Goal: Information Seeking & Learning: Find specific fact

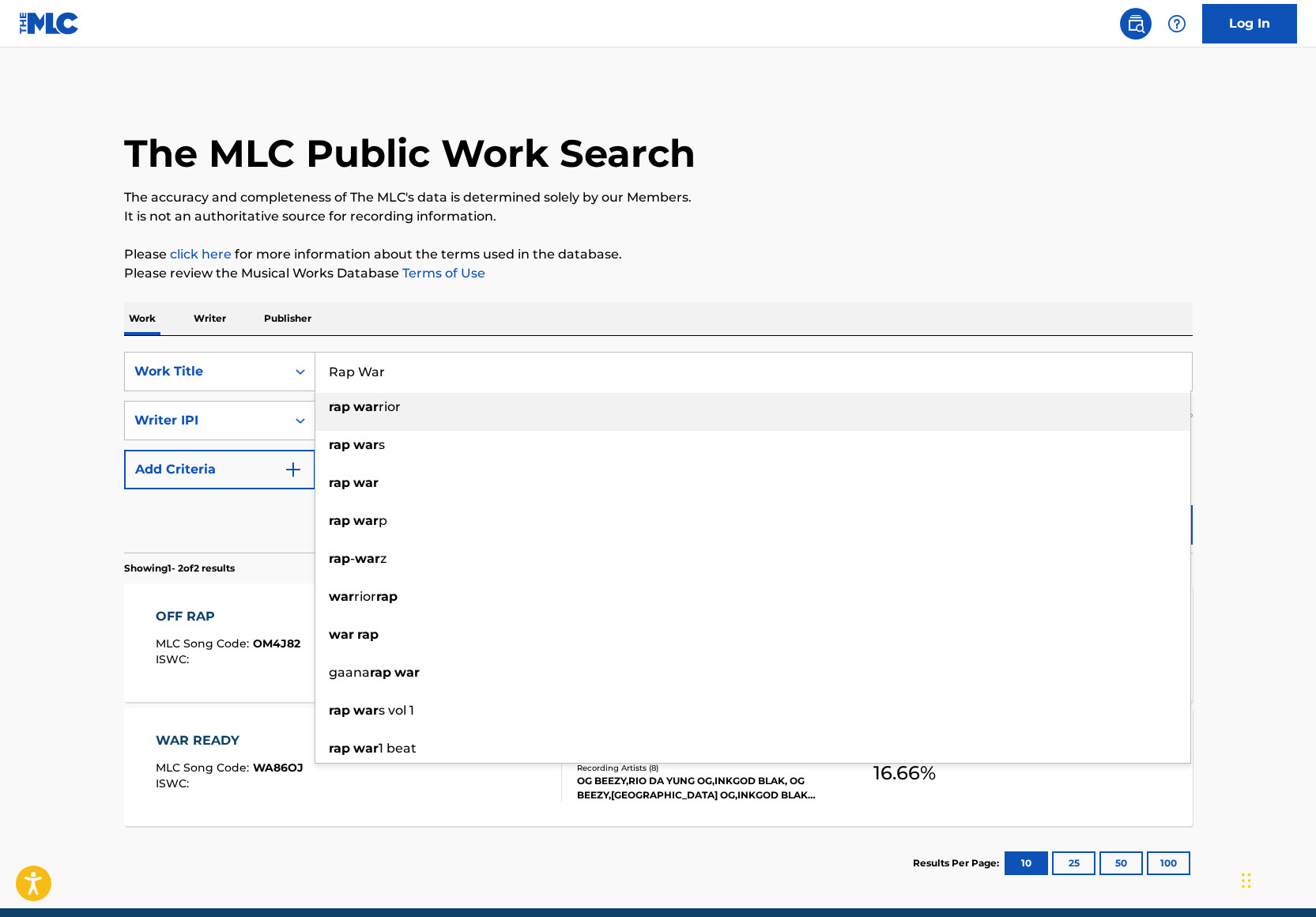
click at [842, 238] on div "The MLC Public Work Search The accuracy and completeness of The MLC's data is d…" at bounding box center [659, 494] width 1107 height 813
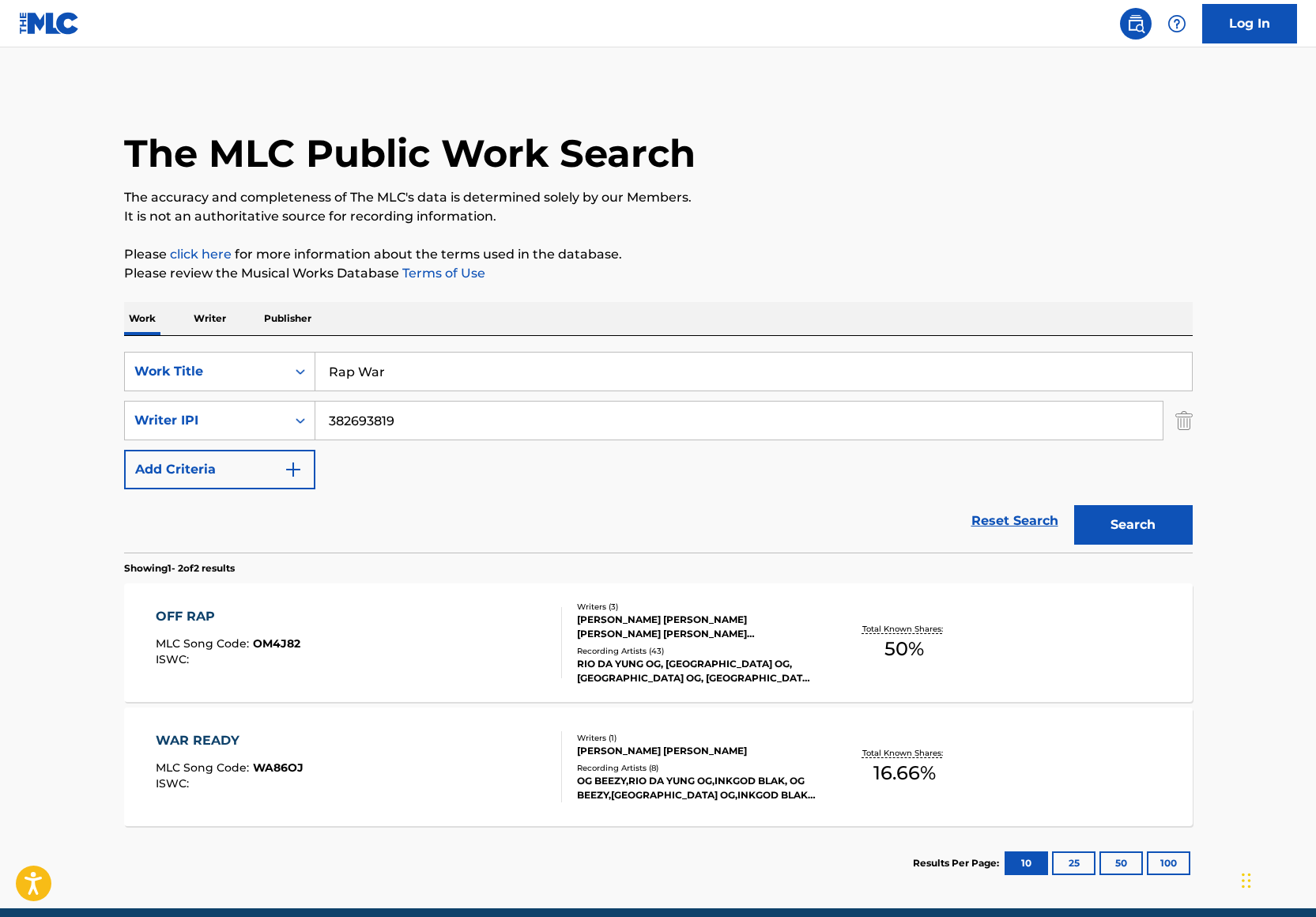
click at [387, 374] on input "Rap War" at bounding box center [754, 371] width 877 height 38
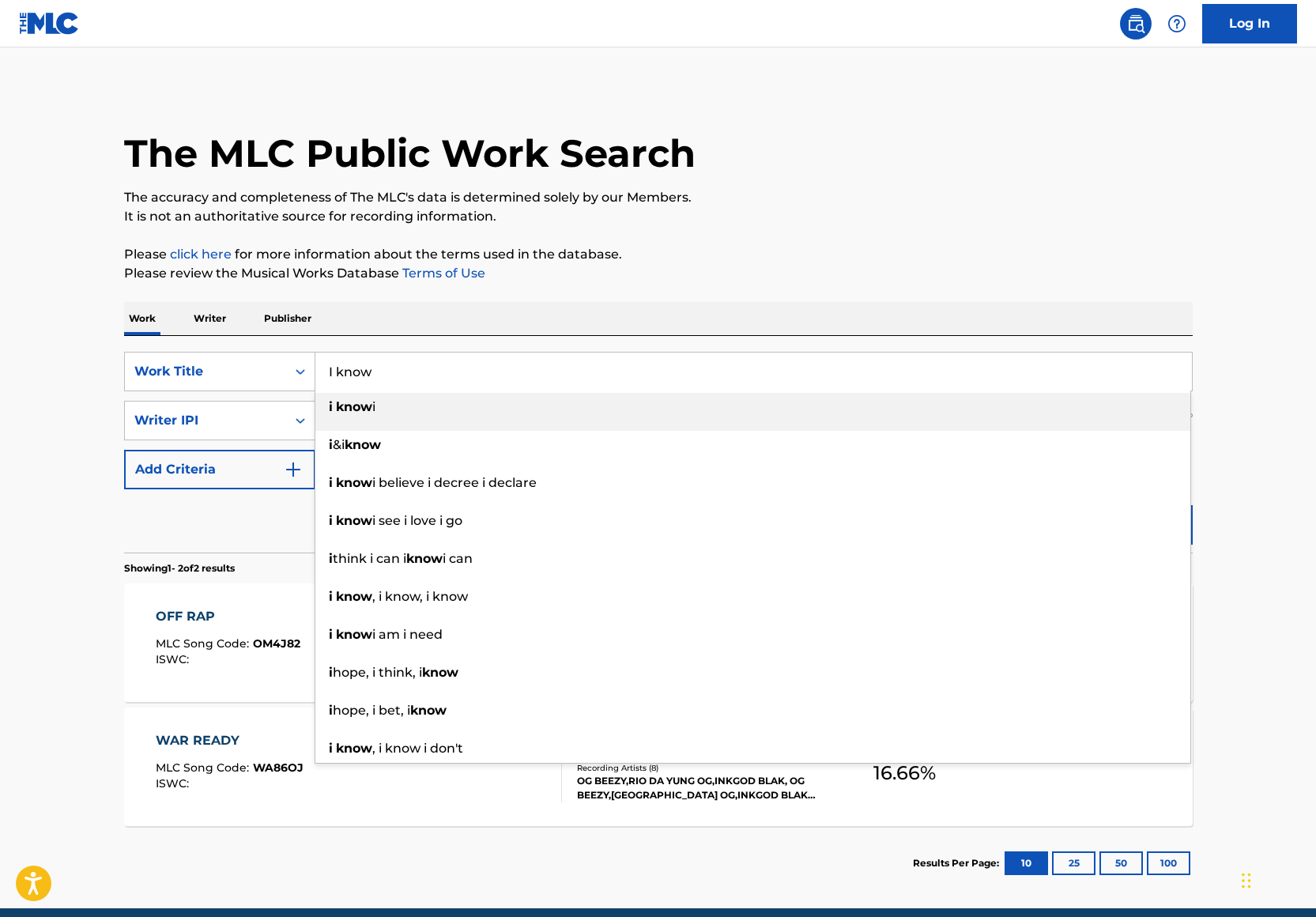
click at [381, 367] on input "I know" at bounding box center [754, 371] width 877 height 38
paste input "Mario Mims"
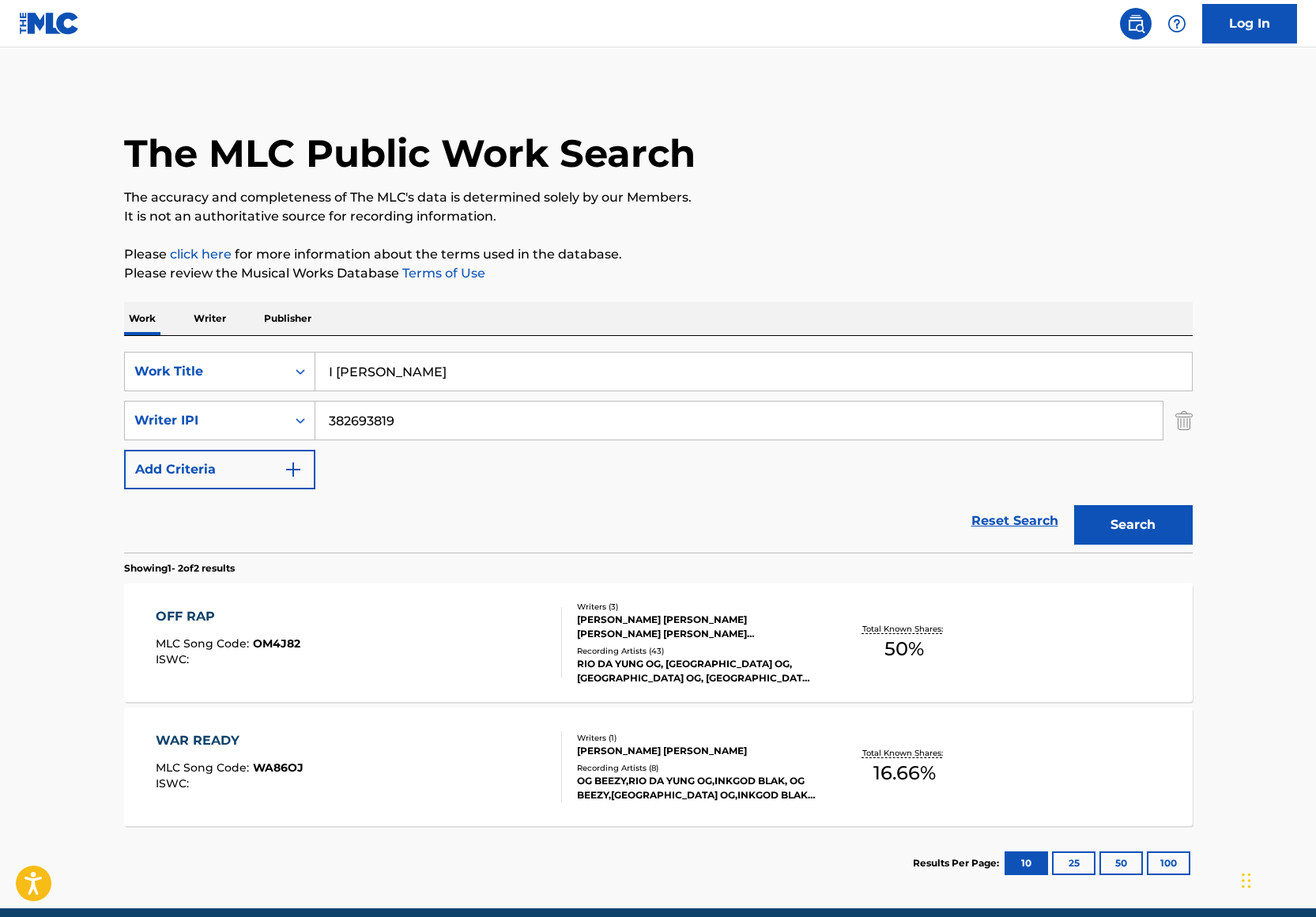
click at [334, 374] on input "I Mario Mims" at bounding box center [754, 371] width 877 height 38
type input "I know"
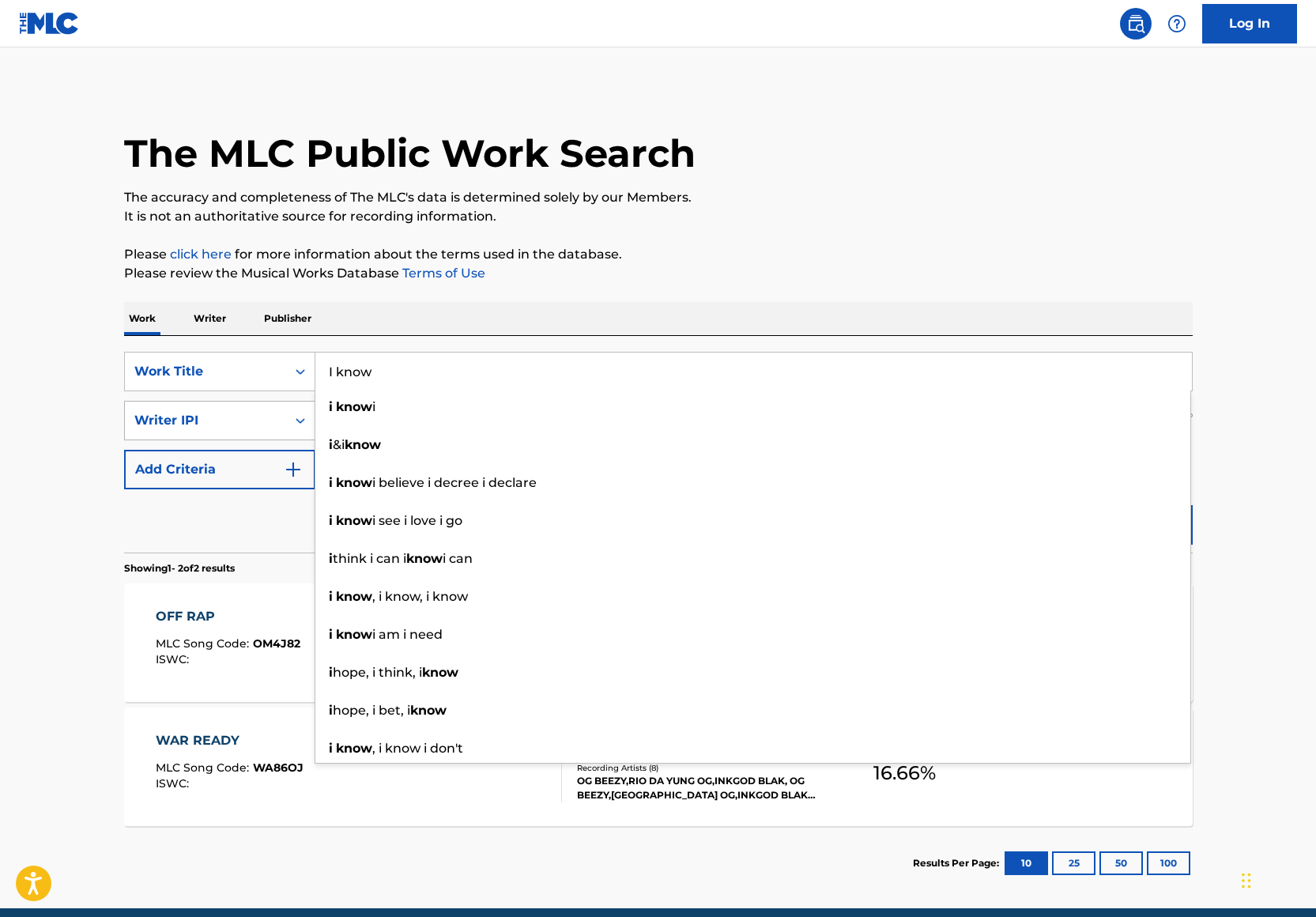
click at [235, 422] on div "Writer IPI" at bounding box center [206, 421] width 142 height 19
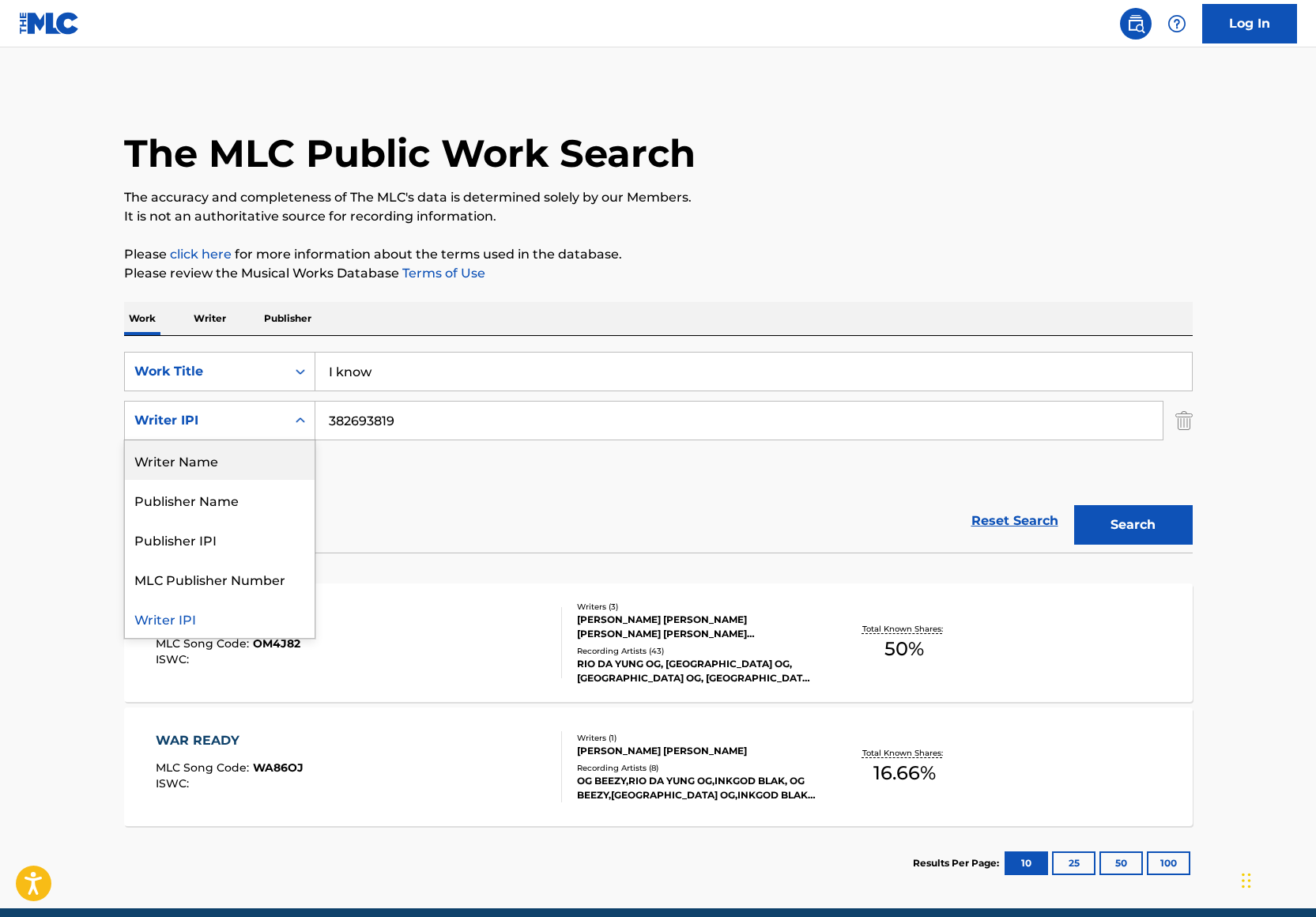
click at [277, 461] on div "Writer Name" at bounding box center [220, 459] width 190 height 40
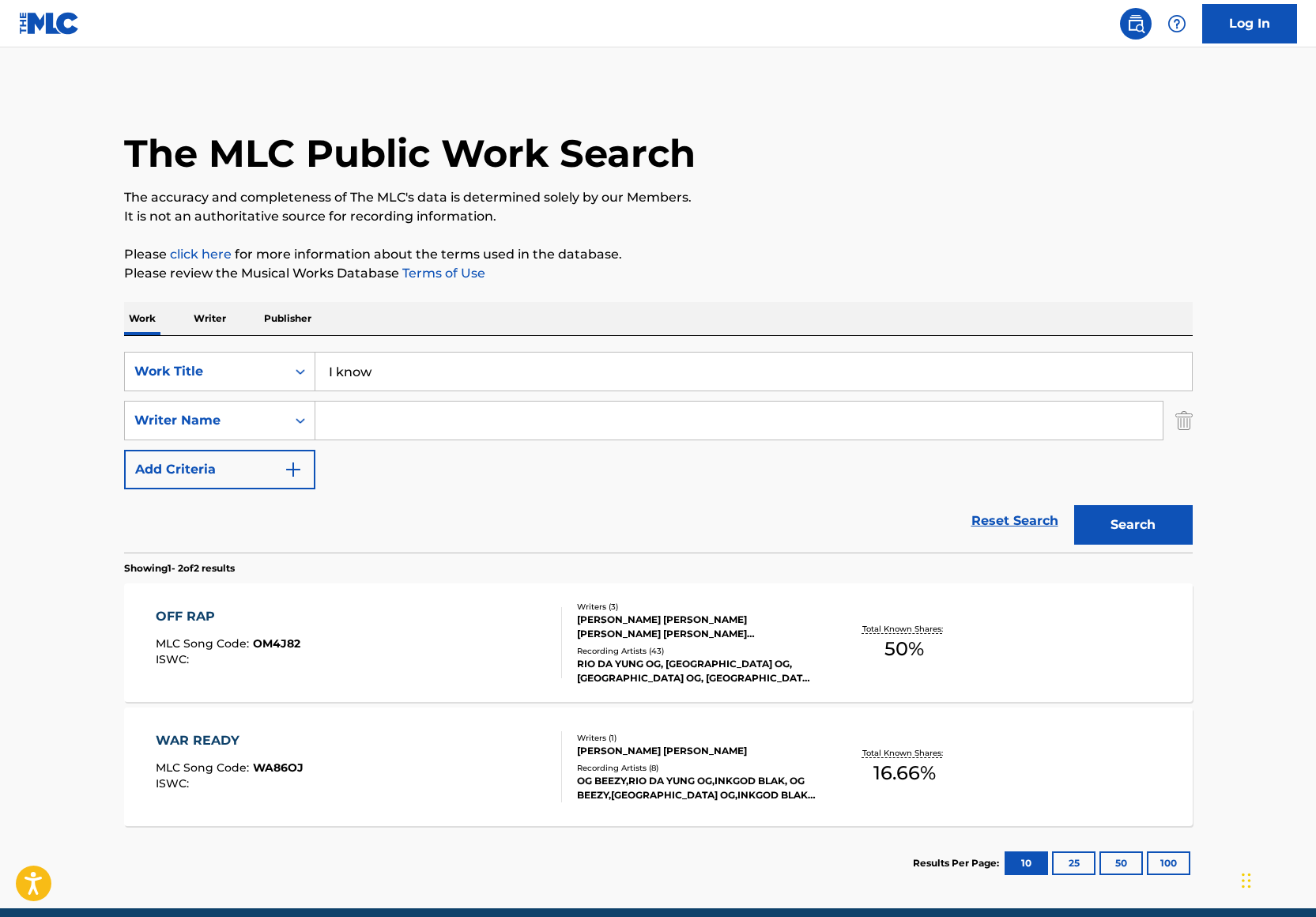
click at [384, 414] on input "Search Form" at bounding box center [739, 420] width 847 height 38
paste input "Mario Mims"
type input "Mario Mims"
click at [1074, 505] on button "Search" at bounding box center [1133, 524] width 119 height 40
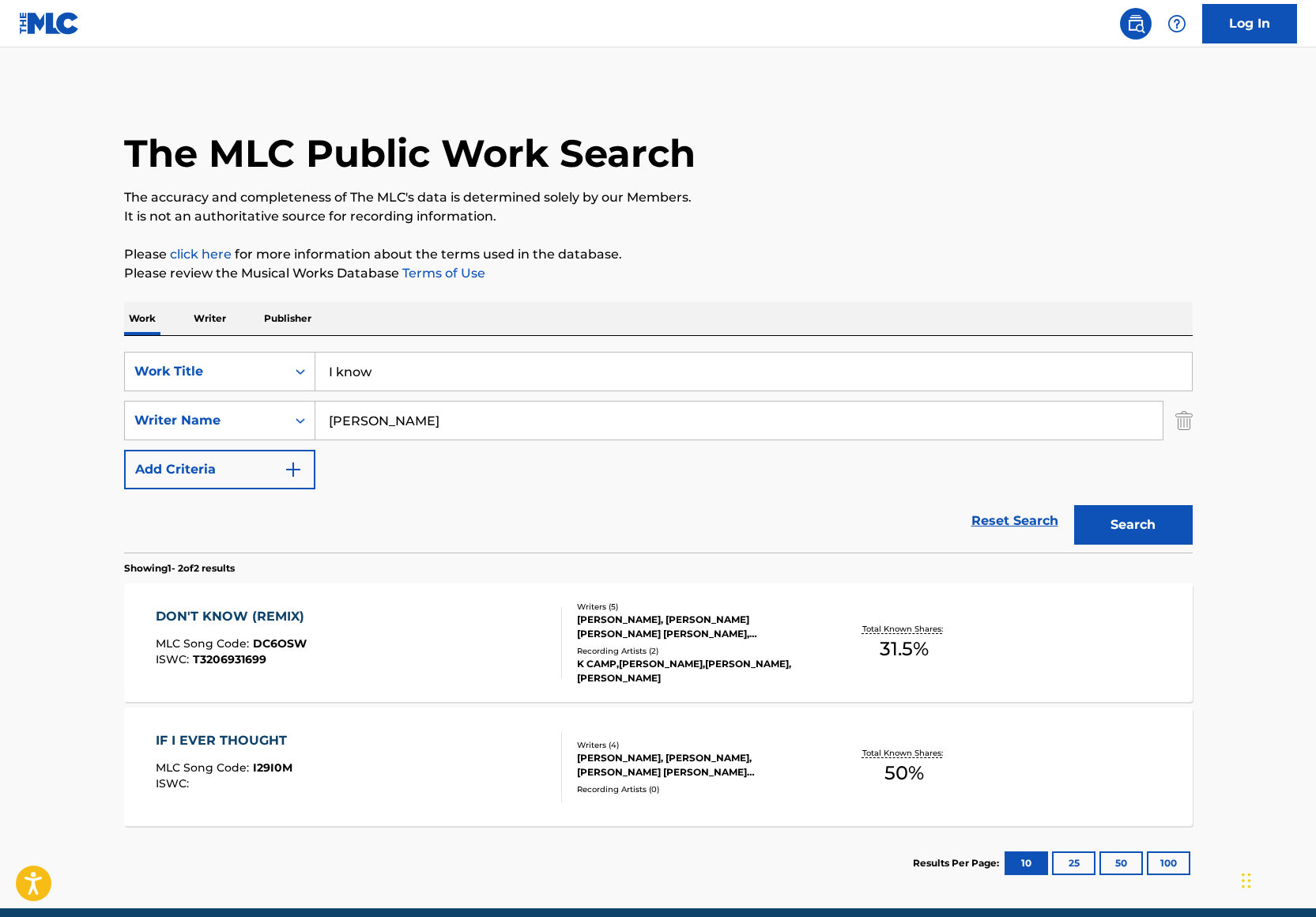
click at [325, 421] on input "Mario Mims" at bounding box center [739, 420] width 847 height 38
click at [427, 412] on input "Mario Mims" at bounding box center [739, 420] width 847 height 38
click at [427, 413] on input "Mario Mims" at bounding box center [739, 420] width 847 height 38
click at [255, 418] on div "Writer Name" at bounding box center [206, 421] width 142 height 19
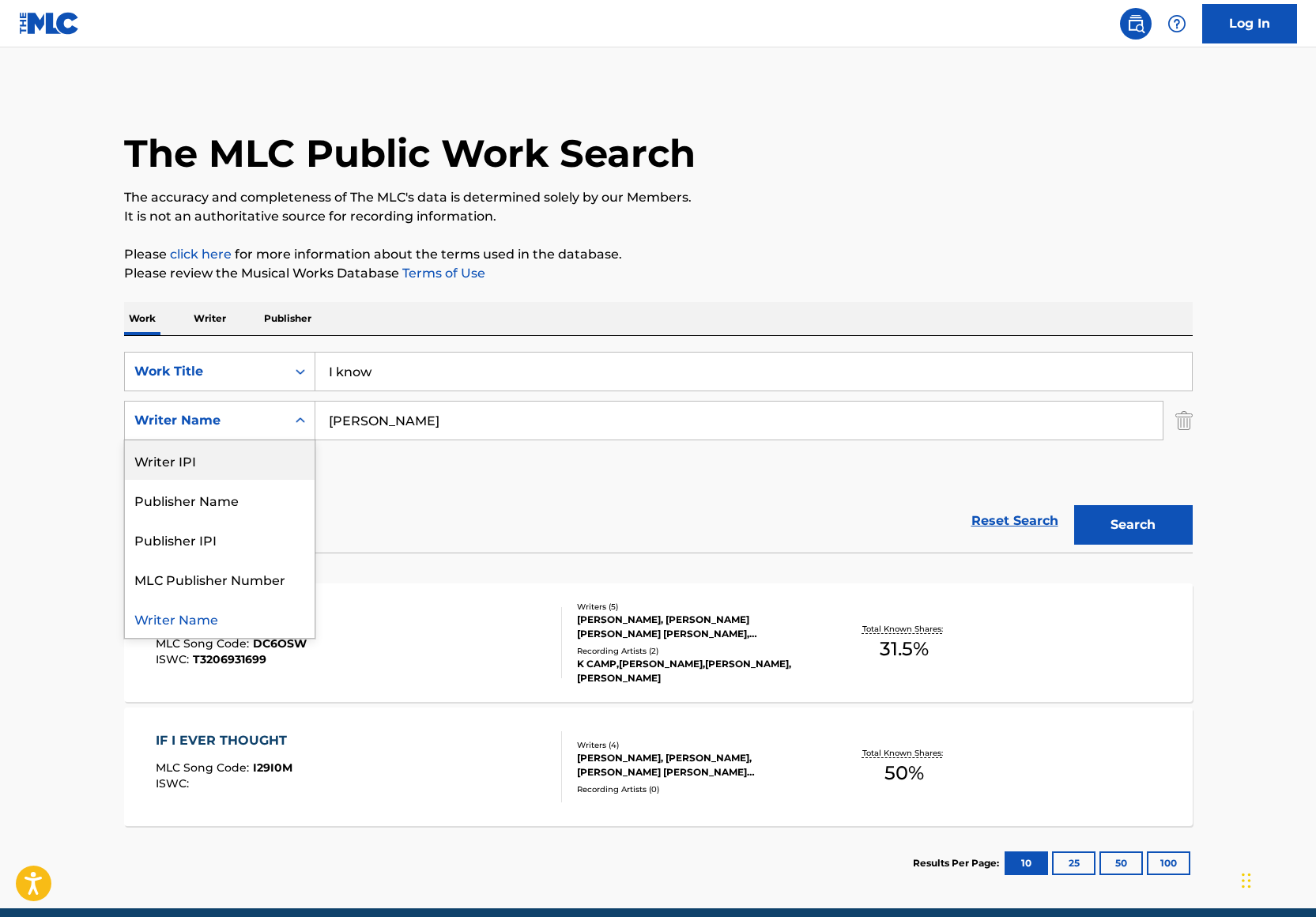
click at [255, 459] on div "Writer IPI" at bounding box center [220, 459] width 190 height 40
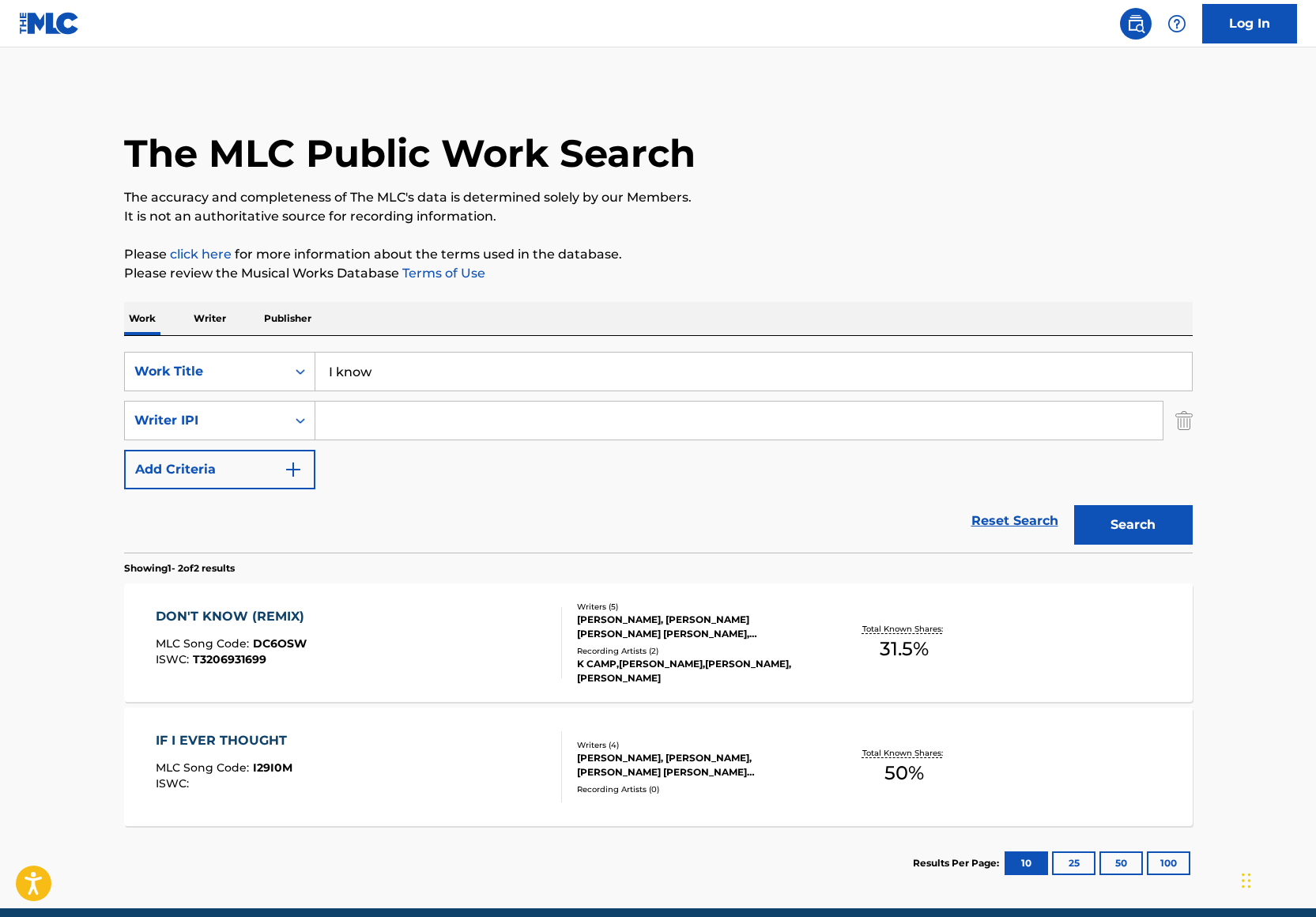
click at [358, 424] on input "Search Form" at bounding box center [739, 420] width 847 height 38
paste input "792736499"
click at [361, 432] on input "792736499" at bounding box center [739, 420] width 847 height 38
click at [351, 421] on input "792736499" at bounding box center [739, 420] width 847 height 38
type input "792736499"
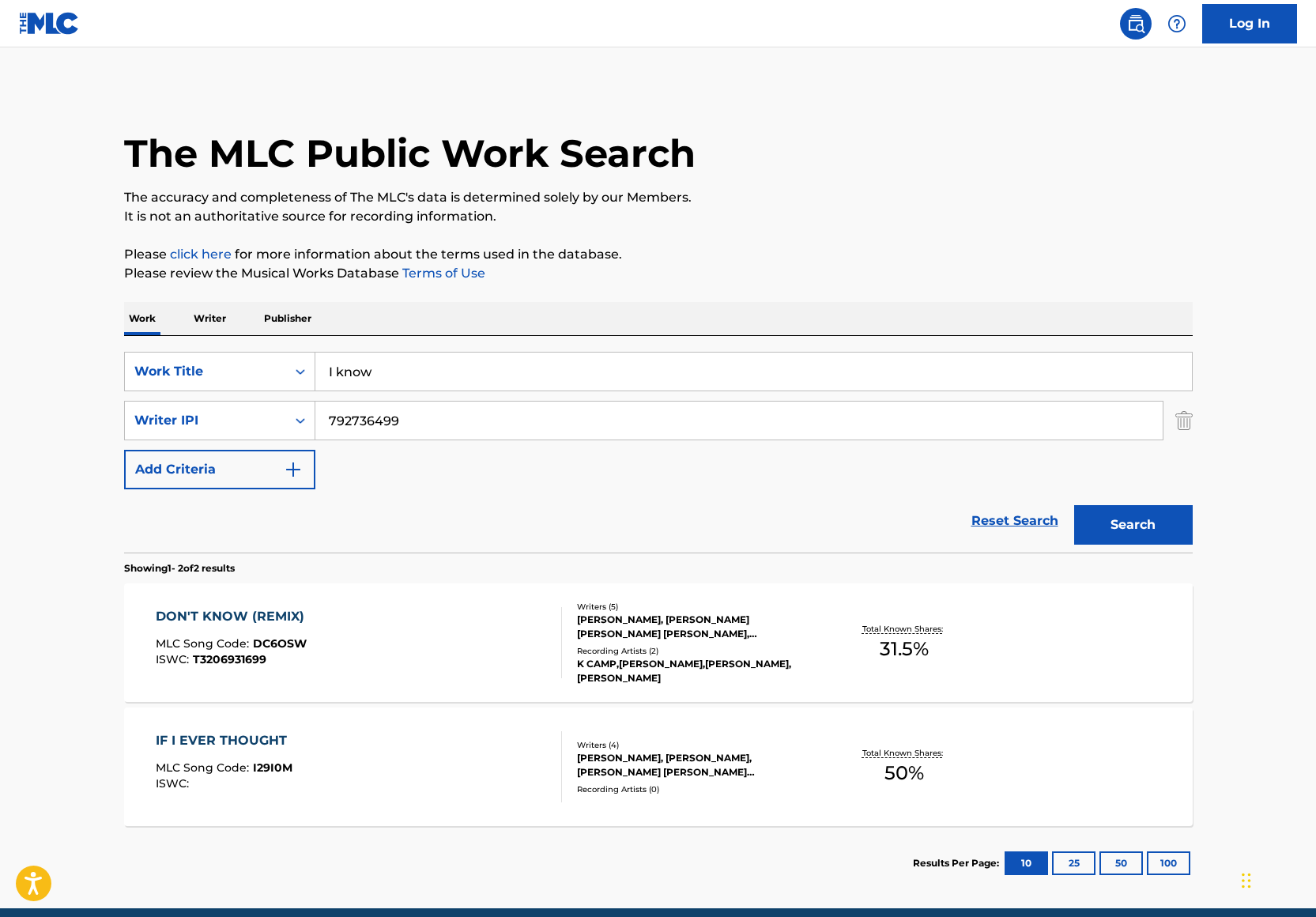
click at [1074, 505] on button "Search" at bounding box center [1133, 524] width 119 height 40
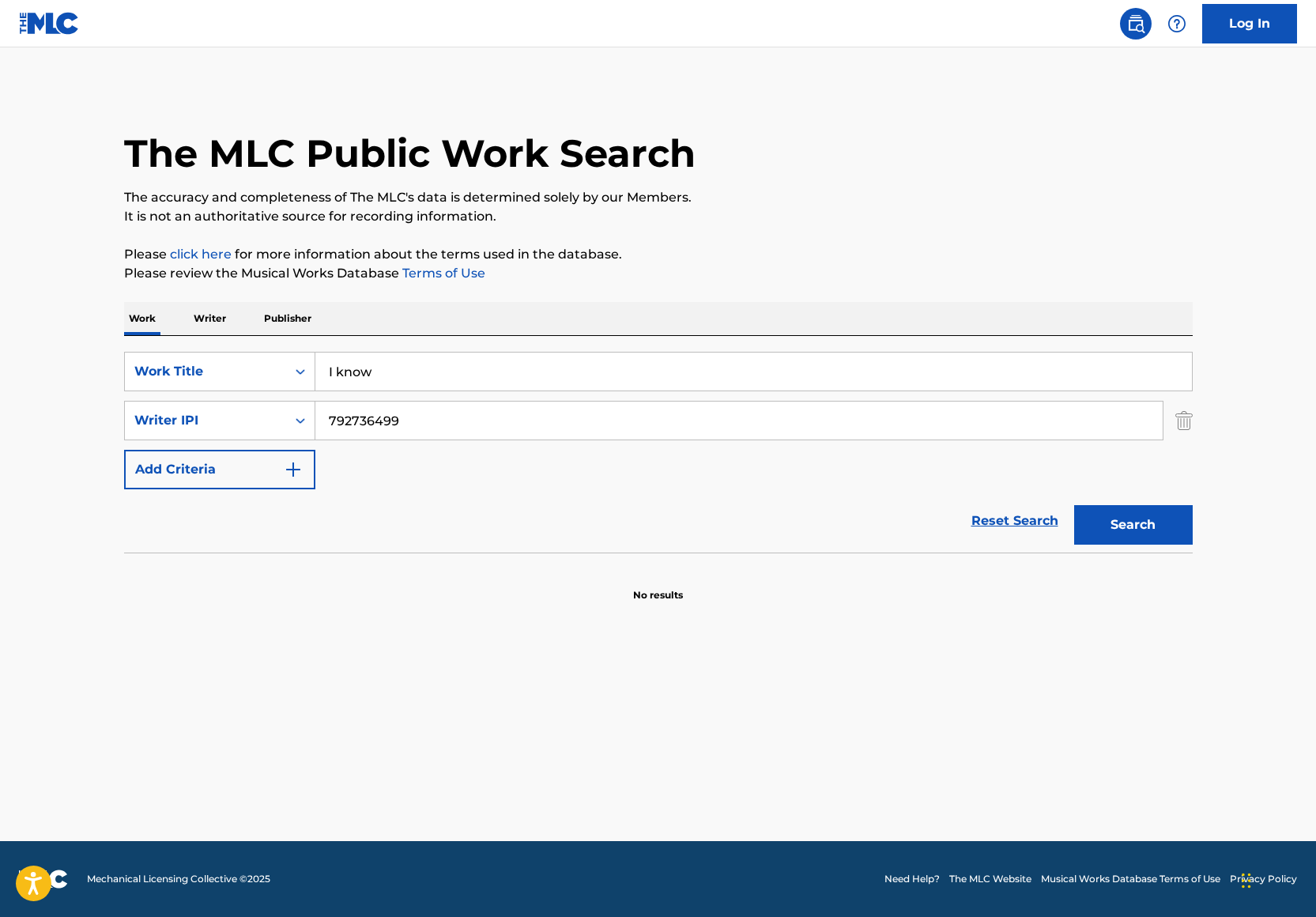
click at [336, 369] on input "I know" at bounding box center [754, 371] width 877 height 38
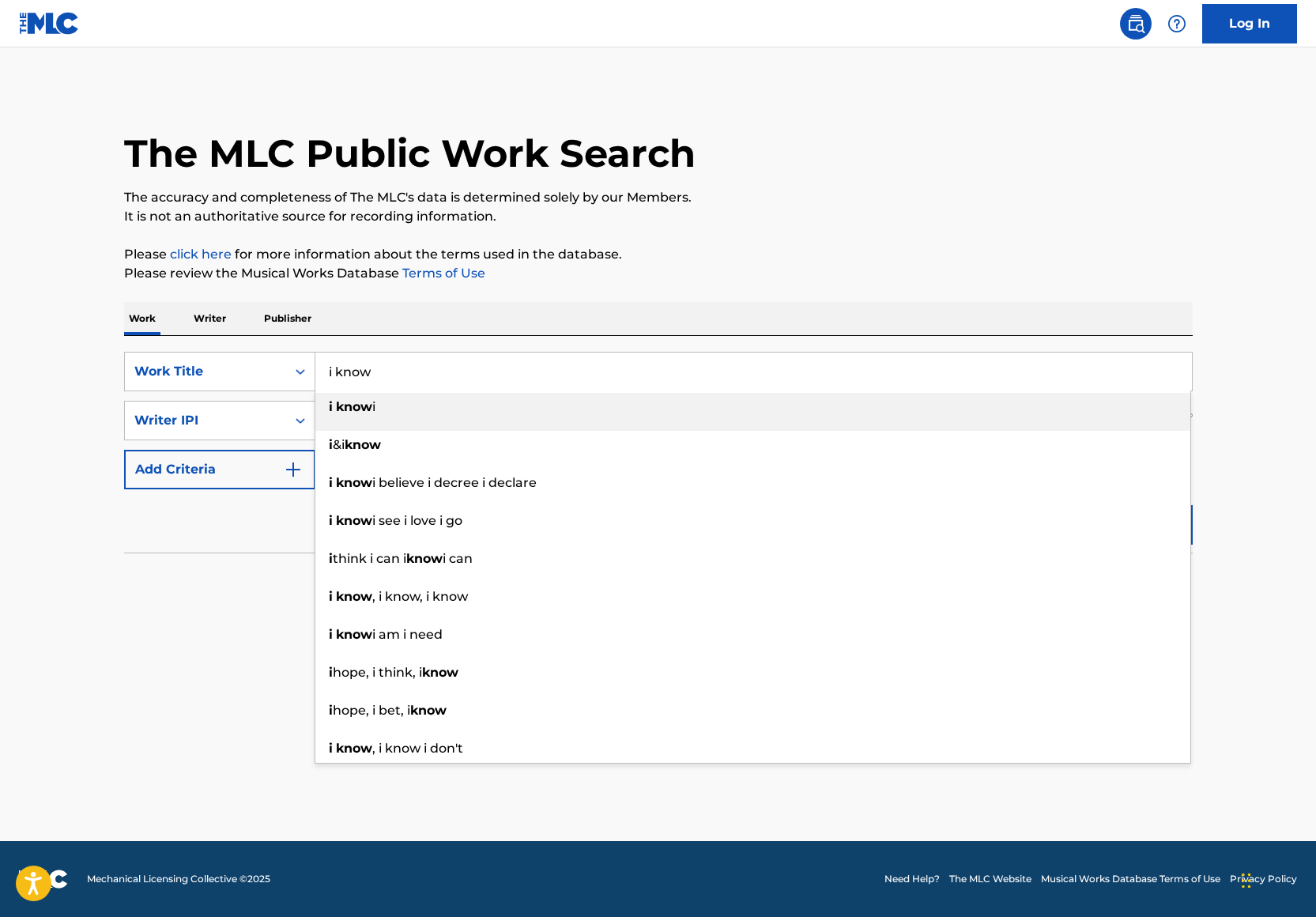
click at [727, 278] on p "Please review the Musical Works Database Terms of Use" at bounding box center [658, 273] width 1068 height 19
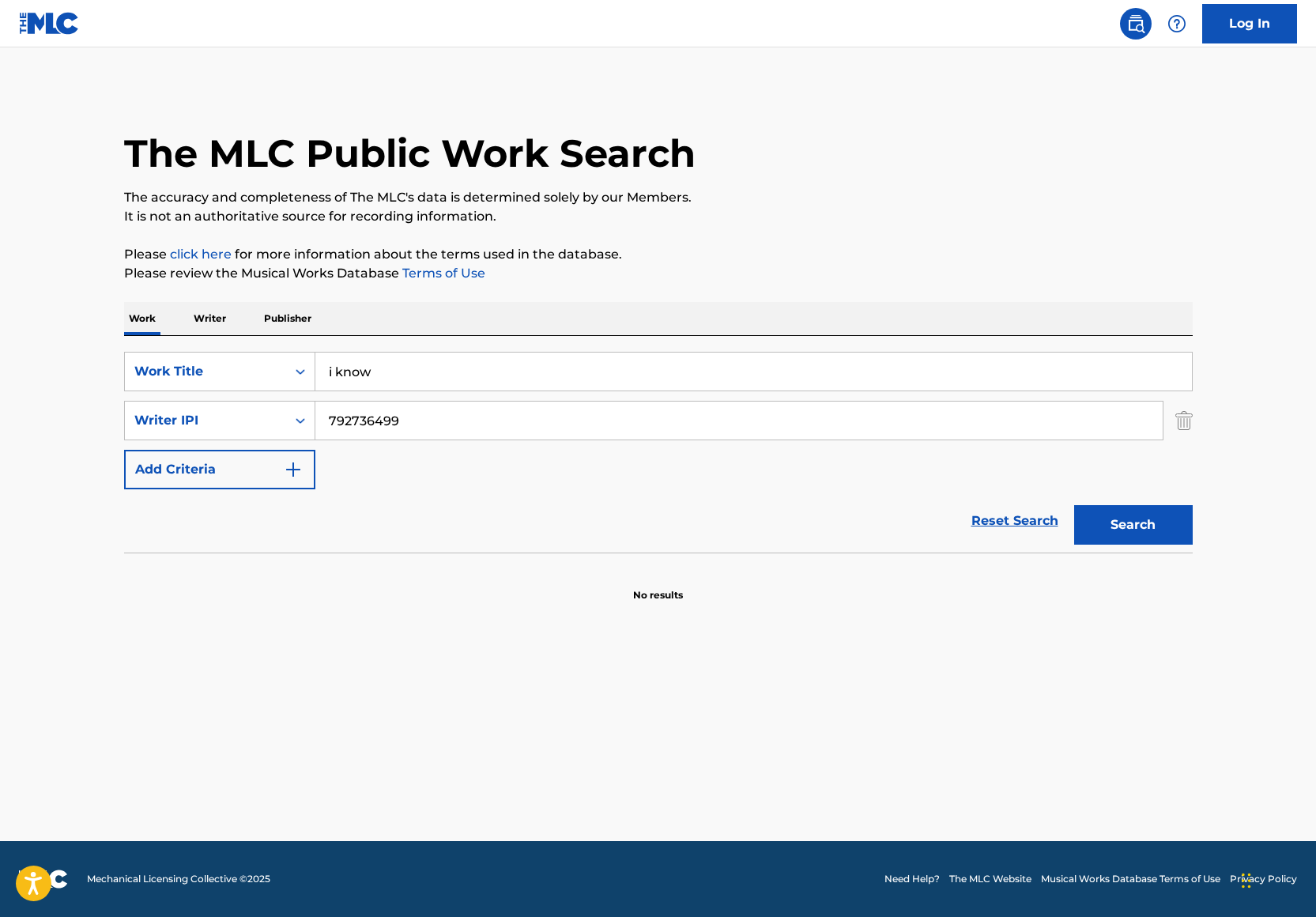
click at [647, 369] on input "i know" at bounding box center [754, 371] width 877 height 38
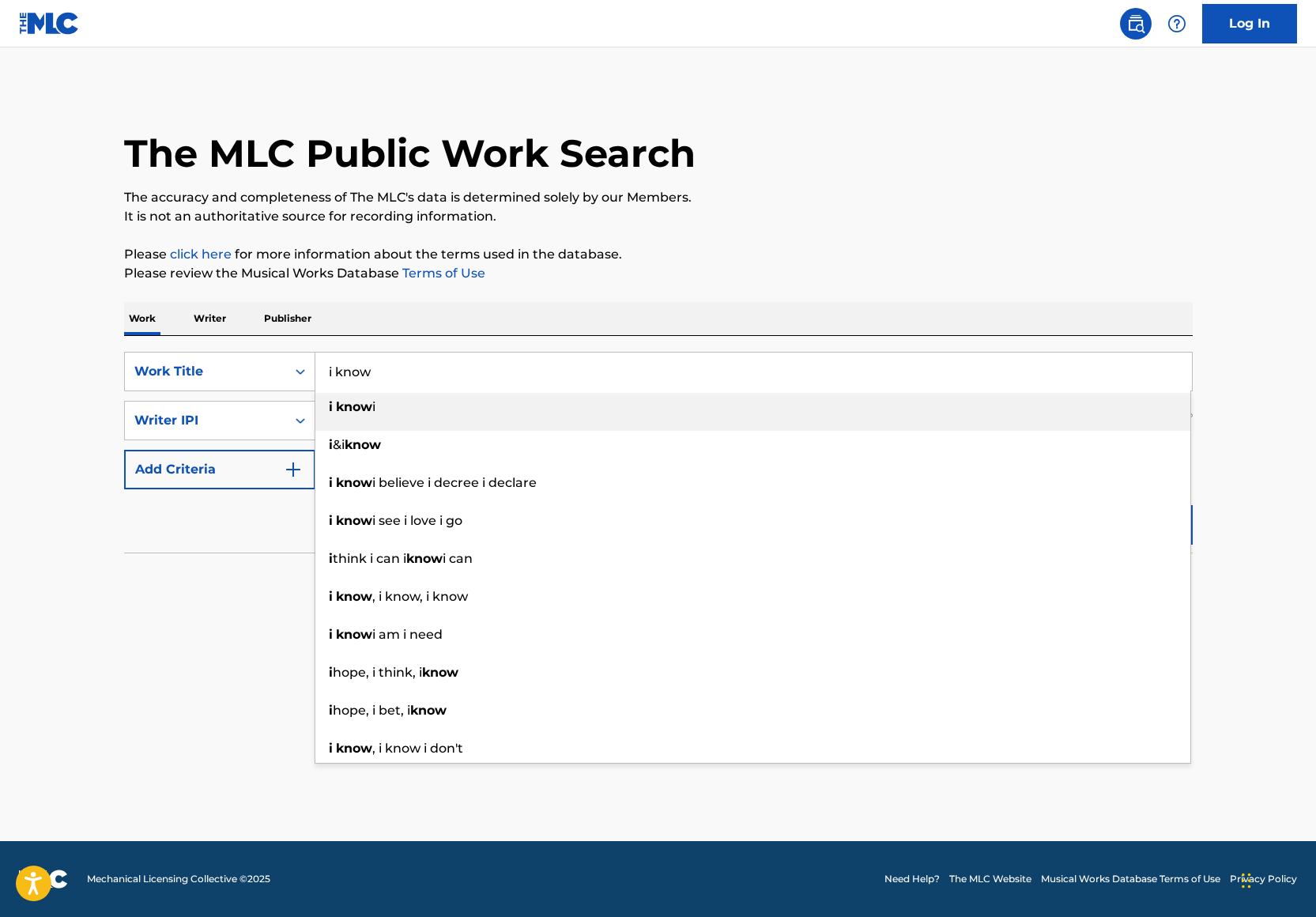
click at [821, 221] on p "It is not an authoritative source for recording information." at bounding box center [658, 217] width 1068 height 19
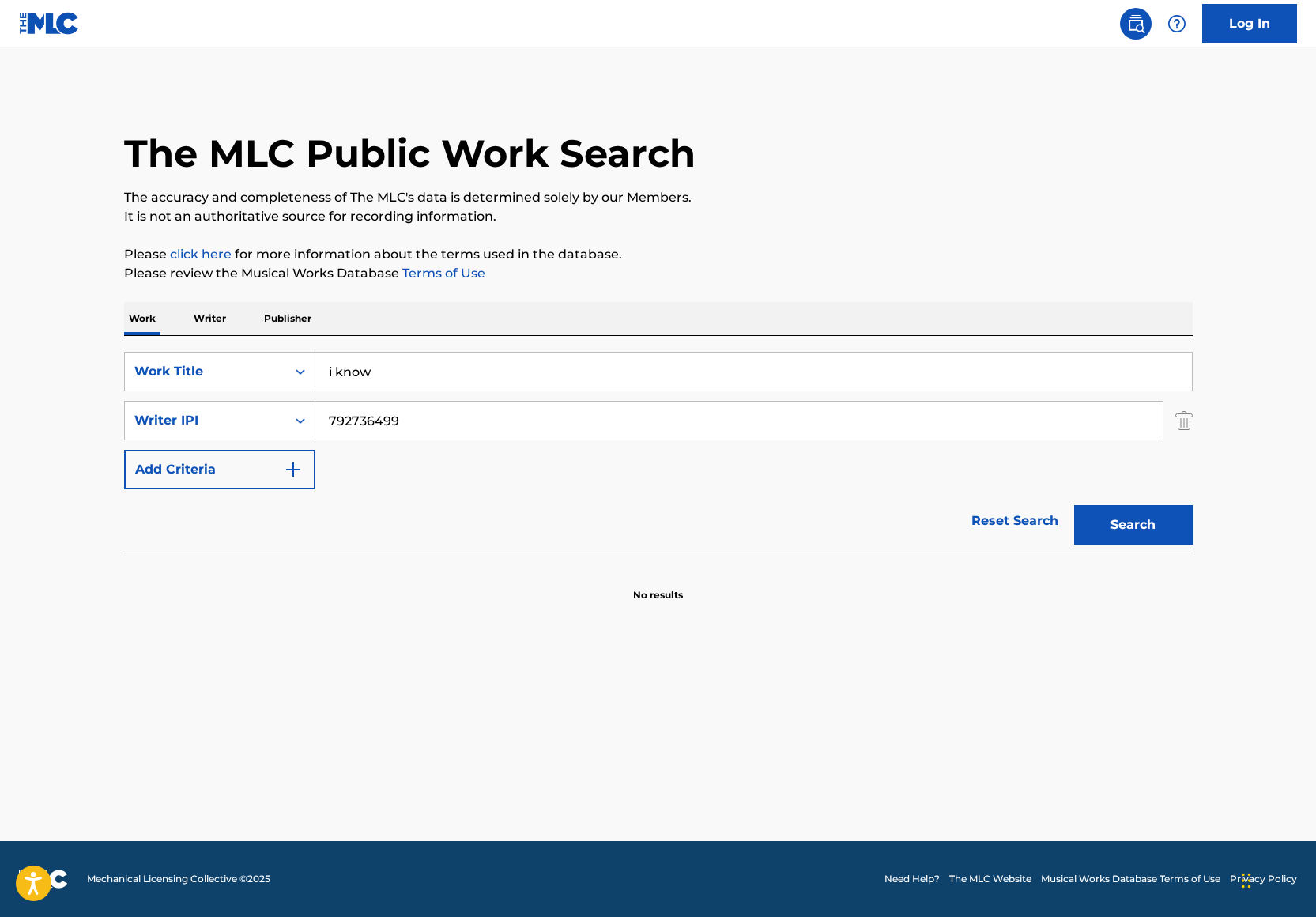
click at [1133, 520] on button "Search" at bounding box center [1133, 524] width 119 height 40
click at [418, 386] on input "i know" at bounding box center [754, 371] width 877 height 38
click at [417, 386] on input "i know" at bounding box center [754, 371] width 877 height 38
click at [384, 364] on input "i know" at bounding box center [754, 371] width 877 height 38
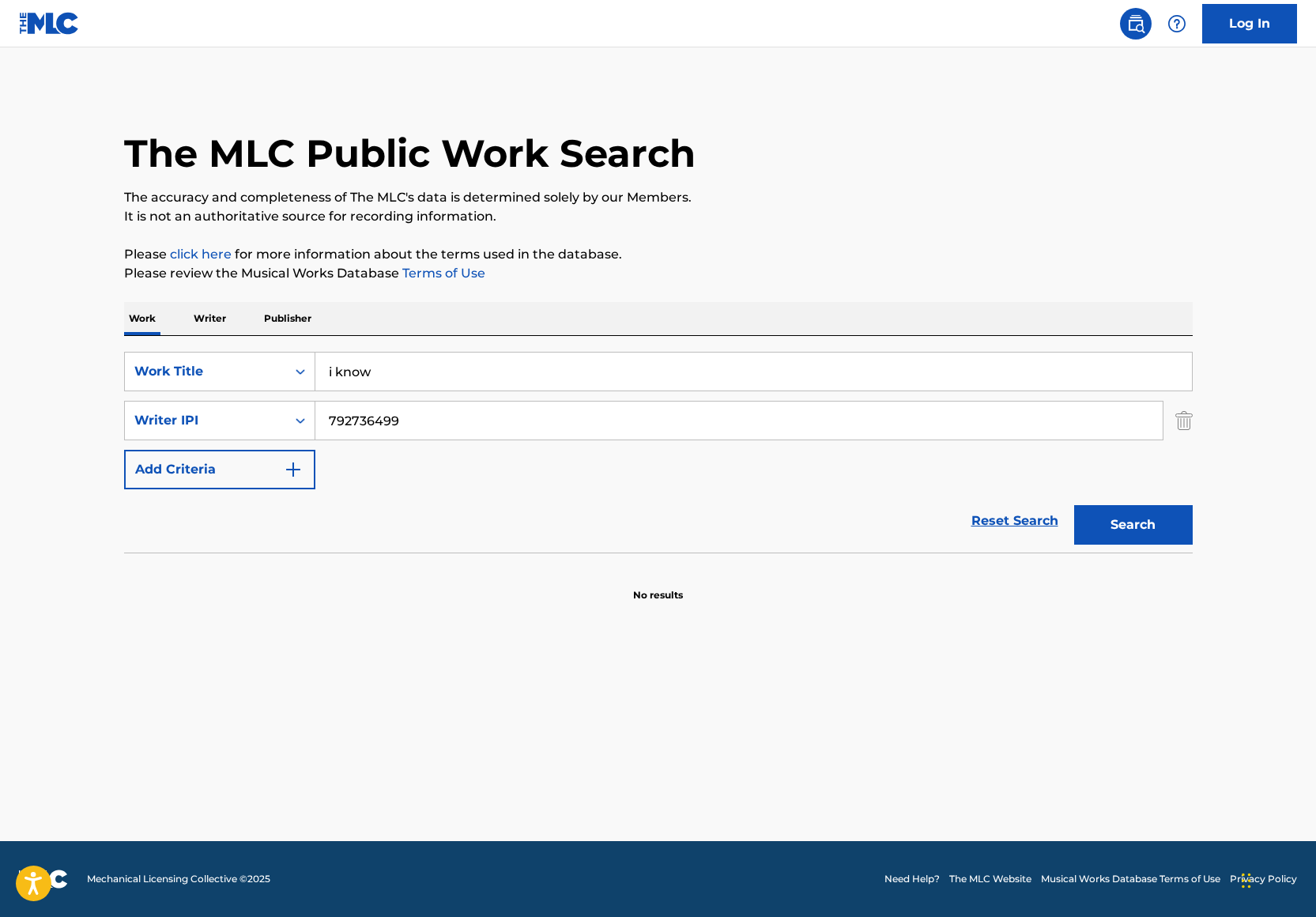
click at [384, 364] on input "i know" at bounding box center [754, 371] width 877 height 38
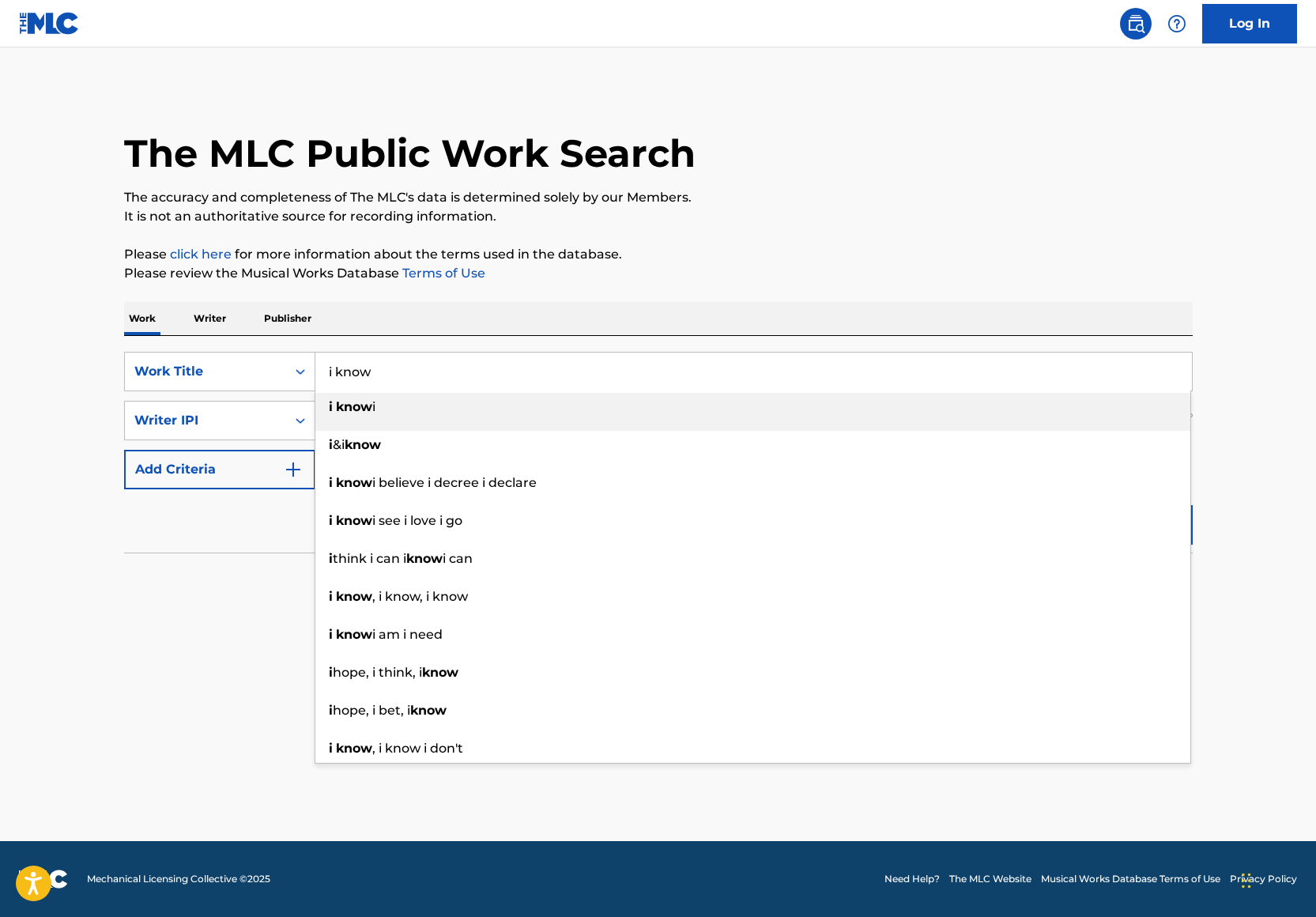
click at [384, 364] on input "i know" at bounding box center [754, 371] width 877 height 38
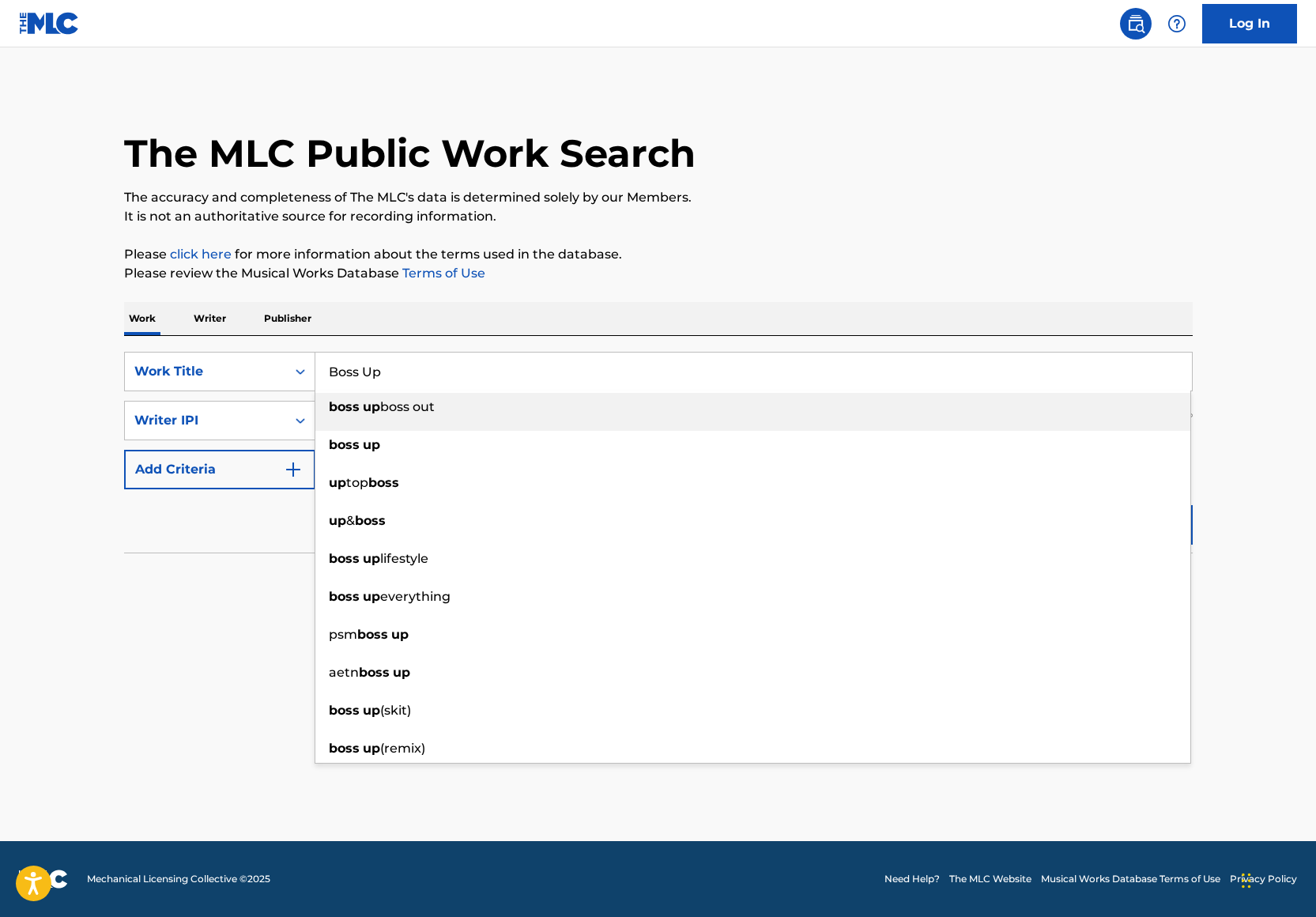
type input "Boss Up"
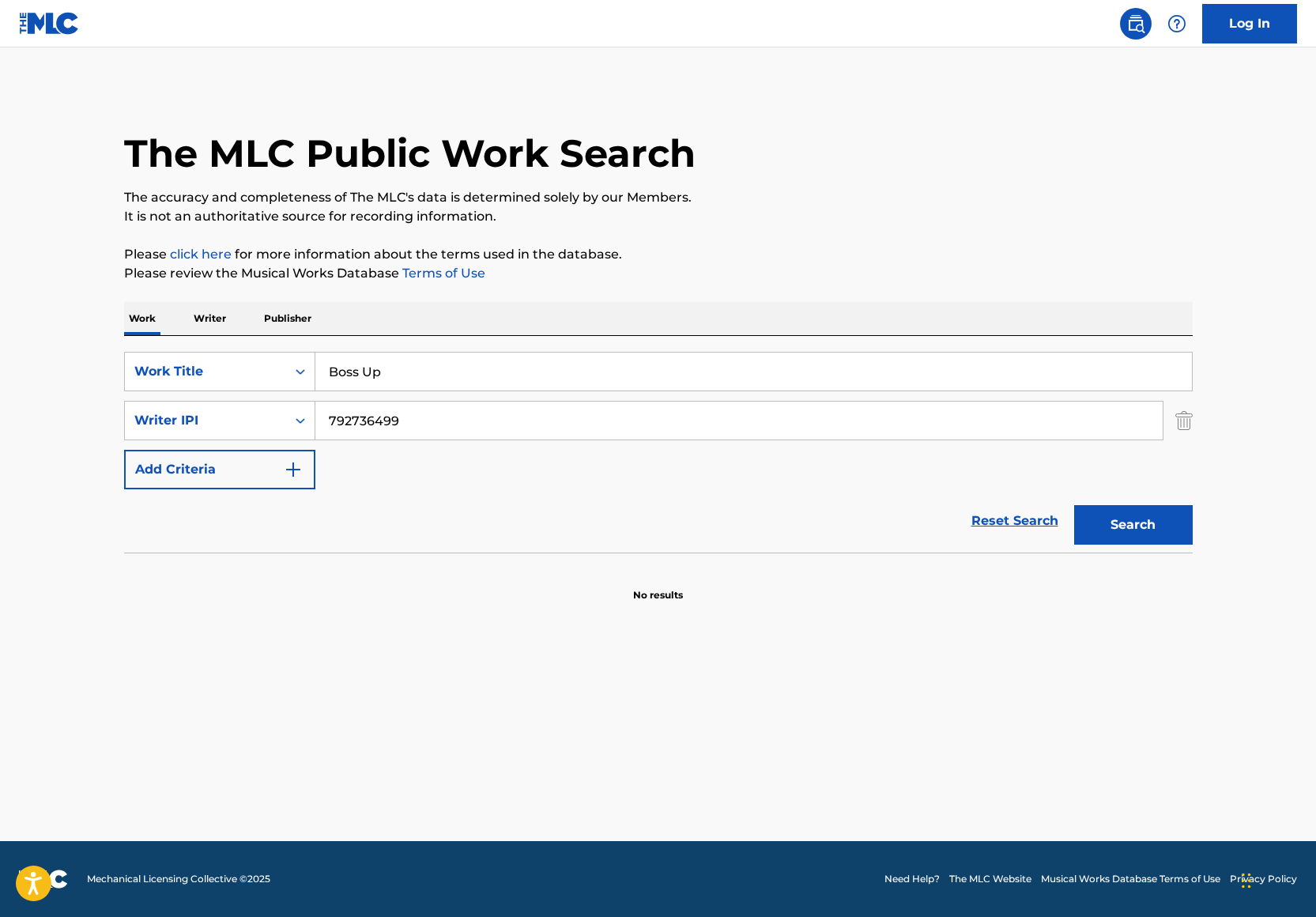
click at [793, 263] on p "Please click here for more information about the terms used in the database." at bounding box center [658, 255] width 1068 height 19
click at [512, 435] on input "792736499" at bounding box center [739, 420] width 847 height 38
click at [512, 434] on input "792736499" at bounding box center [739, 420] width 847 height 38
click at [255, 411] on div "Writer IPI" at bounding box center [206, 421] width 142 height 19
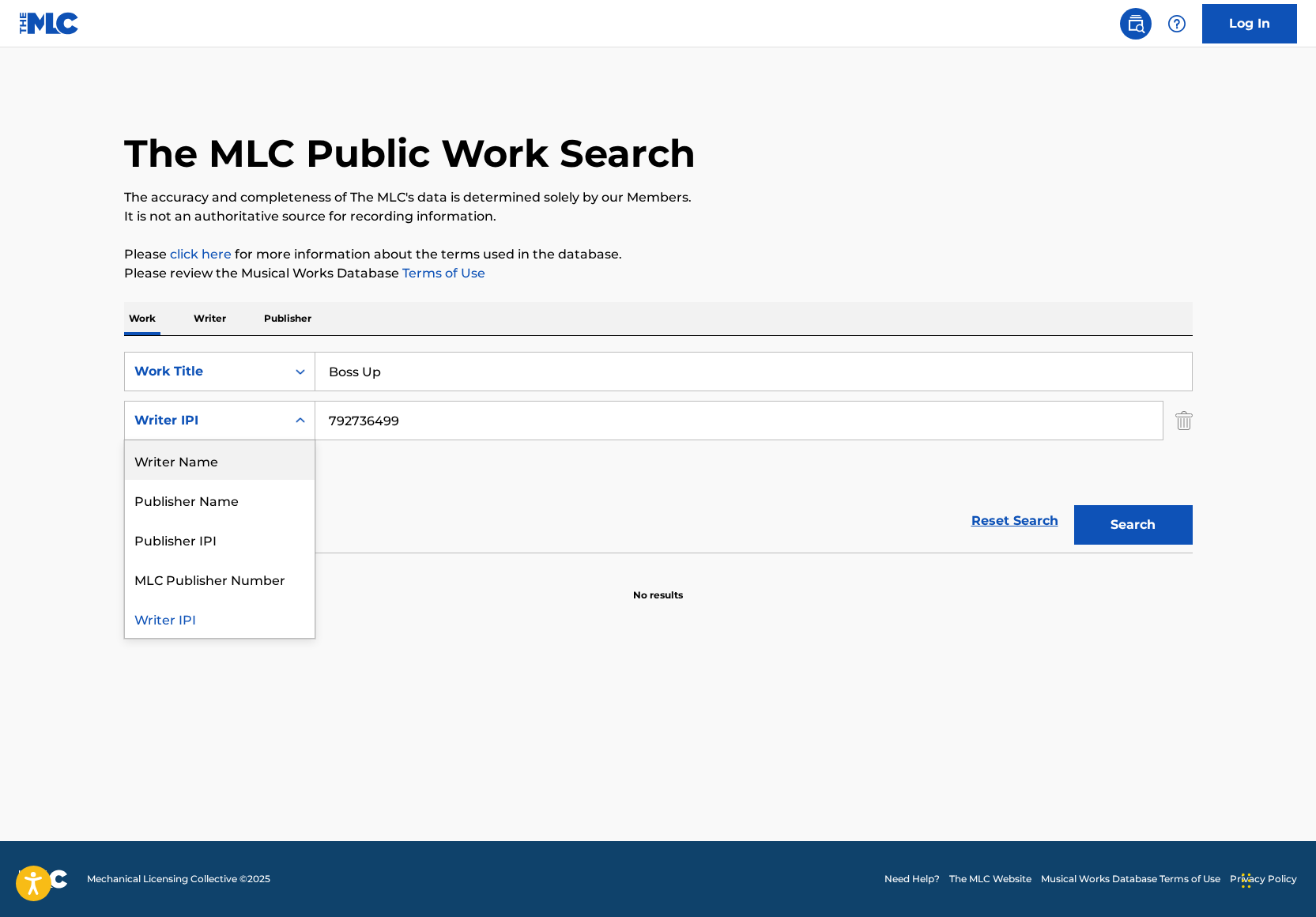
click at [221, 455] on div "Writer Name" at bounding box center [220, 459] width 190 height 40
click at [393, 450] on div "SearchWithCriteria199d363e-78ac-4854-ae39-3b6dfc06166d Work Title Boss Up Searc…" at bounding box center [658, 420] width 1068 height 138
click at [358, 426] on input "Search Form" at bounding box center [739, 420] width 847 height 38
paste input "Tysen Jay Bolding"
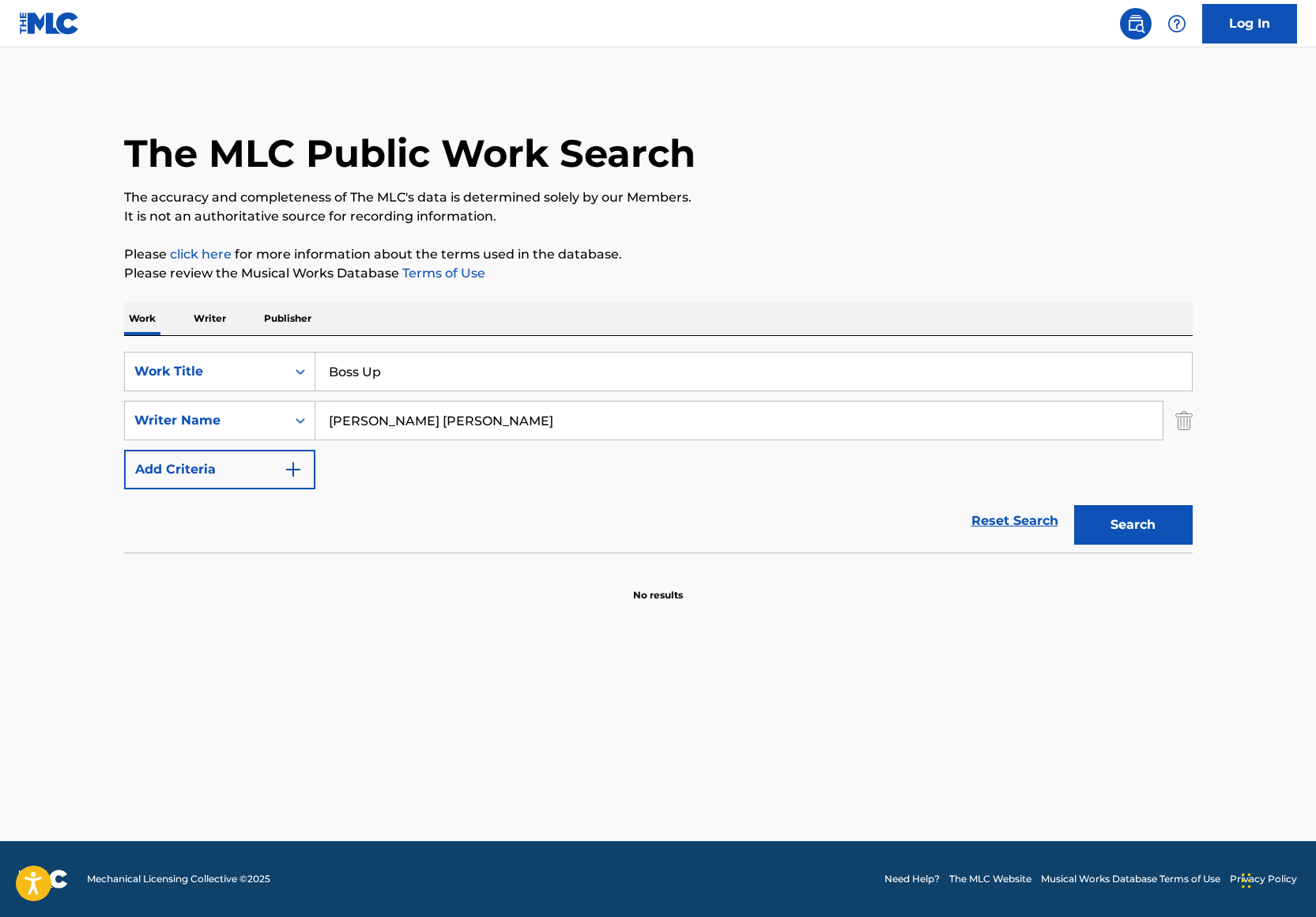
click at [662, 258] on p "Please click here for more information about the terms used in the database." at bounding box center [658, 255] width 1068 height 19
click at [1166, 514] on button "Search" at bounding box center [1133, 524] width 119 height 40
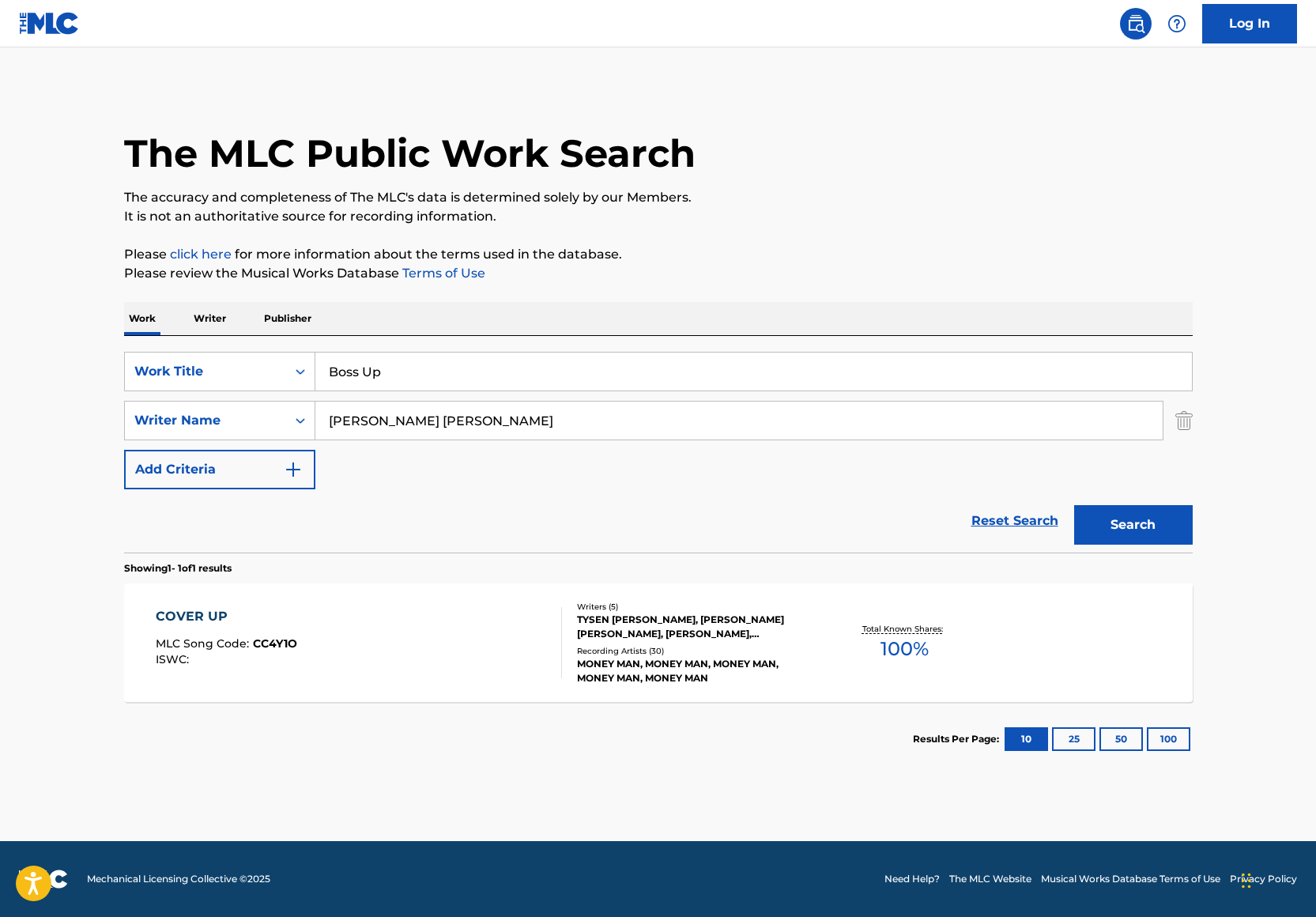
click at [382, 414] on input "Tysen Jay Bolding" at bounding box center [739, 420] width 847 height 38
click at [390, 415] on input "Tysen Jay Bolding" at bounding box center [739, 420] width 847 height 38
click at [1074, 505] on button "Search" at bounding box center [1133, 524] width 119 height 40
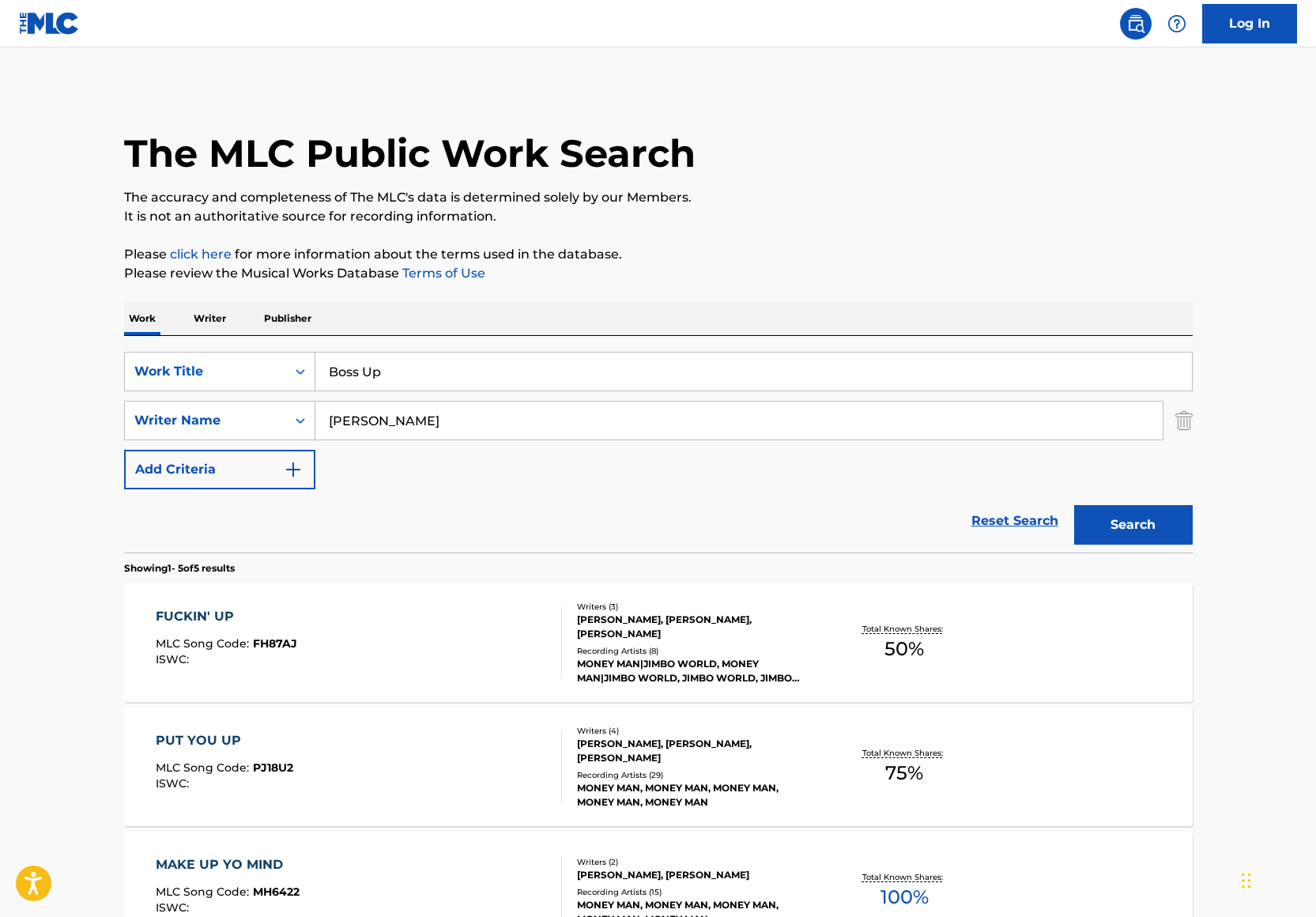
click at [329, 428] on input "Tysen Bolding" at bounding box center [739, 420] width 847 height 38
type input "Tysen Bolding"
click at [1074, 505] on button "Search" at bounding box center [1133, 524] width 119 height 40
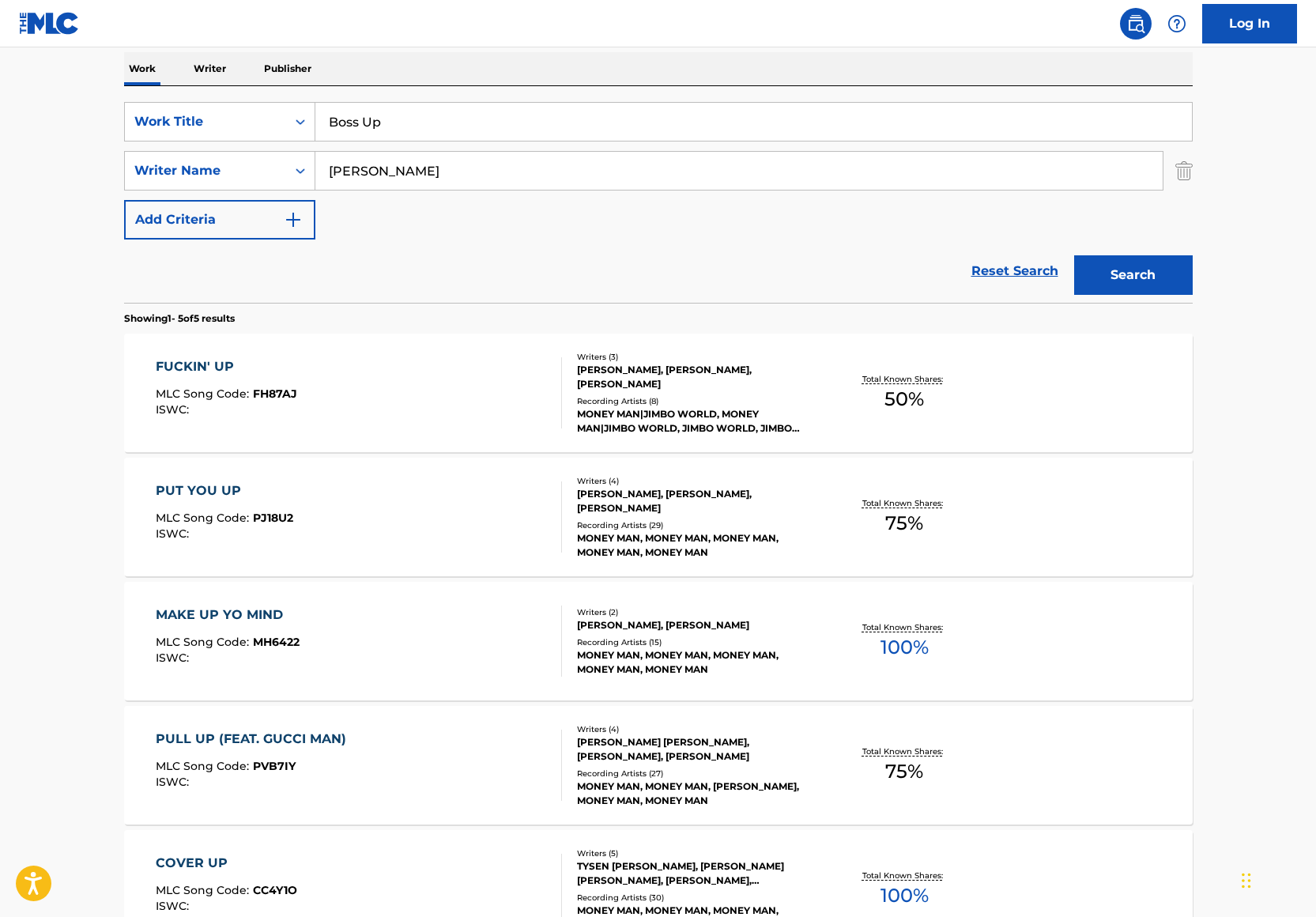
scroll to position [85, 0]
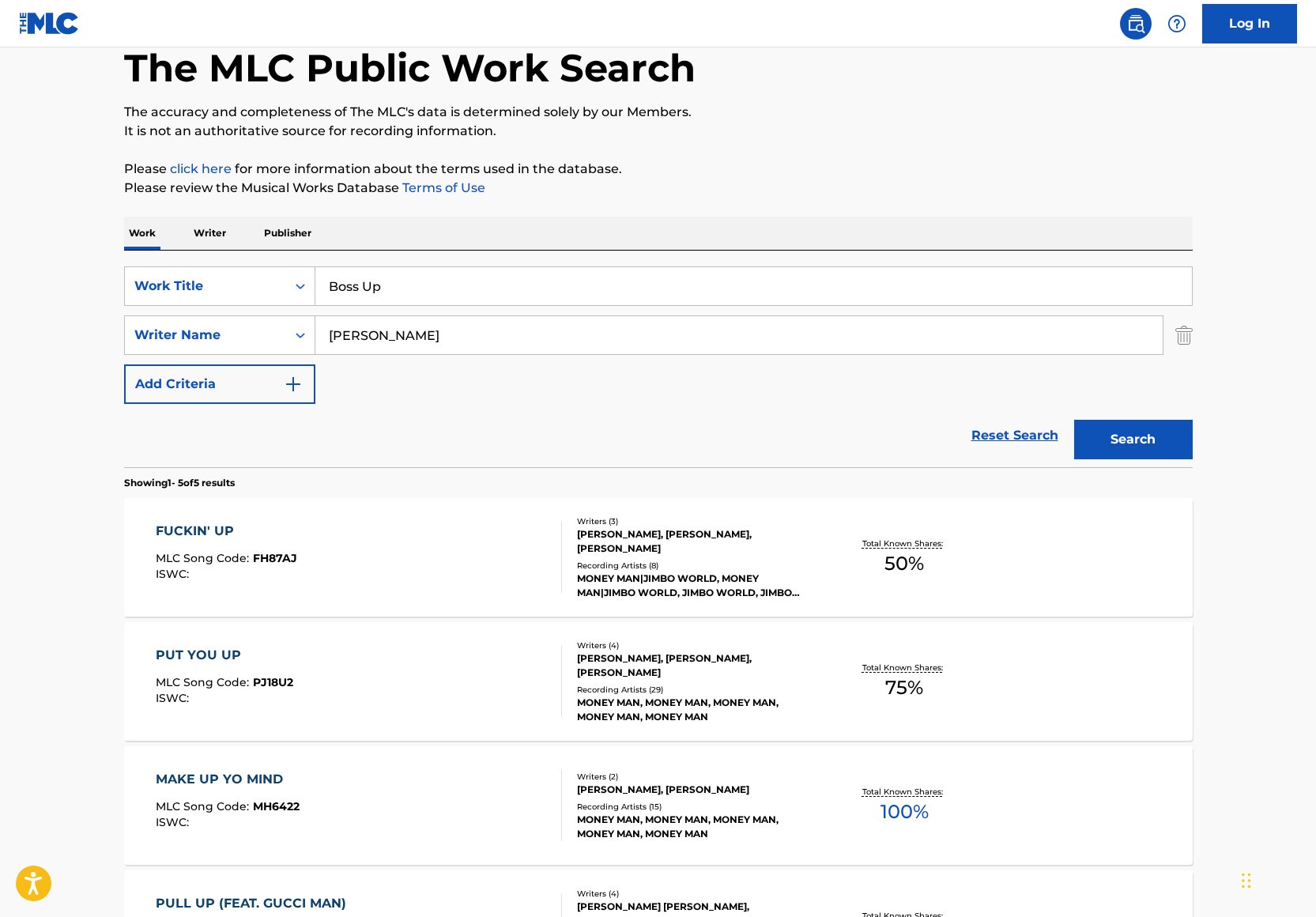
click at [1179, 333] on img "Search Form" at bounding box center [1184, 335] width 18 height 40
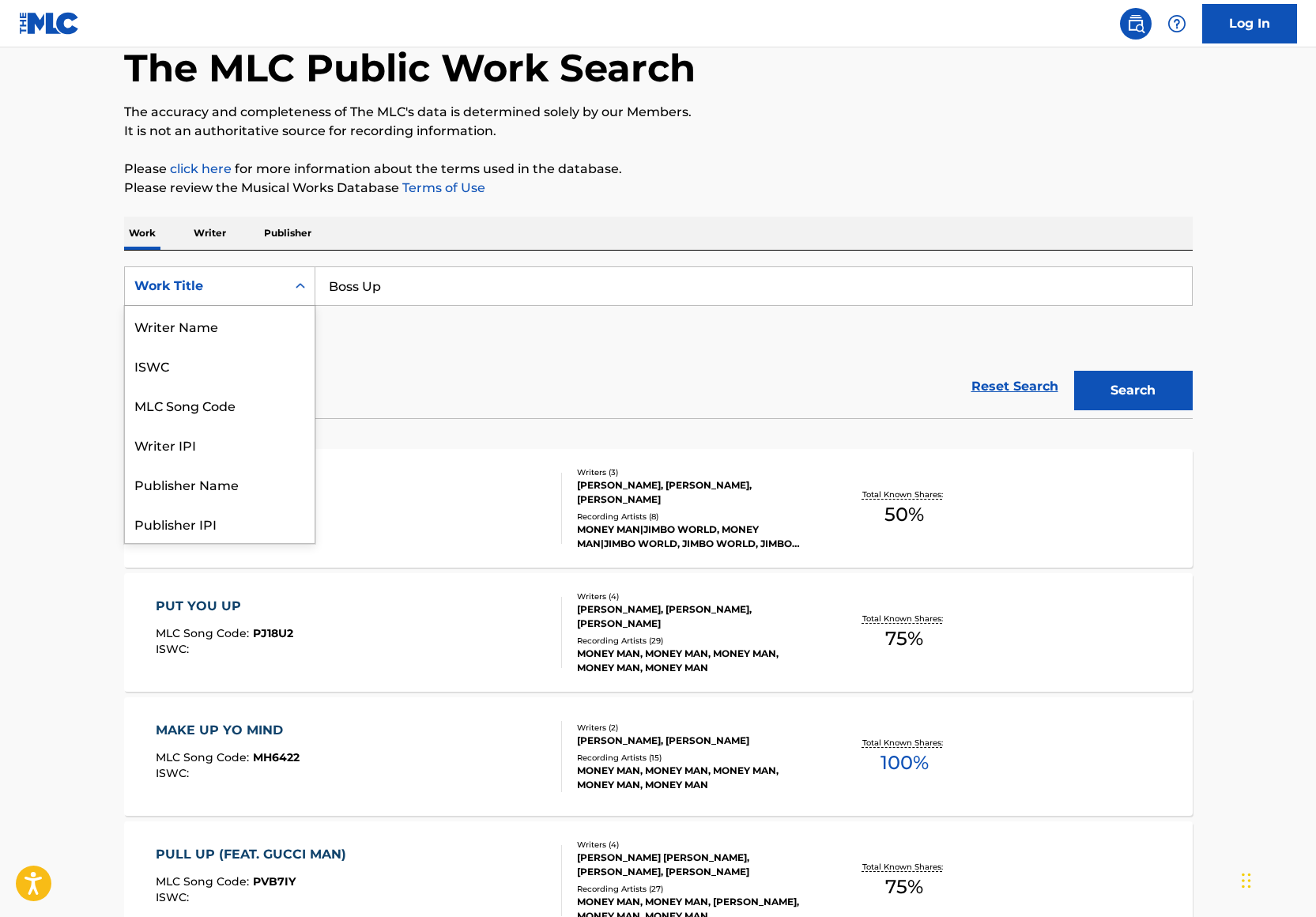
click at [264, 290] on div "Work Title" at bounding box center [206, 286] width 142 height 19
click at [221, 327] on div "Writer Name" at bounding box center [220, 325] width 190 height 40
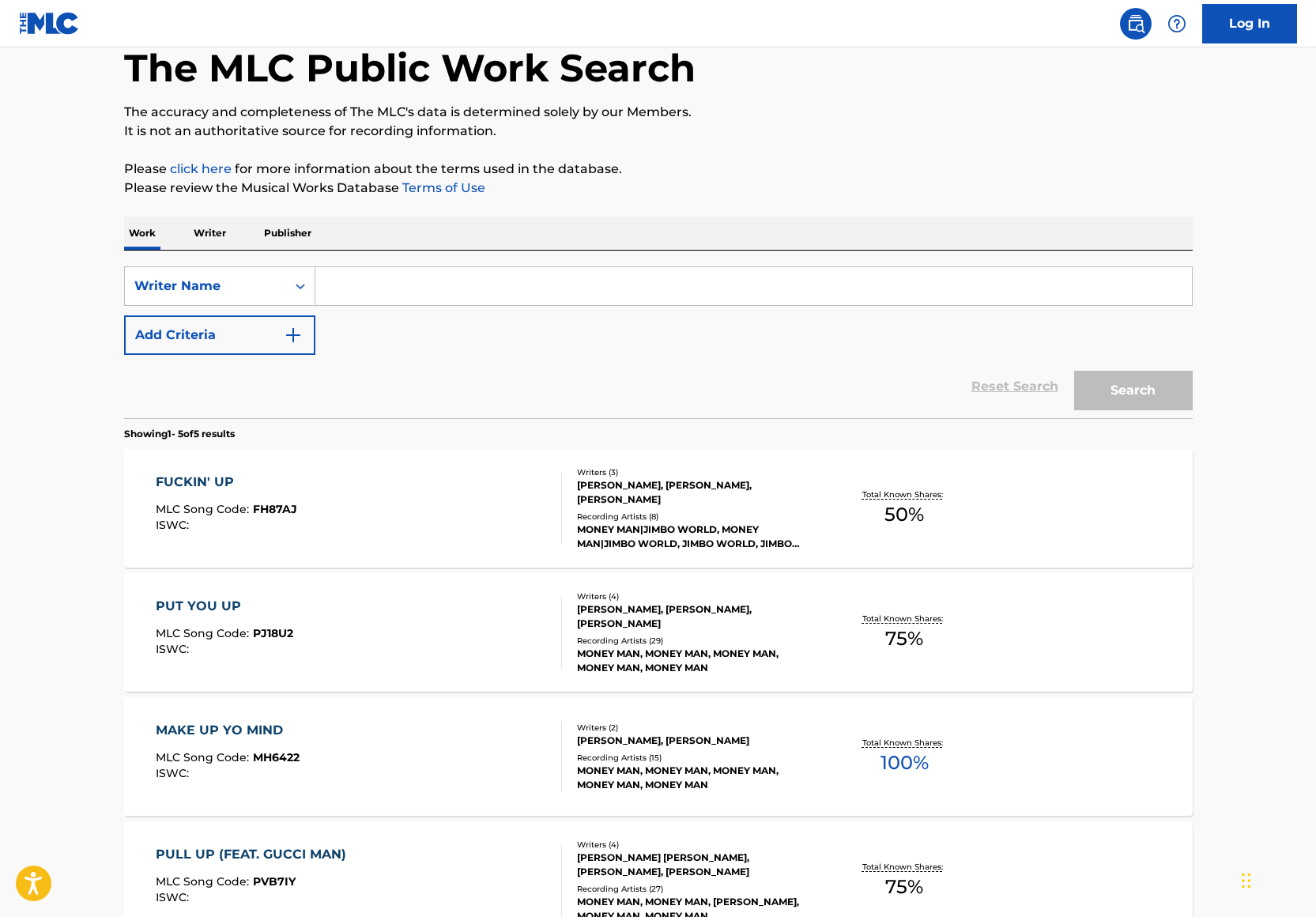
click at [367, 310] on div "SearchWithCriteria6bdc5b55-2ed2-4f50-a474-6ed9a0e50c26 Writer Name Add Criteria" at bounding box center [658, 310] width 1068 height 89
click at [361, 278] on input "Search Form" at bounding box center [754, 285] width 877 height 38
paste input "Tysen Jay Bolding"
type input "Tysen Jay Bolding"
click at [1074, 371] on button "Search" at bounding box center [1133, 390] width 119 height 40
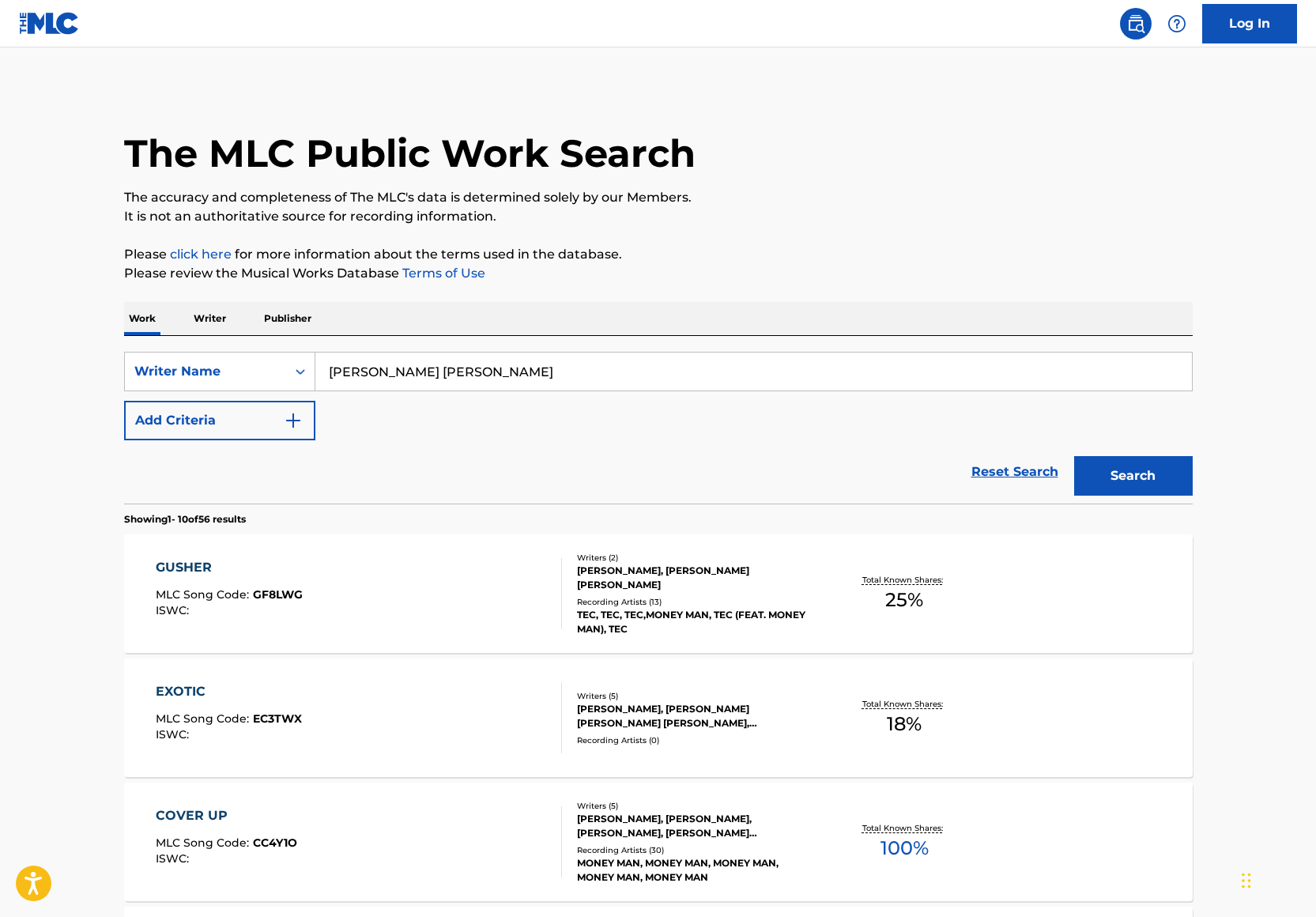
click at [263, 422] on button "Add Criteria" at bounding box center [220, 420] width 192 height 40
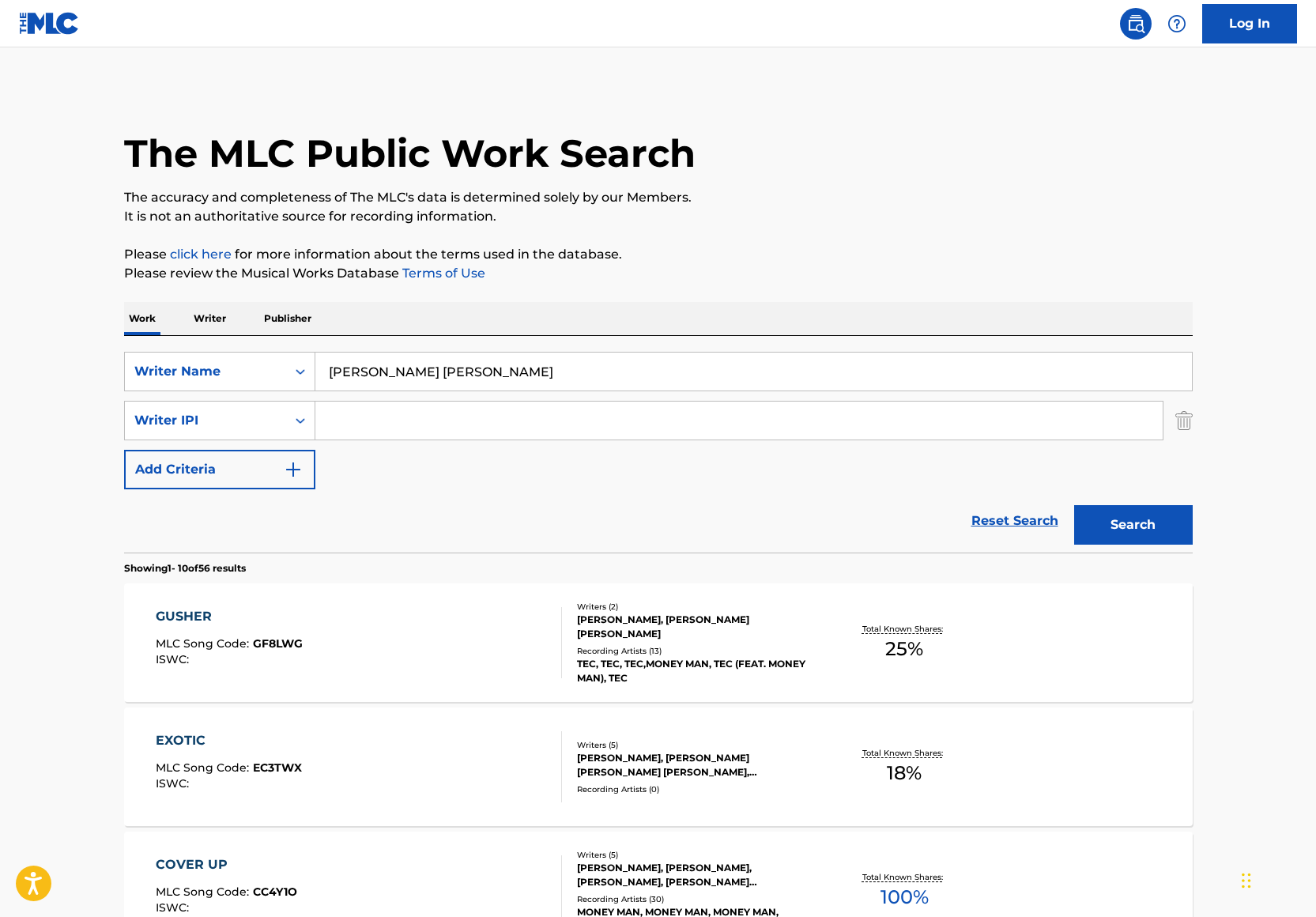
click at [359, 418] on input "Search Form" at bounding box center [739, 420] width 847 height 38
click at [1074, 505] on button "Search" at bounding box center [1133, 524] width 119 height 40
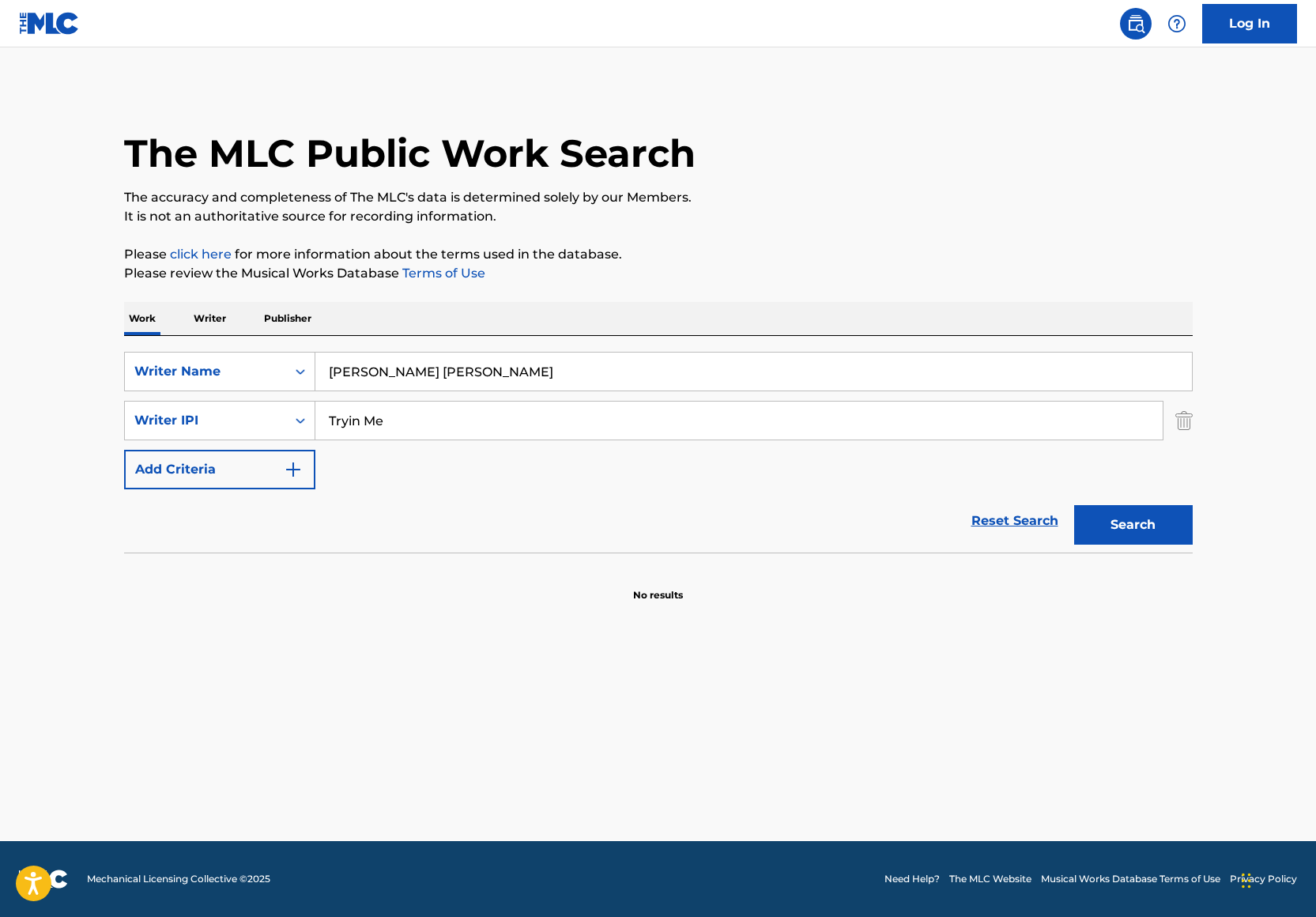
click at [423, 422] on input "Tryin Me" at bounding box center [739, 420] width 847 height 38
click at [421, 412] on input "Tryin Me" at bounding box center [739, 420] width 847 height 38
type input "ATM"
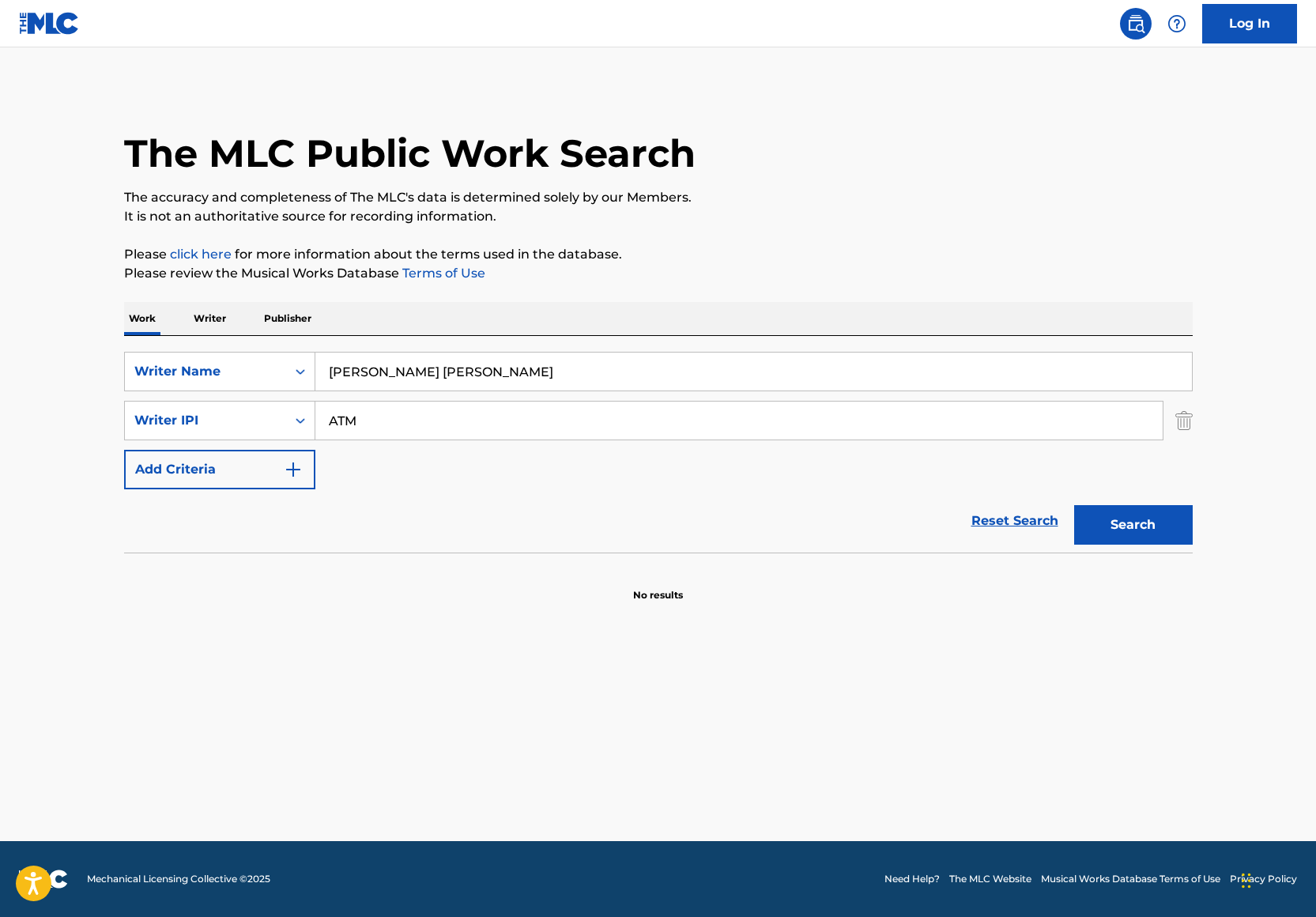
click at [1074, 505] on button "Search" at bounding box center [1133, 524] width 119 height 40
click at [377, 363] on input "Tysen Jay Bolding" at bounding box center [754, 371] width 877 height 38
click at [377, 362] on input "Tysen Jay Bolding" at bounding box center [754, 371] width 877 height 38
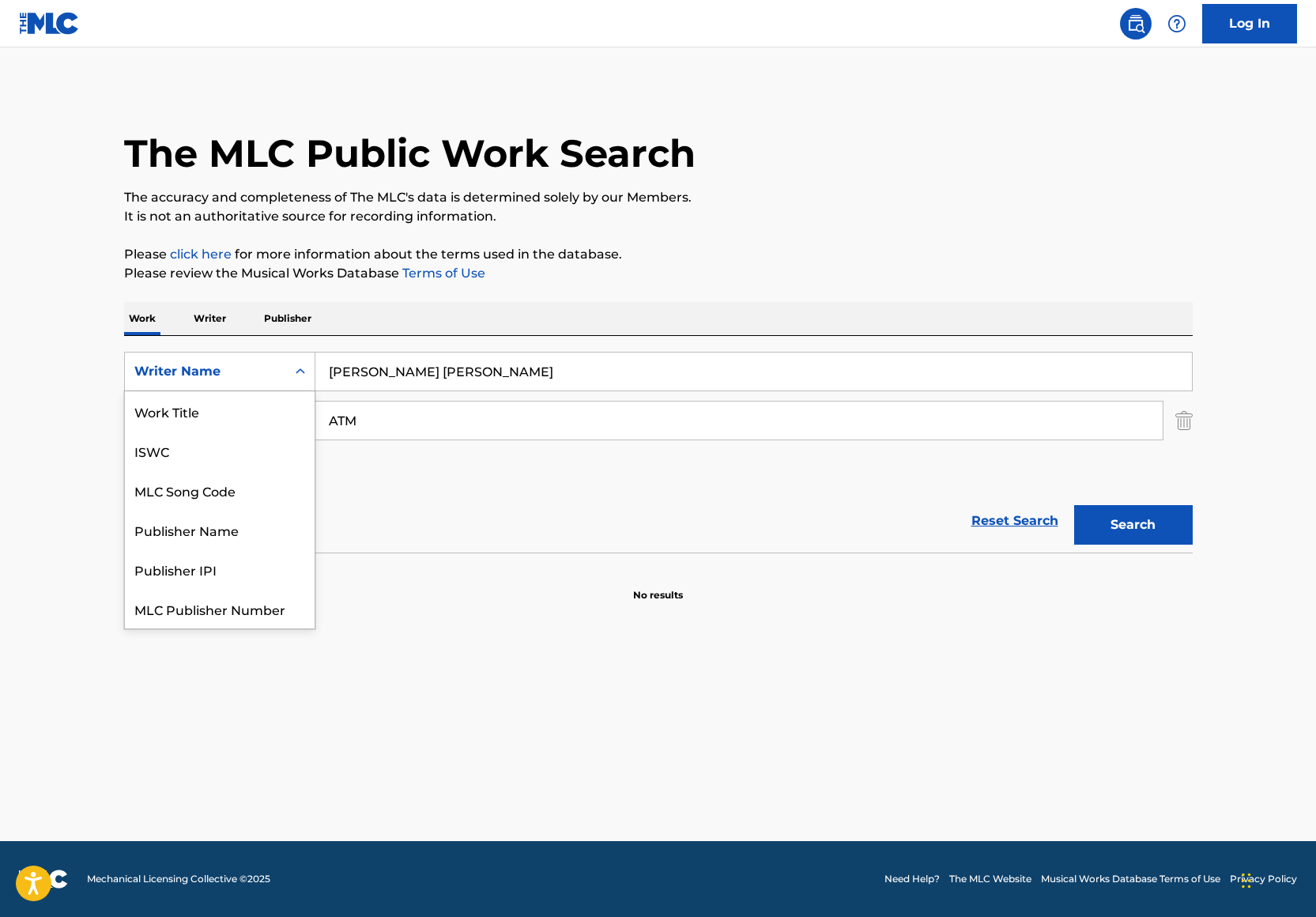
click at [248, 357] on div "Writer Name" at bounding box center [206, 372] width 162 height 30
click at [527, 351] on div "Tysen Jay Bolding" at bounding box center [754, 371] width 878 height 40
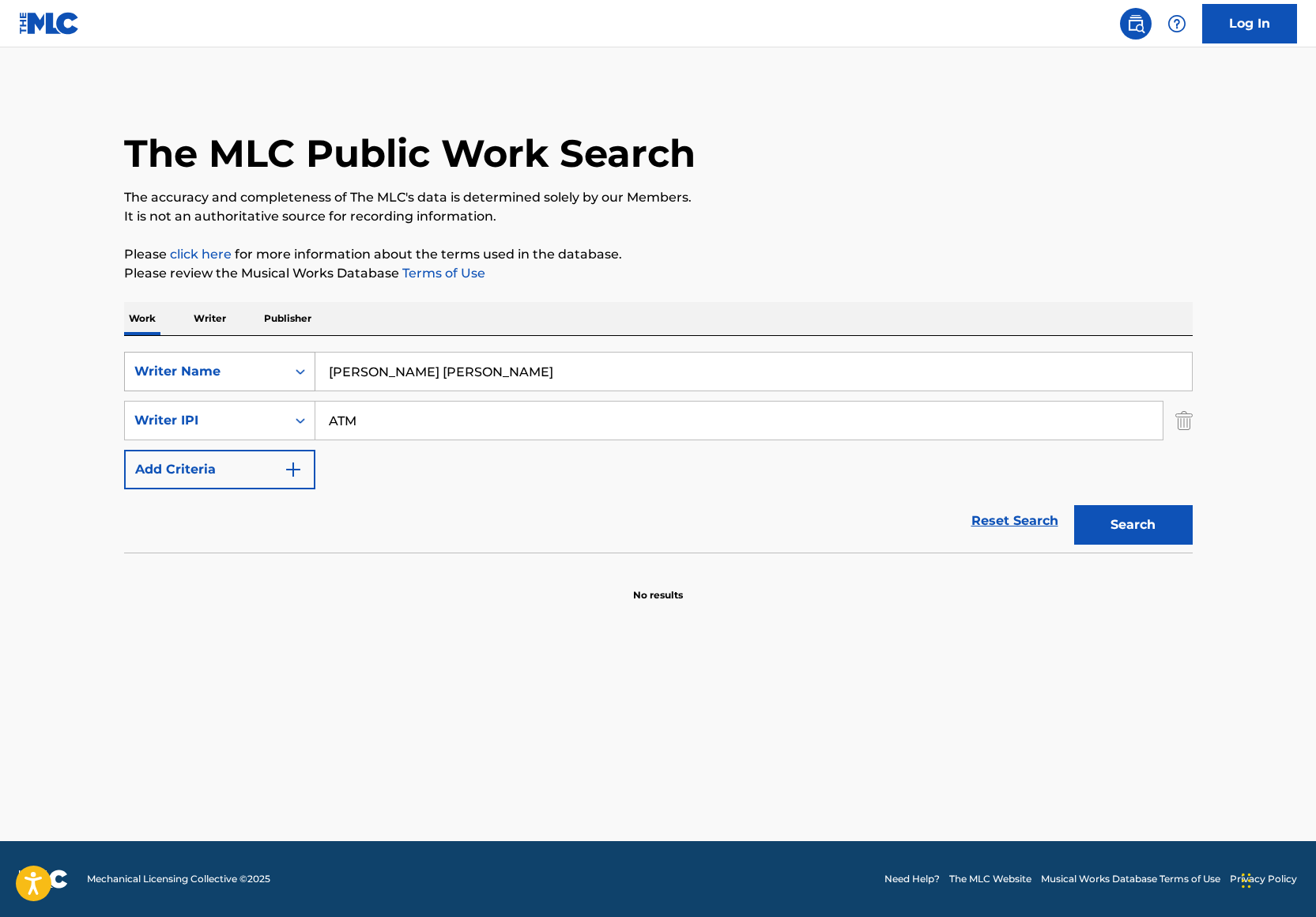
click at [250, 390] on div "Writer Name" at bounding box center [220, 371] width 192 height 40
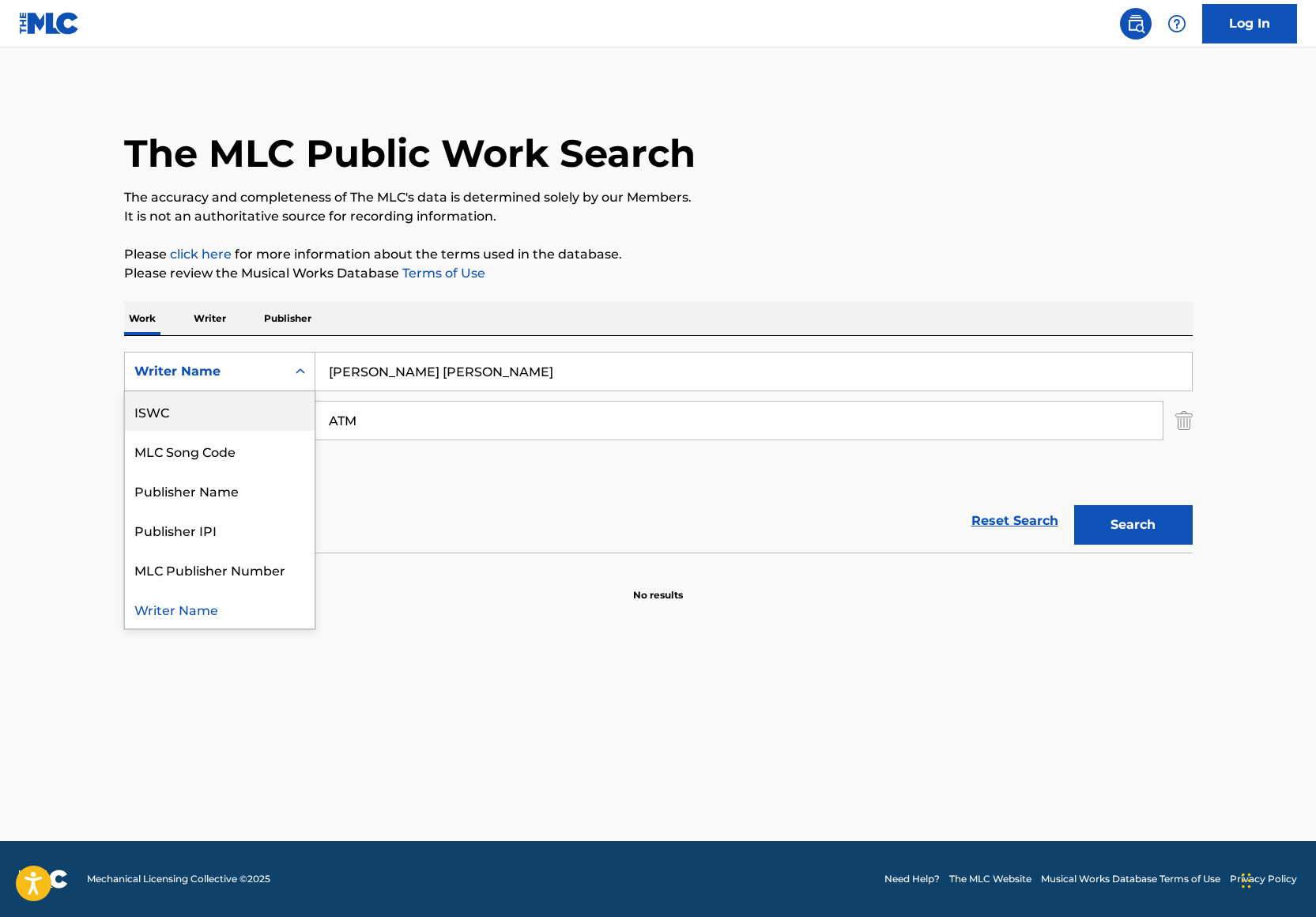
click at [367, 313] on div "Work Writer Publisher" at bounding box center [658, 319] width 1068 height 33
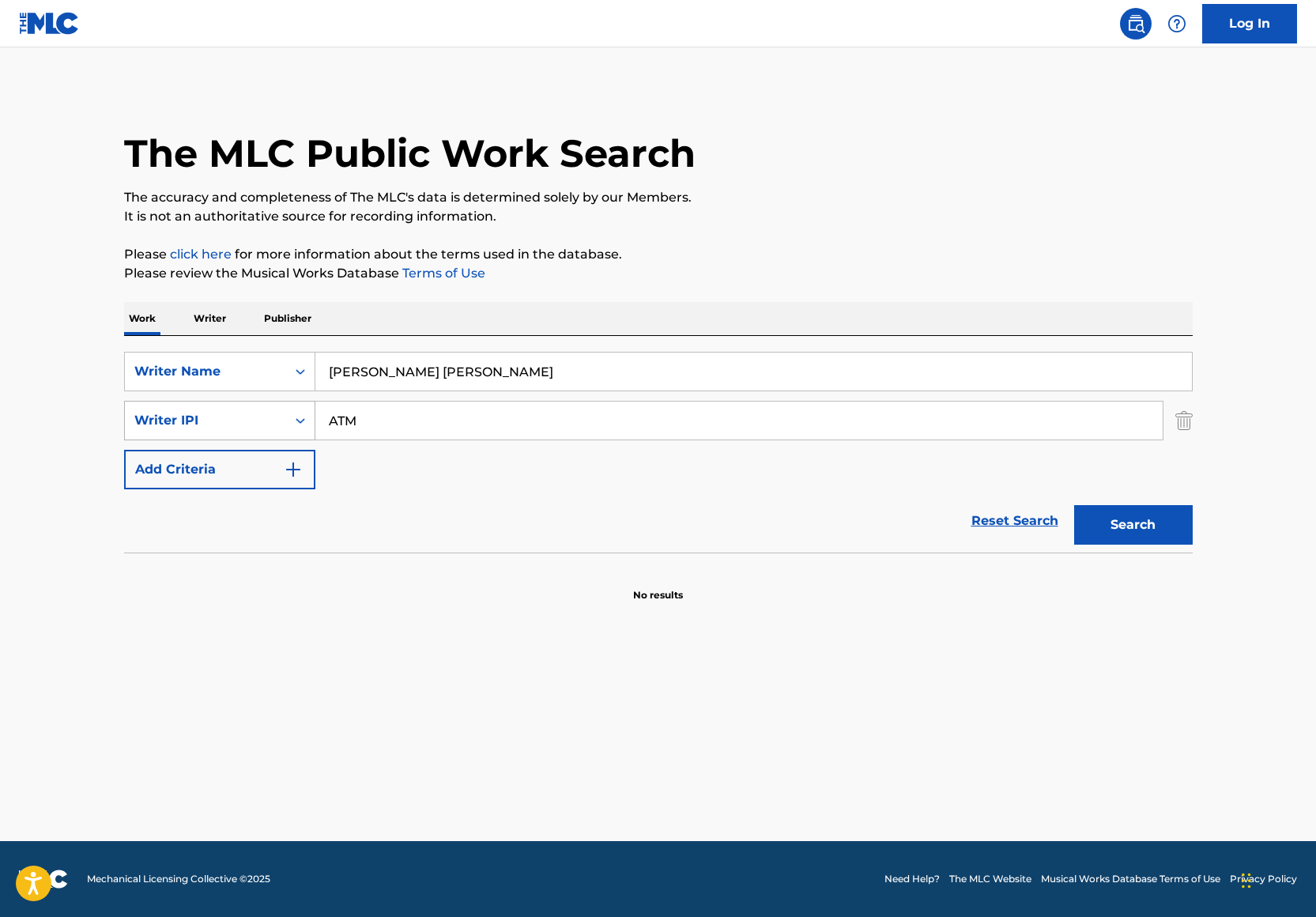
click at [275, 419] on div "Writer IPI" at bounding box center [206, 421] width 142 height 19
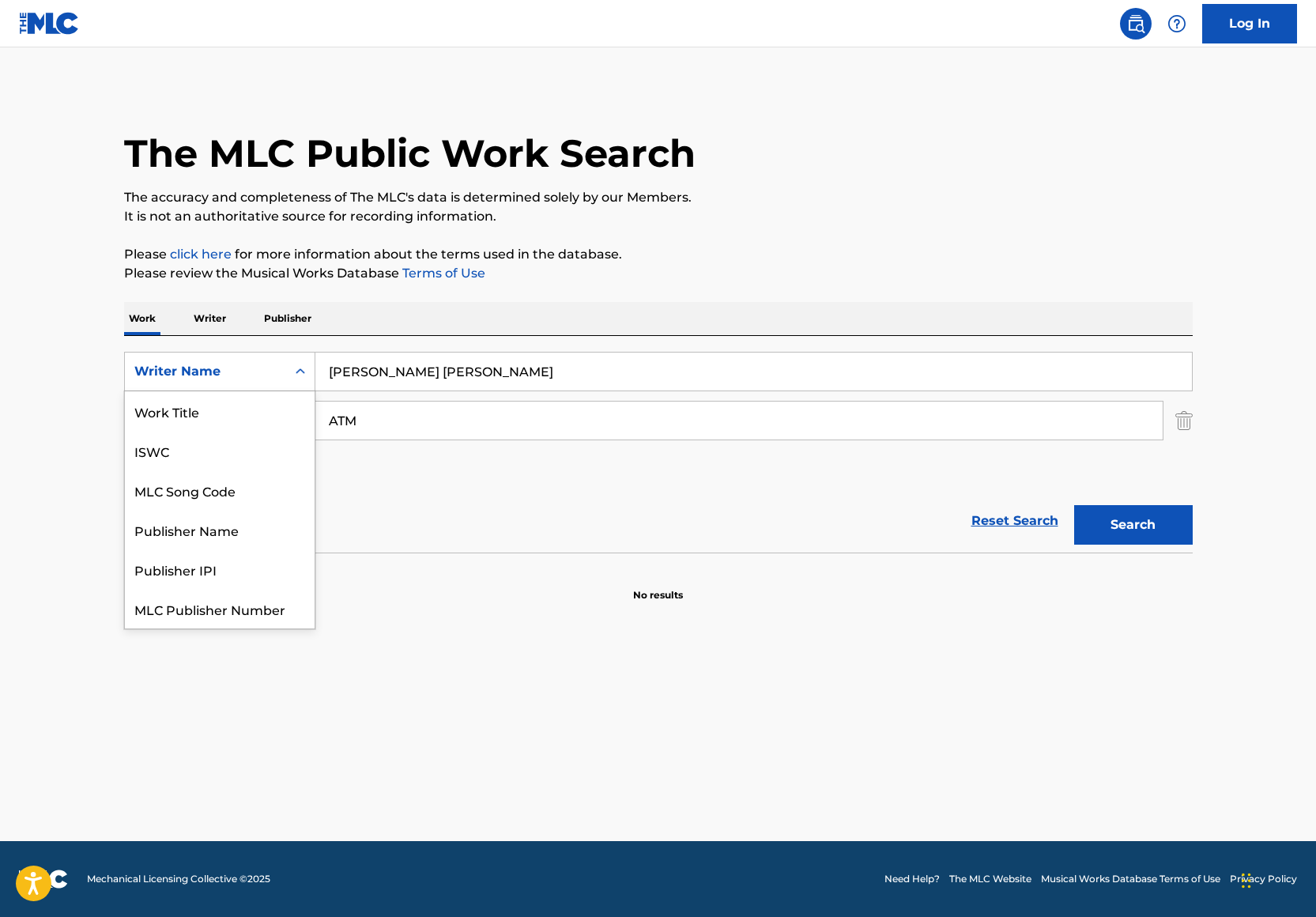
click at [256, 372] on div "Writer Name" at bounding box center [206, 372] width 142 height 19
click at [226, 408] on div "Work Title" at bounding box center [220, 410] width 190 height 40
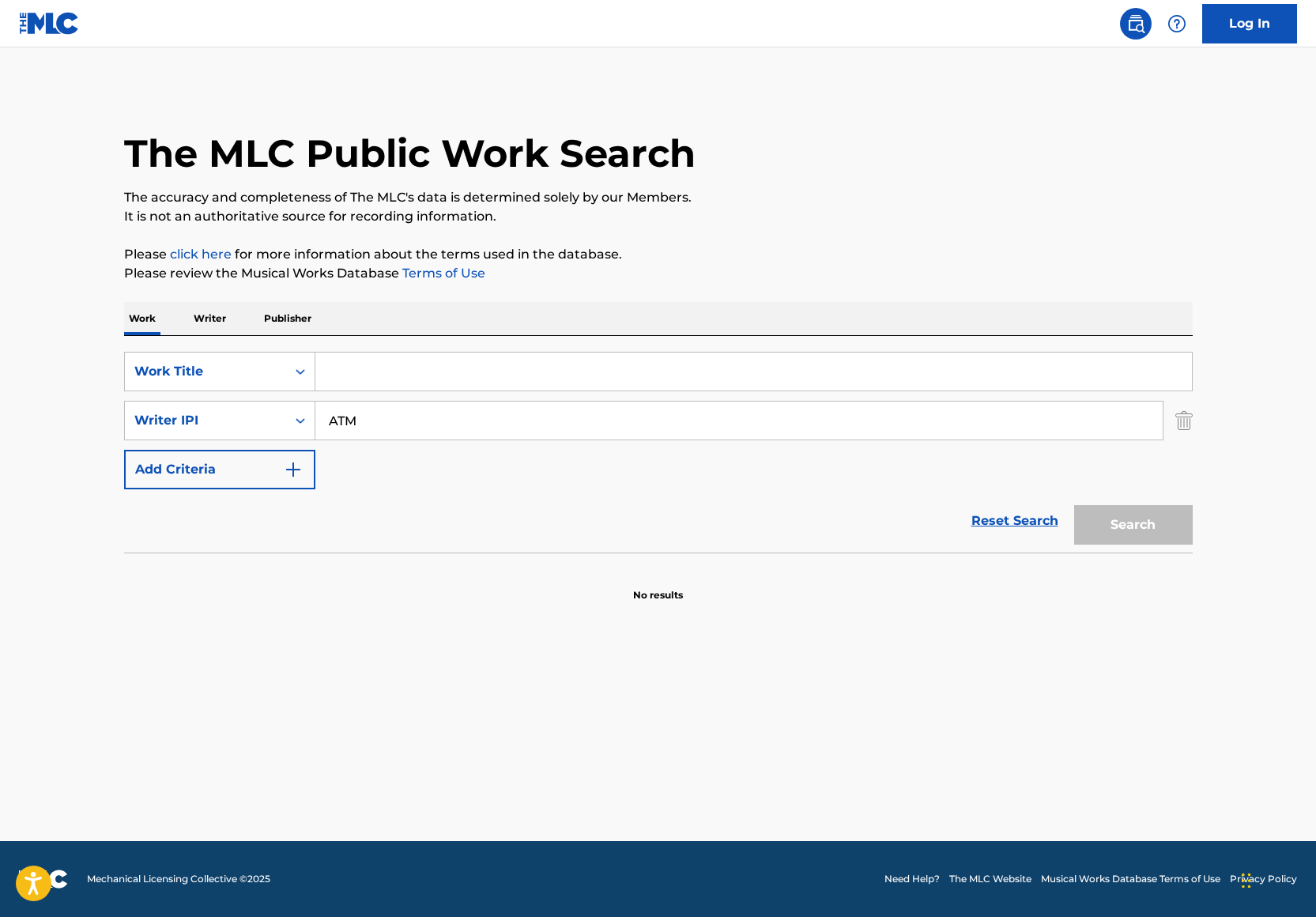
click at [357, 368] on input "Search Form" at bounding box center [754, 371] width 877 height 38
click at [358, 368] on input "Search Form" at bounding box center [754, 371] width 877 height 38
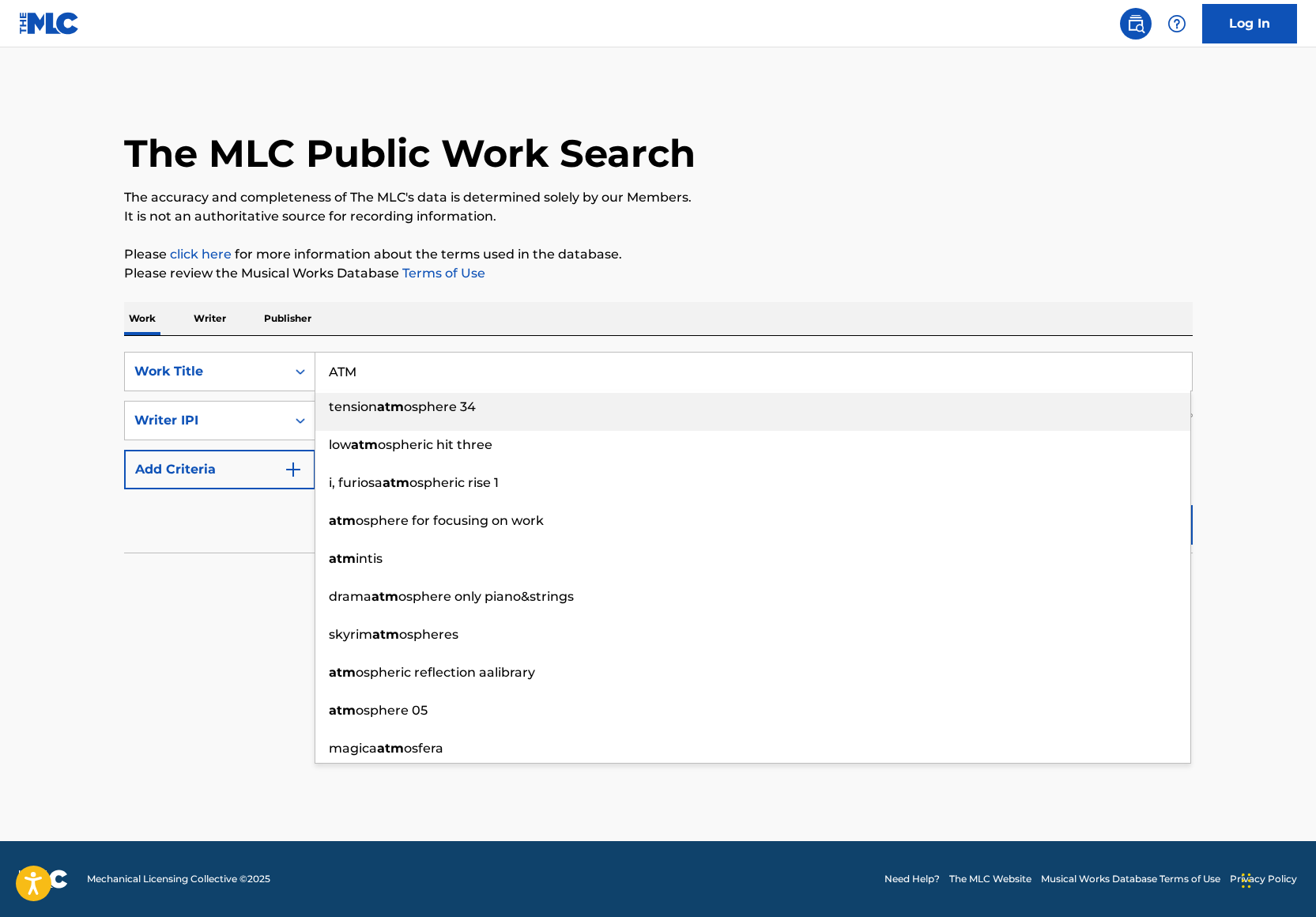
type input "ATM"
click at [437, 325] on div "Work Writer Publisher" at bounding box center [658, 319] width 1068 height 33
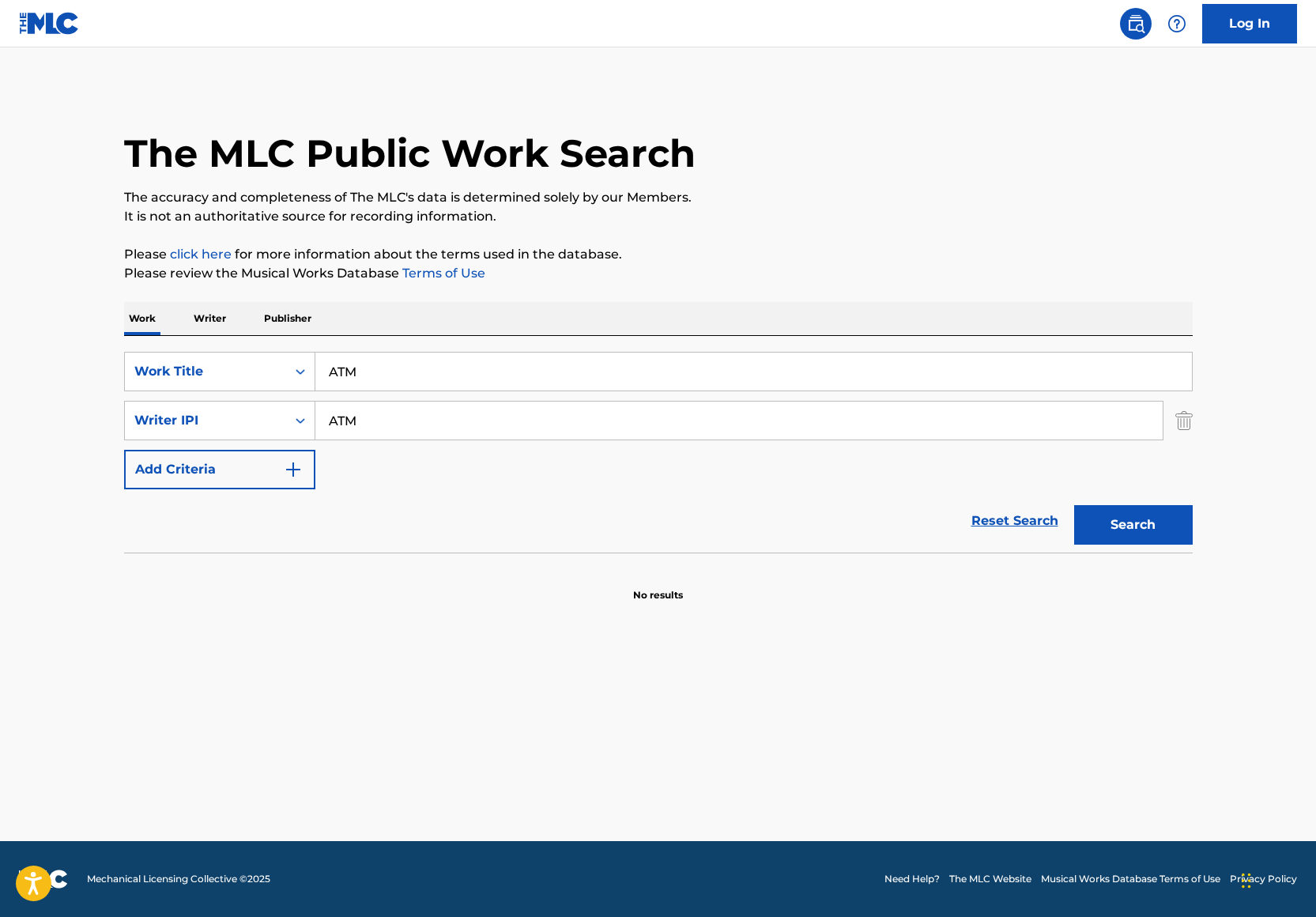
click at [390, 426] on input "ATM" at bounding box center [739, 420] width 847 height 38
type input "j"
type input "Tysen Bolding"
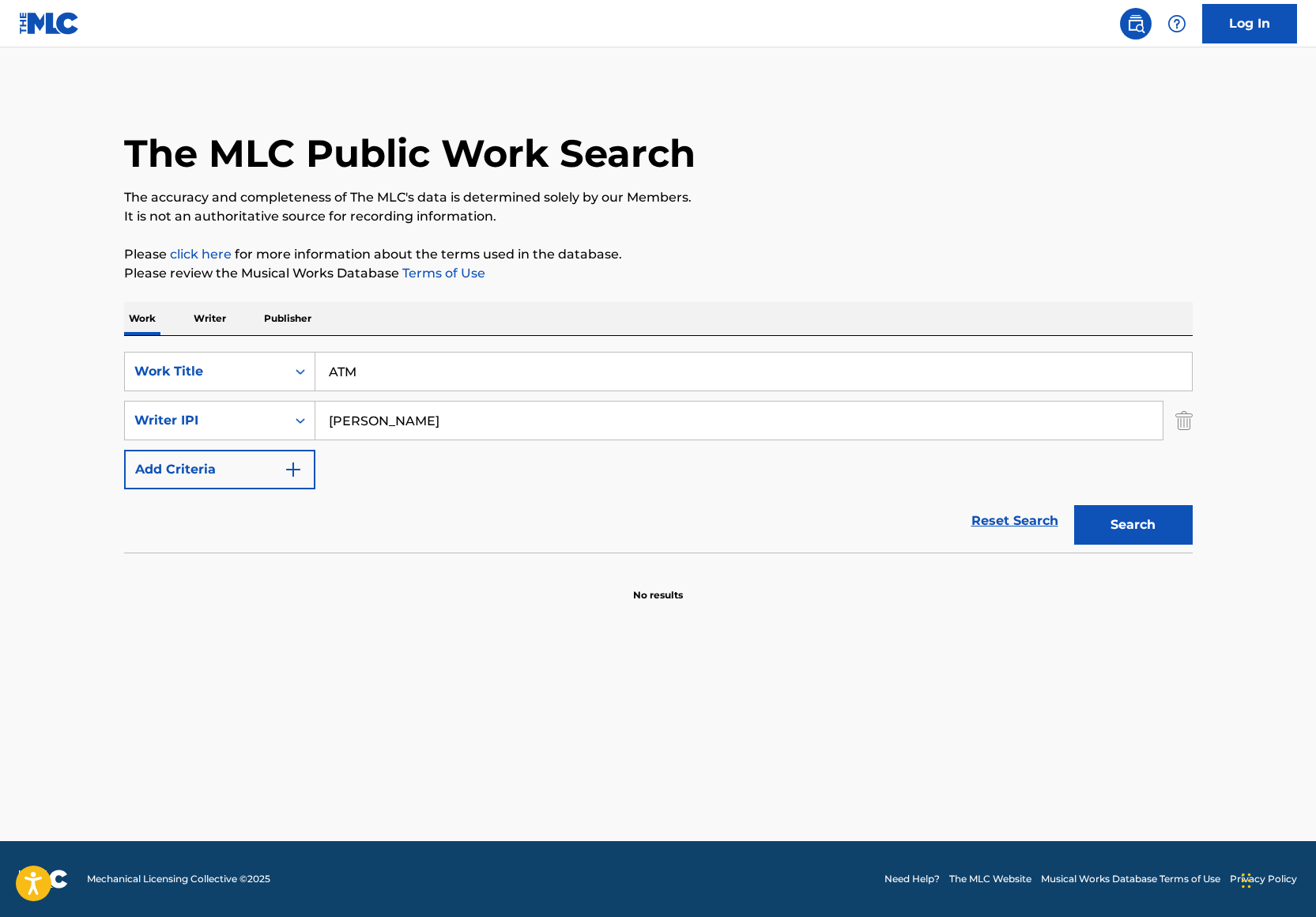
click at [763, 200] on p "The accuracy and completeness of The MLC's data is determined solely by our Mem…" at bounding box center [658, 198] width 1068 height 19
click at [1152, 508] on button "Search" at bounding box center [1133, 524] width 119 height 40
click at [403, 426] on input "Tysen Bolding" at bounding box center [739, 420] width 847 height 38
click at [403, 424] on input "Tysen Bolding" at bounding box center [739, 420] width 847 height 38
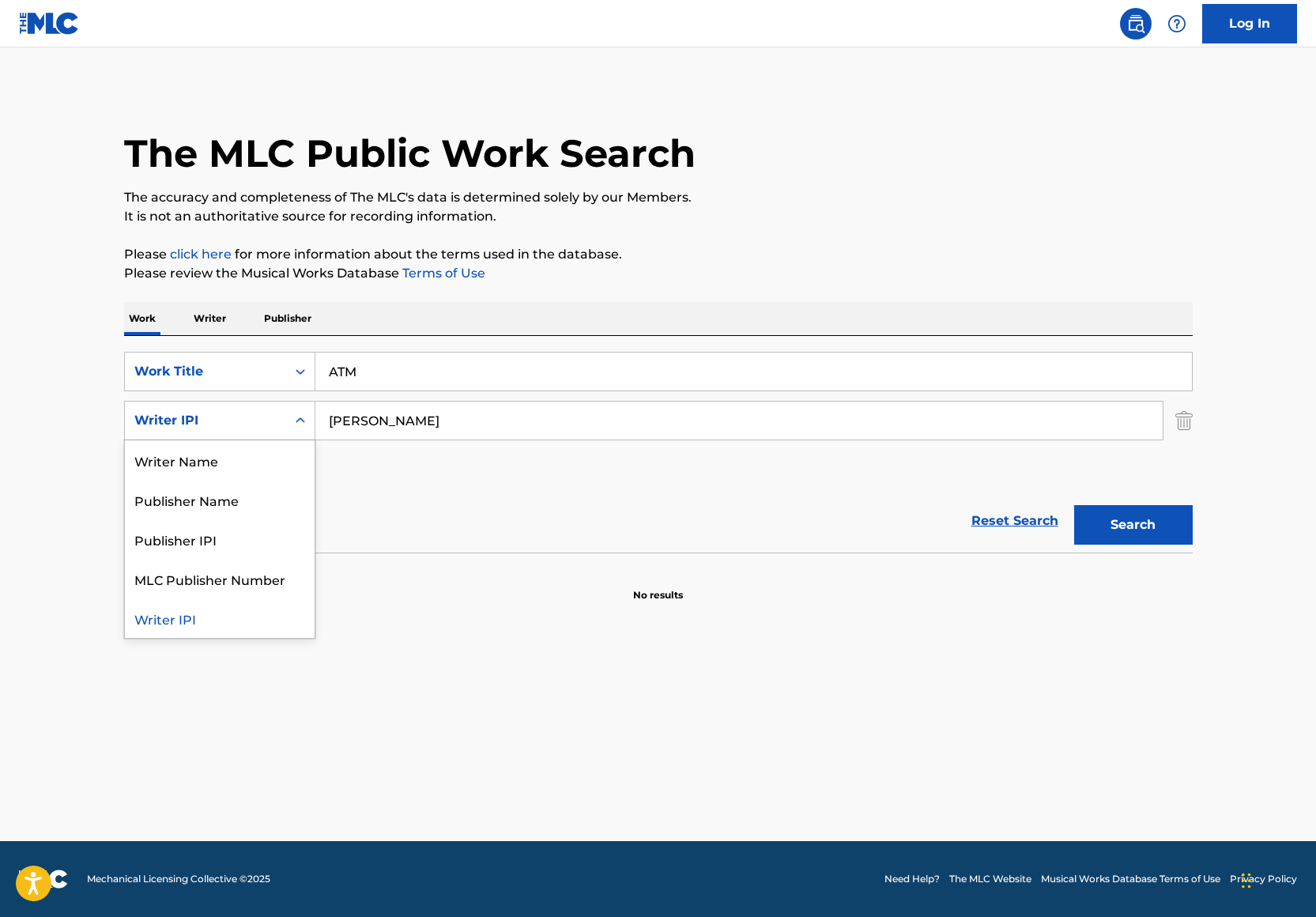
click at [256, 426] on div "Writer IPI" at bounding box center [206, 421] width 142 height 19
click at [255, 446] on div "Writer Name" at bounding box center [220, 459] width 190 height 40
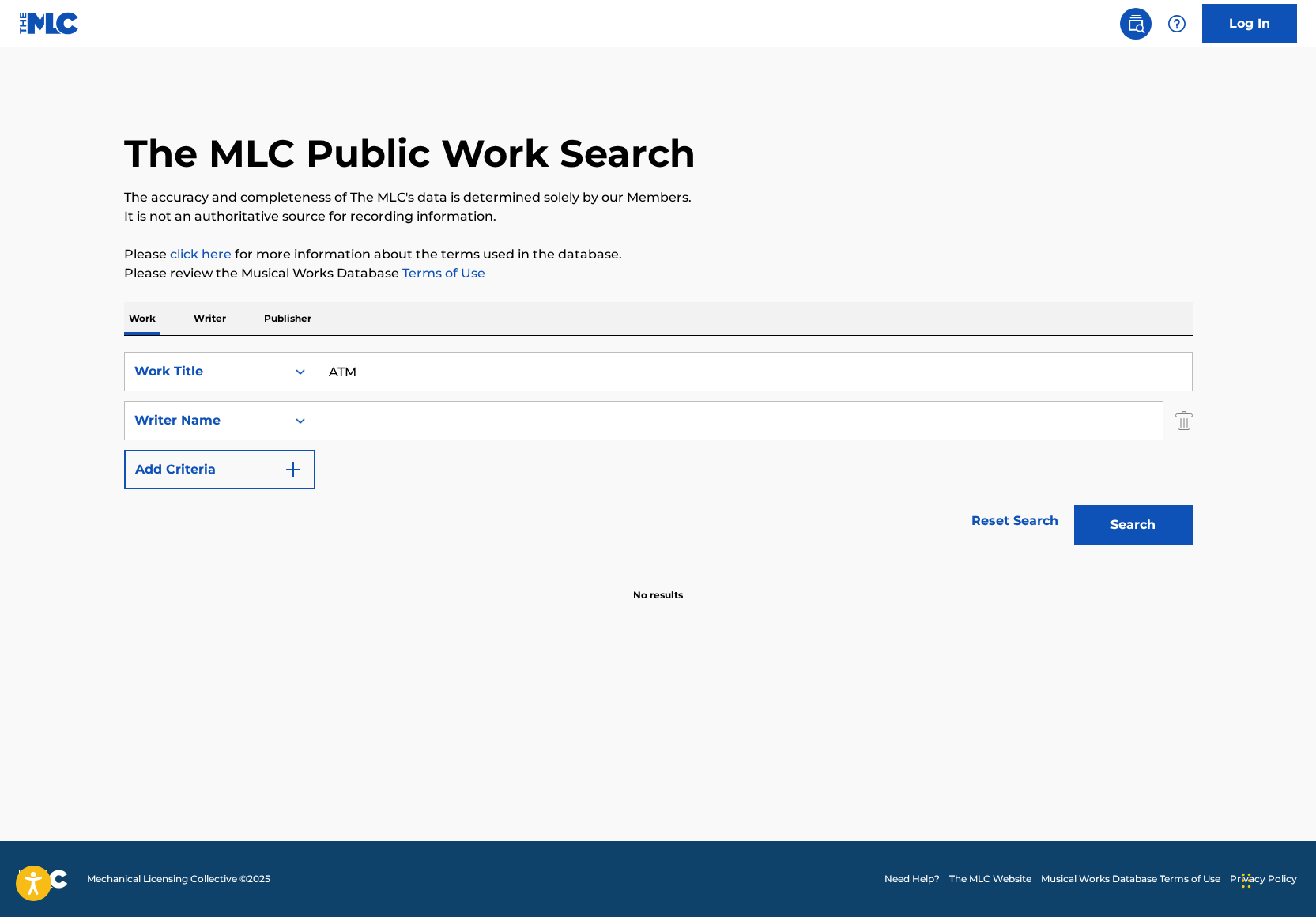
click at [387, 417] on input "Search Form" at bounding box center [739, 420] width 847 height 38
type input "Tysen Bolding"
click at [797, 166] on div "The MLC Public Work Search" at bounding box center [658, 144] width 1068 height 115
click at [1108, 531] on button "Search" at bounding box center [1133, 524] width 119 height 40
click at [470, 427] on input "Tysen Bolding" at bounding box center [739, 420] width 847 height 38
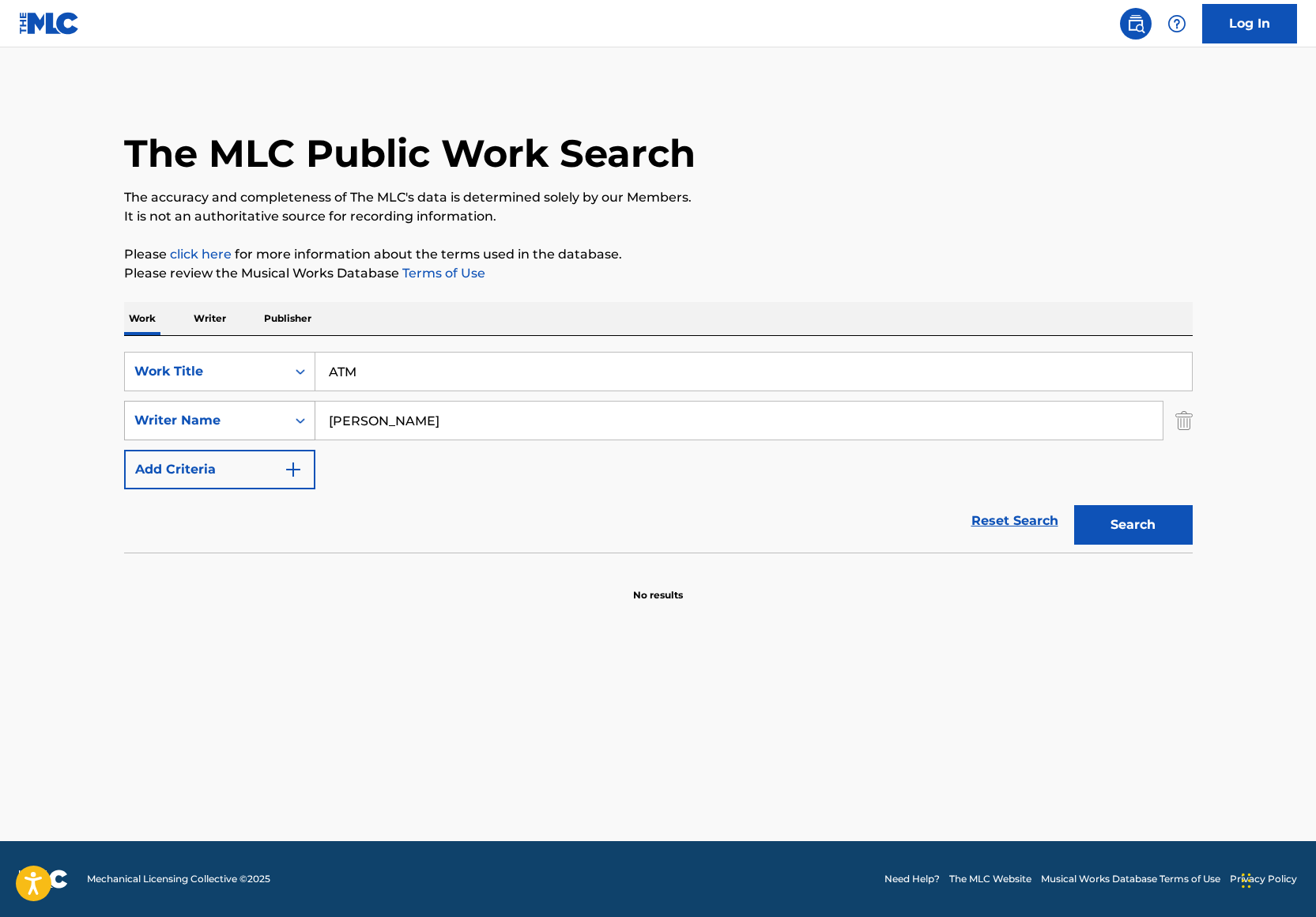
click at [225, 430] on div "Writer Name" at bounding box center [206, 421] width 142 height 19
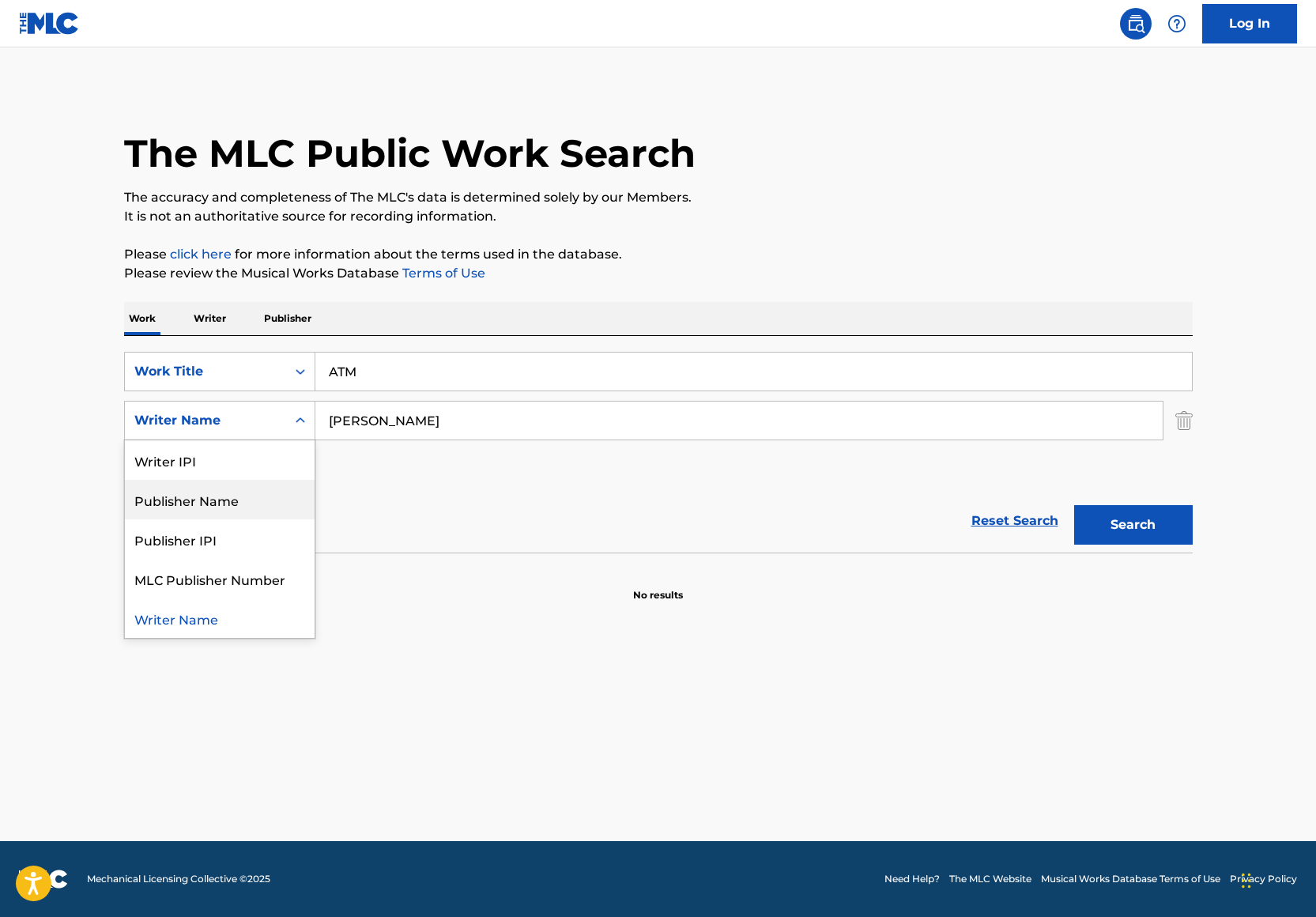
click at [225, 480] on div "Publisher Name" at bounding box center [220, 499] width 190 height 40
click at [212, 429] on div "Publisher Name" at bounding box center [206, 421] width 142 height 19
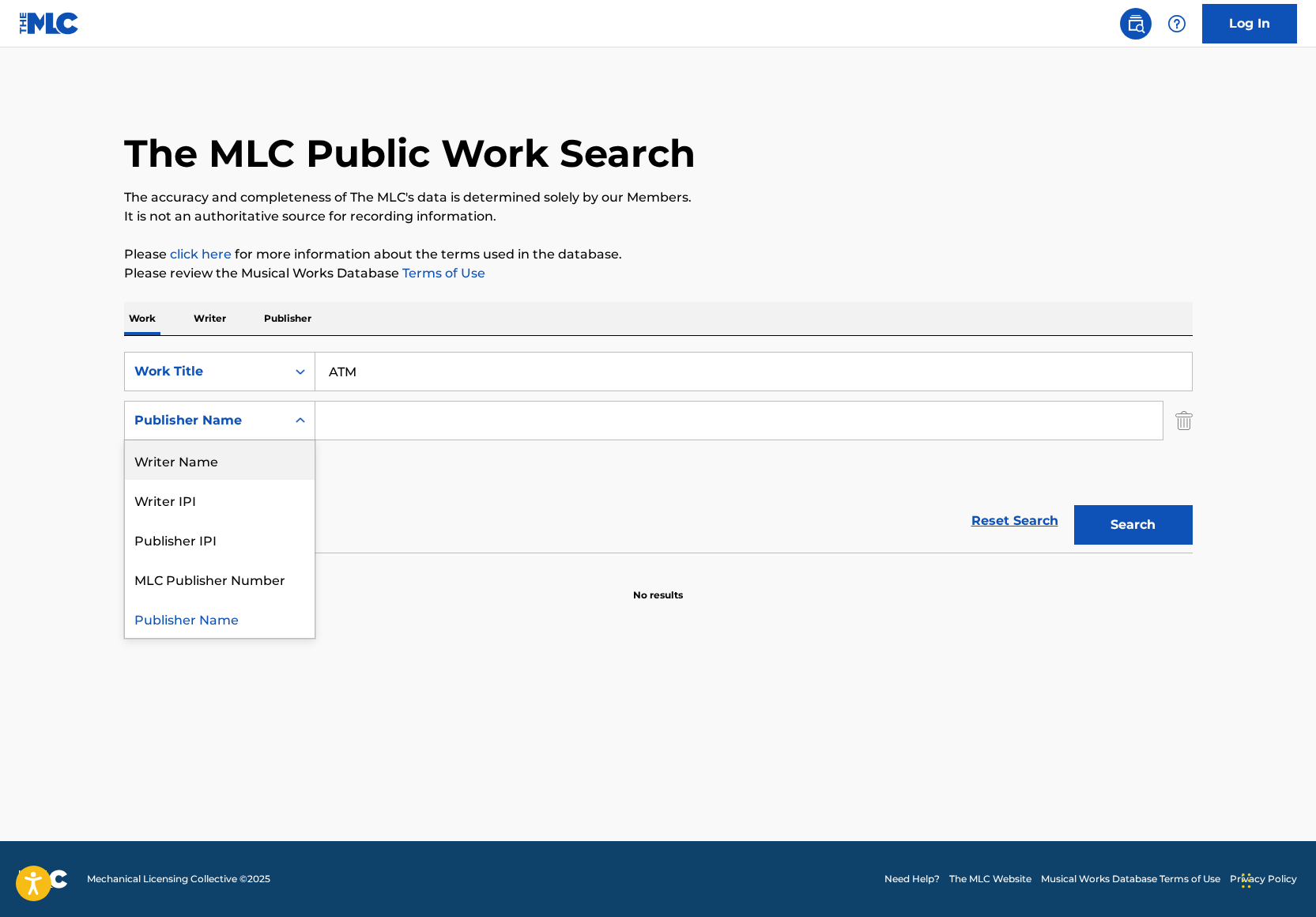
click at [213, 446] on div "Writer Name" at bounding box center [220, 459] width 190 height 40
click at [213, 419] on div "Writer Name" at bounding box center [206, 421] width 142 height 19
click at [215, 464] on div "Writer IPI" at bounding box center [220, 459] width 190 height 40
click at [350, 404] on input "Search Form" at bounding box center [739, 420] width 847 height 38
paste input "618335351"
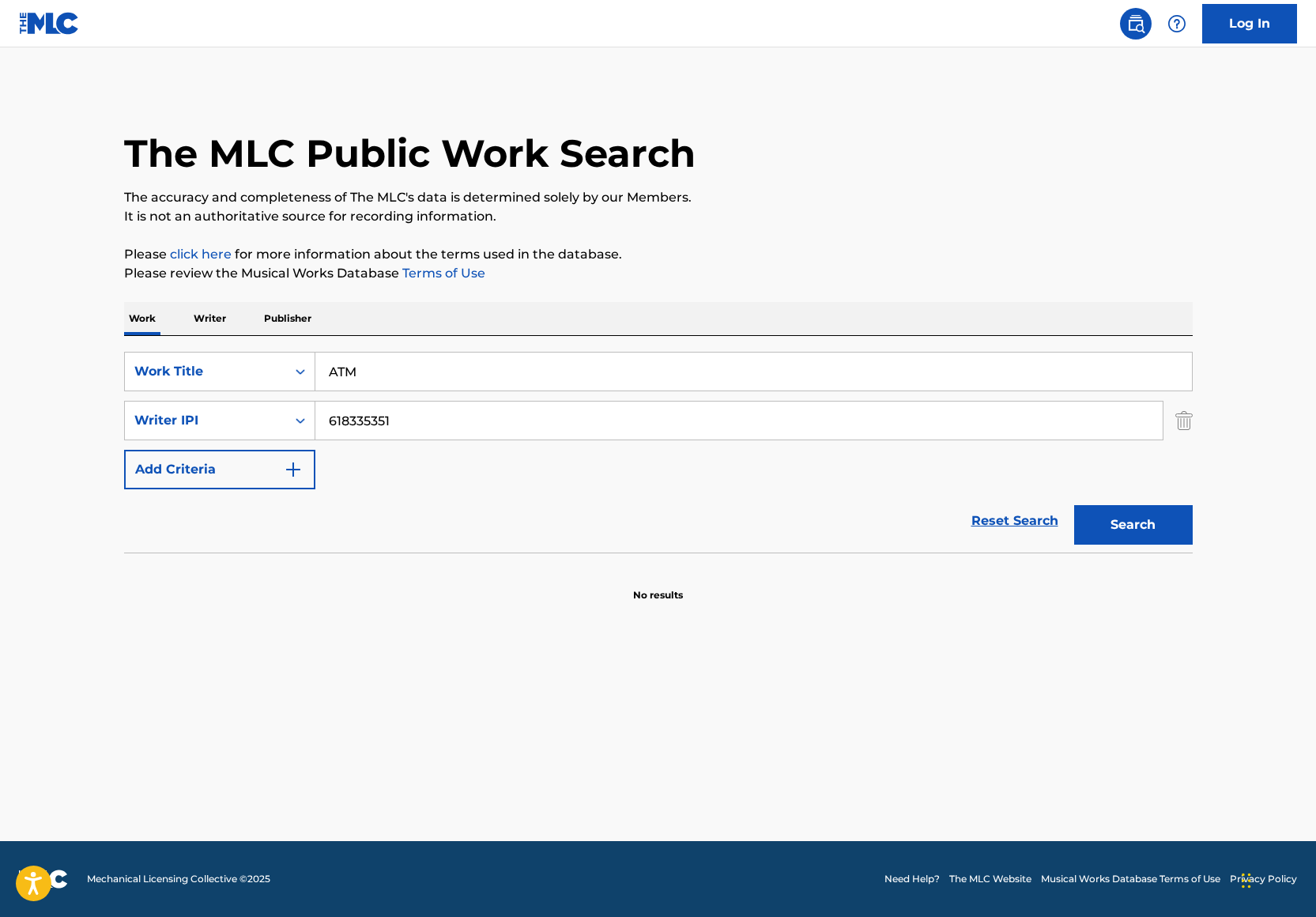
click at [350, 428] on input "618335351" at bounding box center [739, 420] width 847 height 38
click at [358, 422] on input "618335351" at bounding box center [739, 420] width 847 height 38
type input "618335351"
click at [1074, 505] on button "Search" at bounding box center [1133, 524] width 119 height 40
click at [264, 368] on div "Work Title" at bounding box center [206, 372] width 142 height 19
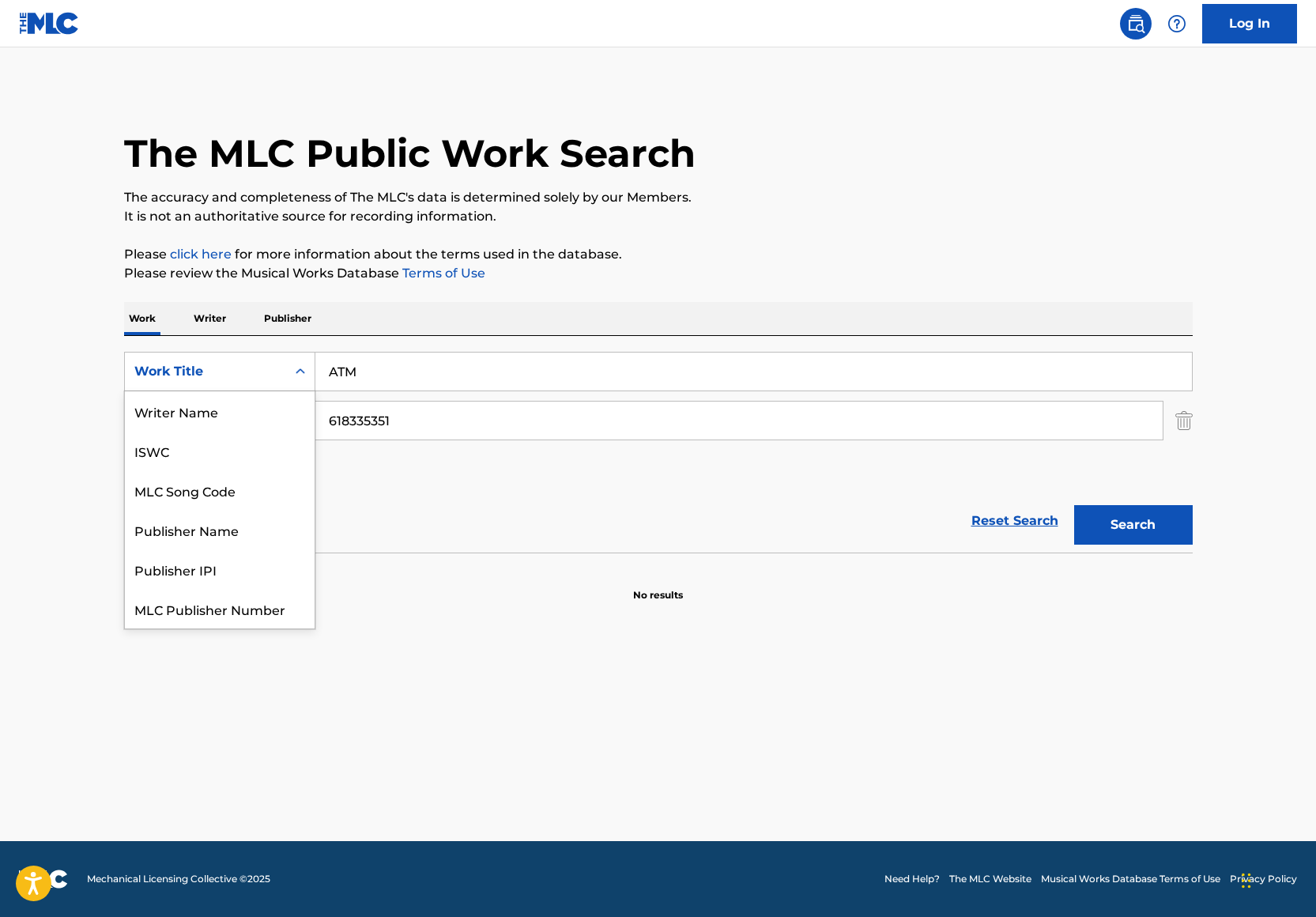
scroll to position [40, 0]
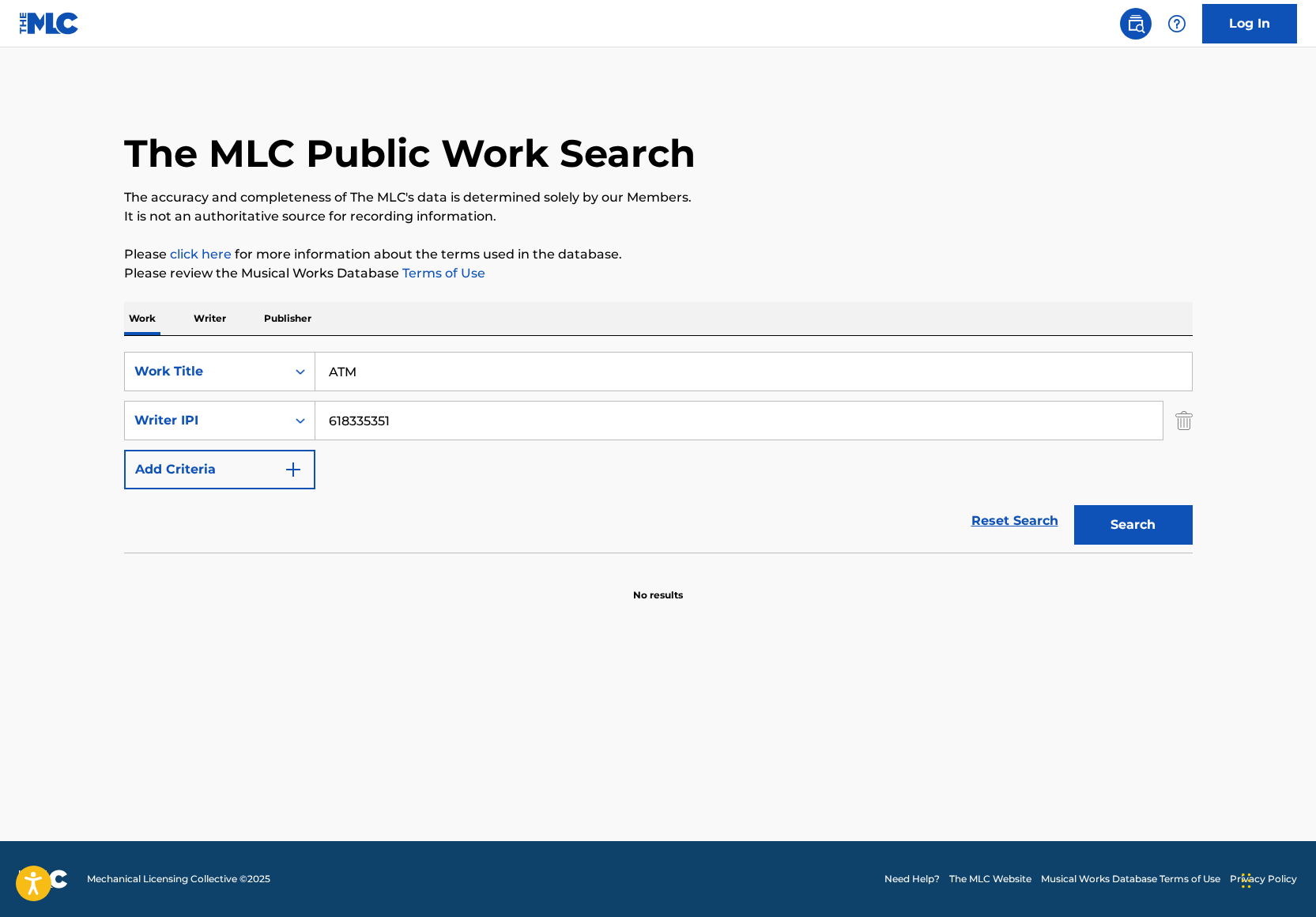
click at [1191, 433] on img "Search Form" at bounding box center [1184, 420] width 18 height 40
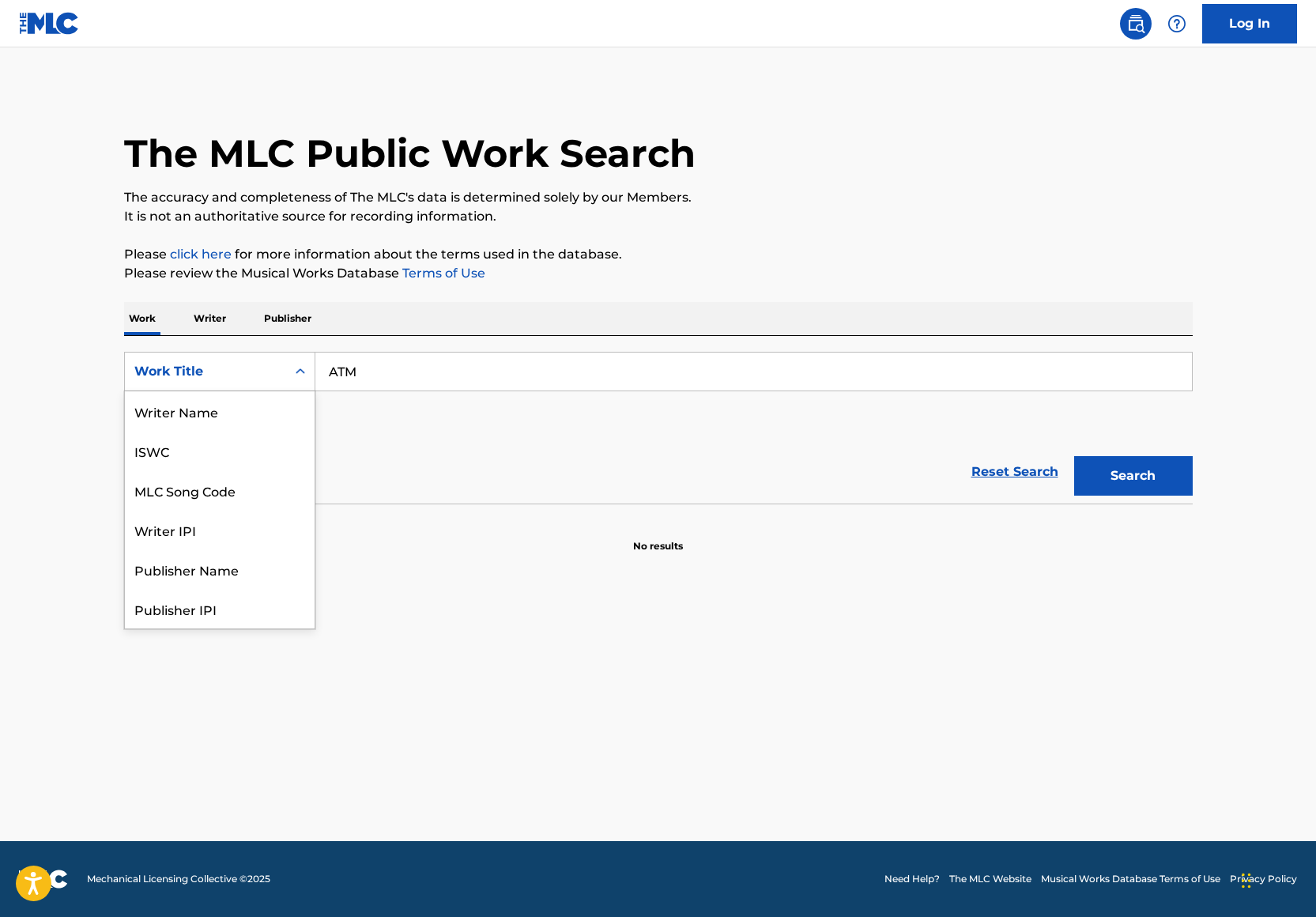
click at [286, 362] on div "Search Form" at bounding box center [300, 372] width 28 height 28
click at [256, 444] on div "Writer IPI" at bounding box center [220, 450] width 190 height 40
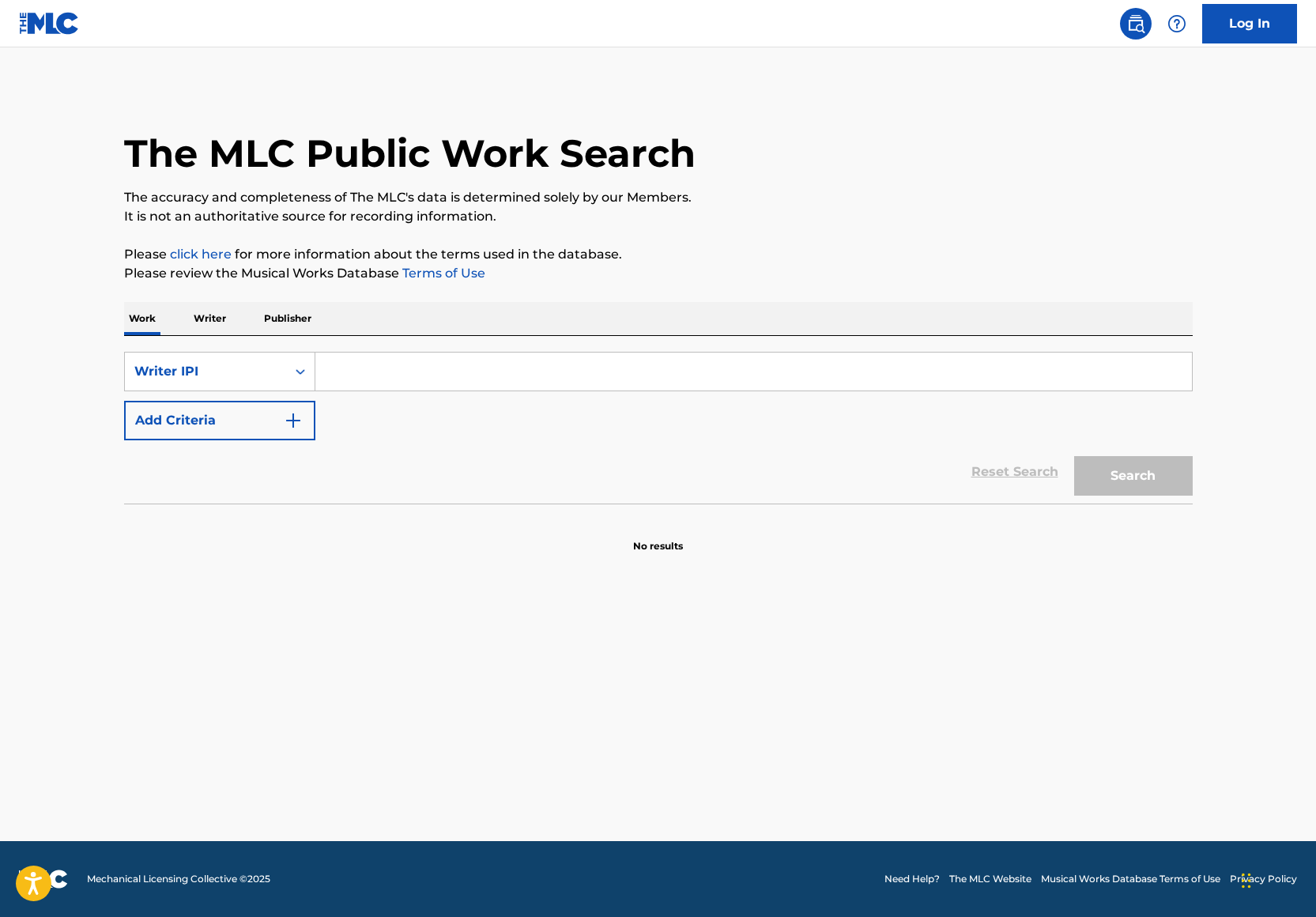
click at [390, 378] on input "Search Form" at bounding box center [754, 371] width 877 height 38
paste input "667284310"
click at [363, 372] on input "667284310" at bounding box center [754, 371] width 877 height 38
click at [356, 373] on input "667284310" at bounding box center [754, 371] width 877 height 38
click at [1074, 456] on button "Search" at bounding box center [1133, 475] width 119 height 40
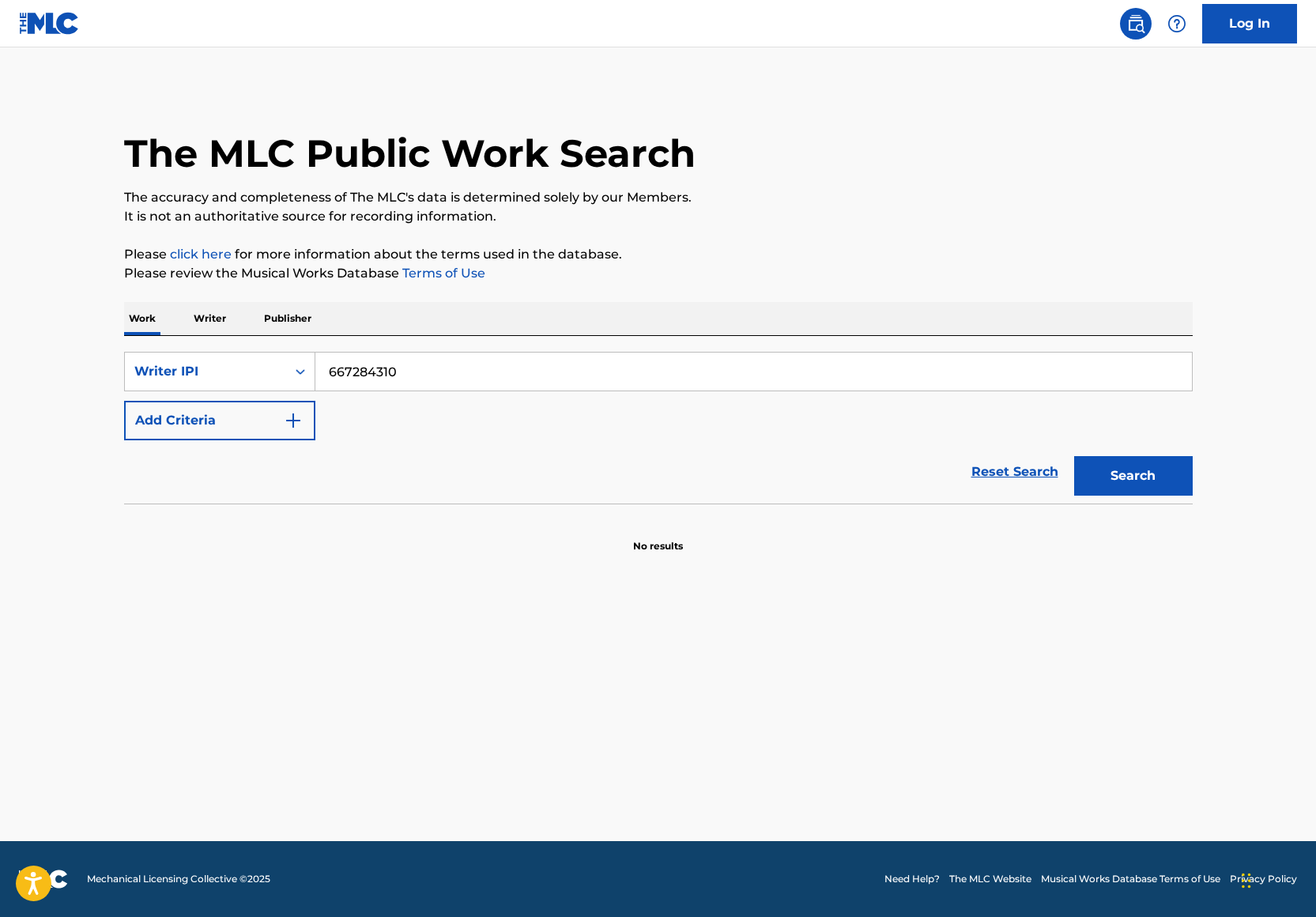
click at [494, 383] on input "667284310" at bounding box center [754, 371] width 877 height 38
click at [492, 381] on input "667284310" at bounding box center [754, 371] width 877 height 38
click at [491, 380] on input "667284310" at bounding box center [754, 371] width 877 height 38
click at [454, 359] on input "667284310" at bounding box center [754, 371] width 877 height 38
click at [452, 367] on input "667284310" at bounding box center [754, 371] width 877 height 38
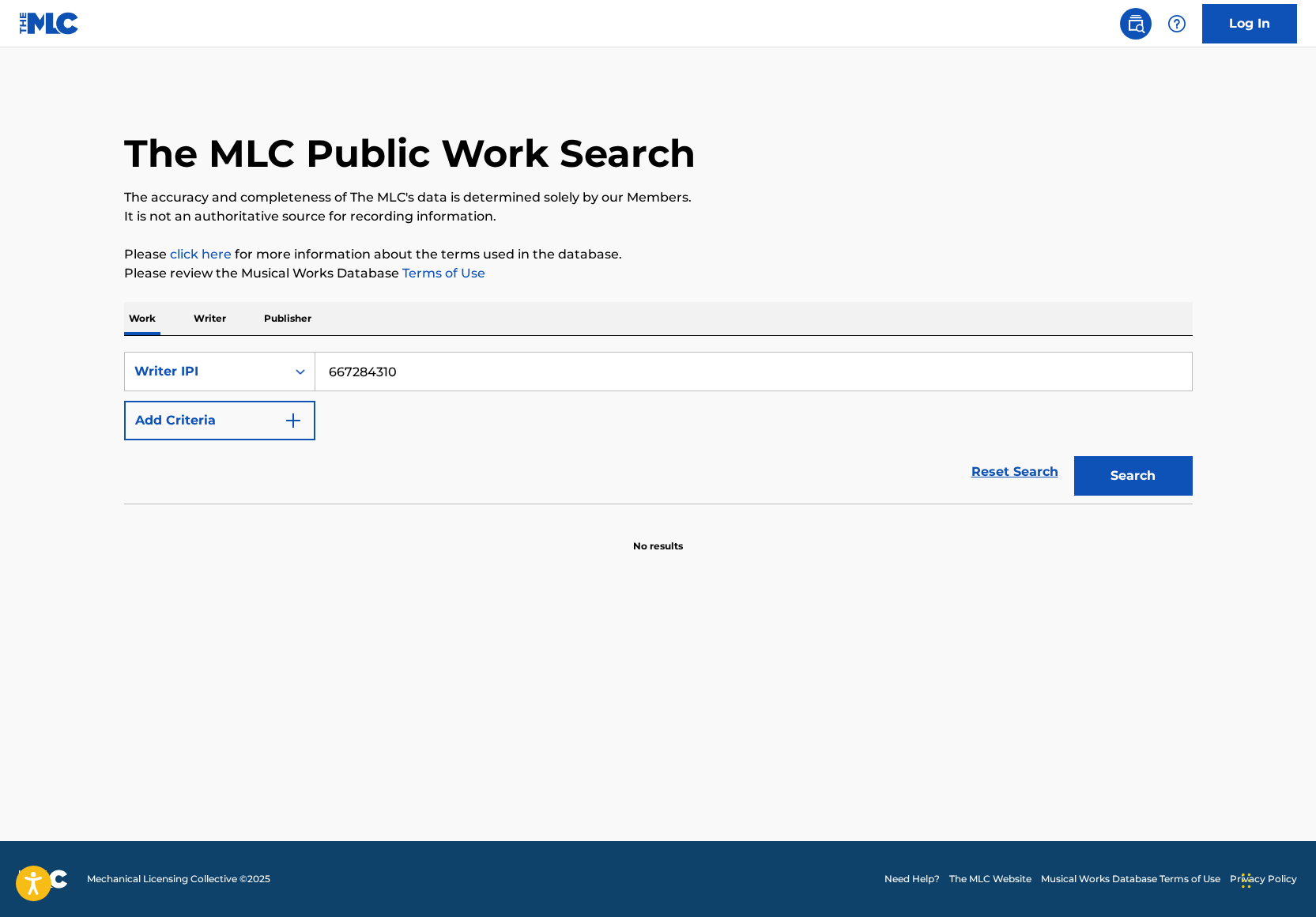
click at [452, 367] on input "667284310" at bounding box center [754, 371] width 877 height 38
type input "John Carrington"
click at [824, 276] on p "Please review the Musical Works Database Terms of Use" at bounding box center [658, 273] width 1068 height 19
click at [1185, 473] on button "Search" at bounding box center [1133, 475] width 119 height 40
click at [1147, 474] on button "Search" at bounding box center [1133, 475] width 119 height 40
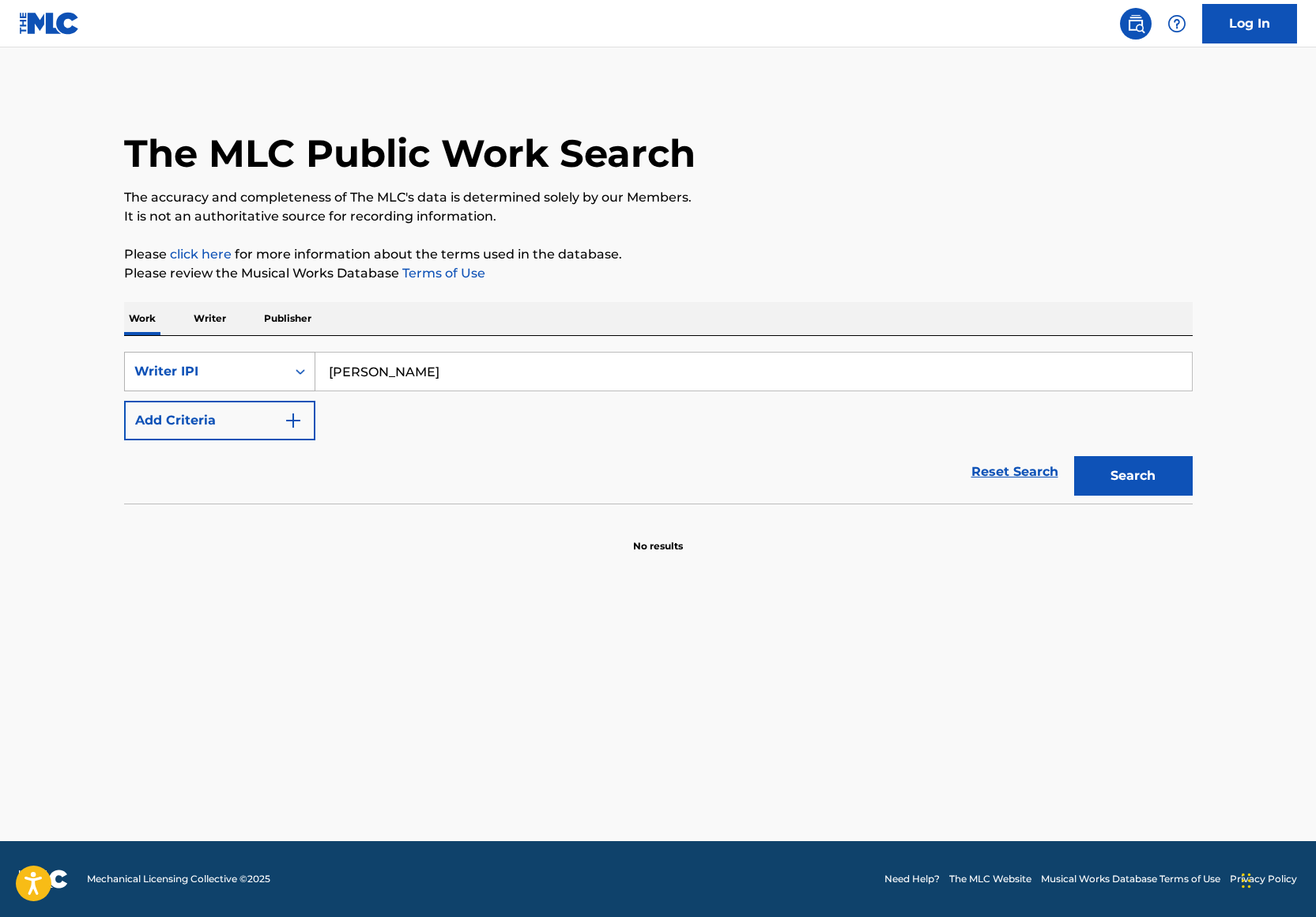
click at [273, 368] on div "Writer IPI" at bounding box center [206, 372] width 142 height 19
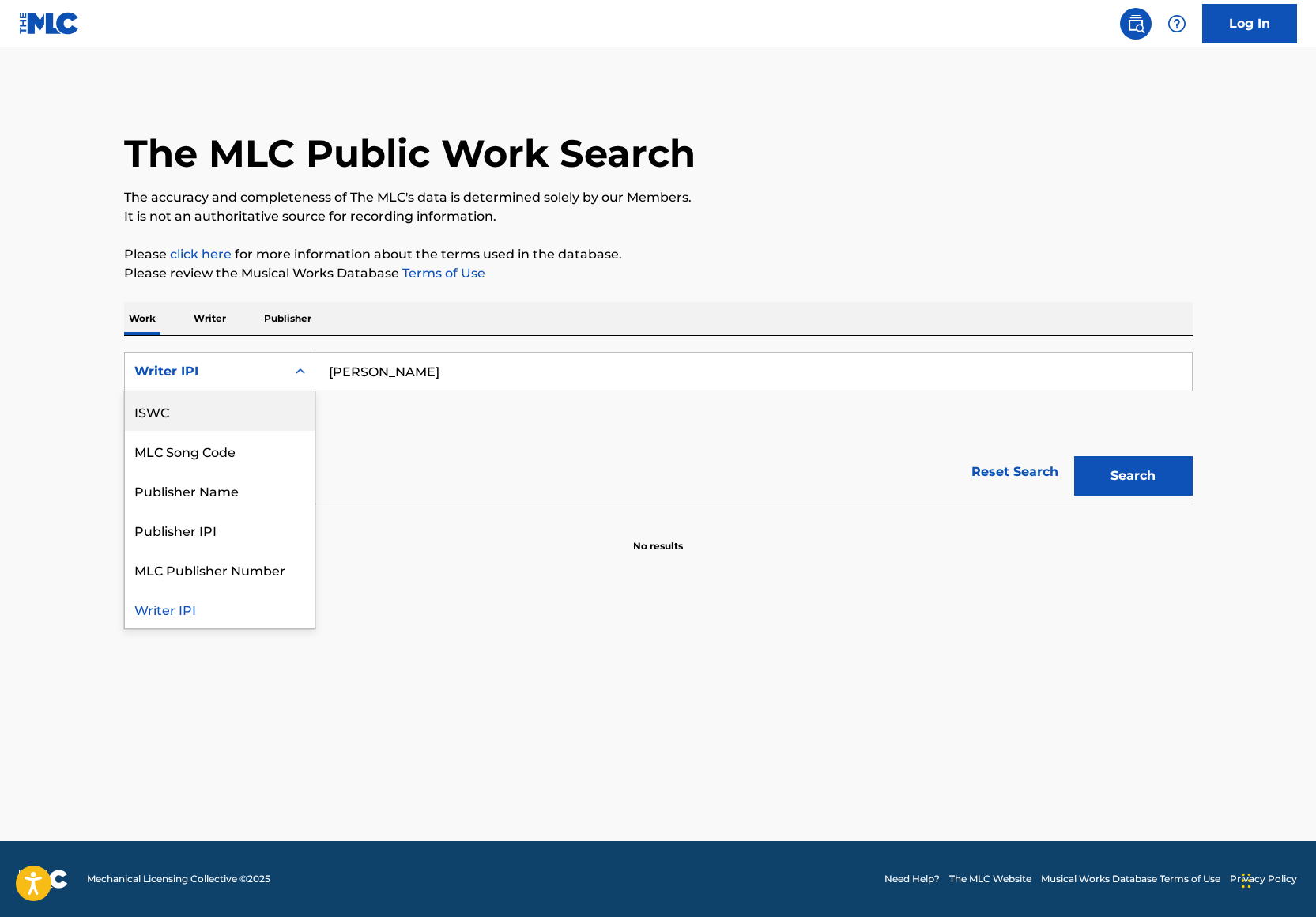
click at [453, 381] on input "John Carrington" at bounding box center [754, 371] width 877 height 38
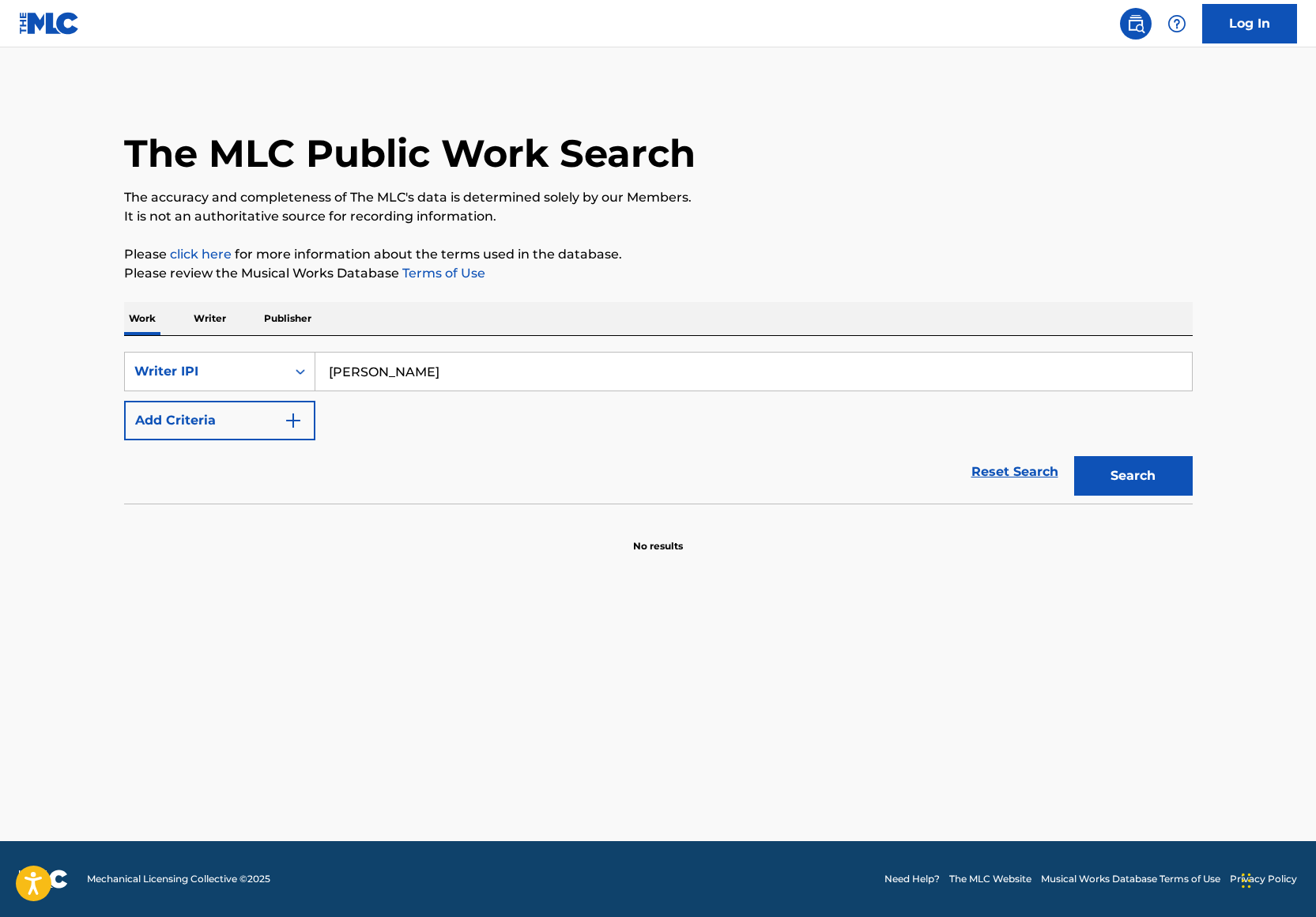
click at [452, 381] on input "John Carrington" at bounding box center [754, 371] width 877 height 38
click at [155, 359] on div "Writer IPI" at bounding box center [206, 372] width 162 height 30
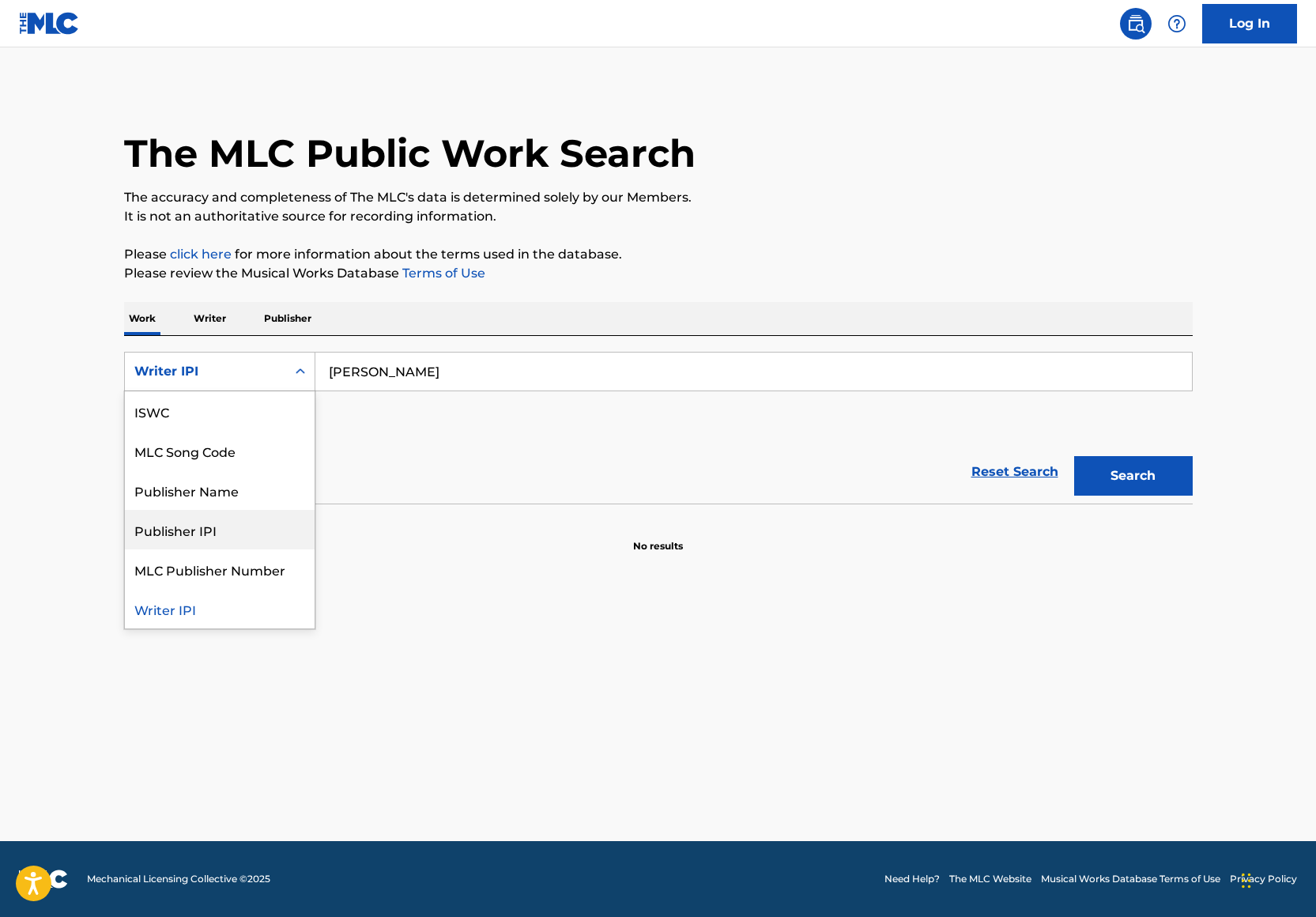
scroll to position [0, 0]
click at [199, 401] on div "Work Title" at bounding box center [220, 410] width 190 height 40
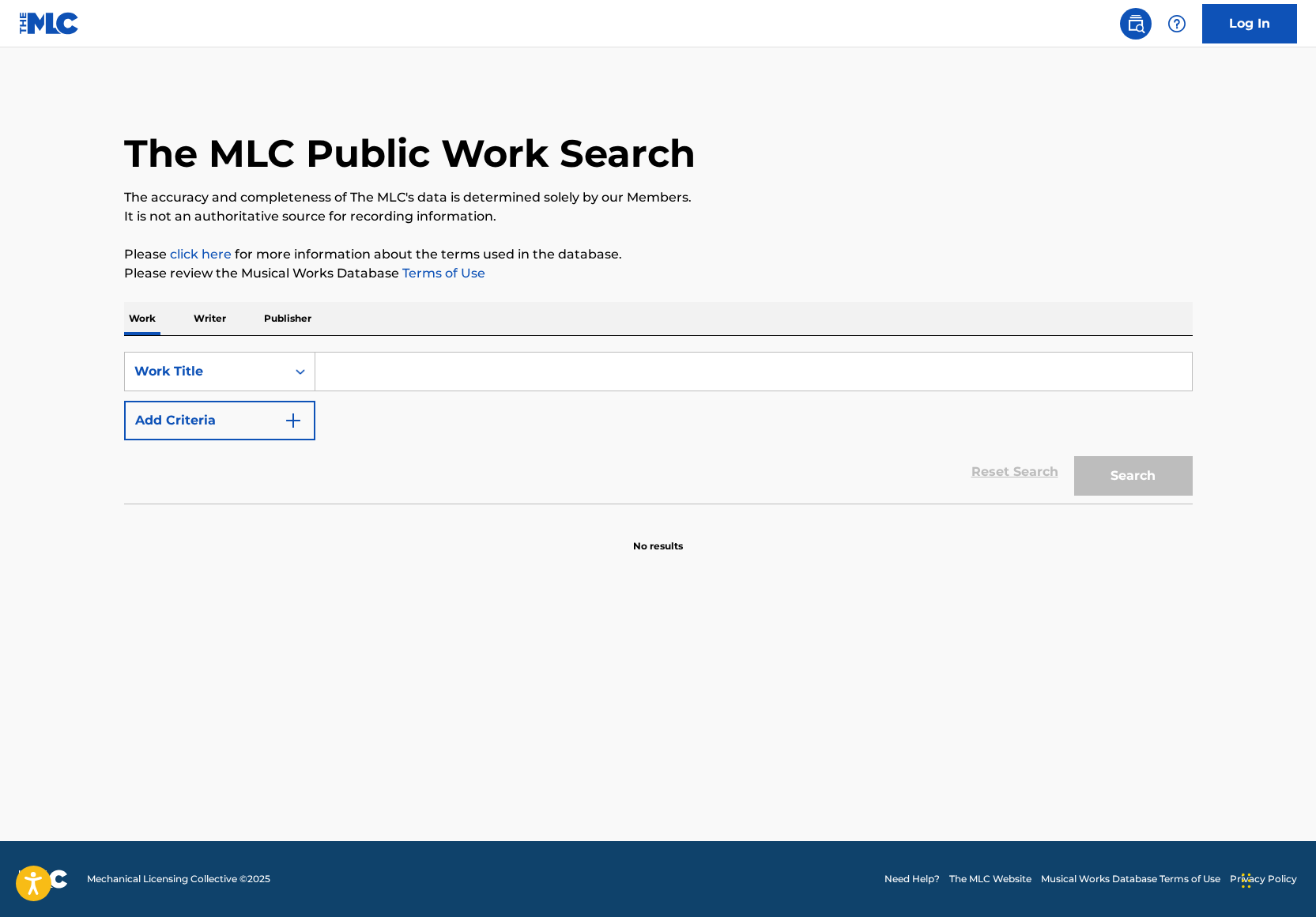
click at [335, 372] on input "Search Form" at bounding box center [754, 371] width 877 height 38
paste input "John Carrington"
type input "John Carrington"
click at [1139, 480] on button "Search" at bounding box center [1133, 475] width 119 height 40
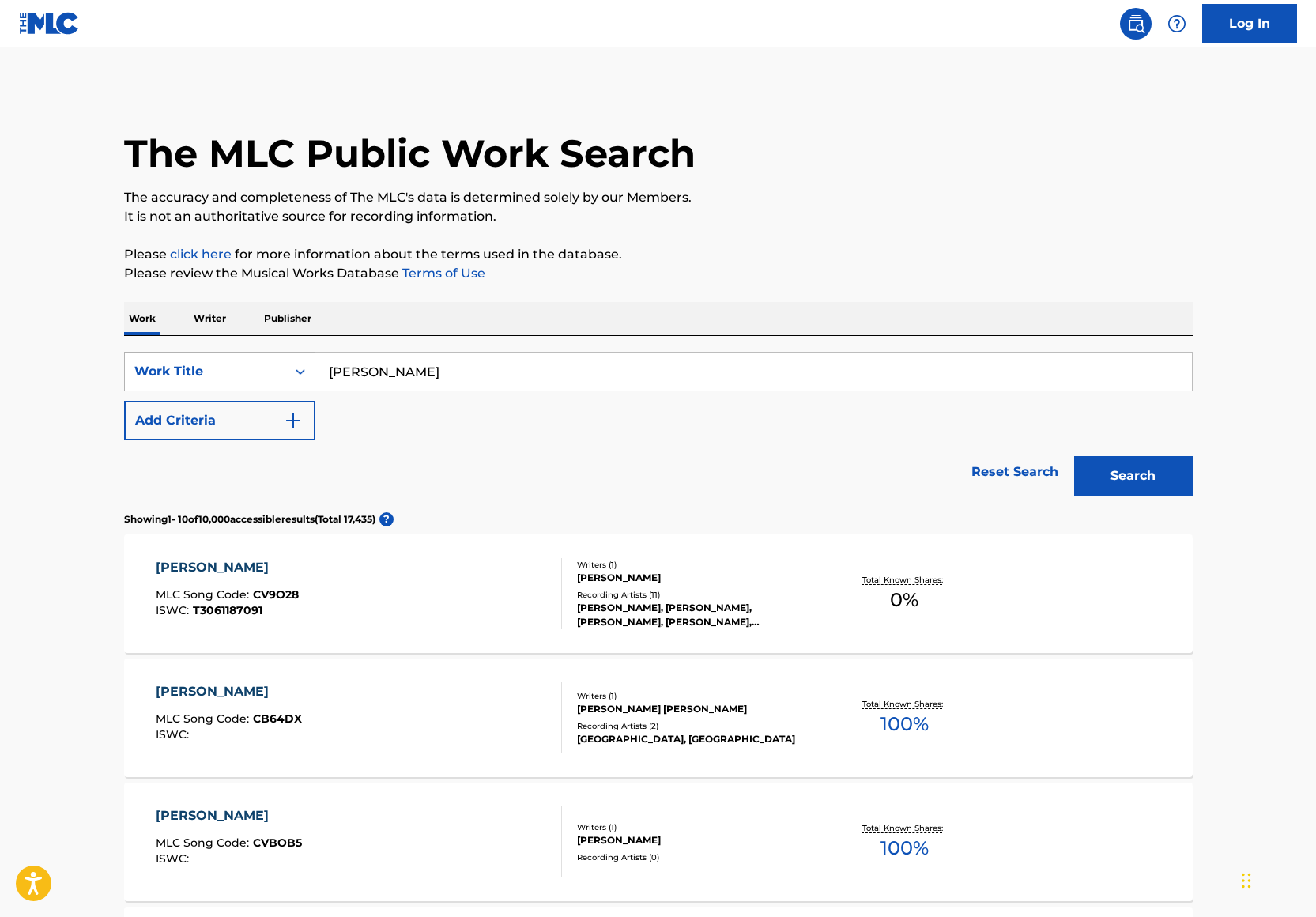
click at [256, 372] on div "Work Title" at bounding box center [206, 372] width 142 height 19
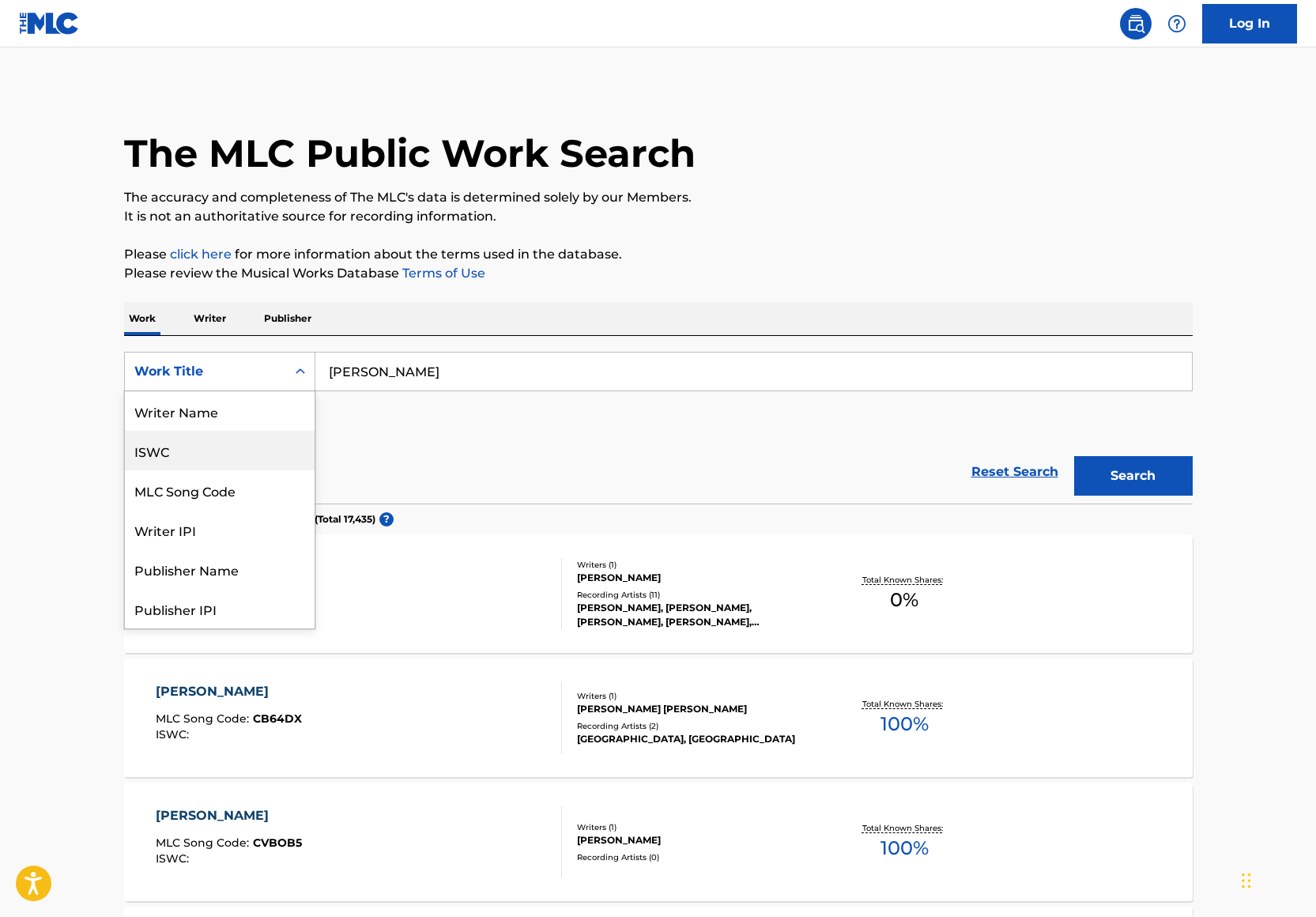
click at [221, 422] on div "Writer Name" at bounding box center [220, 410] width 190 height 40
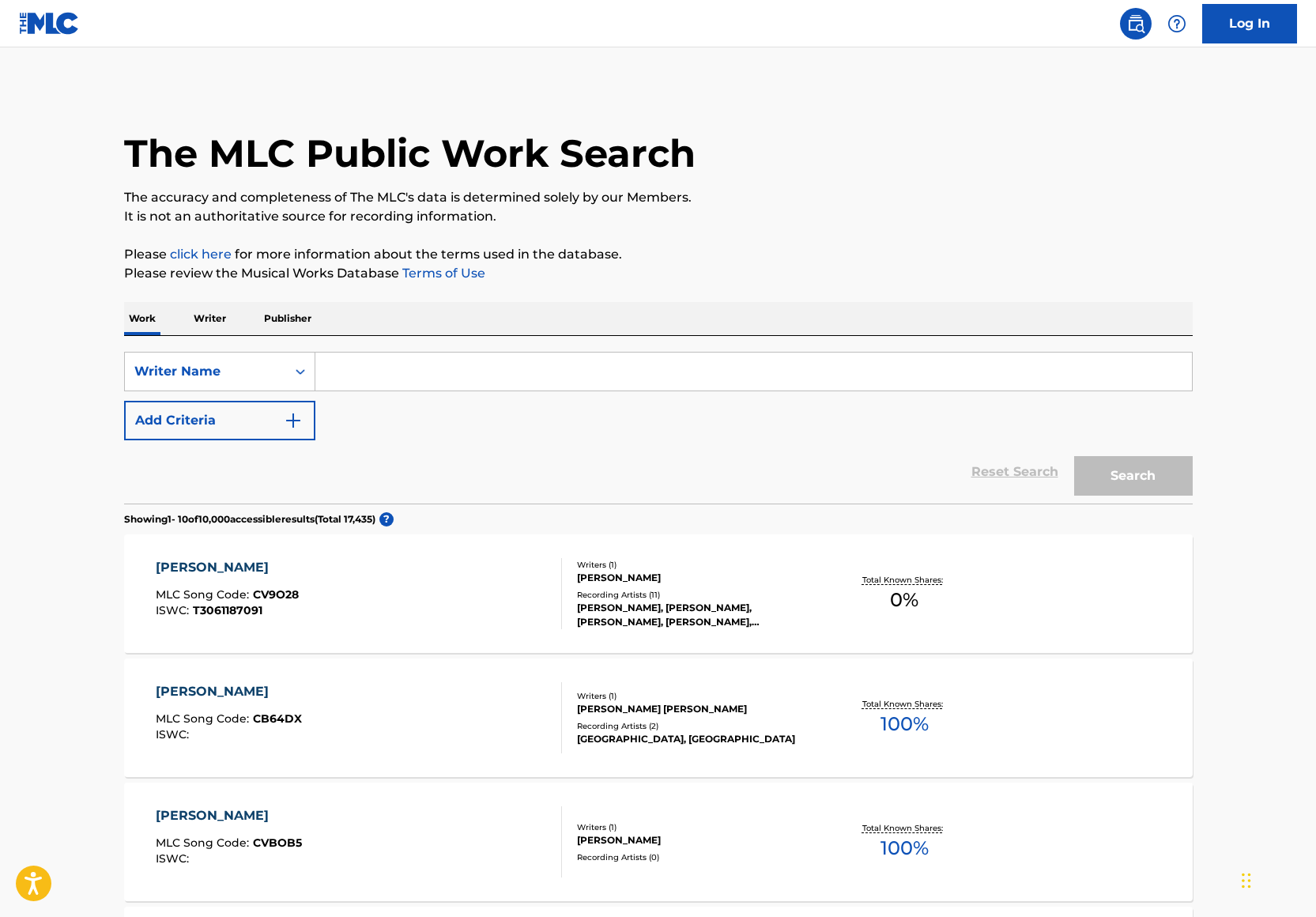
click at [366, 383] on input "Search Form" at bounding box center [754, 371] width 877 height 38
paste input "John Carrington"
type input "John Carrington"
click at [1130, 451] on div "Search" at bounding box center [1130, 472] width 127 height 63
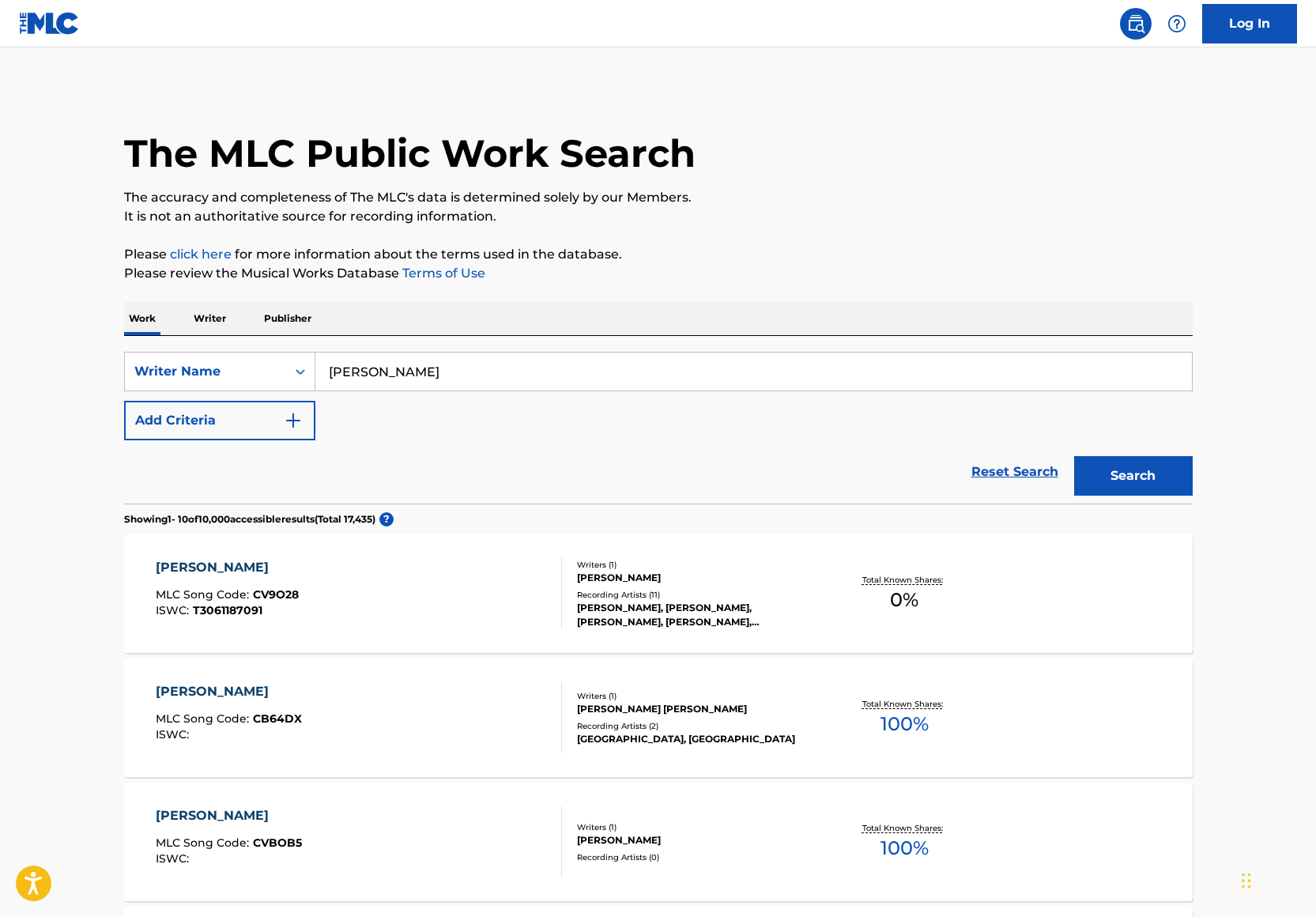
click at [1133, 476] on button "Search" at bounding box center [1133, 475] width 119 height 40
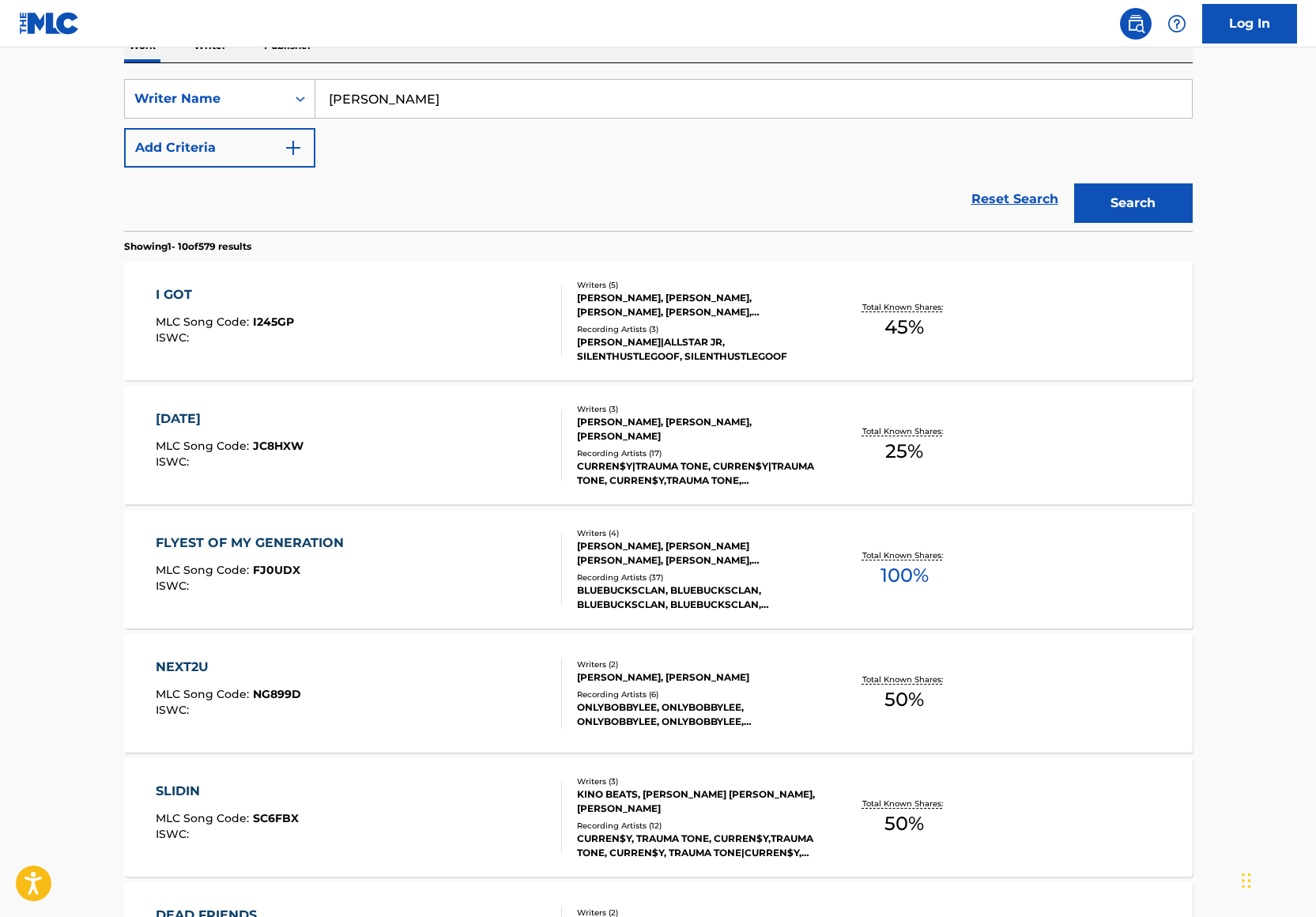
scroll to position [670, 0]
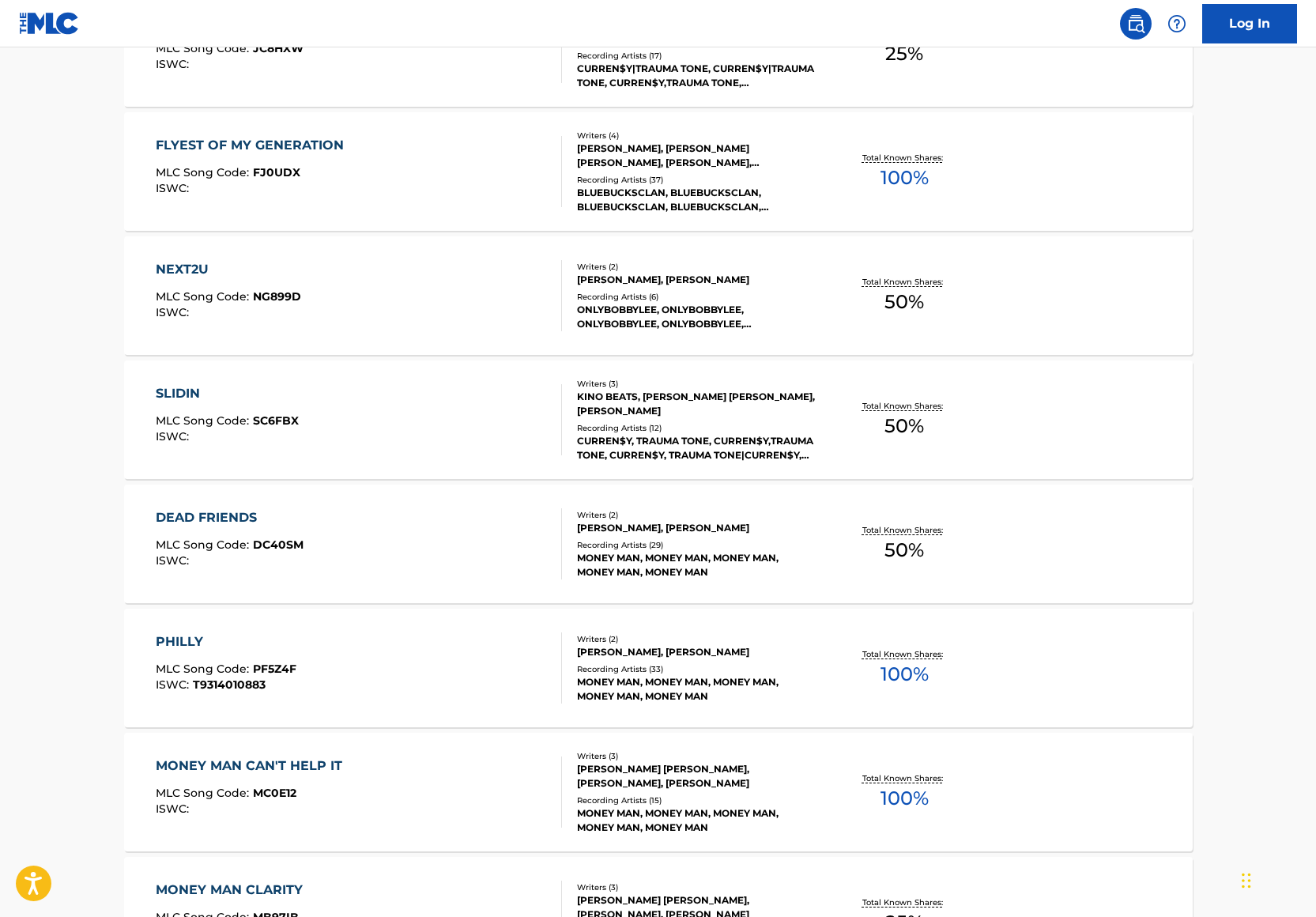
click at [666, 574] on div "MONEY MAN, MONEY MAN, MONEY MAN, MONEY MAN, MONEY MAN" at bounding box center [697, 565] width 239 height 28
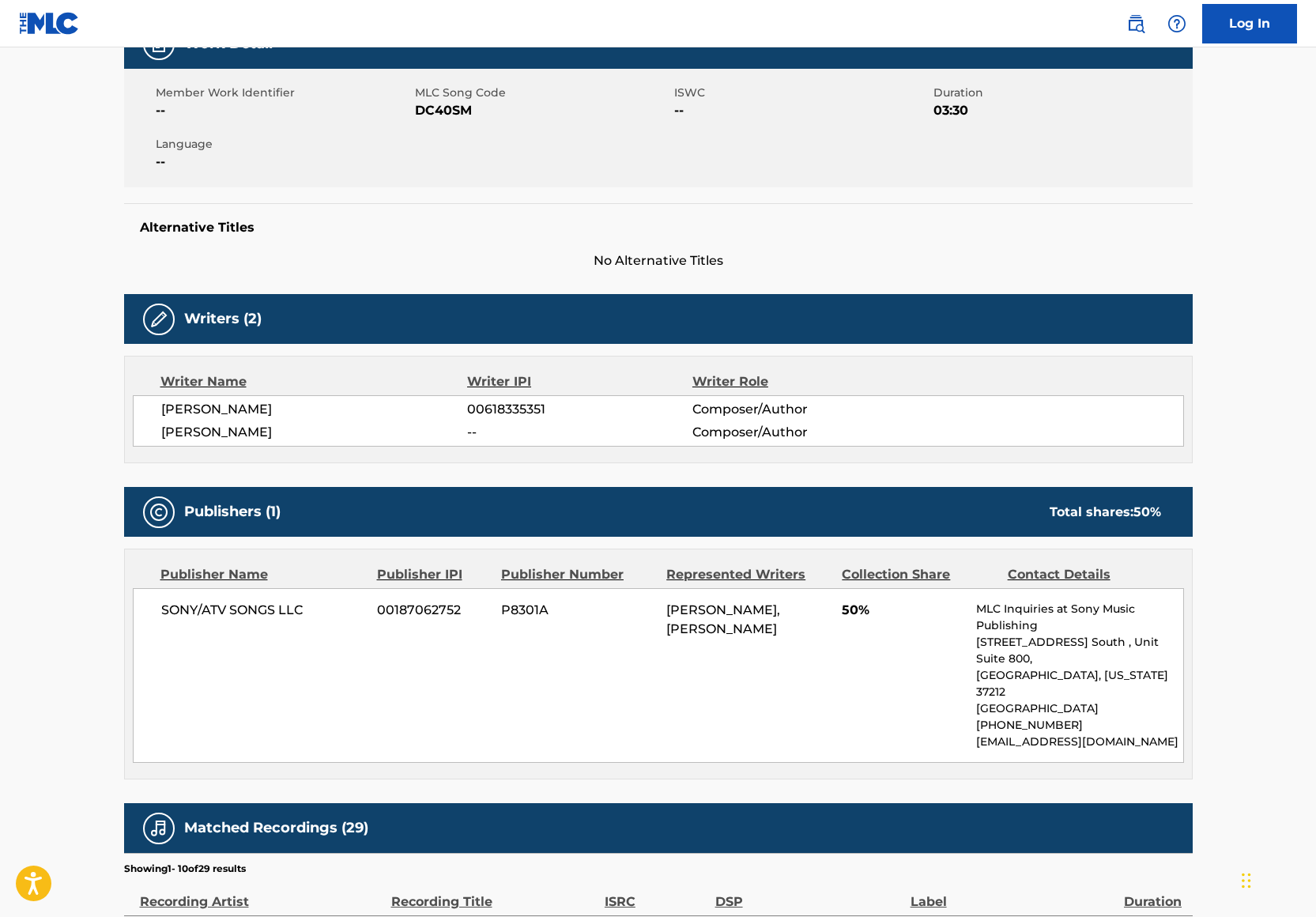
scroll to position [304, 0]
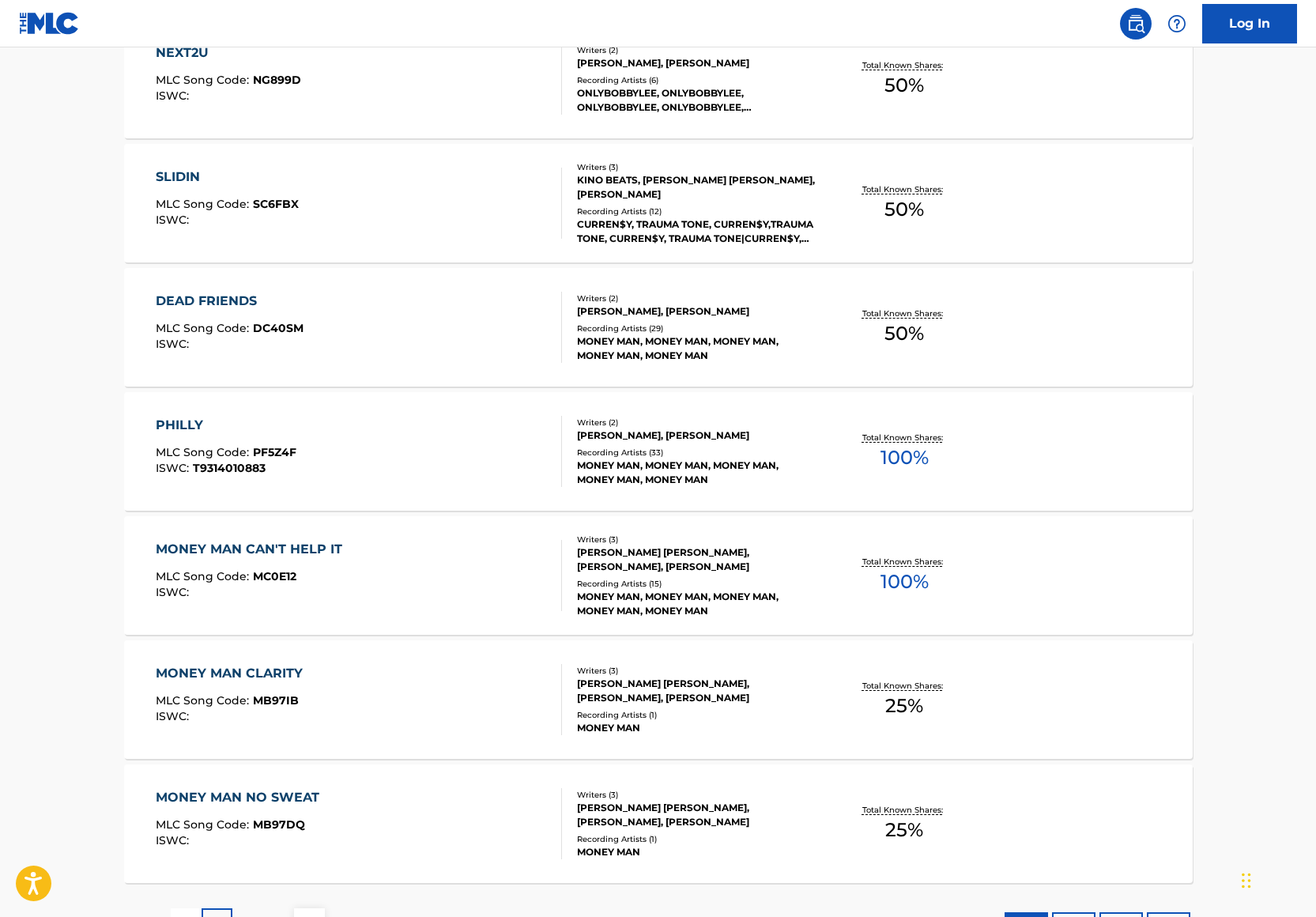
scroll to position [1018, 0]
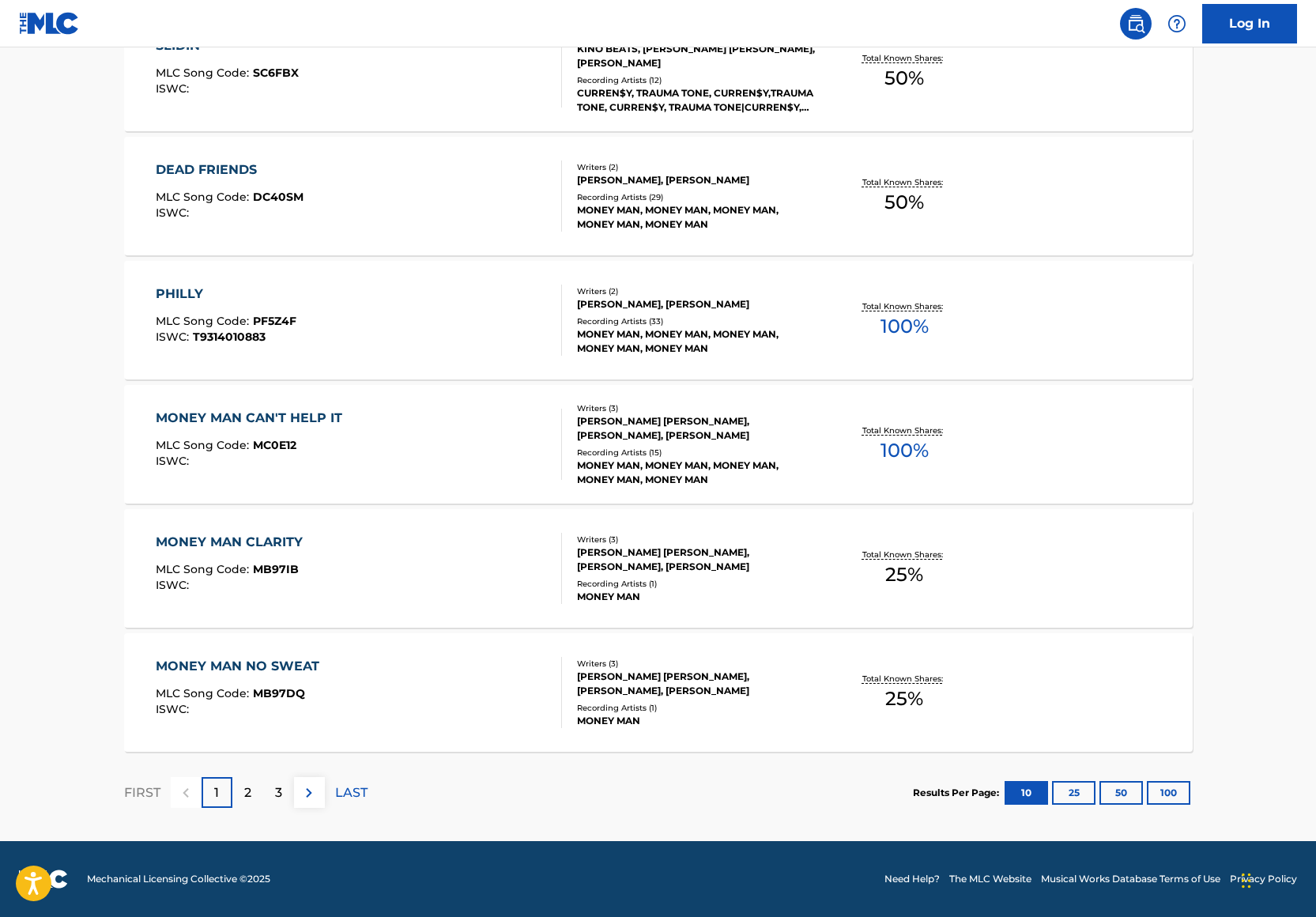
click at [243, 663] on div "MONEY MAN NO SWEAT" at bounding box center [241, 667] width 171 height 19
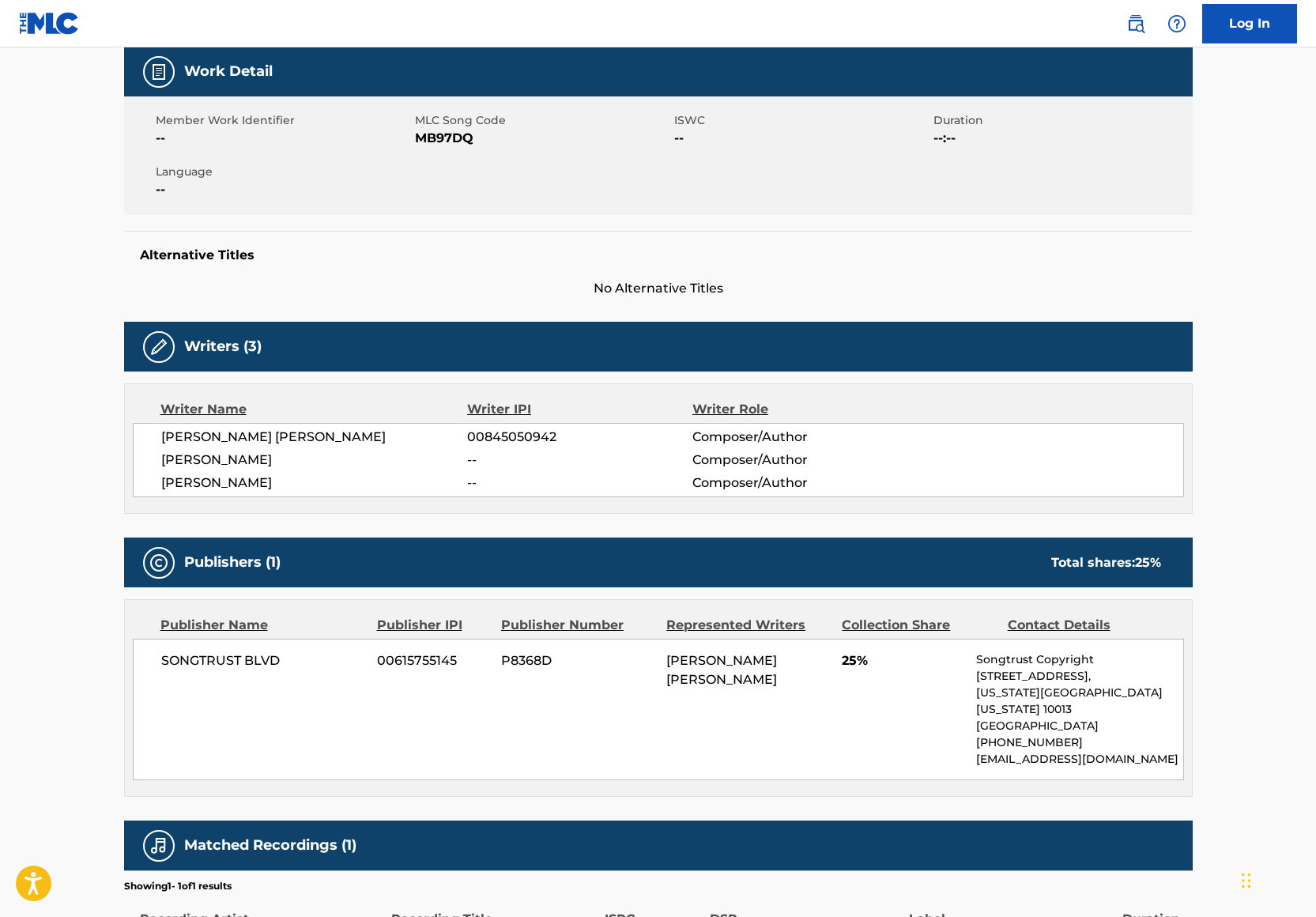
scroll to position [375, 0]
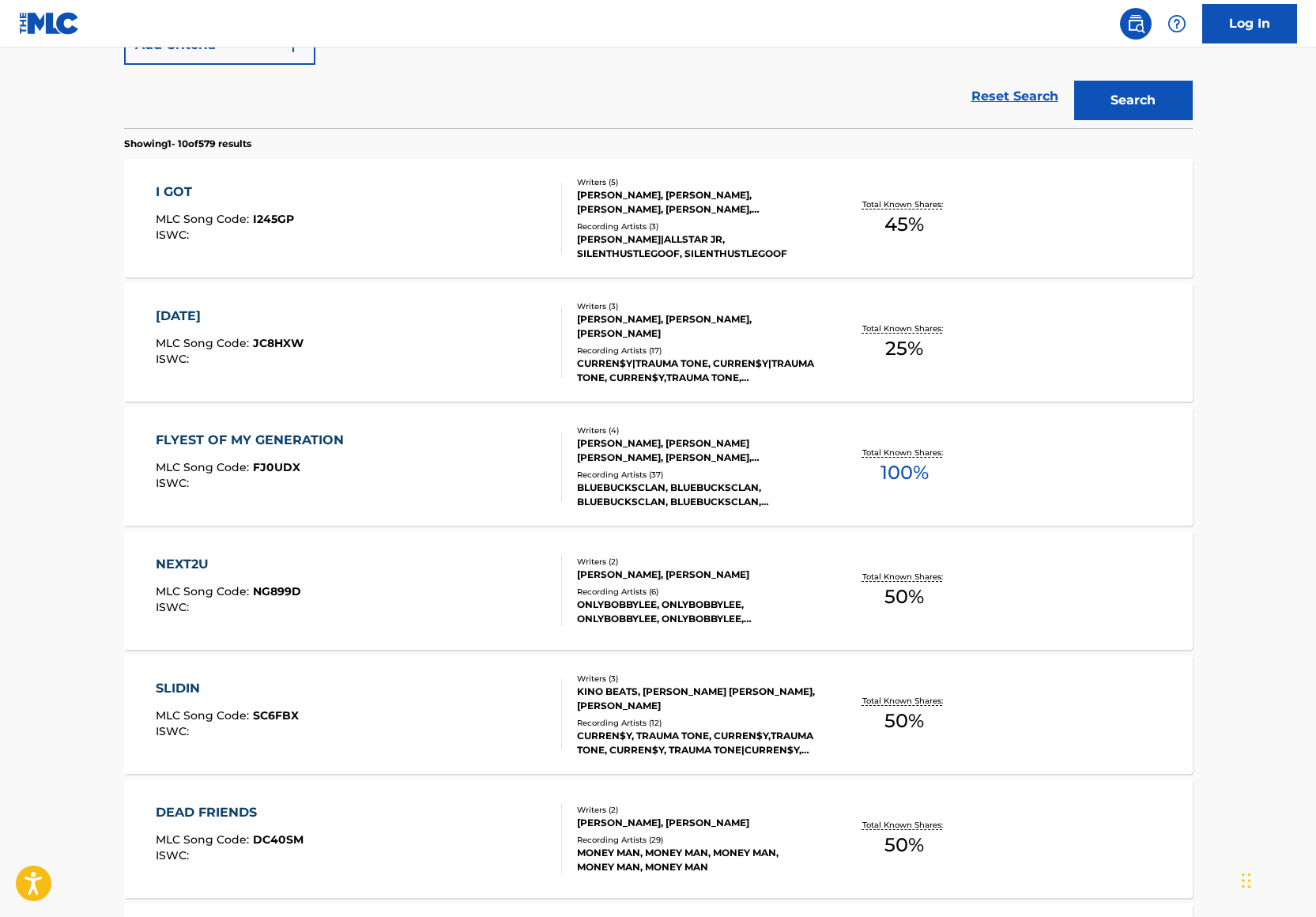
scroll to position [1018, 0]
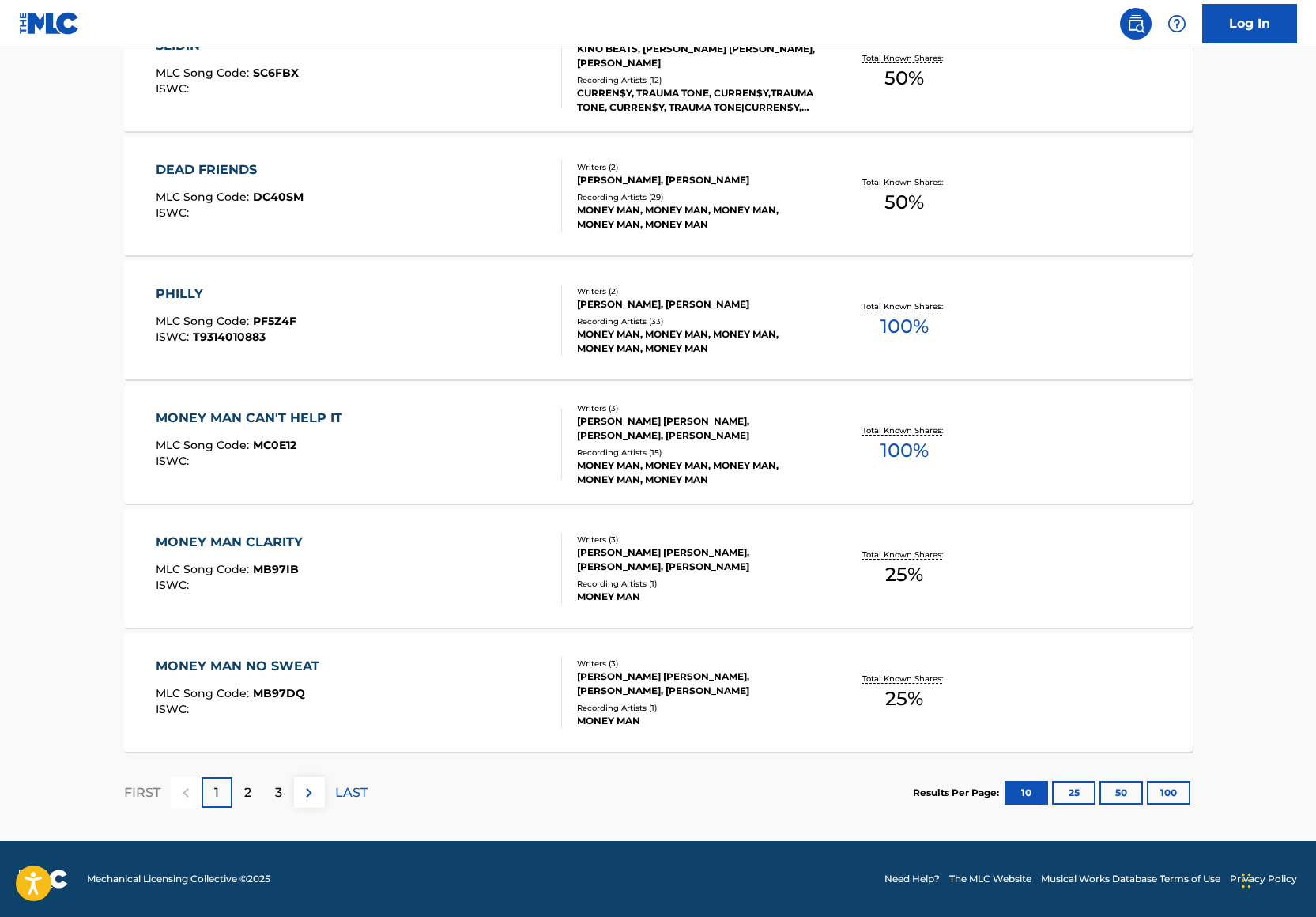
click at [246, 783] on p "2" at bounding box center [248, 793] width 7 height 19
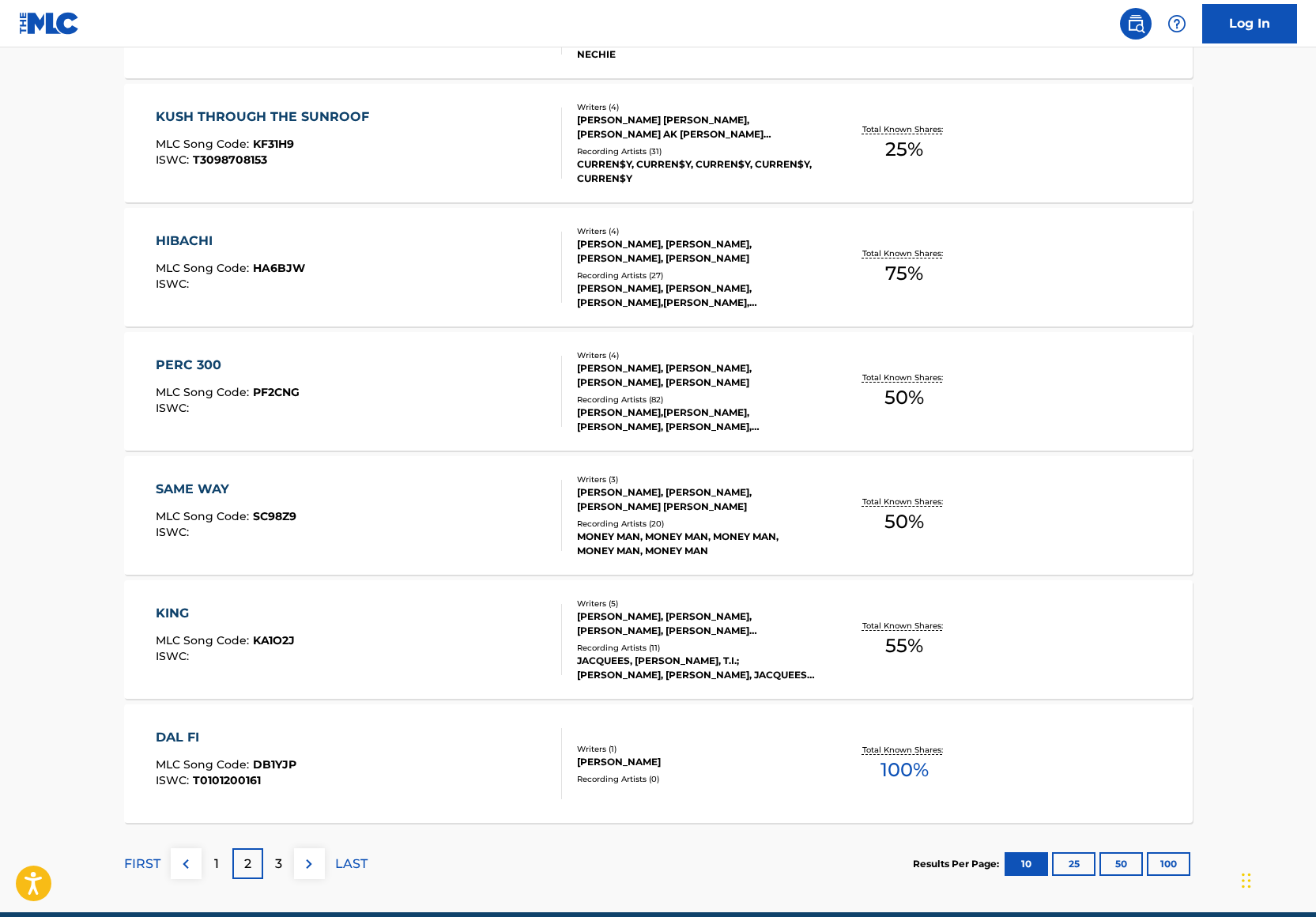
scroll to position [946, 0]
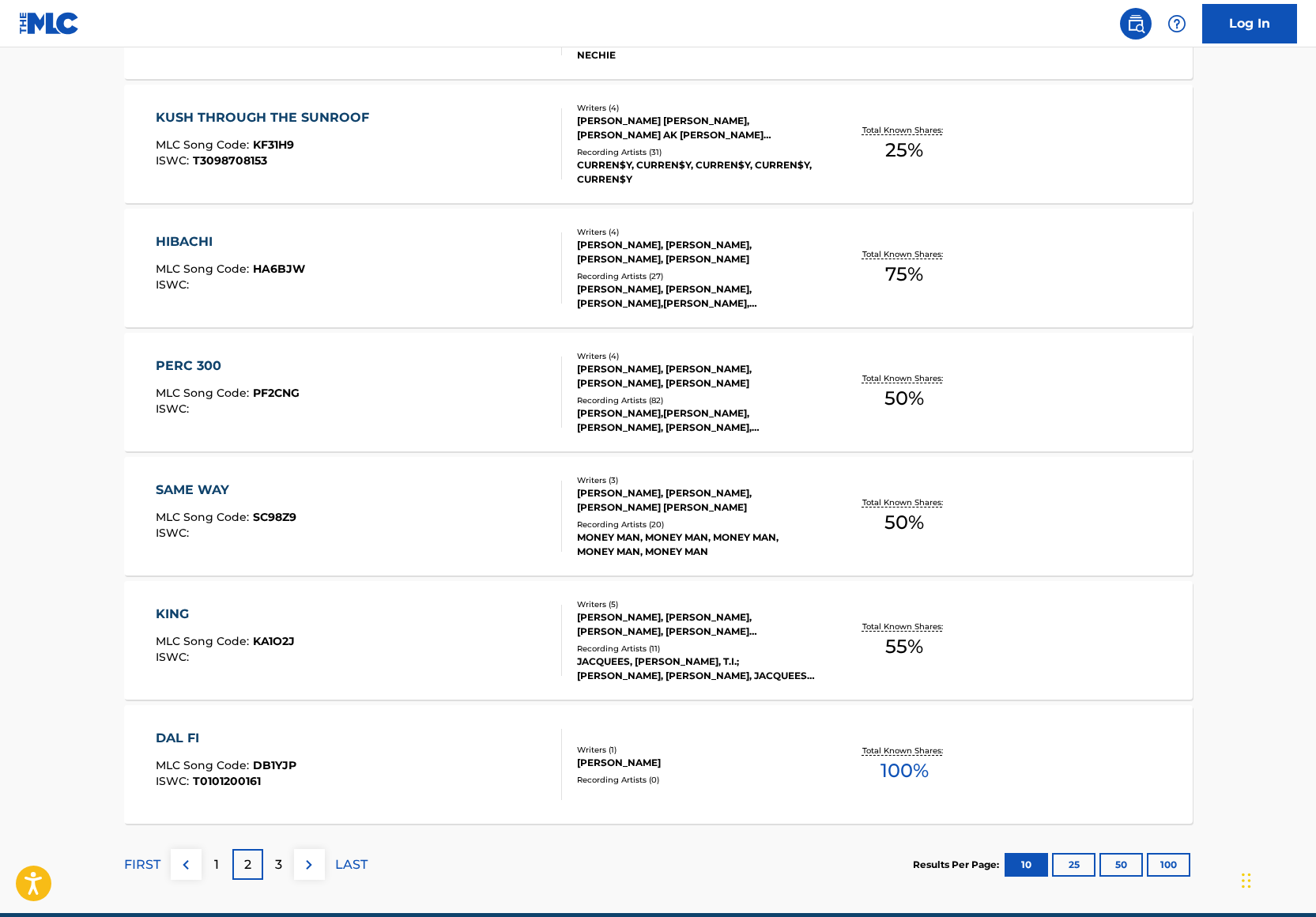
click at [278, 853] on div "3" at bounding box center [278, 863] width 31 height 31
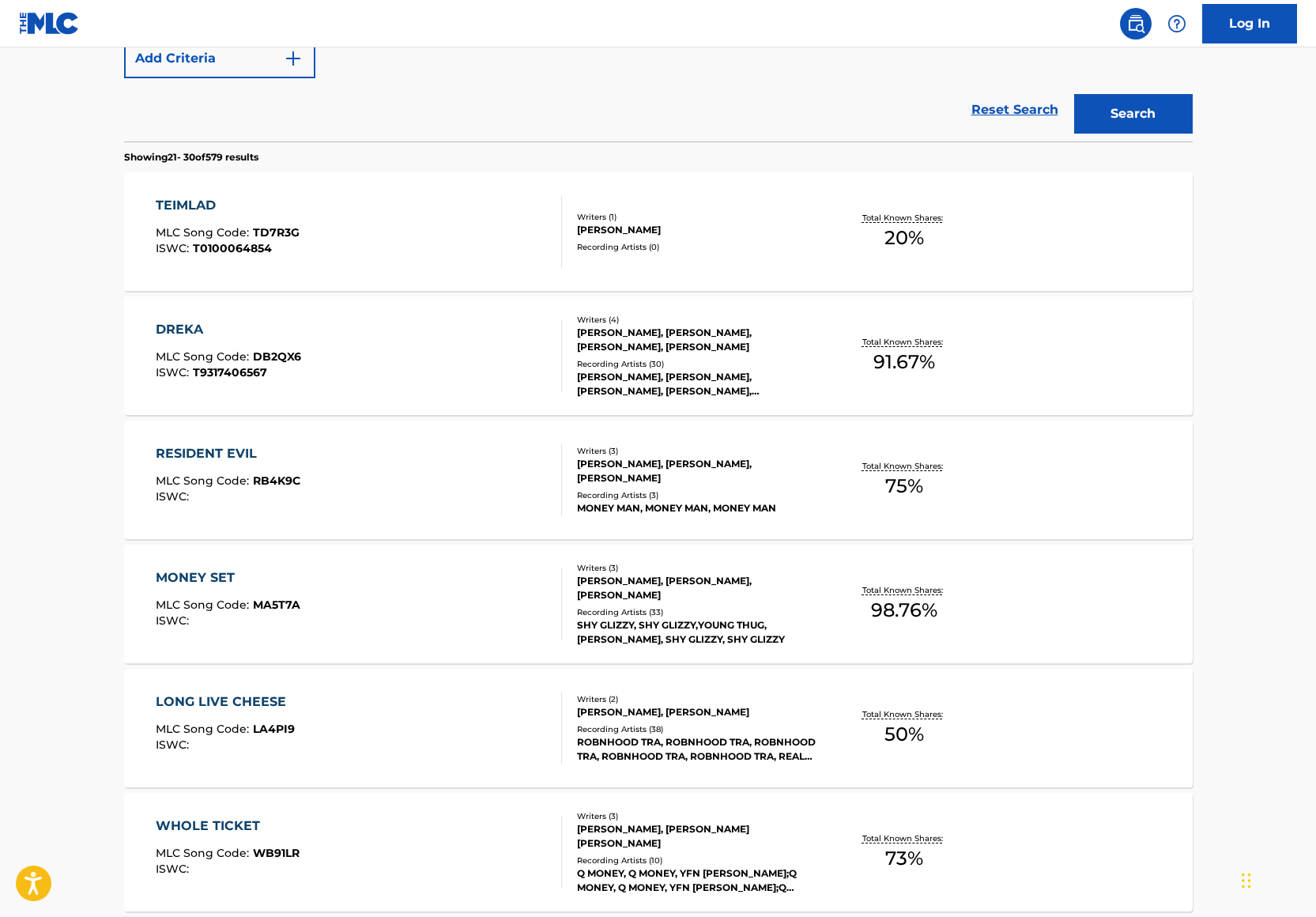
scroll to position [0, 0]
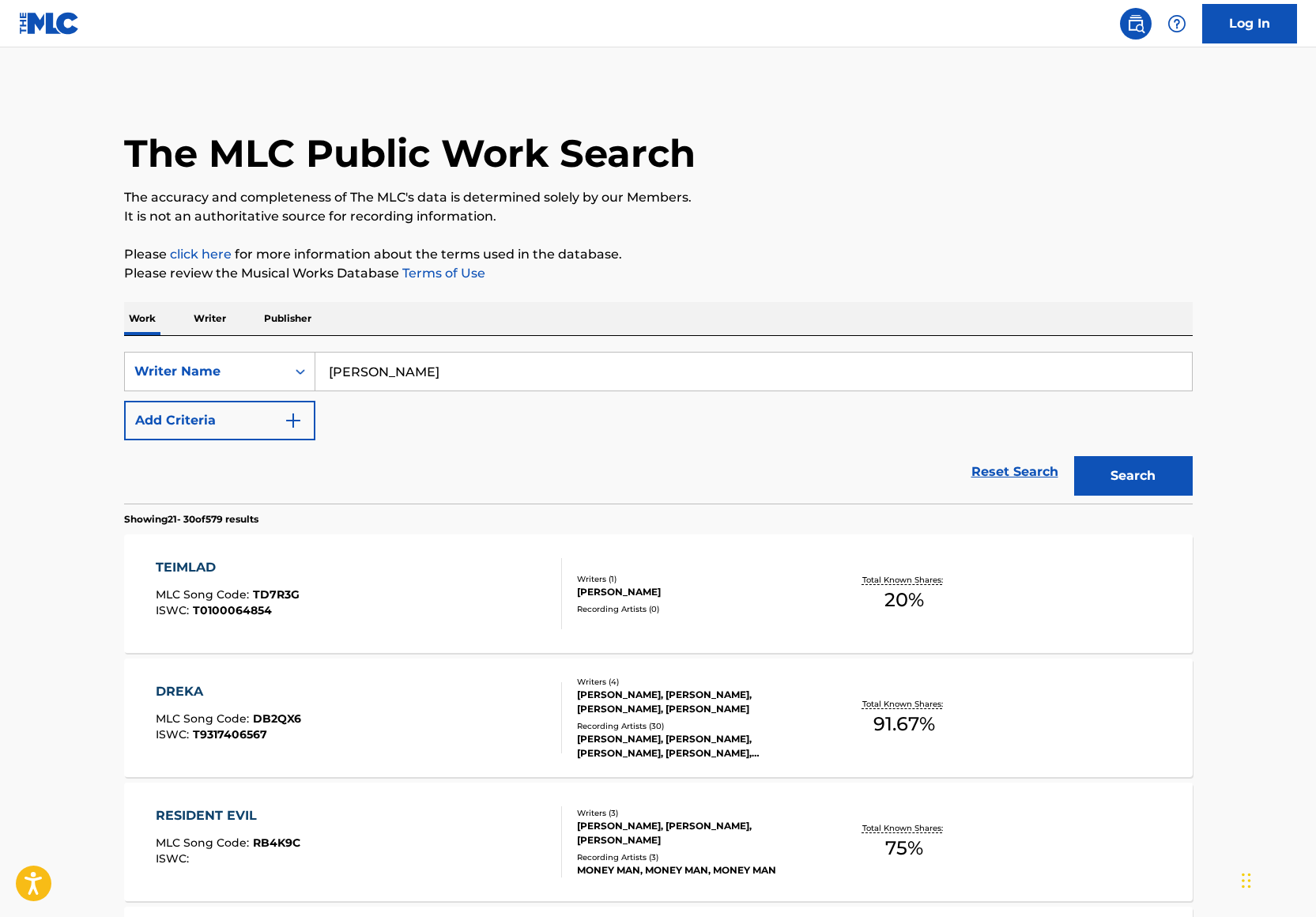
click at [256, 425] on button "Add Criteria" at bounding box center [220, 420] width 192 height 40
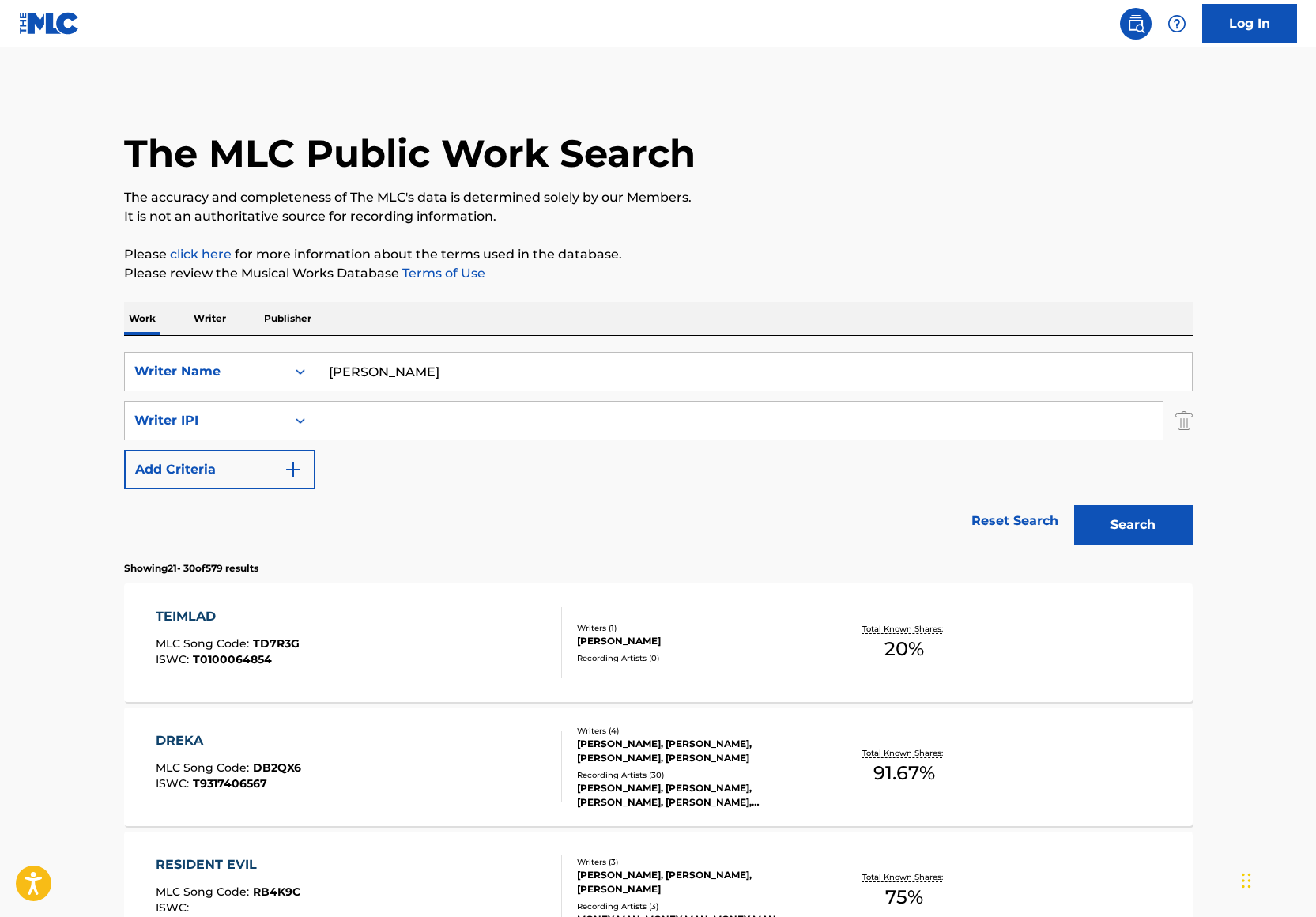
click at [351, 434] on input "Search Form" at bounding box center [739, 420] width 847 height 38
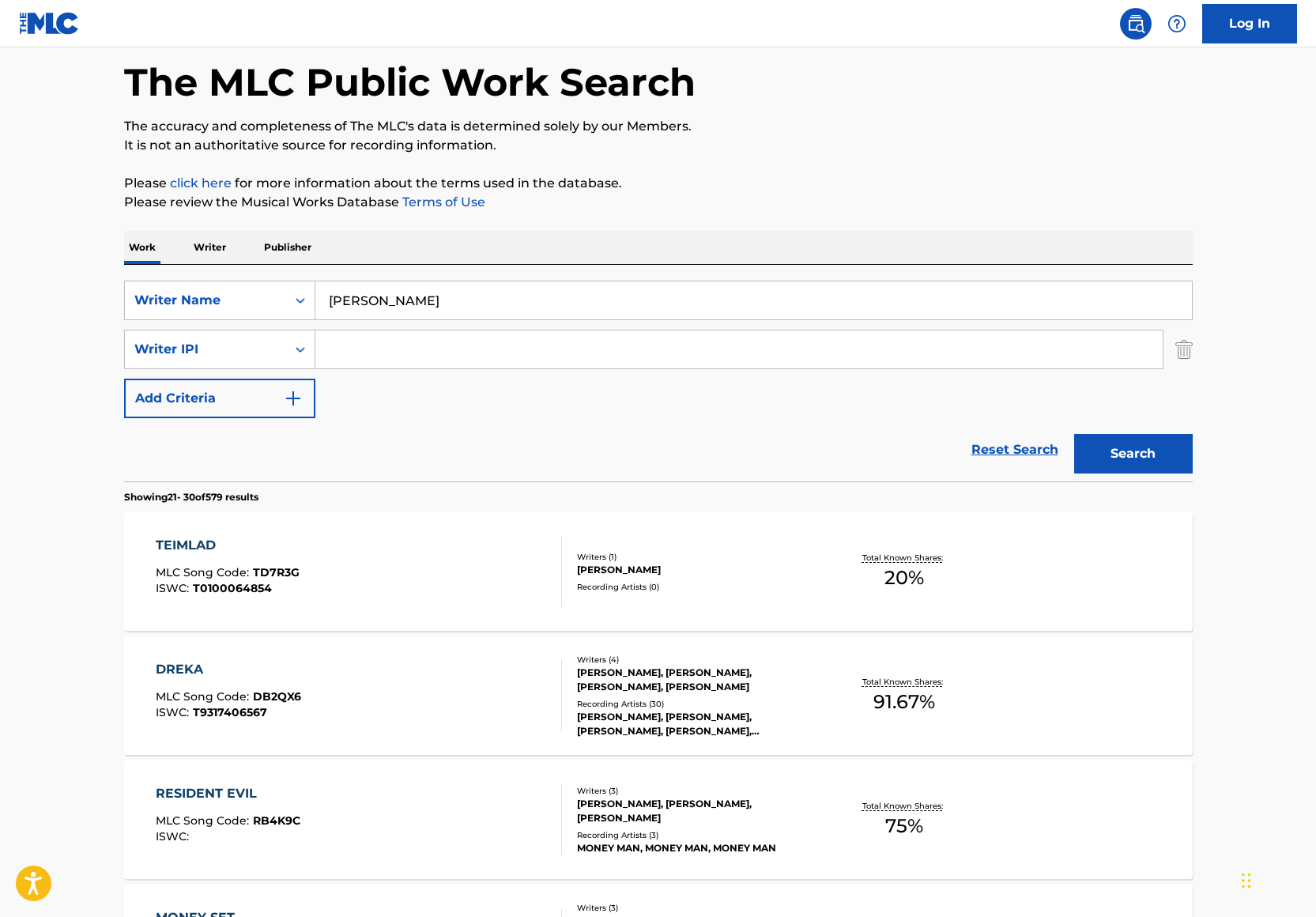
scroll to position [77, 0]
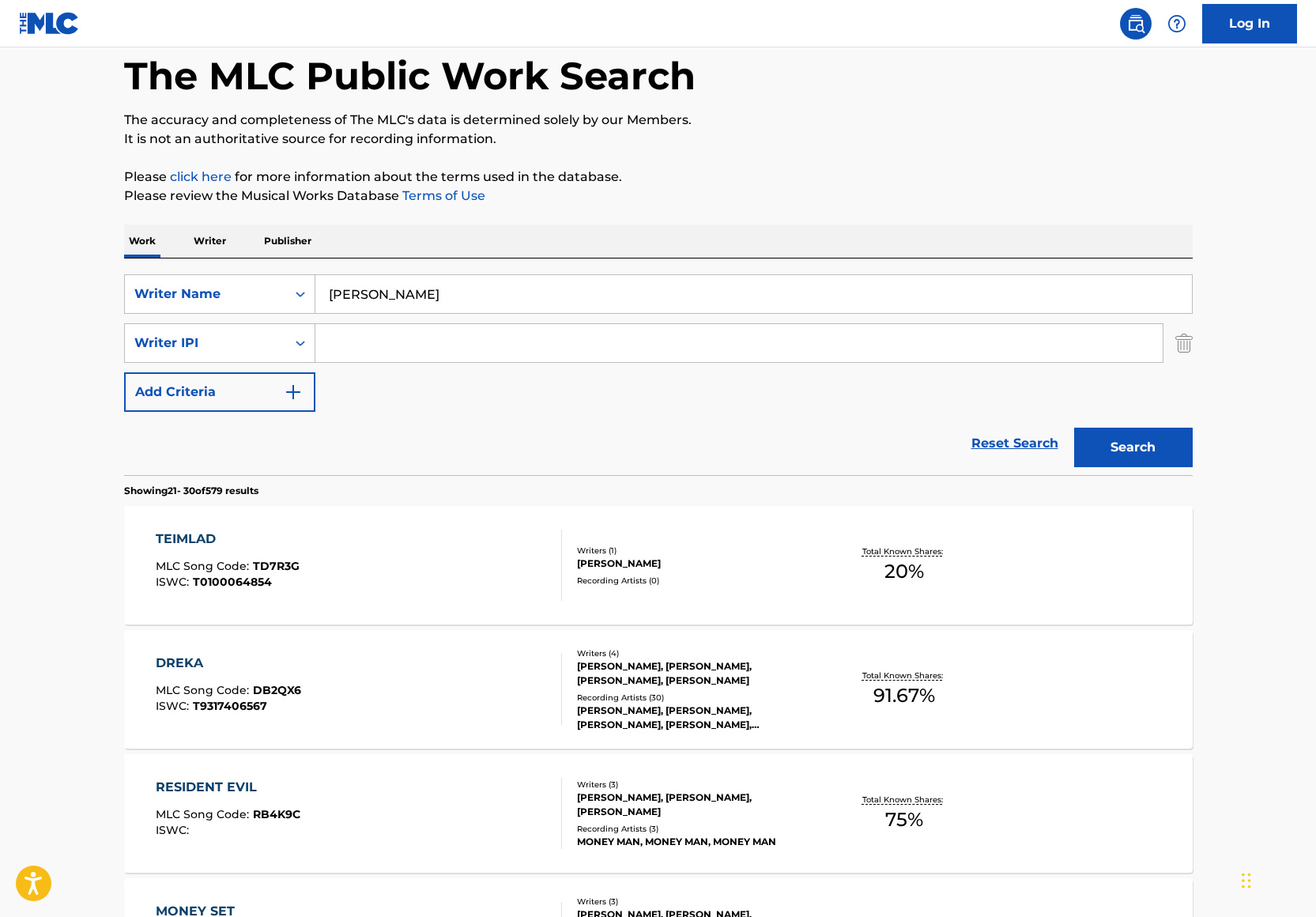
click at [497, 340] on input "Search Form" at bounding box center [739, 343] width 847 height 38
type input "Cro"
click at [399, 302] on input "John Carrington" at bounding box center [754, 293] width 877 height 38
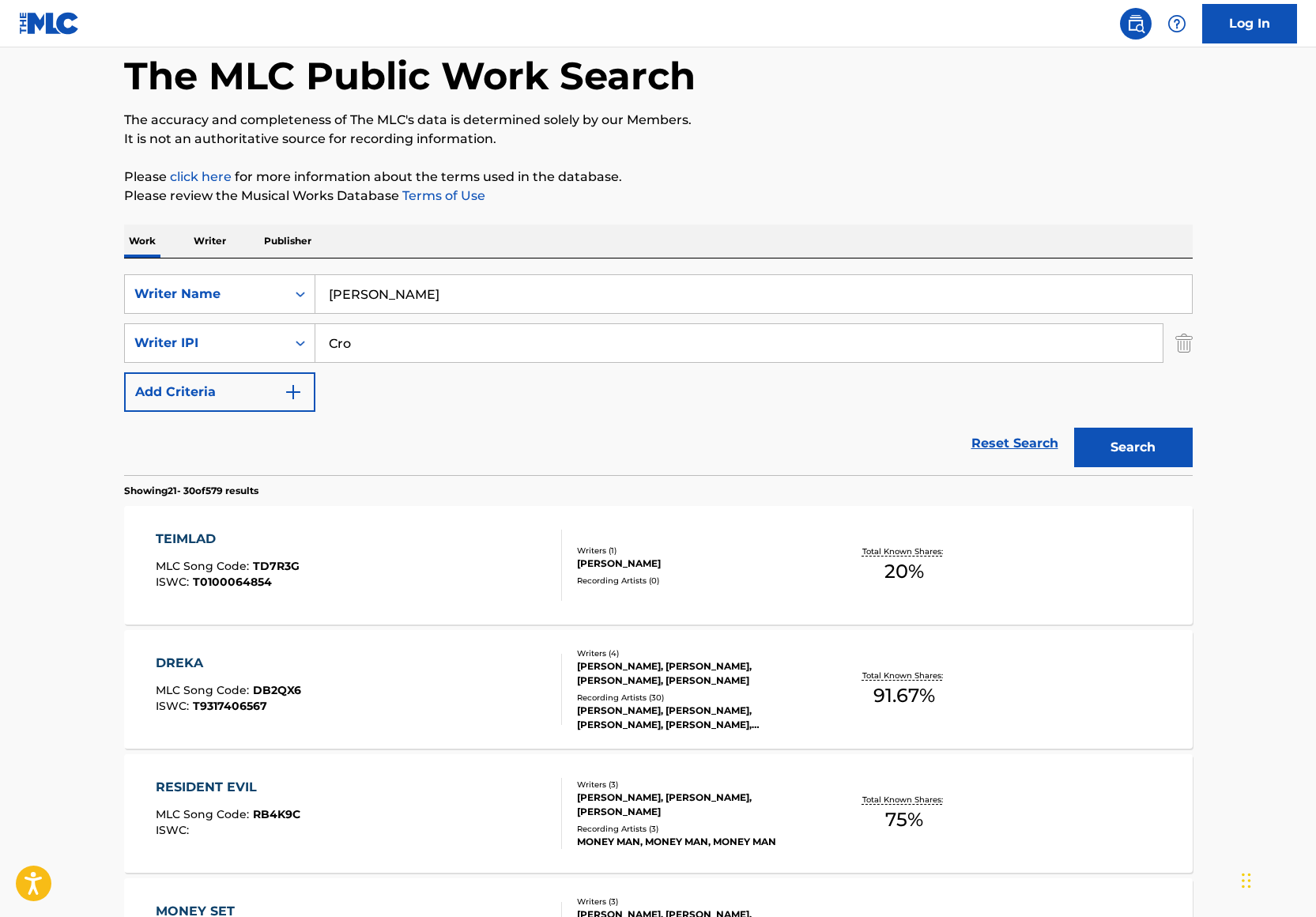
click at [581, 237] on div "Work Writer Publisher" at bounding box center [658, 242] width 1068 height 33
click at [243, 290] on div "Writer Name" at bounding box center [206, 294] width 142 height 19
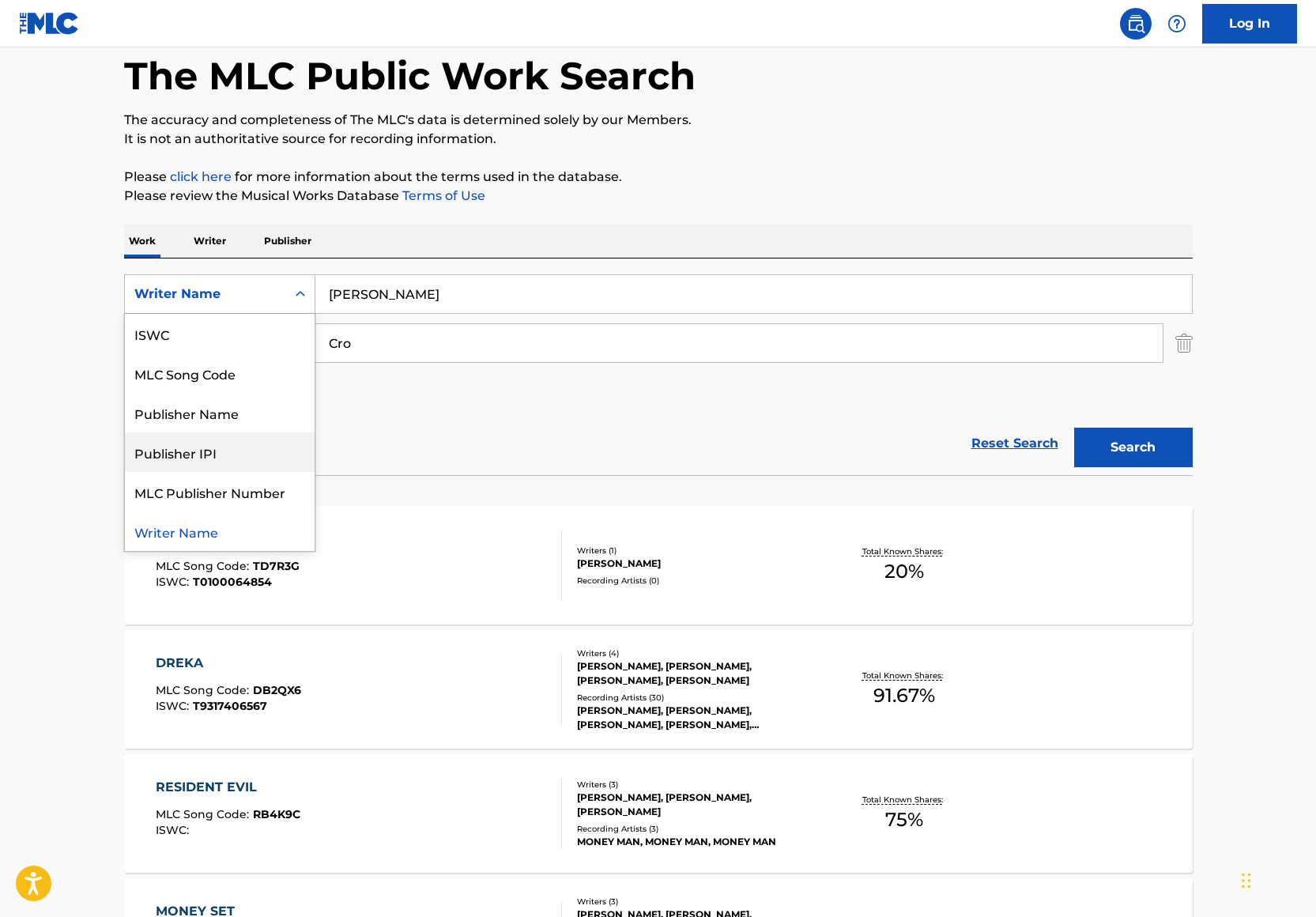
scroll to position [0, 0]
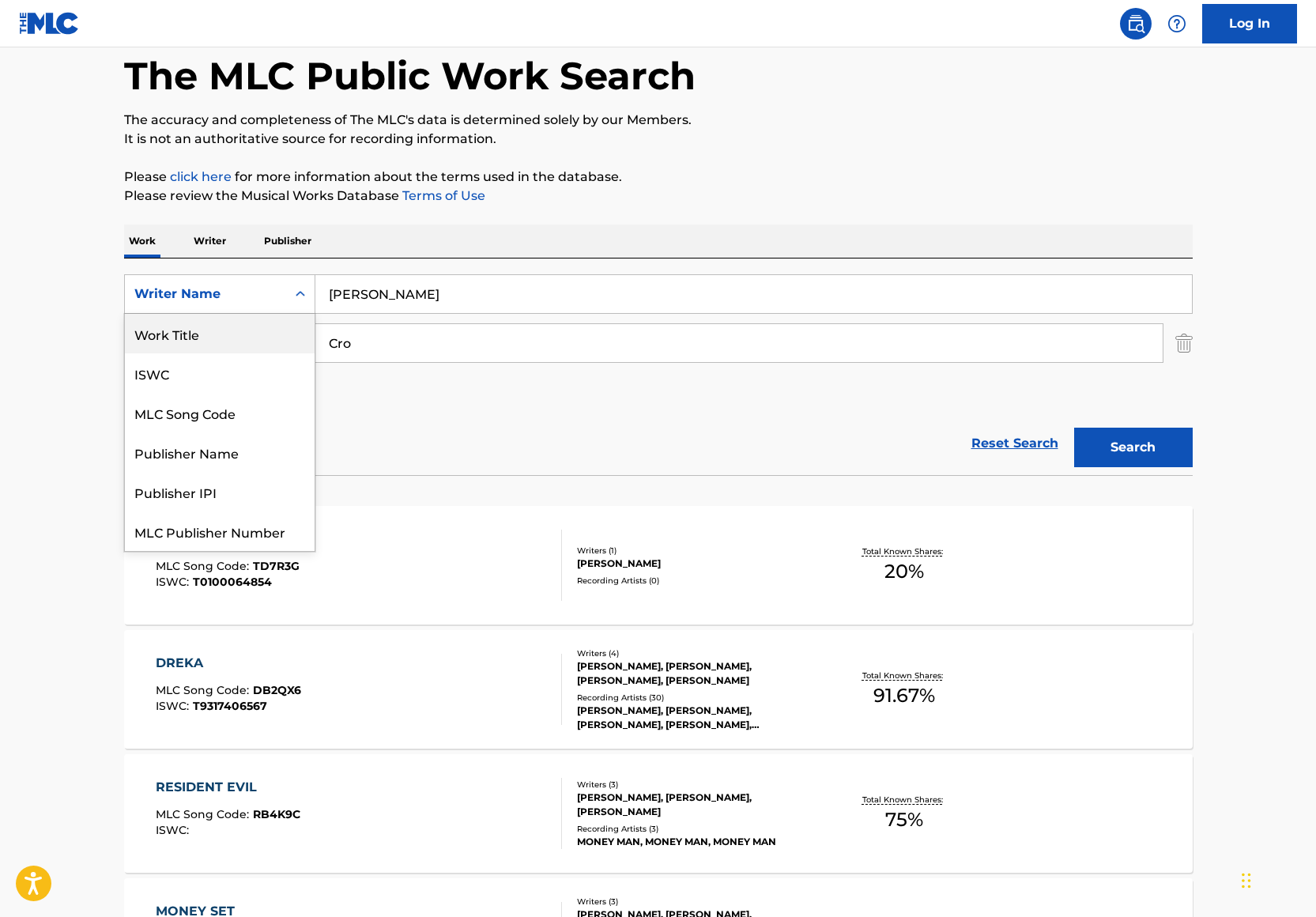
click at [208, 319] on div "Work Title" at bounding box center [220, 333] width 190 height 40
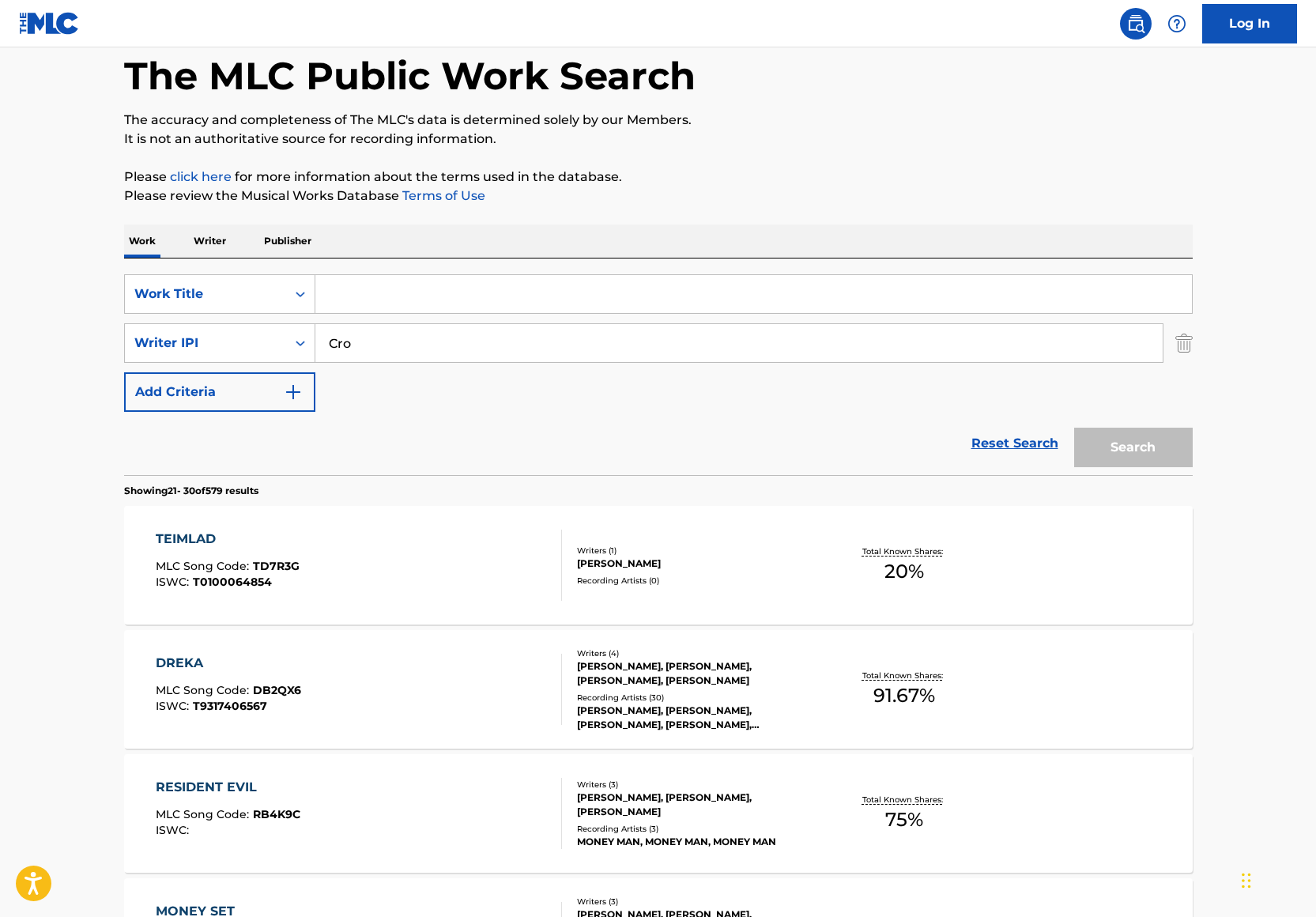
click at [350, 343] on input "Cro" at bounding box center [739, 343] width 847 height 38
click at [347, 294] on input "Search Form" at bounding box center [754, 293] width 877 height 38
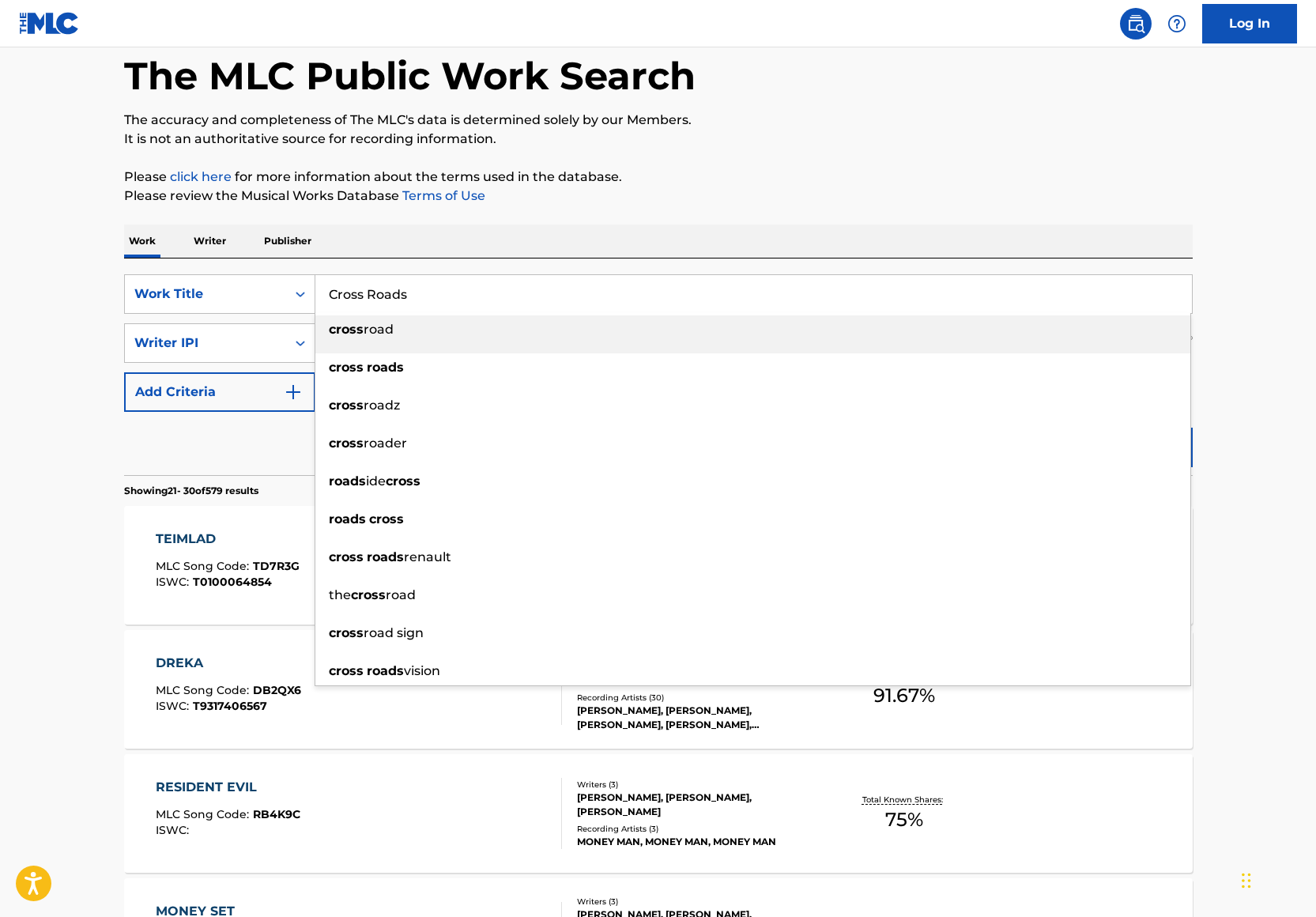
type input "Cross Roads"
click at [640, 250] on div "Work Writer Publisher" at bounding box center [658, 242] width 1068 height 33
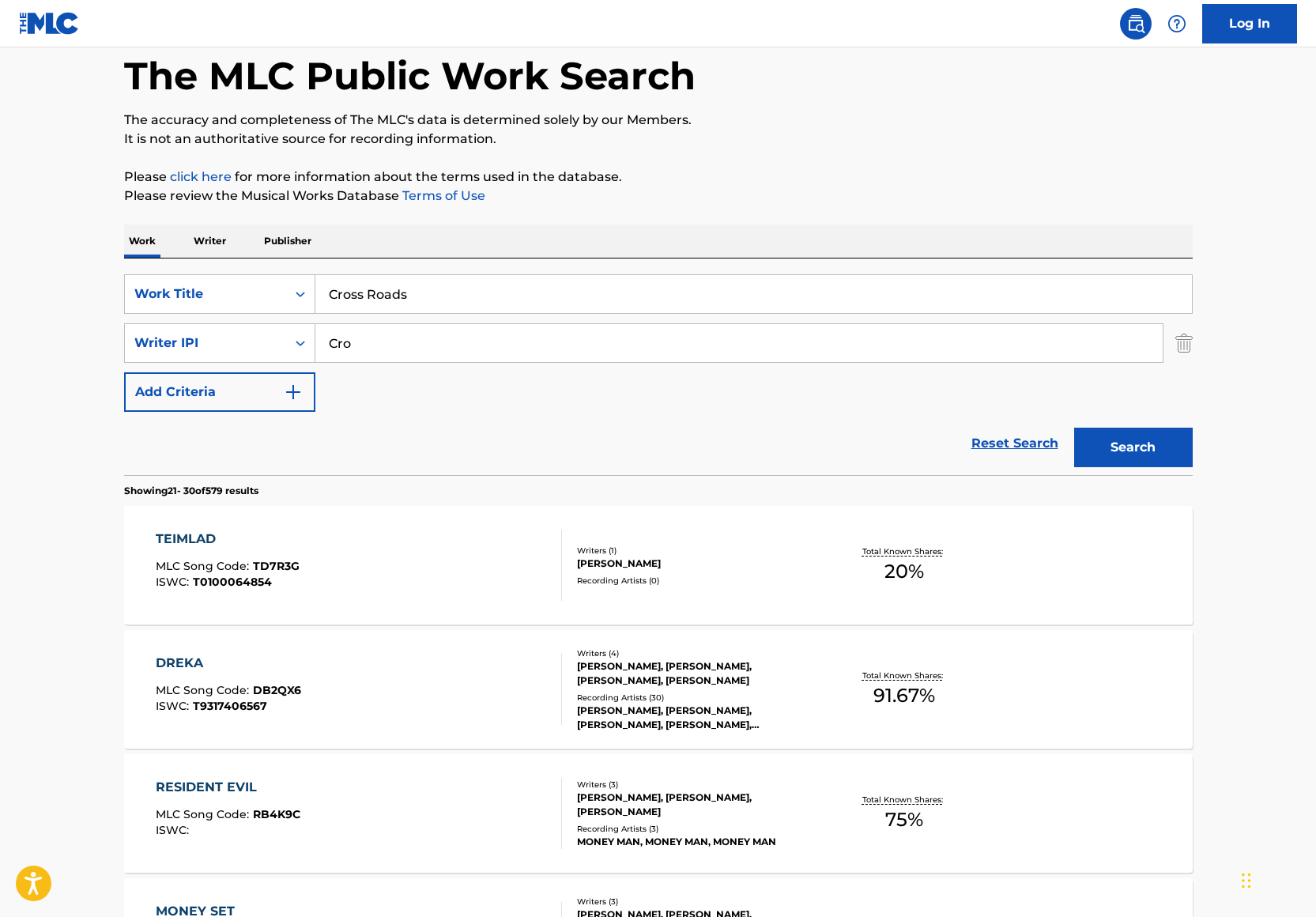
click at [453, 336] on input "Cro" at bounding box center [739, 343] width 847 height 38
click at [209, 329] on div "Writer IPI" at bounding box center [206, 343] width 162 height 30
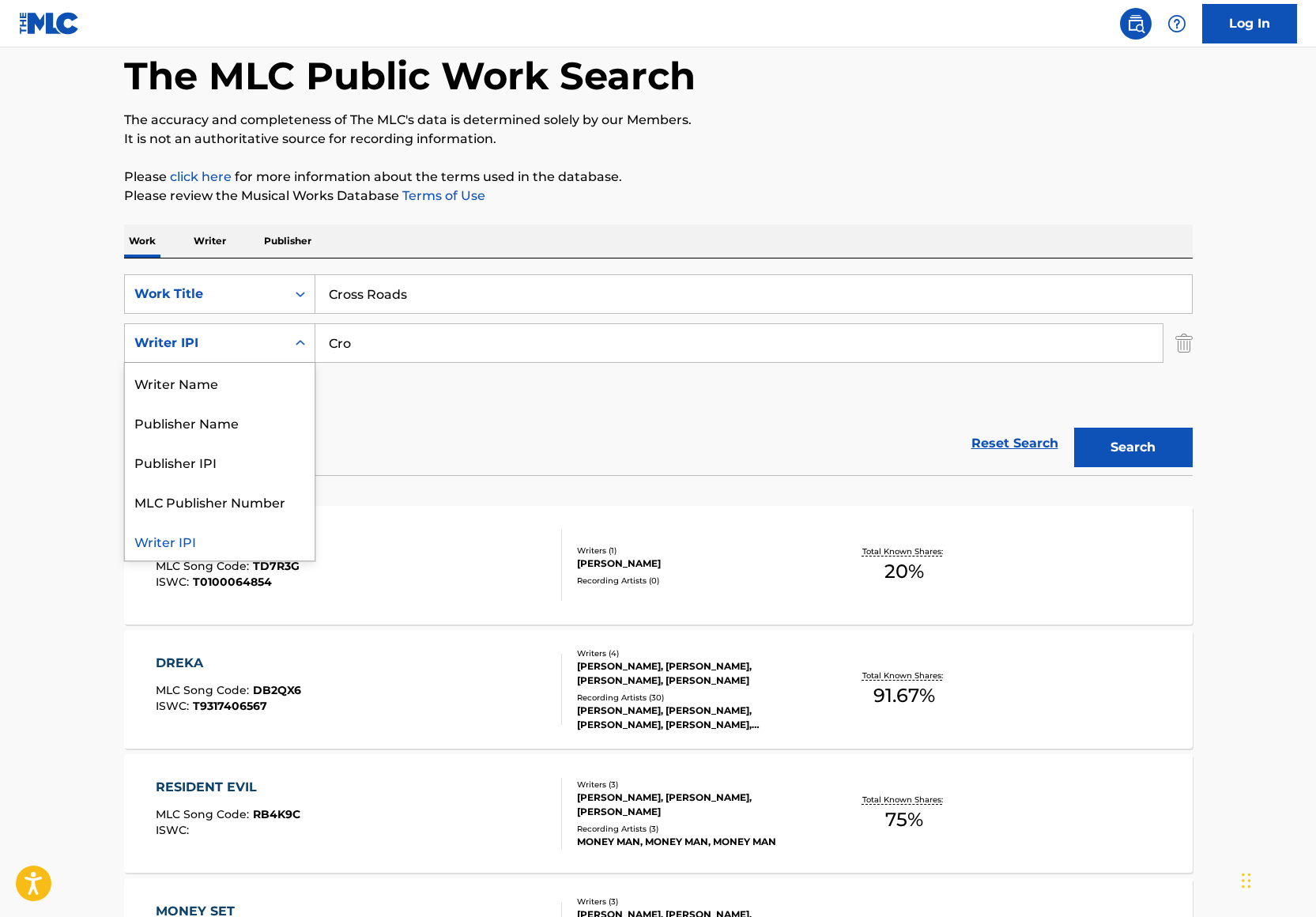
click at [211, 366] on div "Writer Name" at bounding box center [220, 382] width 190 height 40
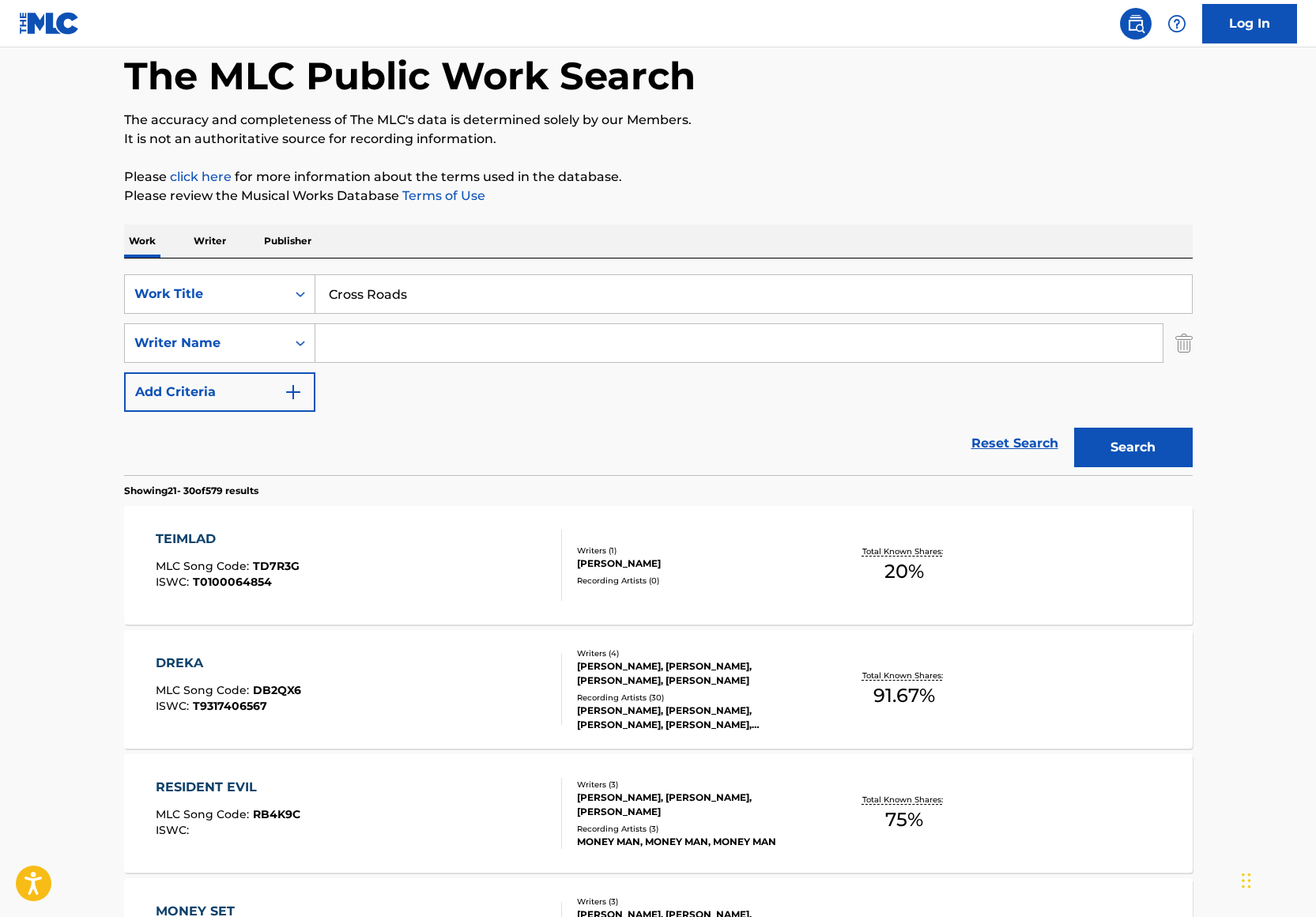
click at [395, 331] on input "Search Form" at bounding box center [739, 343] width 847 height 38
paste input "John Carrington"
type input "John Carrington"
click at [807, 214] on div "The MLC Public Work Search The accuracy and completeness of The MLC's data is d…" at bounding box center [659, 916] width 1107 height 1813
click at [1150, 446] on button "Search" at bounding box center [1133, 447] width 119 height 40
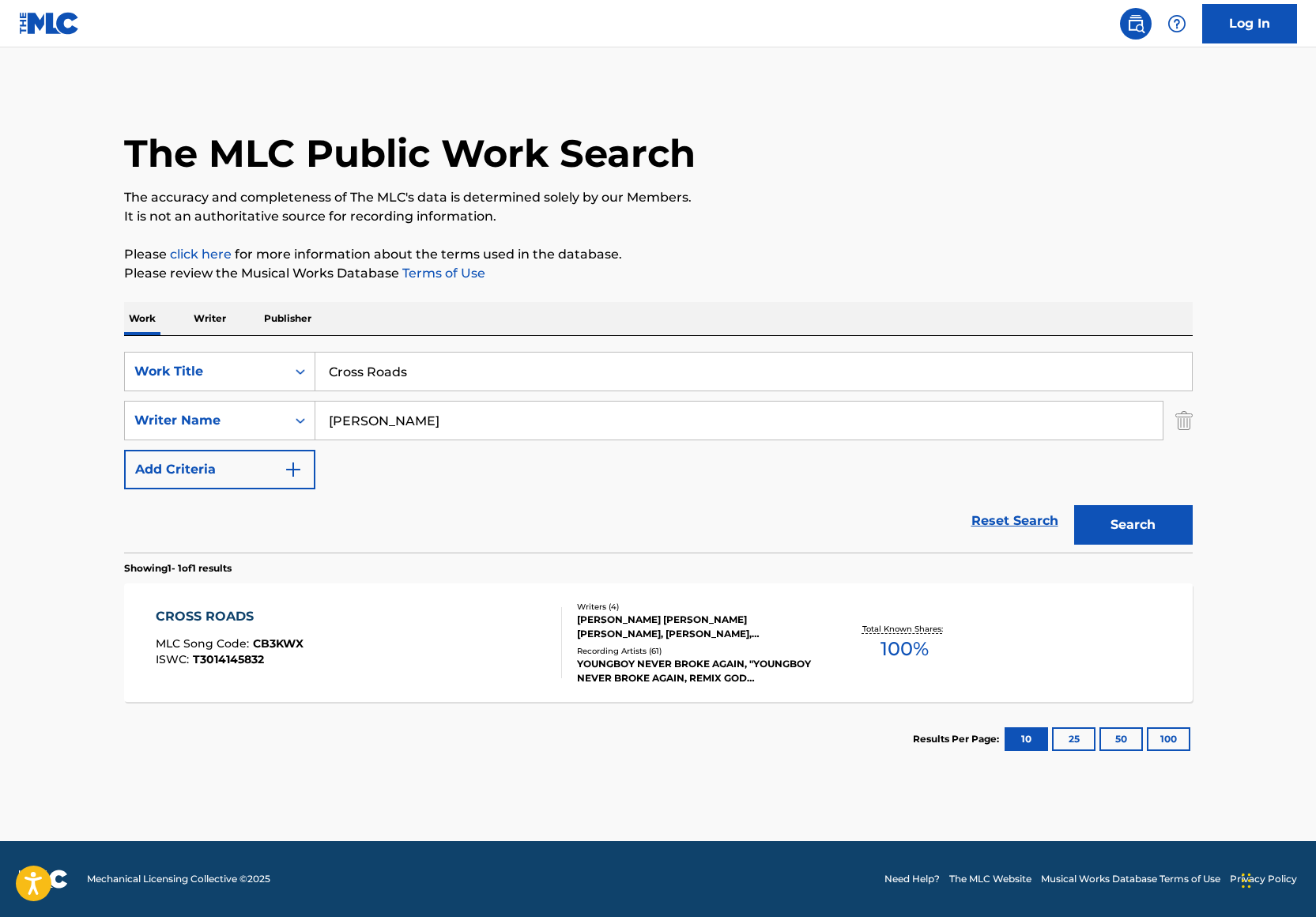
click at [784, 649] on div "Recording Artists ( 61 )" at bounding box center [697, 650] width 239 height 11
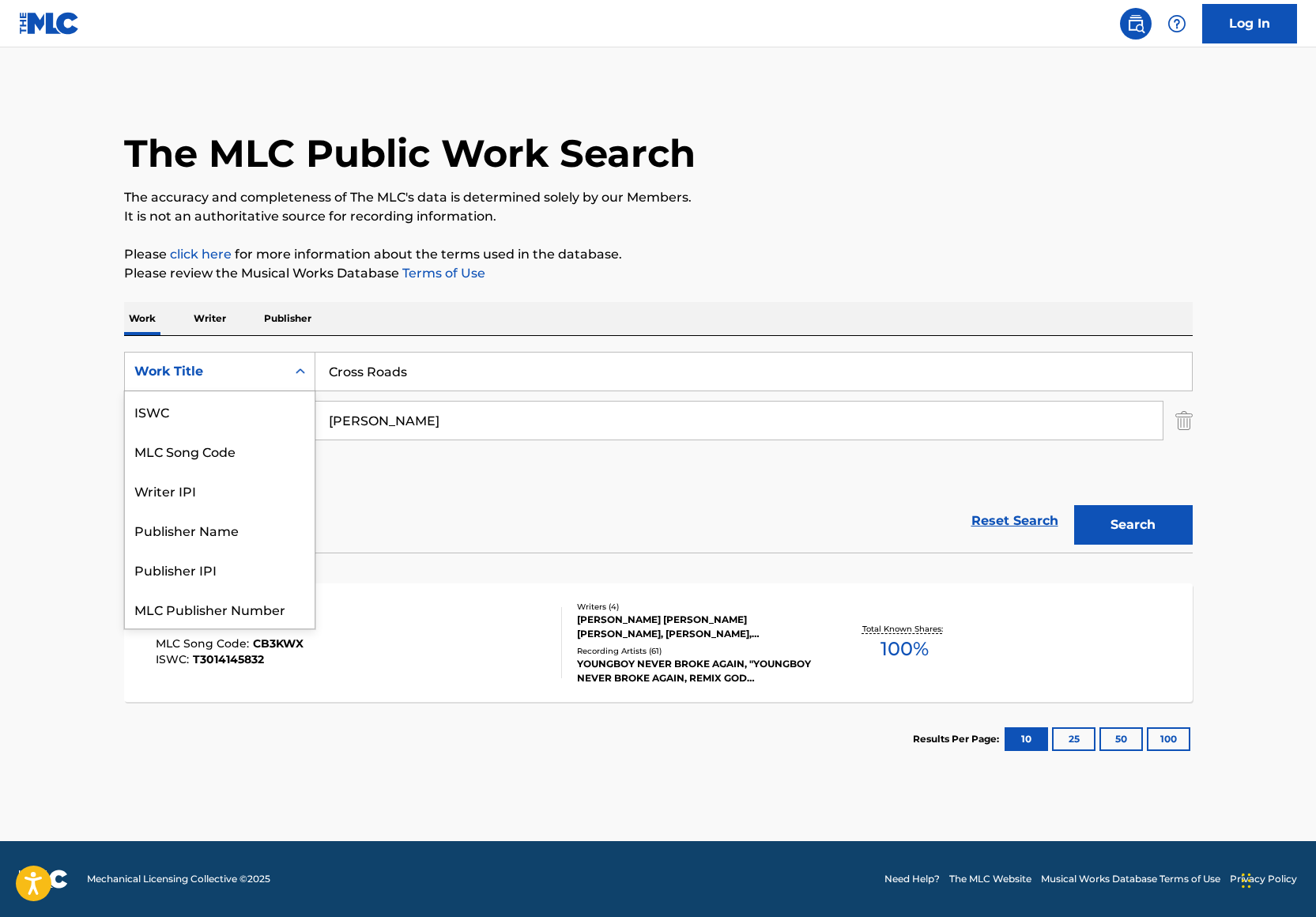
scroll to position [40, 0]
click at [279, 376] on div "Work Title" at bounding box center [206, 372] width 162 height 30
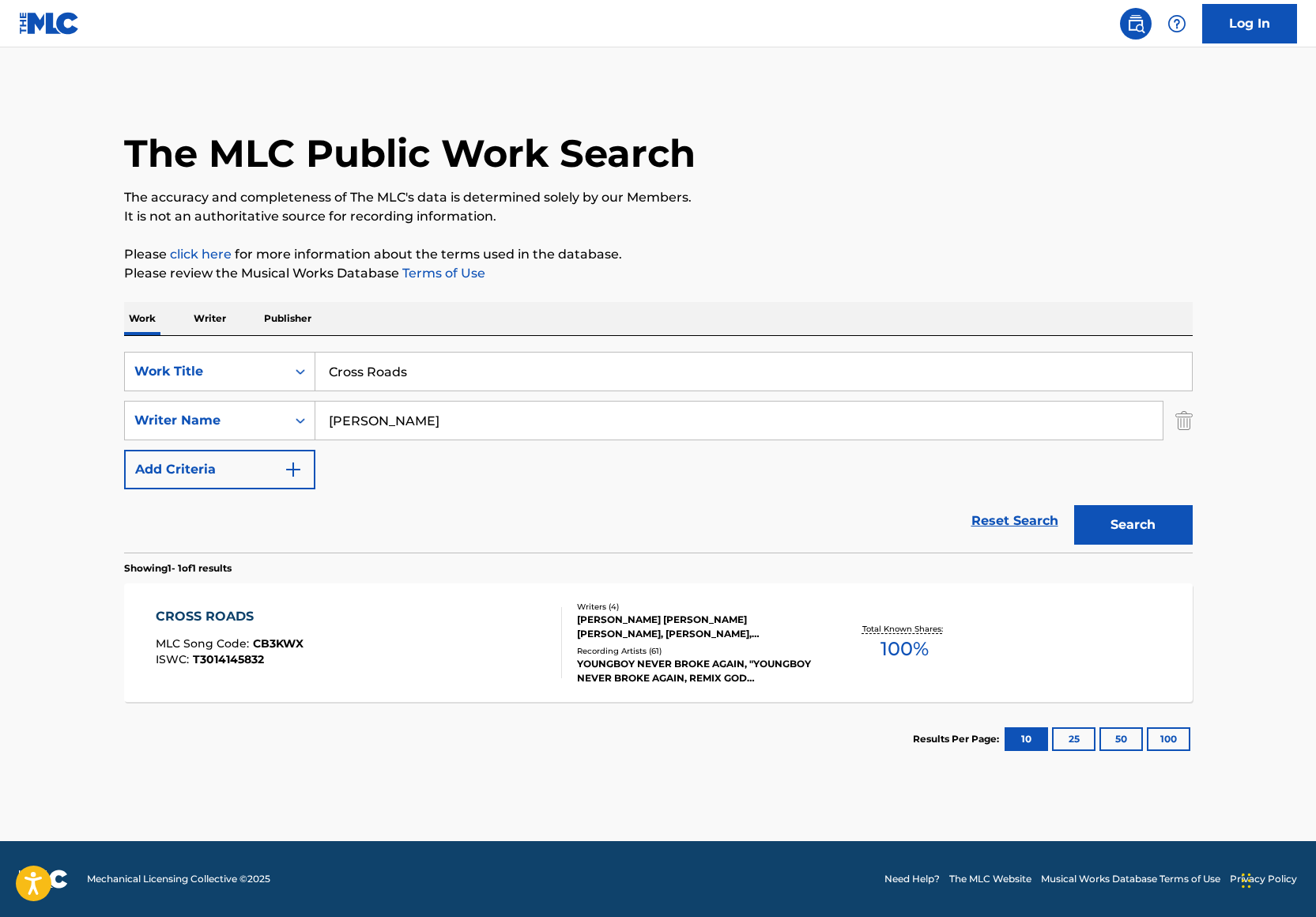
click at [392, 377] on input "Cross Roads" at bounding box center [754, 371] width 877 height 38
click at [393, 376] on input "Cross Roads" at bounding box center [754, 371] width 877 height 38
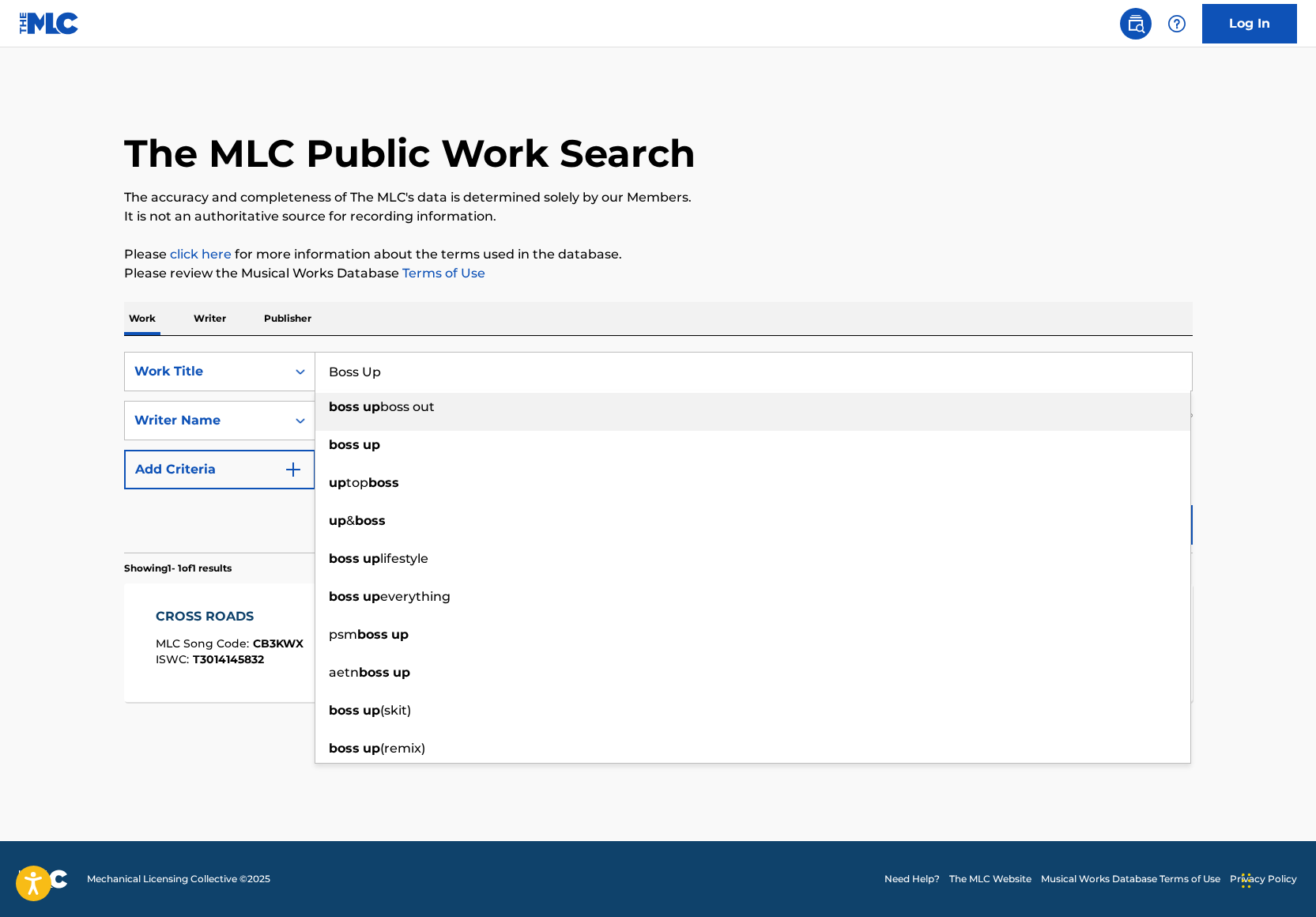
type input "Boss Up"
click at [799, 217] on p "It is not an authoritative source for recording information." at bounding box center [658, 217] width 1068 height 19
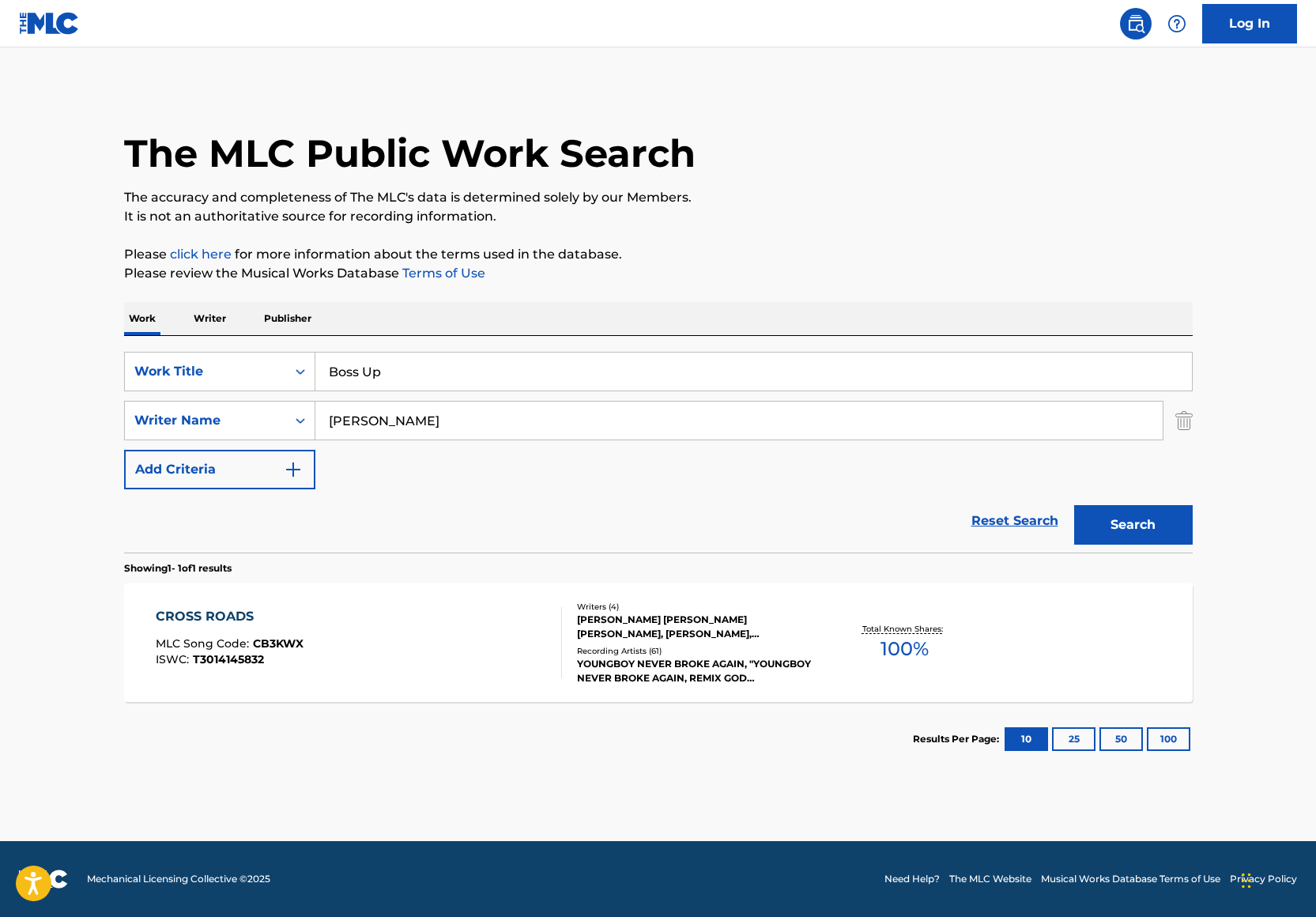
click at [1169, 526] on button "Search" at bounding box center [1133, 524] width 119 height 40
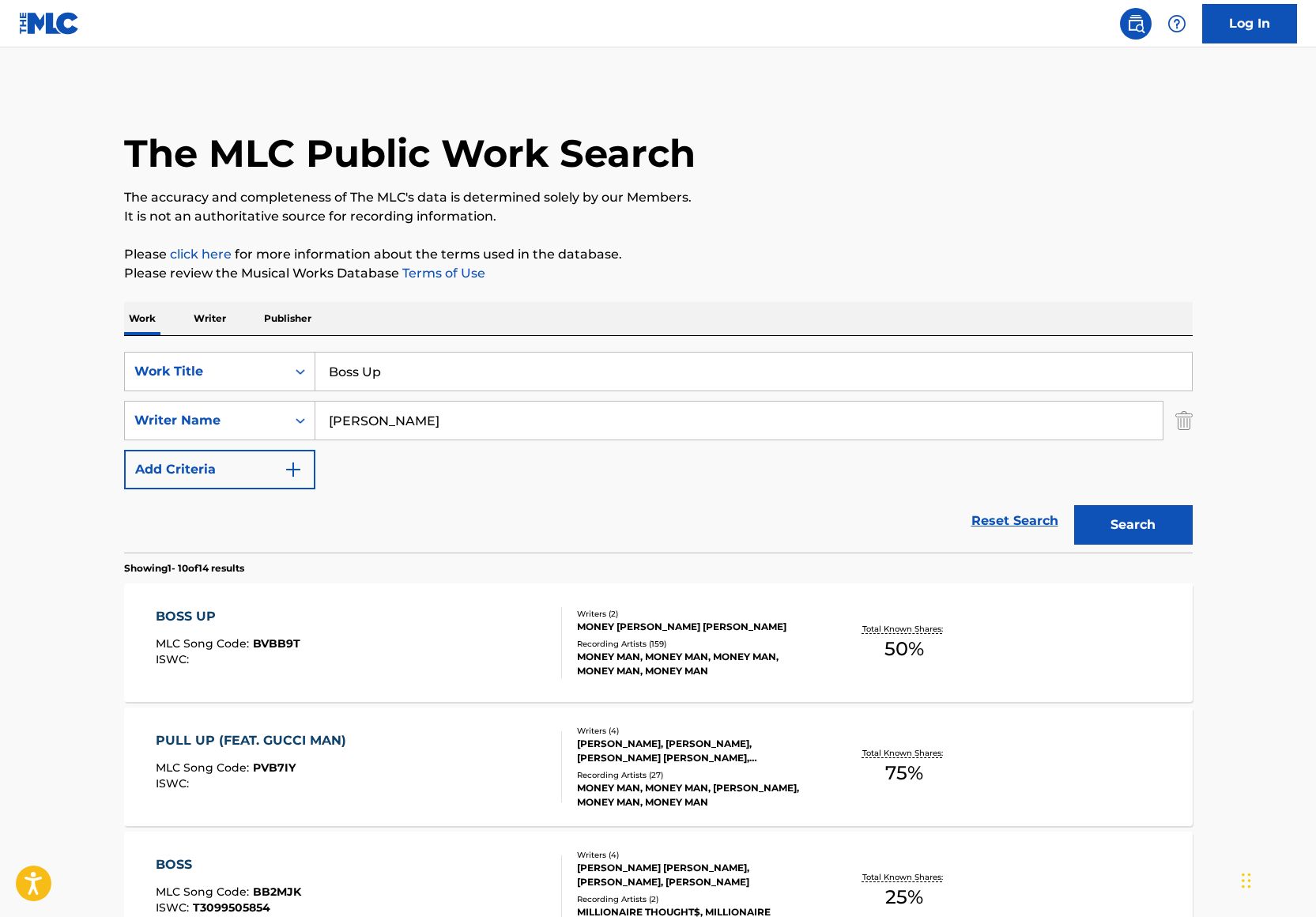
click at [514, 671] on div "BOSS UP MLC Song Code : BVBB9T ISWC :" at bounding box center [358, 642] width 406 height 71
click at [460, 381] on input "Boss Up" at bounding box center [754, 371] width 877 height 38
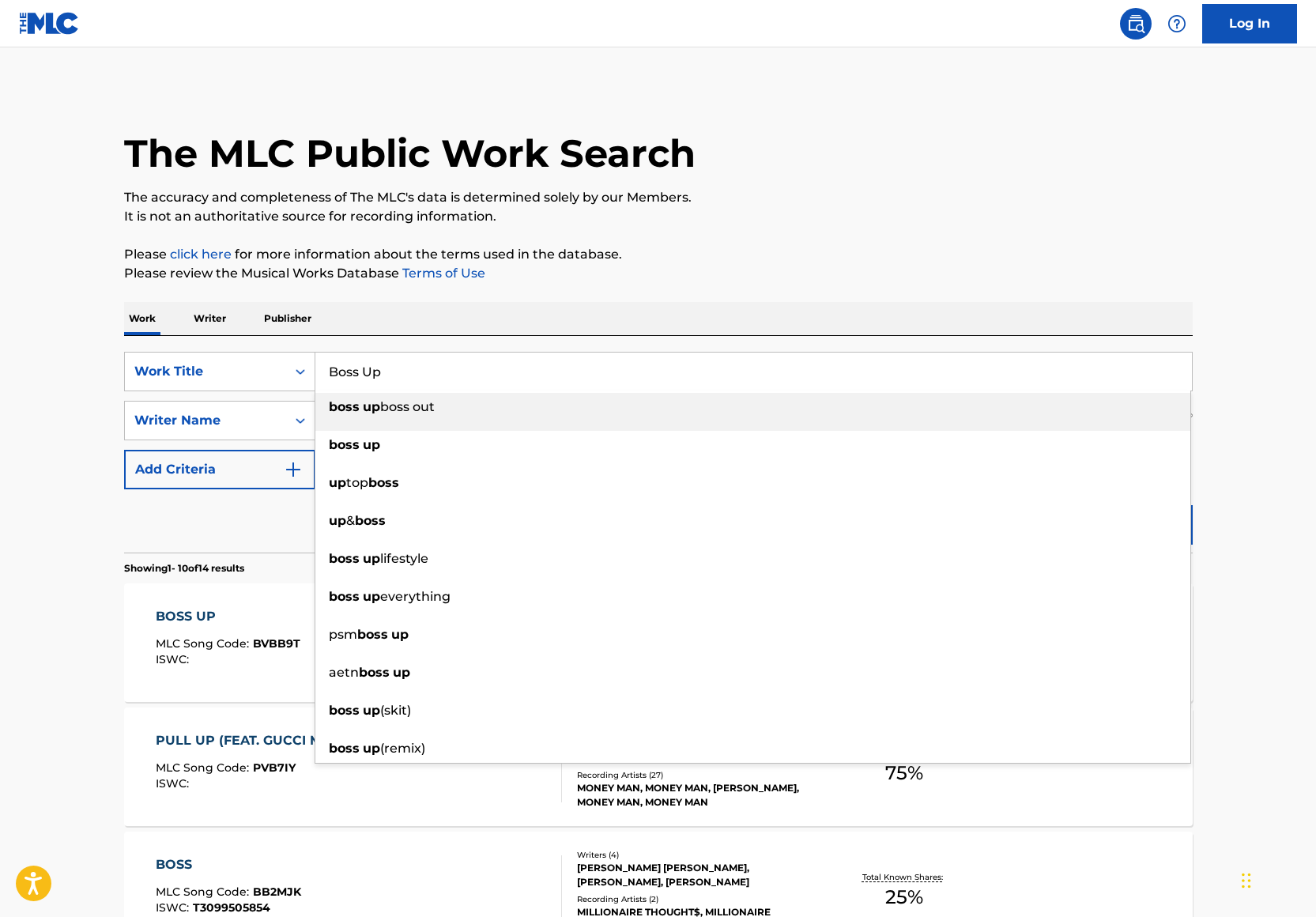
click at [460, 381] on input "Boss Up" at bounding box center [754, 371] width 877 height 38
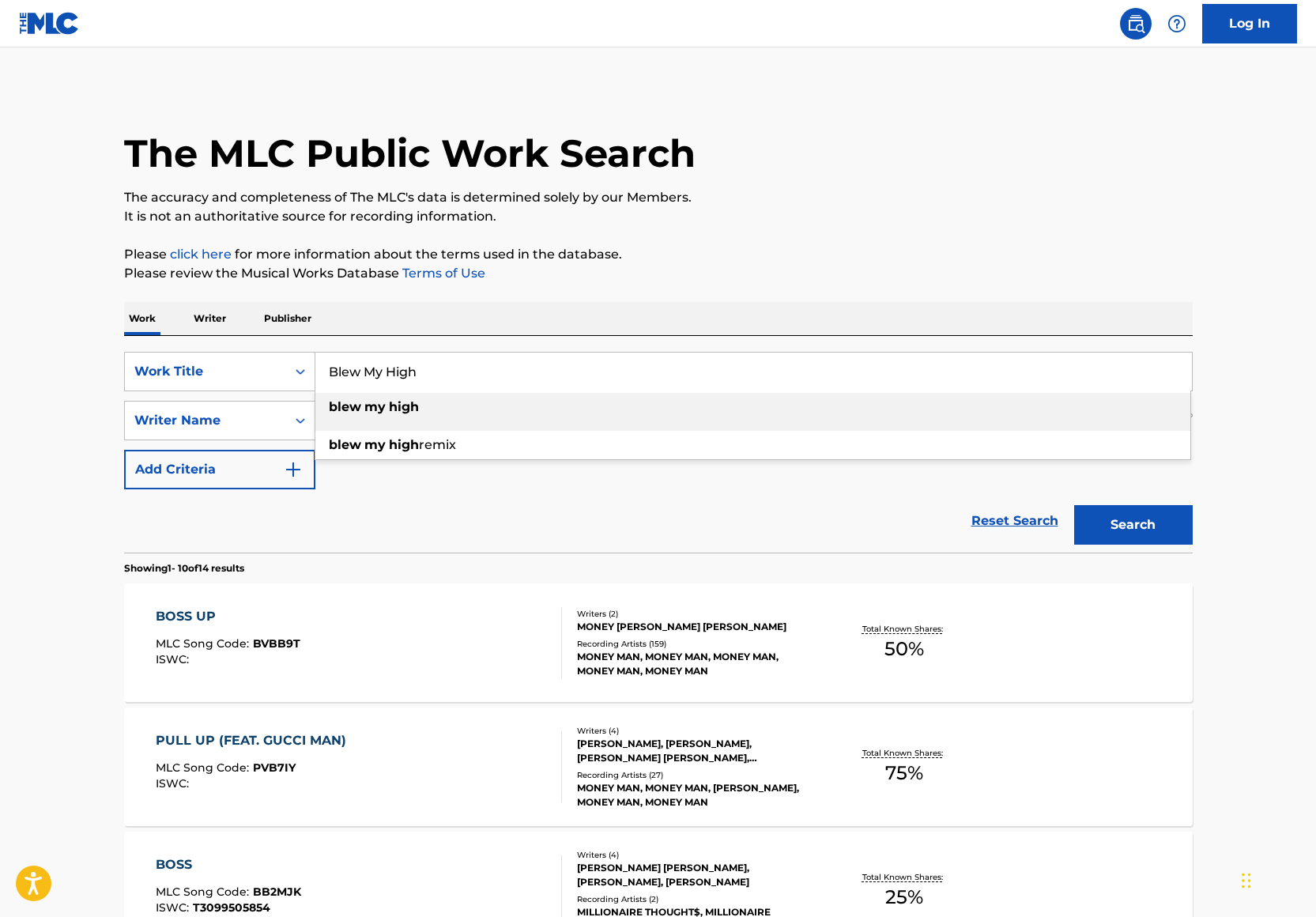
type input "Blew My High"
click at [1095, 530] on button "Search" at bounding box center [1133, 524] width 119 height 40
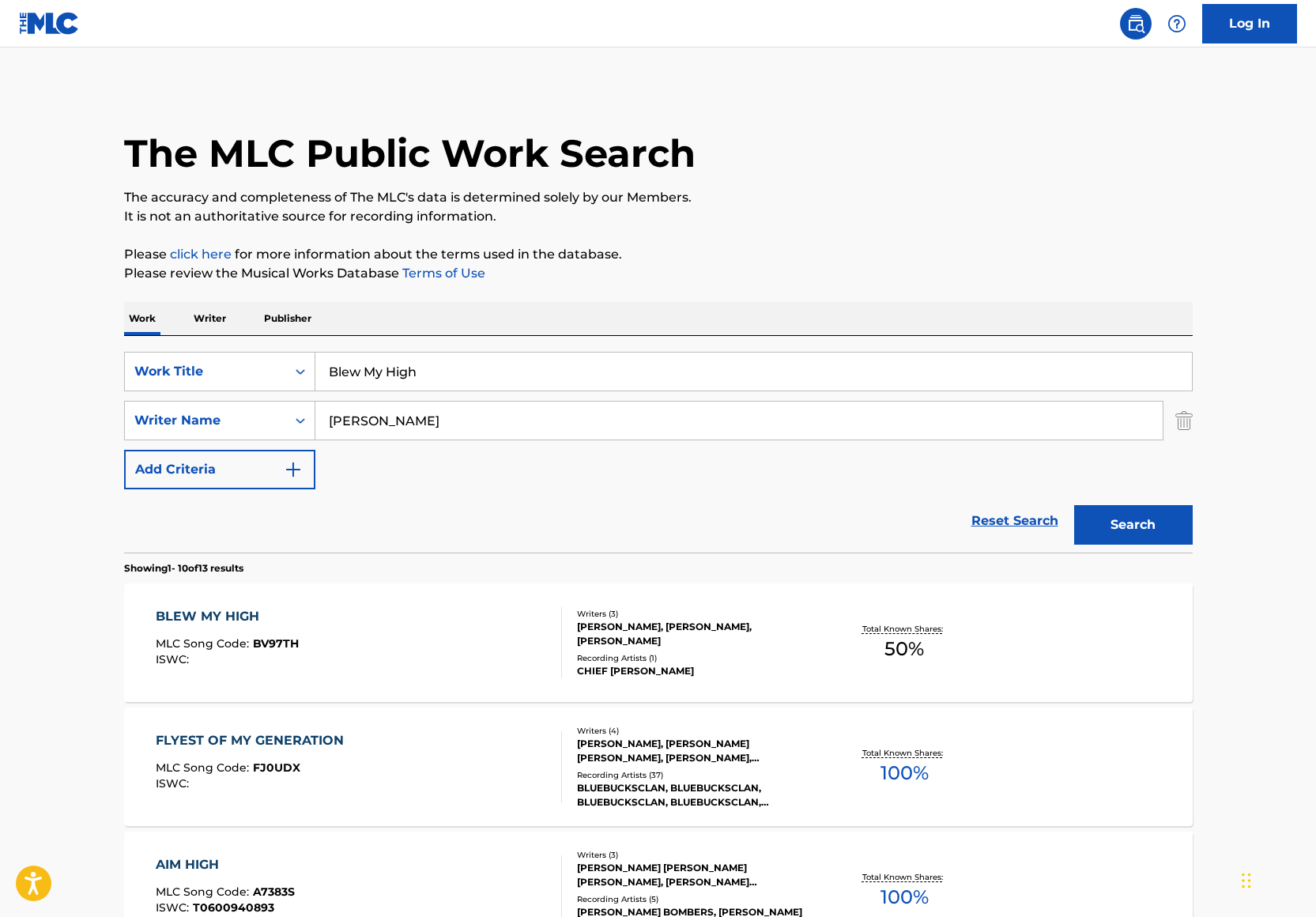
click at [821, 665] on div "Total Known Shares: 50 %" at bounding box center [904, 642] width 177 height 48
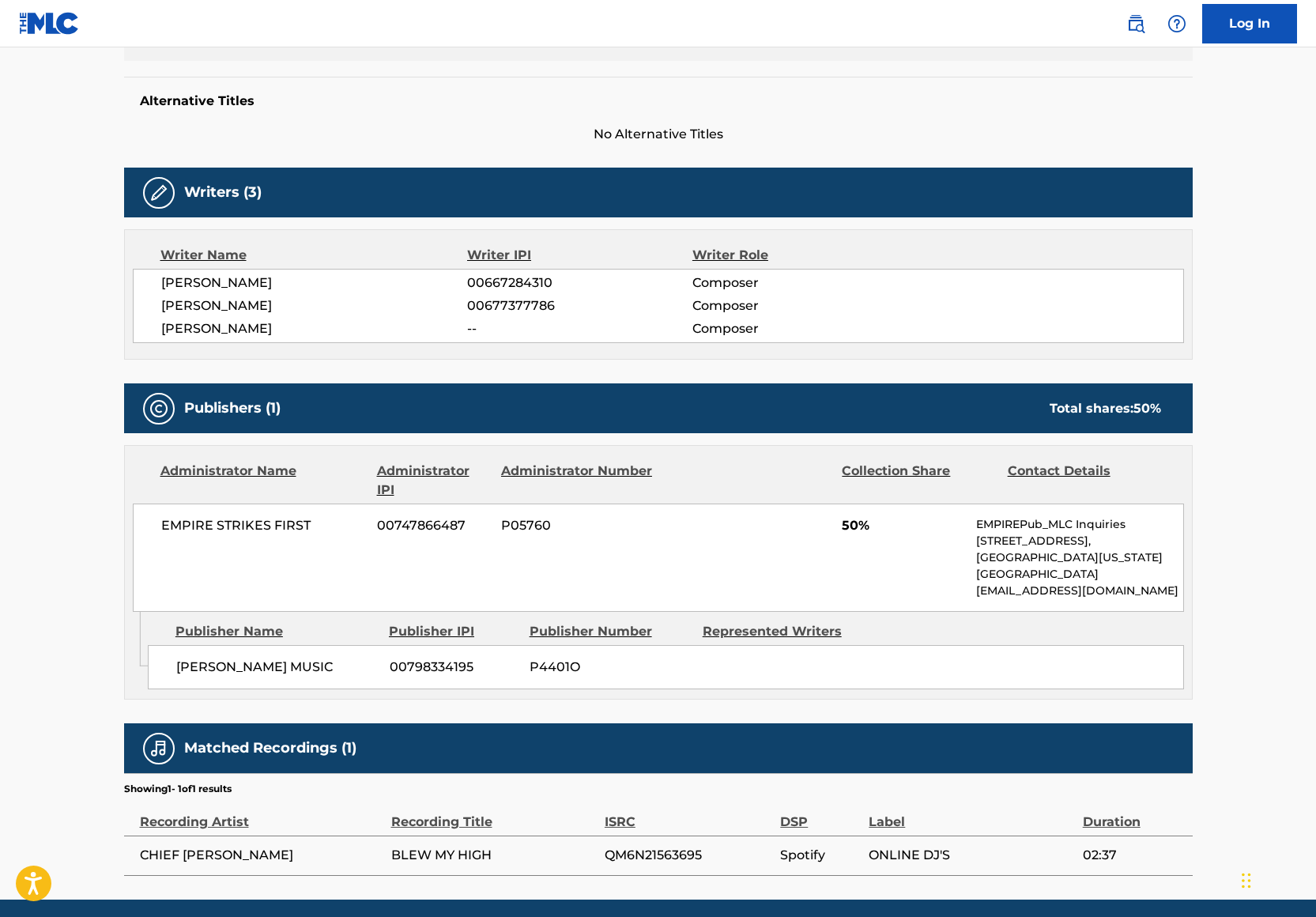
scroll to position [392, 0]
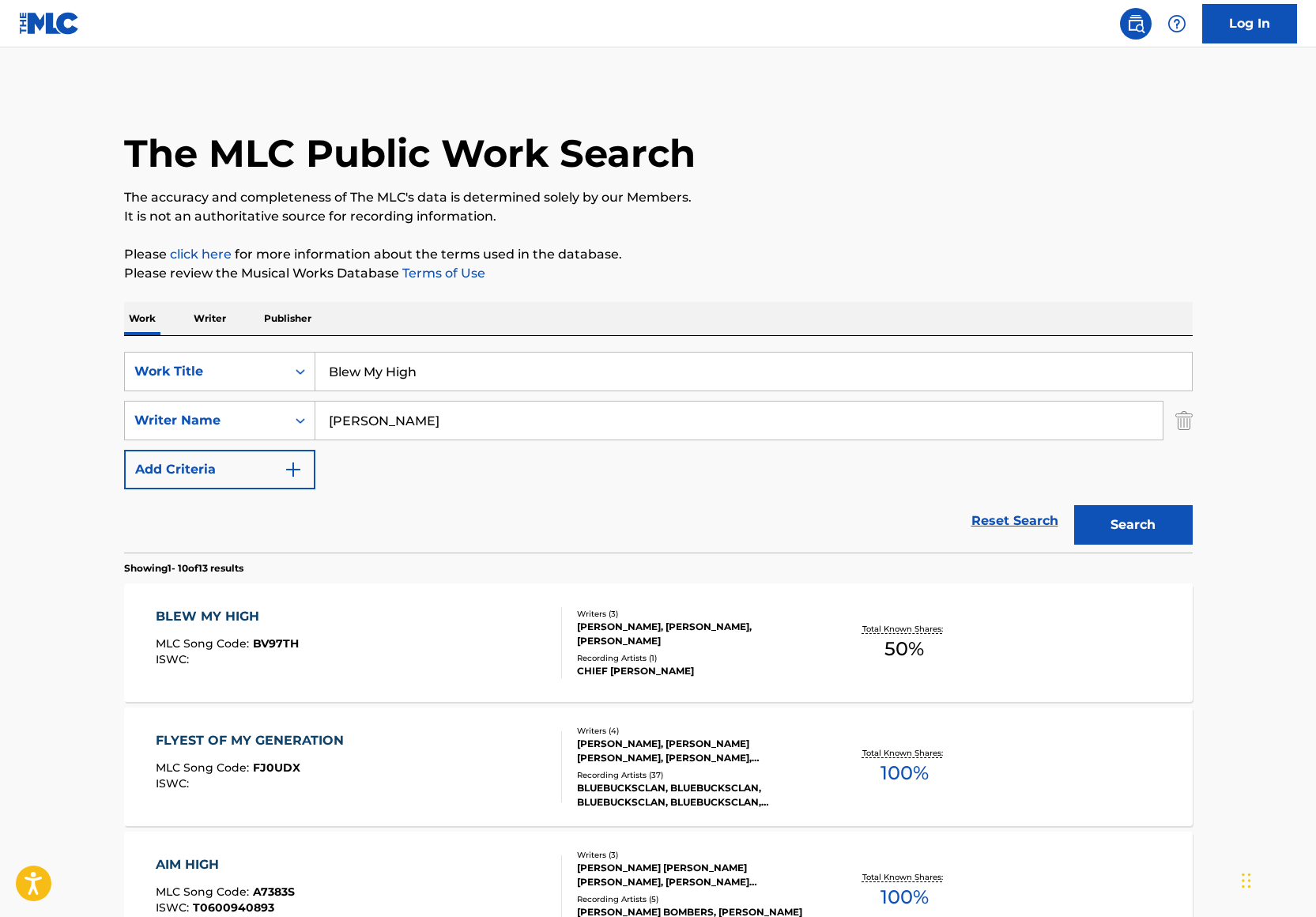
click at [444, 357] on input "Blew My High" at bounding box center [754, 371] width 877 height 38
type input "I Know"
click at [781, 264] on p "Please review the Musical Works Database Terms of Use" at bounding box center [658, 273] width 1068 height 19
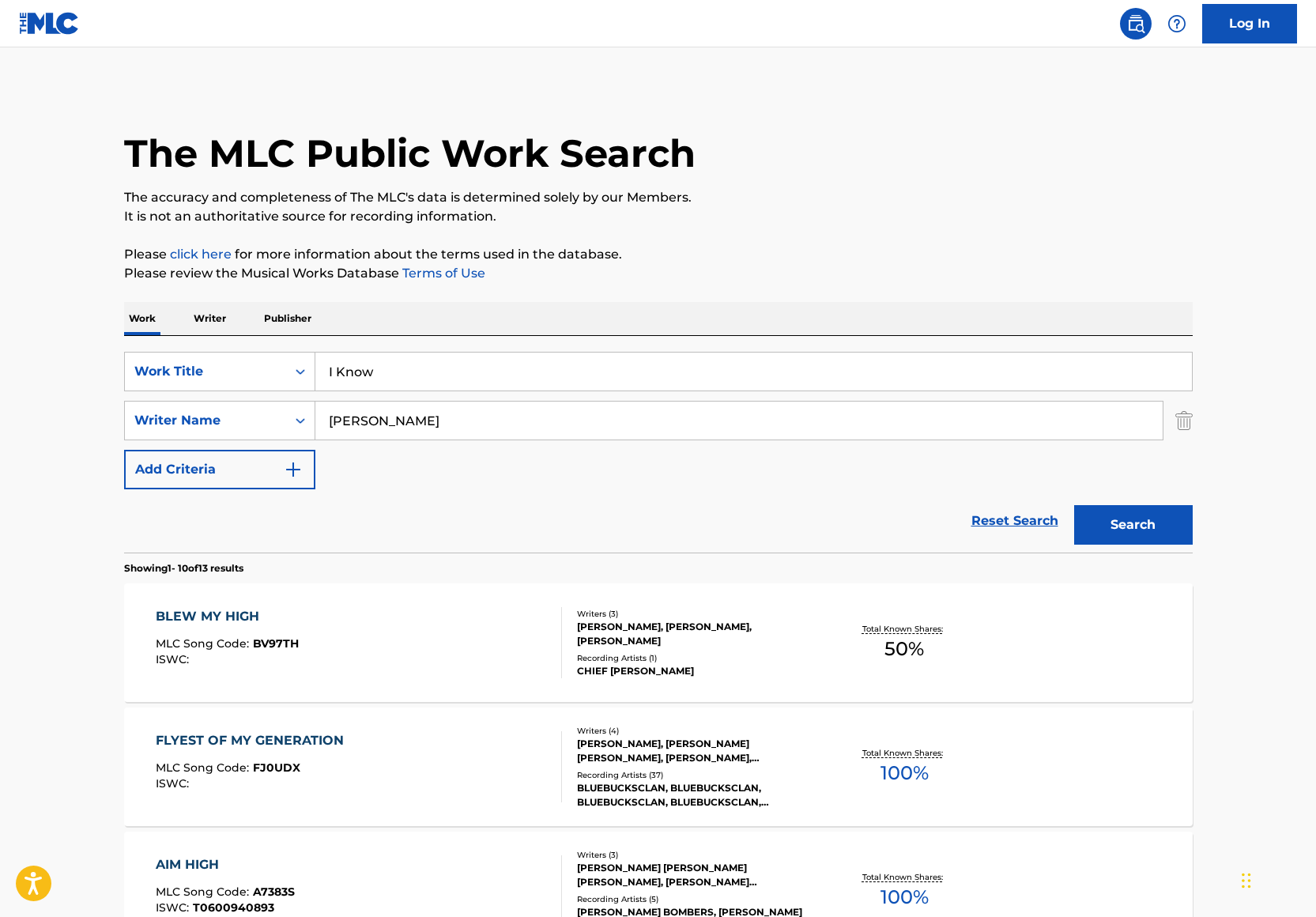
click at [1131, 508] on button "Search" at bounding box center [1133, 524] width 119 height 40
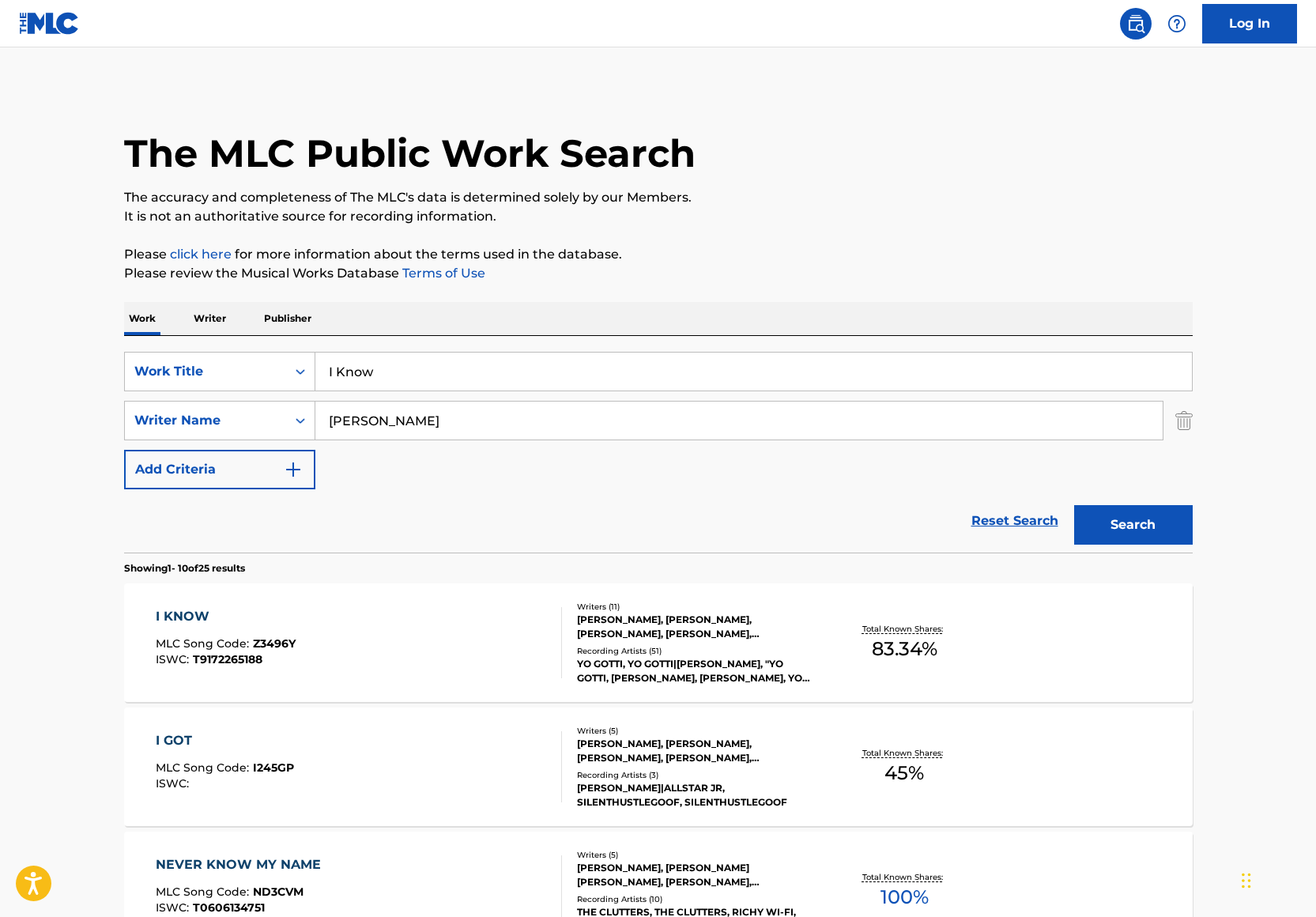
click at [473, 624] on div "I KNOW MLC Song Code : Z3496Y ISWC : T9172265188" at bounding box center [358, 642] width 406 height 71
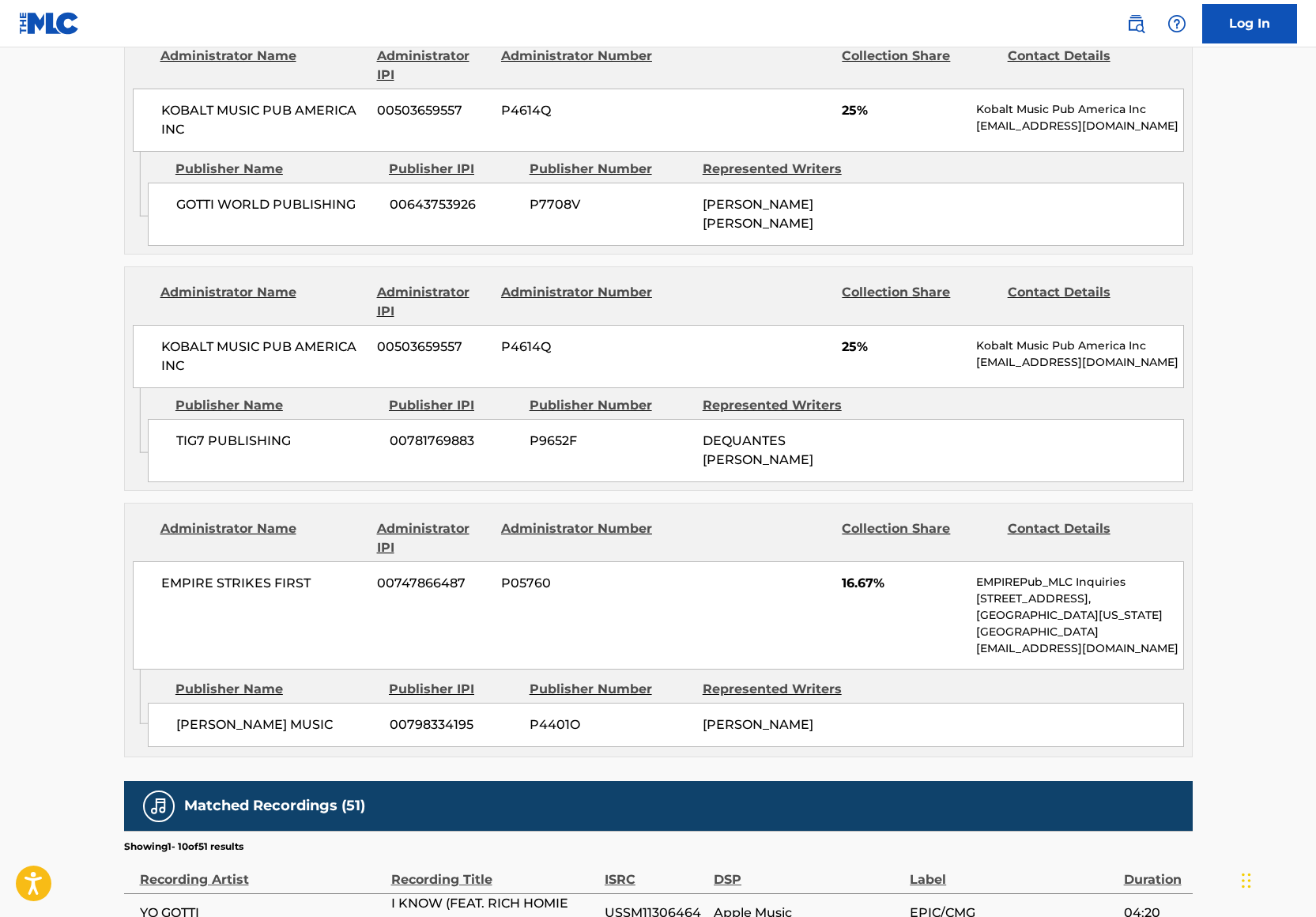
scroll to position [1272, 0]
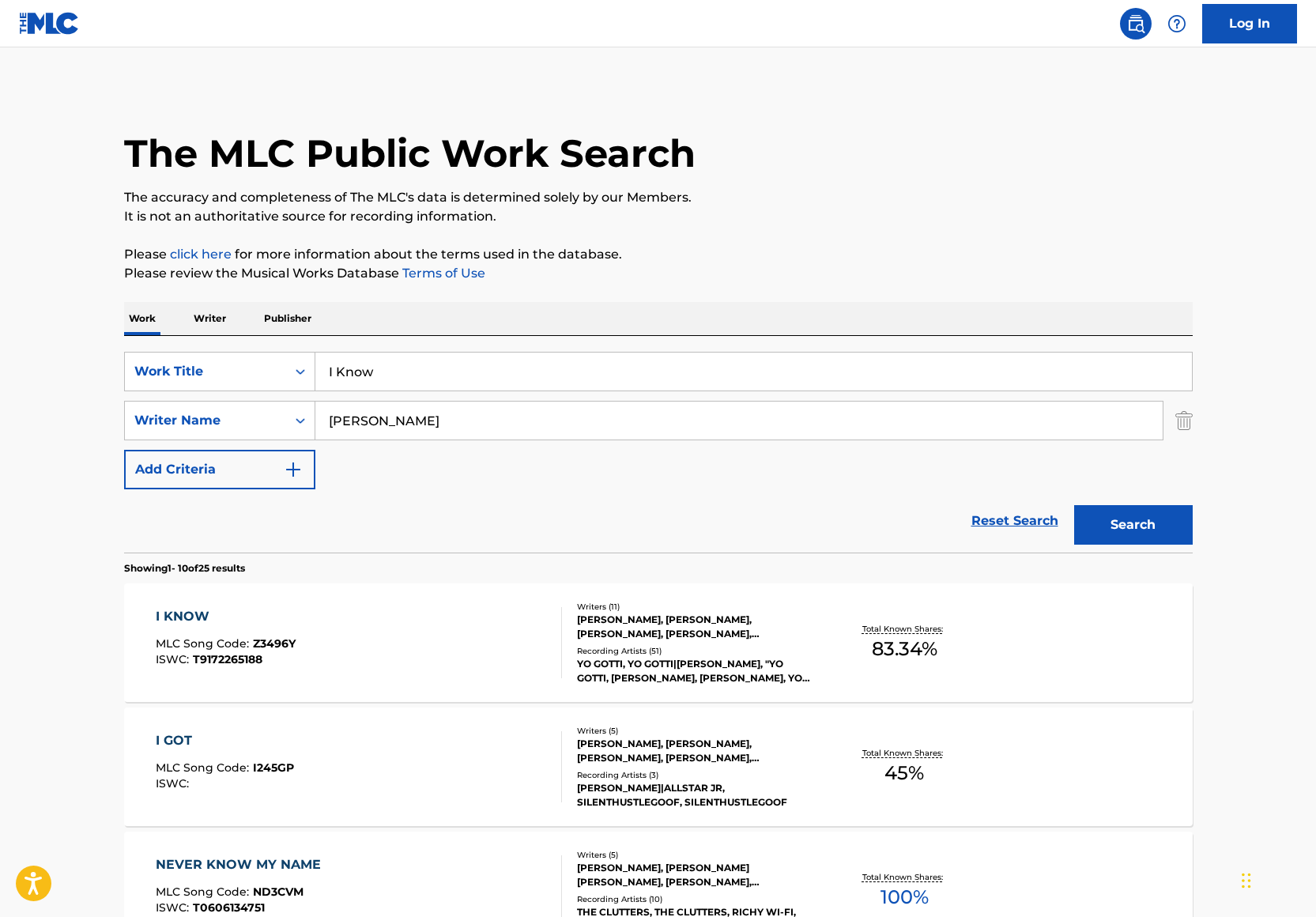
click at [423, 365] on input "I Know" at bounding box center [754, 371] width 877 height 38
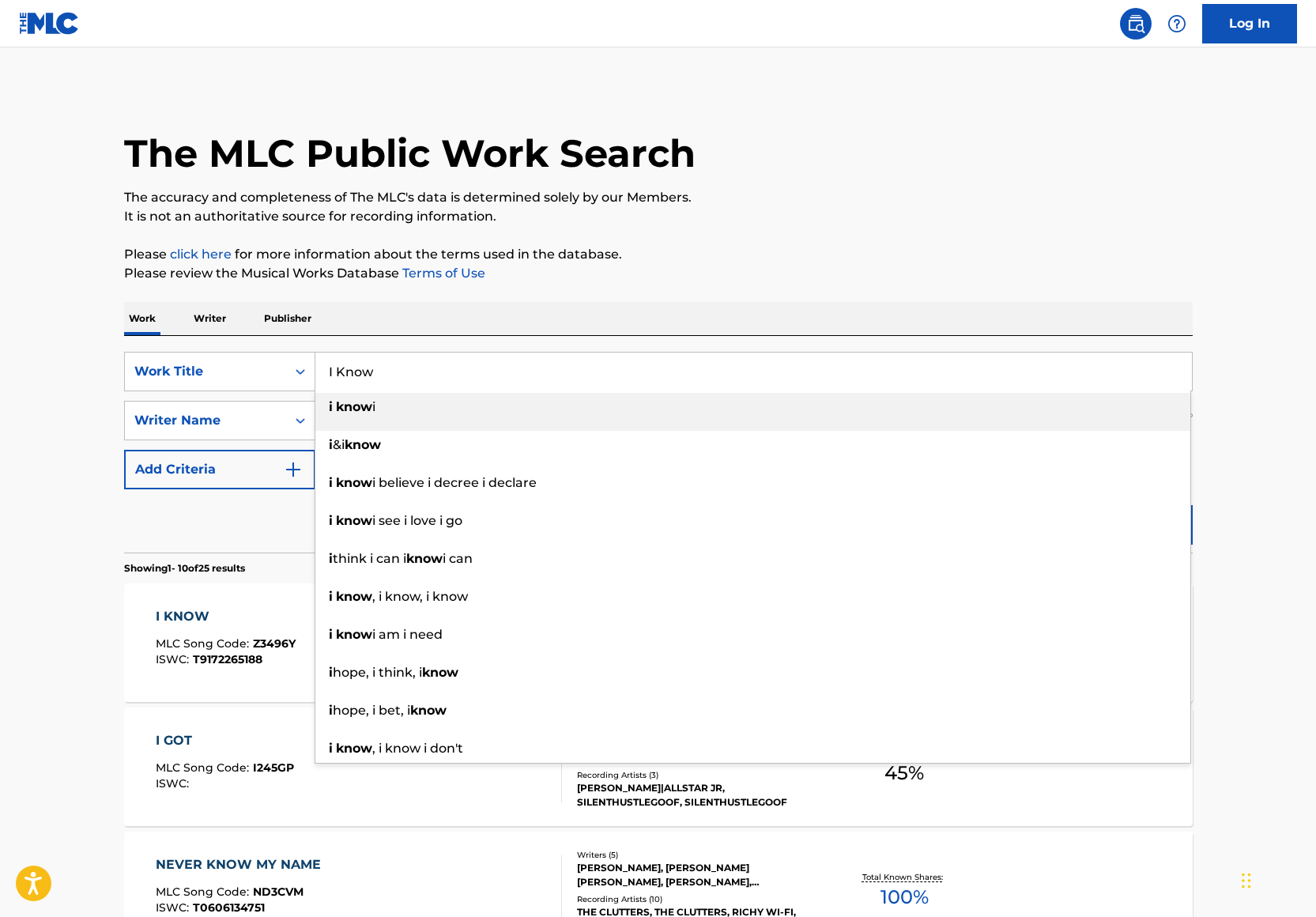
click at [423, 365] on input "I Know" at bounding box center [754, 371] width 877 height 38
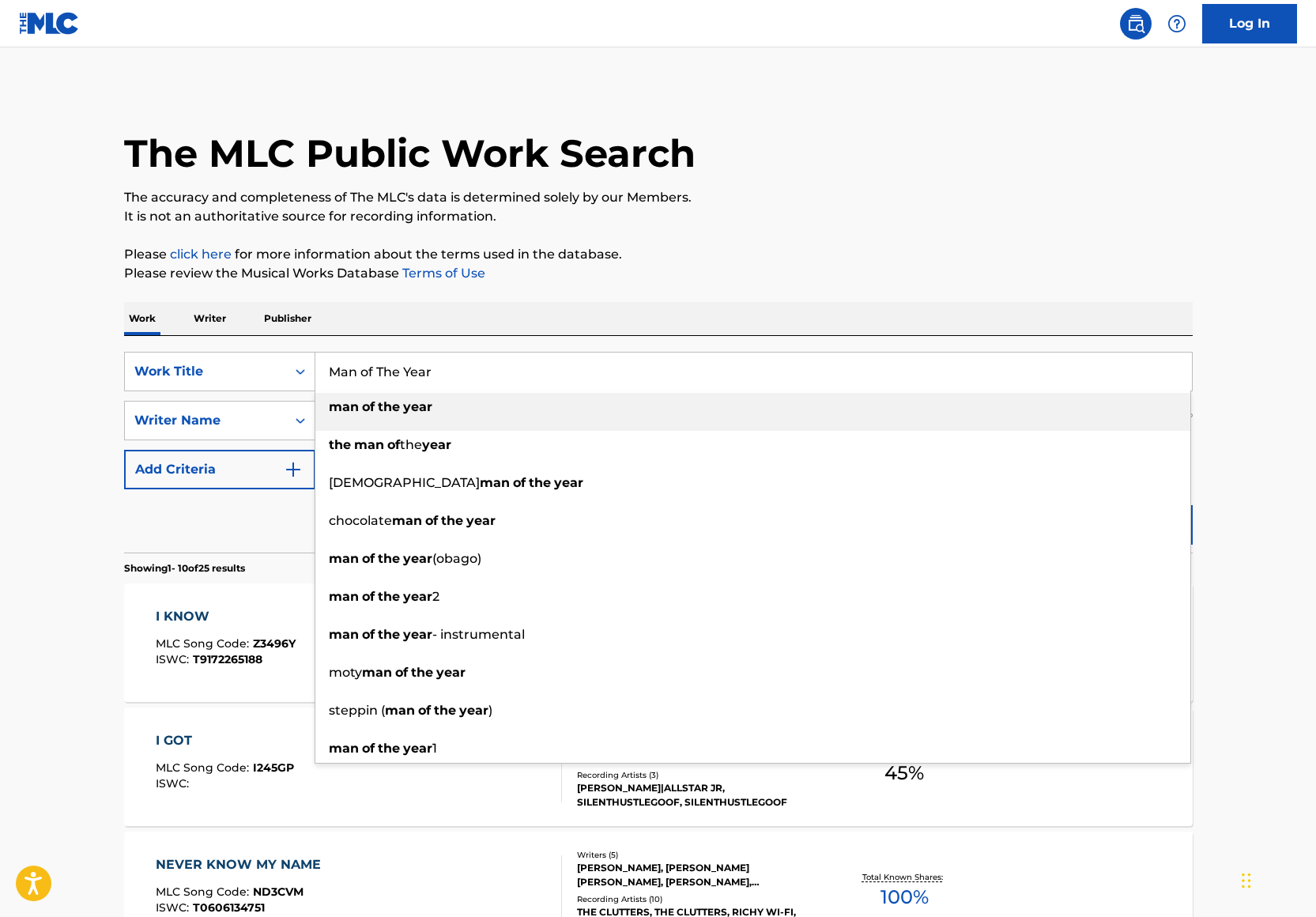
type input "Man of The Year"
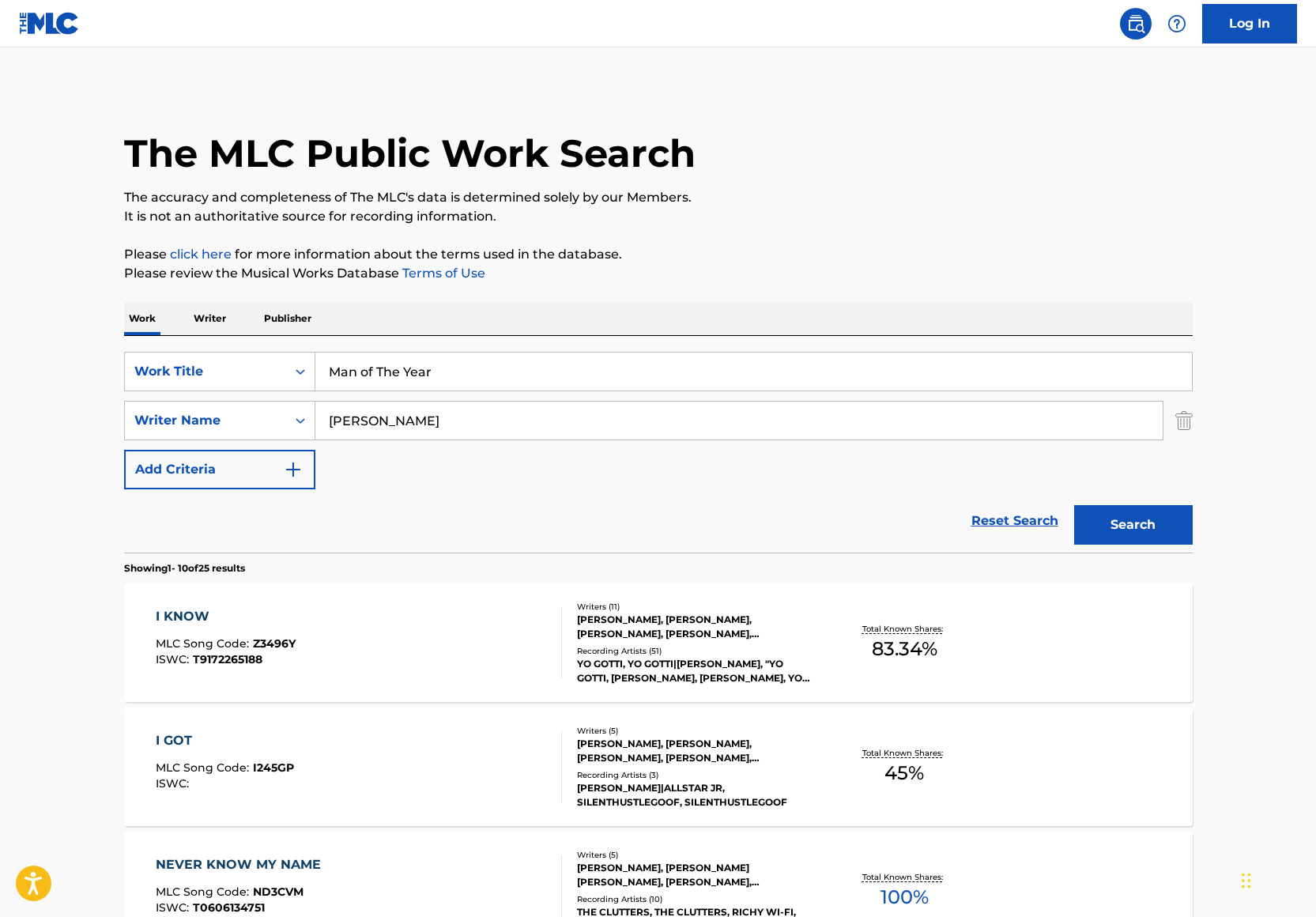
click at [932, 245] on p "Please click here for more information about the terms used in the database." at bounding box center [658, 255] width 1068 height 19
click at [1145, 531] on button "Search" at bounding box center [1133, 524] width 119 height 40
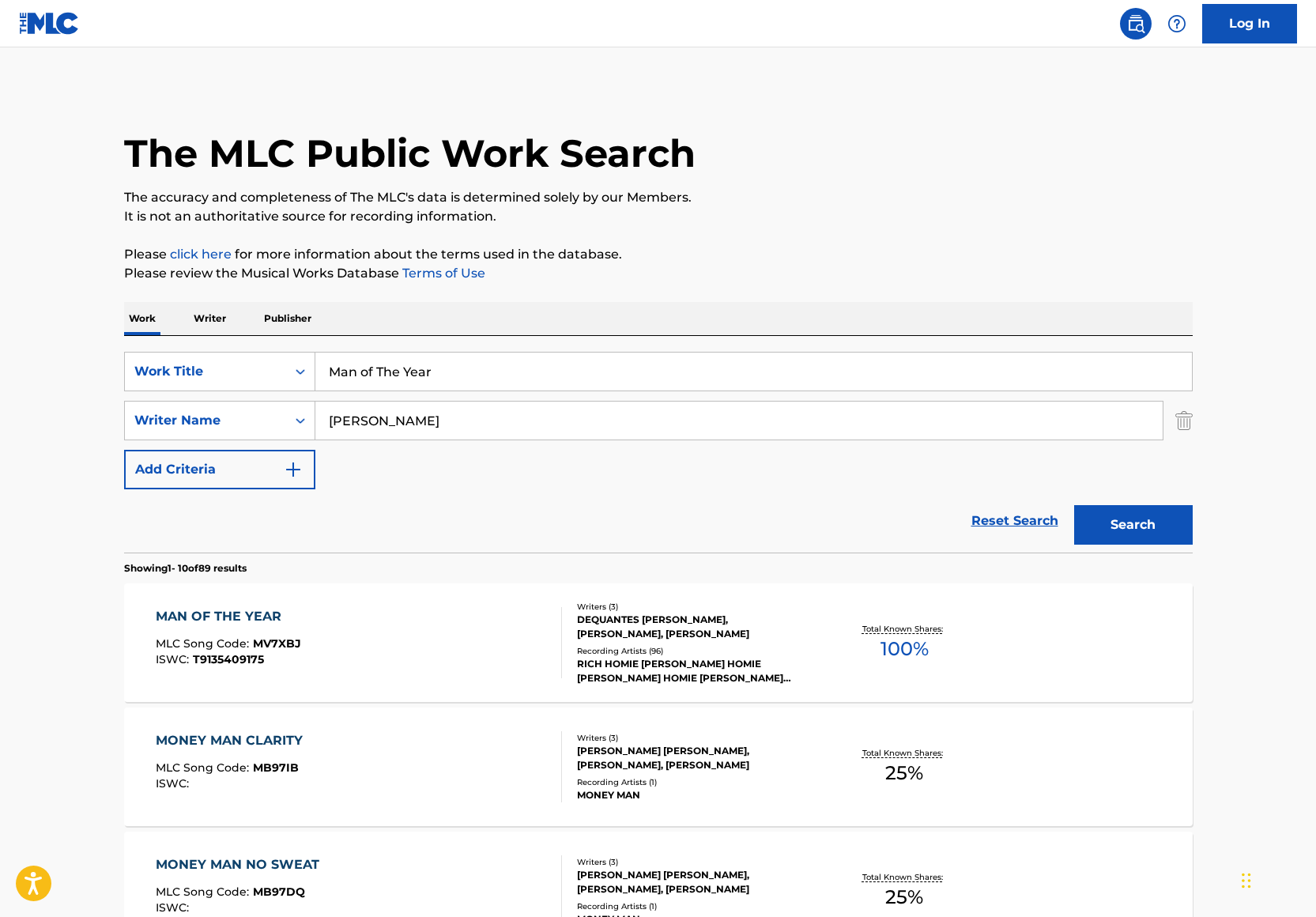
click at [615, 594] on div "MAN OF THE YEAR MLC Song Code : MV7XBJ ISWC : T9135409175 Writers ( 3 ) DEQUANT…" at bounding box center [658, 642] width 1068 height 119
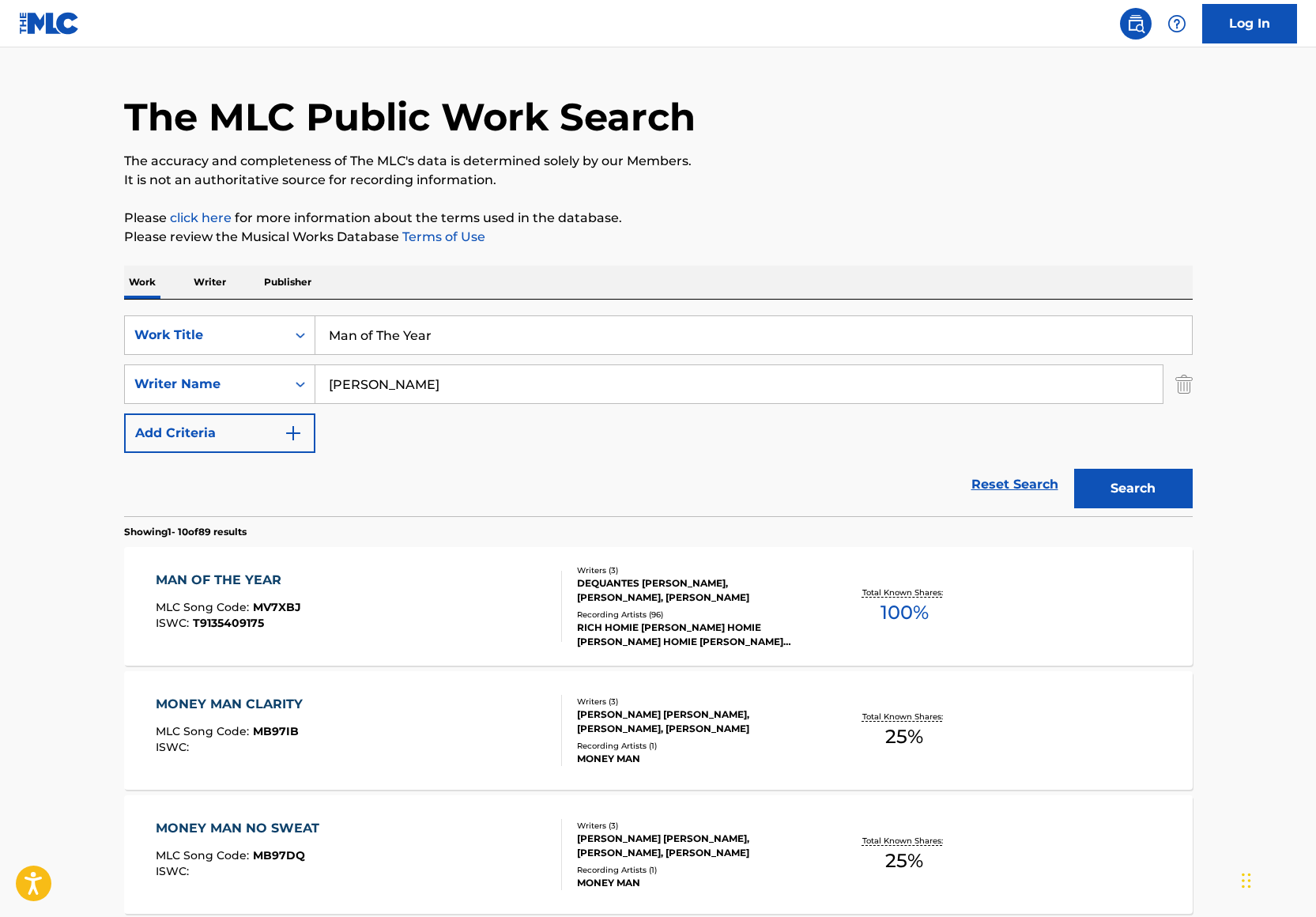
scroll to position [48, 0]
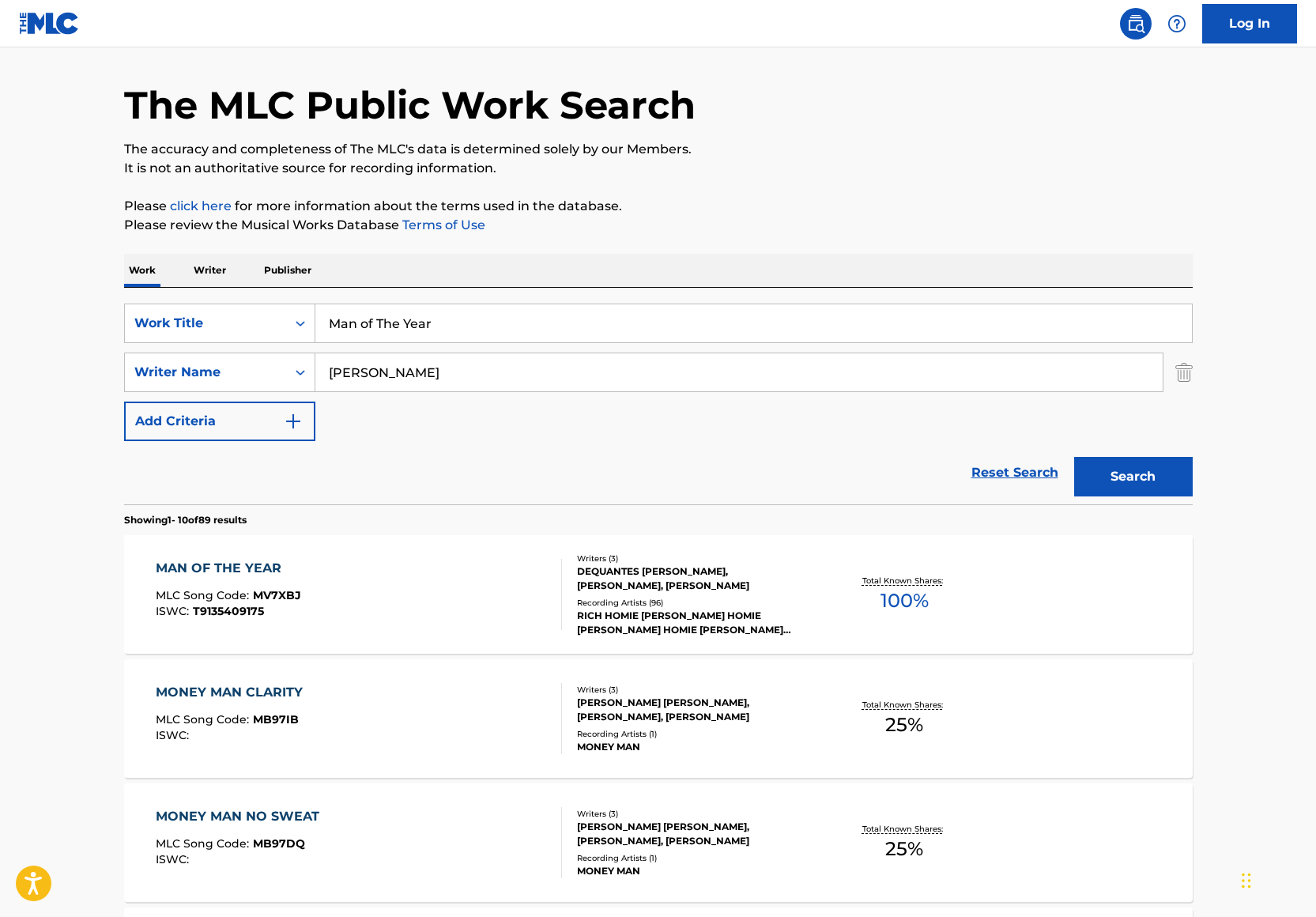
click at [446, 327] on input "Man of The Year" at bounding box center [754, 322] width 877 height 38
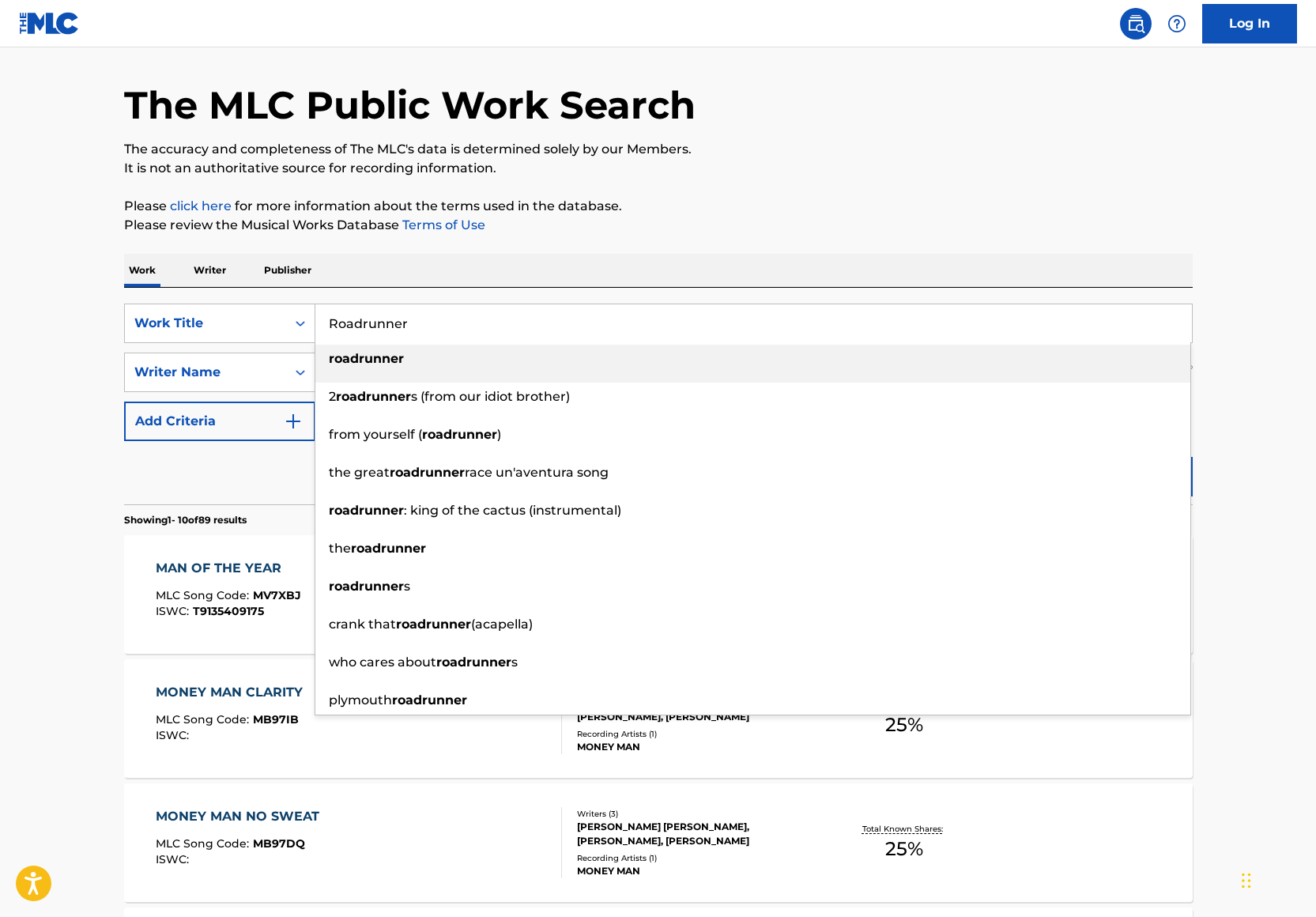
type input "Roadrunner"
click at [1063, 47] on nav "Log In" at bounding box center [658, 24] width 1316 height 47
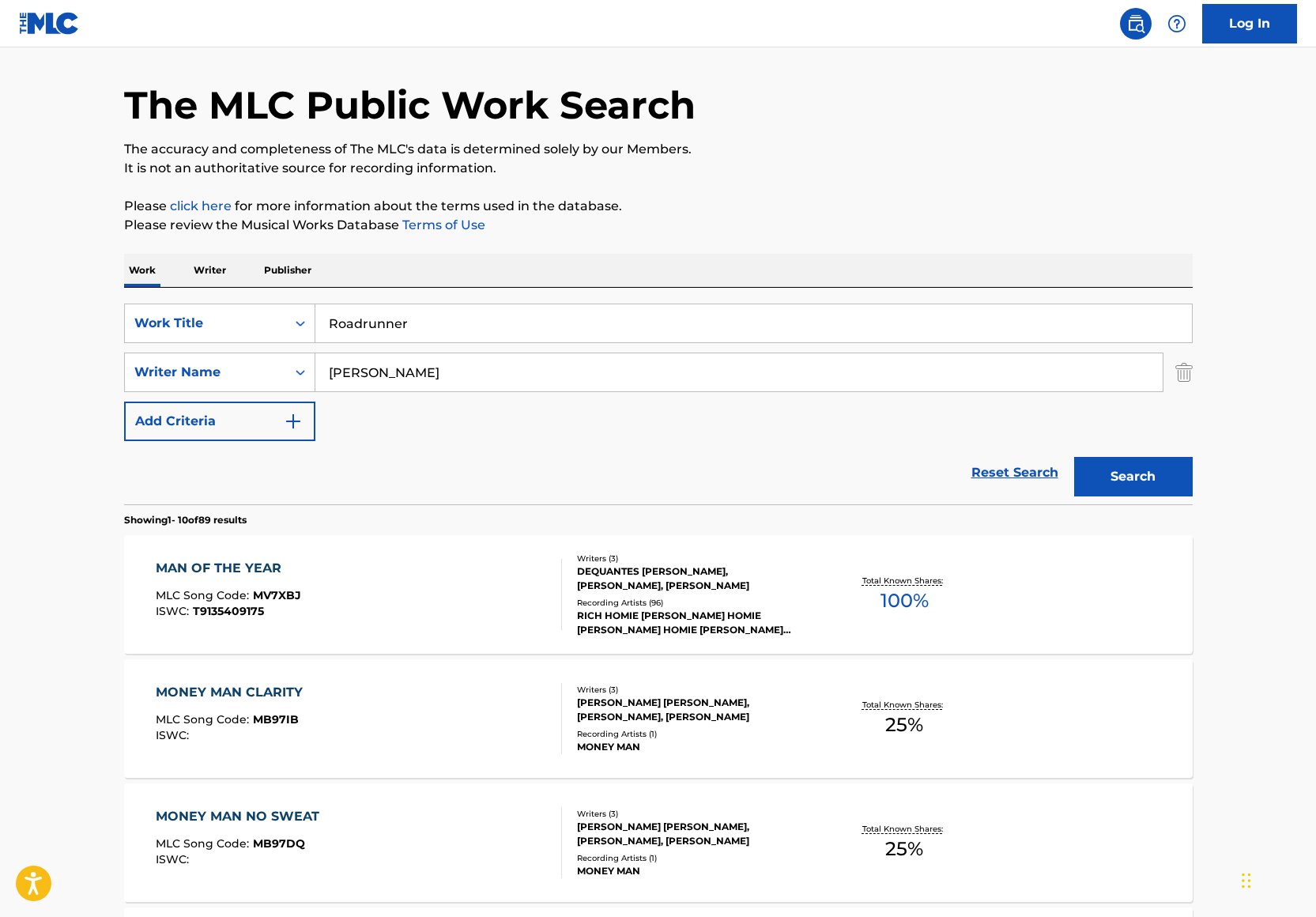
click at [1146, 484] on button "Search" at bounding box center [1133, 476] width 119 height 40
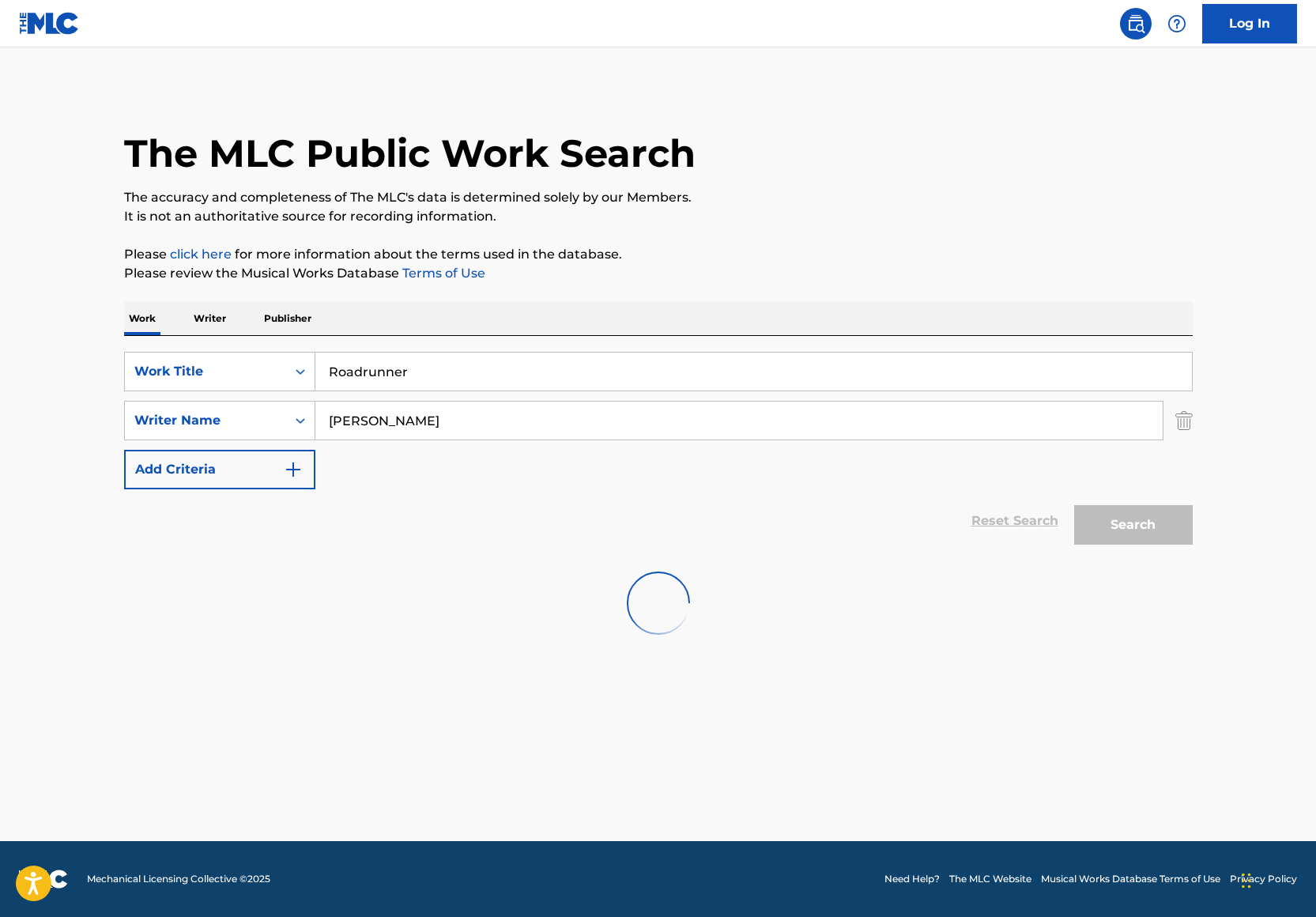
scroll to position [0, 0]
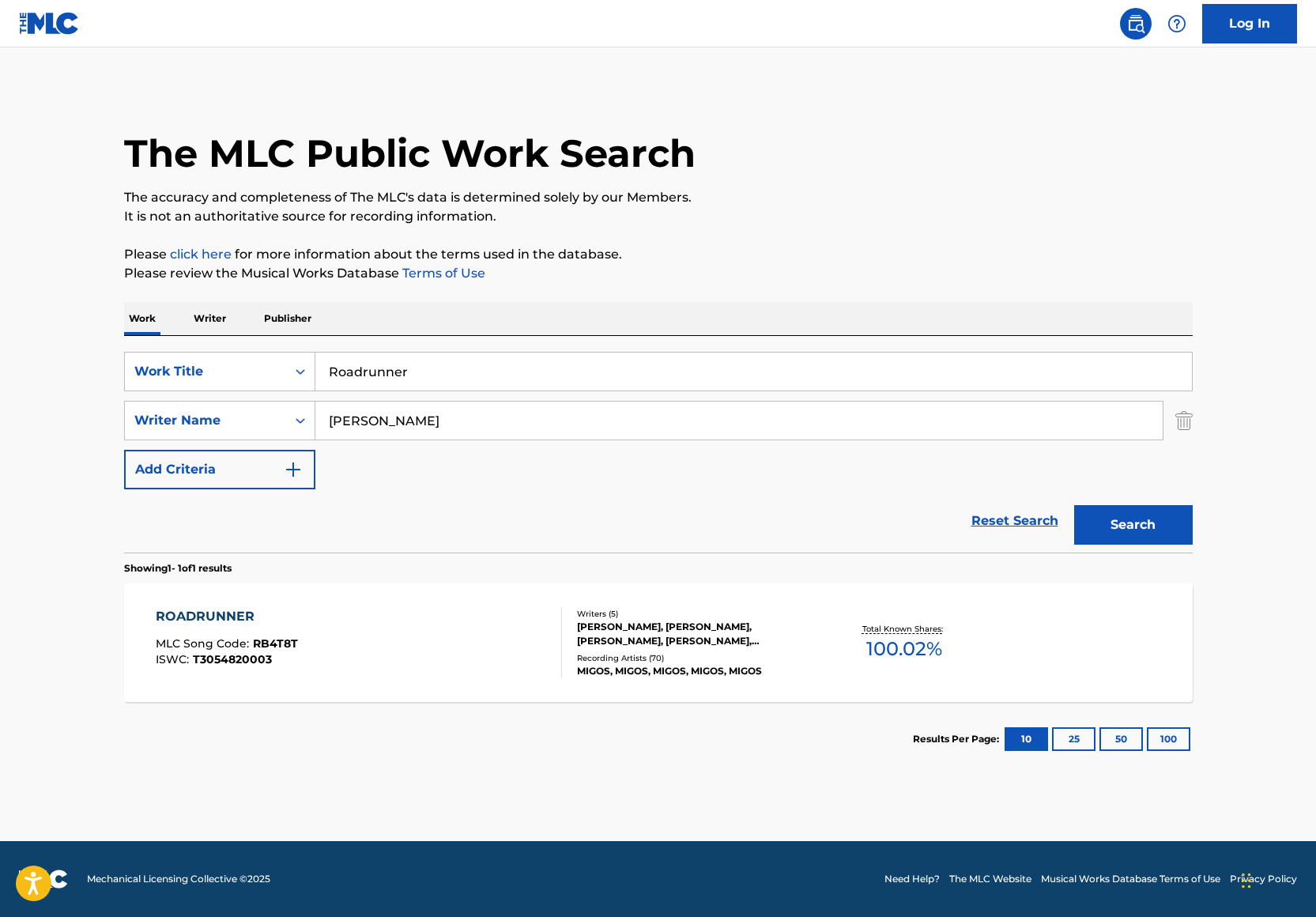
click at [524, 647] on div "ROADRUNNER MLC Song Code : RB4T8T ISWC : T3054820003" at bounding box center [358, 642] width 406 height 71
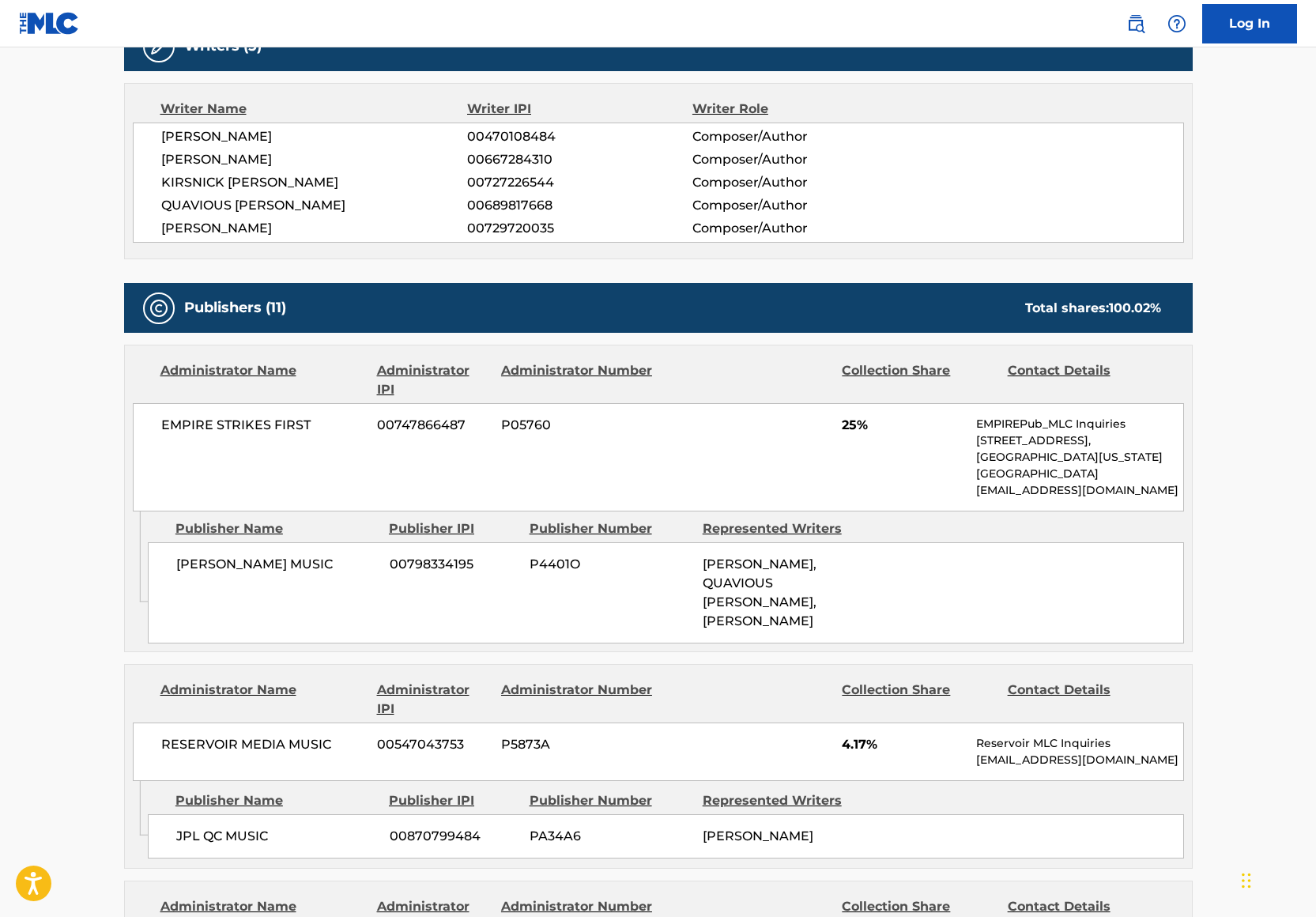
scroll to position [550, 0]
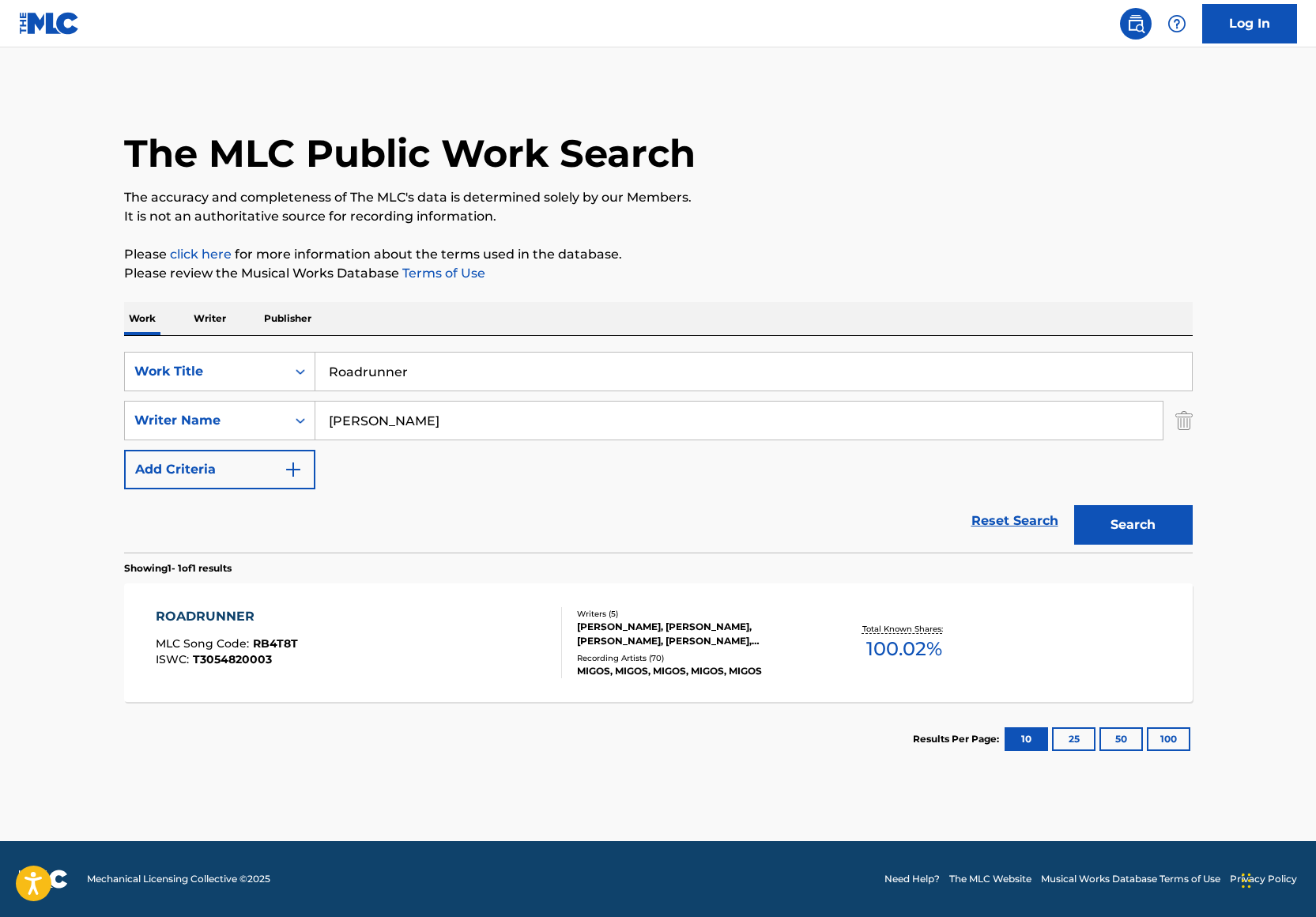
click at [469, 403] on input "John Carrington" at bounding box center [739, 420] width 847 height 38
click at [469, 416] on input "John Carrington" at bounding box center [739, 420] width 847 height 38
click at [485, 430] on input "John Carrington" at bounding box center [739, 420] width 847 height 38
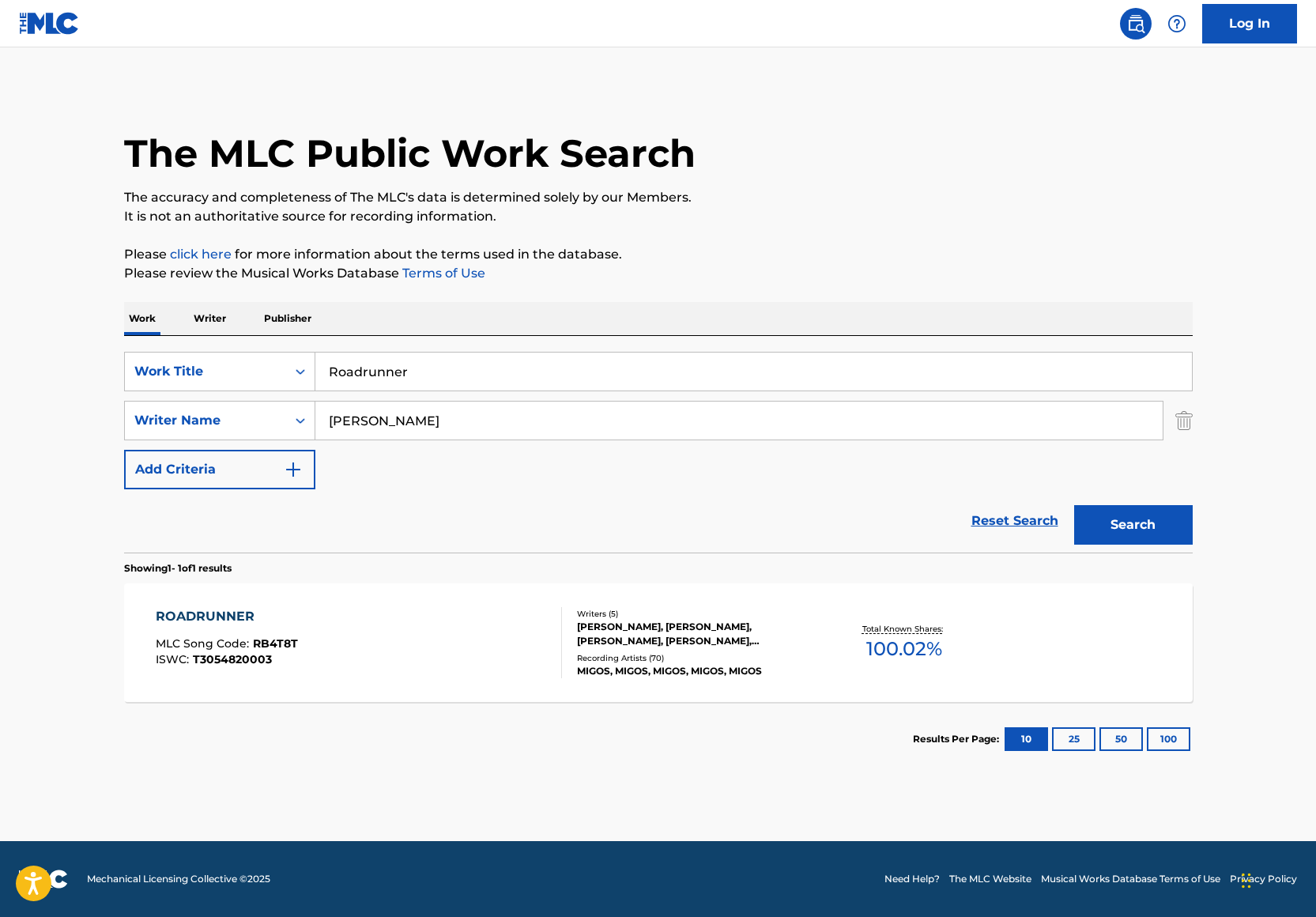
click at [485, 430] on input "John Carrington" at bounding box center [739, 420] width 847 height 38
click at [475, 366] on input "Roadrunner" at bounding box center [754, 371] width 877 height 38
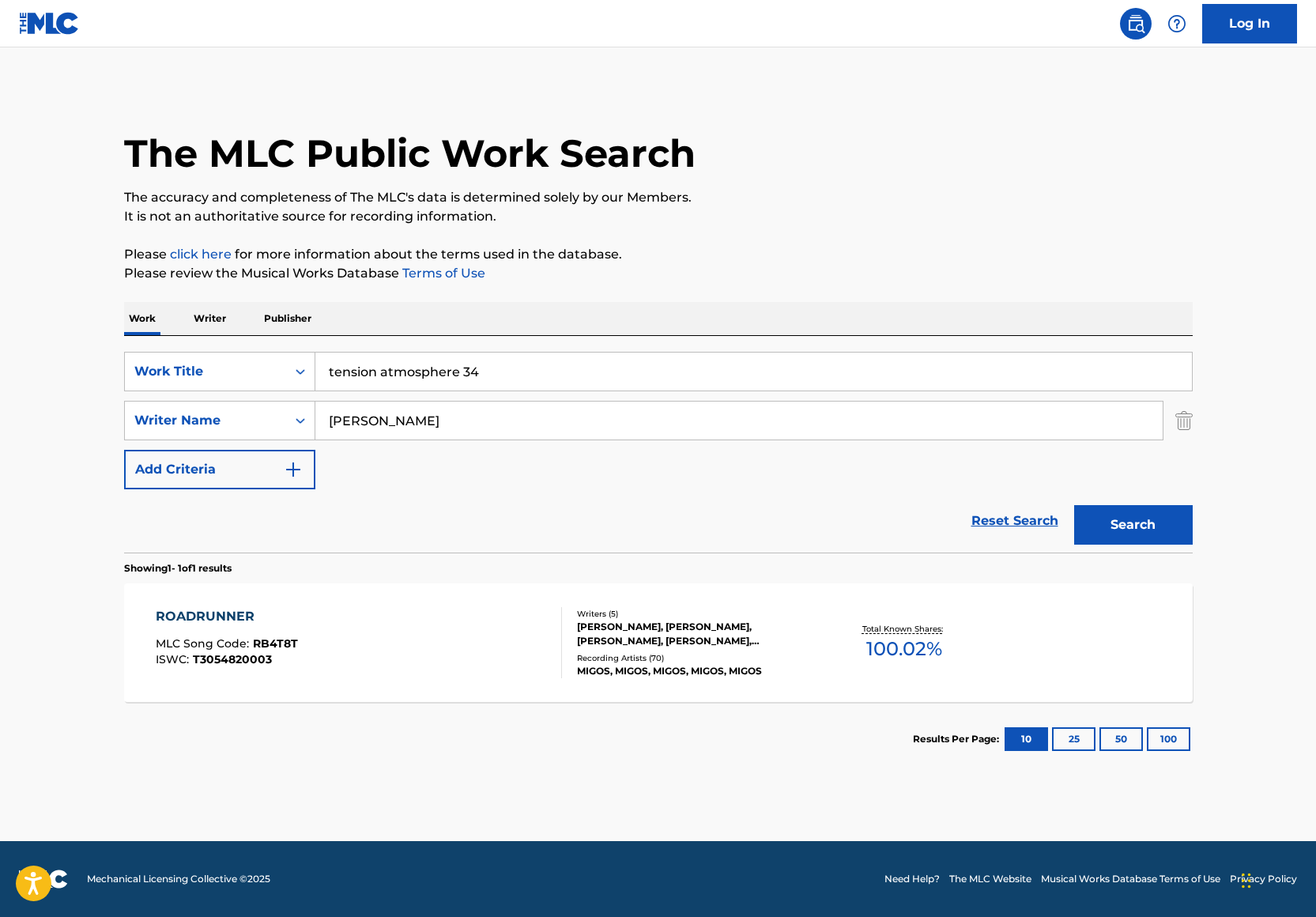
click at [479, 379] on input "tension atmosphere 34" at bounding box center [754, 371] width 877 height 38
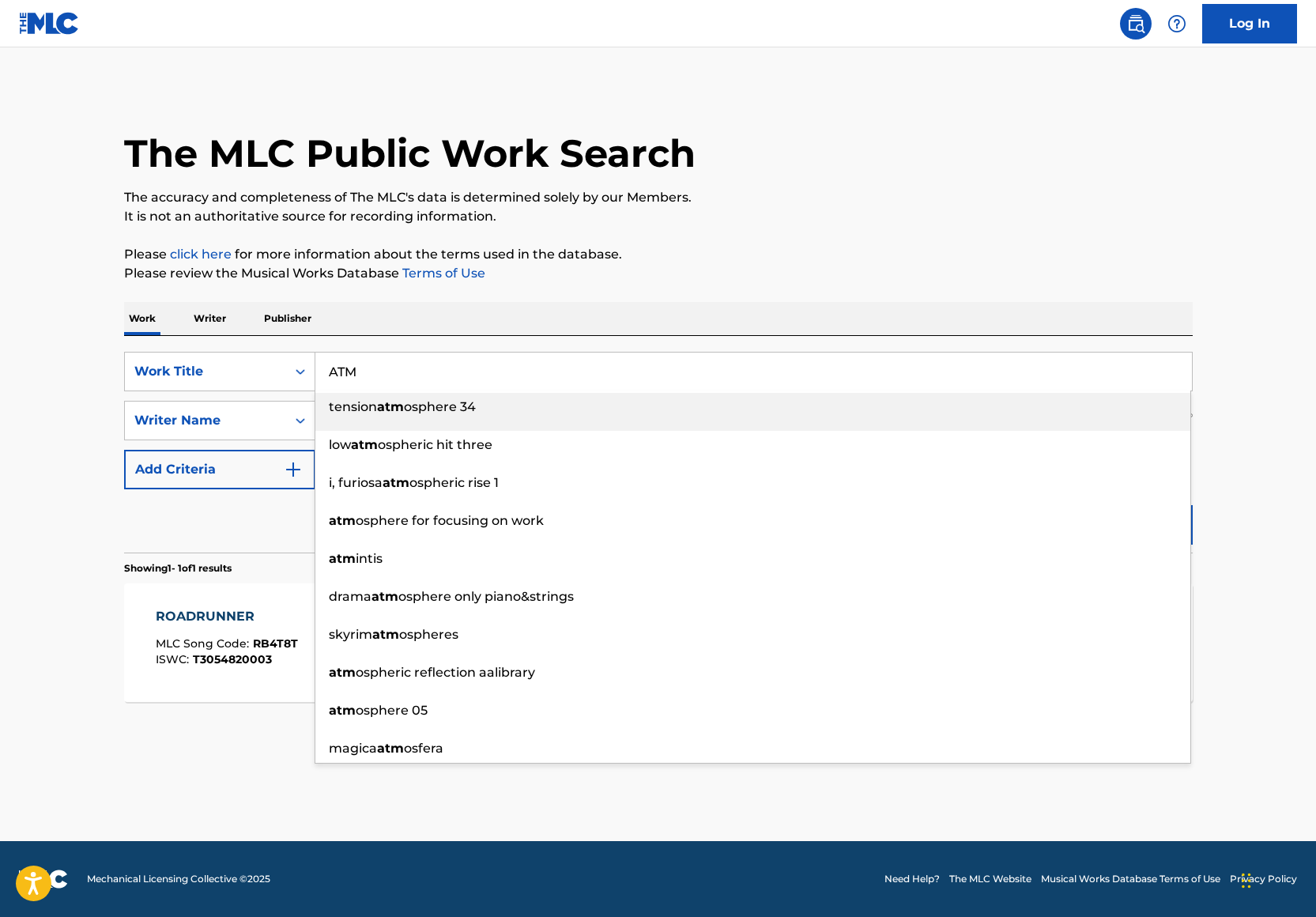
type input "ATM"
click at [655, 265] on p "Please review the Musical Works Database Terms of Use" at bounding box center [658, 273] width 1068 height 19
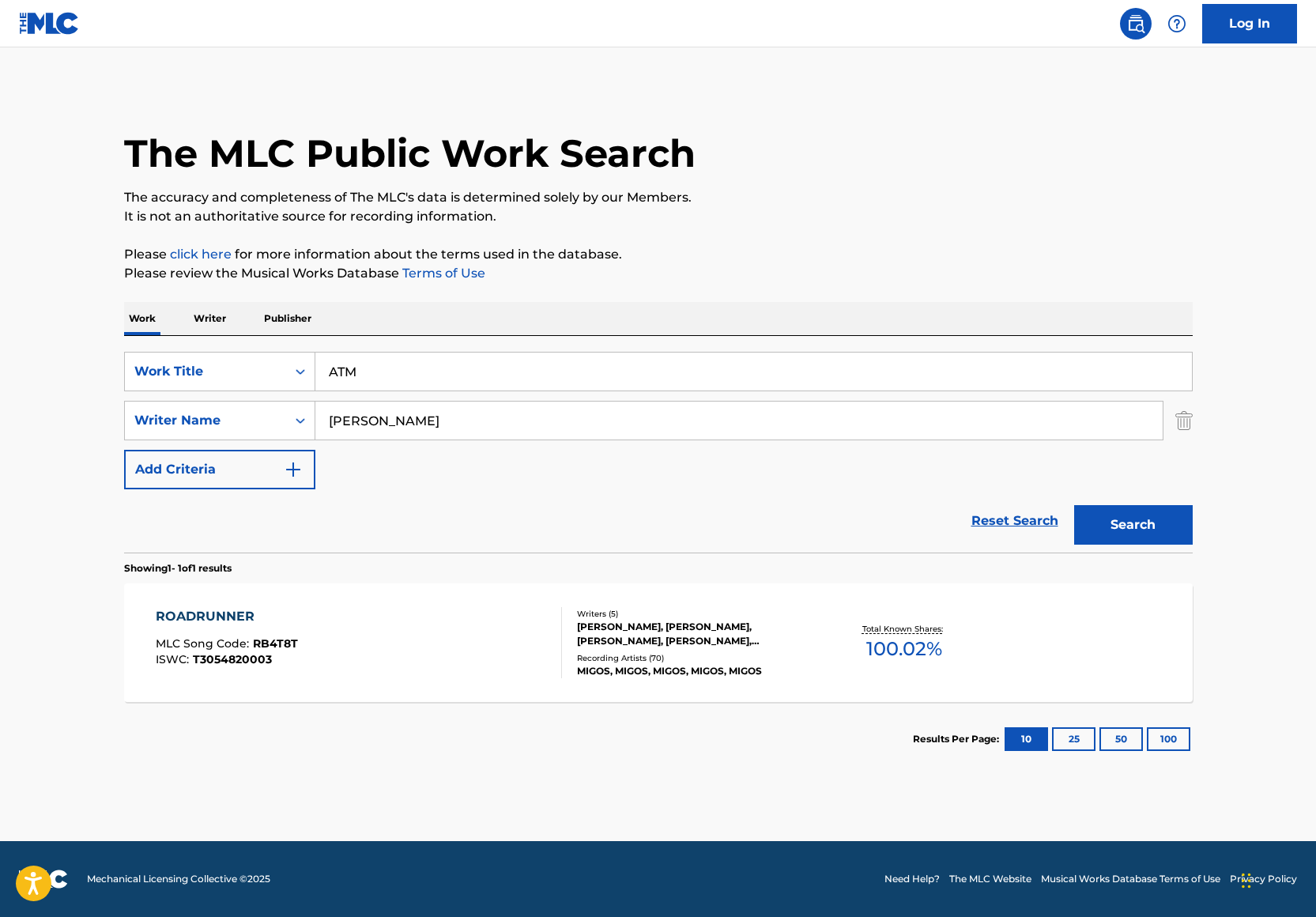
click at [1187, 526] on button "Search" at bounding box center [1133, 524] width 119 height 40
click at [791, 661] on div "MONEY MAN, MONEY MAN, MONEY MAN, MONEY MAN" at bounding box center [697, 671] width 239 height 28
click at [452, 377] on input "ATM" at bounding box center [754, 371] width 877 height 38
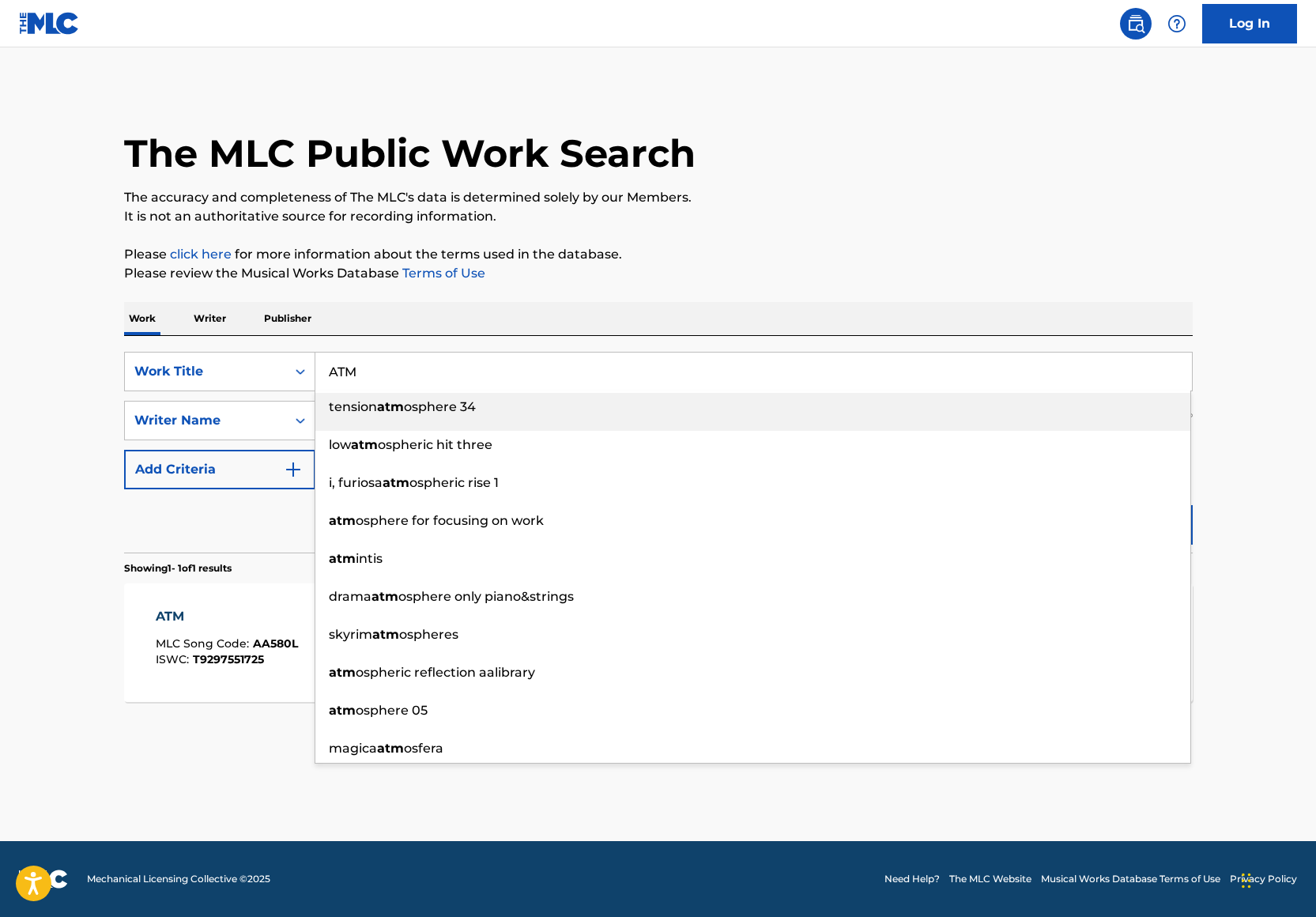
click at [452, 377] on input "ATM" at bounding box center [754, 371] width 877 height 38
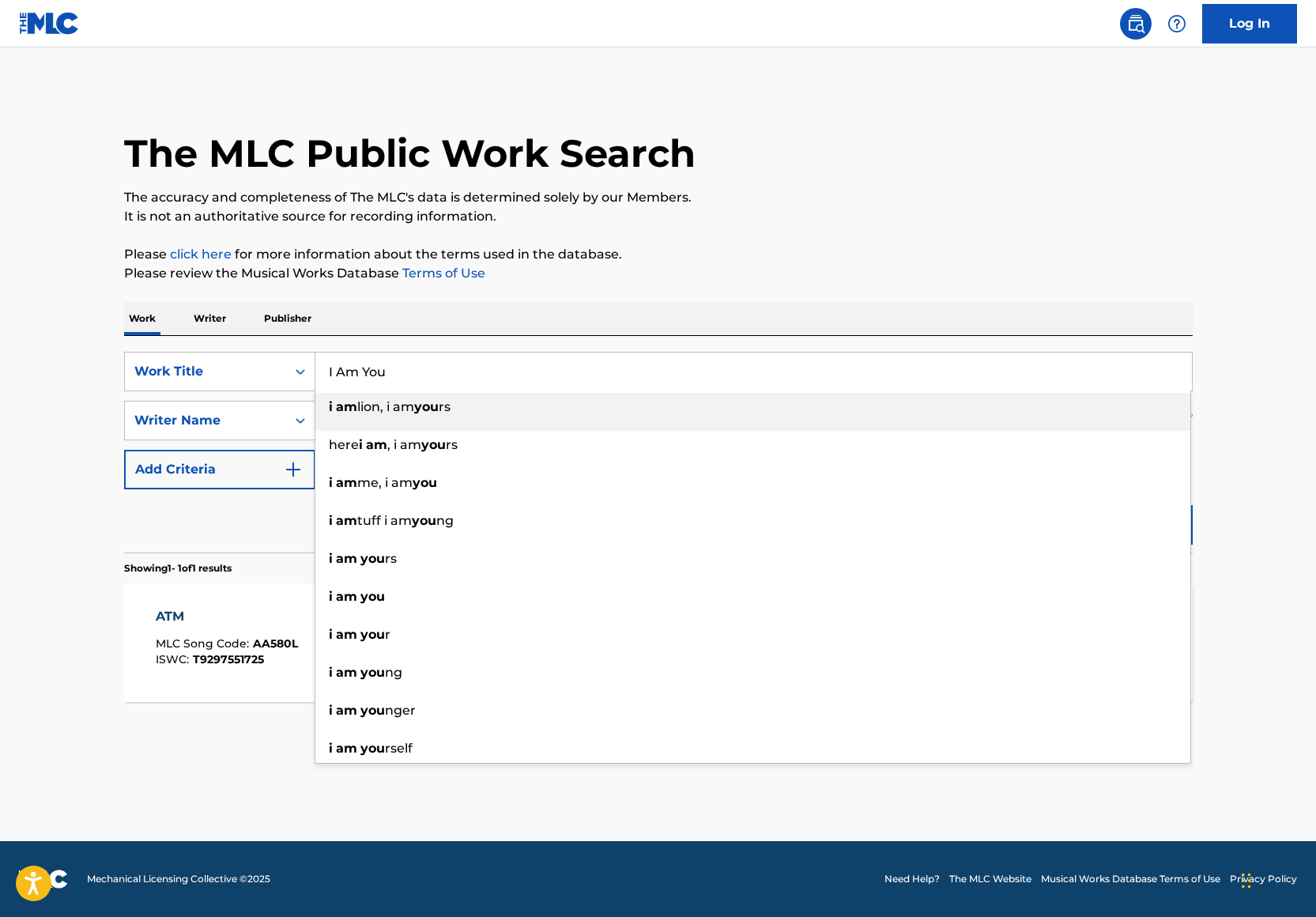
type input "I Am You"
click at [805, 248] on p "Please click here for more information about the terms used in the database." at bounding box center [658, 255] width 1068 height 19
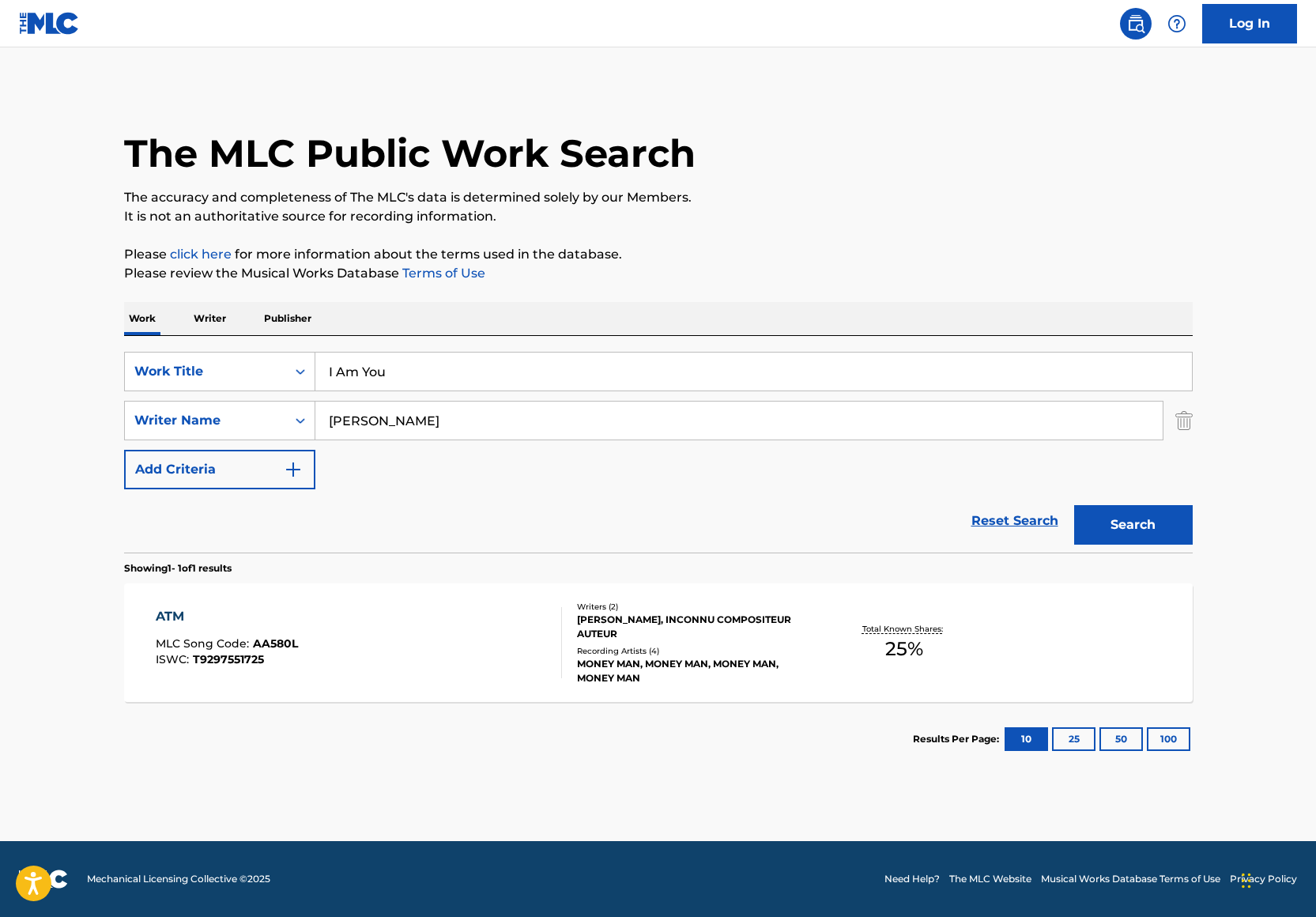
click at [1132, 523] on button "Search" at bounding box center [1133, 524] width 119 height 40
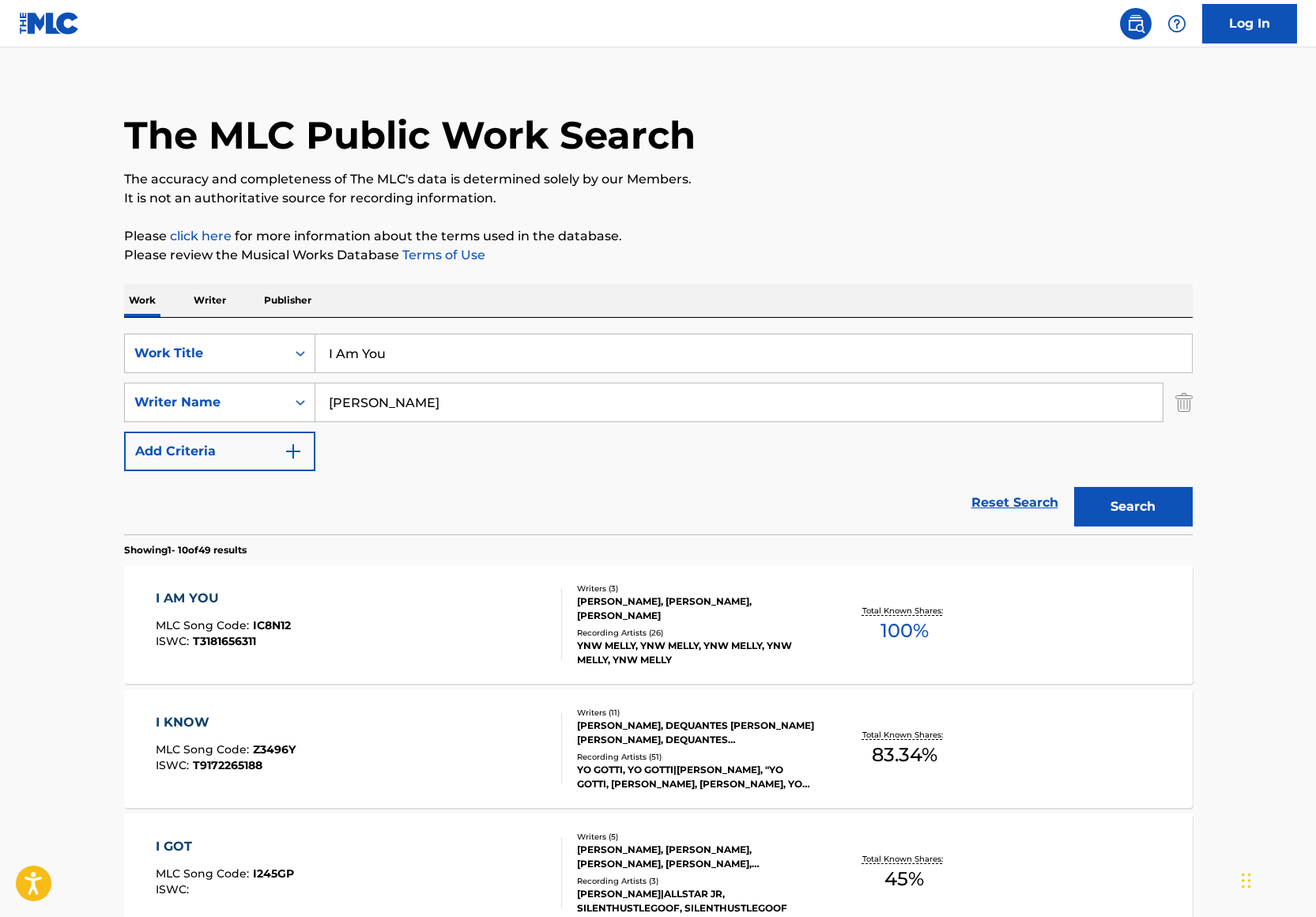
scroll to position [104, 0]
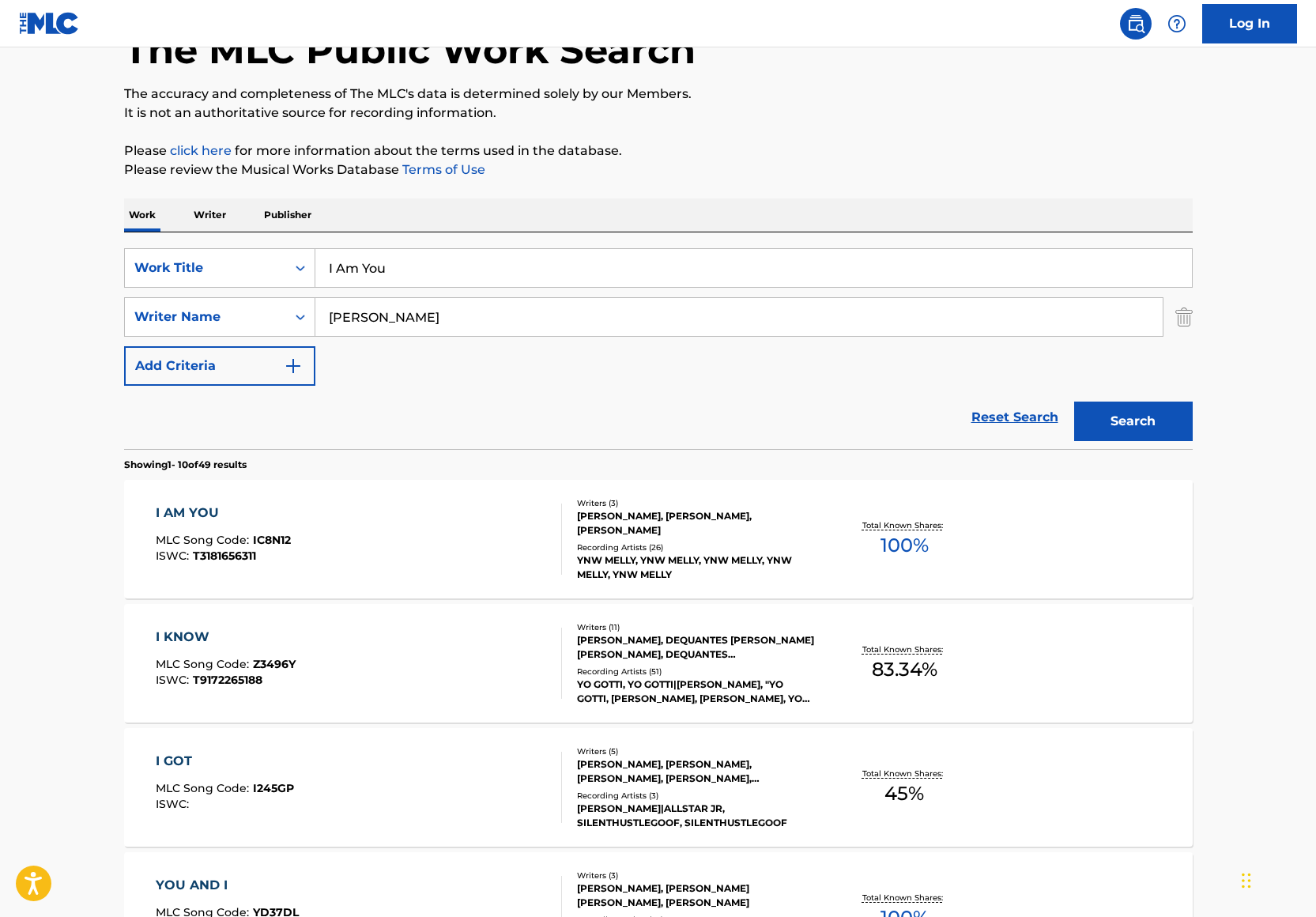
click at [487, 552] on div "I AM YOU MLC Song Code : IC8N12 ISWC : T3181656311" at bounding box center [358, 538] width 406 height 71
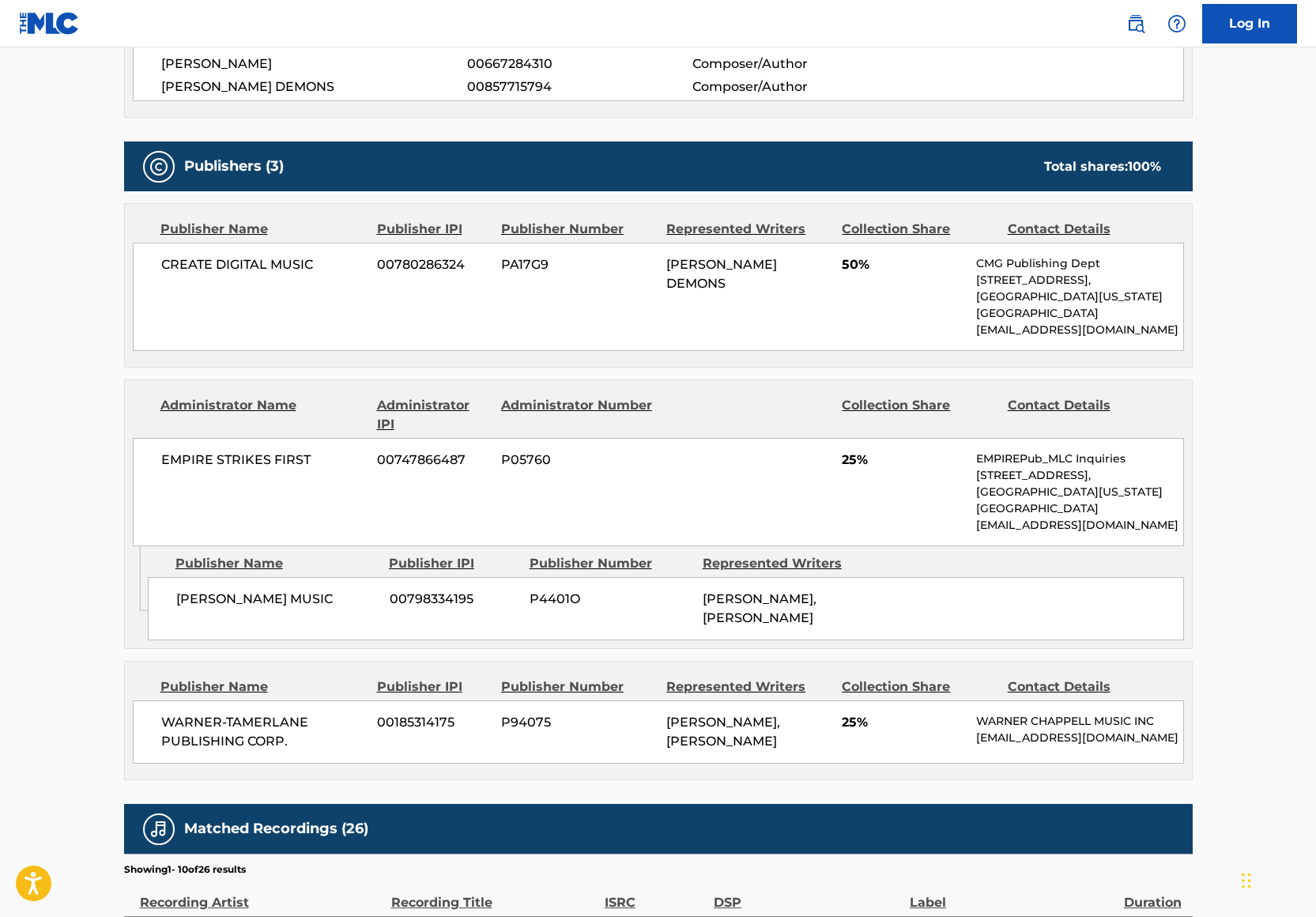
scroll to position [684, 0]
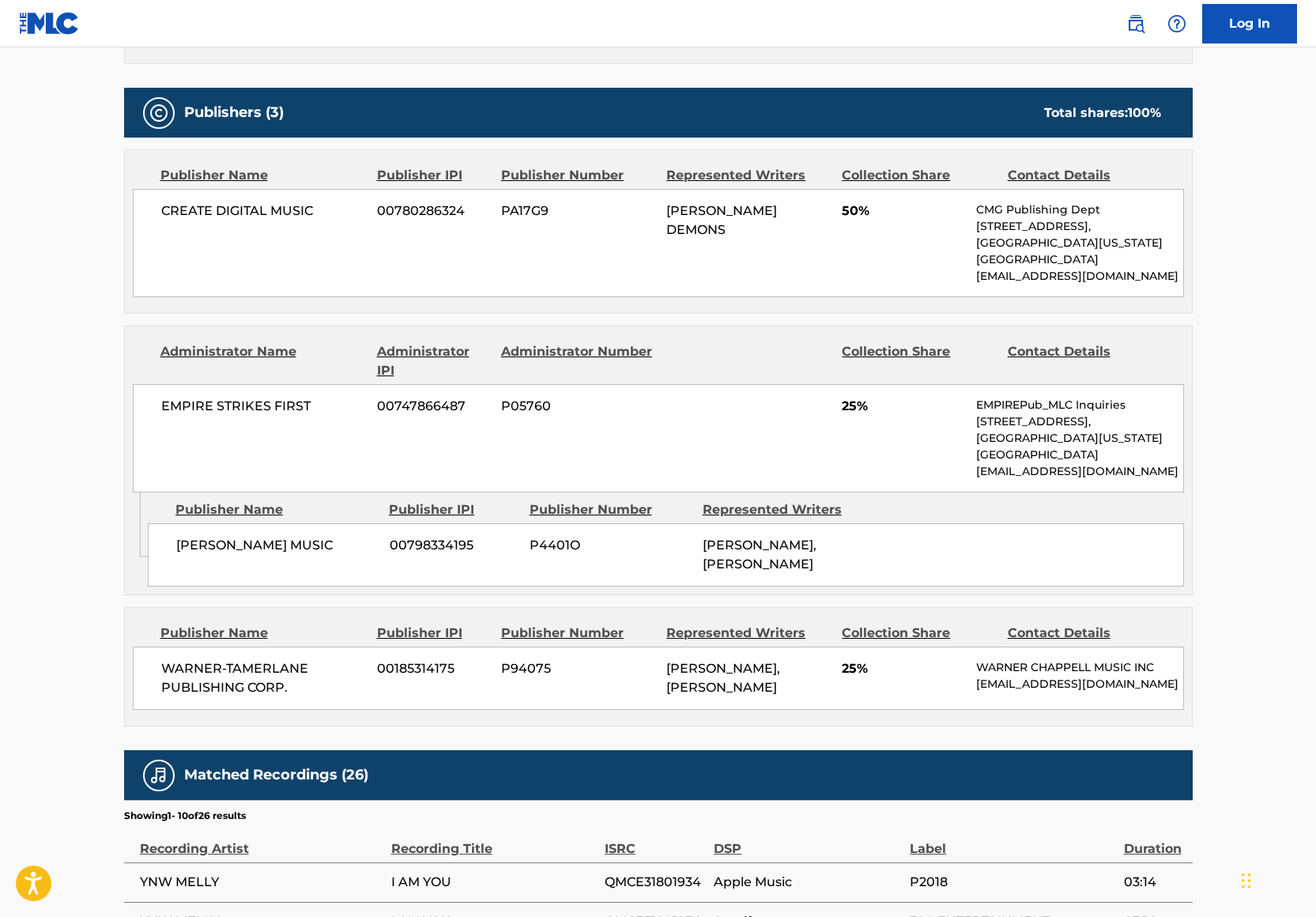
scroll to position [104, 0]
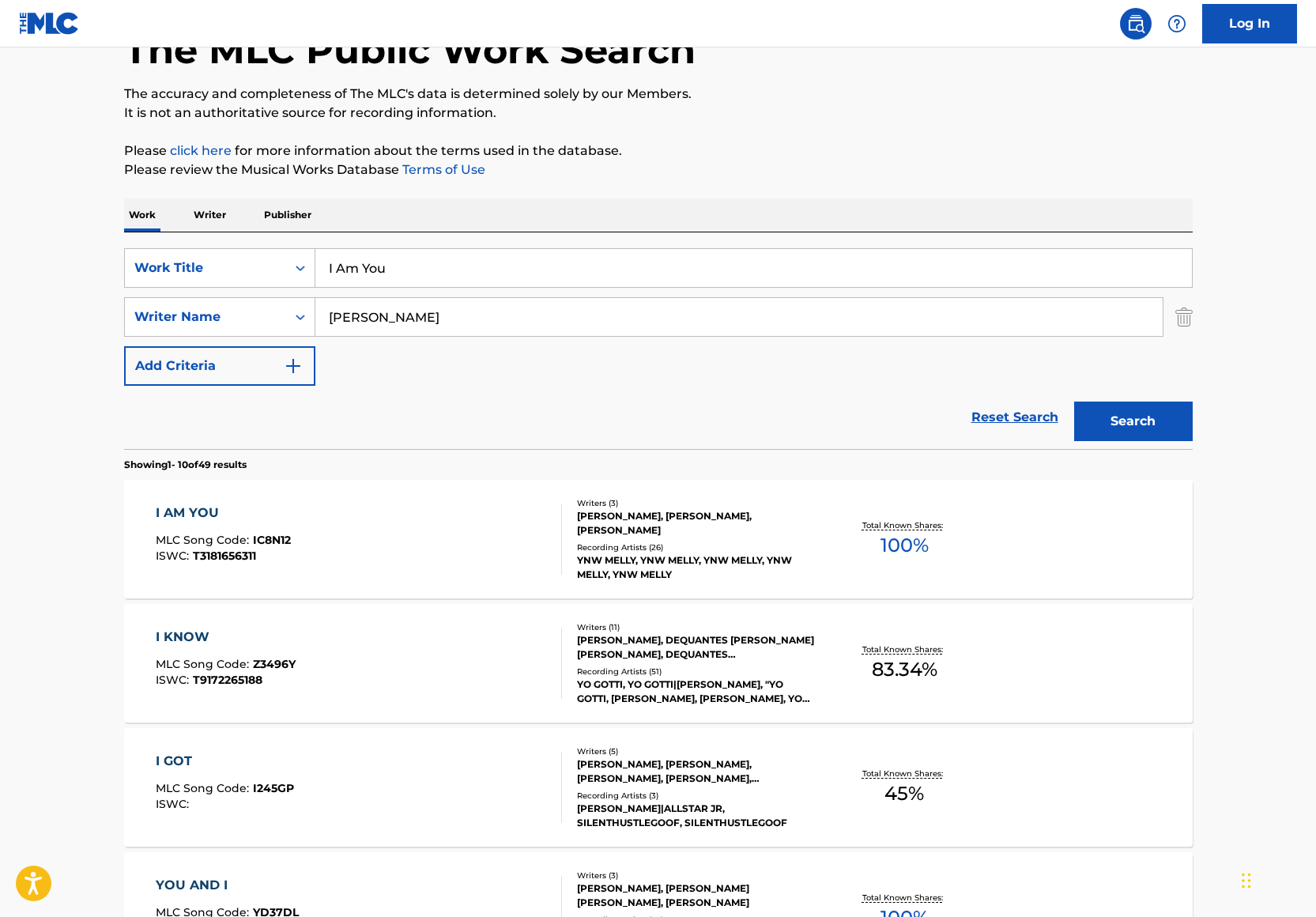
click at [520, 267] on input "I Am You" at bounding box center [754, 267] width 877 height 38
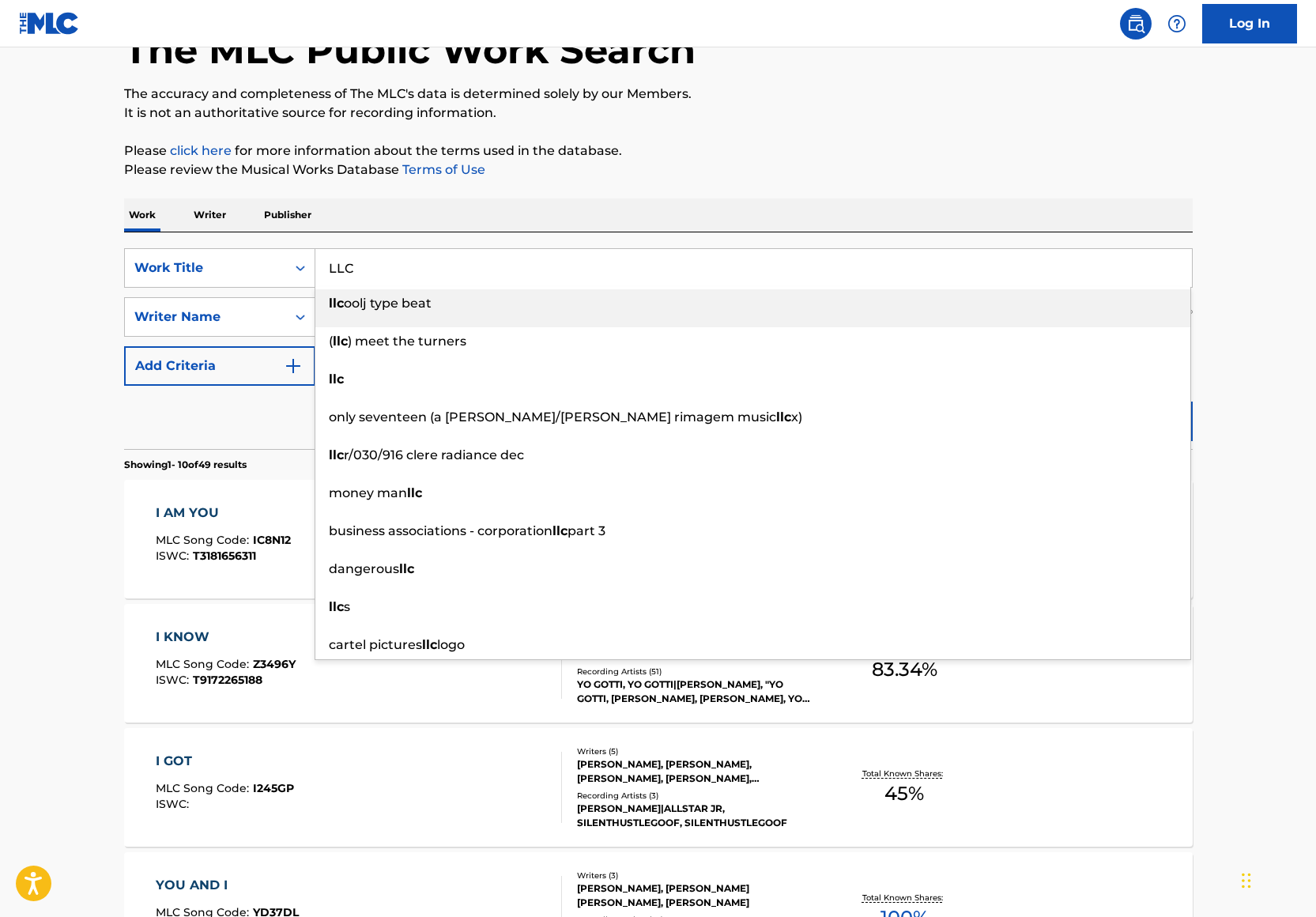
type input "LLC"
click at [798, 148] on p "Please click here for more information about the terms used in the database." at bounding box center [658, 151] width 1068 height 19
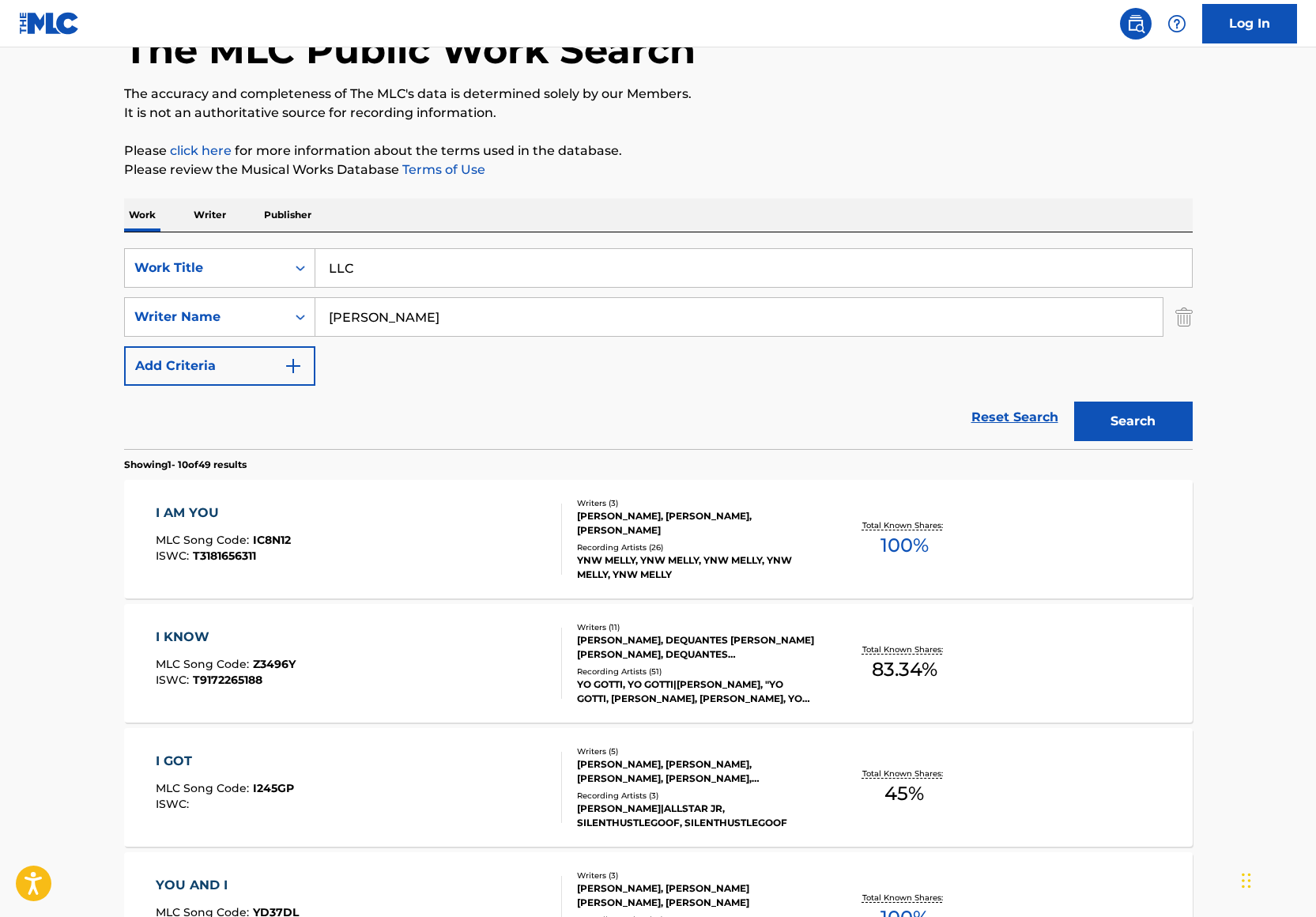
click at [1148, 422] on button "Search" at bounding box center [1133, 421] width 119 height 40
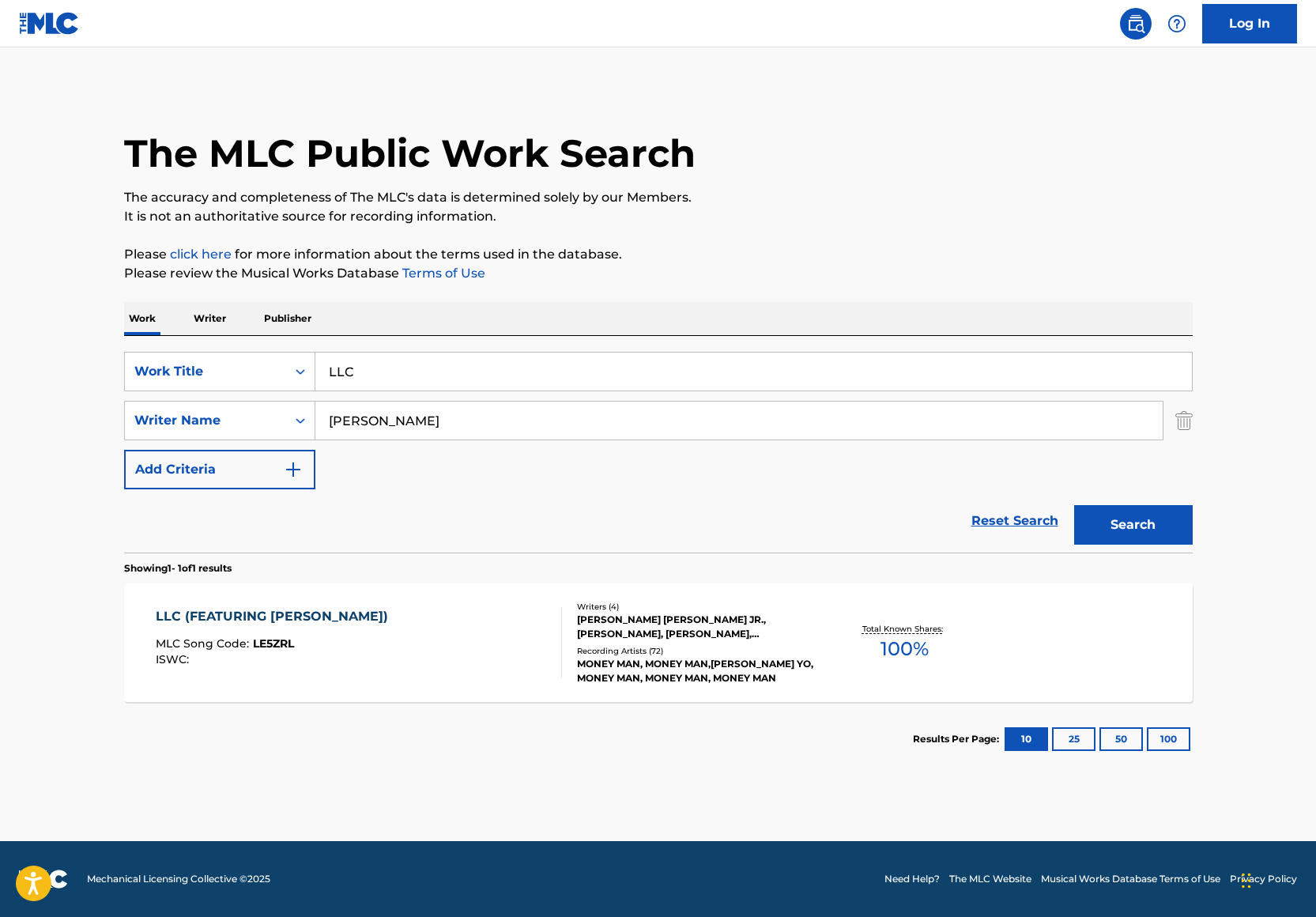
click at [430, 439] on div "John Carrington" at bounding box center [739, 420] width 848 height 40
click at [427, 422] on input "John Carrington" at bounding box center [739, 420] width 847 height 38
paste input "[PERSON_NAME]"
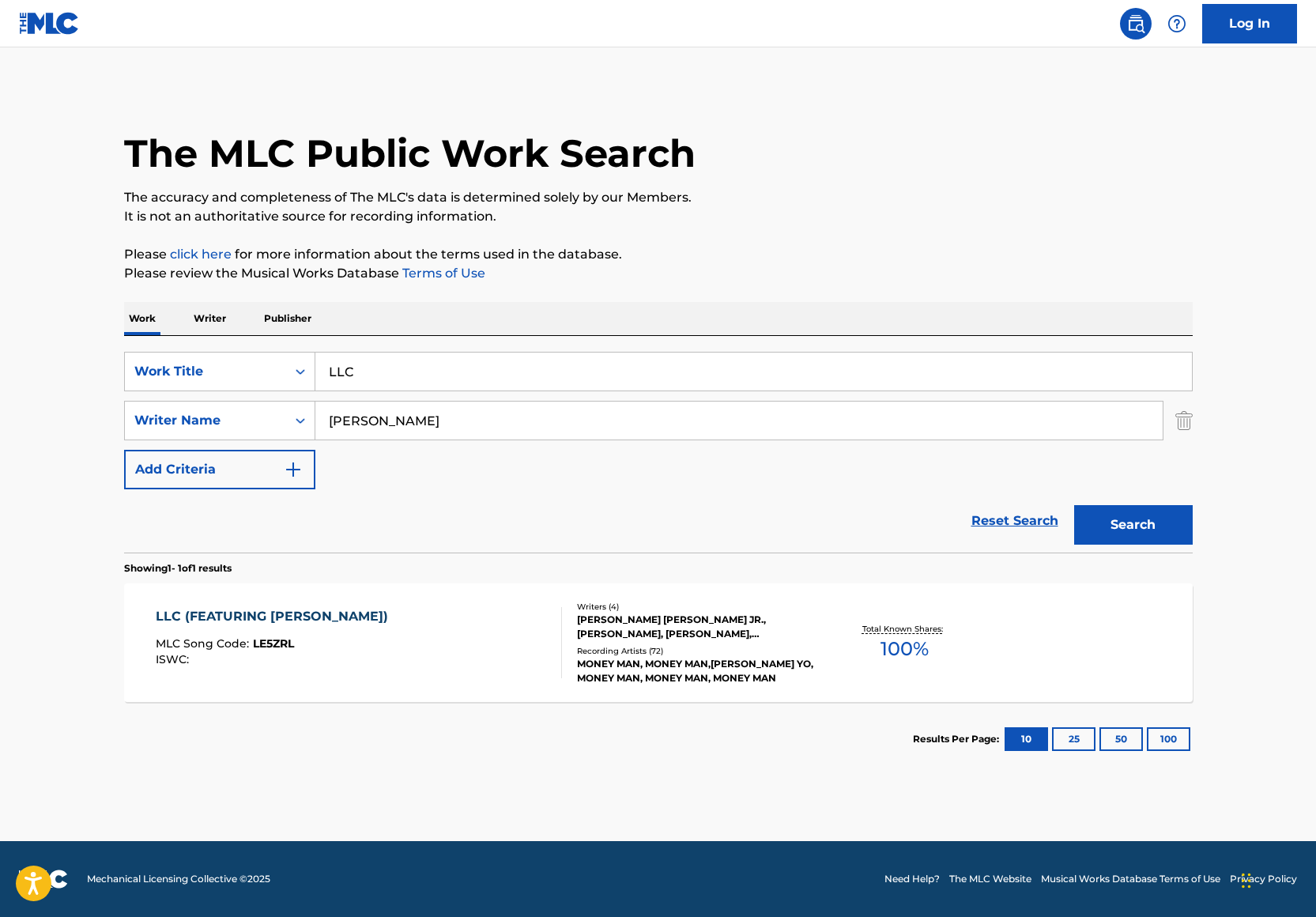
type input "[PERSON_NAME]"
click at [389, 372] on input "LLC" at bounding box center [754, 371] width 877 height 38
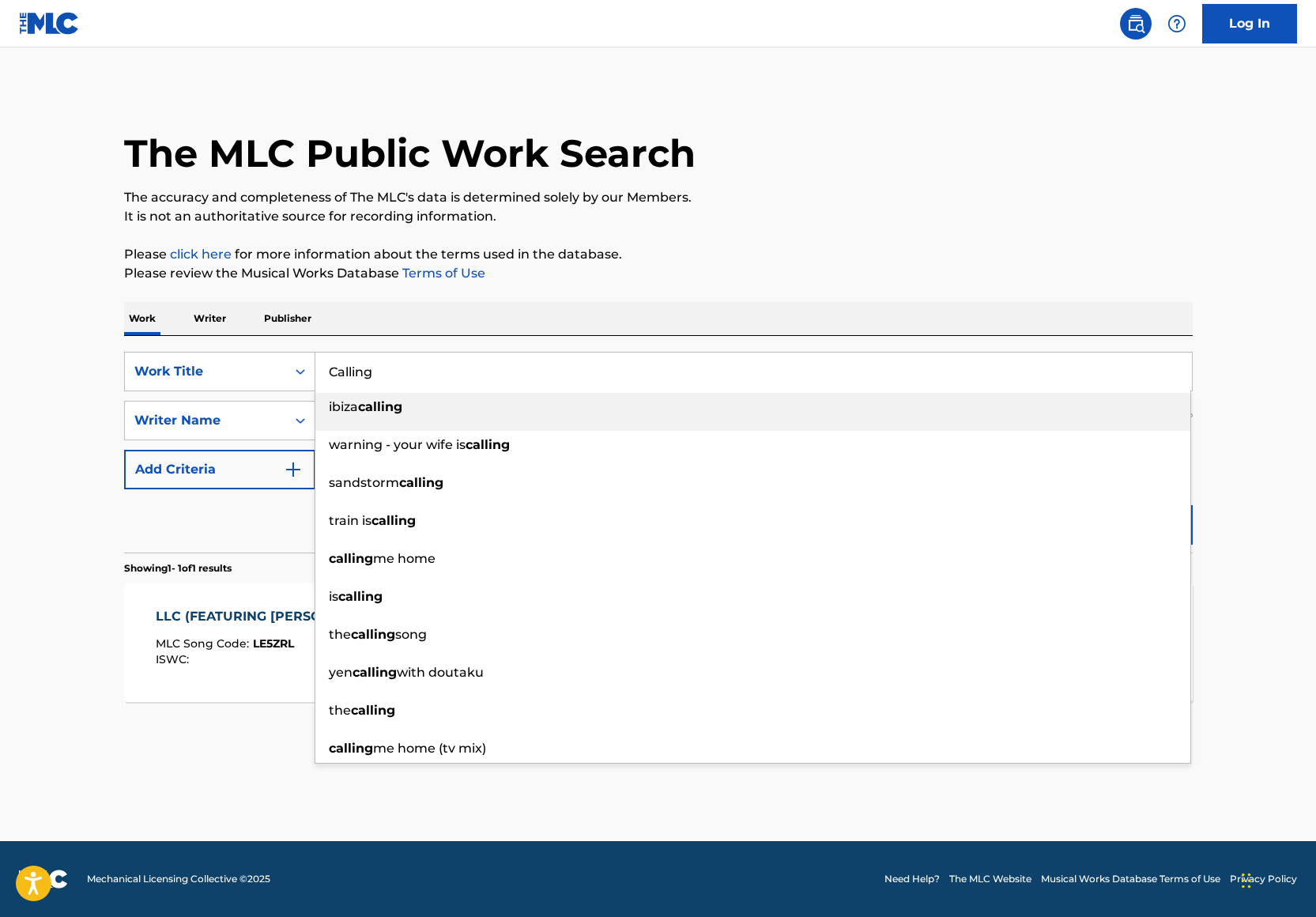
click at [775, 210] on p "It is not an authoritative source for recording information." at bounding box center [658, 217] width 1068 height 19
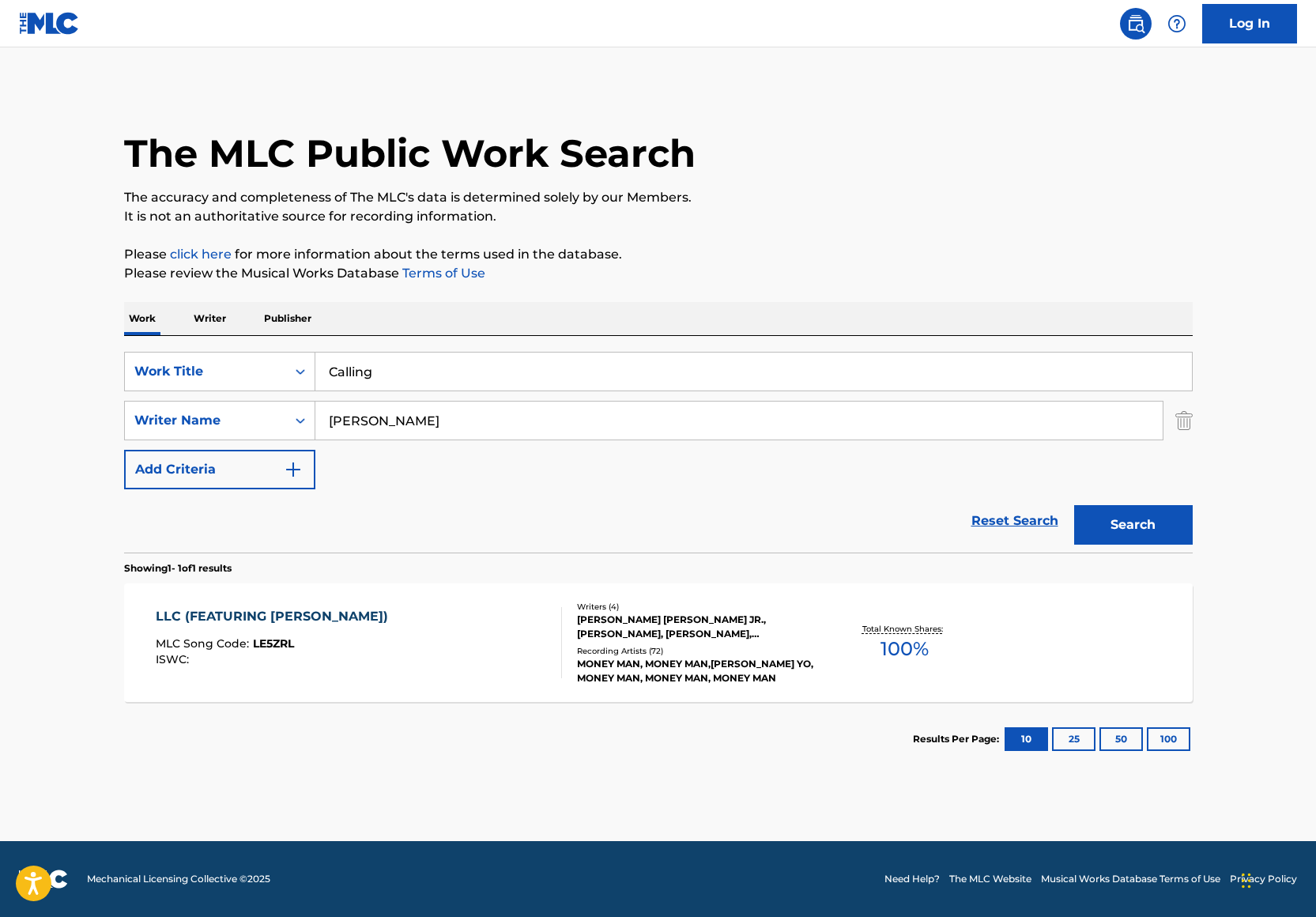
click at [1130, 524] on button "Search" at bounding box center [1133, 524] width 119 height 40
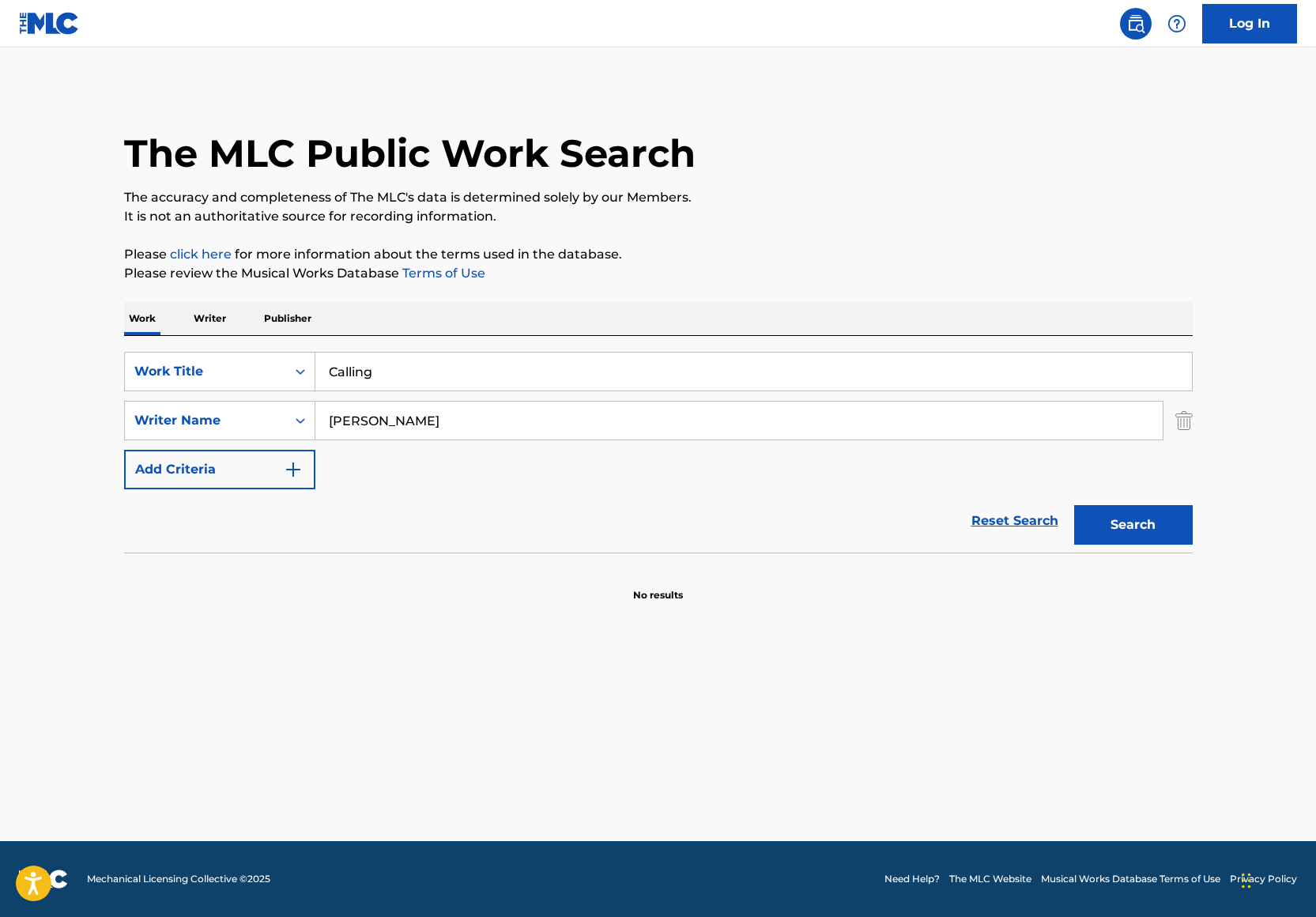
click at [518, 398] on div "SearchWithCriteria9b194ffc-62bb-4a62-9469-f22adaba1aae Work Title Calling Searc…" at bounding box center [658, 420] width 1068 height 138
click at [452, 362] on input "Calling" at bounding box center [754, 371] width 877 height 38
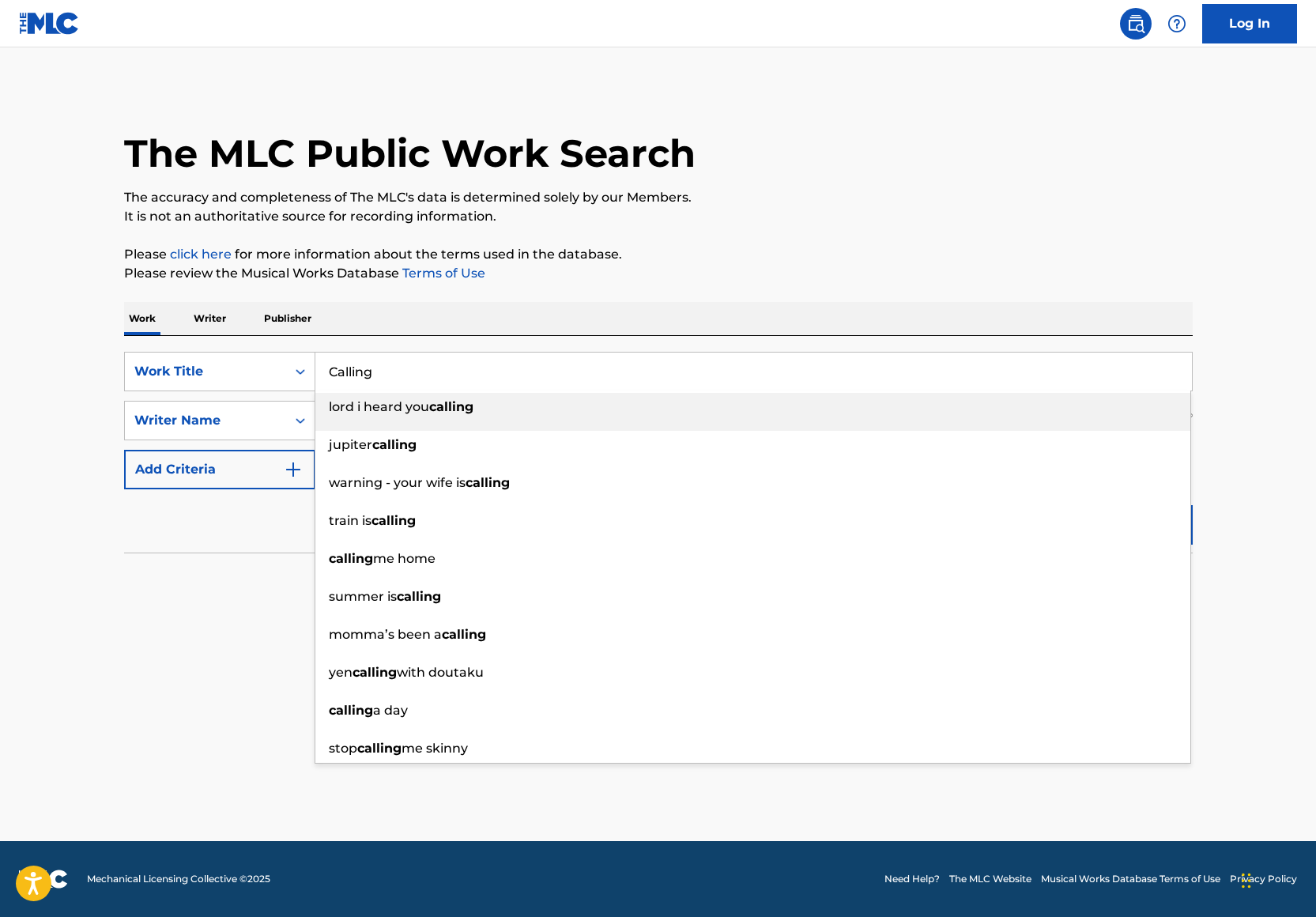
click at [862, 237] on div "The MLC Public Work Search The accuracy and completeness of The MLC's data is d…" at bounding box center [659, 344] width 1107 height 516
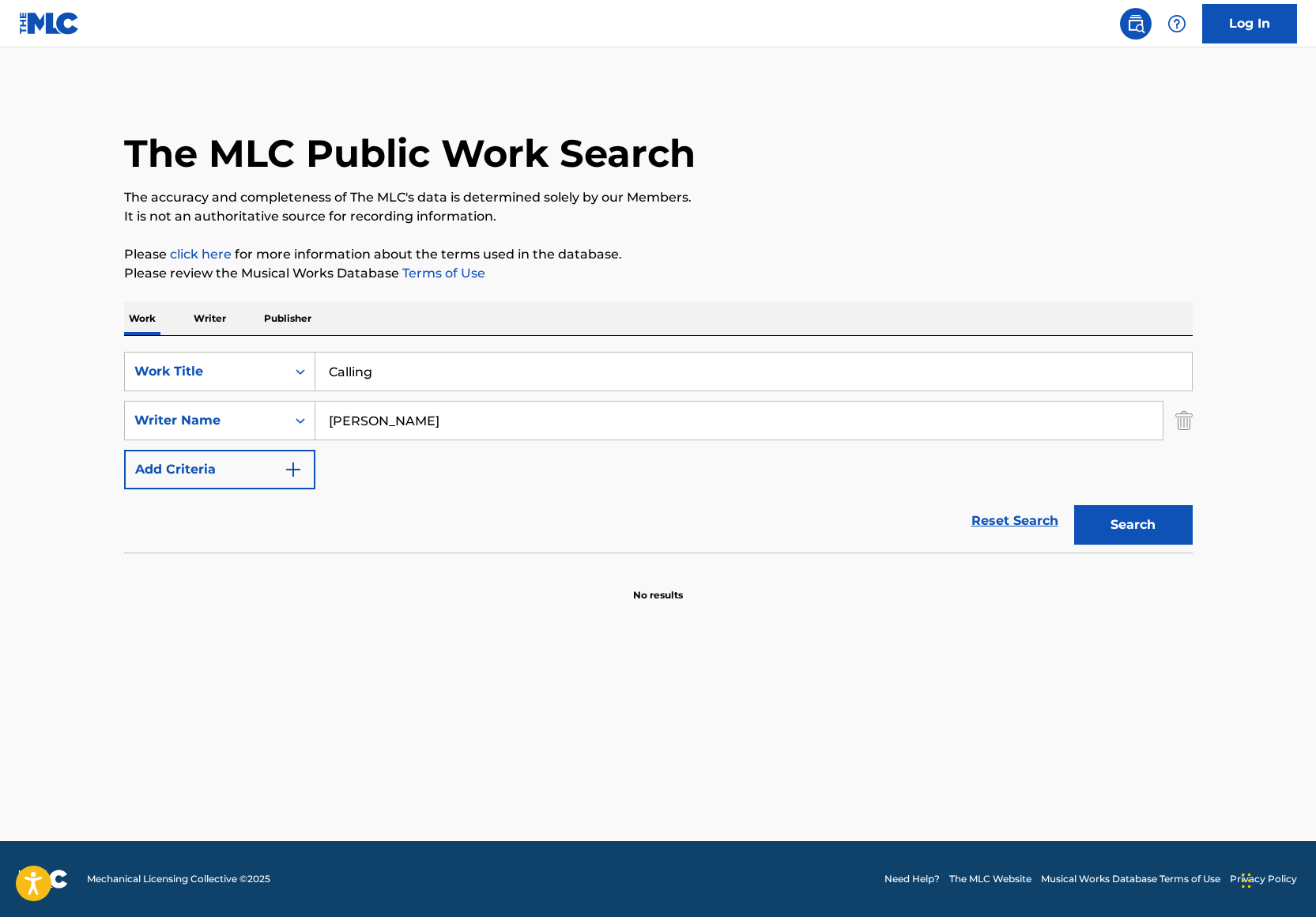
click at [1128, 514] on button "Search" at bounding box center [1133, 524] width 119 height 40
click at [416, 357] on input "Calling" at bounding box center [754, 371] width 877 height 38
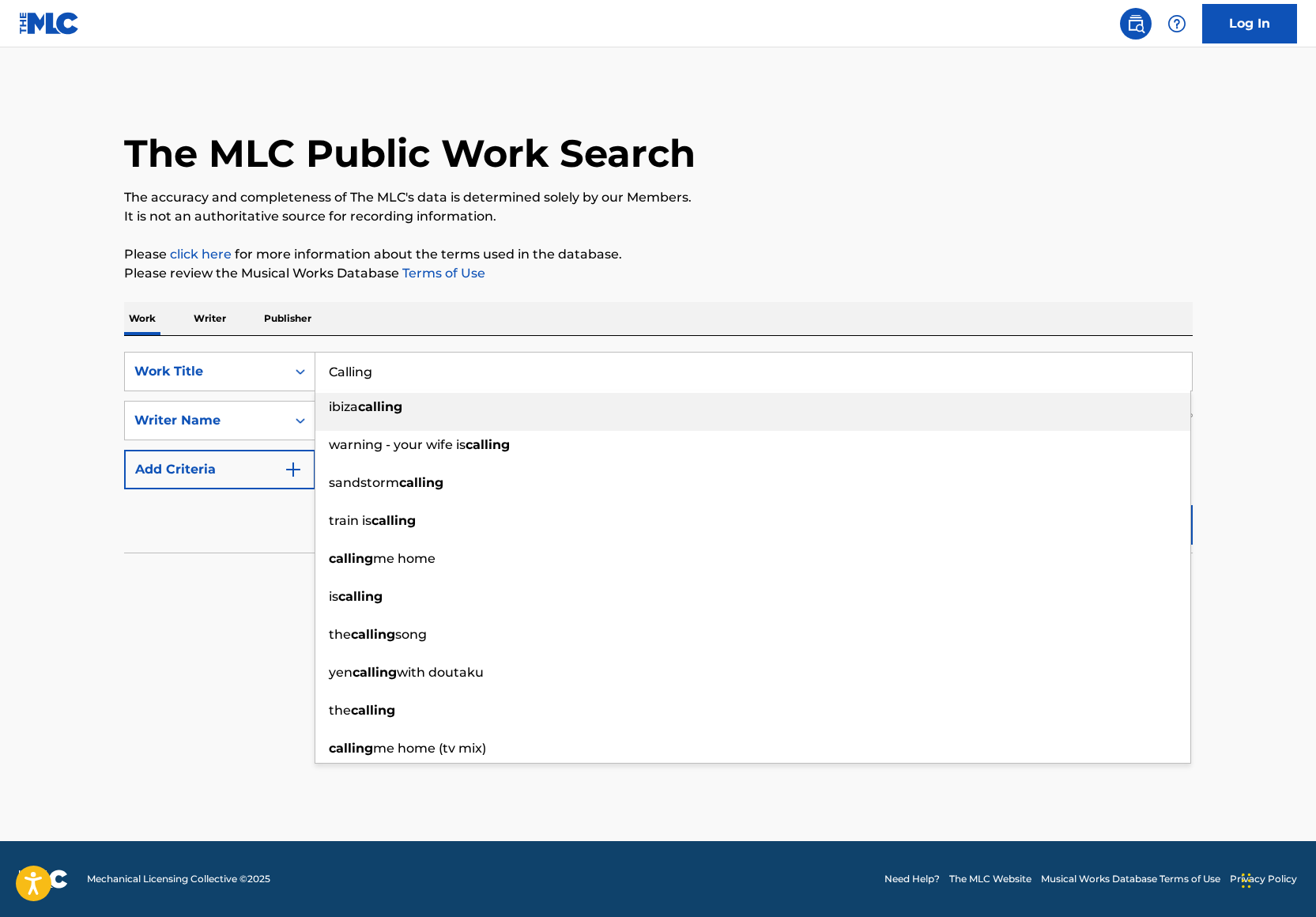
click at [416, 357] on input "Calling" at bounding box center [754, 371] width 877 height 38
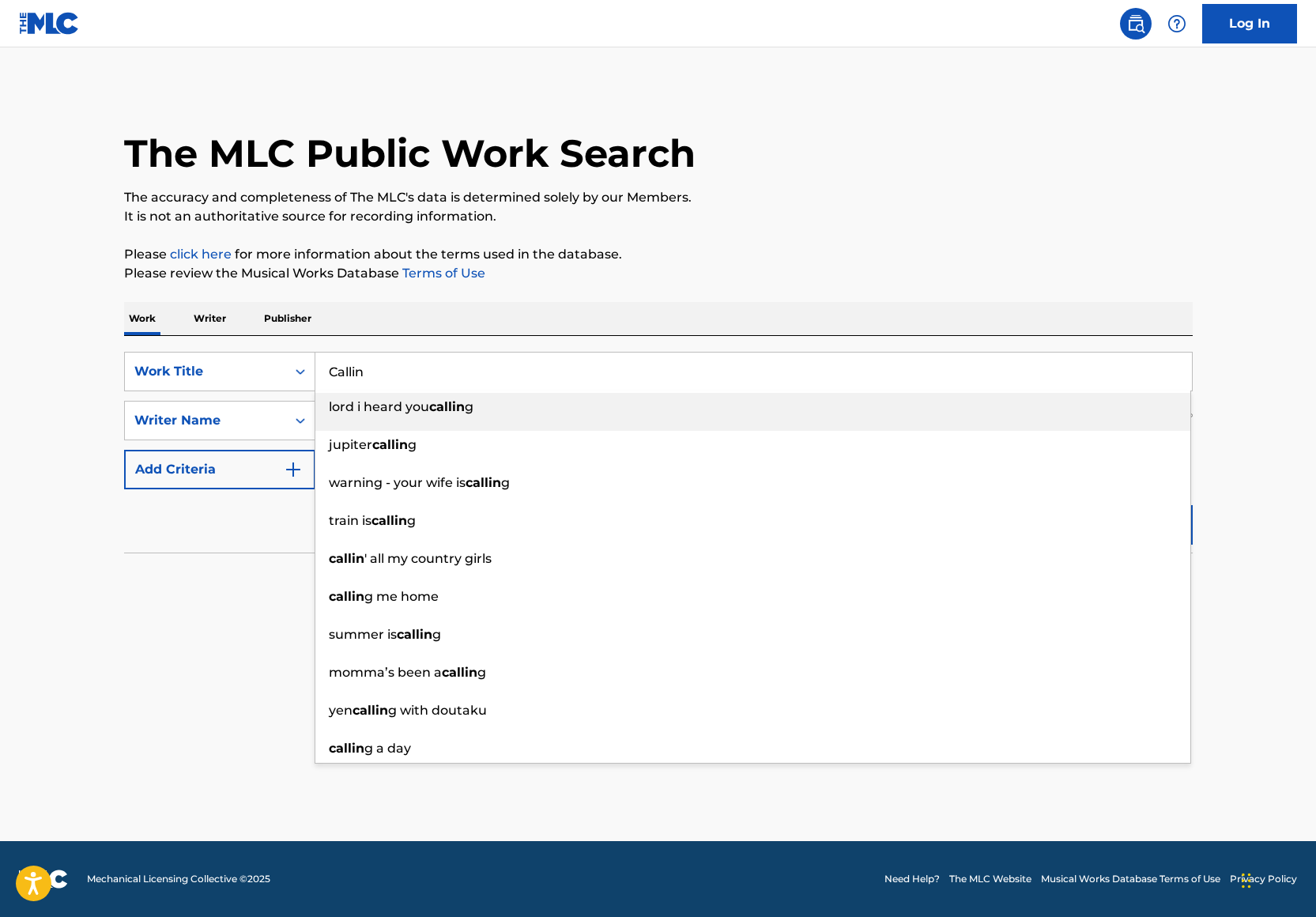
type input "Calling"
click at [447, 336] on div "SearchWithCriteria9b194ffc-62bb-4a62-9469-f22adaba1aae Work Title Calling lord …" at bounding box center [658, 444] width 1068 height 217
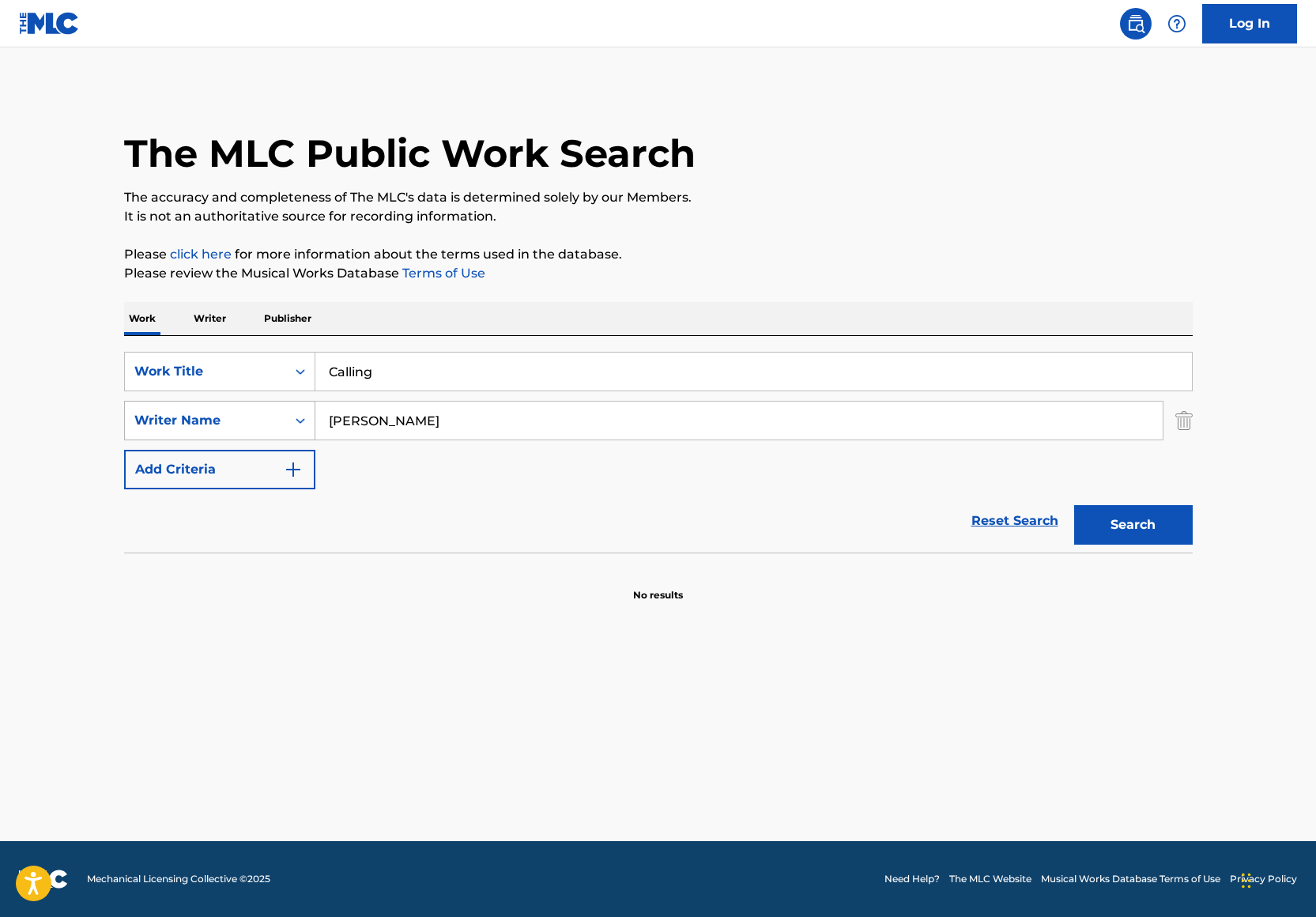
click at [177, 430] on div "Writer Name" at bounding box center [206, 421] width 142 height 19
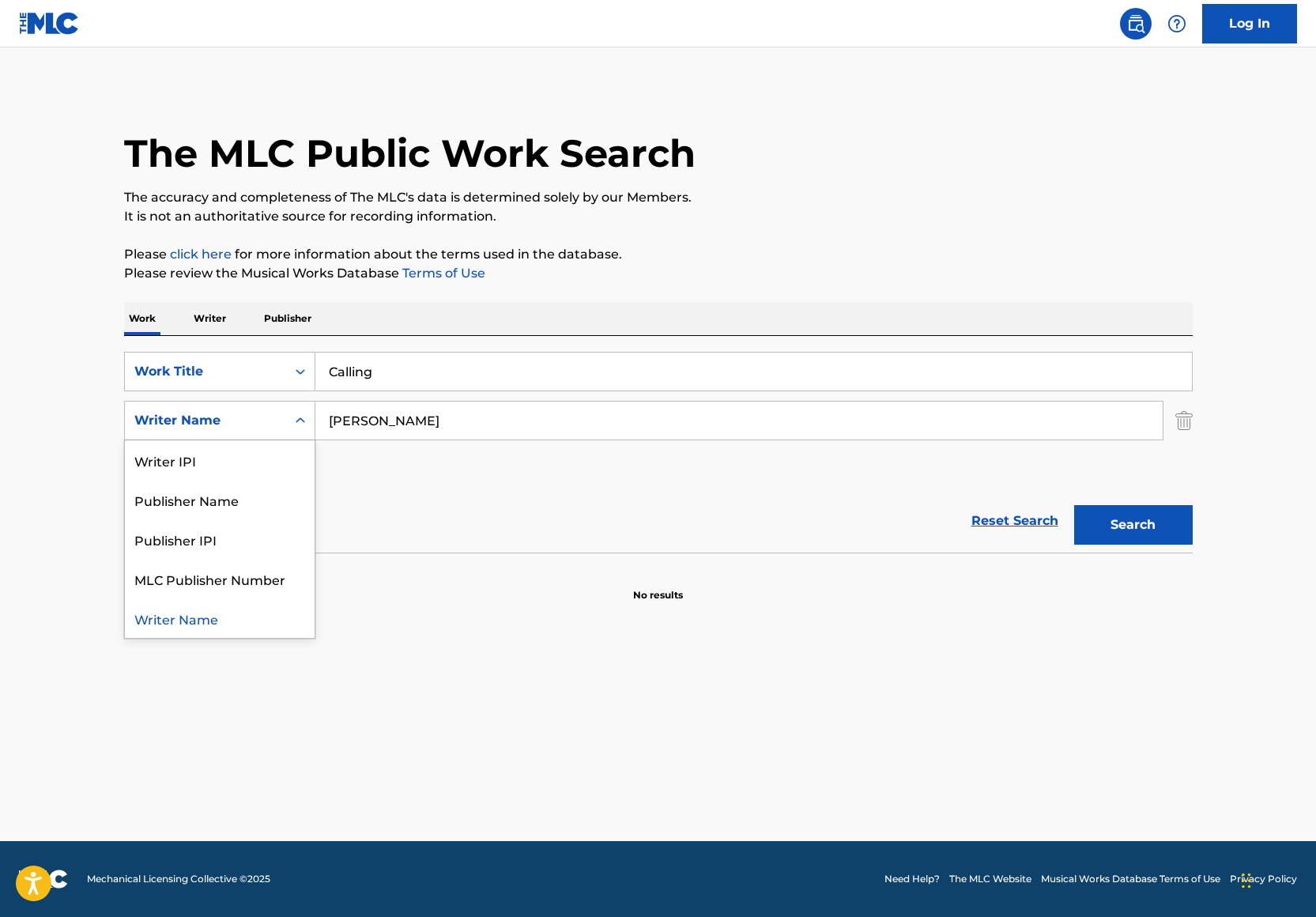
click at [430, 436] on input "[PERSON_NAME]" at bounding box center [739, 420] width 847 height 38
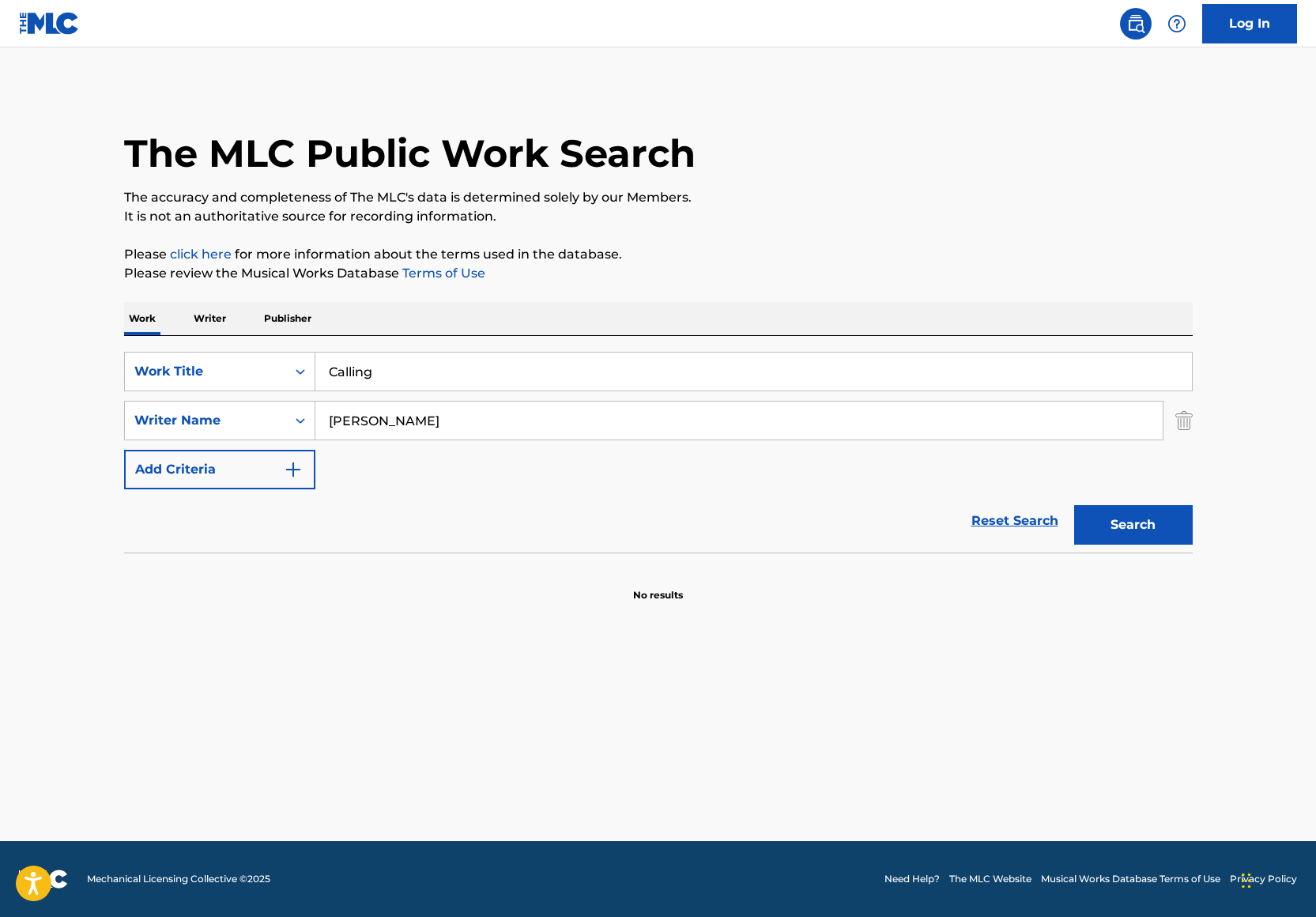
click at [430, 436] on input "[PERSON_NAME]" at bounding box center [739, 420] width 847 height 38
click at [235, 413] on div "Writer Name" at bounding box center [206, 421] width 142 height 19
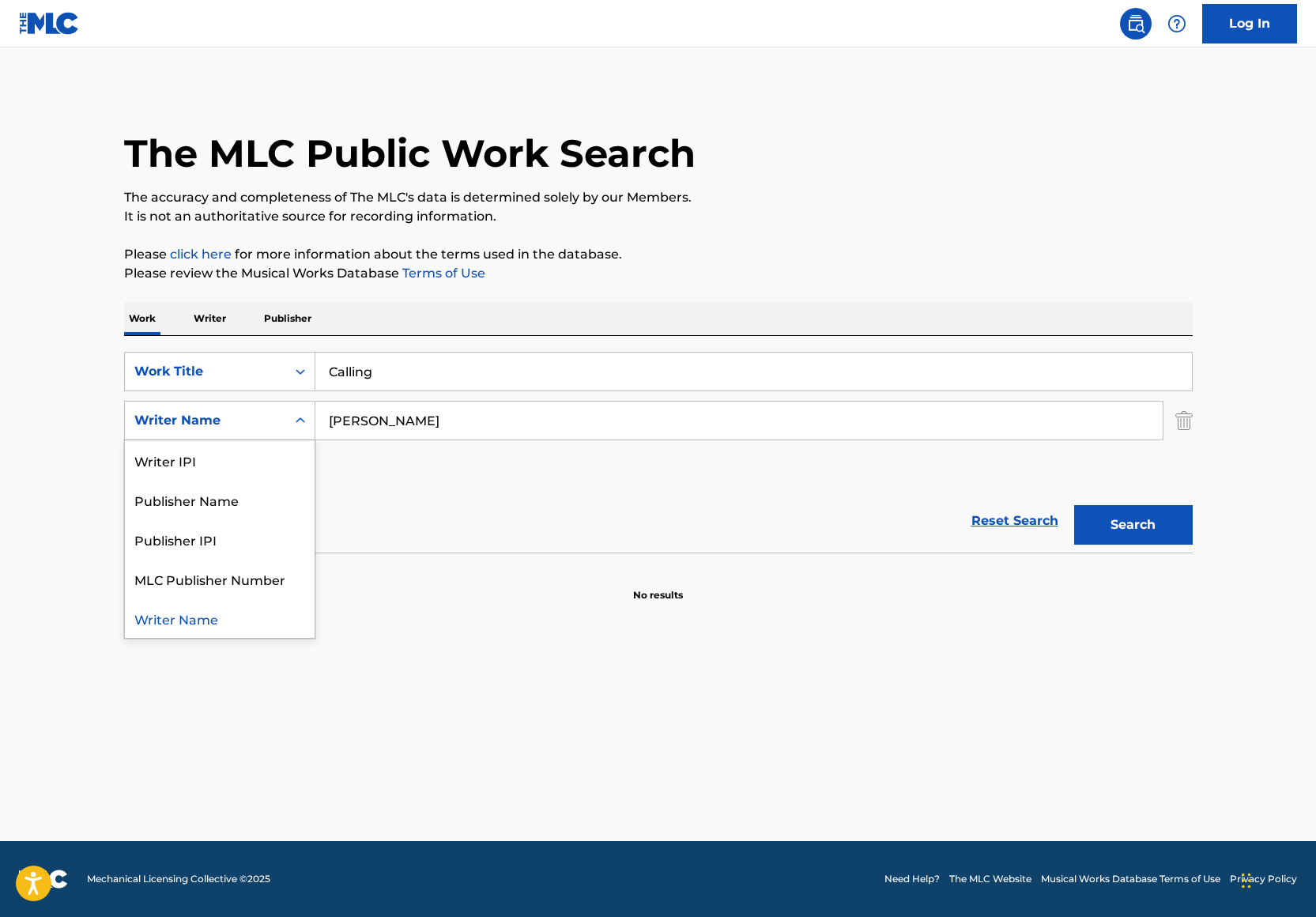
click at [408, 418] on input "[PERSON_NAME]" at bounding box center [739, 420] width 847 height 38
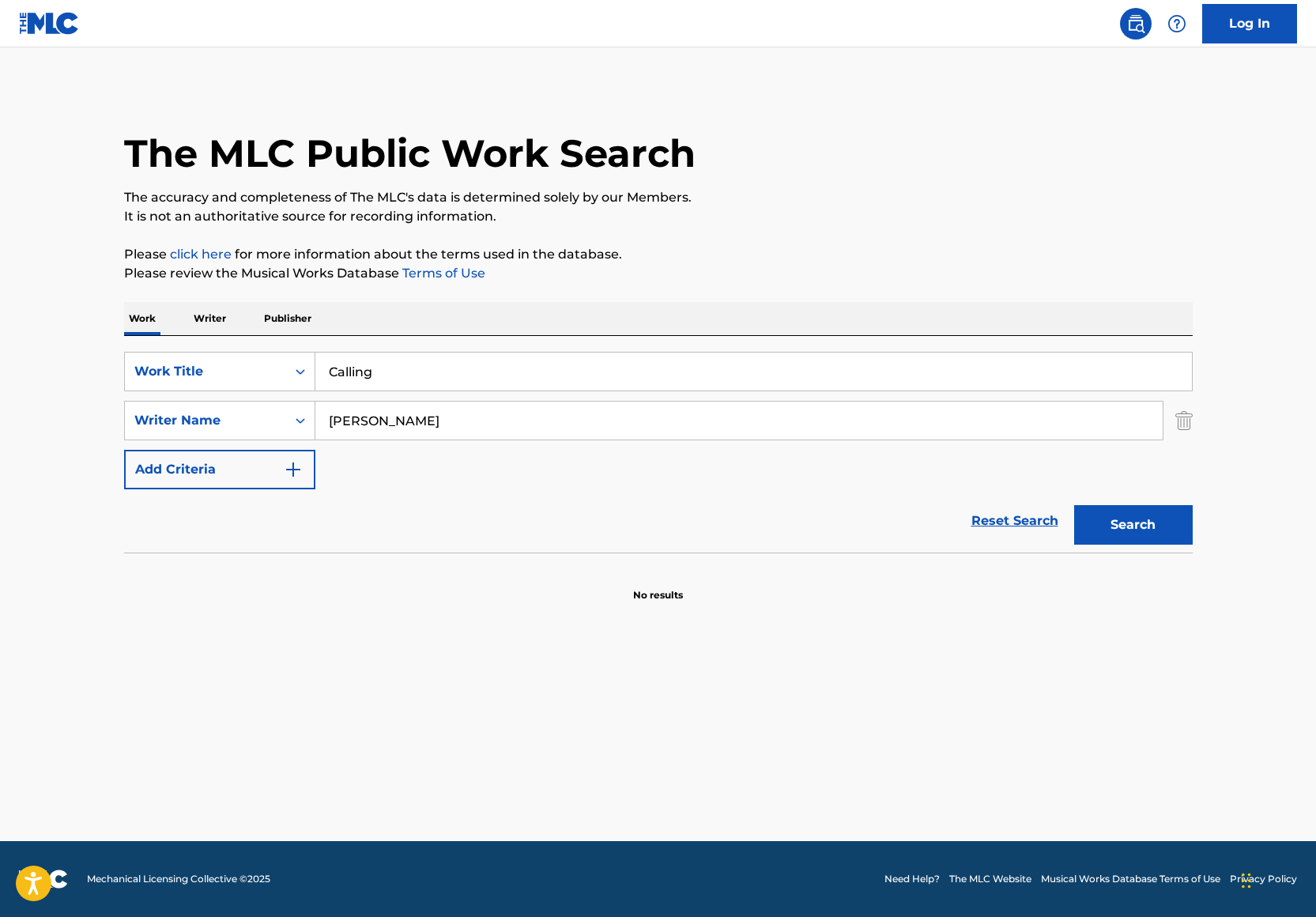
click at [408, 418] on input "[PERSON_NAME]" at bounding box center [739, 420] width 847 height 38
click at [380, 422] on input "[PERSON_NAME]" at bounding box center [739, 420] width 847 height 38
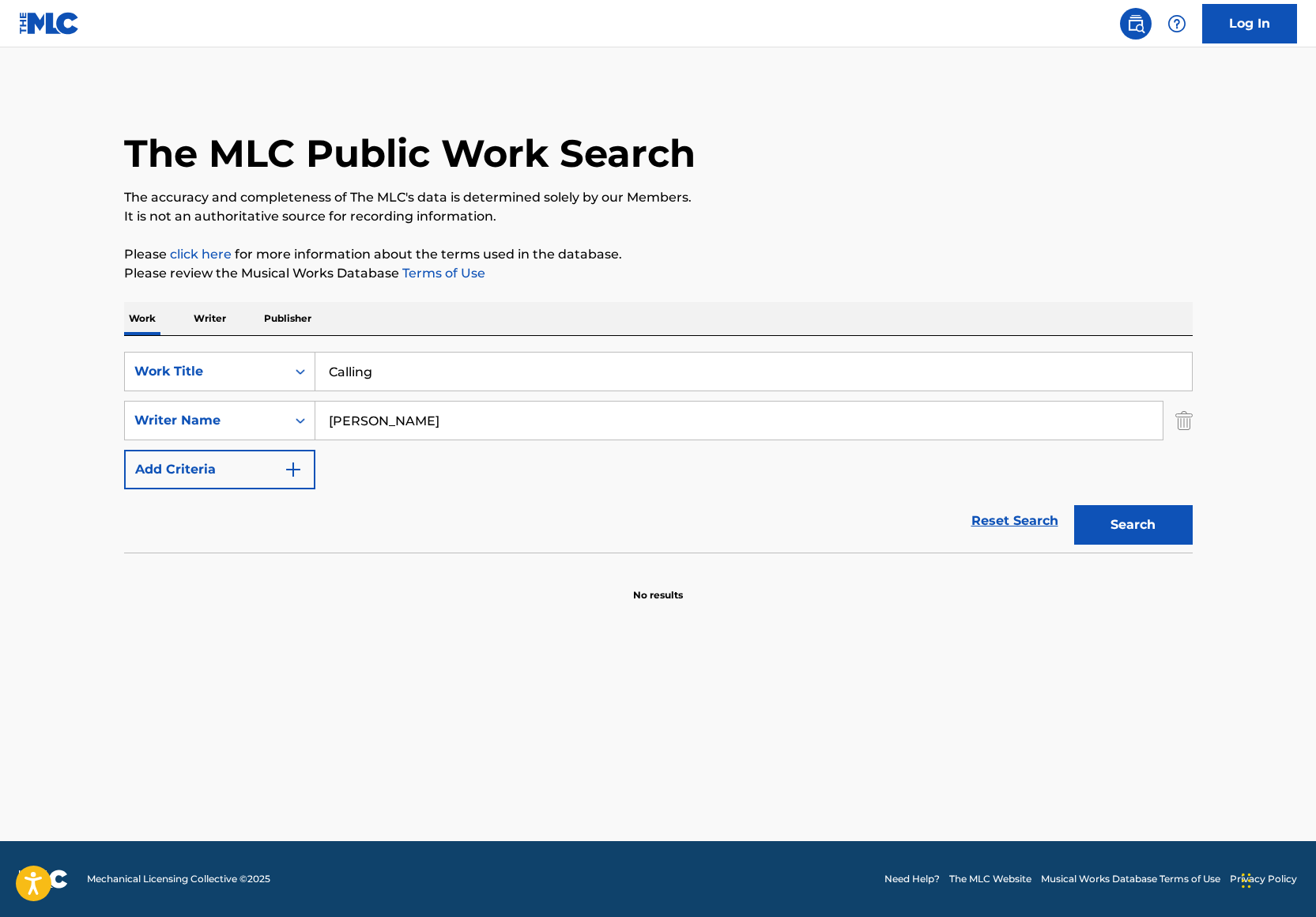
paste input "Leland Tyler Wayne"
type input "Leland Tyler Wayne"
click at [1122, 543] on button "Search" at bounding box center [1133, 524] width 119 height 40
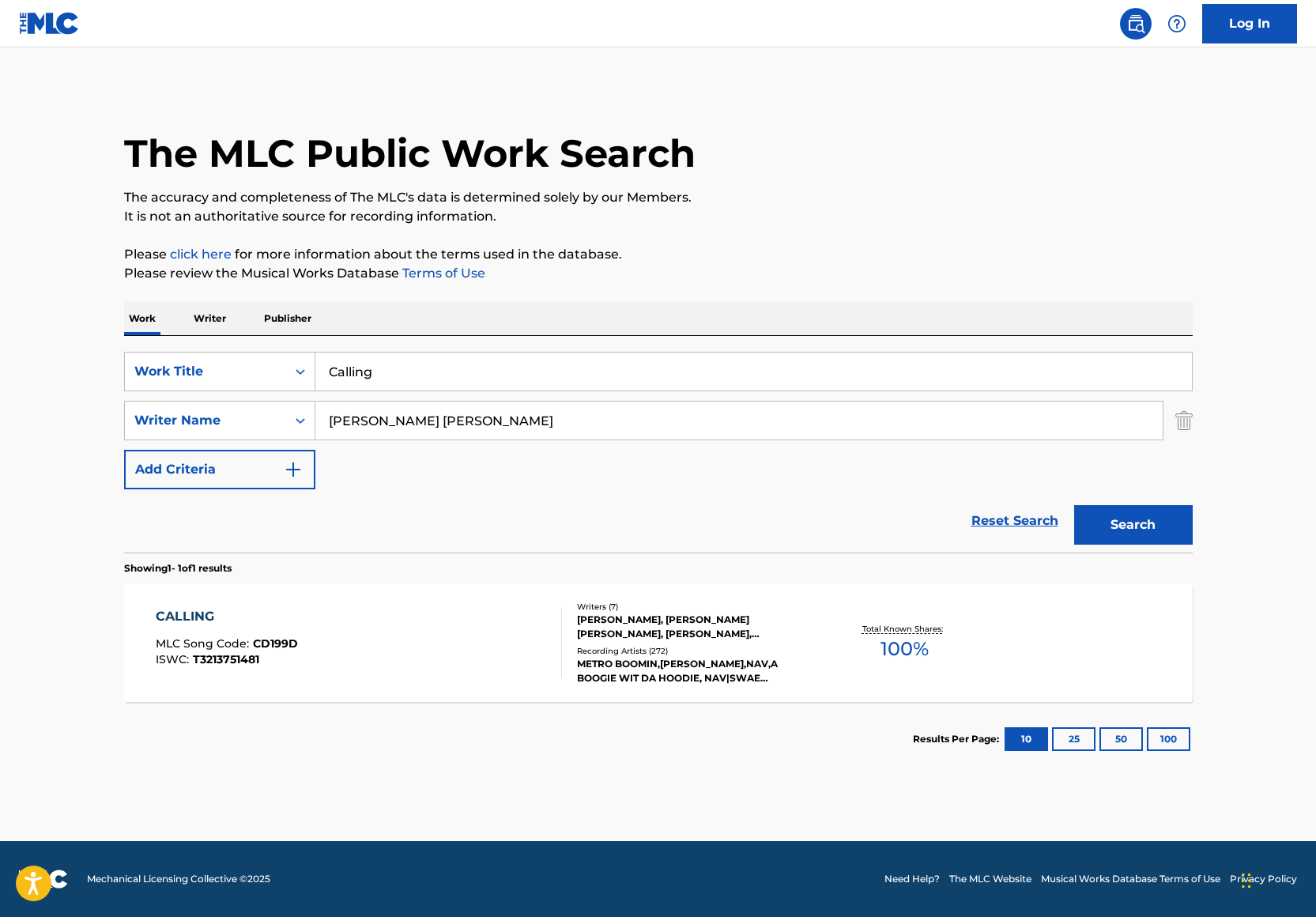
click at [367, 632] on div "CALLING MLC Song Code : CD199D ISWC : T3213751481" at bounding box center [358, 642] width 406 height 71
click at [382, 361] on input "Calling" at bounding box center [754, 371] width 877 height 38
click at [382, 360] on input "Calling" at bounding box center [754, 371] width 877 height 38
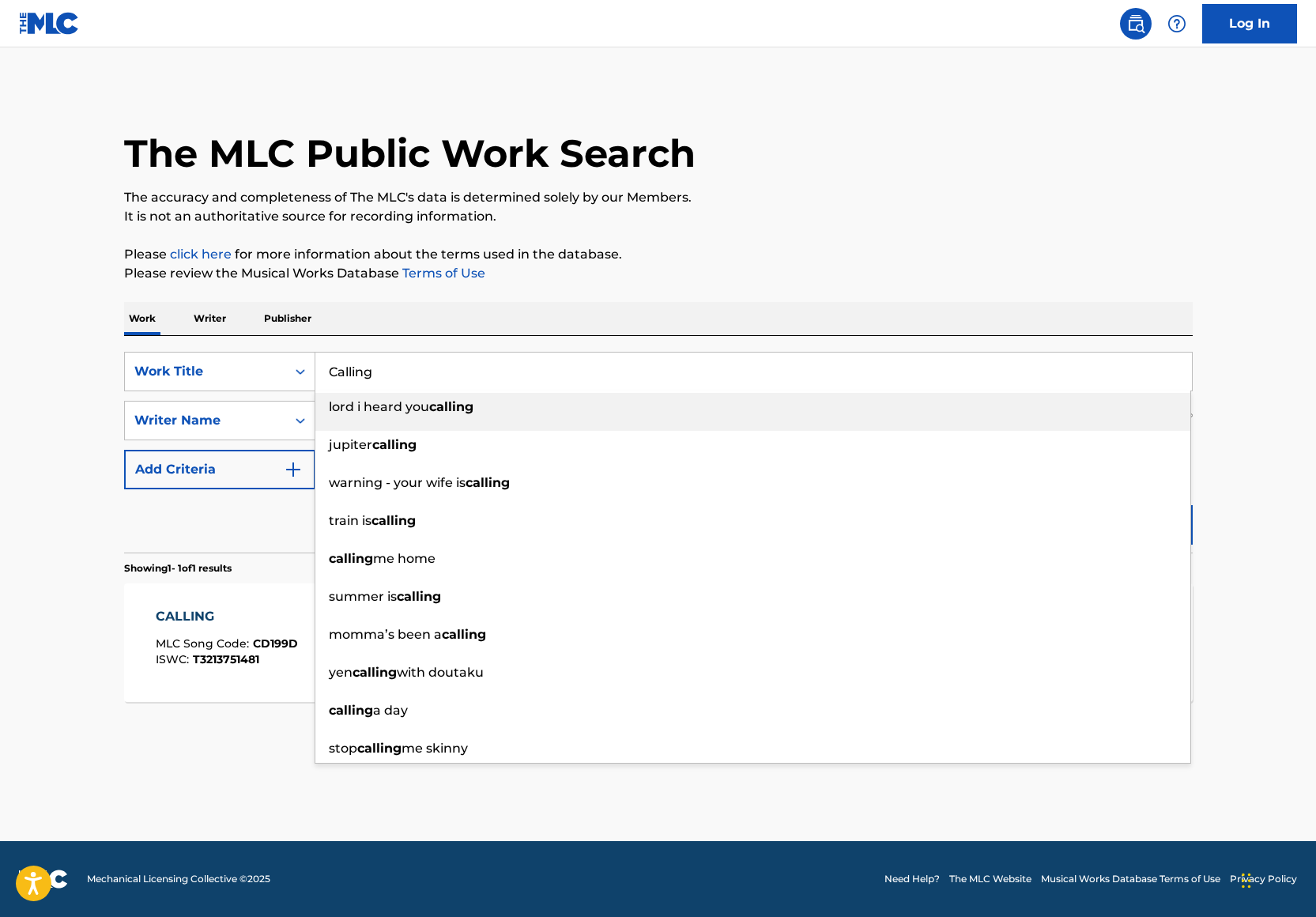
click at [381, 367] on input "Calling" at bounding box center [754, 371] width 877 height 38
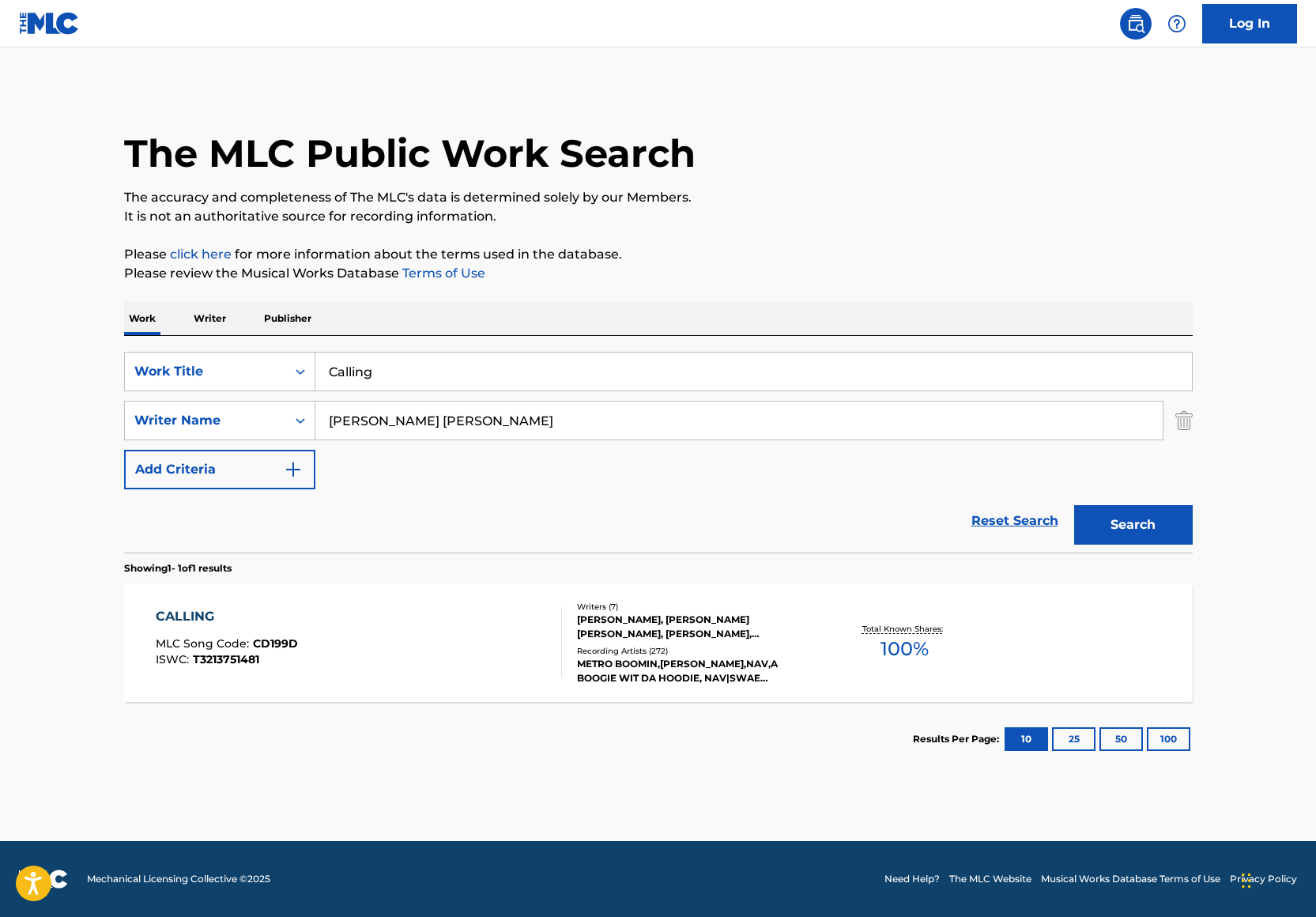
click at [404, 326] on div "Work Writer Publisher" at bounding box center [658, 319] width 1068 height 33
click at [382, 406] on input "Leland Tyler Wayne" at bounding box center [739, 420] width 847 height 38
click at [382, 408] on input "Leland Tyler Wayne" at bounding box center [739, 420] width 847 height 38
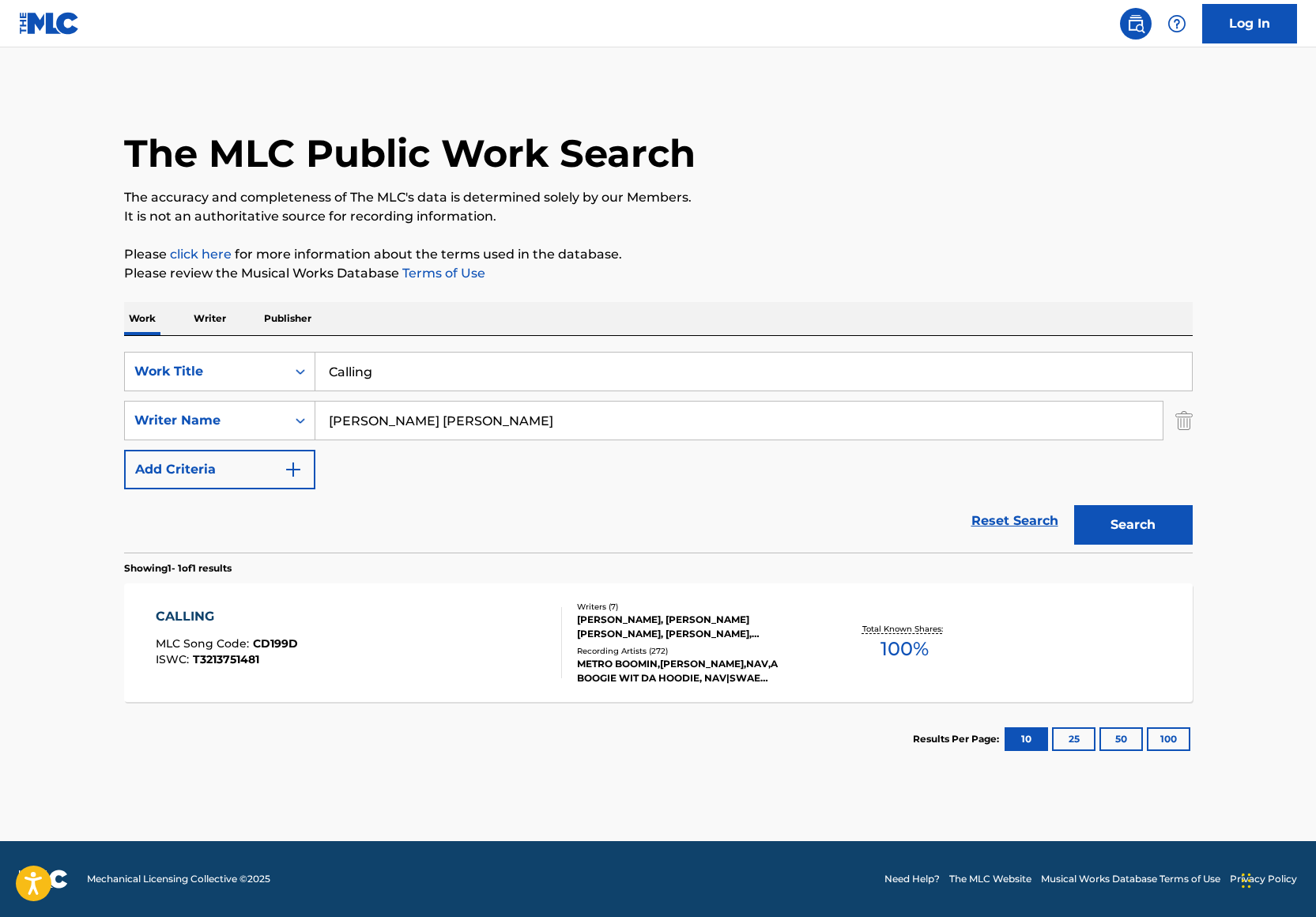
click at [382, 408] on input "Leland Tyler Wayne" at bounding box center [739, 420] width 847 height 38
paste input "Ramiro Morales"
type input "Ramiro Morales"
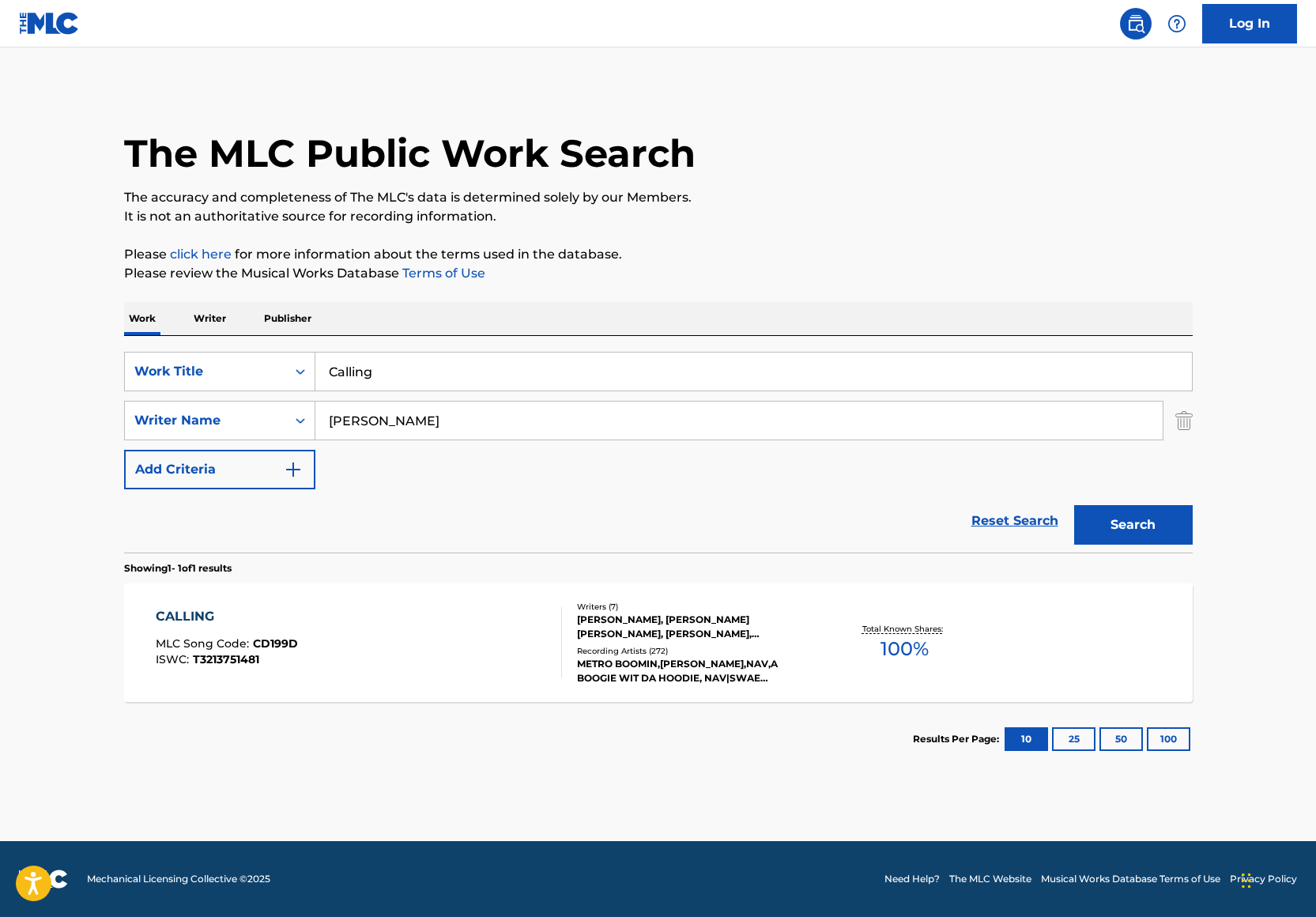
click at [381, 384] on input "Calling" at bounding box center [754, 371] width 877 height 38
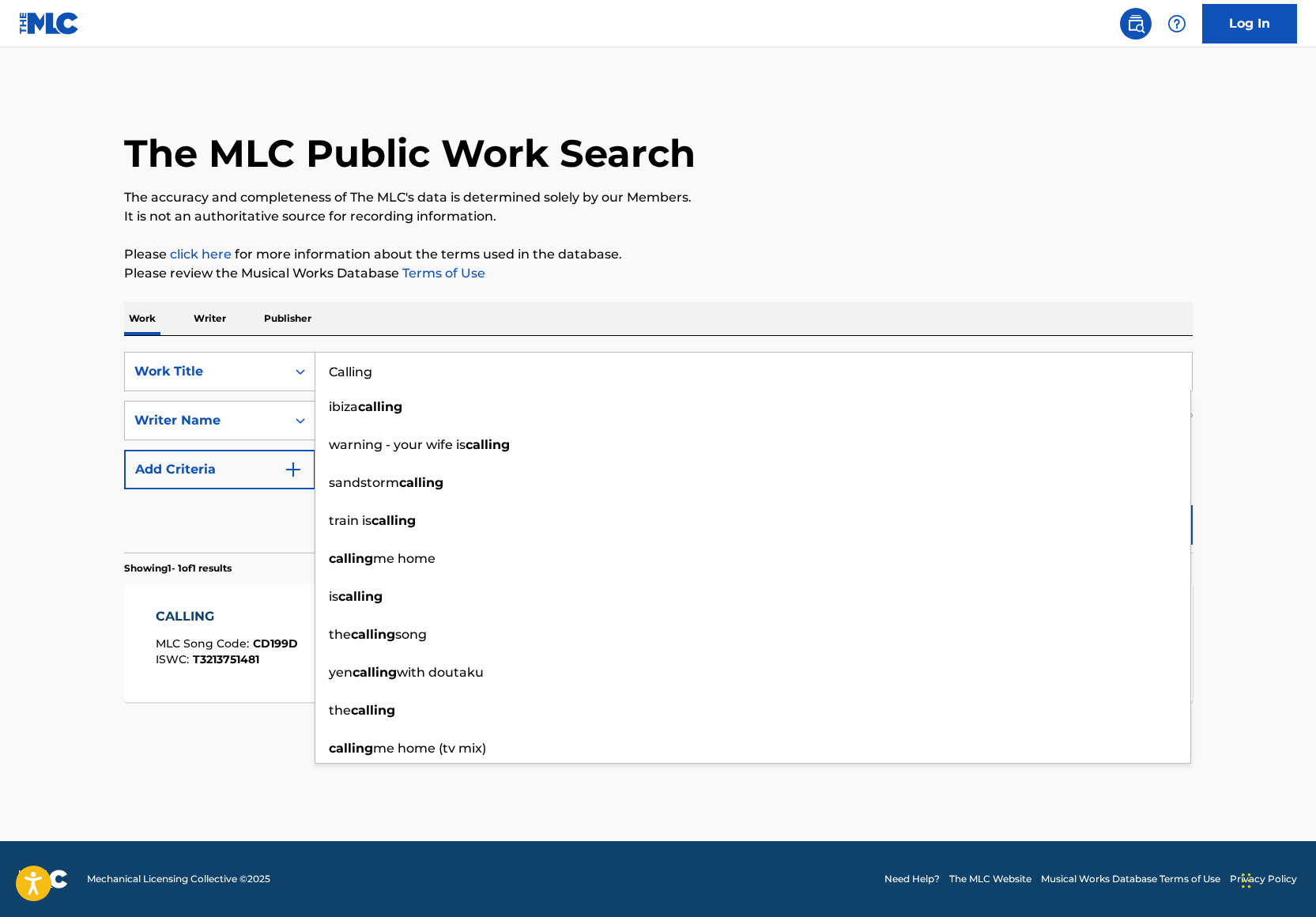
click at [397, 374] on input "Calling" at bounding box center [754, 371] width 877 height 38
click at [396, 374] on input "Calling" at bounding box center [754, 371] width 877 height 38
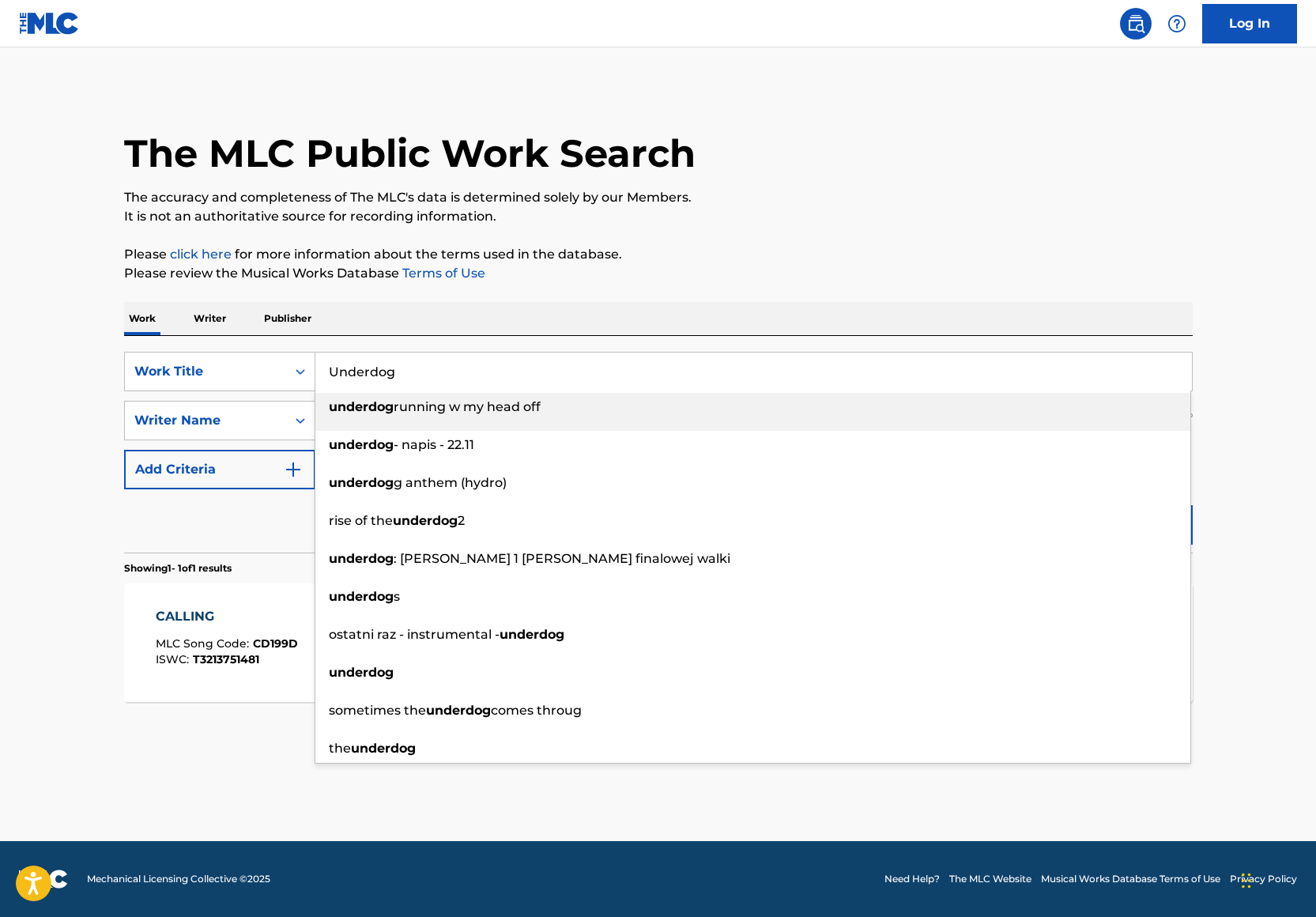
type input "Underdog"
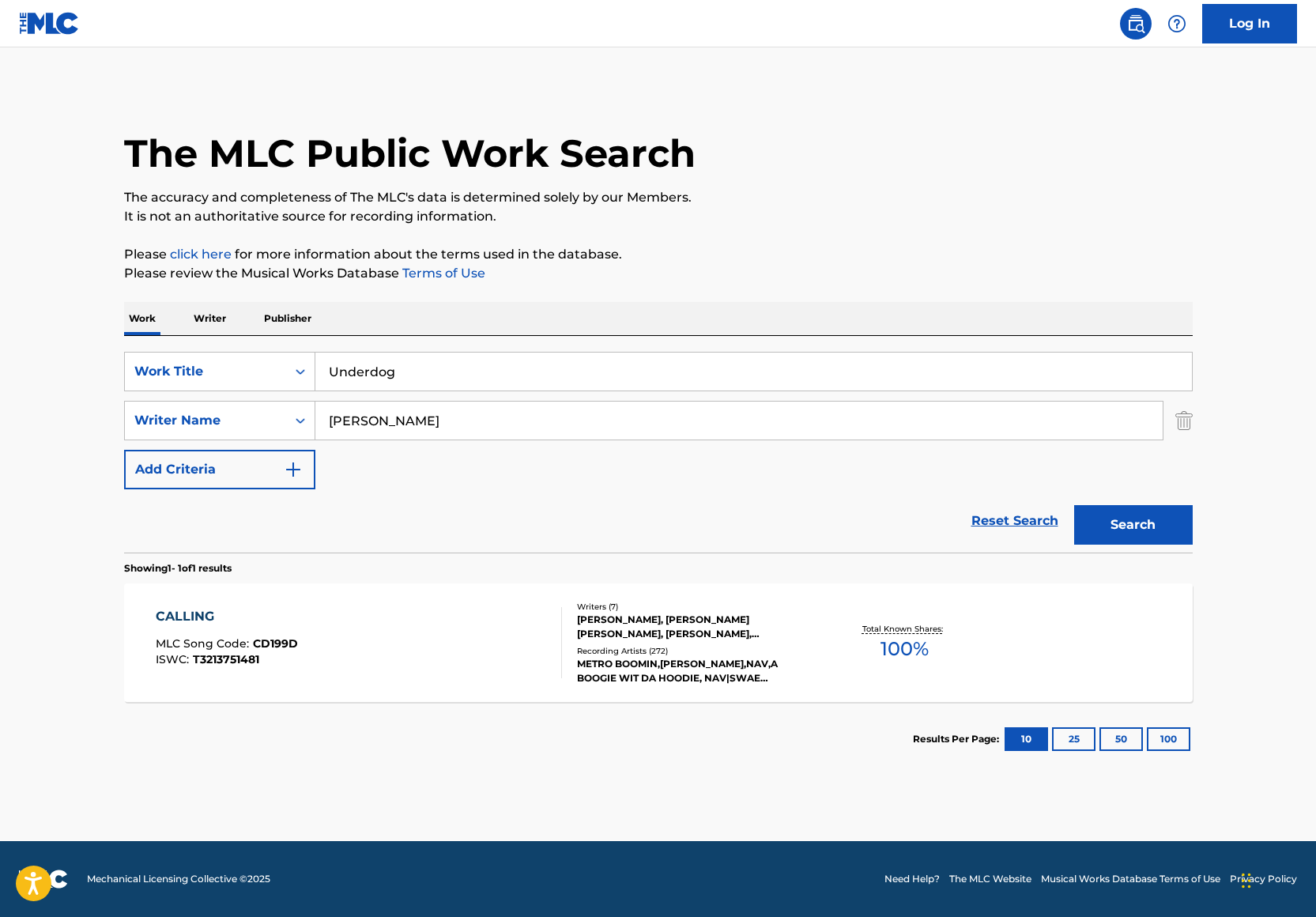
click at [647, 305] on div "Work Writer Publisher" at bounding box center [658, 319] width 1068 height 33
click at [1130, 533] on button "Search" at bounding box center [1133, 524] width 119 height 40
click at [763, 647] on div "Recording Artists ( 71 )" at bounding box center [697, 650] width 239 height 11
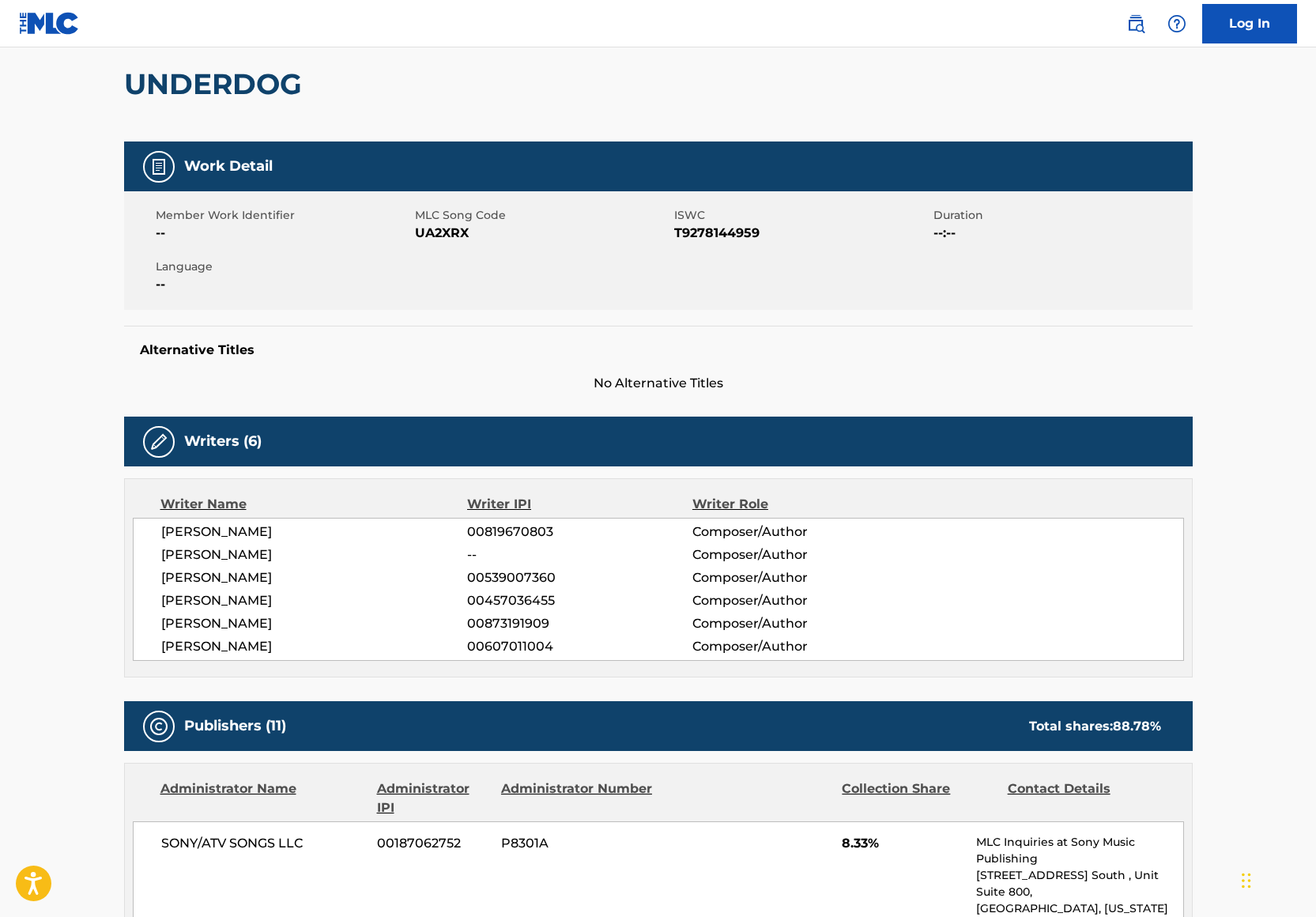
scroll to position [111, 0]
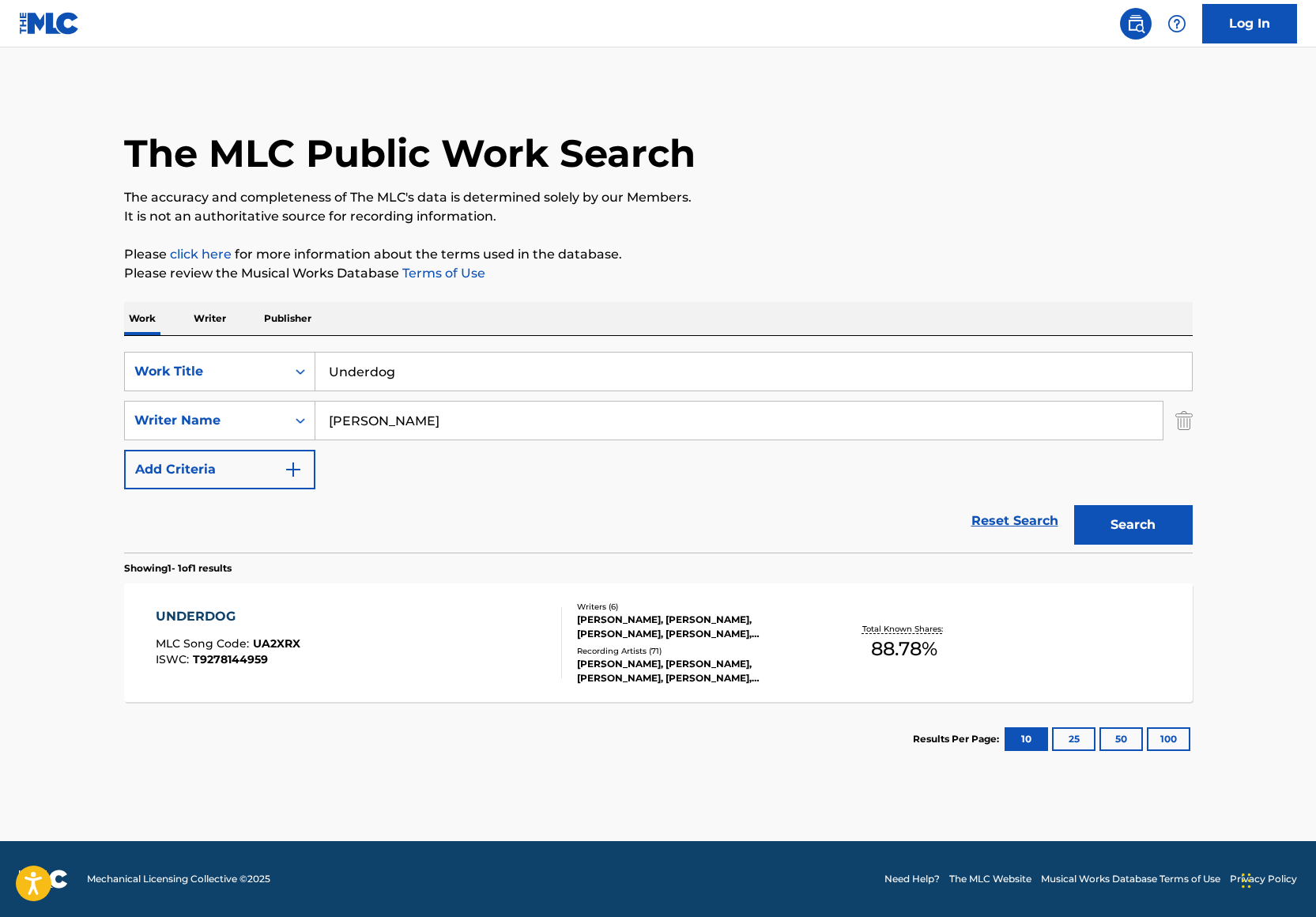
click at [375, 357] on input "Underdog" at bounding box center [754, 371] width 877 height 38
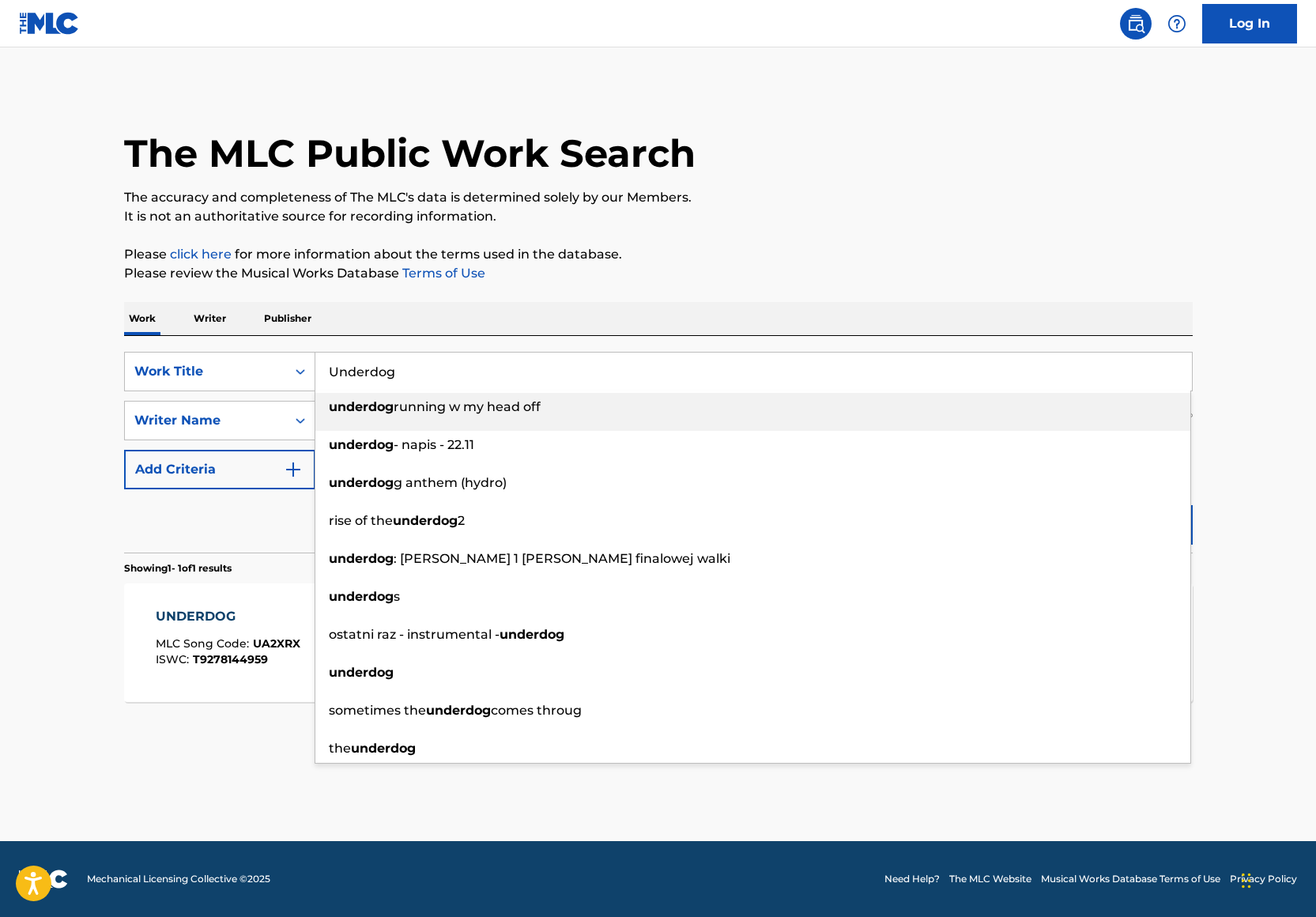
click at [375, 357] on input "Underdog" at bounding box center [754, 371] width 877 height 38
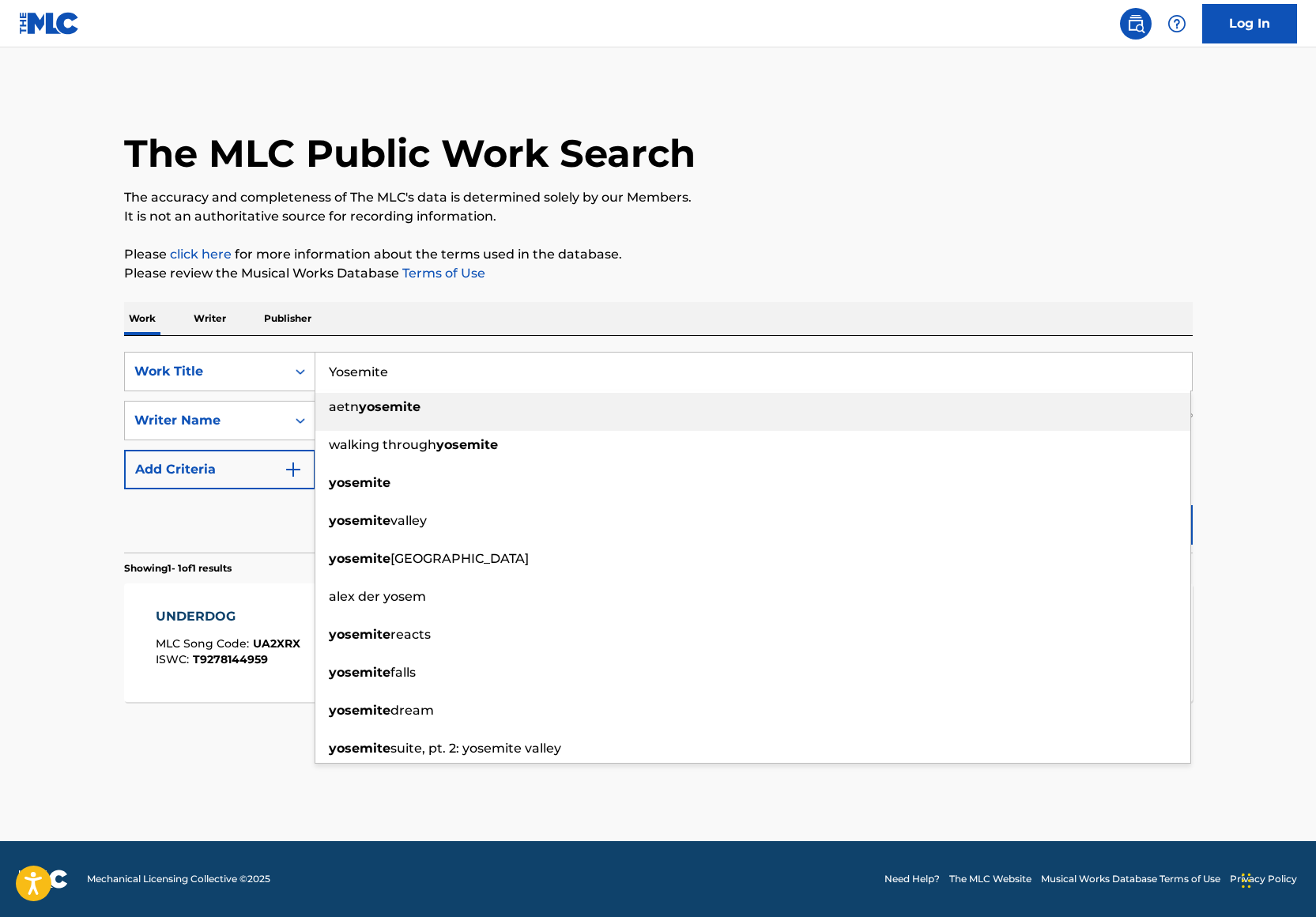
type input "Yosemite"
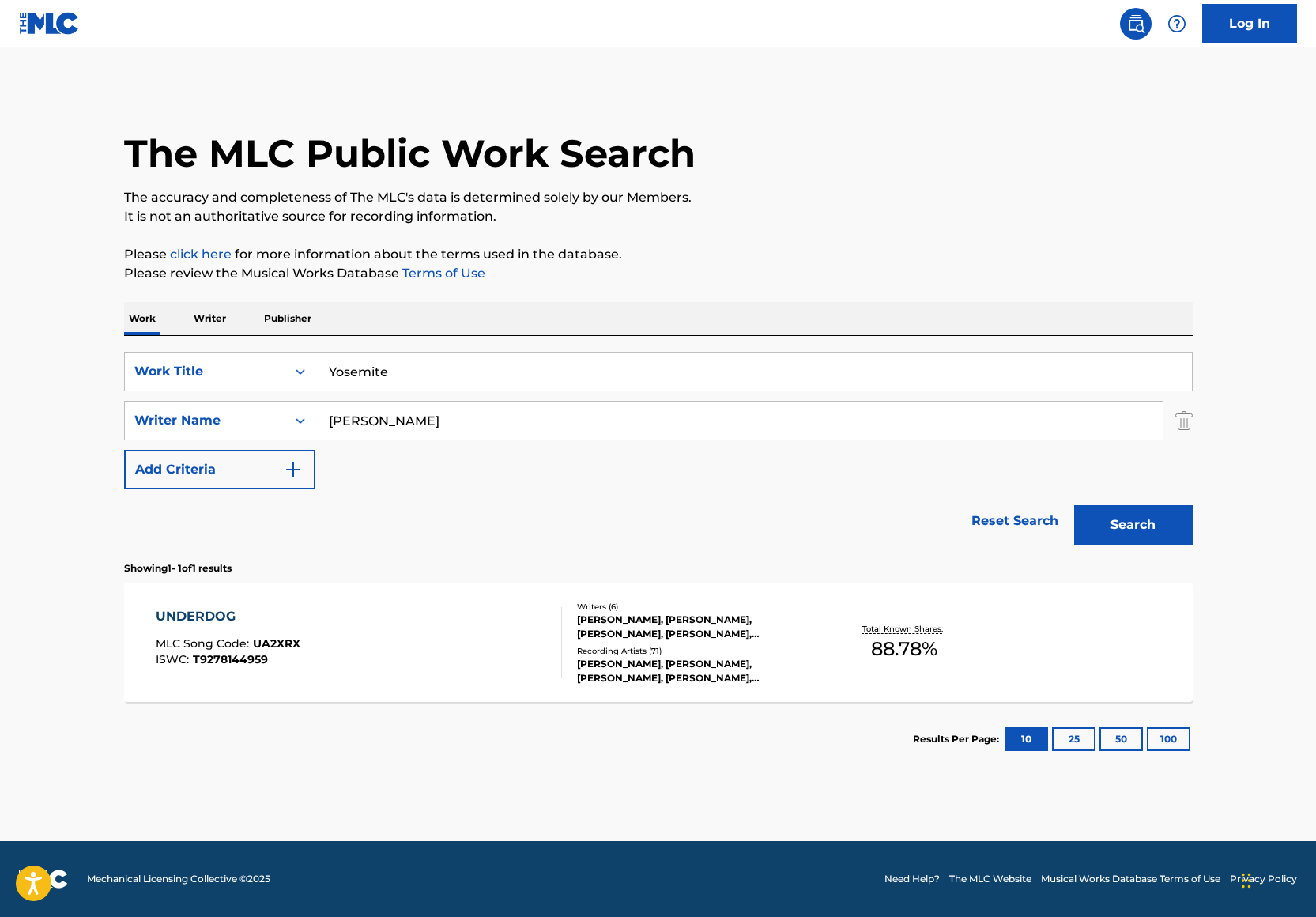
click at [733, 279] on p "Please review the Musical Works Database Terms of Use" at bounding box center [658, 273] width 1068 height 19
click at [1182, 523] on button "Search" at bounding box center [1133, 524] width 119 height 40
click at [632, 634] on div "JUNE JAMES, JACQUES WEBSTER, SERGIO GIAVANNI KITCHENS, CHANDLER DURHAM, NAVRAJ …" at bounding box center [697, 626] width 239 height 28
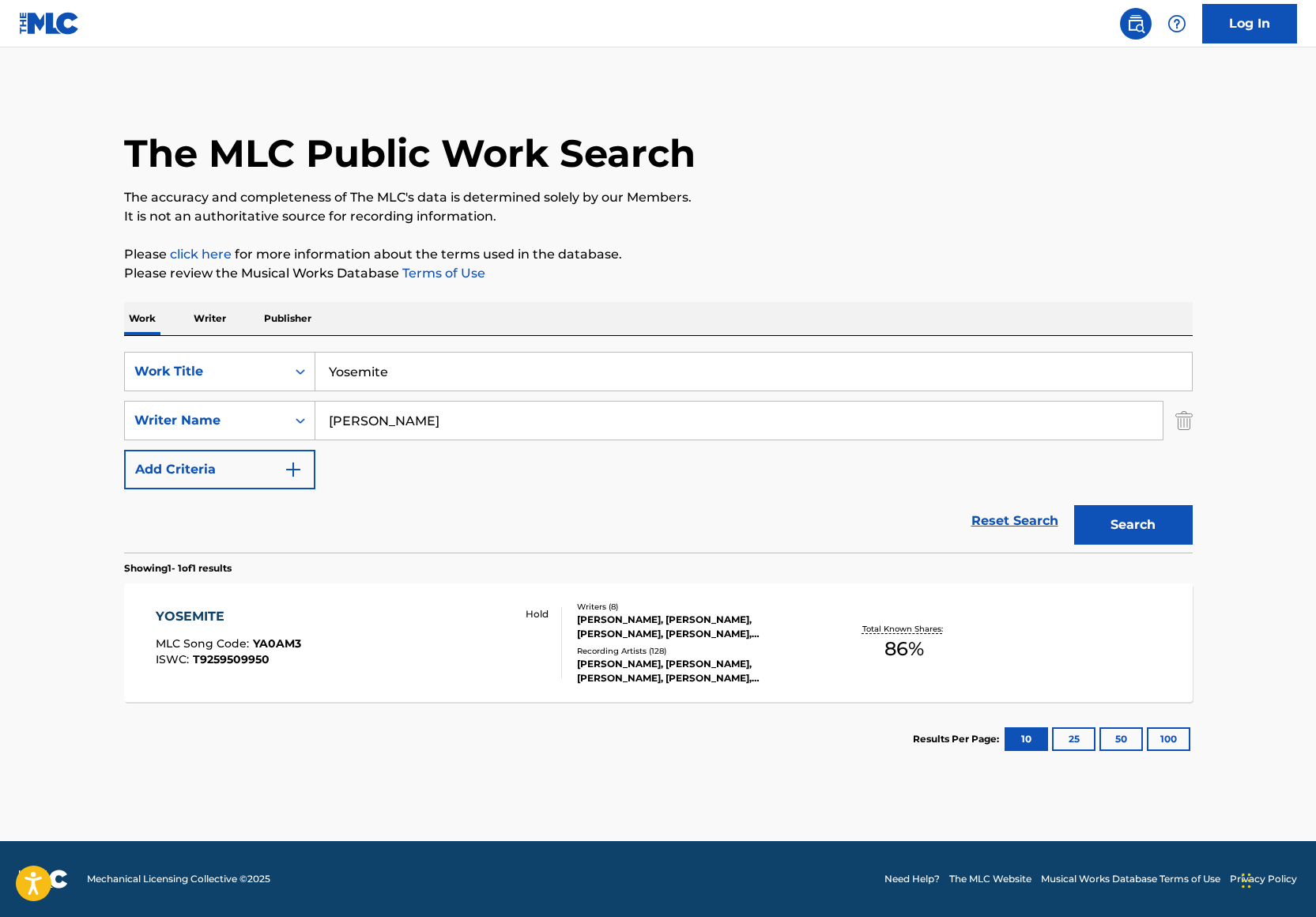
click at [427, 365] on input "Yosemite" at bounding box center [754, 371] width 877 height 38
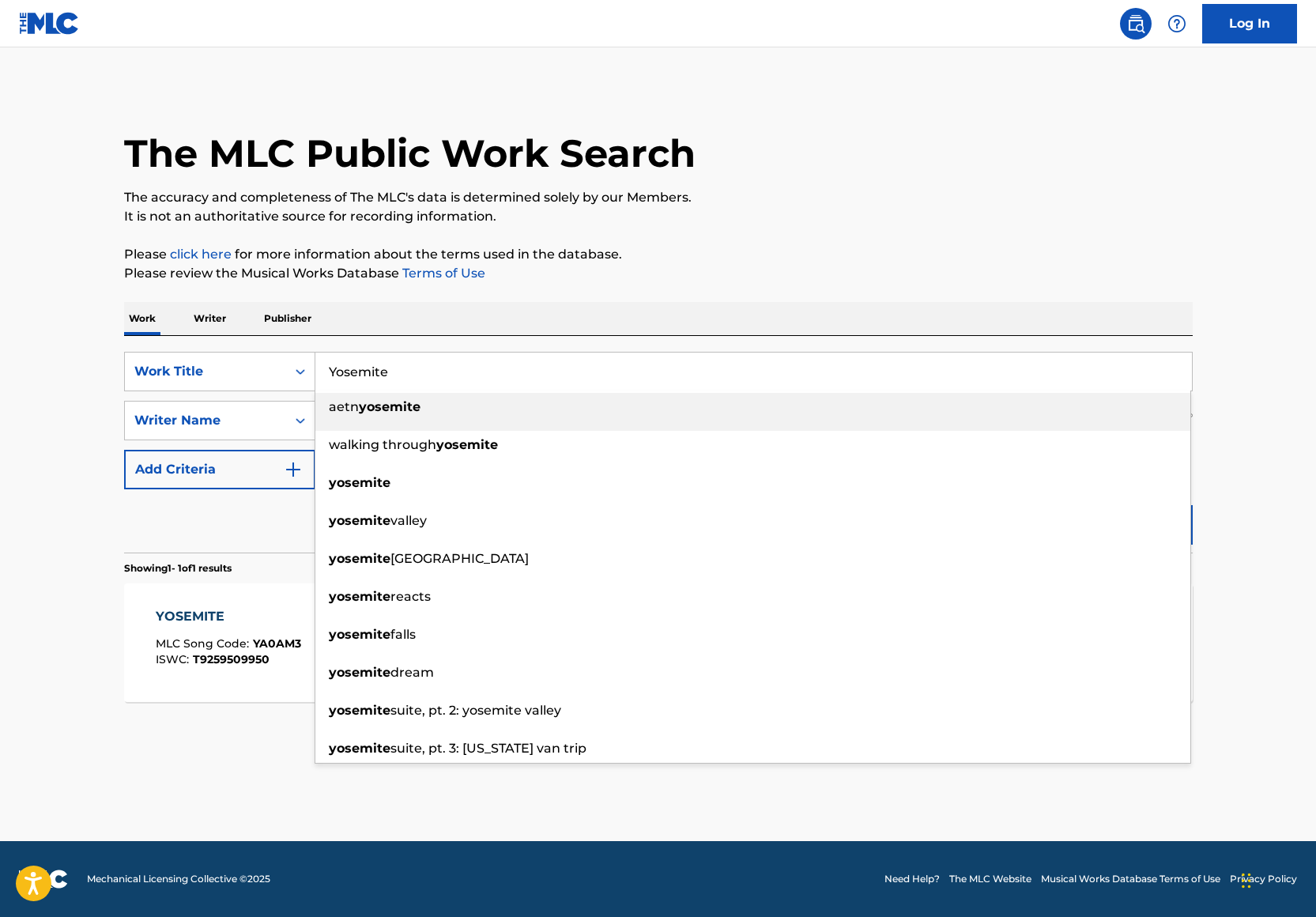
click at [427, 365] on input "Yosemite" at bounding box center [754, 371] width 877 height 38
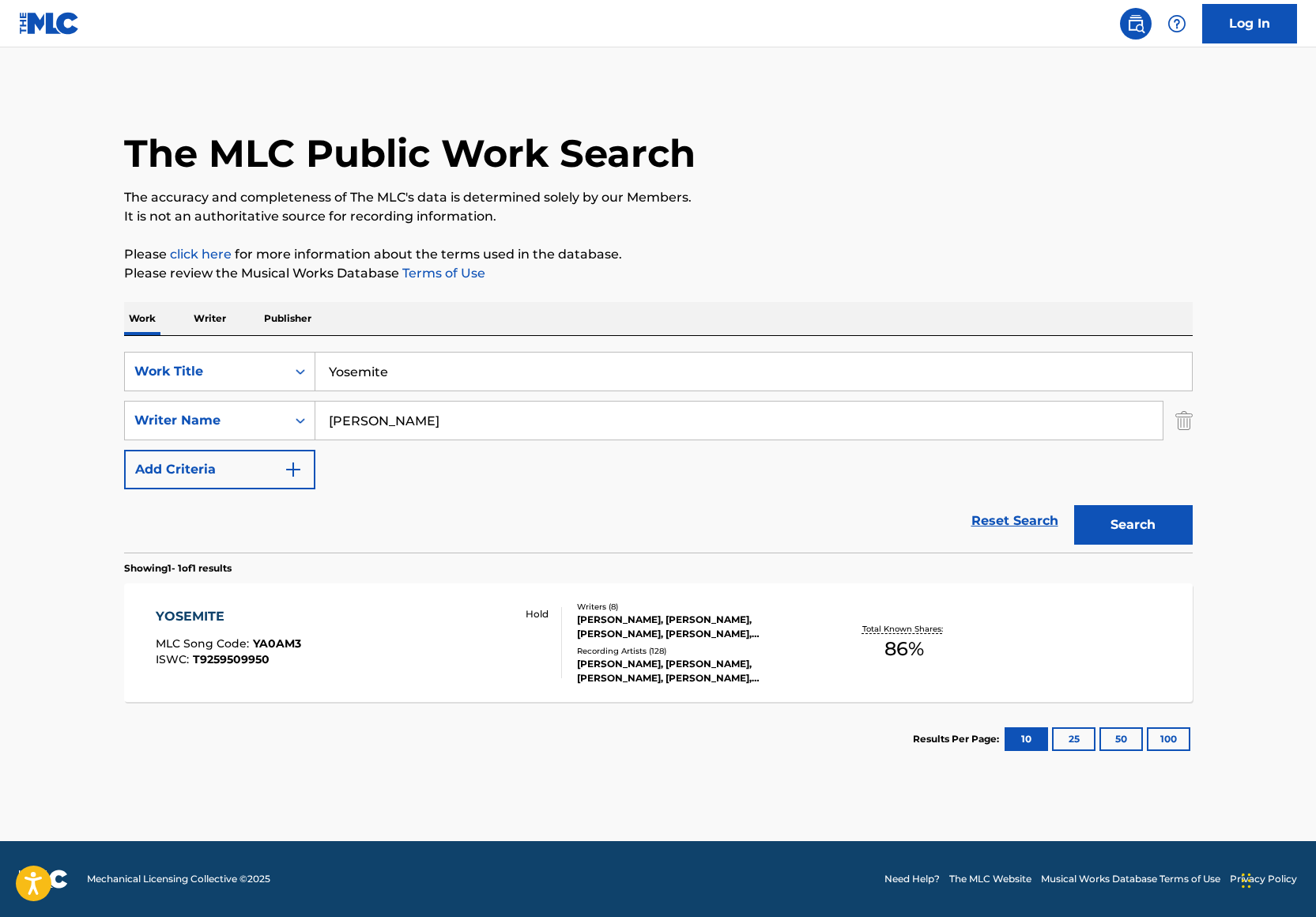
click at [416, 371] on input "Yosemite" at bounding box center [754, 371] width 877 height 38
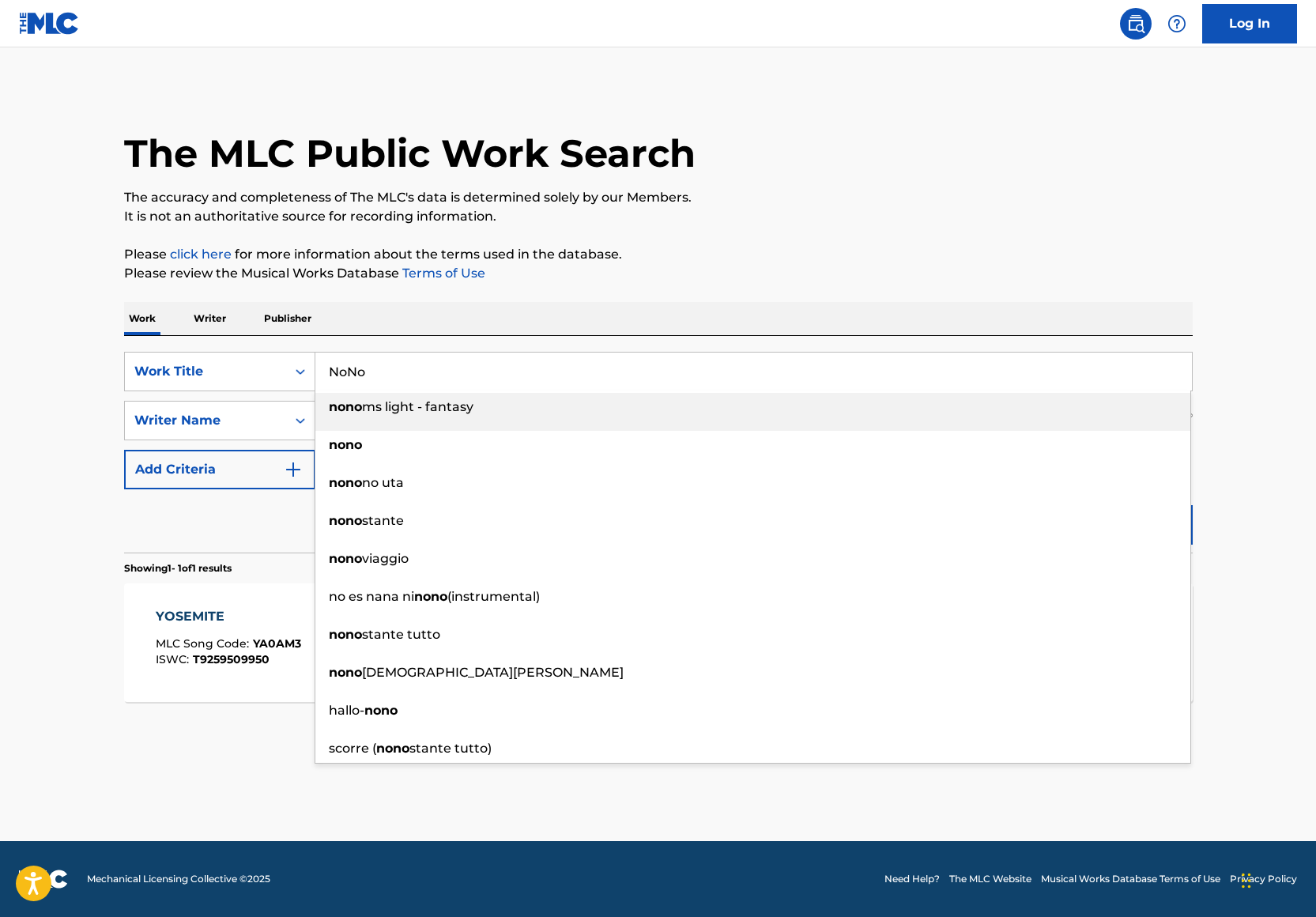
type input "NoNo"
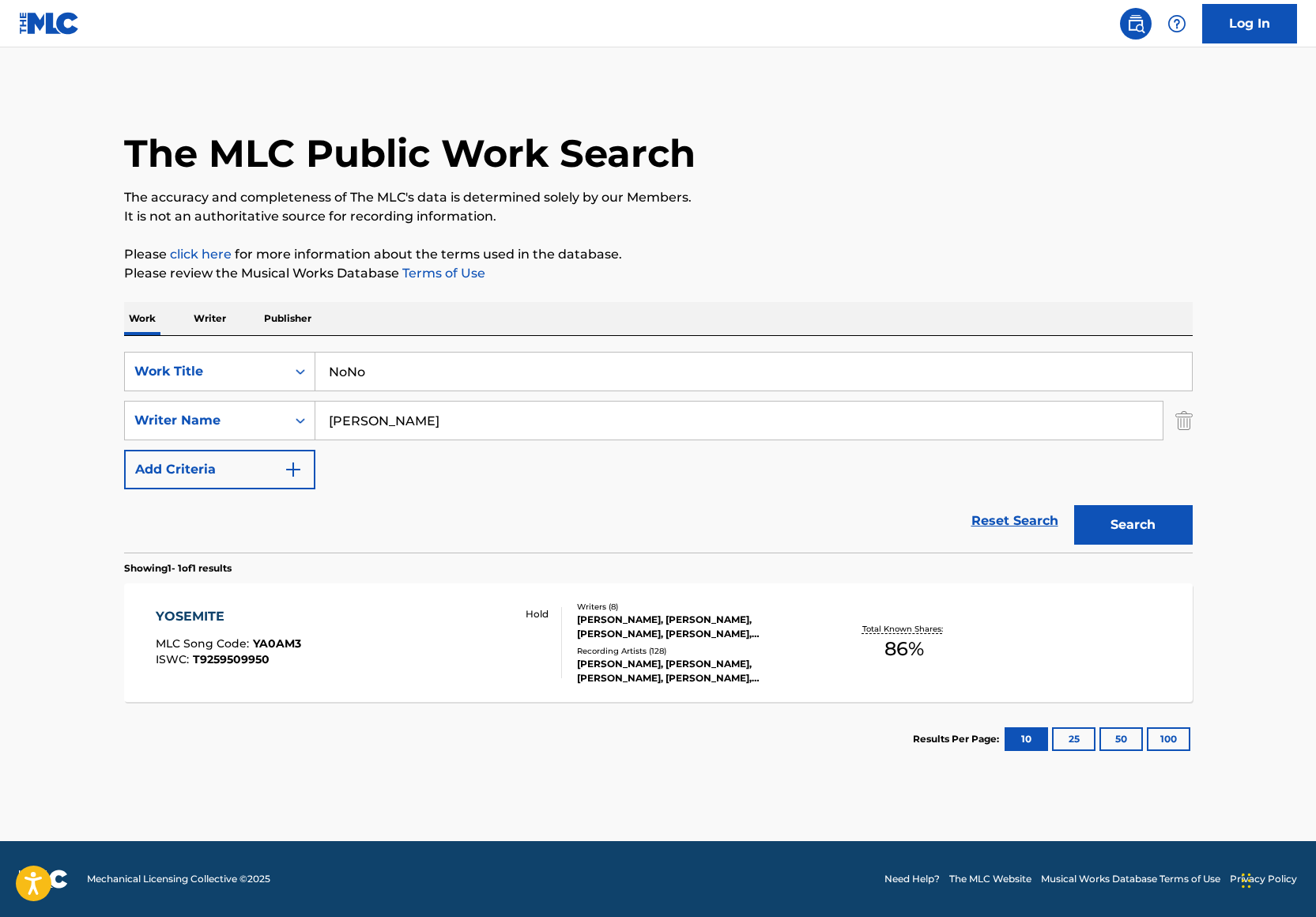
click at [958, 289] on div "The MLC Public Work Search The accuracy and completeness of The MLC's data is d…" at bounding box center [659, 431] width 1107 height 689
click at [1119, 528] on button "Search" at bounding box center [1133, 524] width 119 height 40
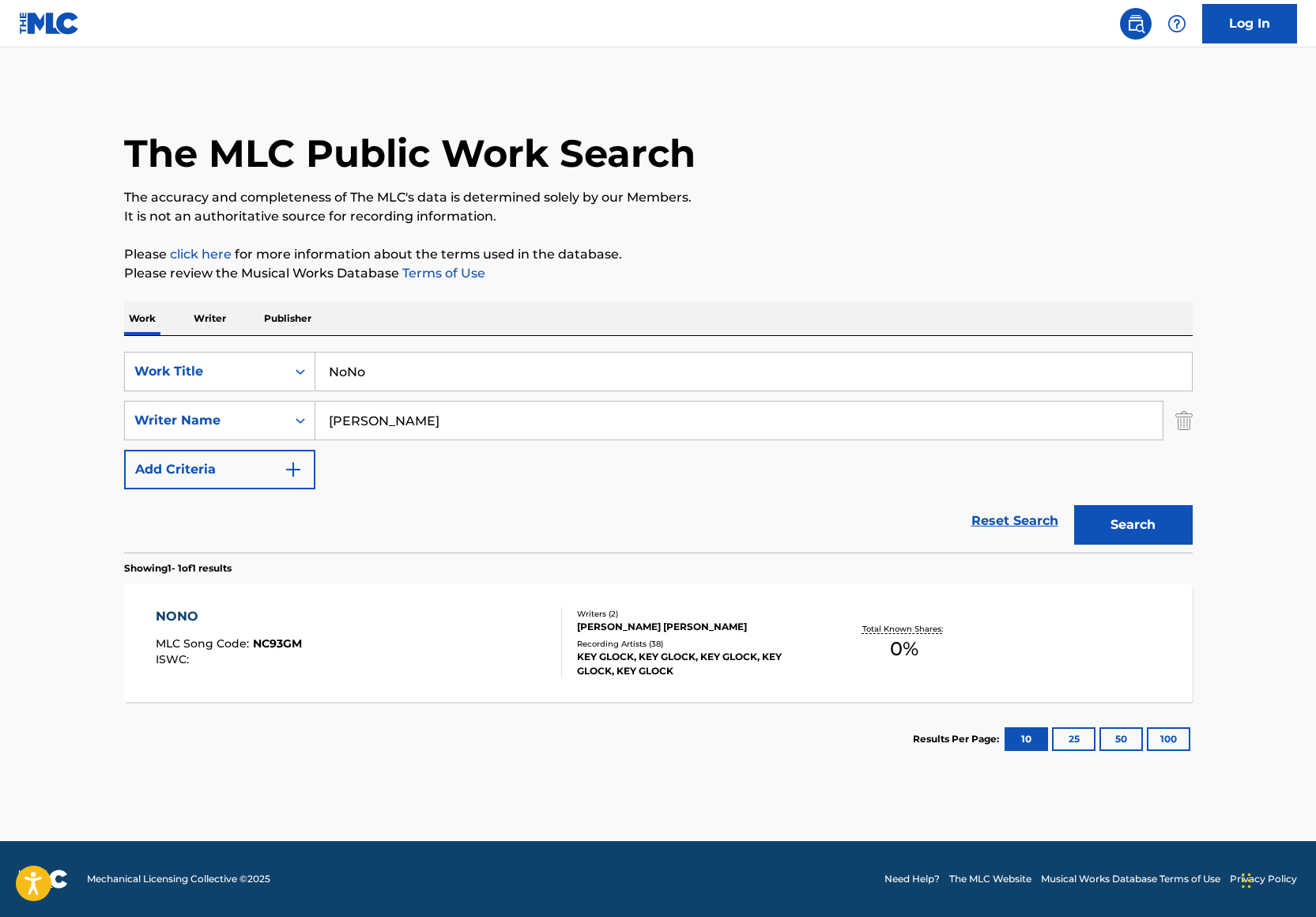
click at [761, 661] on div "KEY GLOCK, KEY GLOCK, KEY GLOCK, KEY GLOCK, KEY GLOCK" at bounding box center [697, 664] width 239 height 28
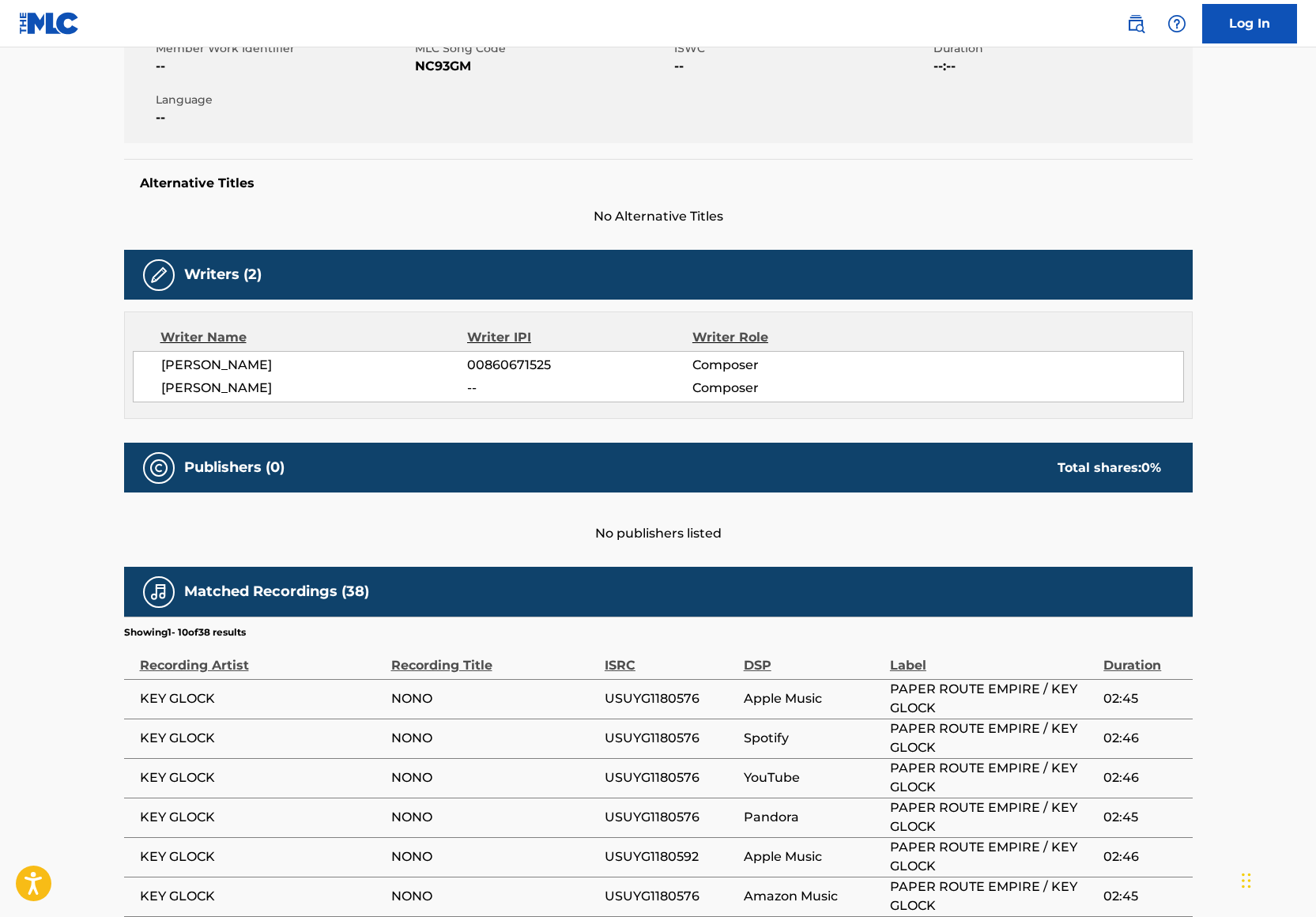
scroll to position [12, 0]
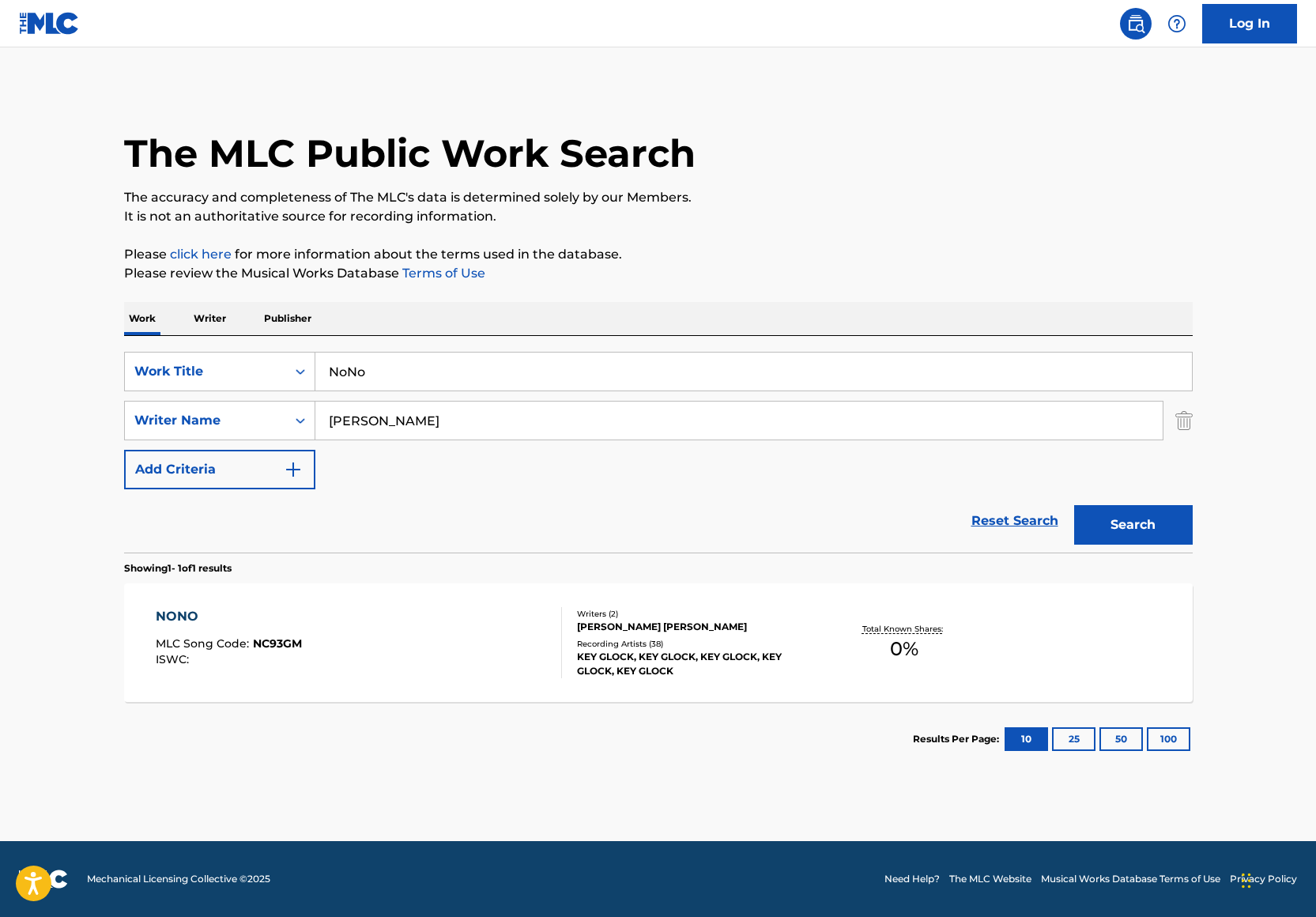
click at [452, 431] on input "Ramiro Morales" at bounding box center [739, 420] width 847 height 38
click at [428, 366] on input "NoNo" at bounding box center [754, 371] width 877 height 38
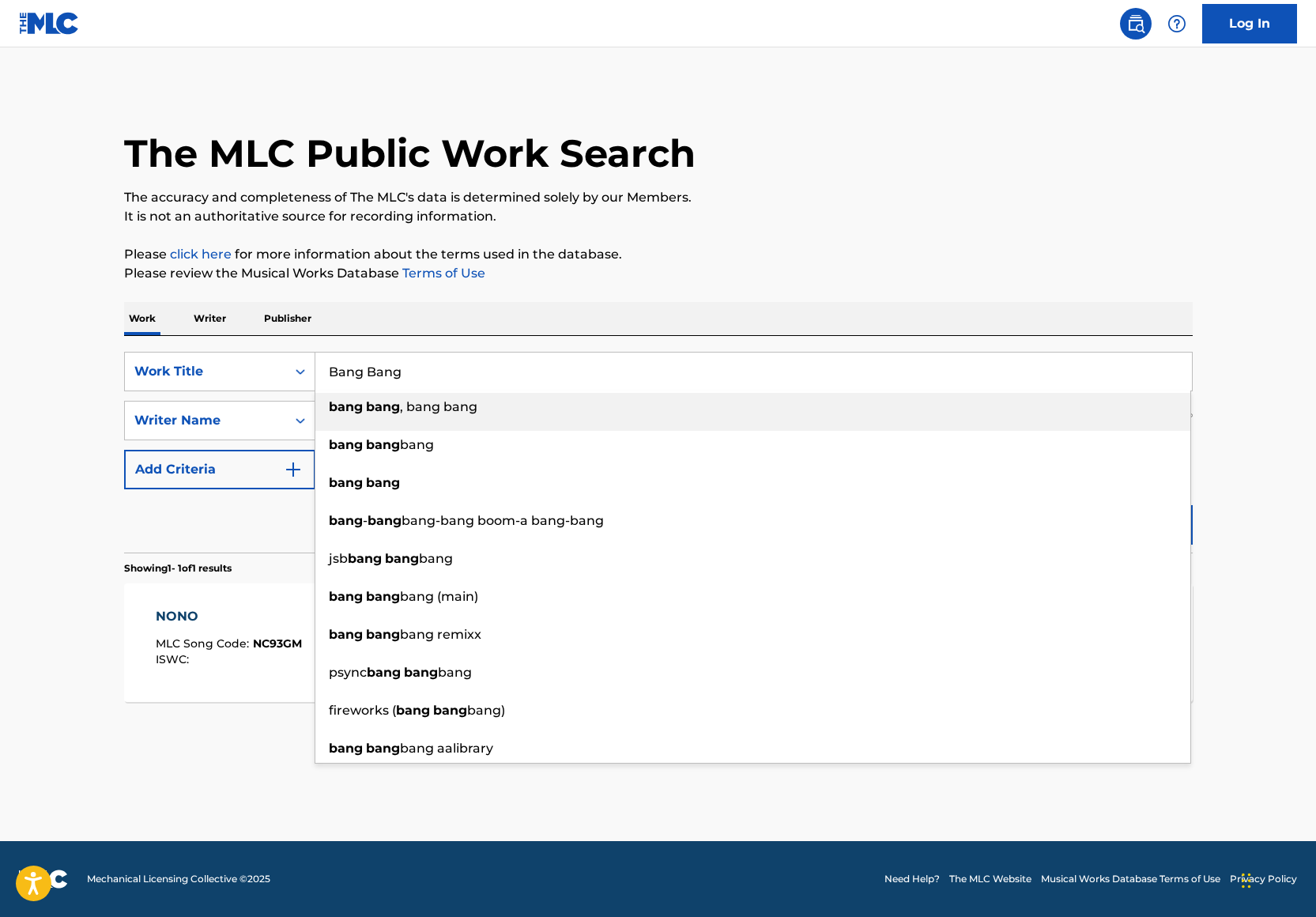
type input "Bang Bang"
click at [681, 312] on div "Work Writer Publisher" at bounding box center [658, 319] width 1068 height 33
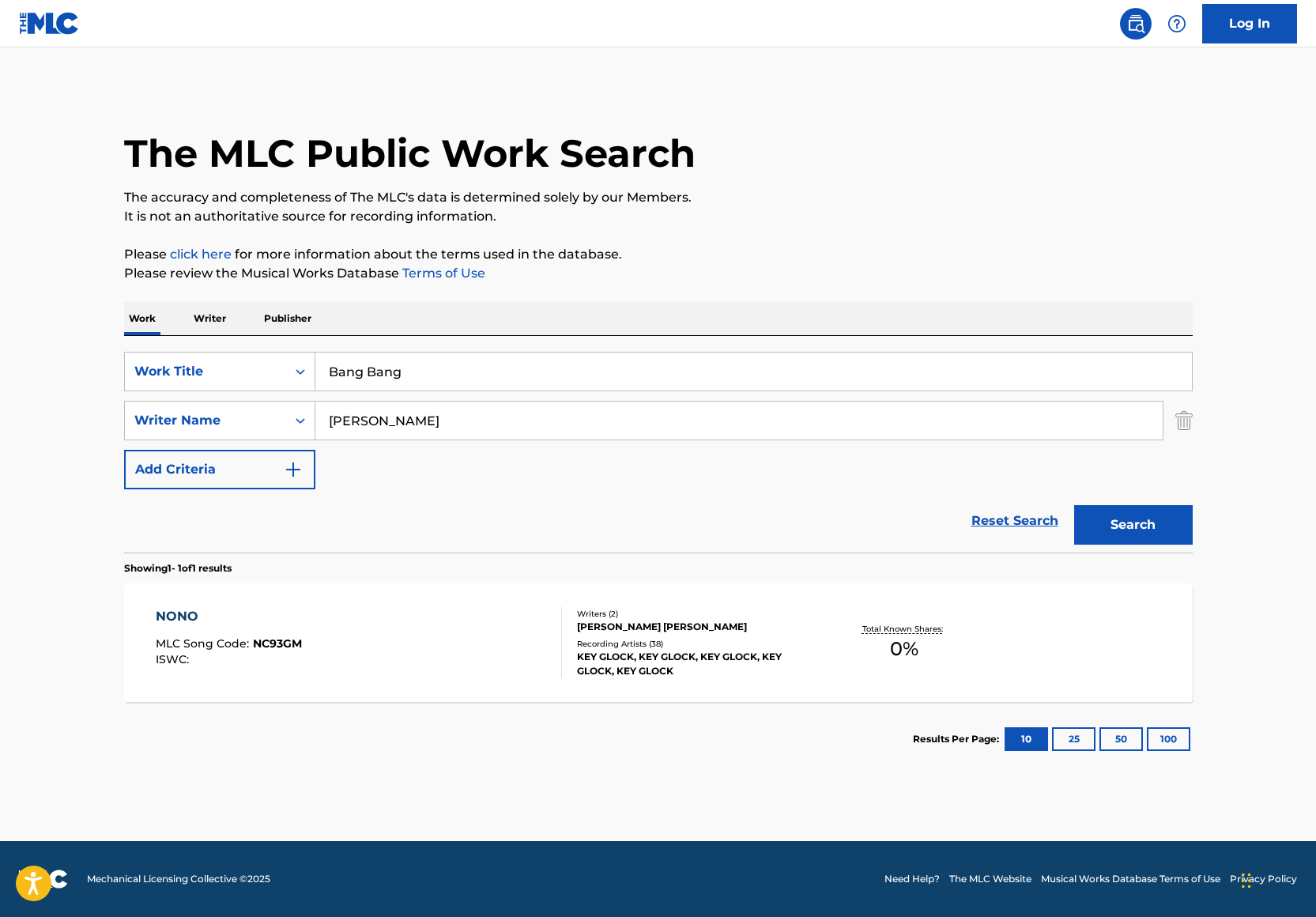
click at [1113, 523] on button "Search" at bounding box center [1133, 524] width 119 height 40
click at [464, 628] on div "BANG BANG MLC Song Code : BA283C ISWC :" at bounding box center [358, 642] width 406 height 71
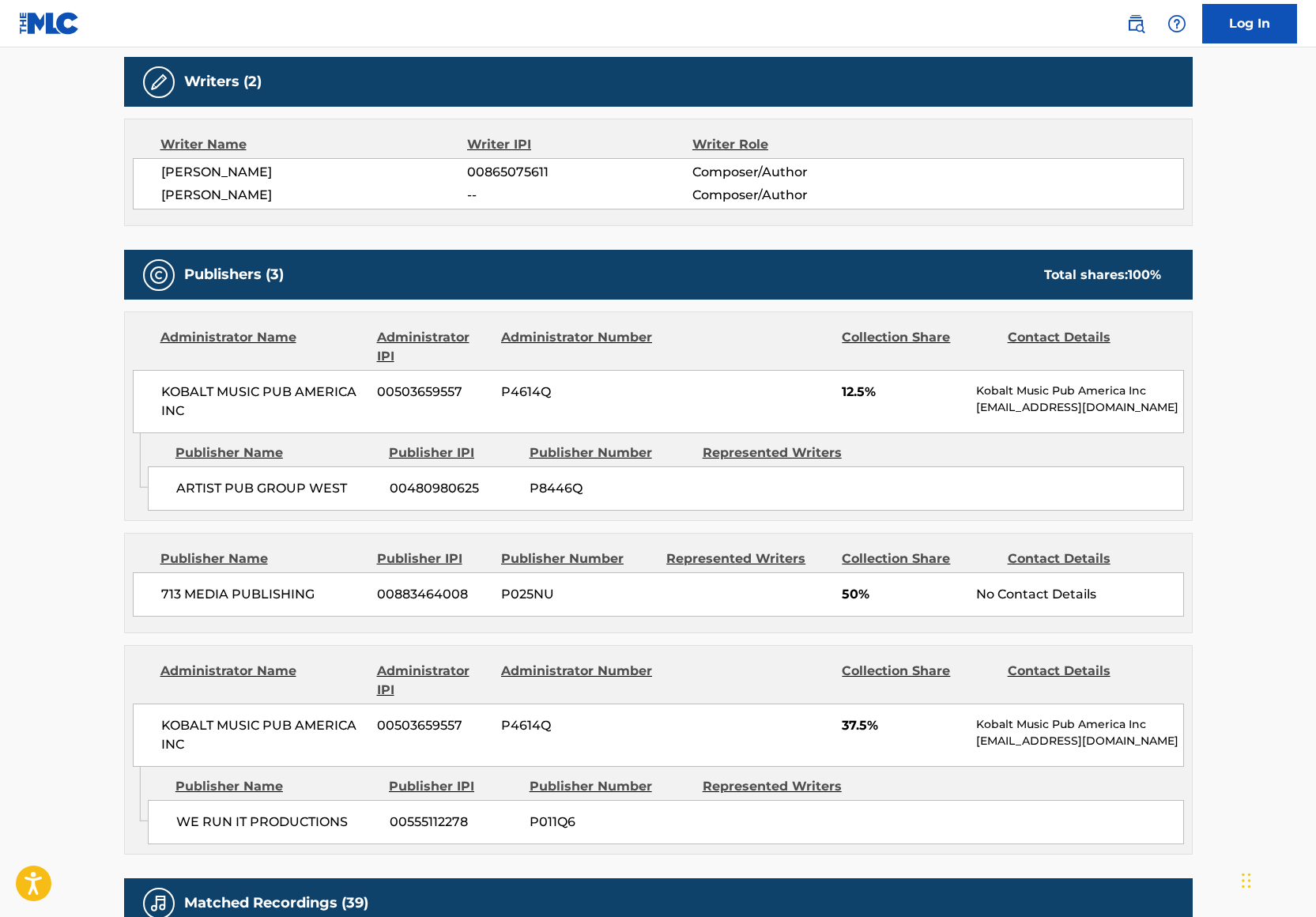
scroll to position [543, 0]
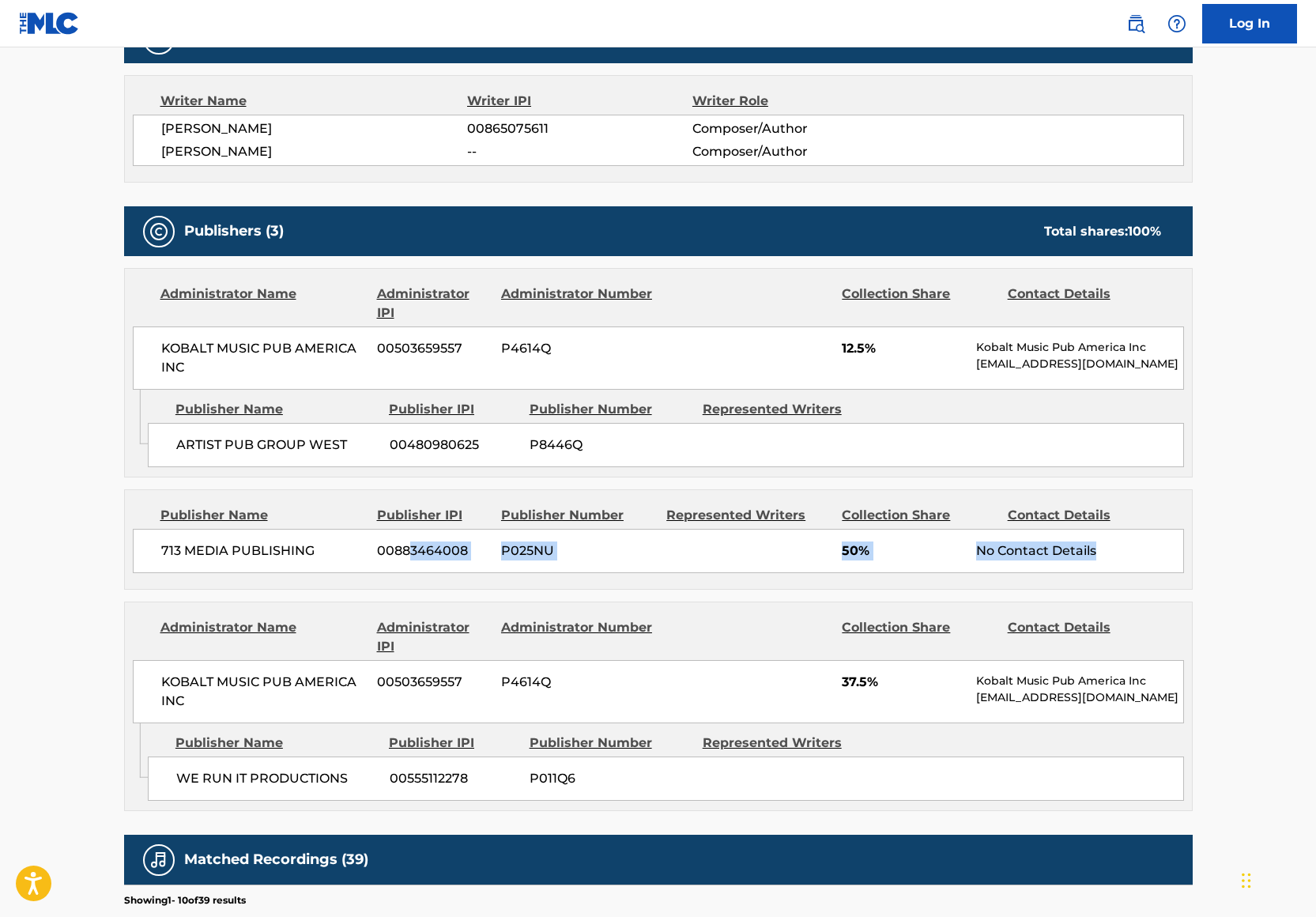
drag, startPoint x: 408, startPoint y: 545, endPoint x: 1066, endPoint y: 563, distance: 658.2
click at [1066, 563] on div "713 MEDIA PUBLISHING 00883464008 P025NU 50% No Contact Details" at bounding box center [658, 551] width 1052 height 44
click at [70, 138] on main "< Back to public search results Copy work link BANG BANG Work Detail Member Wor…" at bounding box center [658, 464] width 1316 height 1919
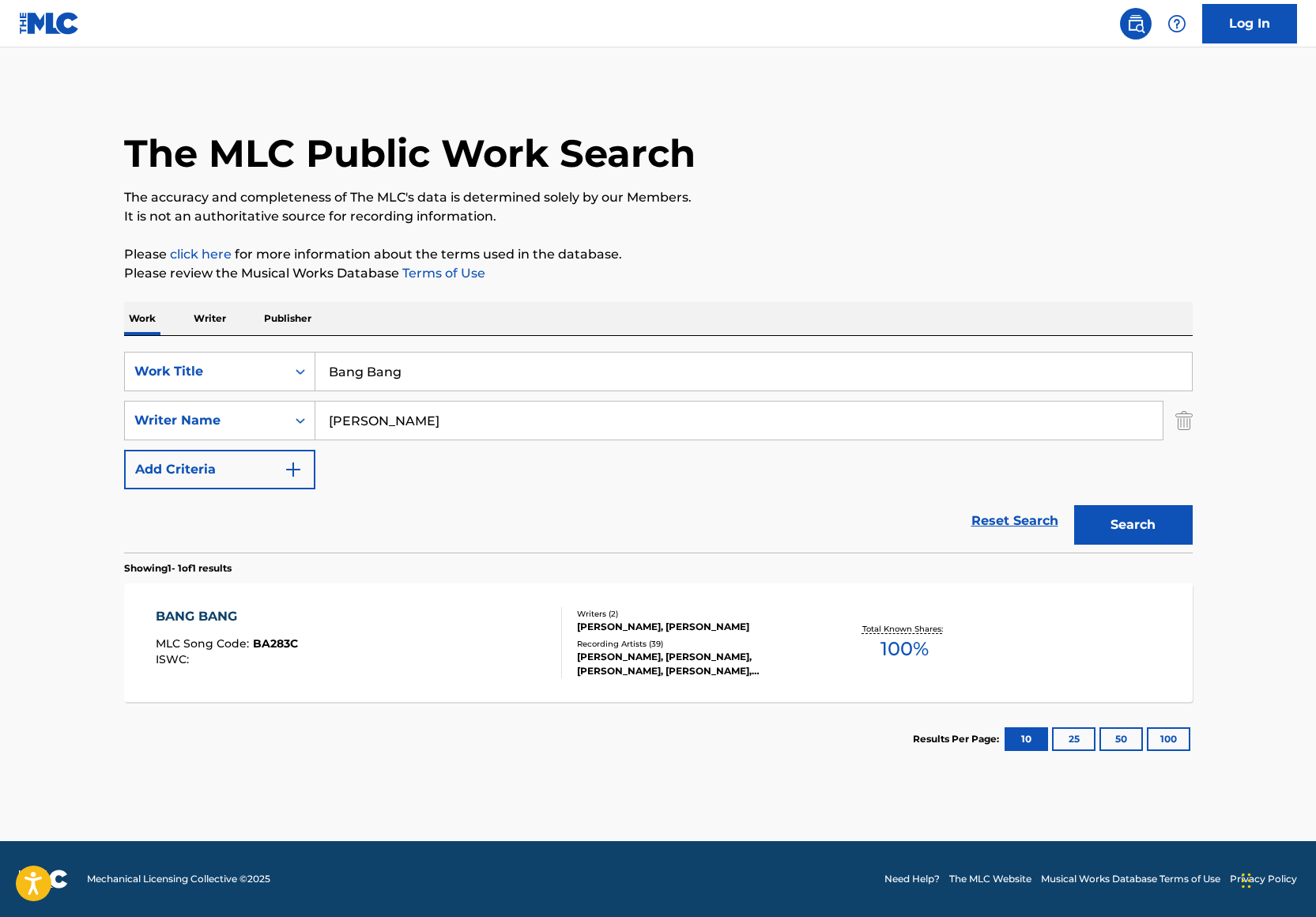
click at [531, 360] on input "Bang Bang" at bounding box center [754, 371] width 877 height 38
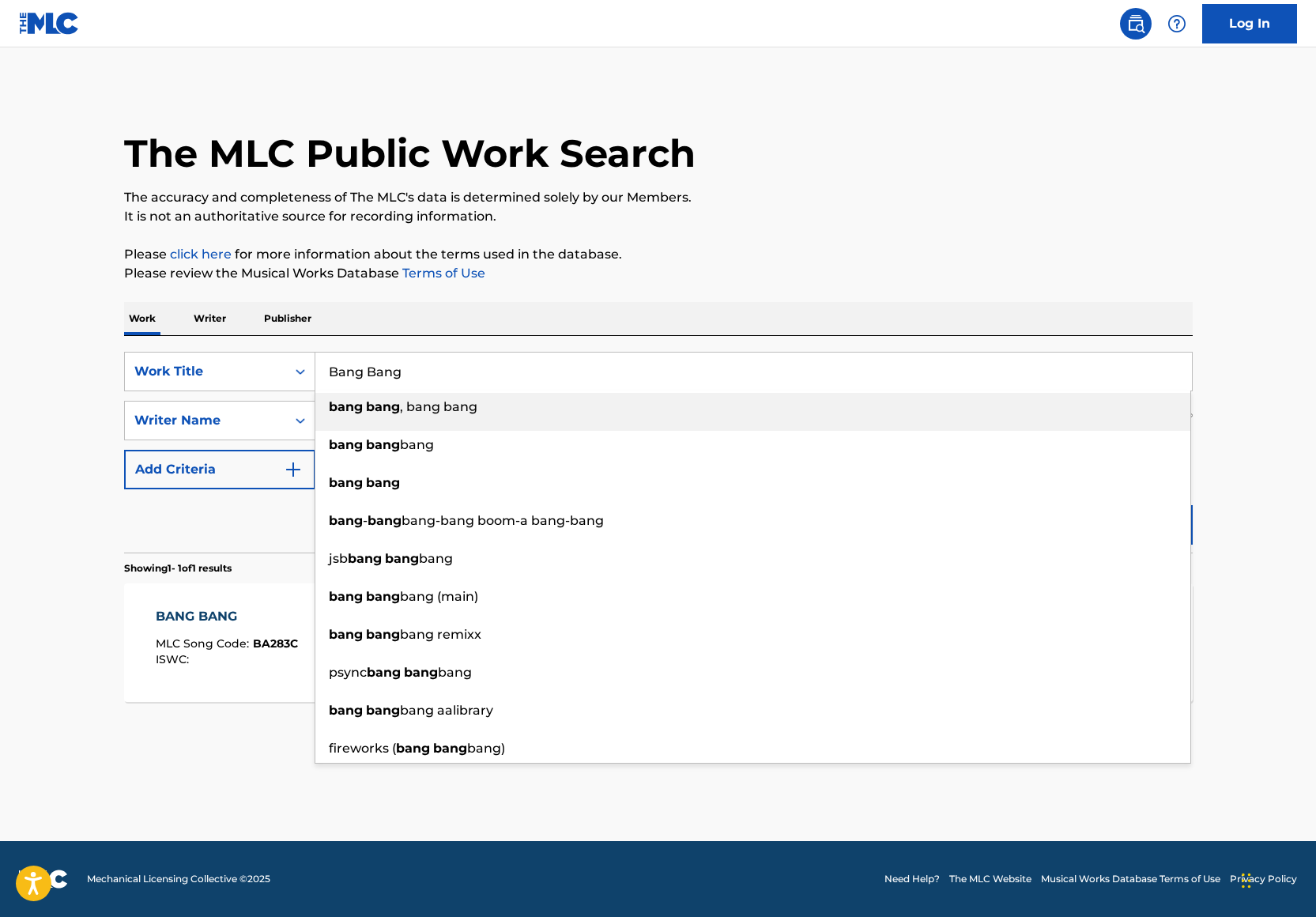
click at [531, 360] on input "Bang Bang" at bounding box center [754, 371] width 877 height 38
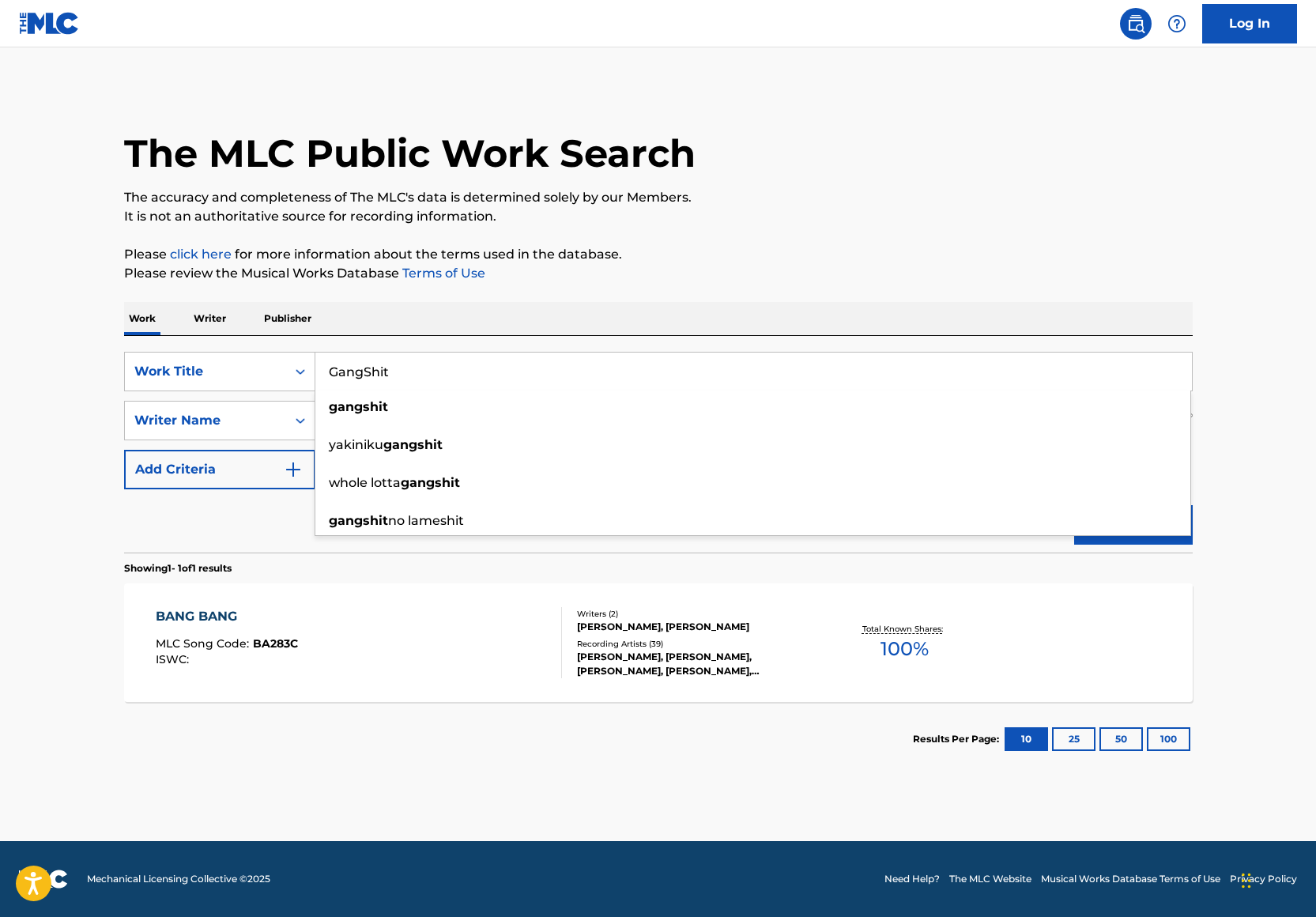
click at [364, 374] on input "GangShit" at bounding box center [754, 371] width 877 height 38
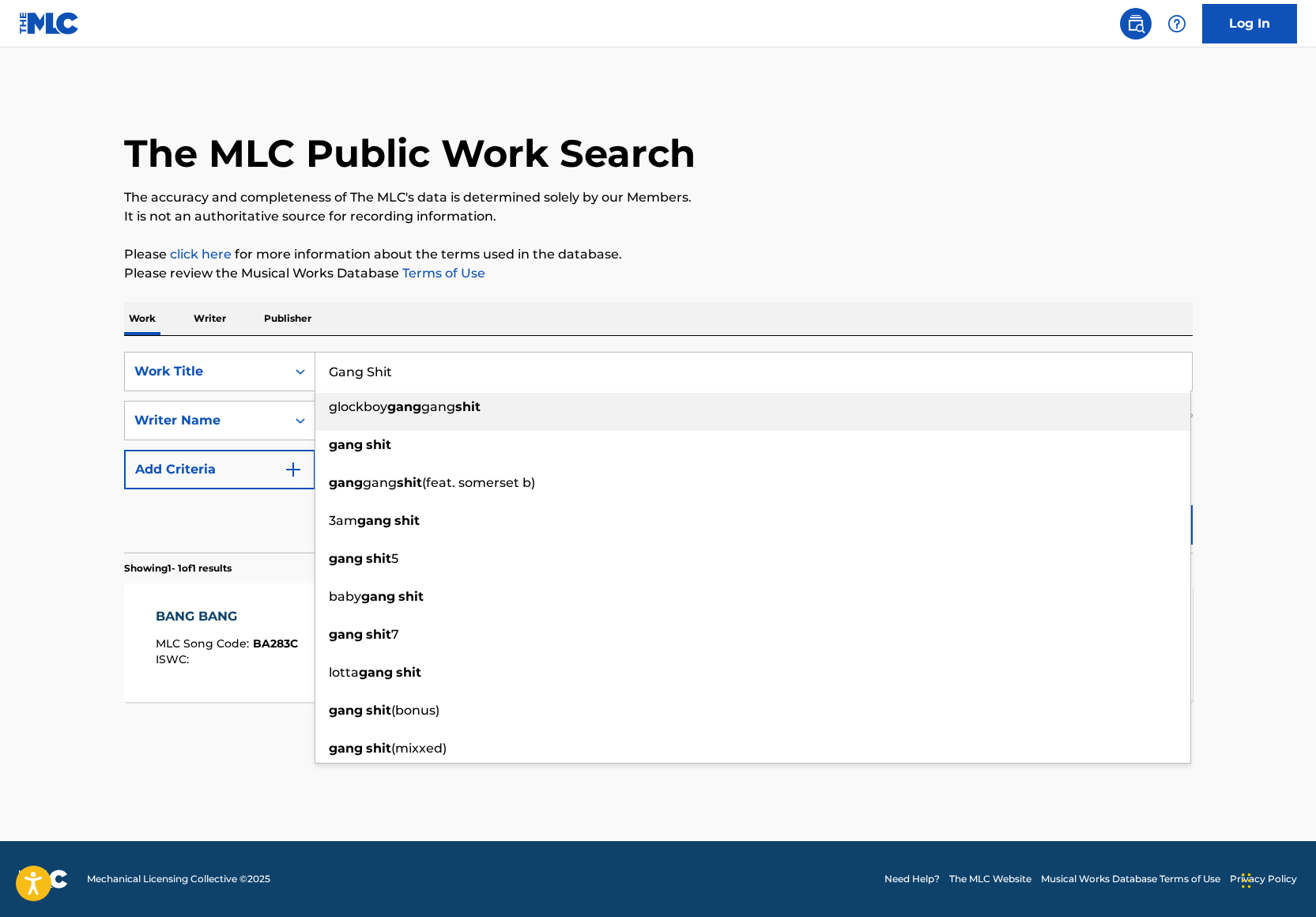
click at [467, 377] on input "Gang Shit" at bounding box center [754, 371] width 877 height 38
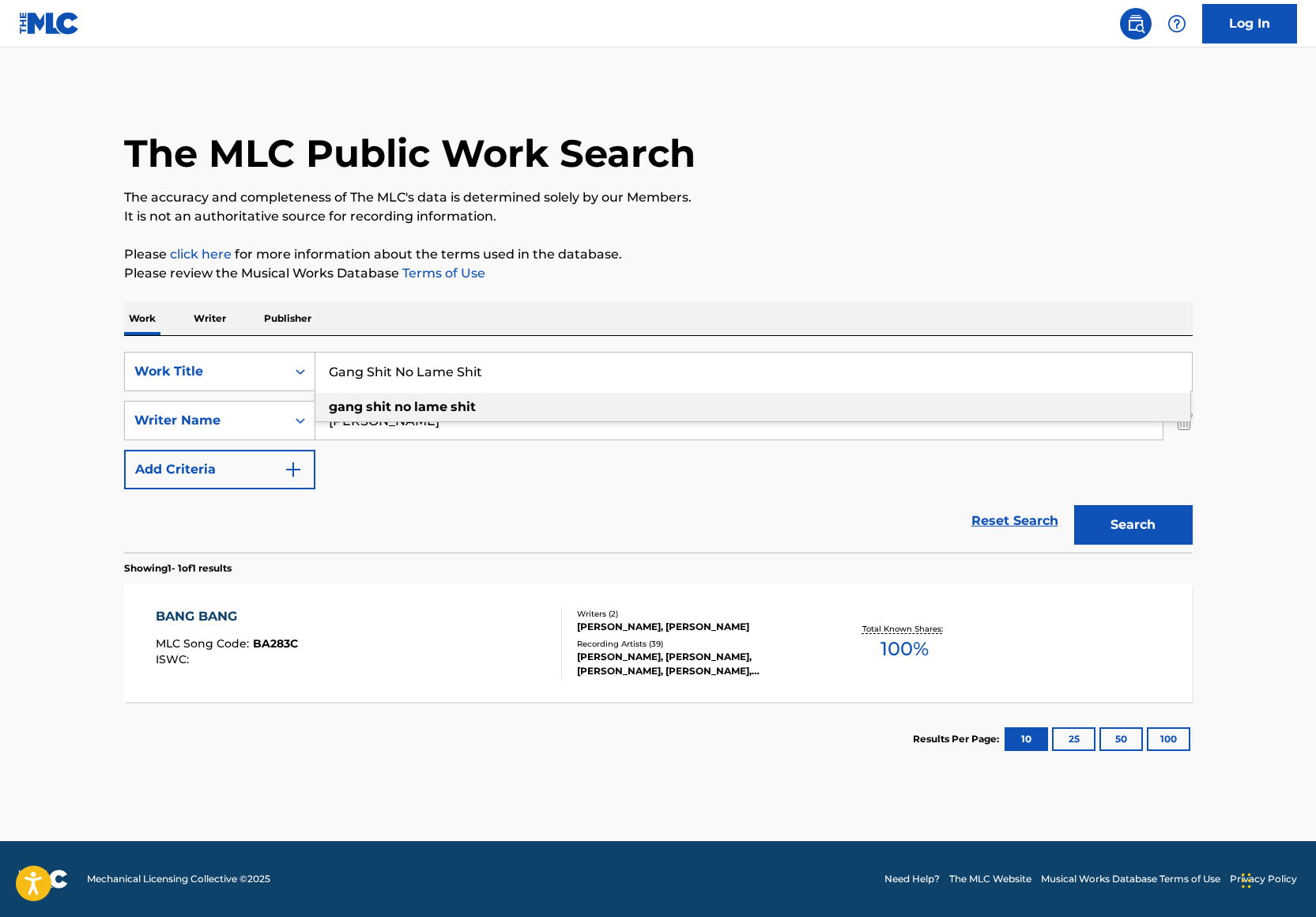
type input "Gang Shit No Lame Shit"
click at [677, 269] on p "Please review the Musical Works Database Terms of Use" at bounding box center [658, 273] width 1068 height 19
click at [1135, 538] on button "Search" at bounding box center [1133, 524] width 119 height 40
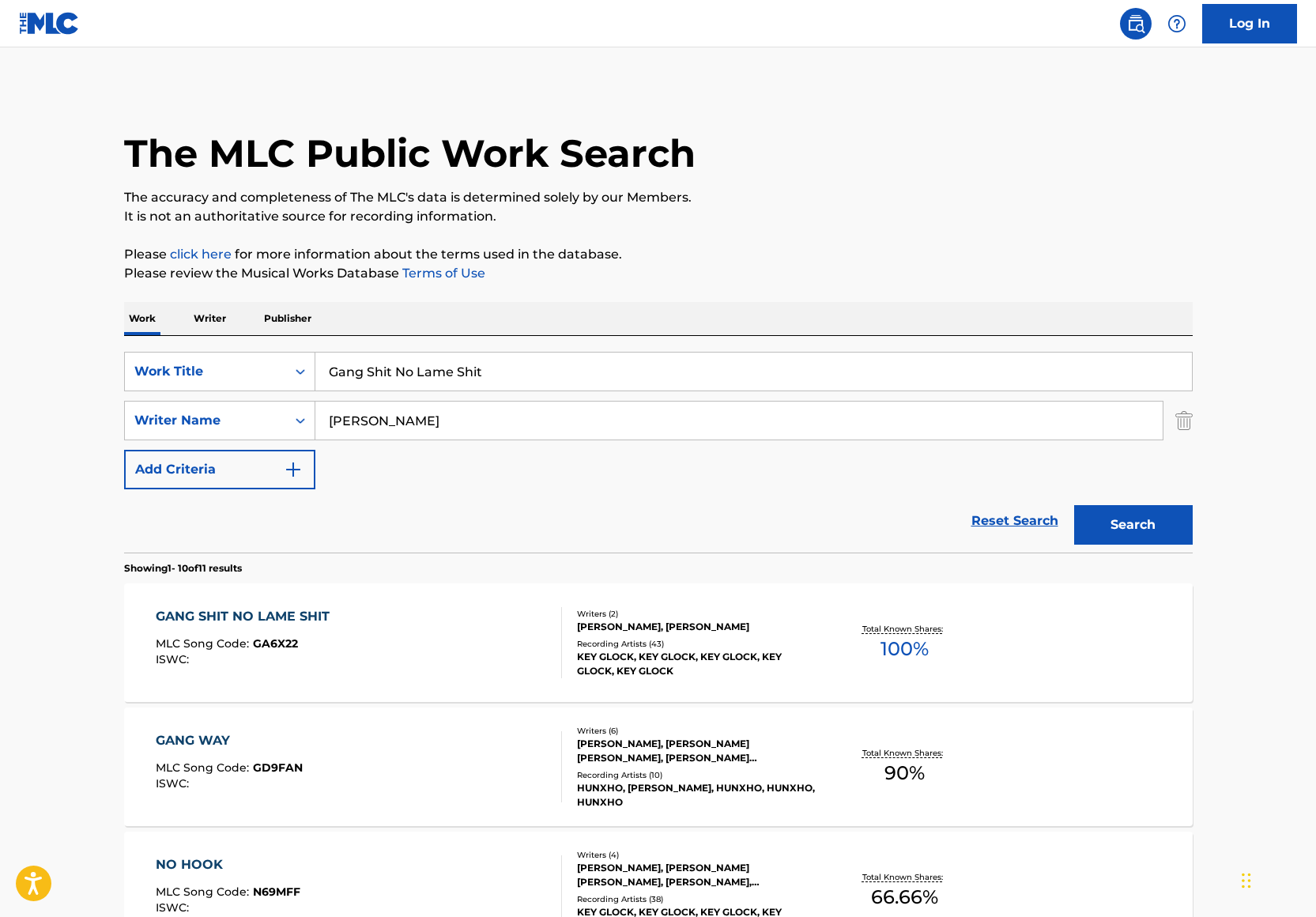
click at [666, 610] on div "Writers ( 2 )" at bounding box center [697, 613] width 239 height 11
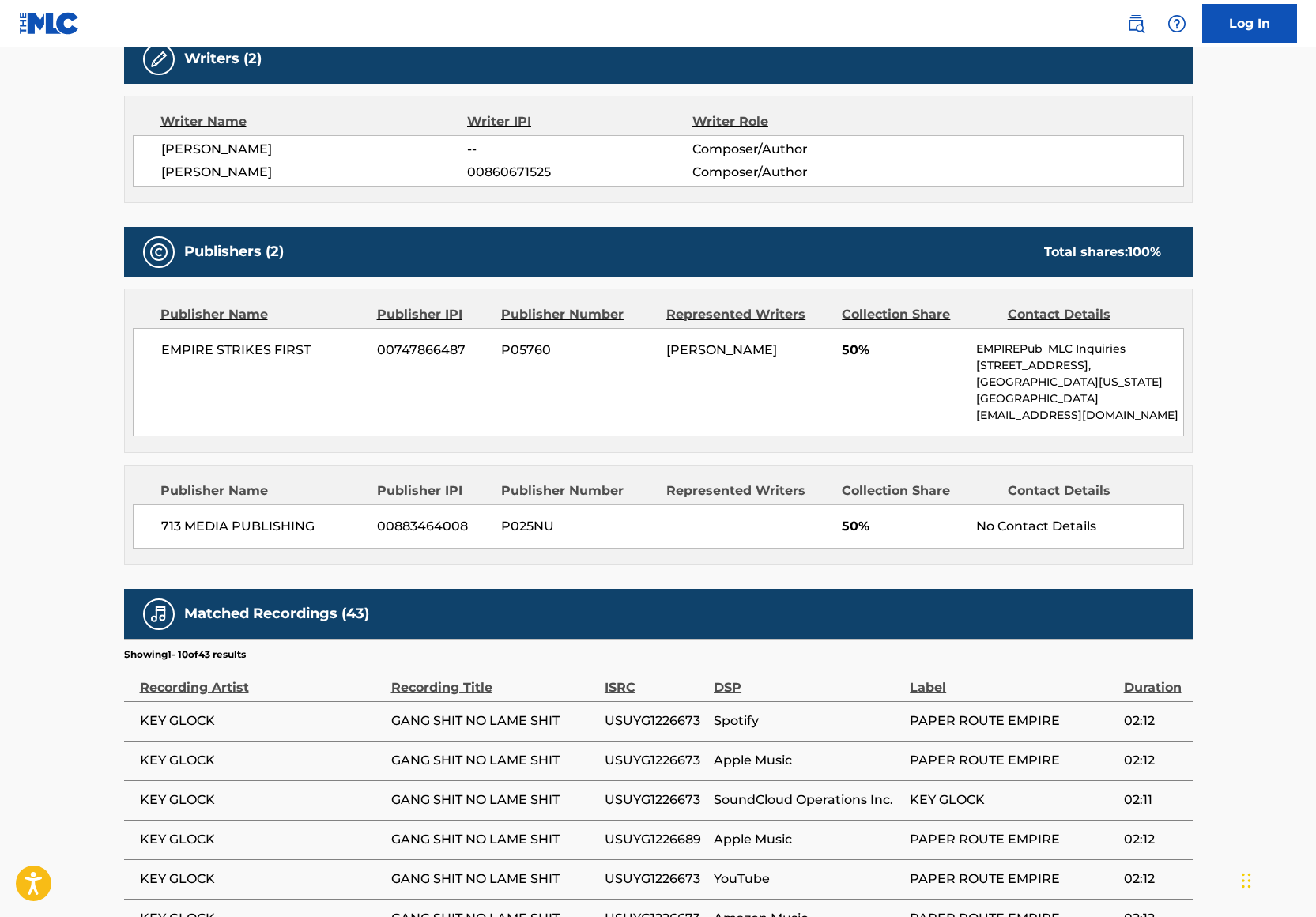
scroll to position [298, 0]
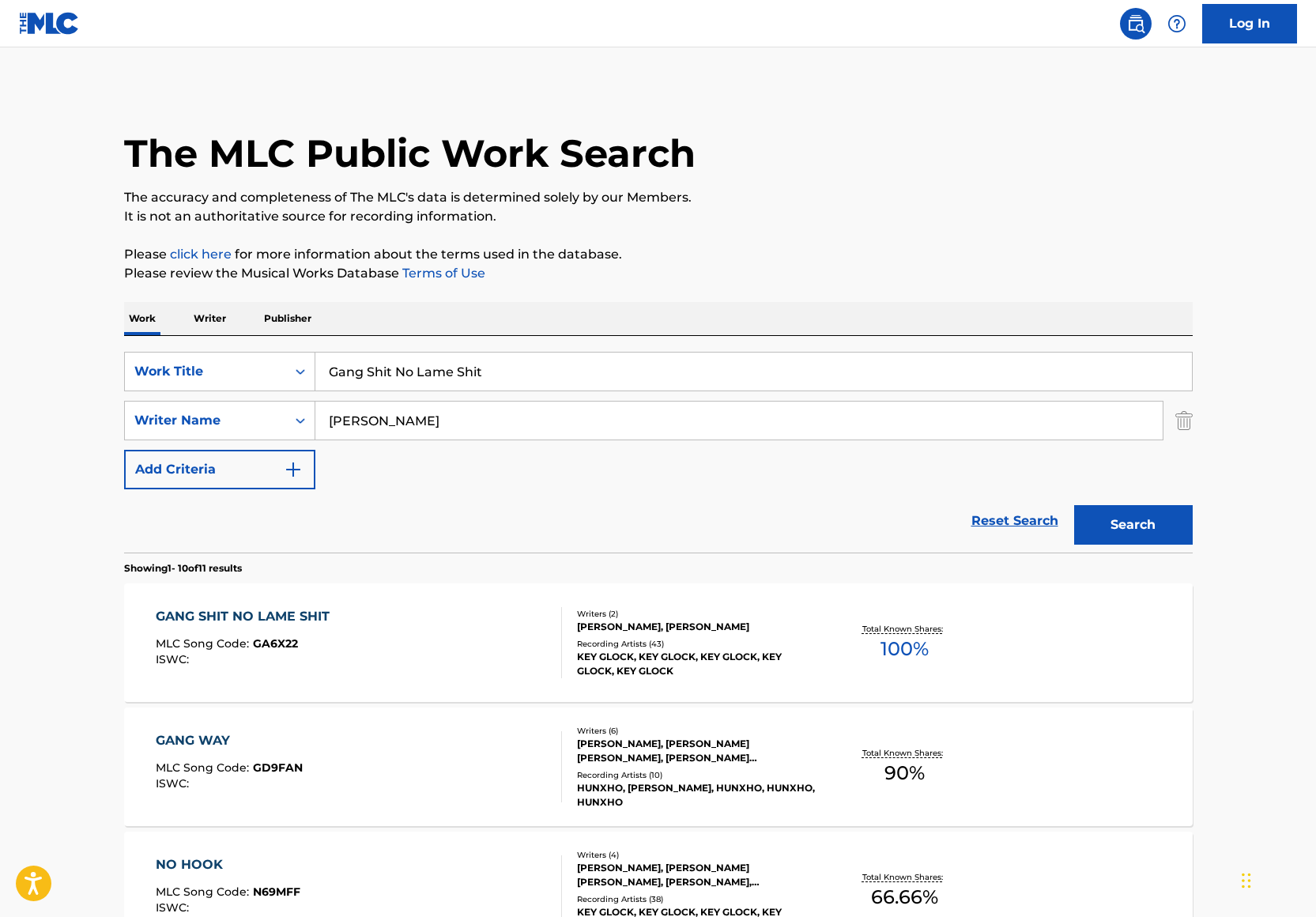
click at [423, 384] on input "Gang Shit No Lame Shit" at bounding box center [754, 371] width 877 height 38
click at [423, 383] on input "Gang Shit No Lame Shit" at bounding box center [754, 371] width 877 height 38
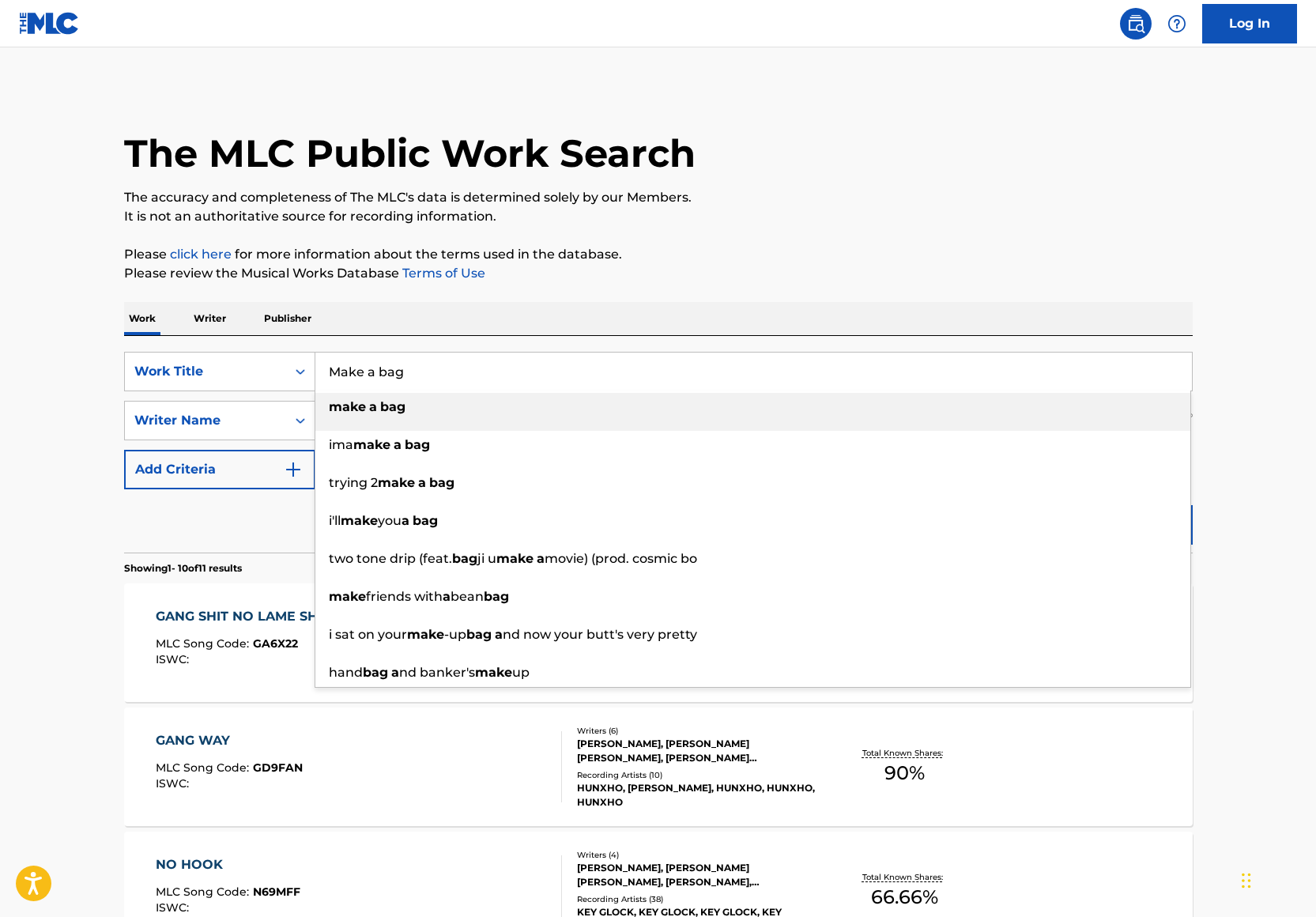
type input "Make a bag"
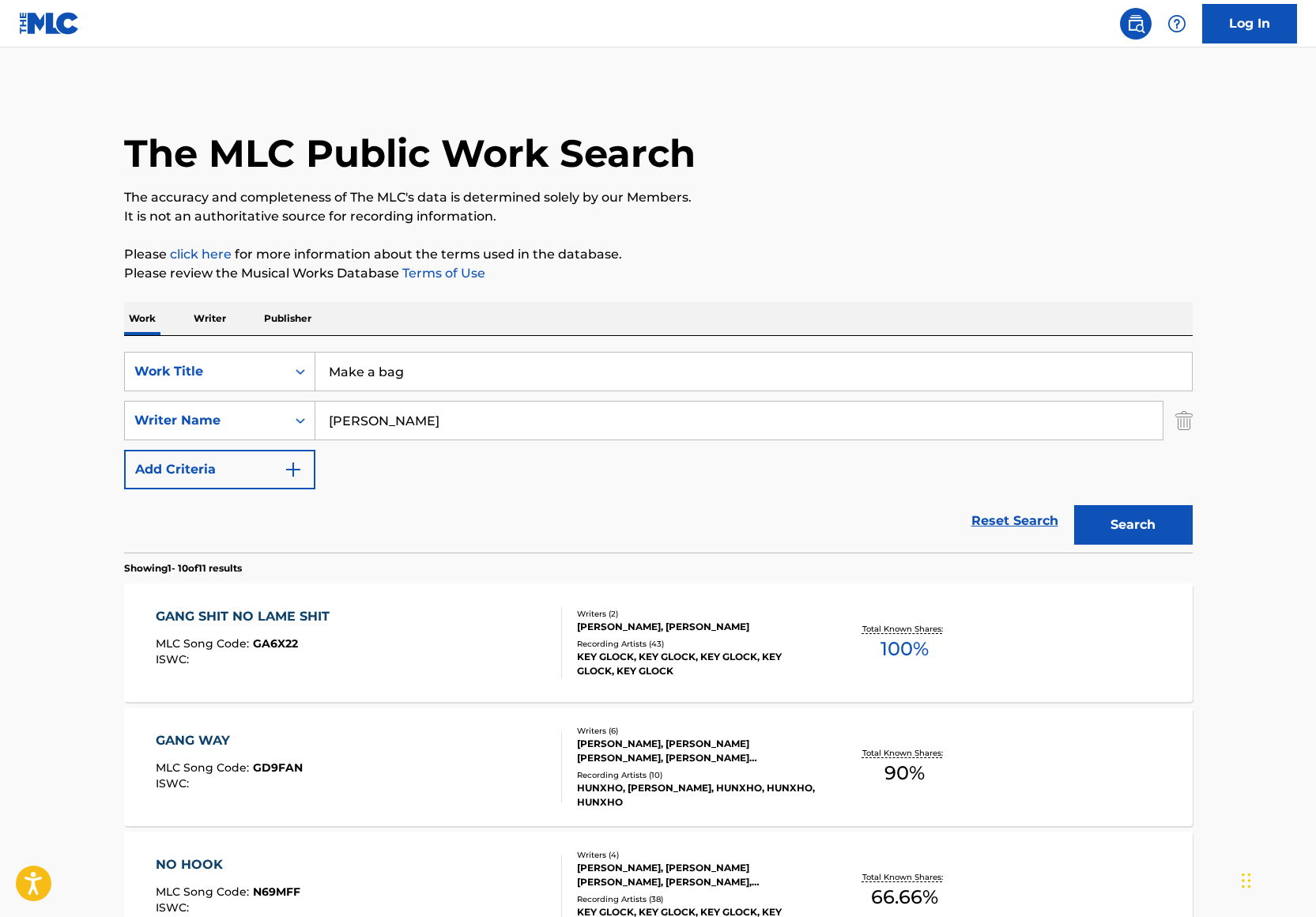
click at [863, 210] on p "It is not an authoritative source for recording information." at bounding box center [658, 217] width 1068 height 19
click at [1131, 508] on button "Search" at bounding box center [1133, 524] width 119 height 40
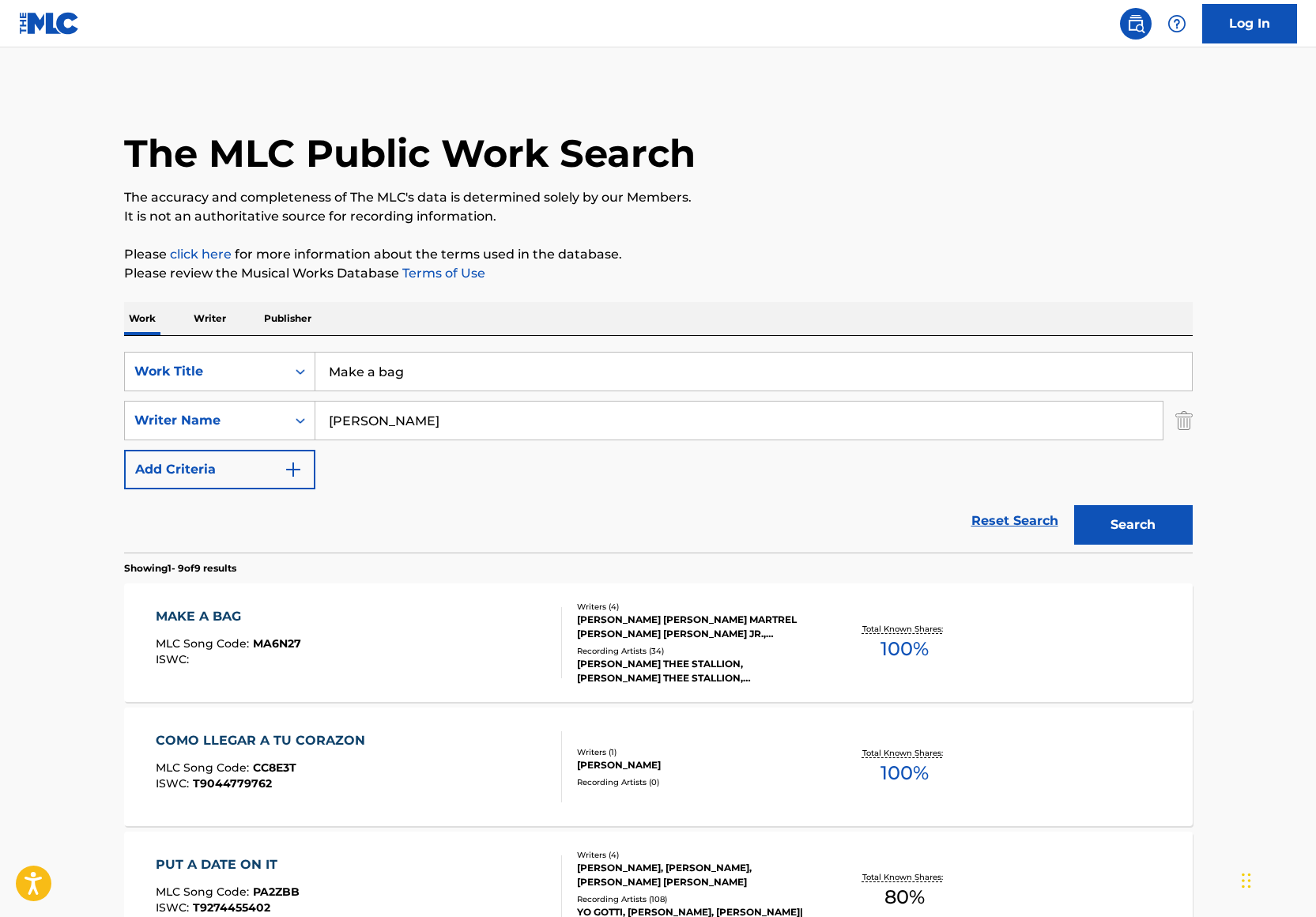
click at [728, 617] on div "RAMIRO ANDRES MORALES, JULIAN MARTREL MASON, DEMARIO DEWAYNE WHITE JR., MEGAN J…" at bounding box center [697, 626] width 239 height 28
click at [388, 352] on input "Make a bag" at bounding box center [754, 371] width 877 height 38
click at [387, 352] on input "Make a bag" at bounding box center [754, 371] width 877 height 38
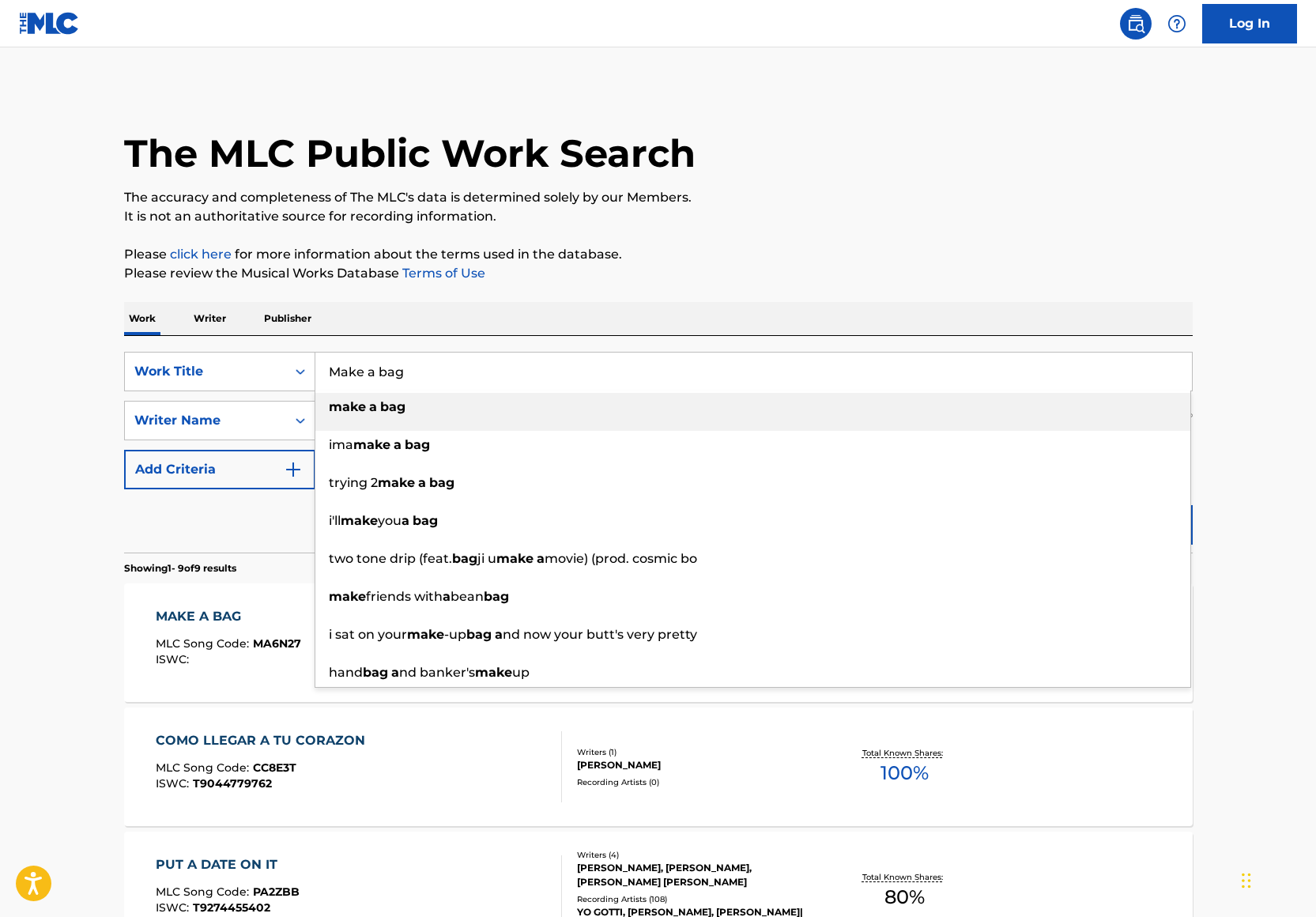
click at [387, 352] on input "Make a bag" at bounding box center [754, 371] width 877 height 38
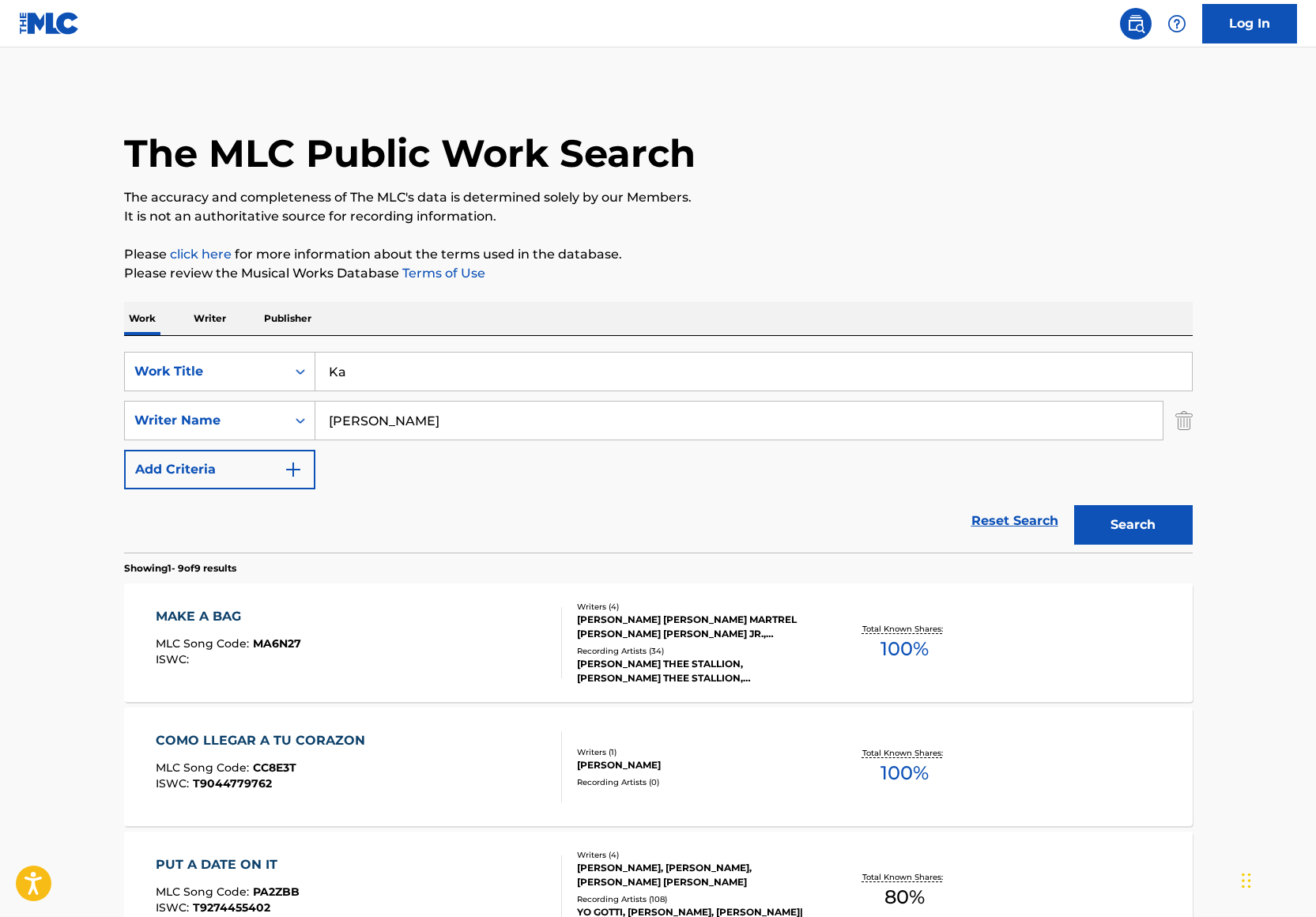
type input "K"
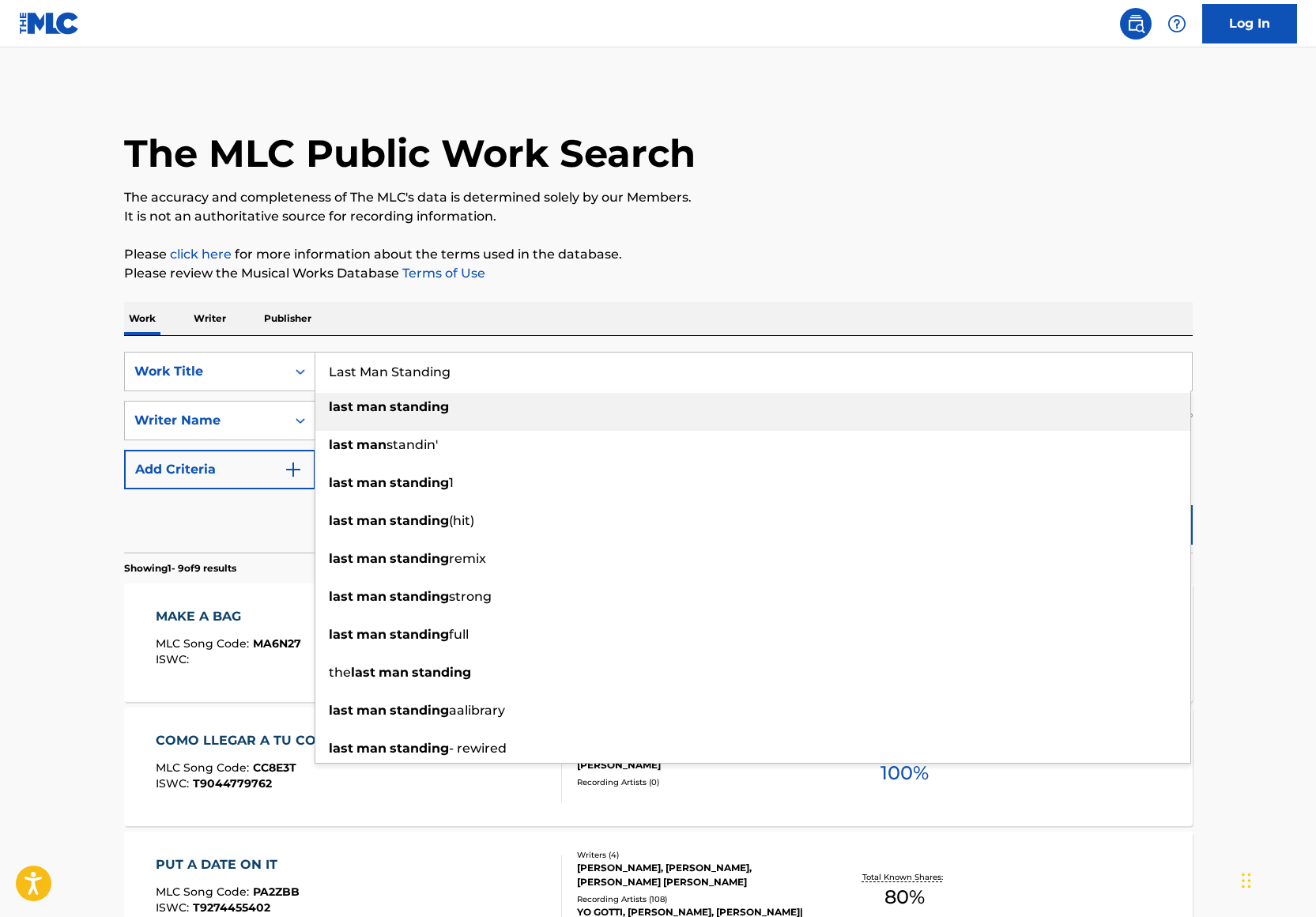
type input "Last Man Standing"
click at [688, 262] on p "Please click here for more information about the terms used in the database." at bounding box center [658, 255] width 1068 height 19
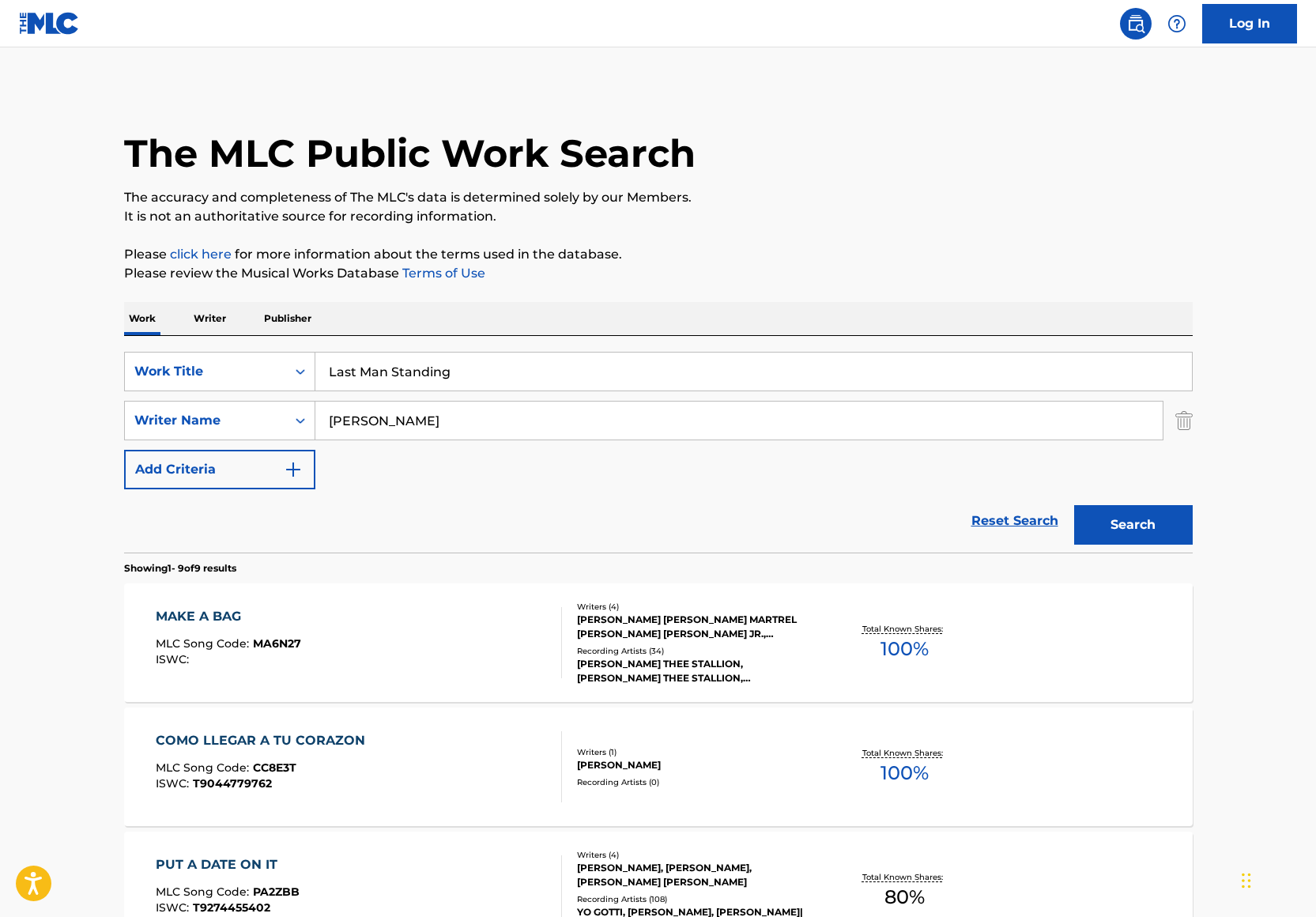
click at [1110, 527] on button "Search" at bounding box center [1133, 524] width 119 height 40
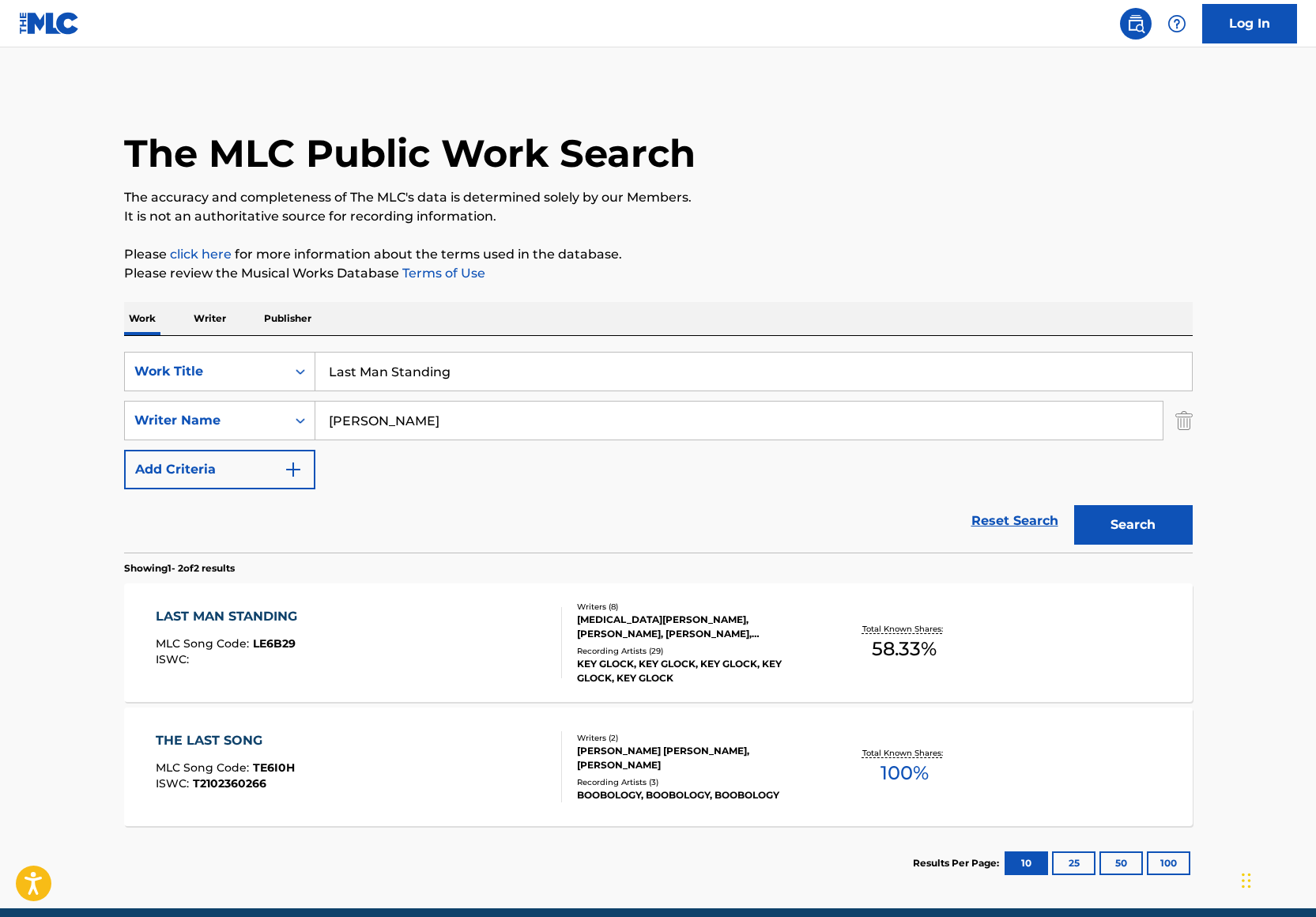
click at [809, 627] on div "NIKITA MURENTS, KATLEEN E. BAKER, PARRIS FOSTER, OLEKSANDR PODA, WILLIAM BUTLER…" at bounding box center [697, 626] width 239 height 28
click at [454, 380] on input "Last Man Standing" at bounding box center [754, 371] width 877 height 38
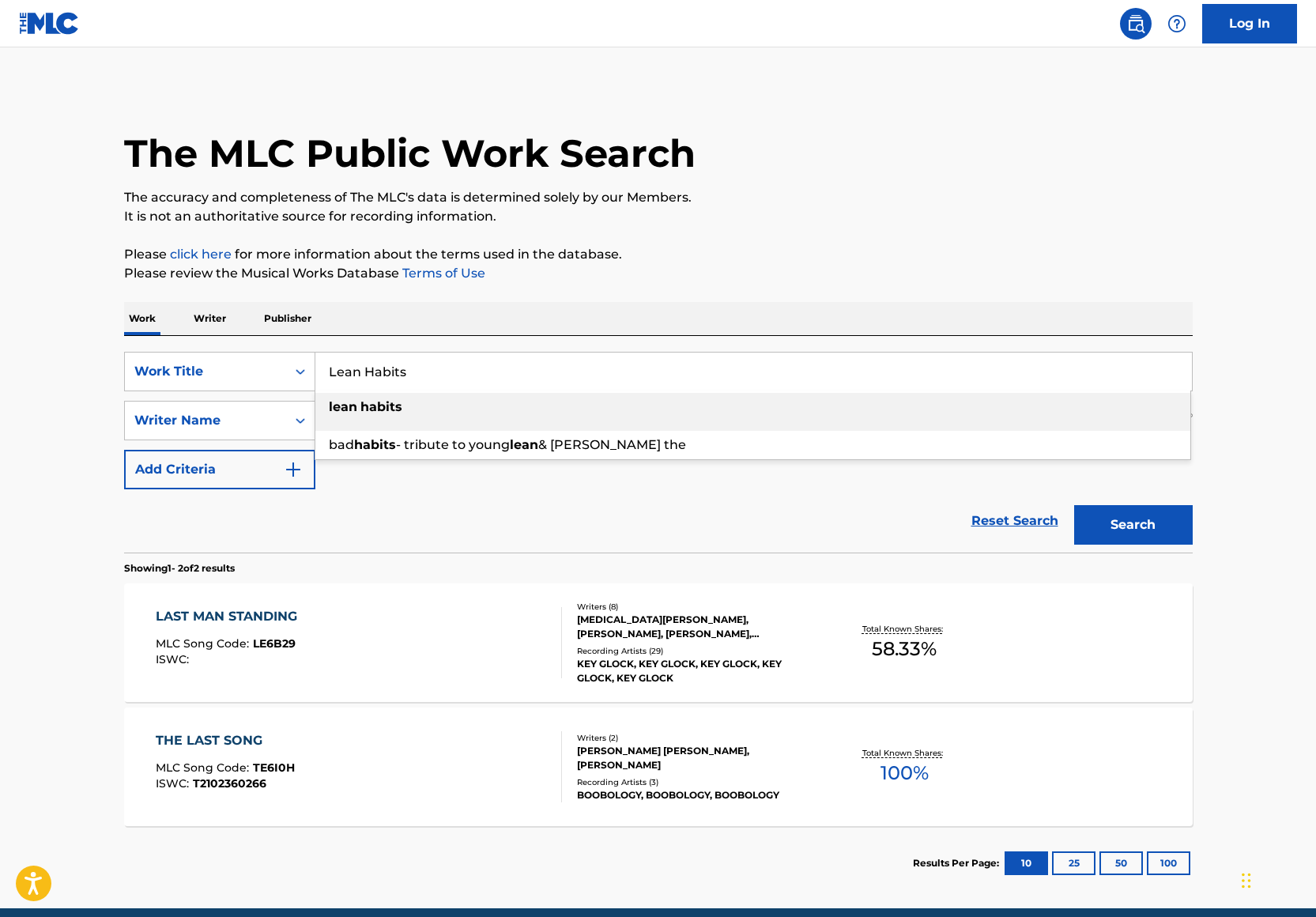
type input "Lean Habits"
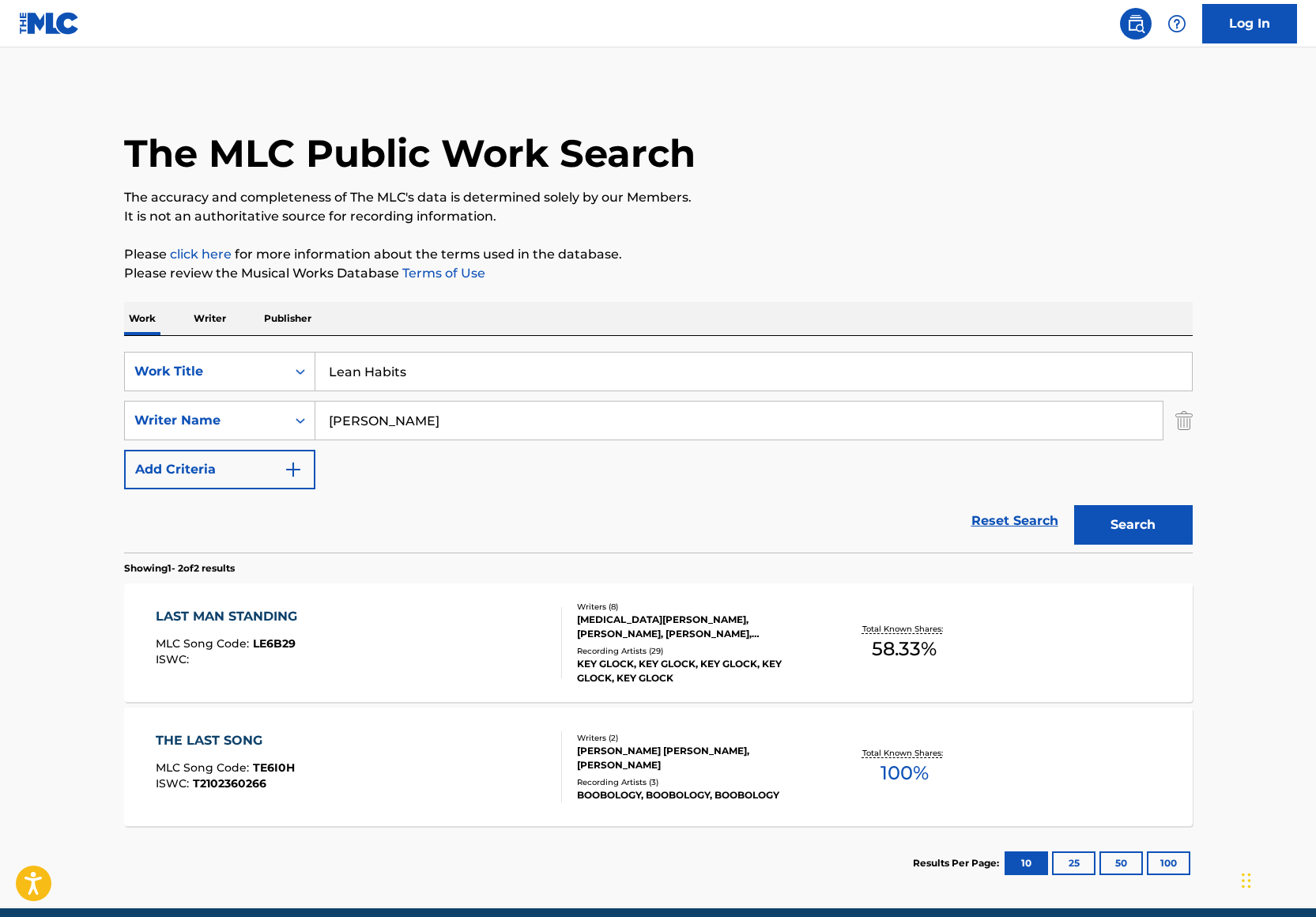
click at [797, 253] on p "Please click here for more information about the terms used in the database." at bounding box center [658, 255] width 1068 height 19
click at [1150, 531] on button "Search" at bounding box center [1133, 524] width 119 height 40
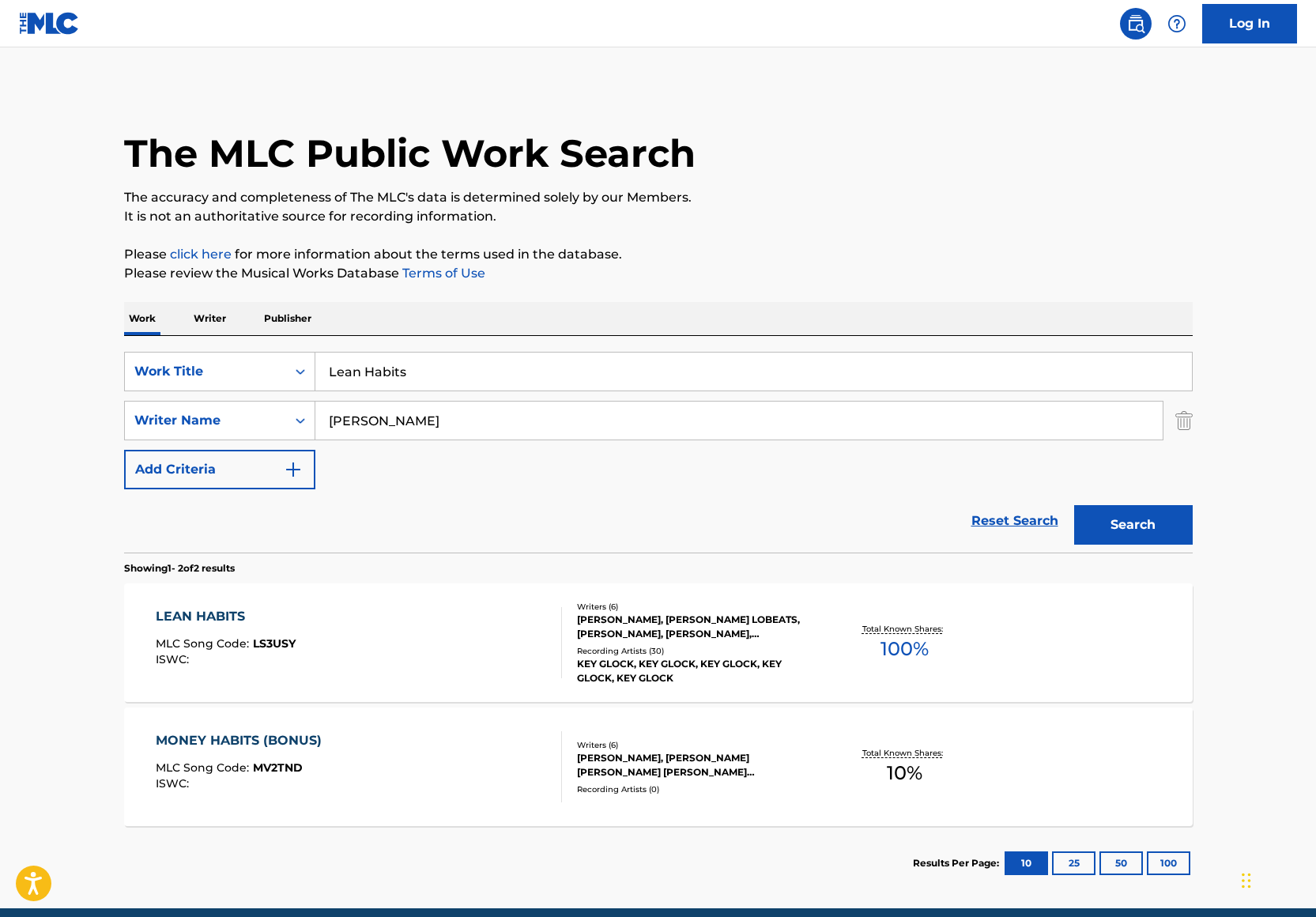
scroll to position [67, 0]
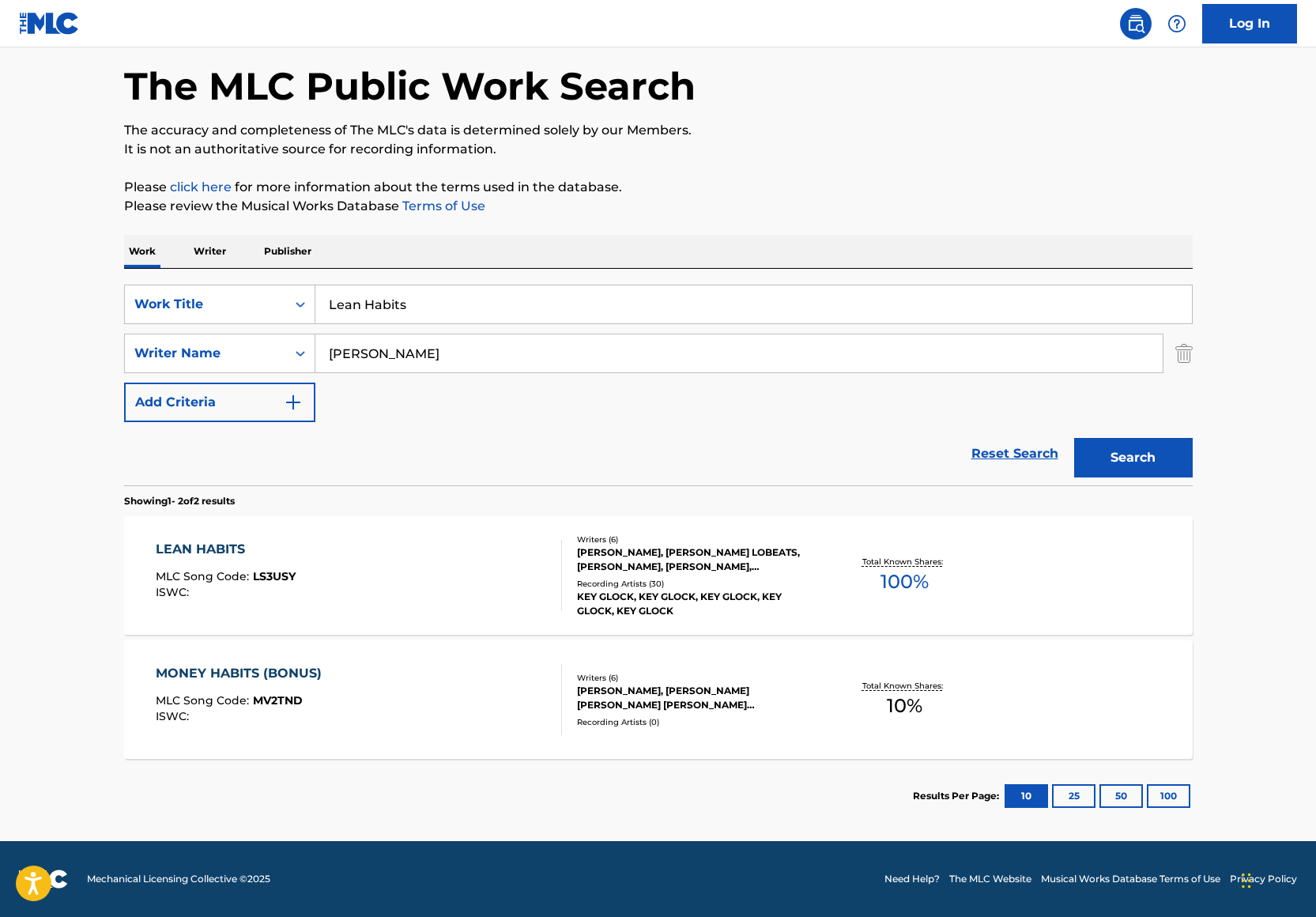
click at [427, 563] on div "LEAN HABITS MLC Song Code : LS3USY ISWC :" at bounding box center [358, 574] width 406 height 71
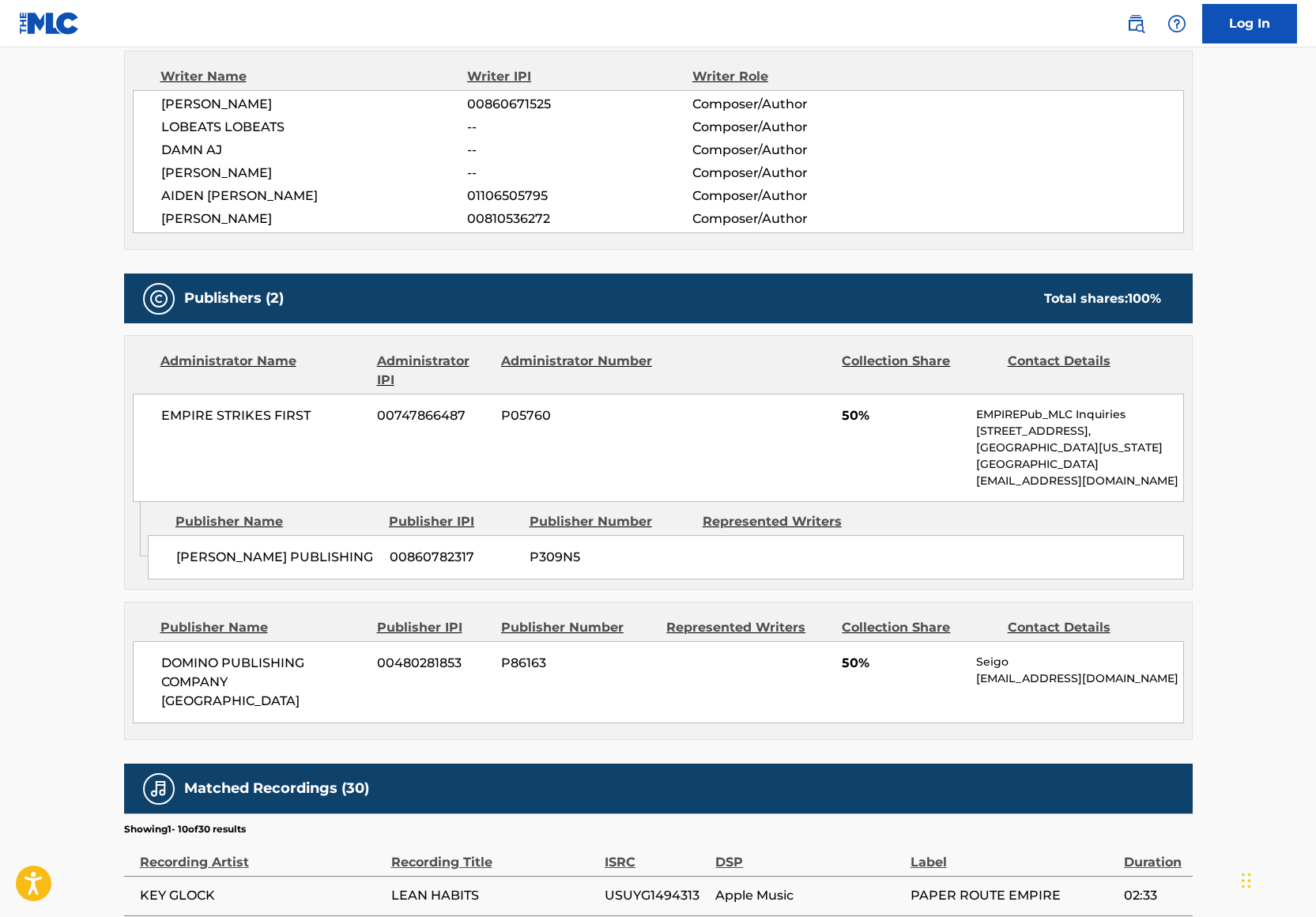
scroll to position [25, 0]
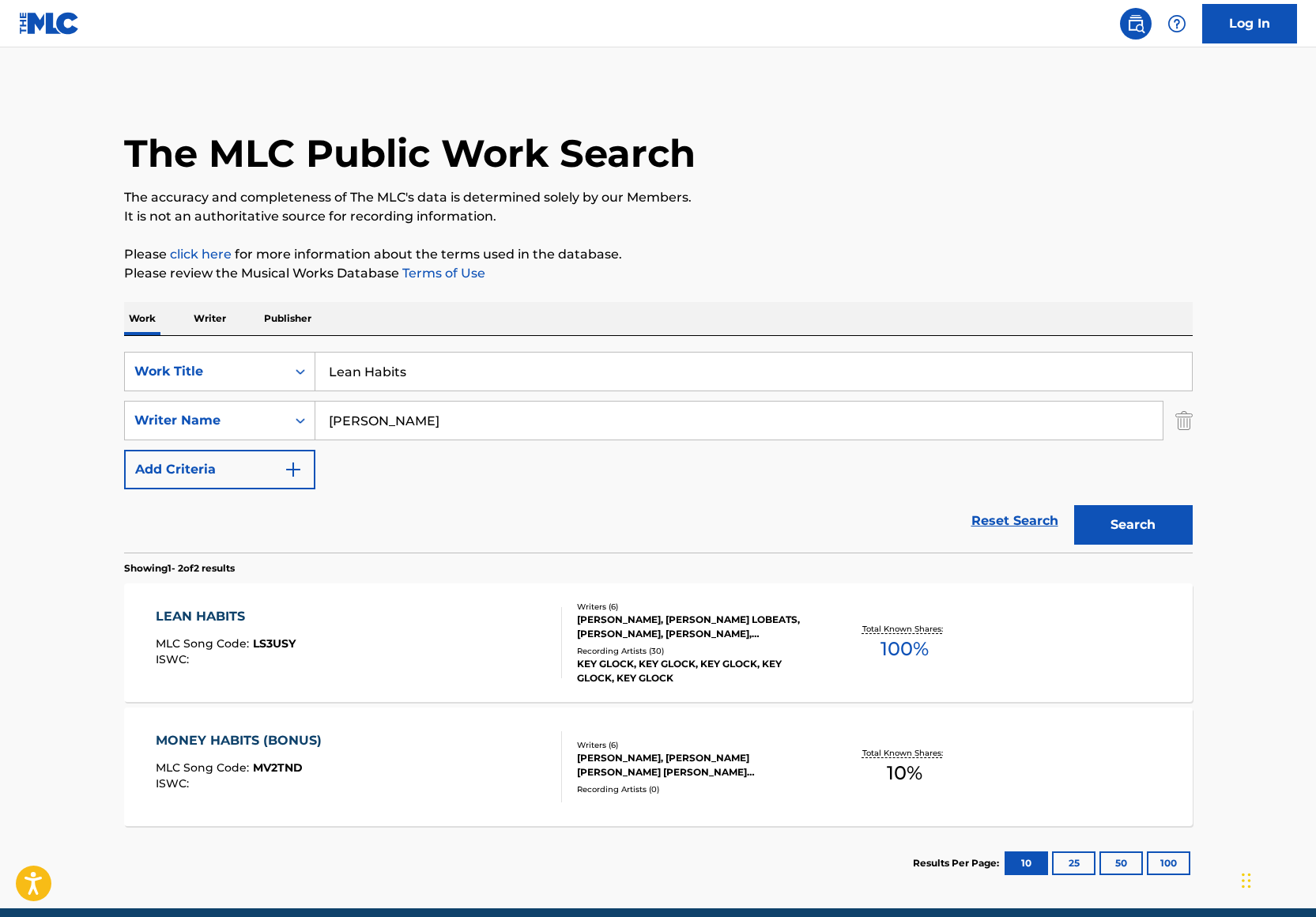
click at [473, 374] on input "Lean Habits" at bounding box center [754, 371] width 877 height 38
click at [697, 270] on p "Please review the Musical Works Database Terms of Use" at bounding box center [658, 273] width 1068 height 19
click at [456, 375] on input "Lean Habits" at bounding box center [754, 371] width 877 height 38
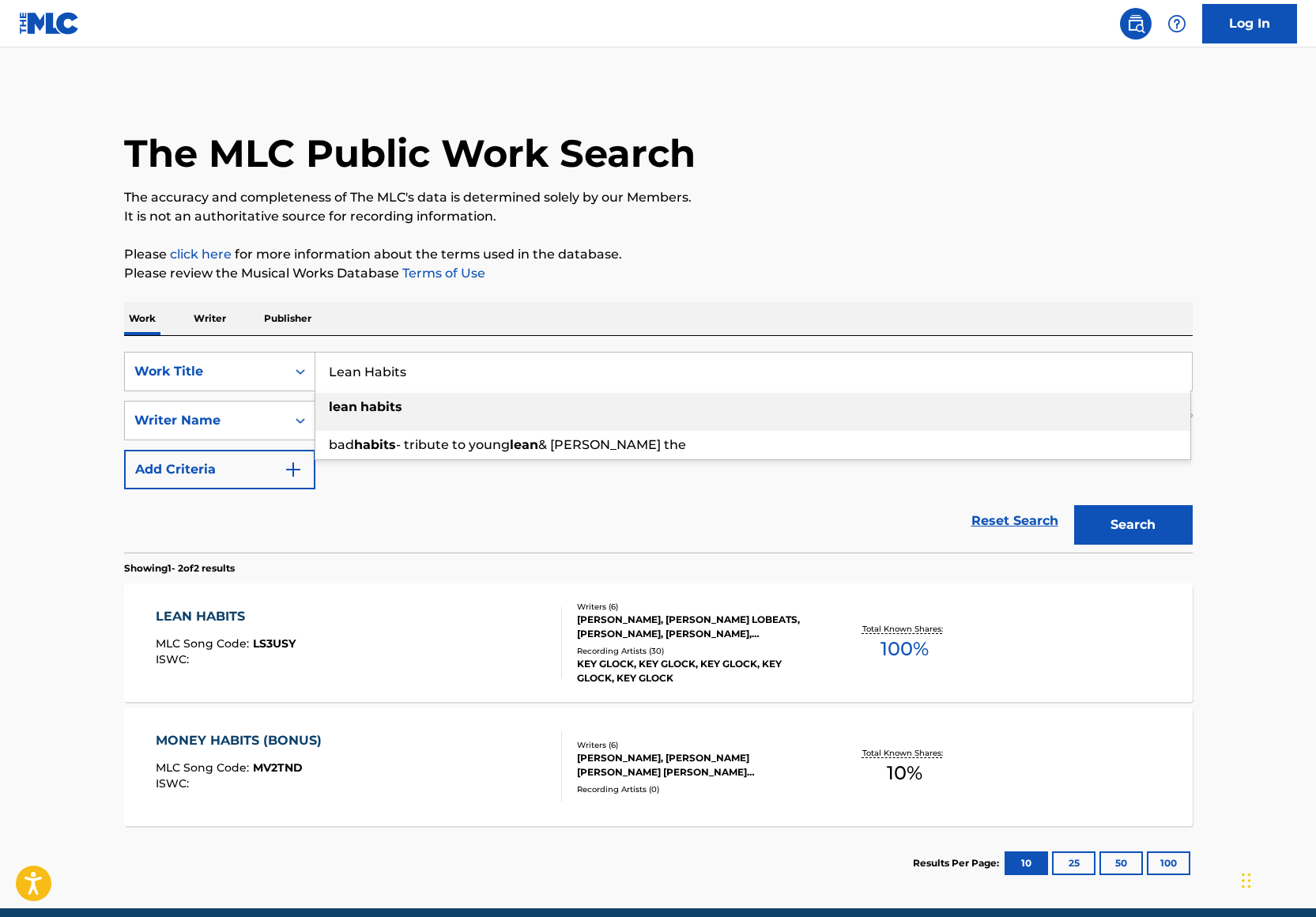
click at [454, 374] on input "Lean Habits" at bounding box center [754, 371] width 877 height 38
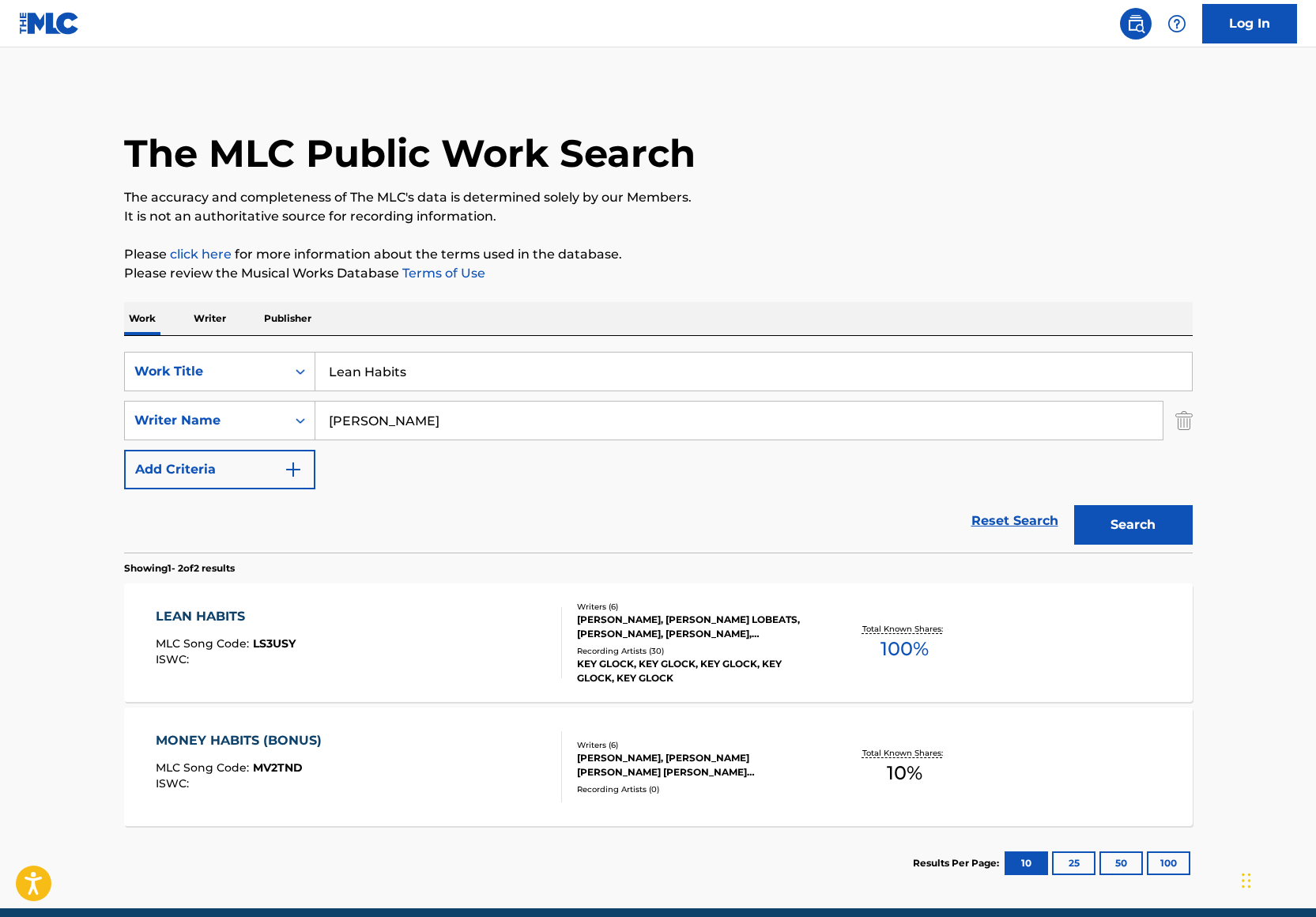
click at [608, 311] on div "Work Writer Publisher" at bounding box center [658, 319] width 1068 height 33
click at [510, 498] on div "Reset Search Search" at bounding box center [658, 521] width 1068 height 63
click at [437, 632] on div "LEAN HABITS MLC Song Code : LS3USY ISWC :" at bounding box center [358, 642] width 406 height 71
click at [424, 367] on input "Lean Habits" at bounding box center [754, 371] width 877 height 38
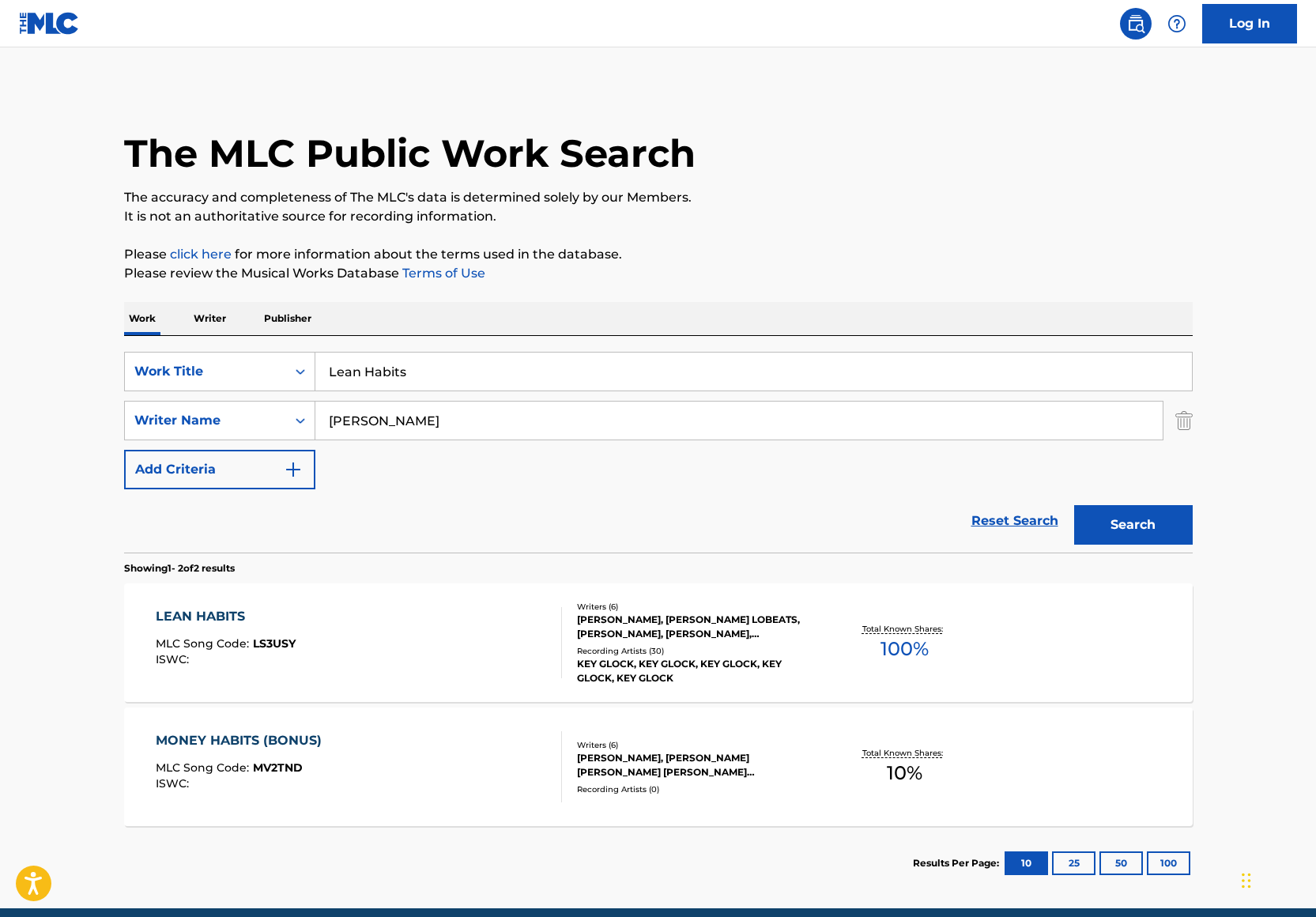
click at [424, 367] on input "Lean Habits" at bounding box center [754, 371] width 877 height 38
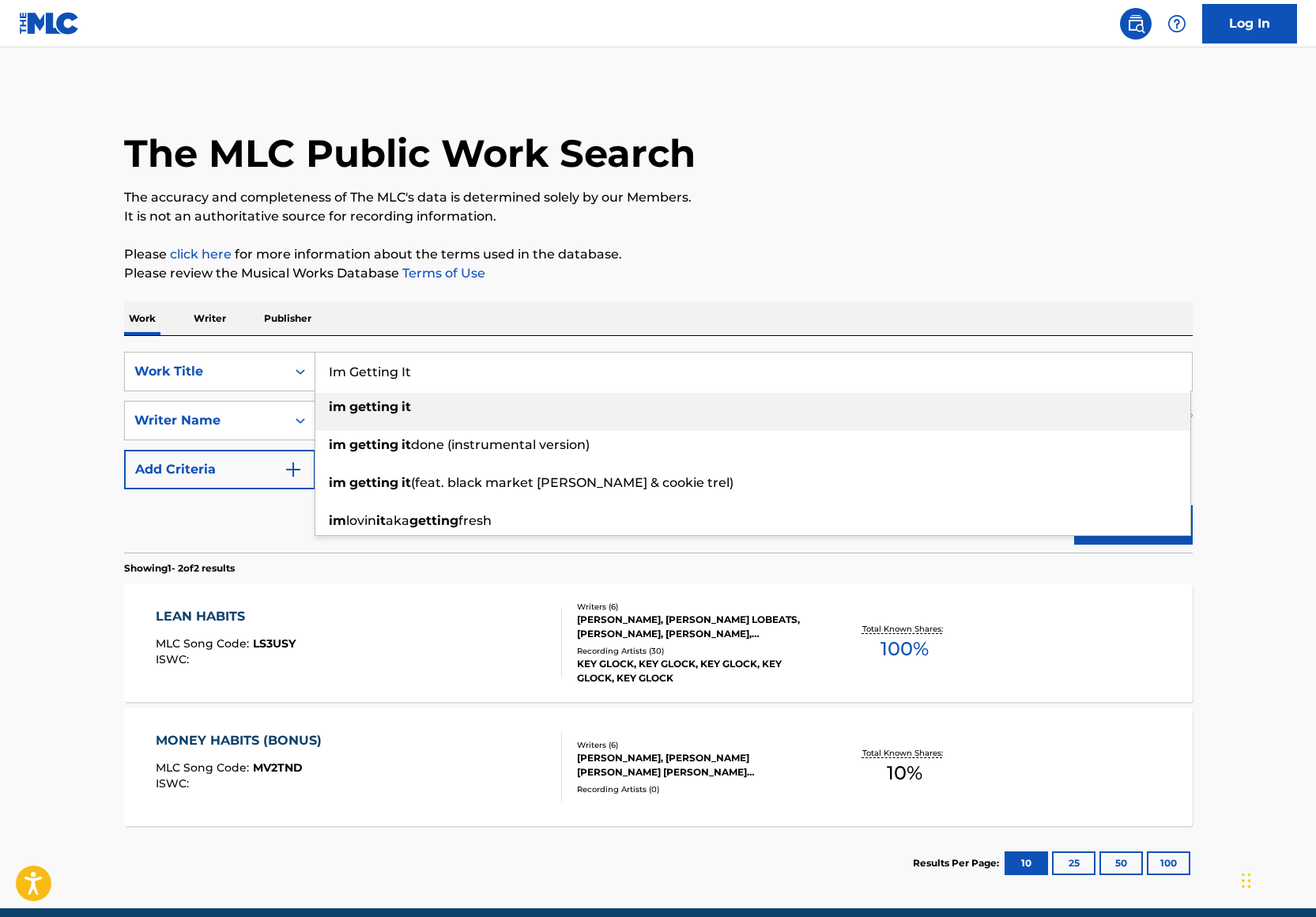
type input "Im Getting It"
click at [688, 246] on p "Please click here for more information about the terms used in the database." at bounding box center [658, 255] width 1068 height 19
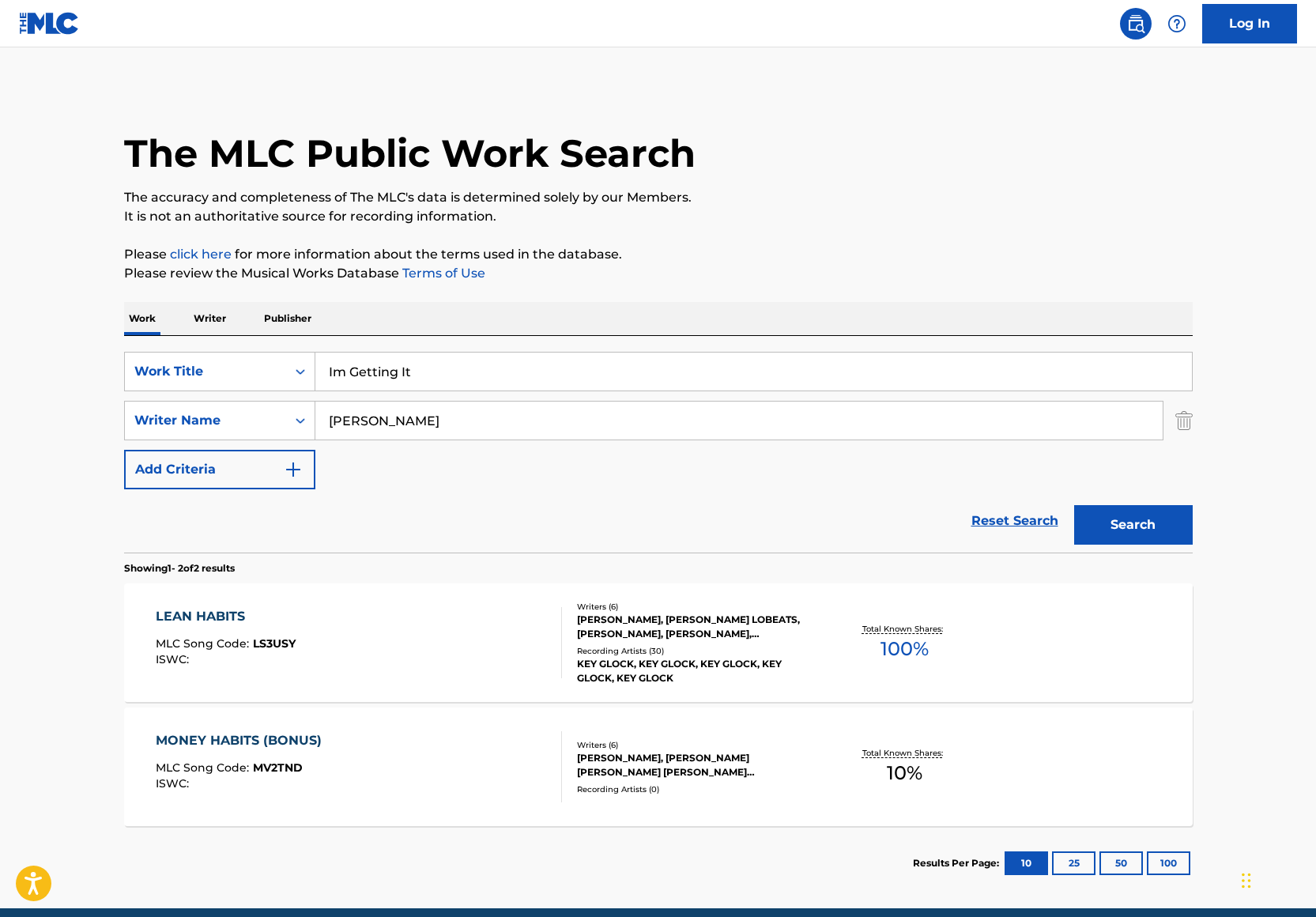
click at [1113, 531] on button "Search" at bounding box center [1133, 524] width 119 height 40
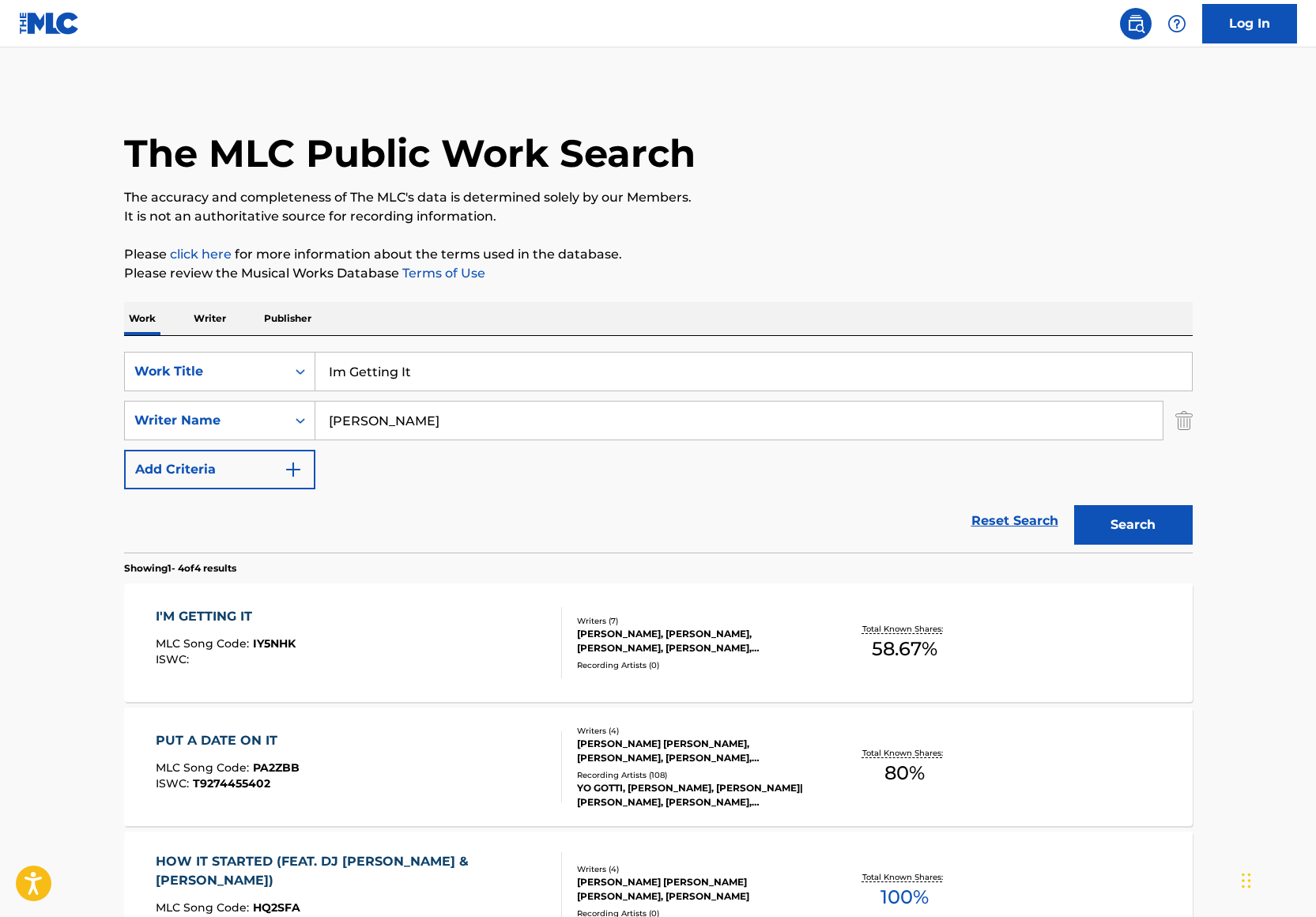
click at [483, 625] on div "I'M GETTING IT MLC Song Code : IY5NHK ISWC :" at bounding box center [358, 642] width 406 height 71
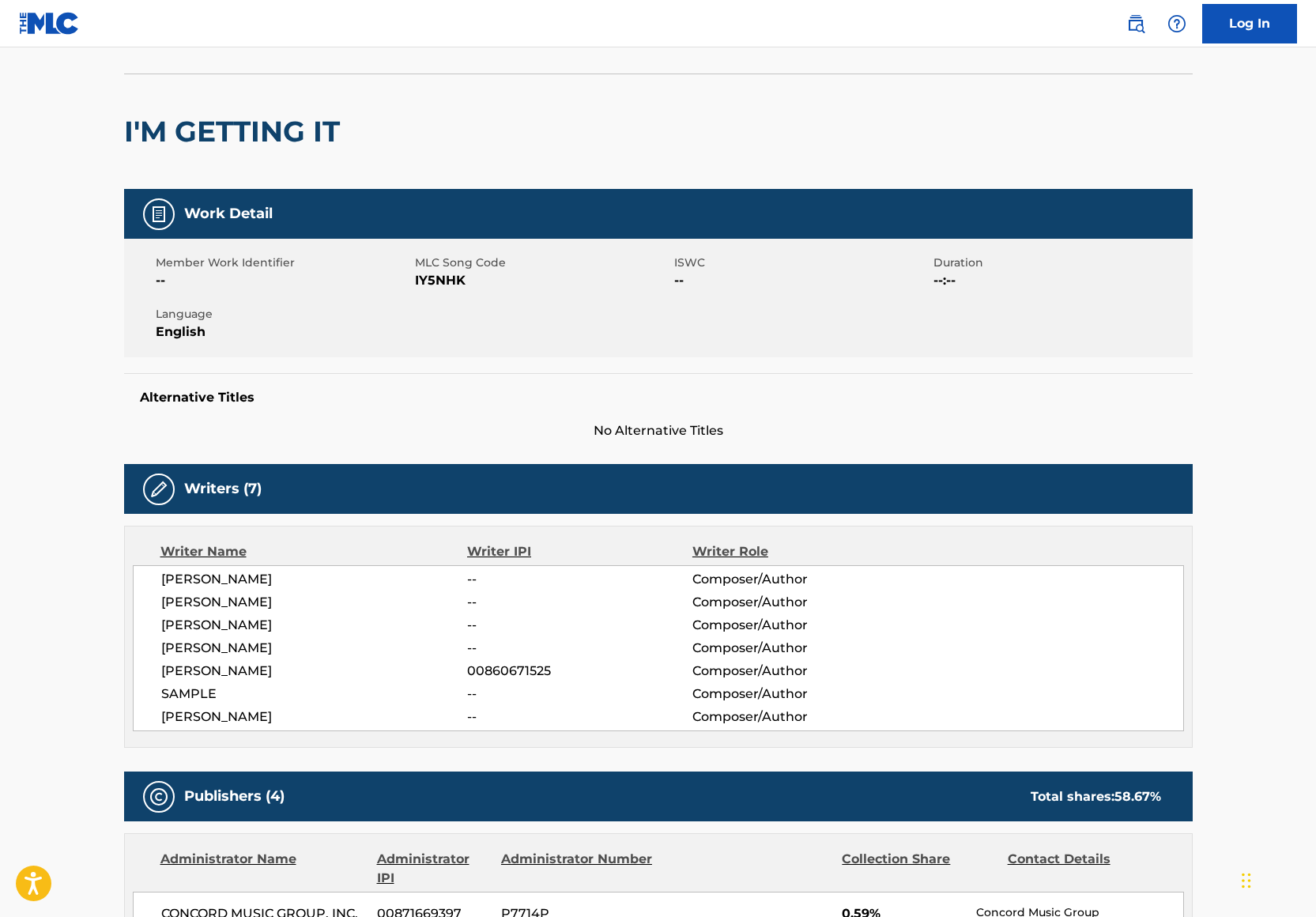
scroll to position [141, 0]
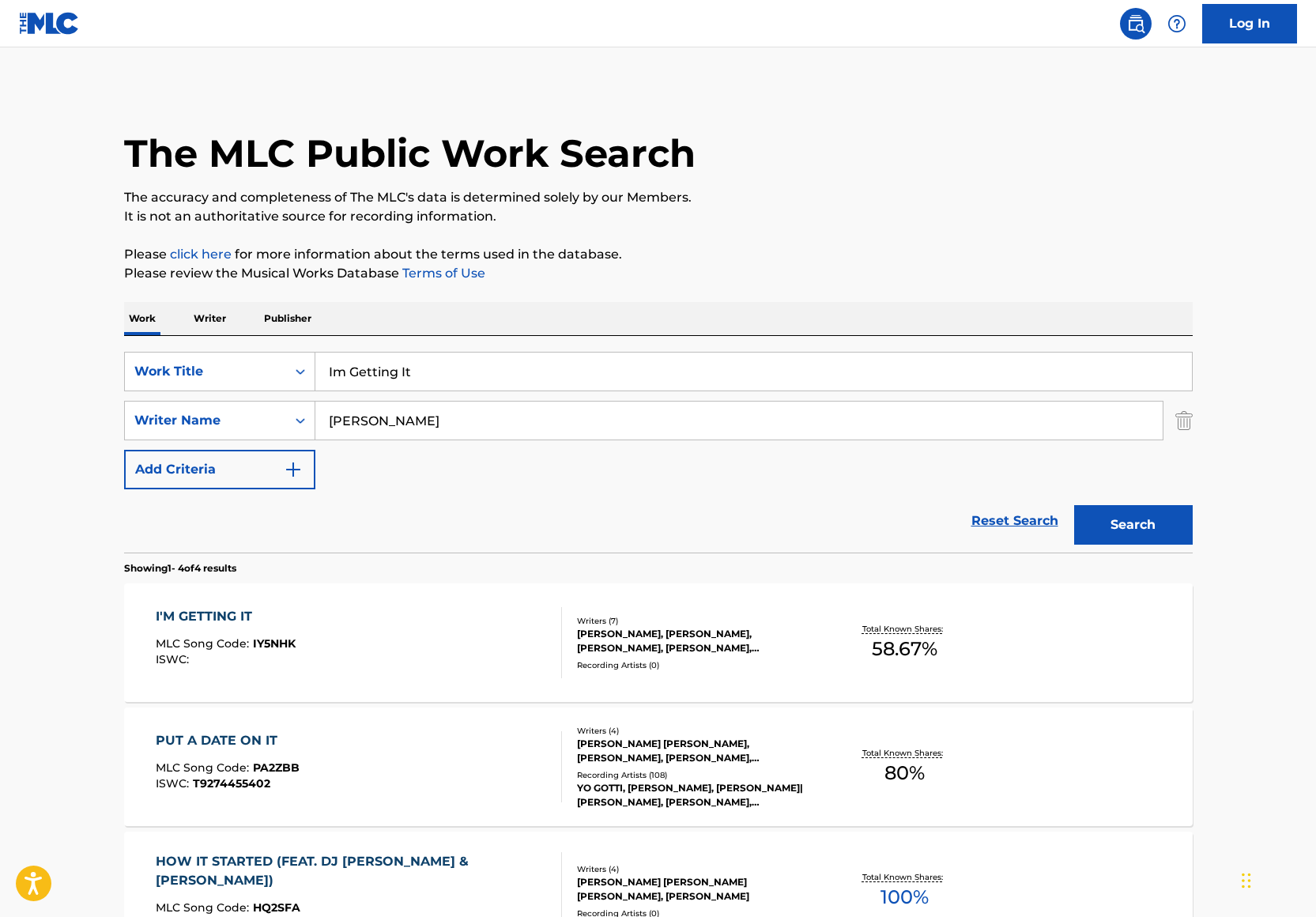
scroll to position [111, 0]
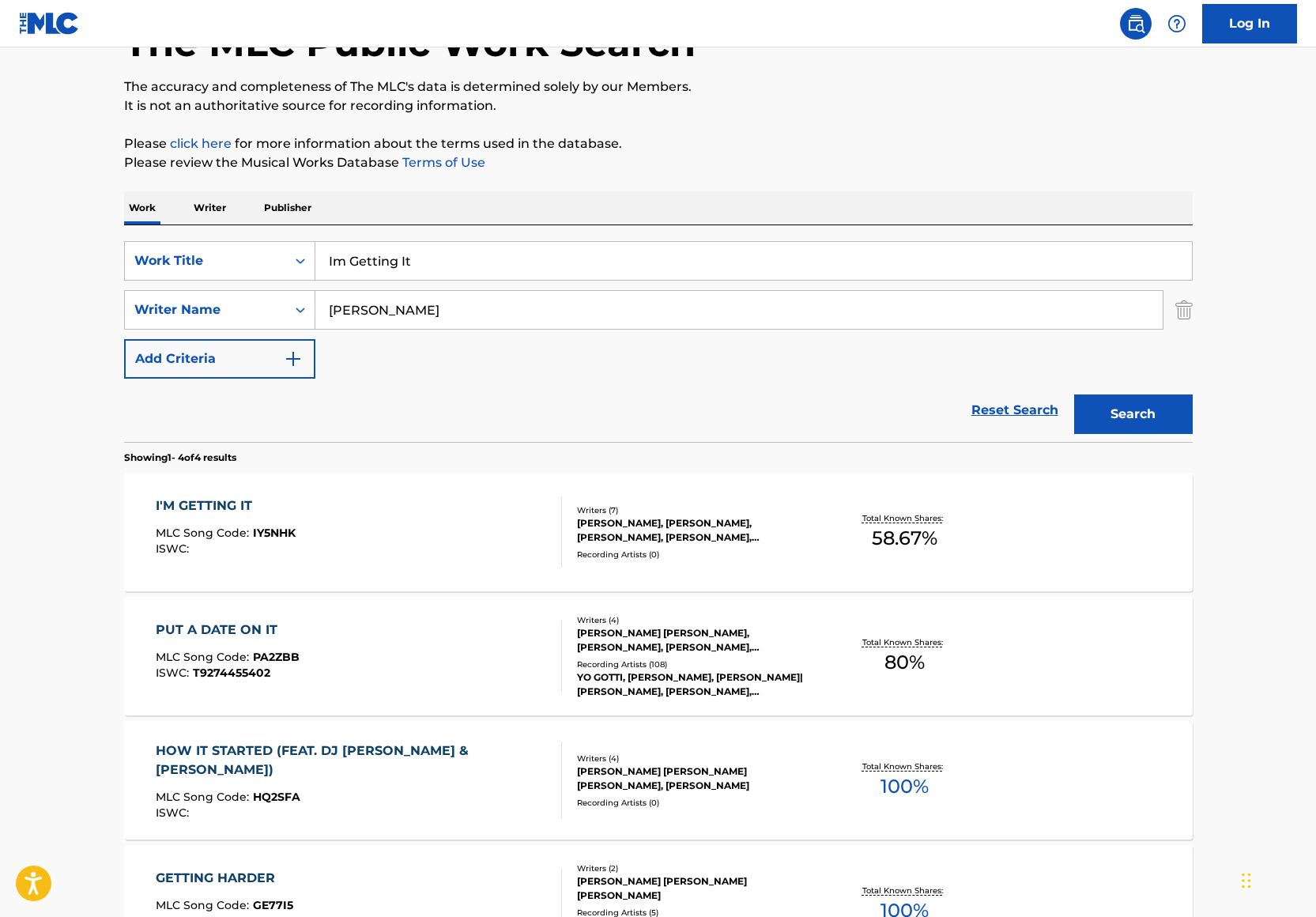
click at [396, 524] on div "I'M GETTING IT MLC Song Code : IY5NHK ISWC :" at bounding box center [358, 531] width 406 height 71
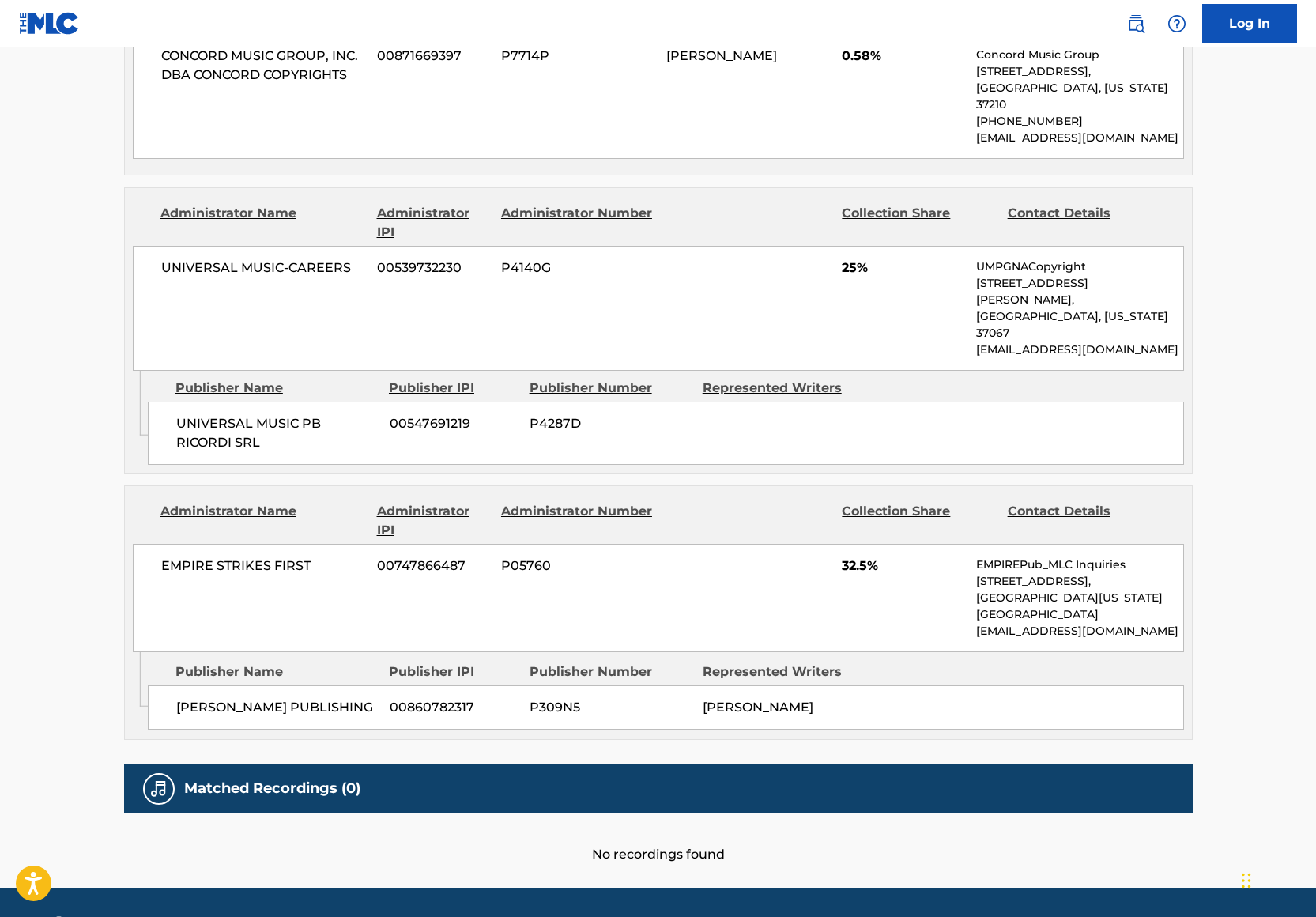
scroll to position [780, 0]
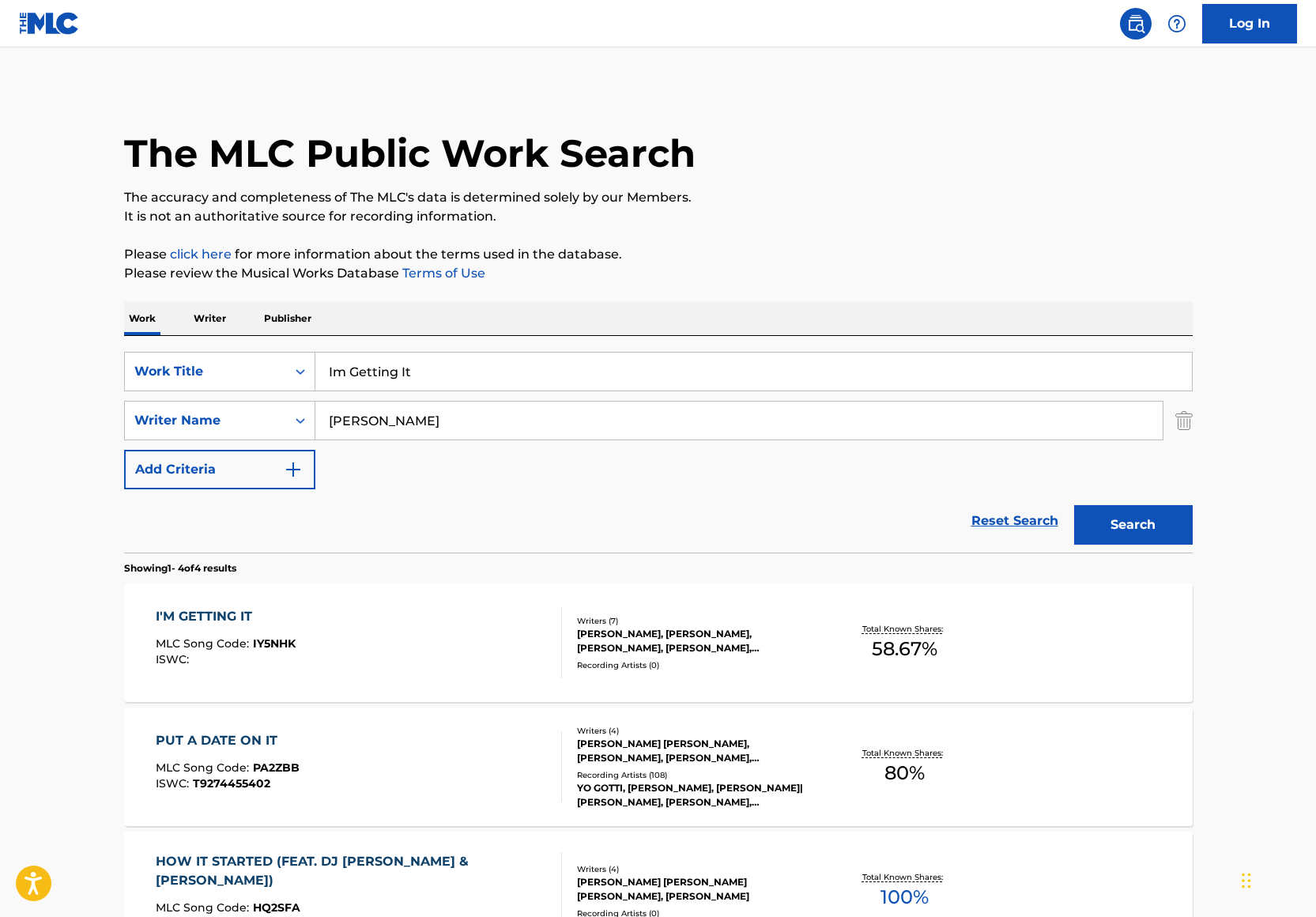
click at [374, 393] on div "SearchWithCriteria9b194ffc-62bb-4a62-9469-f22adaba1aae Work Title Im Getting It…" at bounding box center [658, 420] width 1068 height 138
click at [380, 378] on input "Im Getting It" at bounding box center [754, 371] width 877 height 38
click at [380, 377] on input "Im Getting It" at bounding box center [754, 371] width 877 height 38
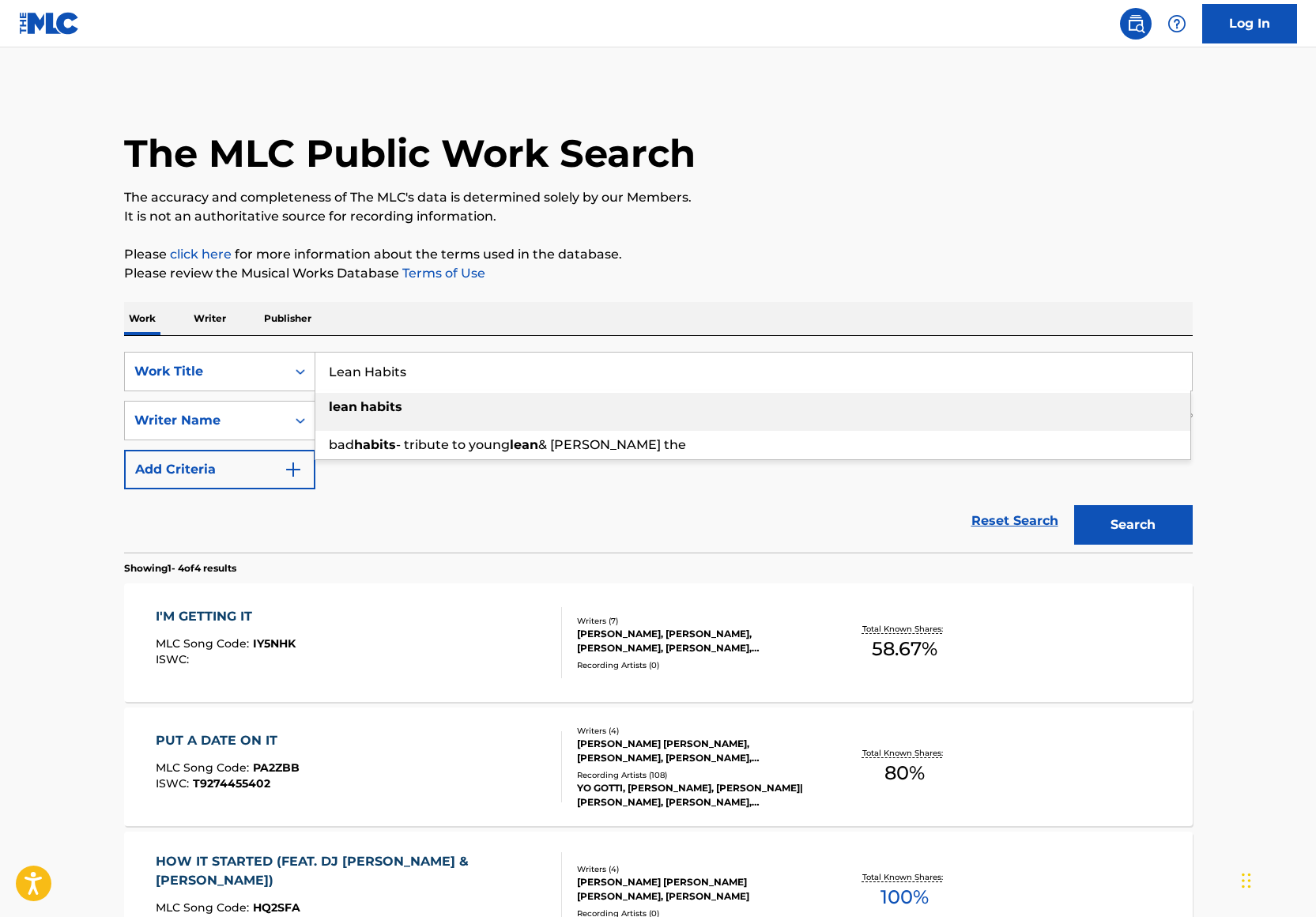
type input "Lean Habits"
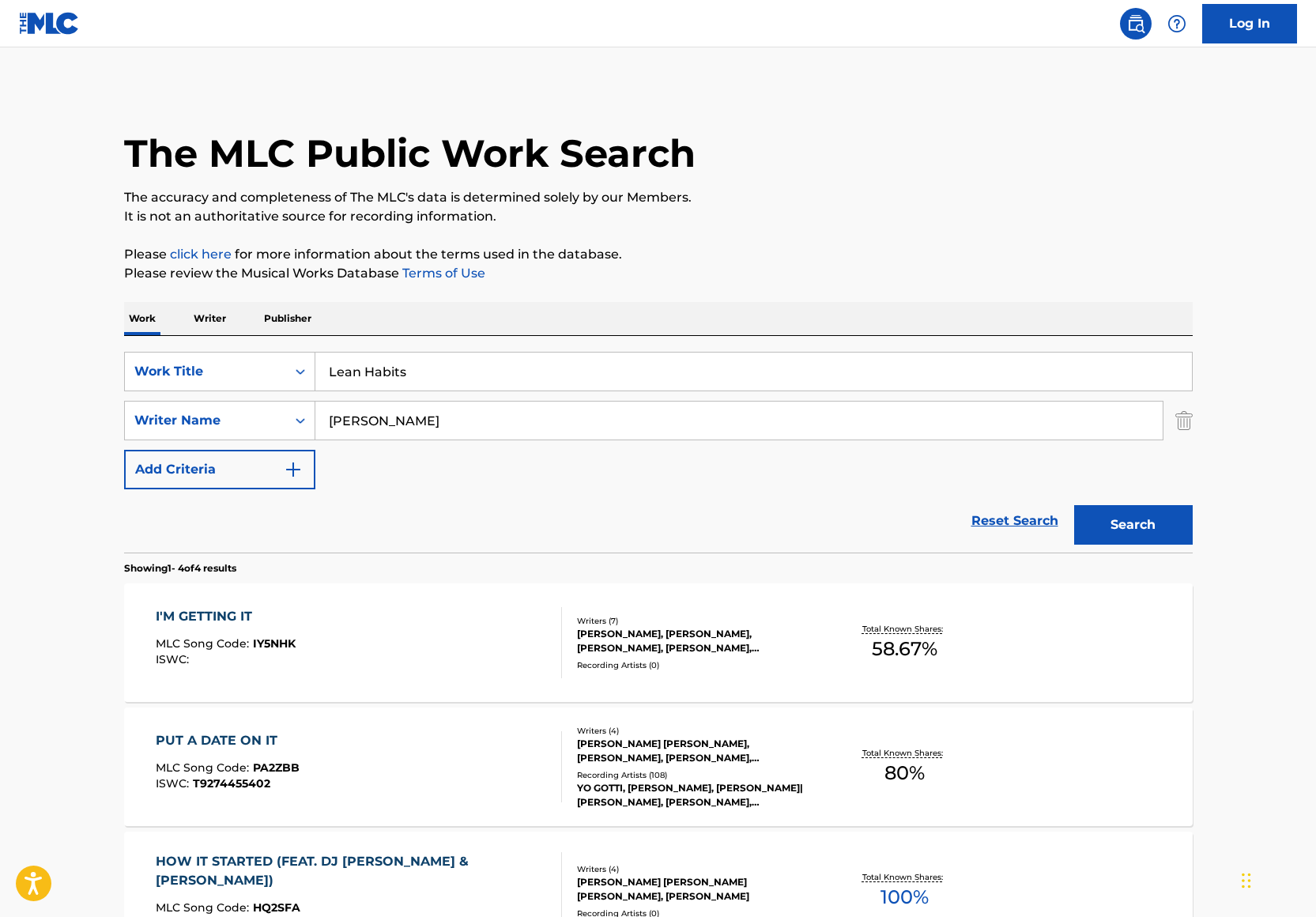
click at [814, 221] on p "It is not an authoritative source for recording information." at bounding box center [658, 217] width 1068 height 19
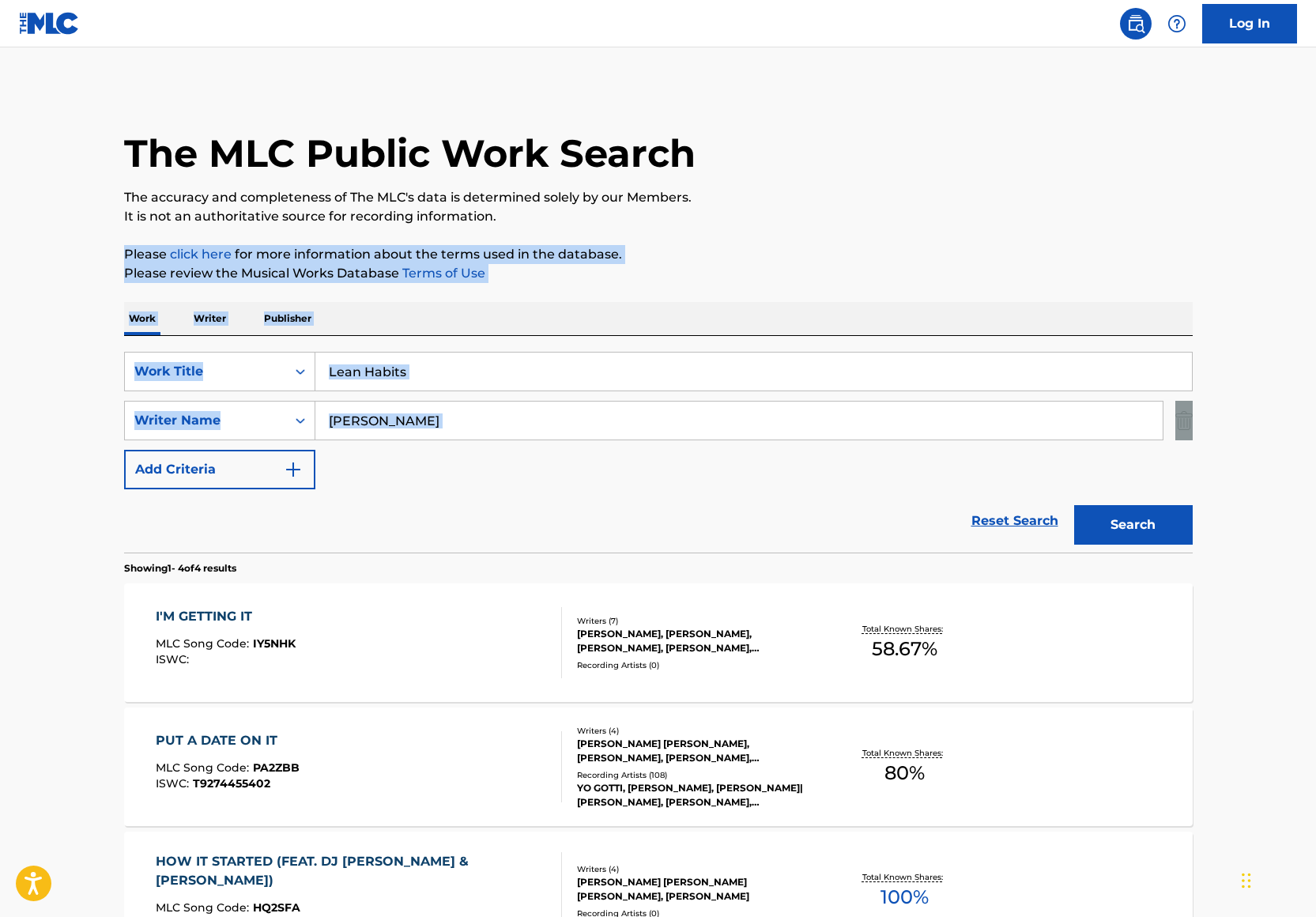
drag, startPoint x: 815, startPoint y: 222, endPoint x: 1020, endPoint y: 479, distance: 328.7
click at [1020, 479] on div "The MLC Public Work Search The accuracy and completeness of The MLC's data is d…" at bounding box center [659, 617] width 1107 height 1061
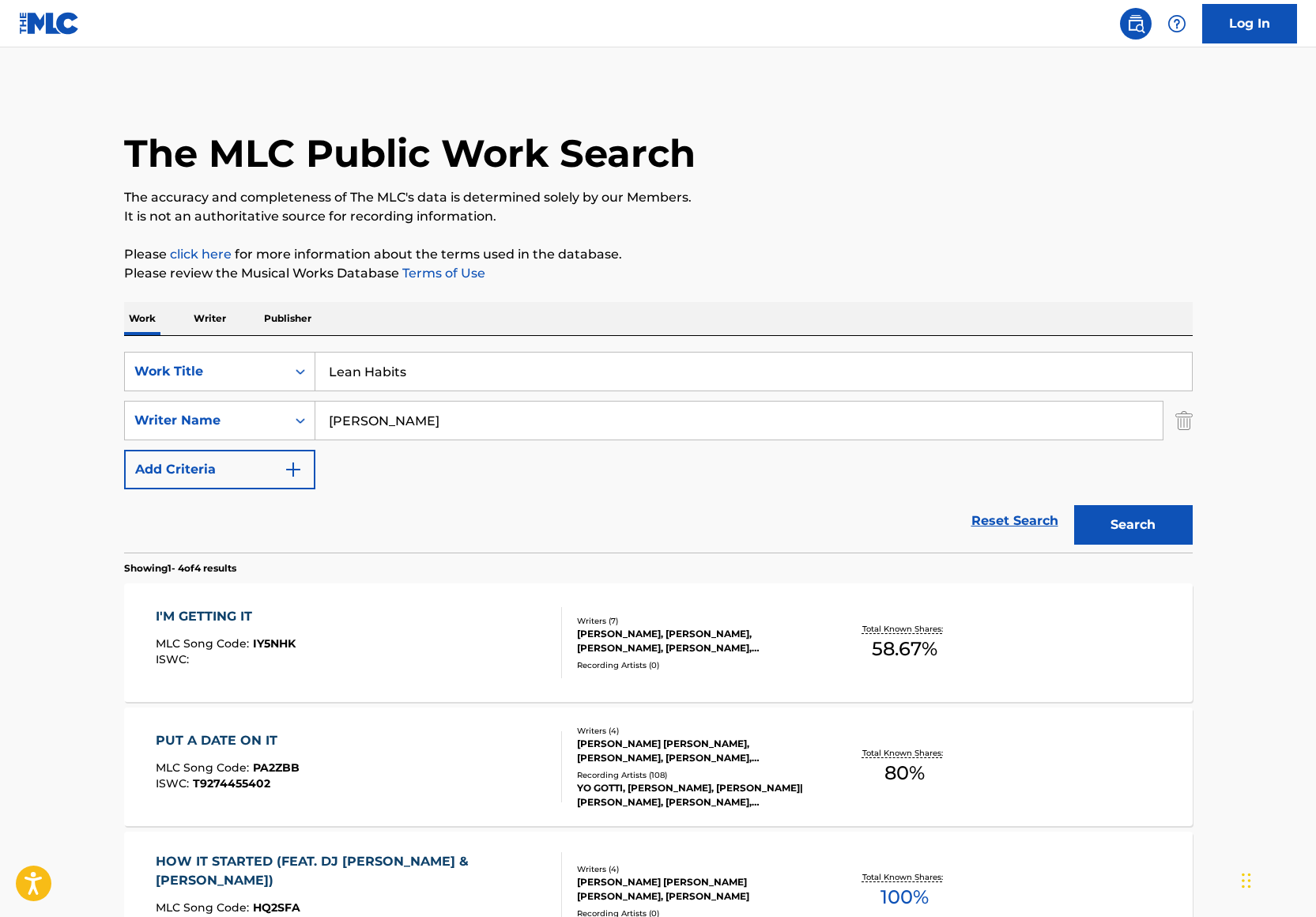
click at [969, 71] on main "The MLC Public Work Search The accuracy and completeness of The MLC's data is d…" at bounding box center [658, 602] width 1316 height 1108
click at [1177, 524] on button "Search" at bounding box center [1133, 524] width 119 height 40
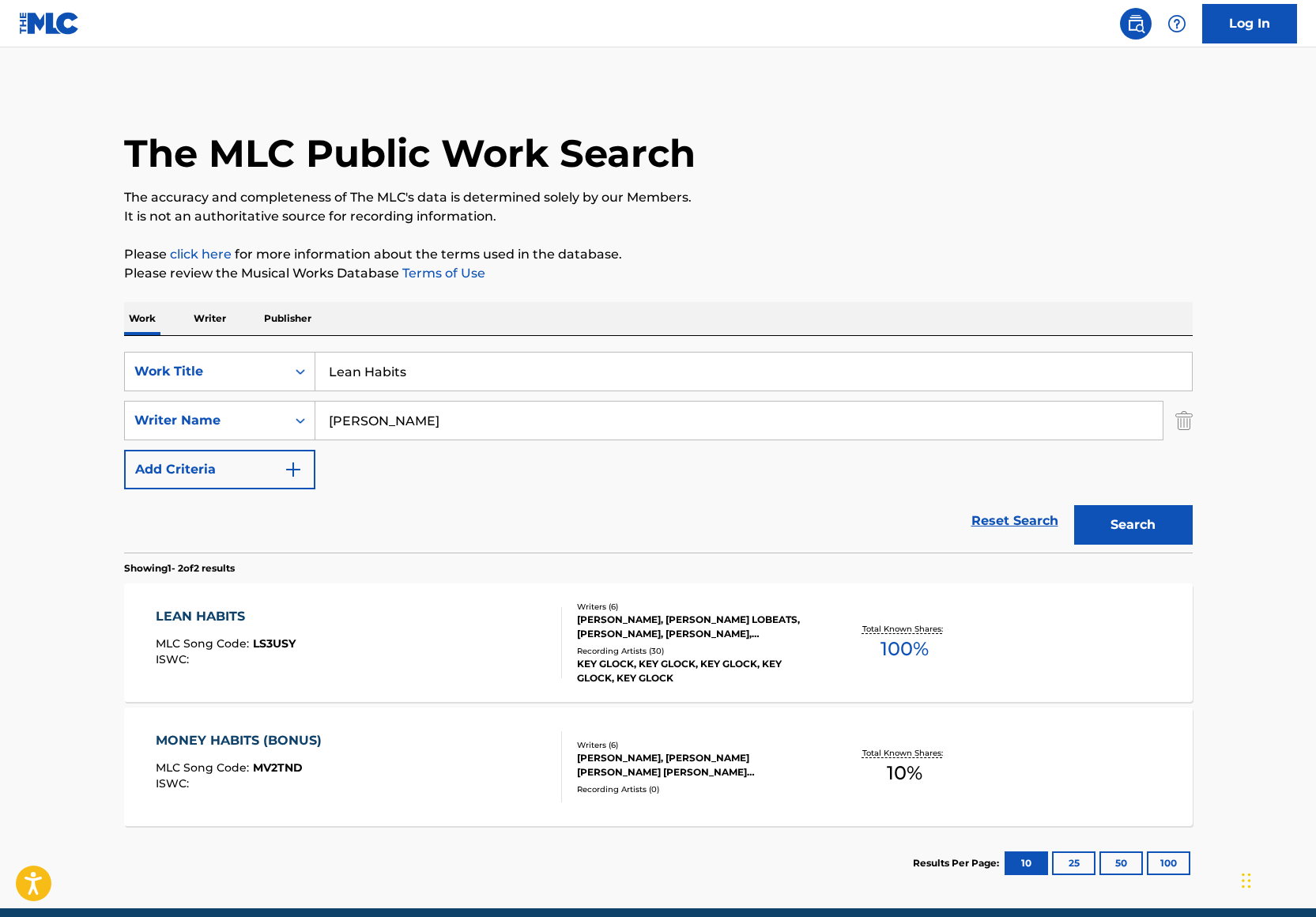
click at [768, 634] on div "MARKEYVIUS CATHEY, LOBEATS LOBEATS, DAMN AJ, COLE WAINWRIGHT, AIDEN HUNTER YETM…" at bounding box center [697, 626] width 239 height 28
click at [492, 375] on input "Lean Habits" at bounding box center [754, 371] width 877 height 38
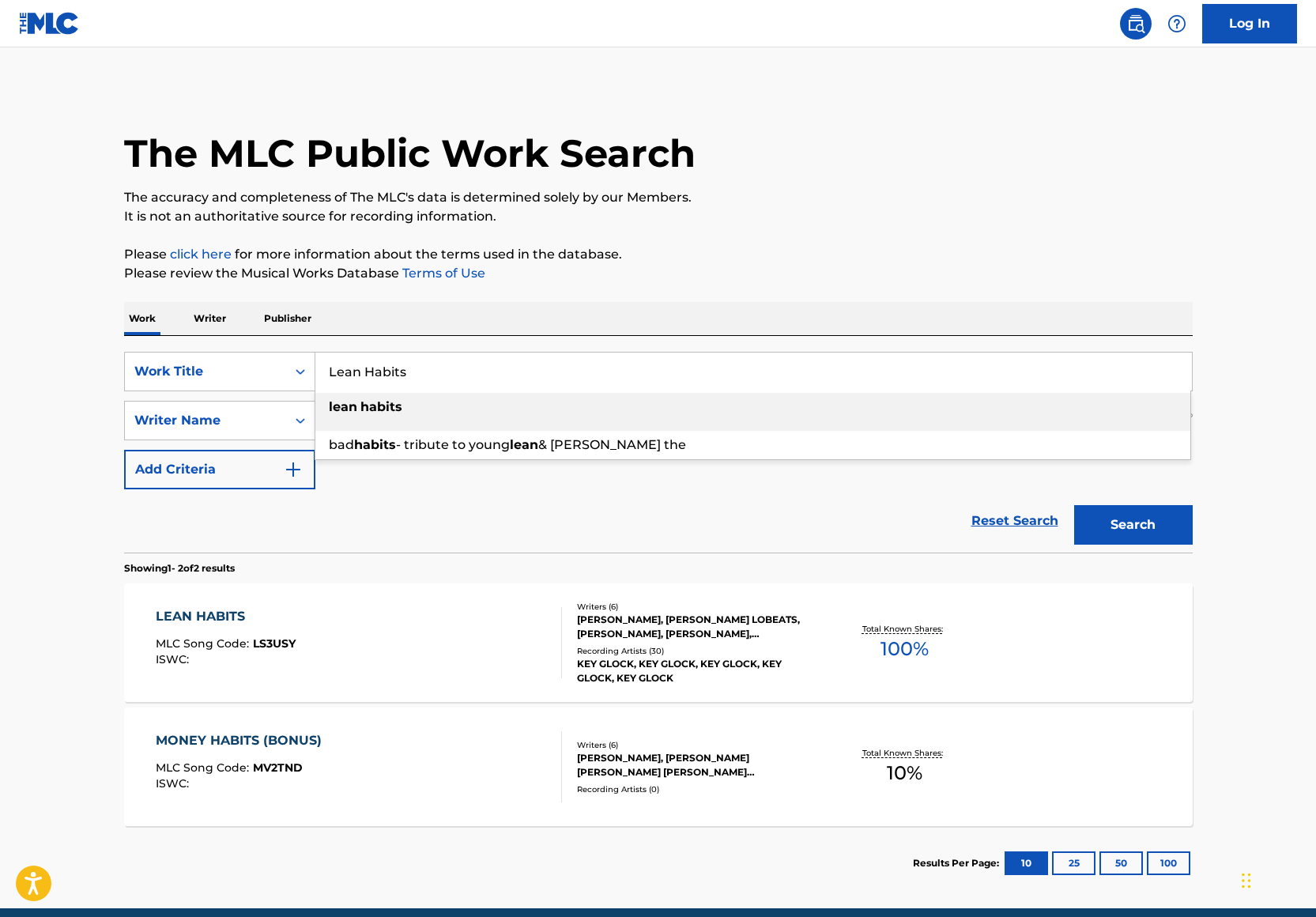
click at [492, 375] on input "Lean Habits" at bounding box center [754, 371] width 877 height 38
click at [605, 269] on p "Please review the Musical Works Database Terms of Use" at bounding box center [658, 273] width 1068 height 19
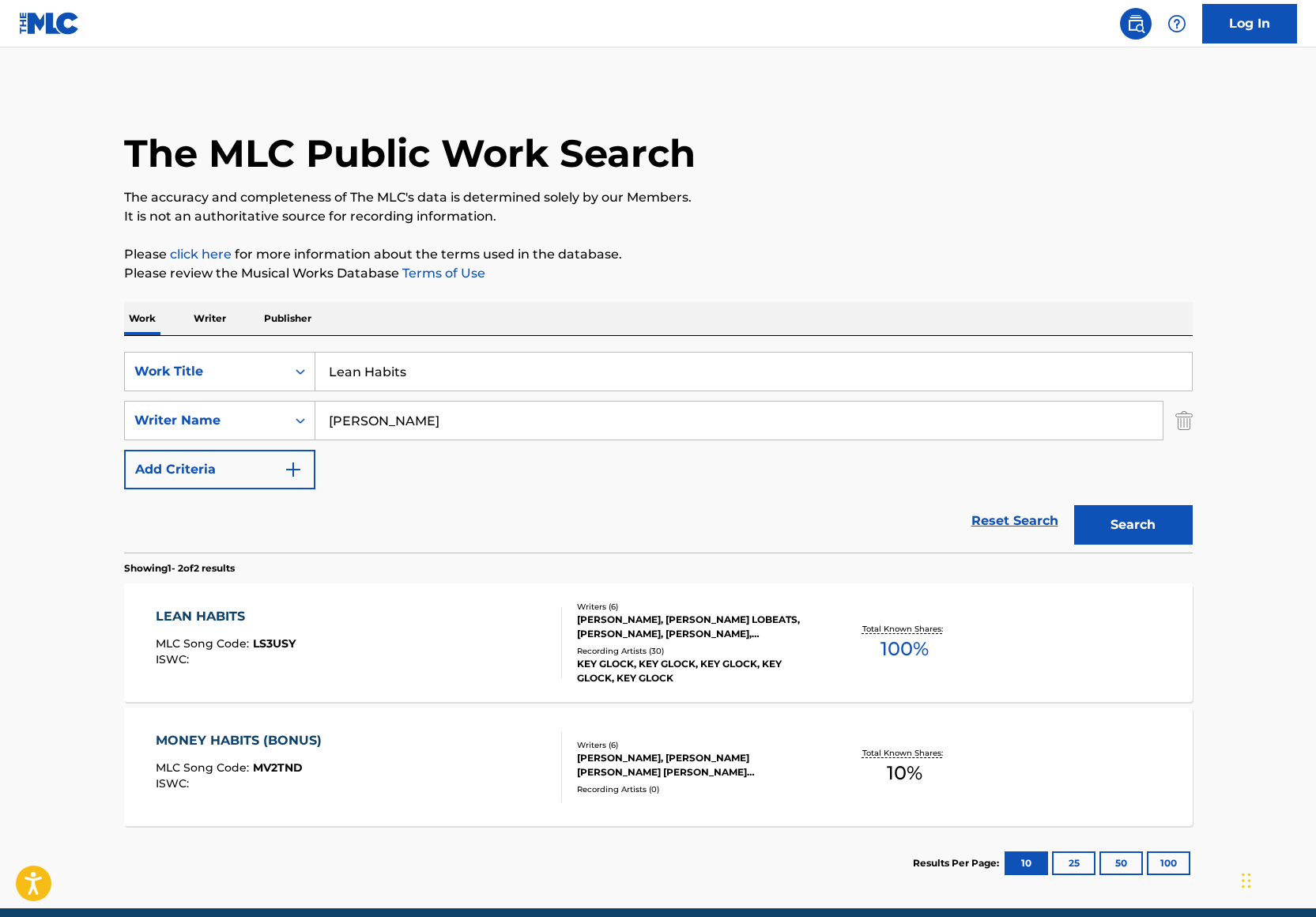
click at [437, 377] on input "Lean Habits" at bounding box center [754, 371] width 877 height 38
click at [437, 378] on input "Lean Habits" at bounding box center [754, 371] width 877 height 38
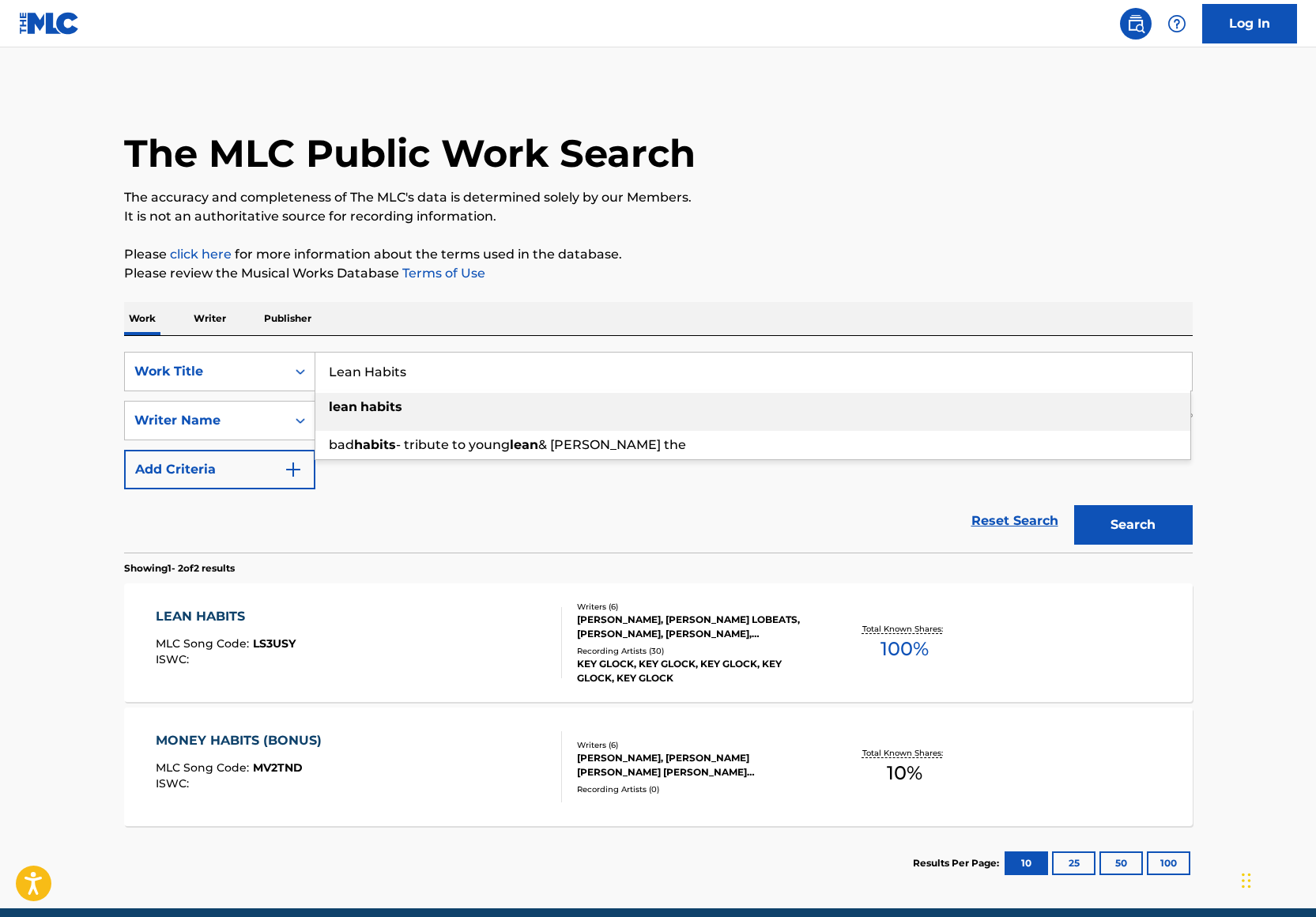
click at [437, 378] on input "Lean Habits" at bounding box center [754, 371] width 877 height 38
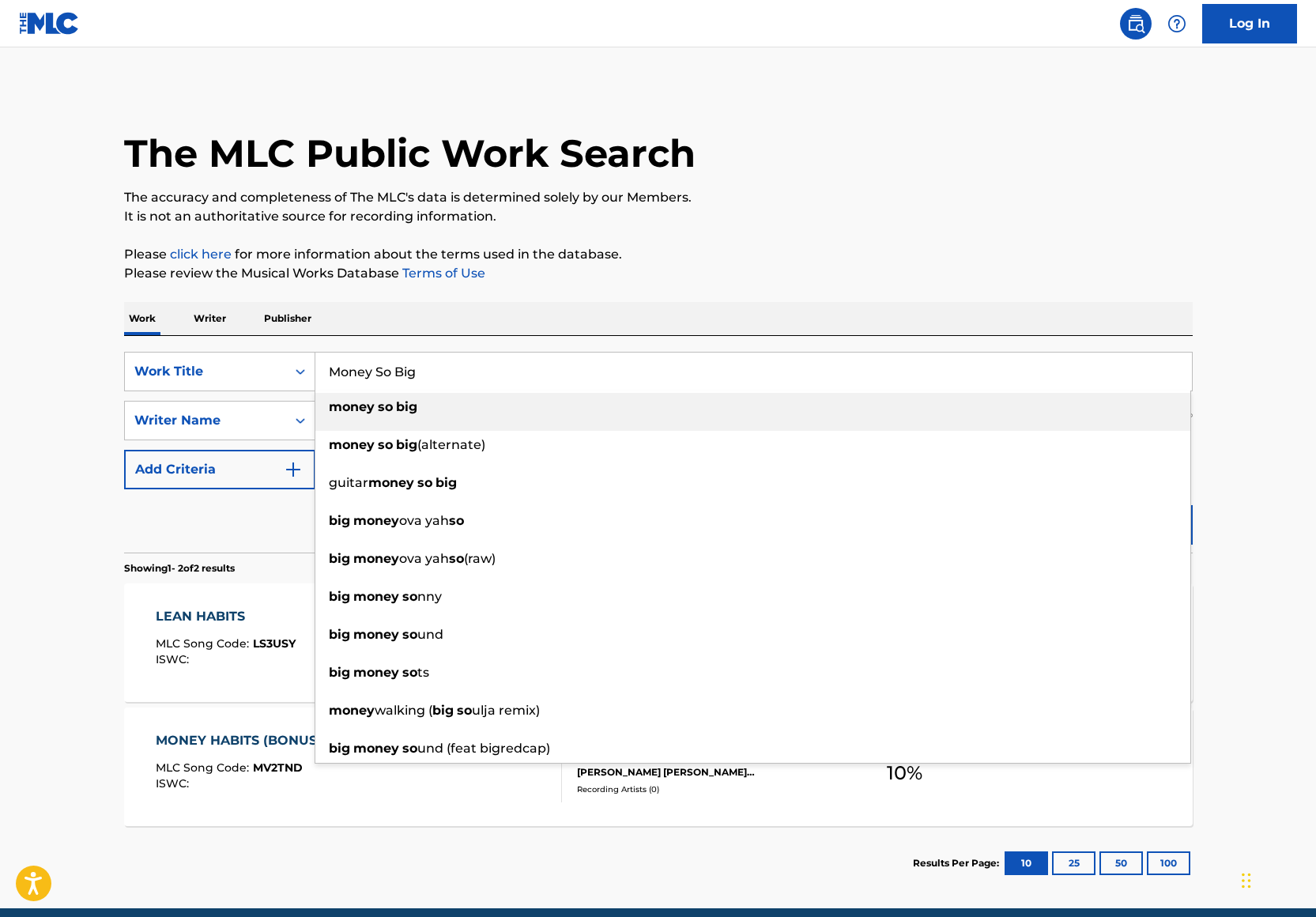
type input "Money So Big"
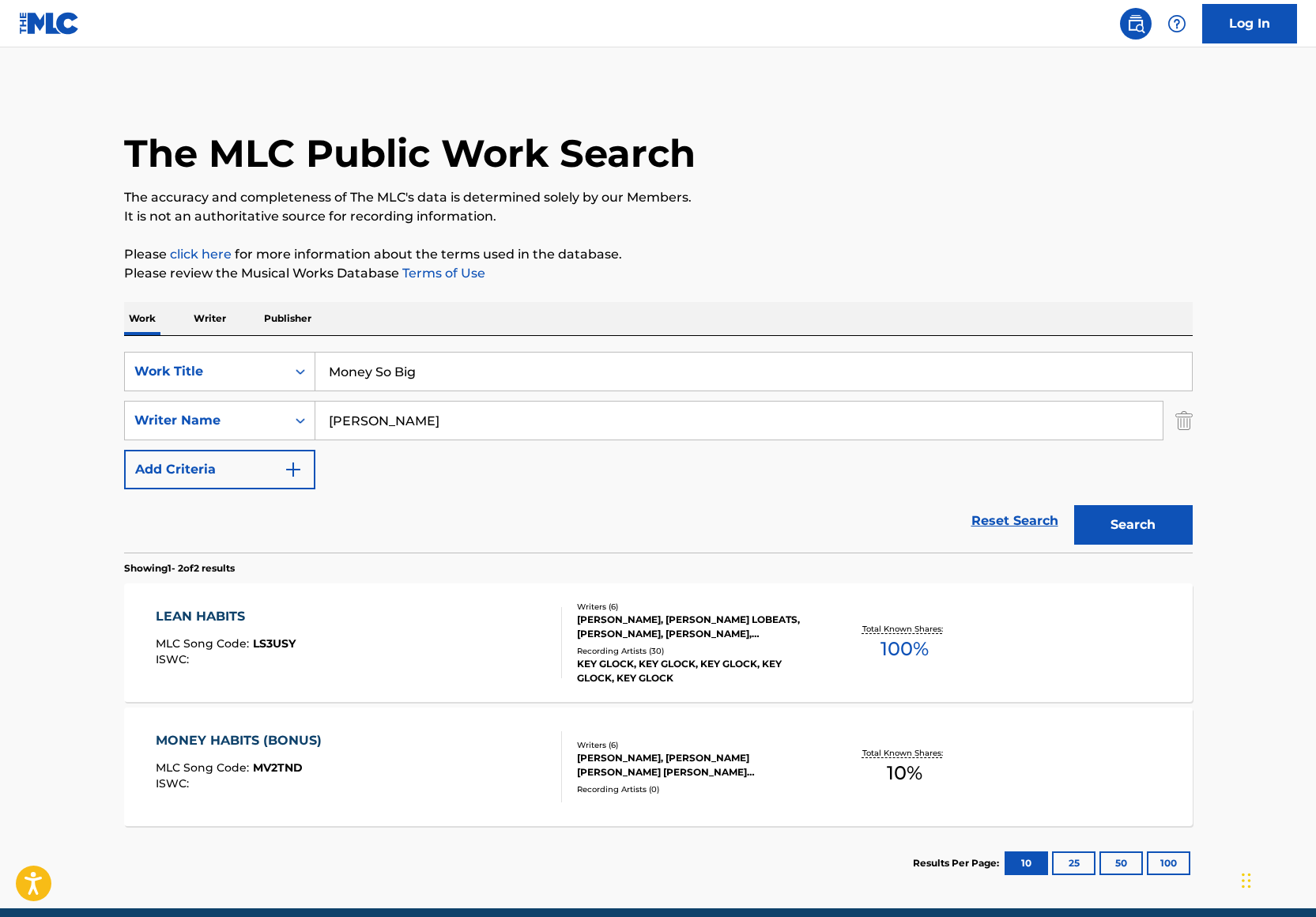
click at [731, 255] on p "Please click here for more information about the terms used in the database." at bounding box center [658, 255] width 1068 height 19
click at [201, 416] on div "Writer Name" at bounding box center [206, 421] width 142 height 19
click at [399, 429] on input "Ramiro Morales" at bounding box center [739, 420] width 847 height 38
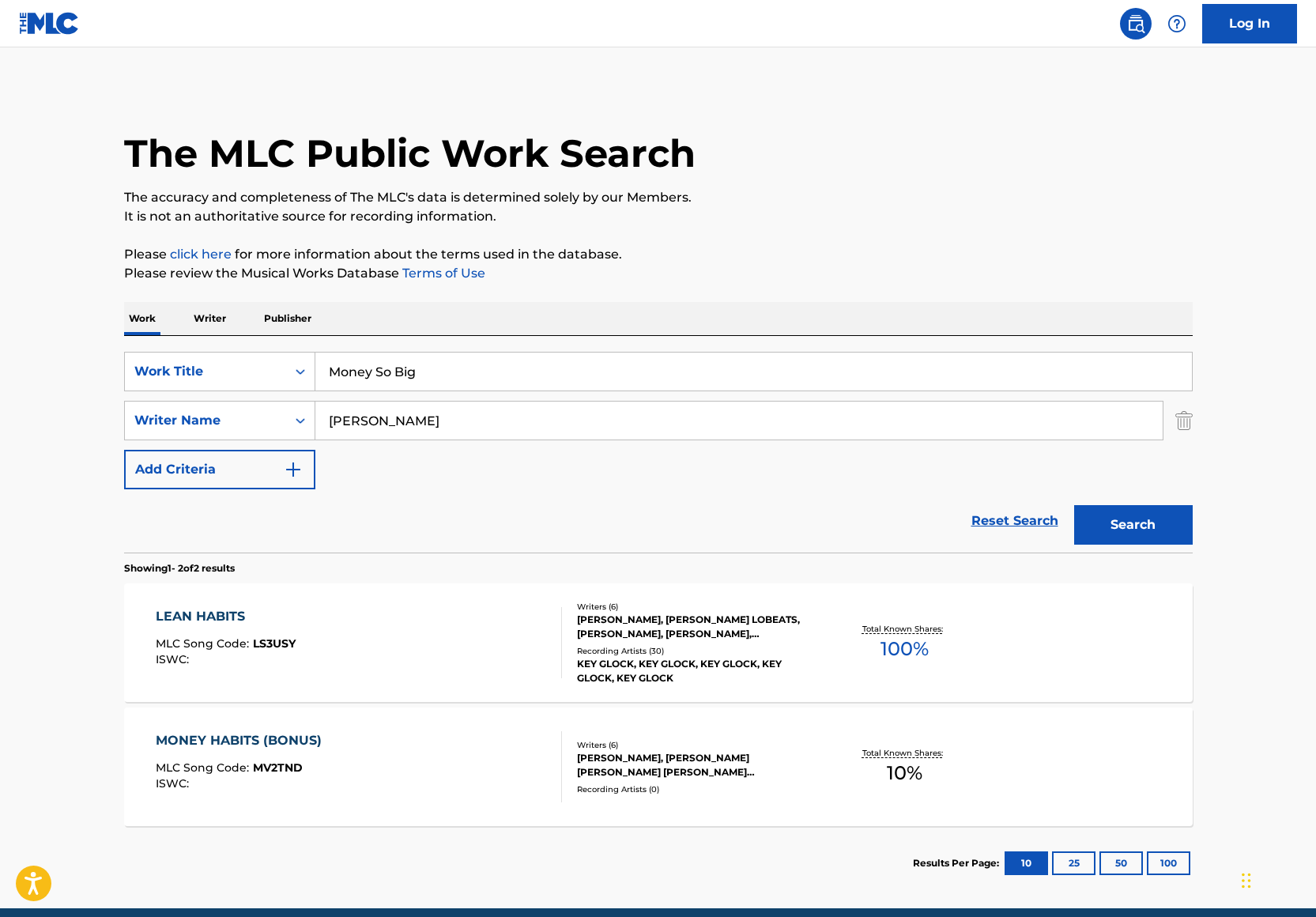
type input "Noah Smith"
click at [879, 208] on p "It is not an authoritative source for recording information." at bounding box center [658, 217] width 1068 height 19
click at [1152, 531] on button "Search" at bounding box center [1133, 524] width 119 height 40
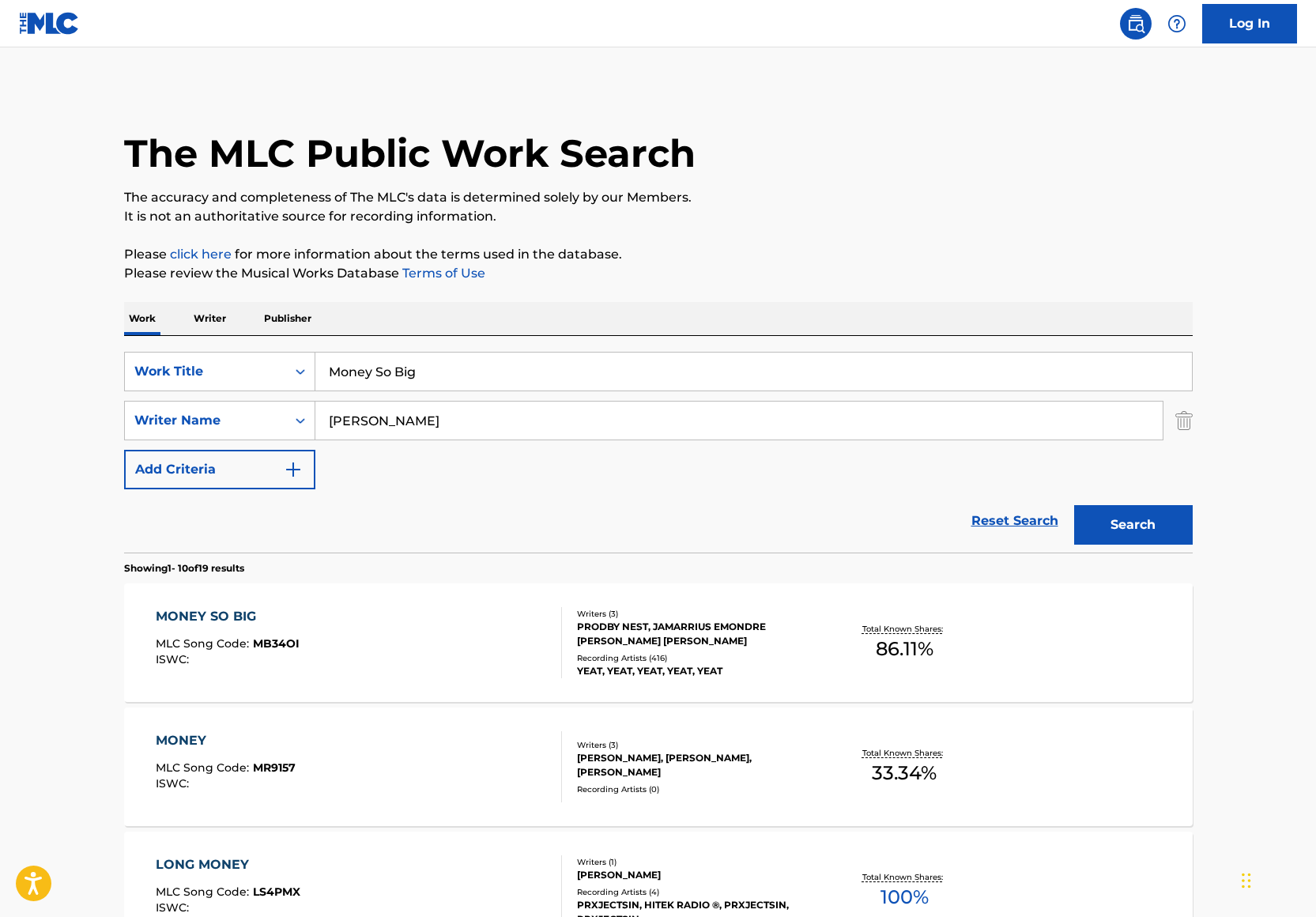
click at [433, 628] on div "MONEY SO BIG MLC Song Code : MB34OI ISWC :" at bounding box center [358, 642] width 406 height 71
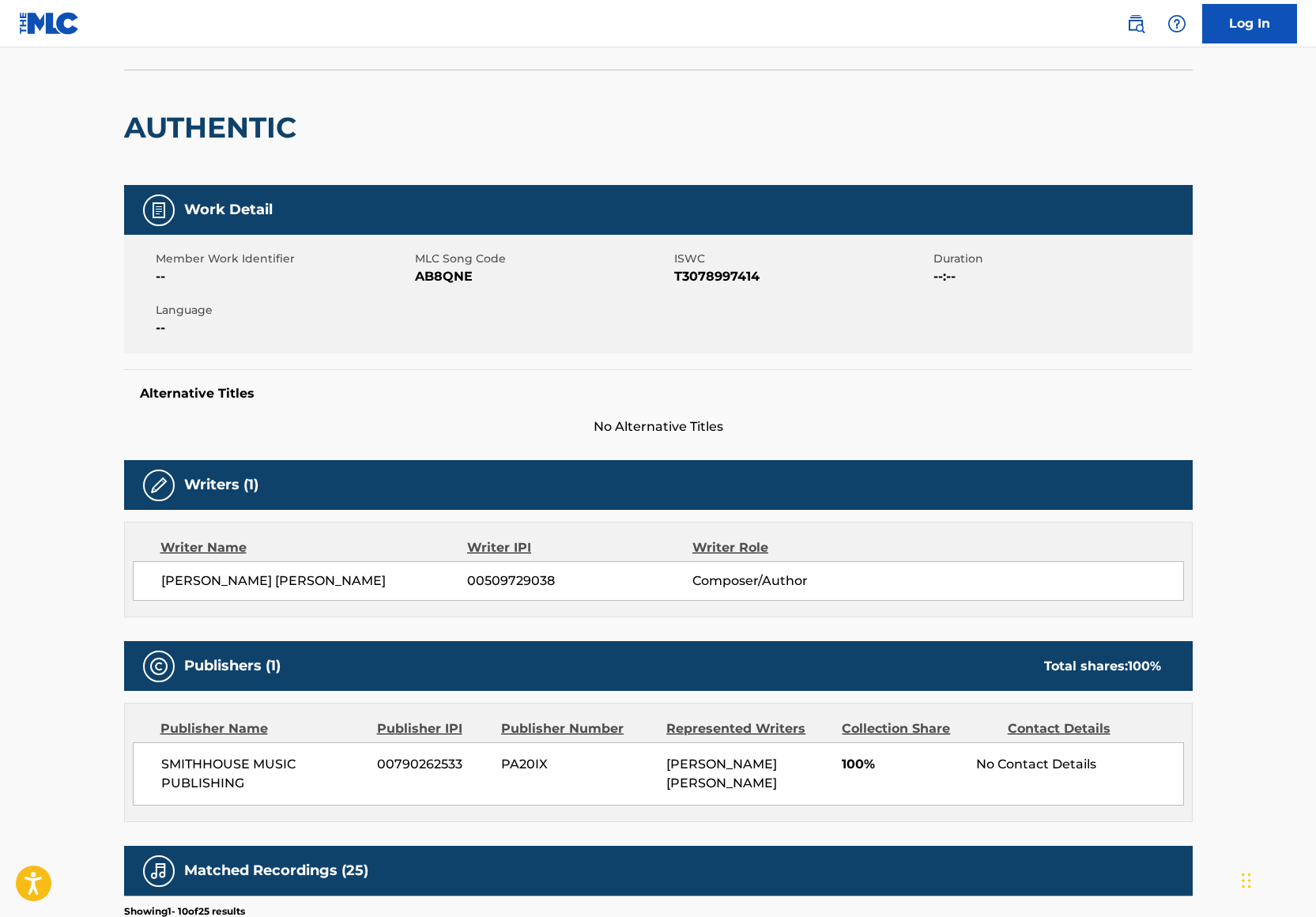
scroll to position [97, 0]
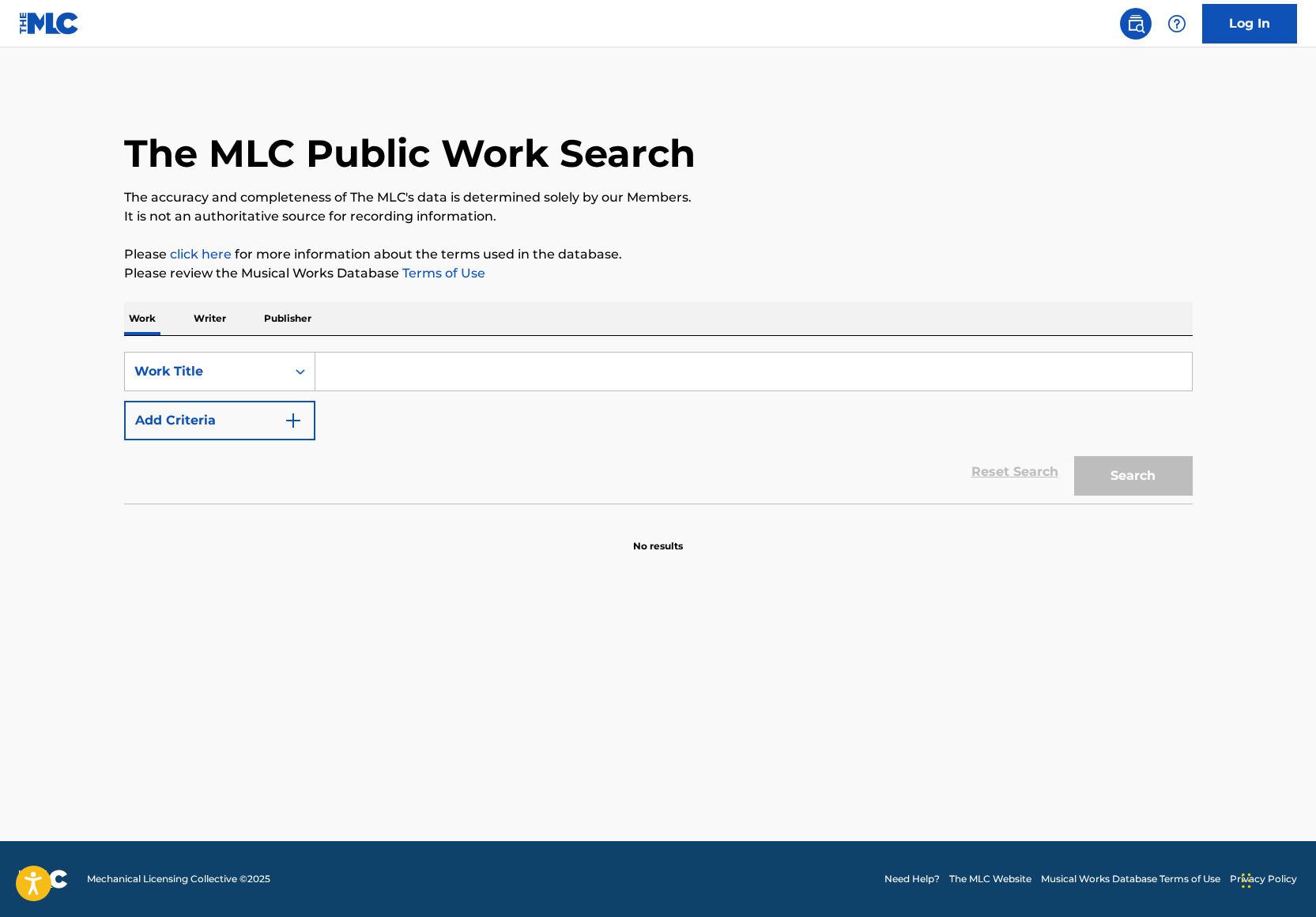
click at [362, 374] on input "Search Form" at bounding box center [754, 371] width 877 height 38
click at [257, 410] on button "Add Criteria" at bounding box center [220, 420] width 192 height 40
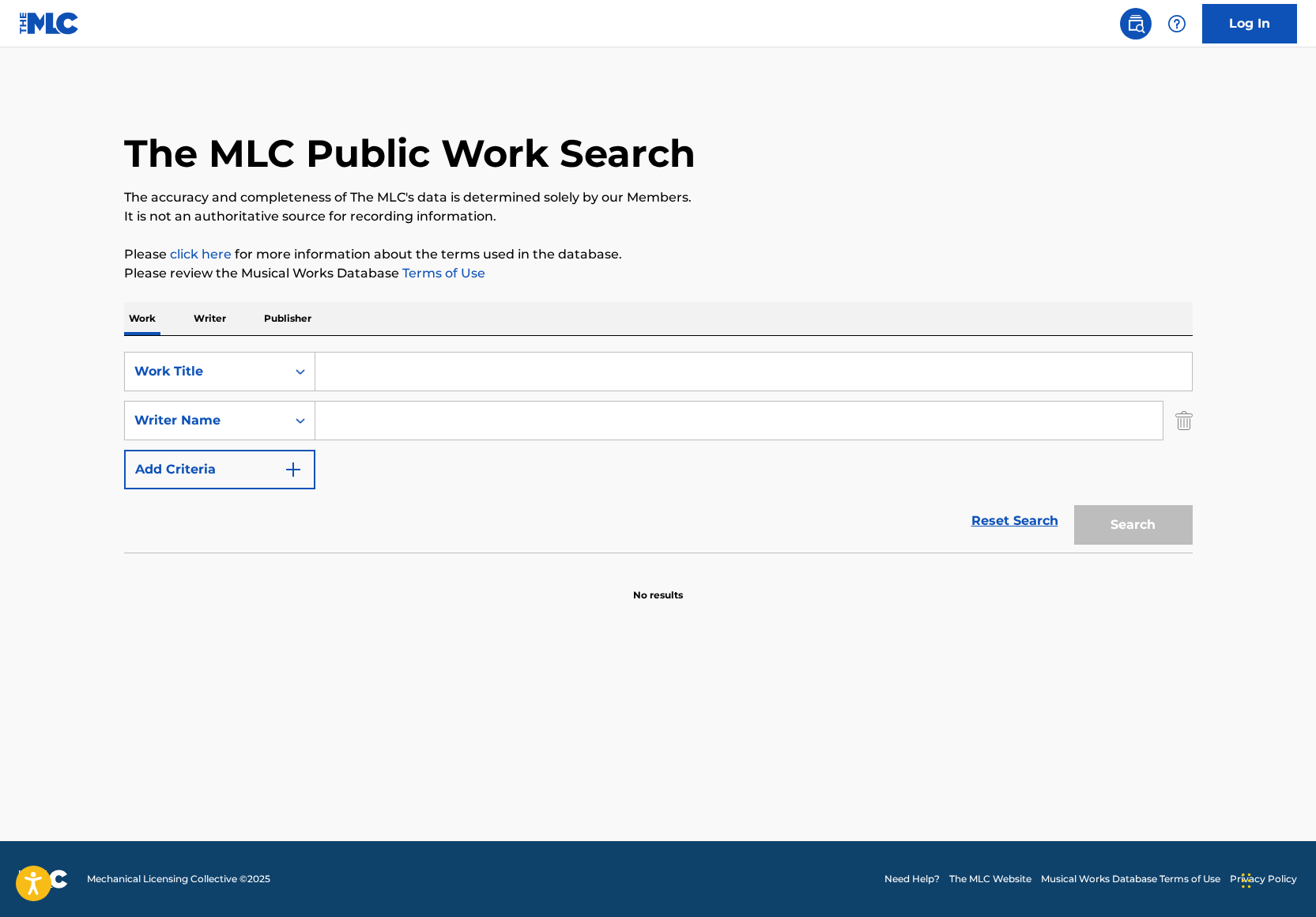
click at [365, 409] on input "Search Form" at bounding box center [739, 420] width 847 height 38
paste input "Leland Tyler Wayne"
type input "Leland Tyler Wayne"
click at [382, 371] on input "Search Form" at bounding box center [754, 371] width 877 height 38
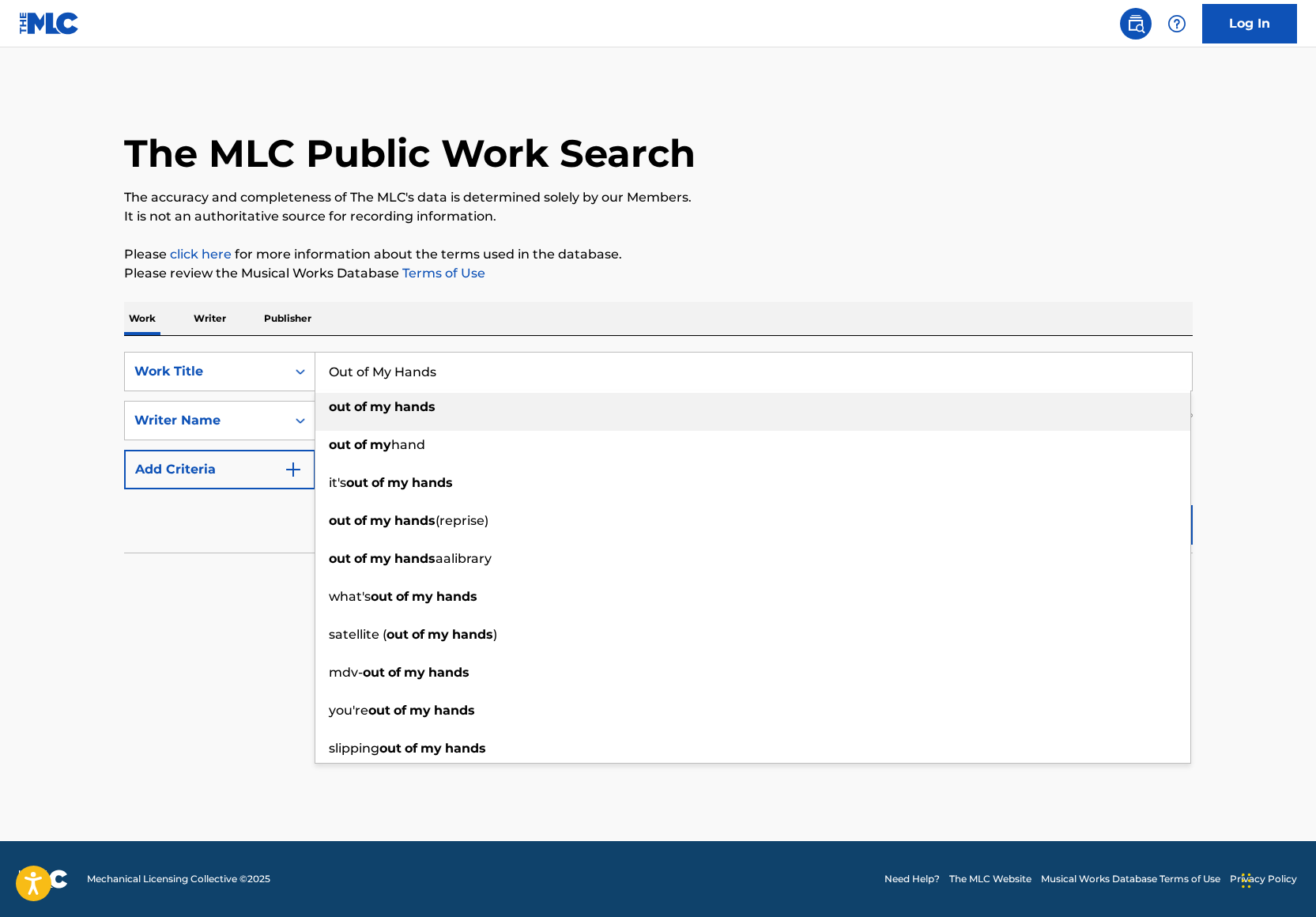
type input "Out of My Hands"
click at [571, 278] on p "Please review the Musical Works Database Terms of Use" at bounding box center [658, 273] width 1068 height 19
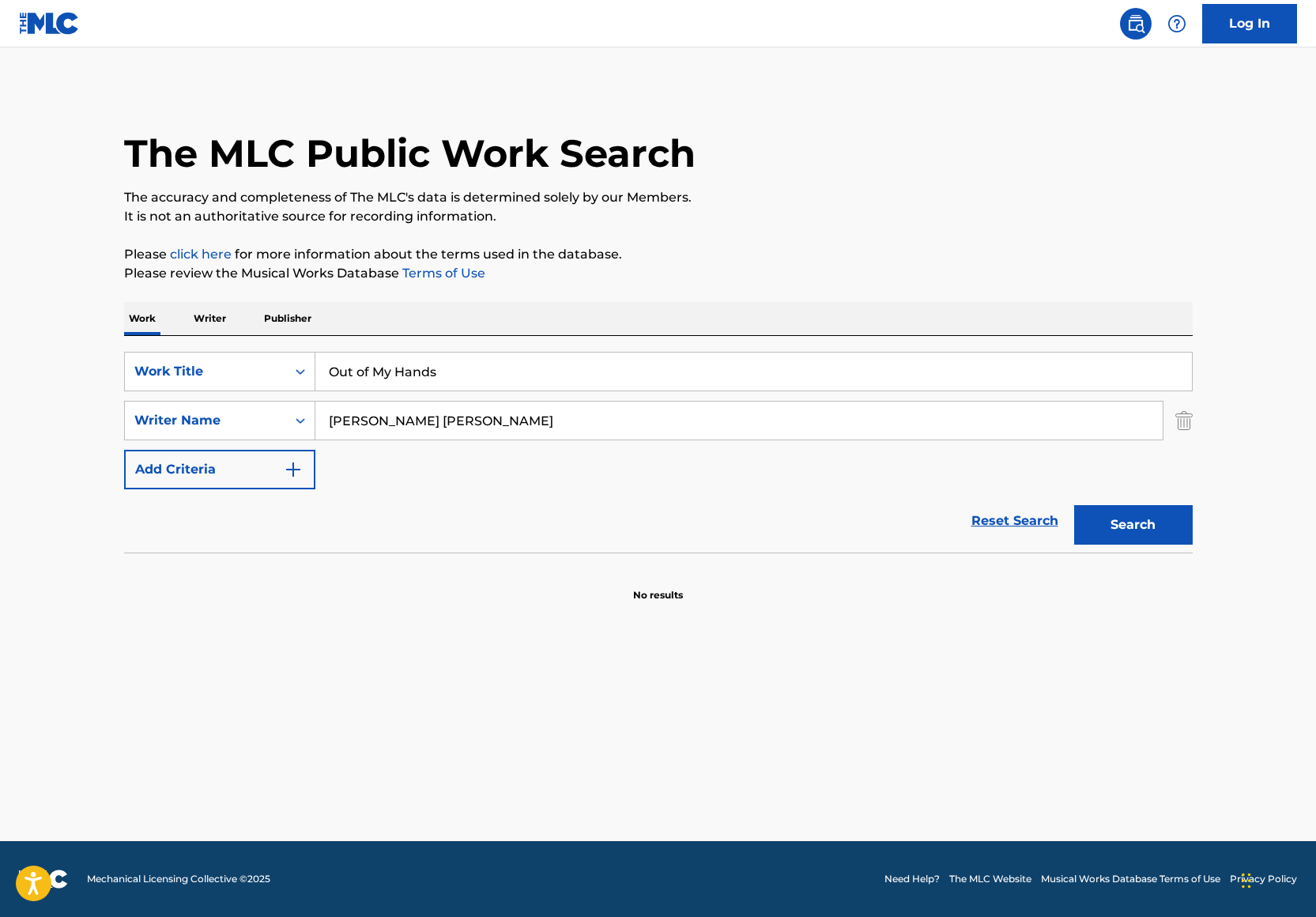
click at [1161, 518] on button "Search" at bounding box center [1133, 524] width 119 height 40
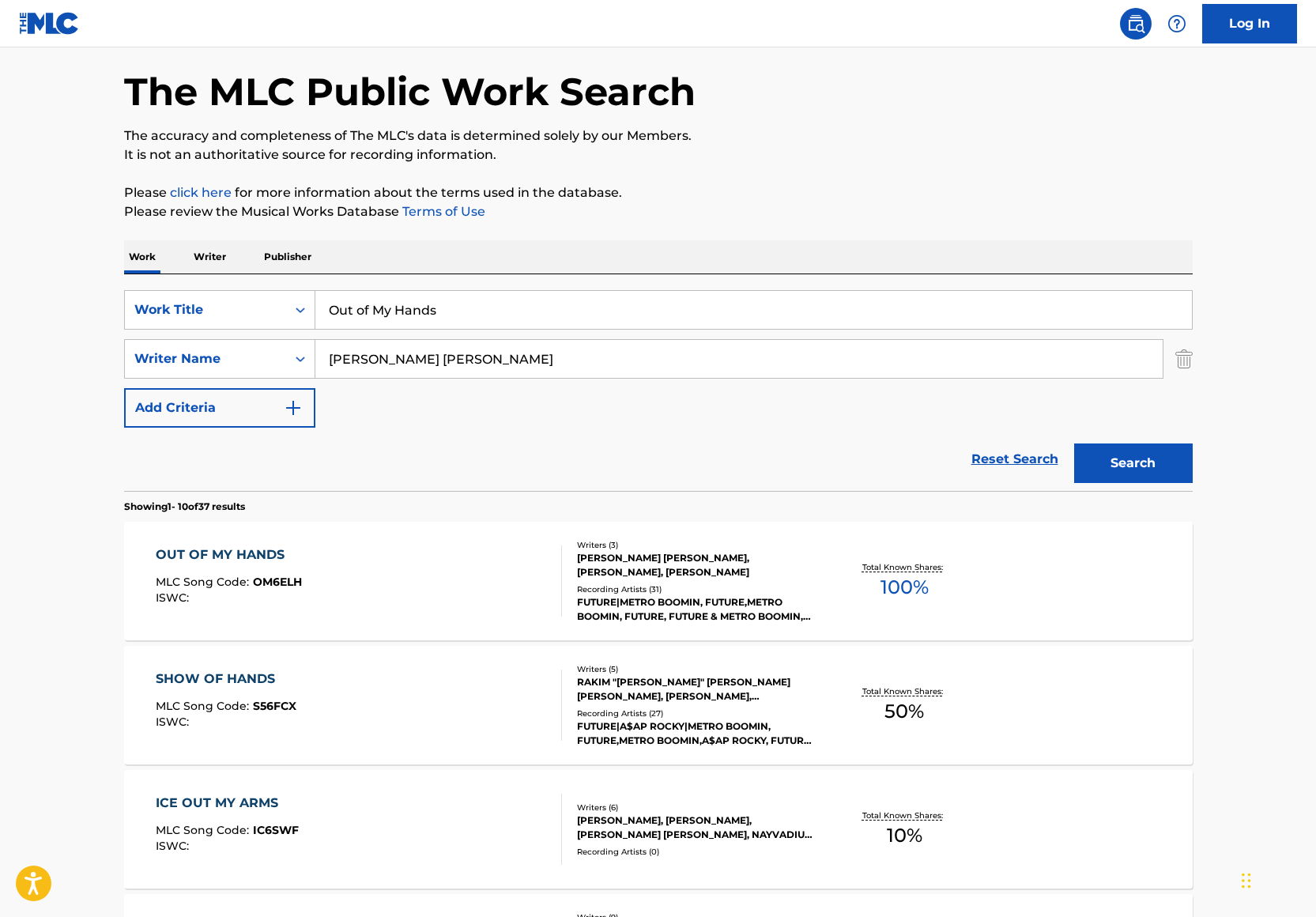
scroll to position [83, 0]
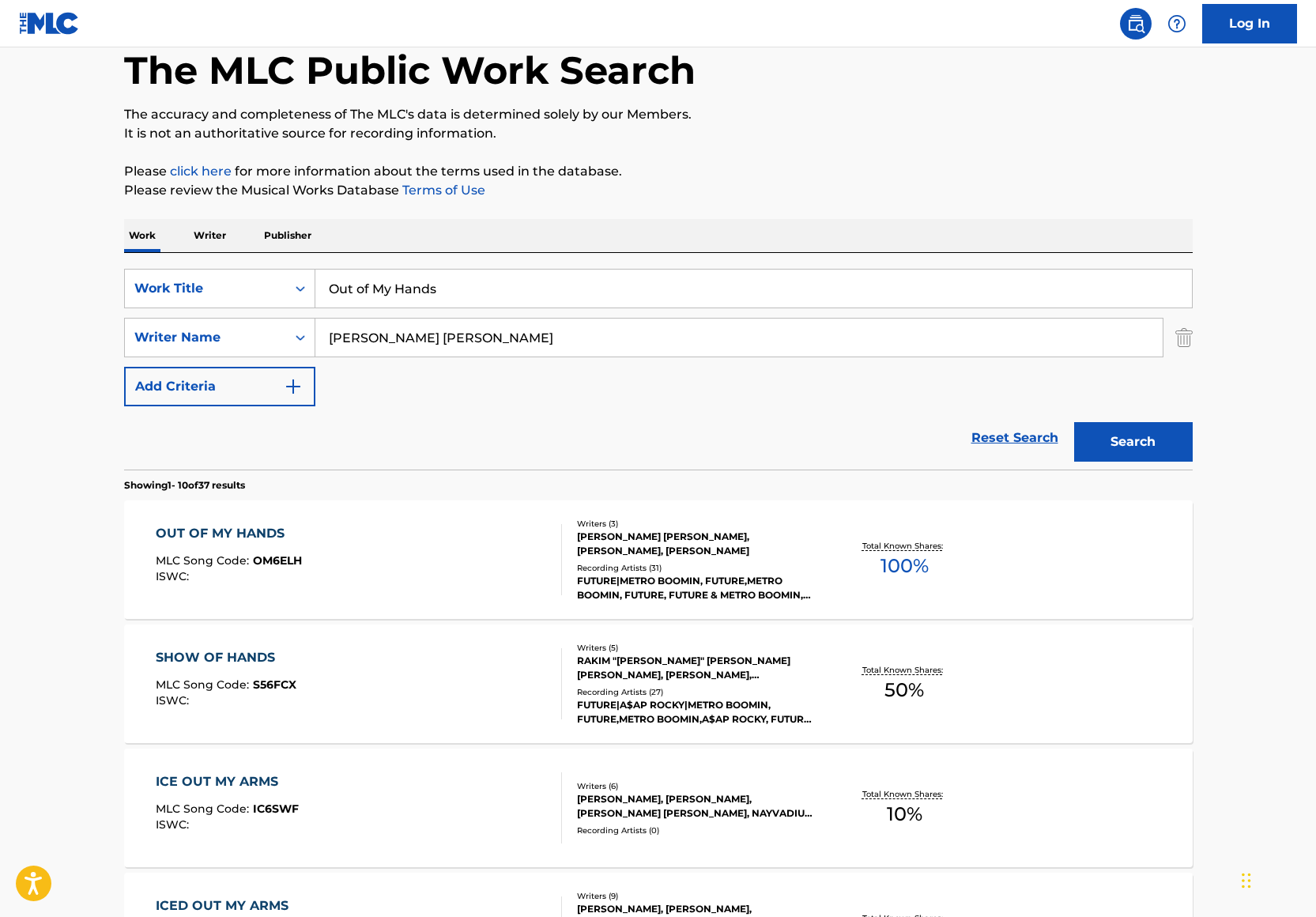
click at [706, 569] on div "Recording Artists ( 31 )" at bounding box center [697, 567] width 239 height 11
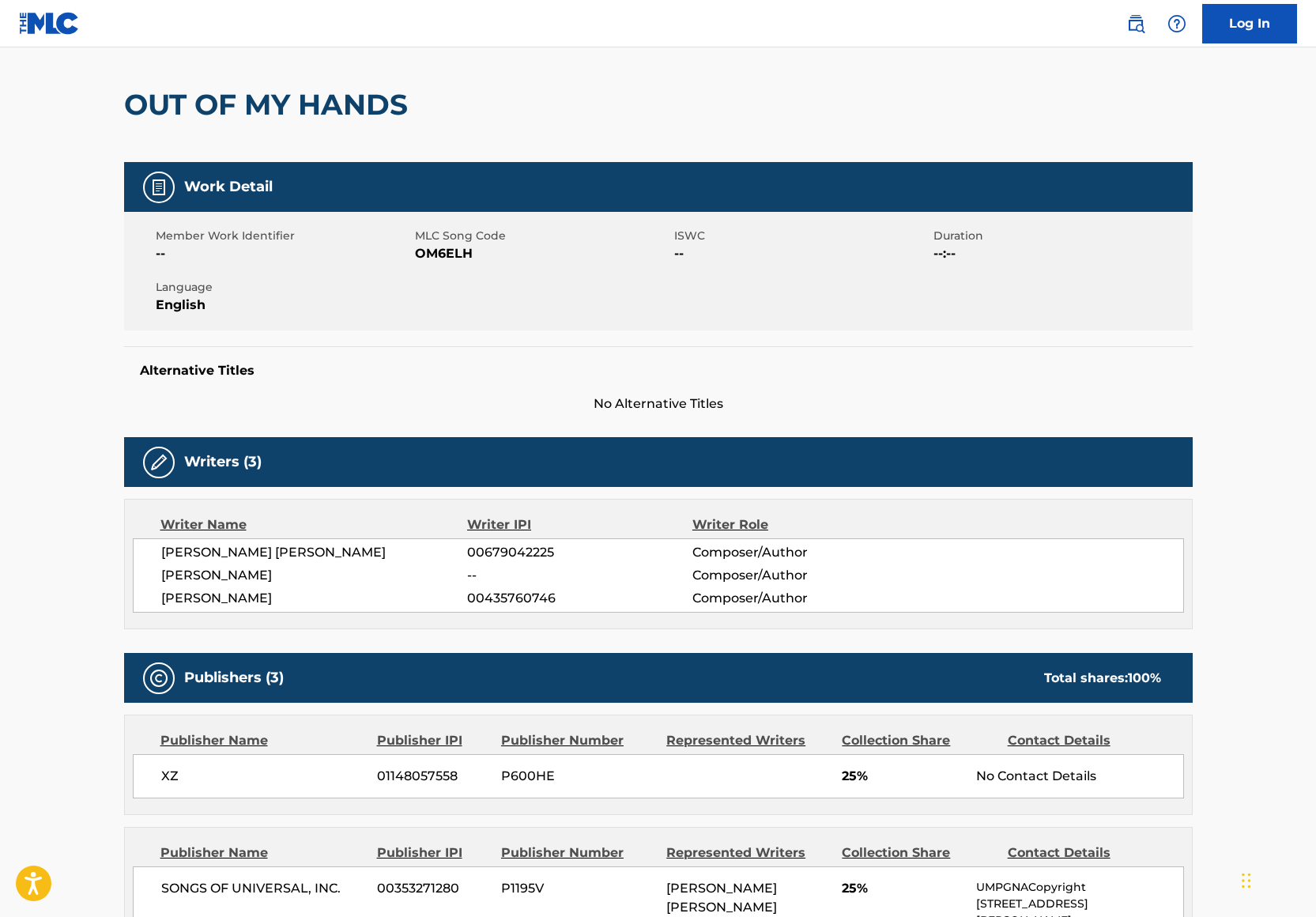
scroll to position [119, 0]
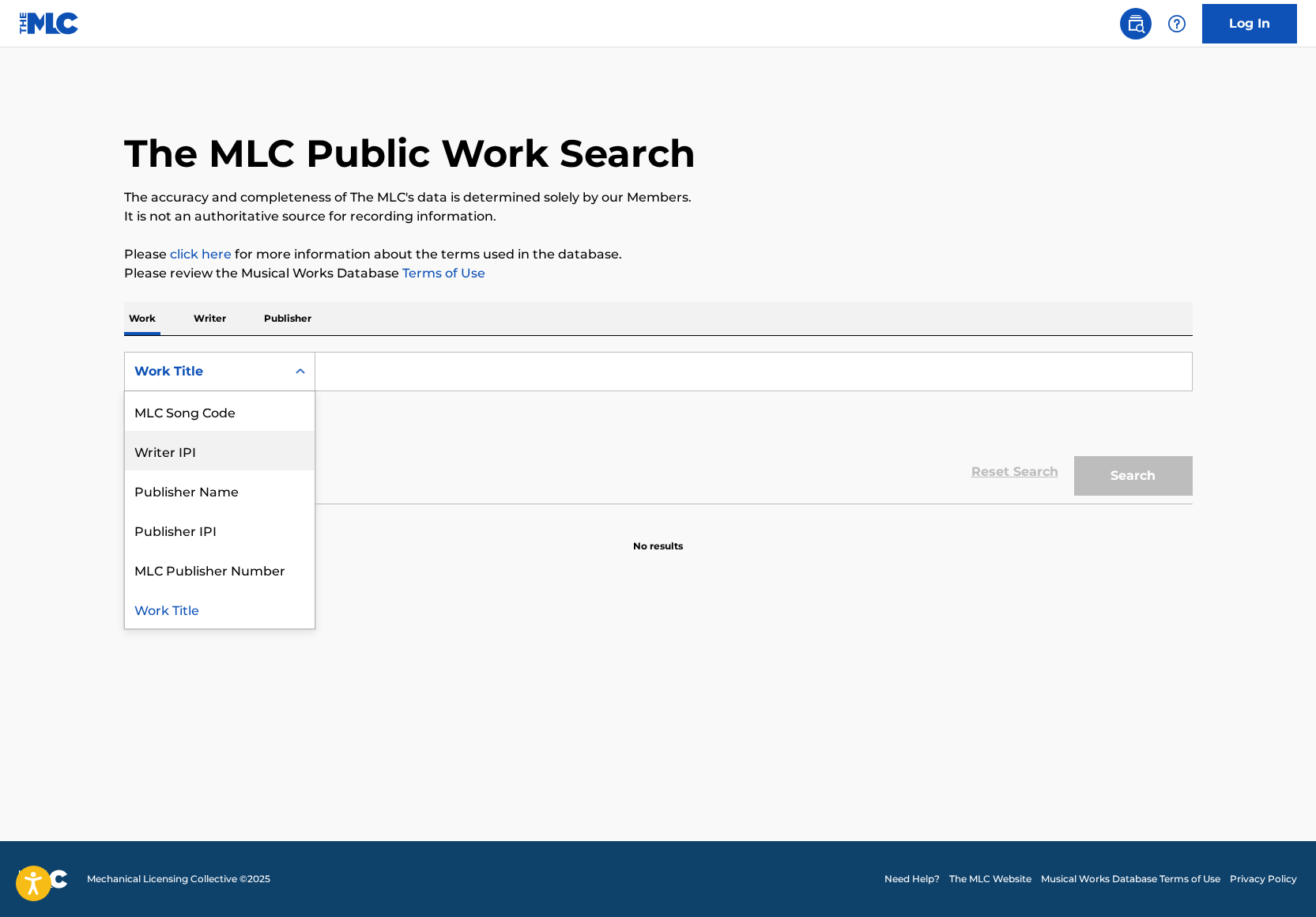
click at [256, 453] on div "Writer IPI" at bounding box center [220, 450] width 190 height 40
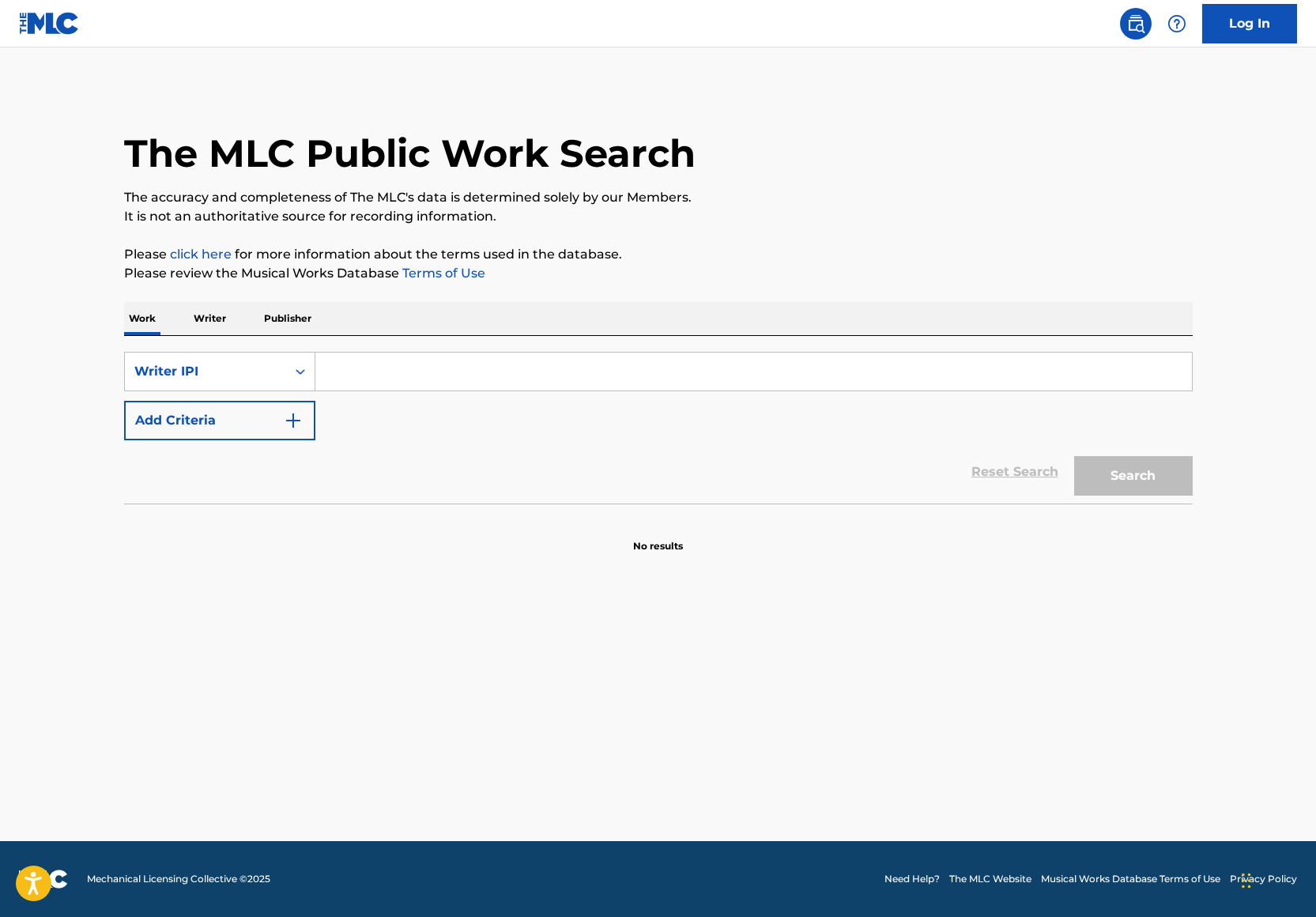
click at [414, 366] on input "Search Form" at bounding box center [754, 371] width 877 height 38
paste input "1033467481"
type input "1033467481"
click at [1147, 457] on button "Search" at bounding box center [1133, 475] width 119 height 40
click at [423, 358] on input "1033467481" at bounding box center [754, 371] width 877 height 38
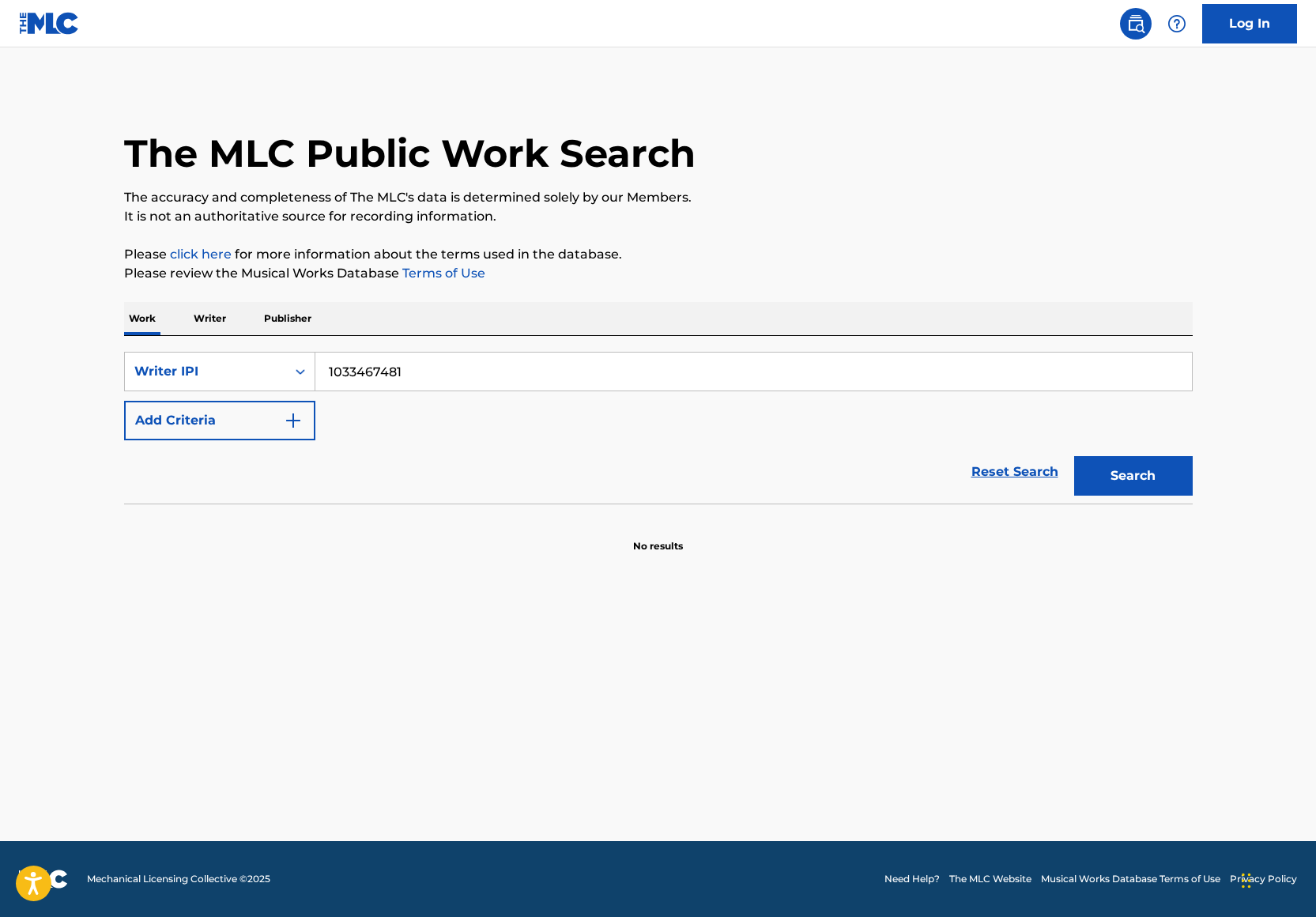
click at [378, 374] on input "1033467481" at bounding box center [754, 371] width 877 height 38
click at [257, 374] on div "Writer IPI" at bounding box center [206, 372] width 142 height 19
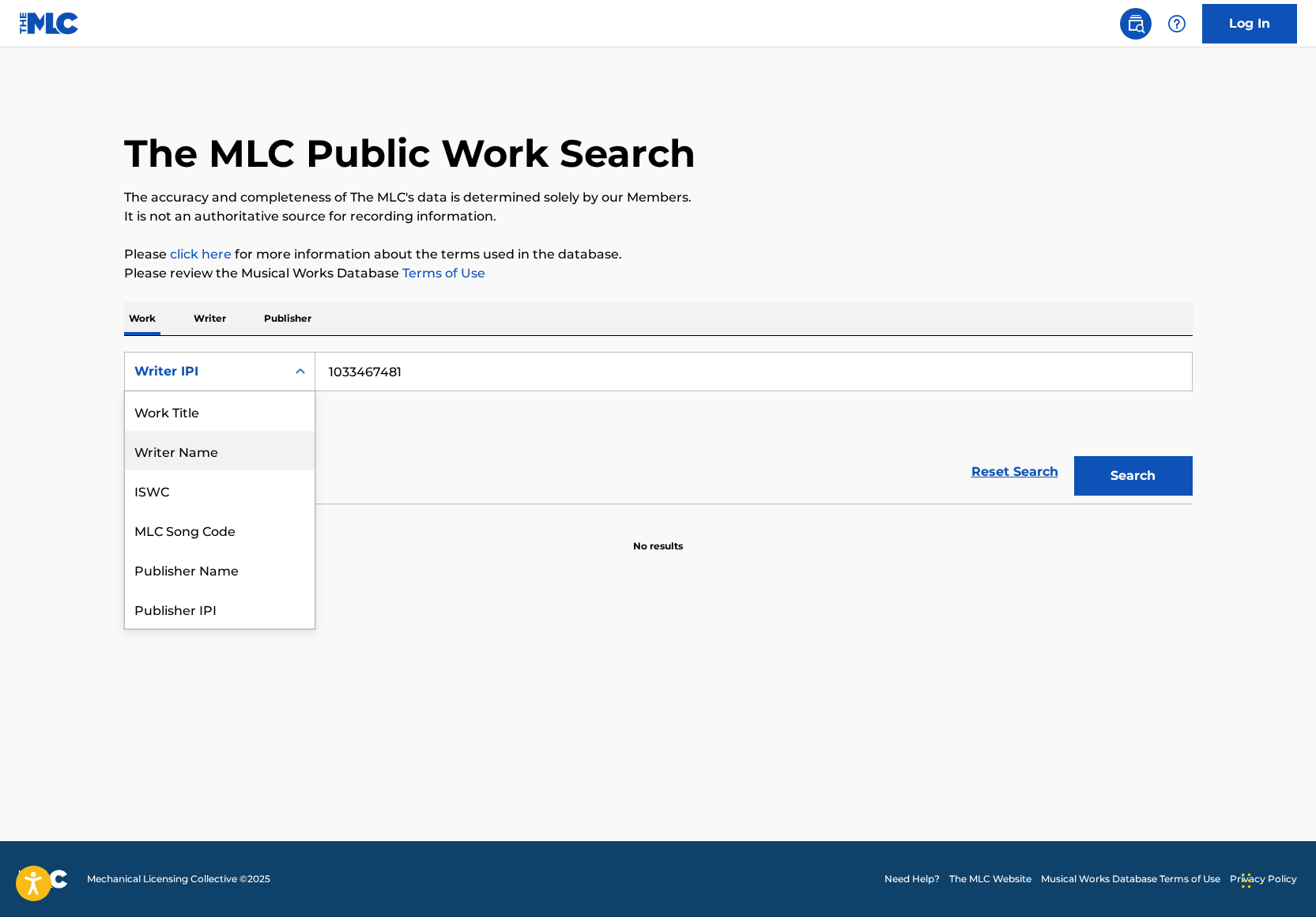
click at [206, 452] on div "Writer Name" at bounding box center [220, 450] width 190 height 40
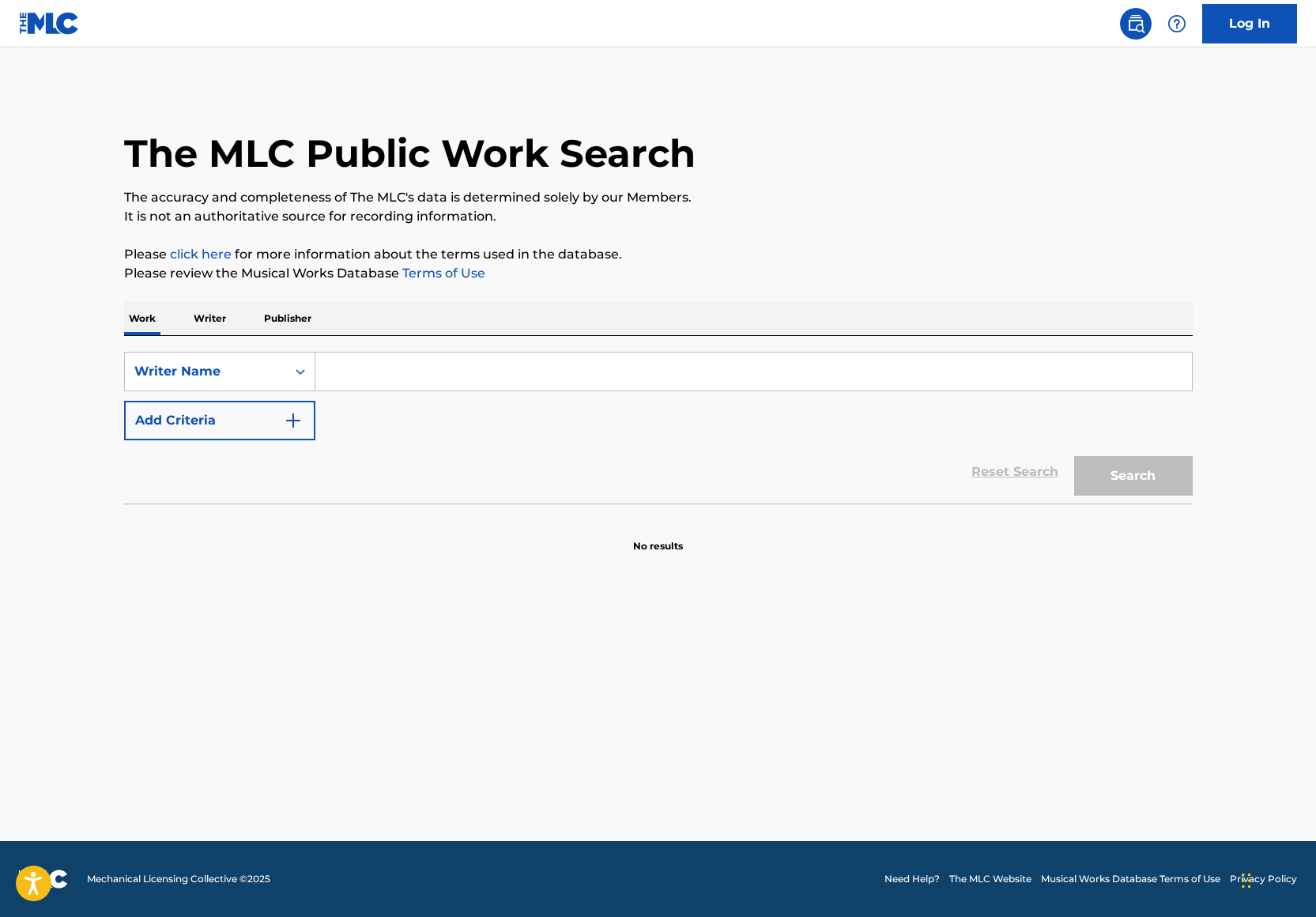
click at [361, 389] on input "Search Form" at bounding box center [754, 371] width 877 height 38
type input "[PERSON_NAME]"
click at [1072, 252] on p "Please click here for more information about the terms used in the database." at bounding box center [658, 255] width 1068 height 19
click at [1139, 485] on button "Search" at bounding box center [1133, 475] width 119 height 40
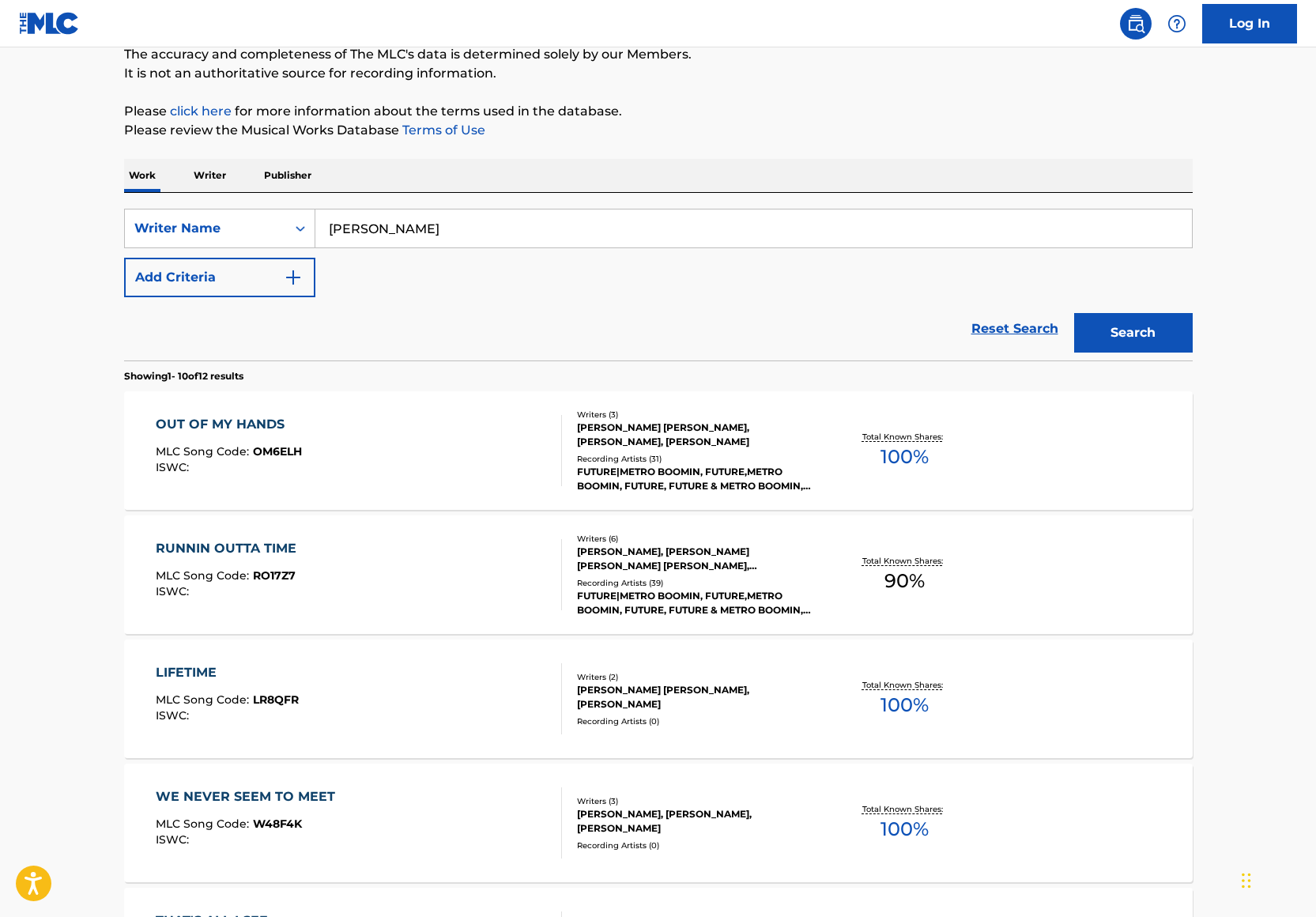
scroll to position [185, 0]
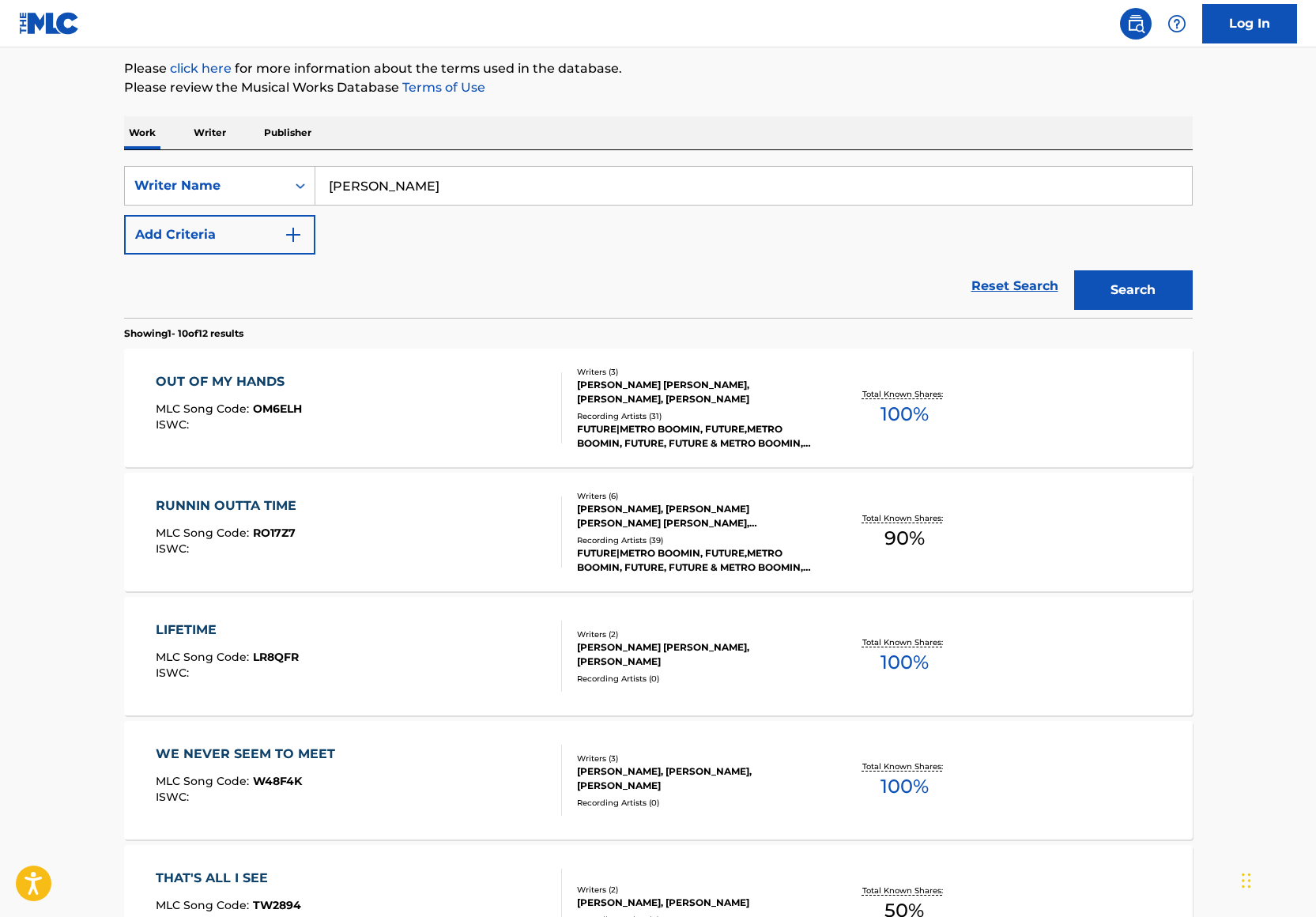
click at [478, 628] on div "LIFETIME MLC Song Code : LR8QFR ISWC :" at bounding box center [358, 655] width 406 height 71
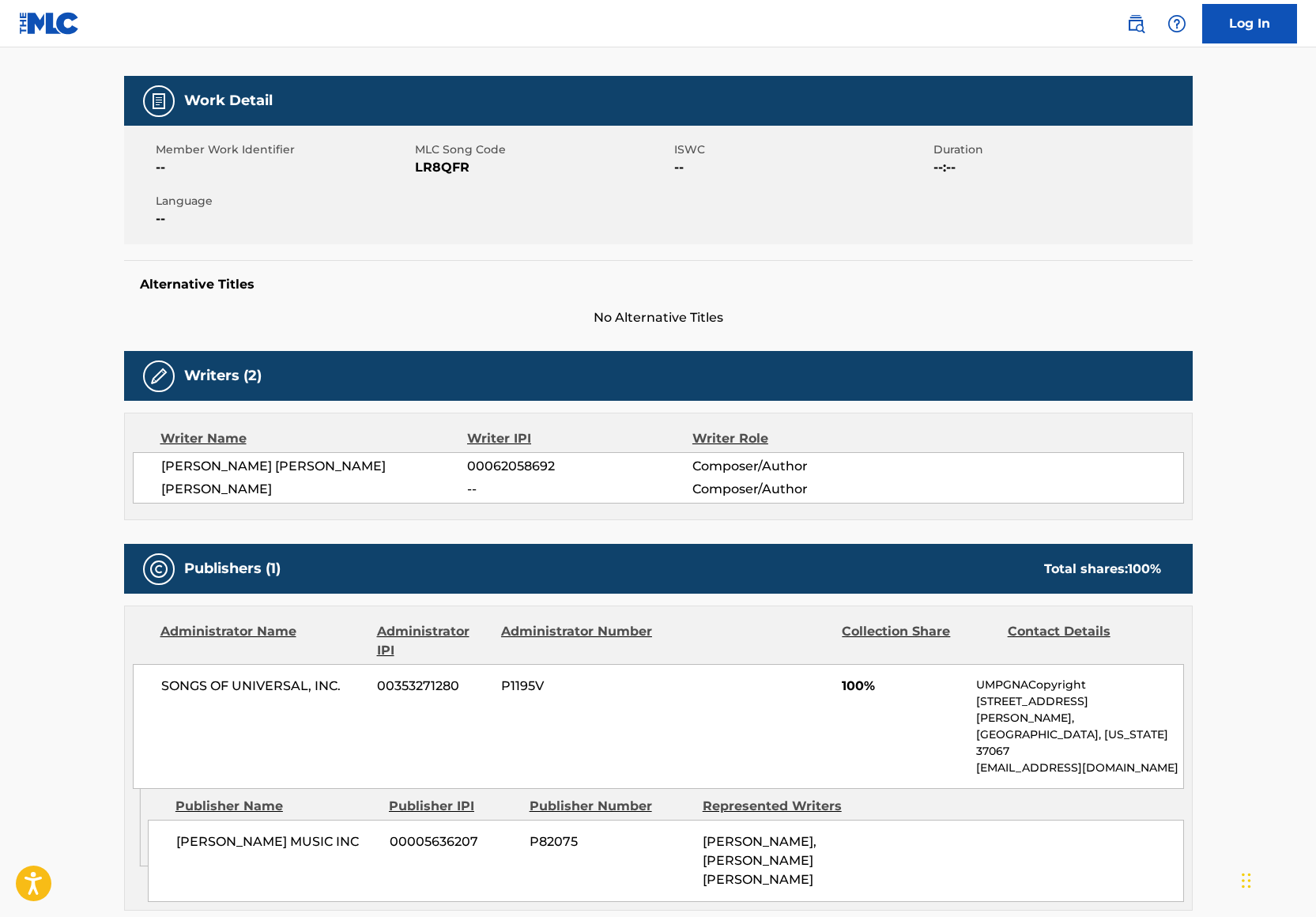
scroll to position [156, 0]
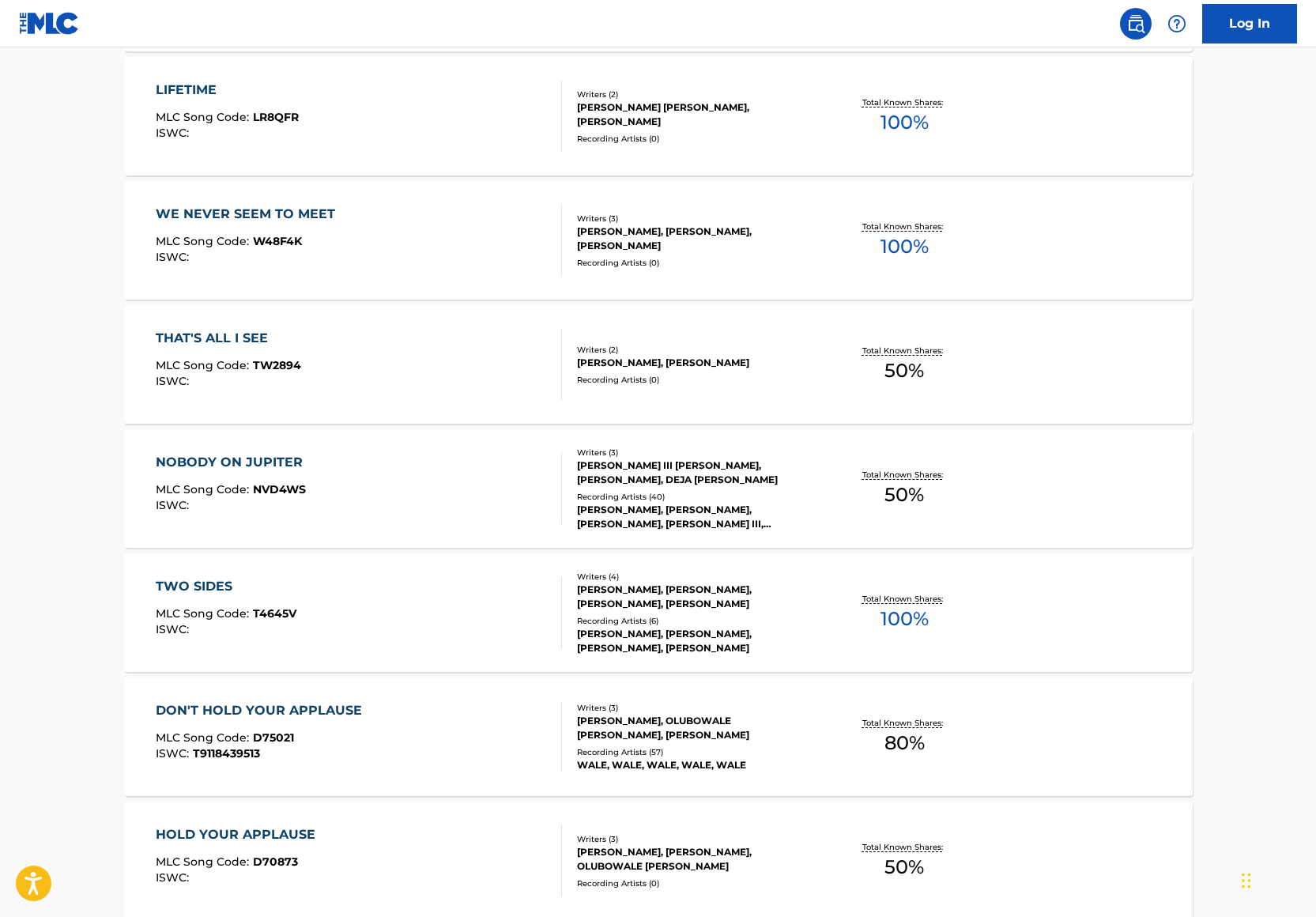
scroll to position [1018, 0]
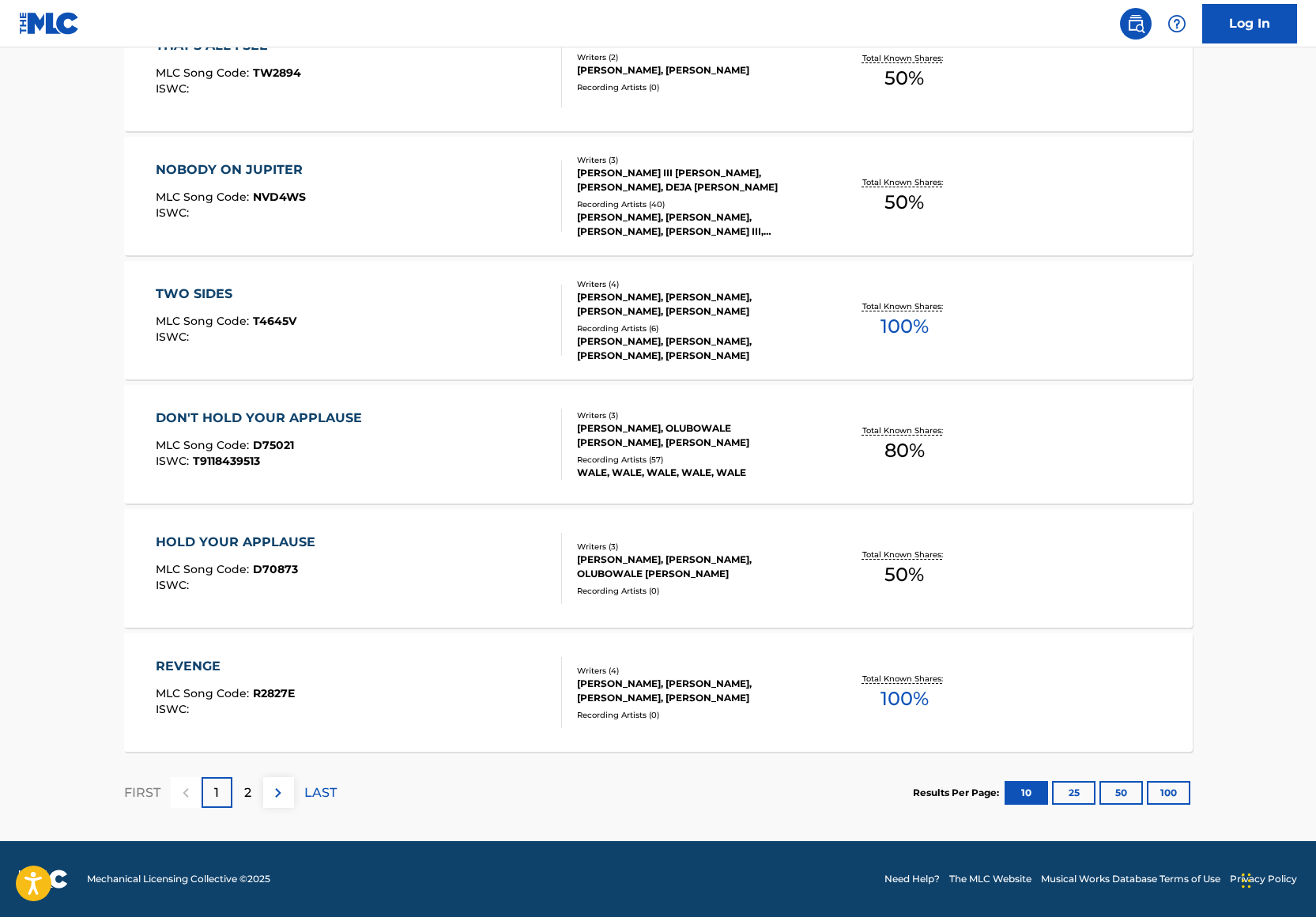
click at [238, 790] on div "2" at bounding box center [247, 791] width 31 height 31
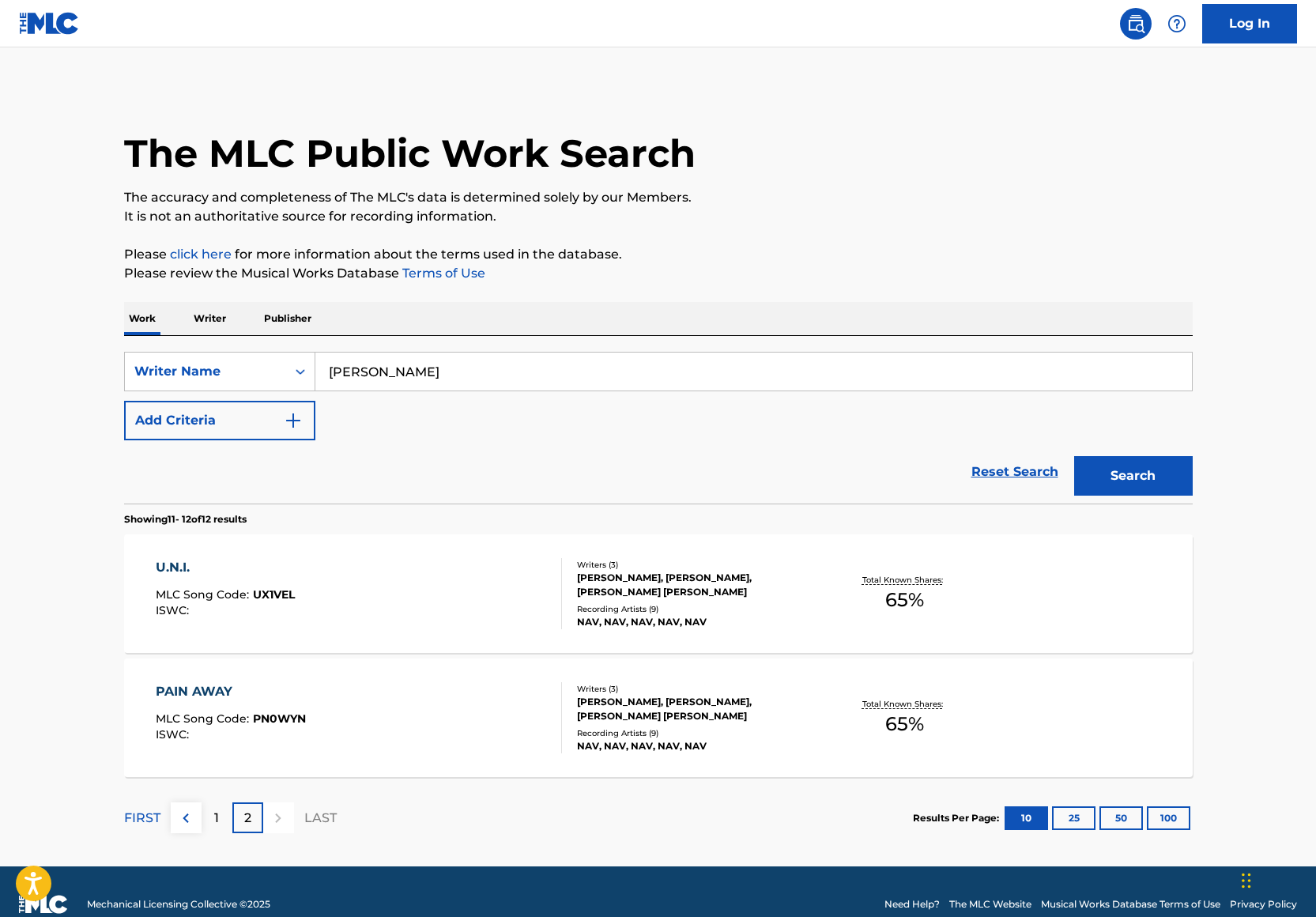
scroll to position [25, 0]
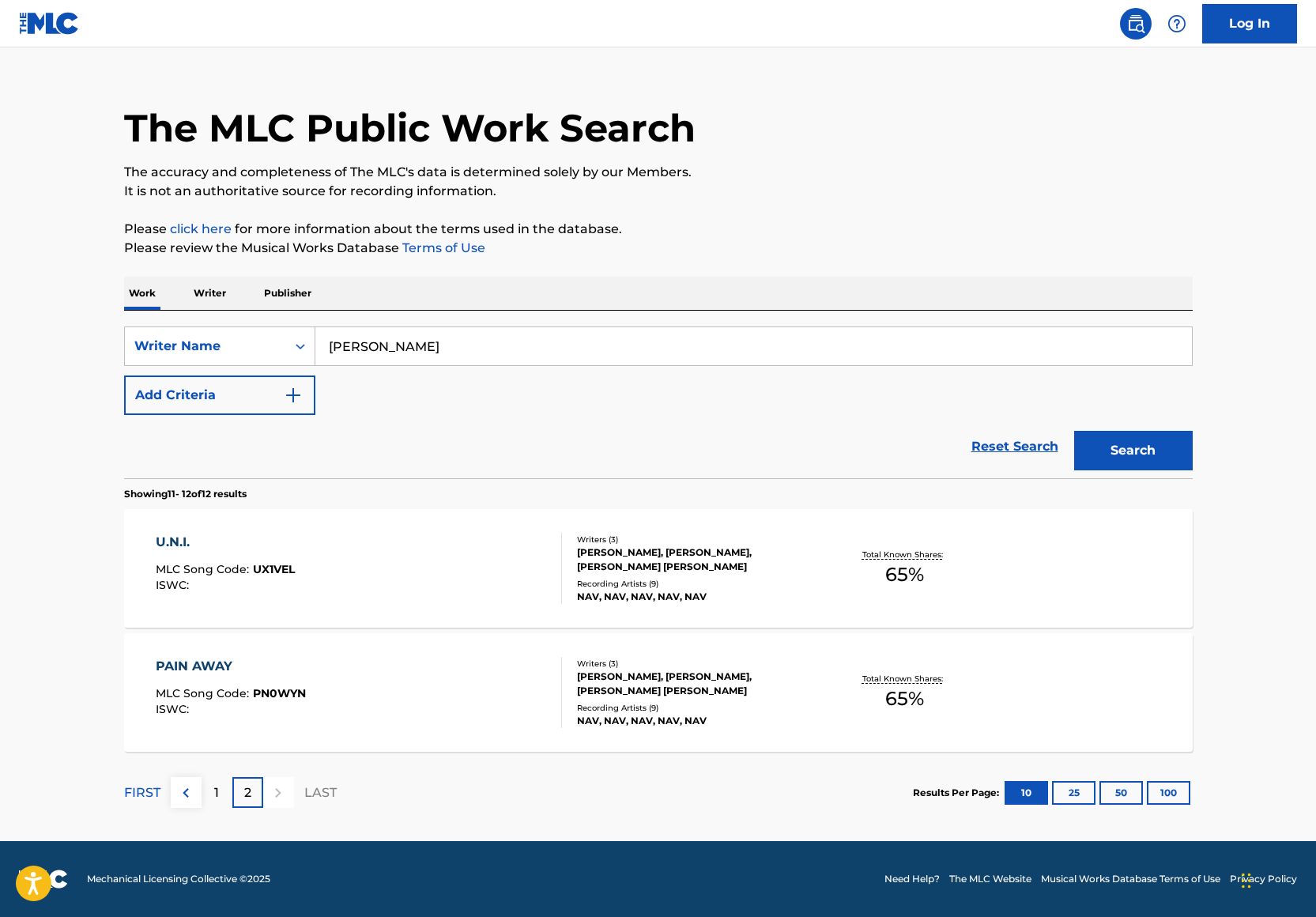
click at [217, 791] on p "1" at bounding box center [216, 793] width 4 height 19
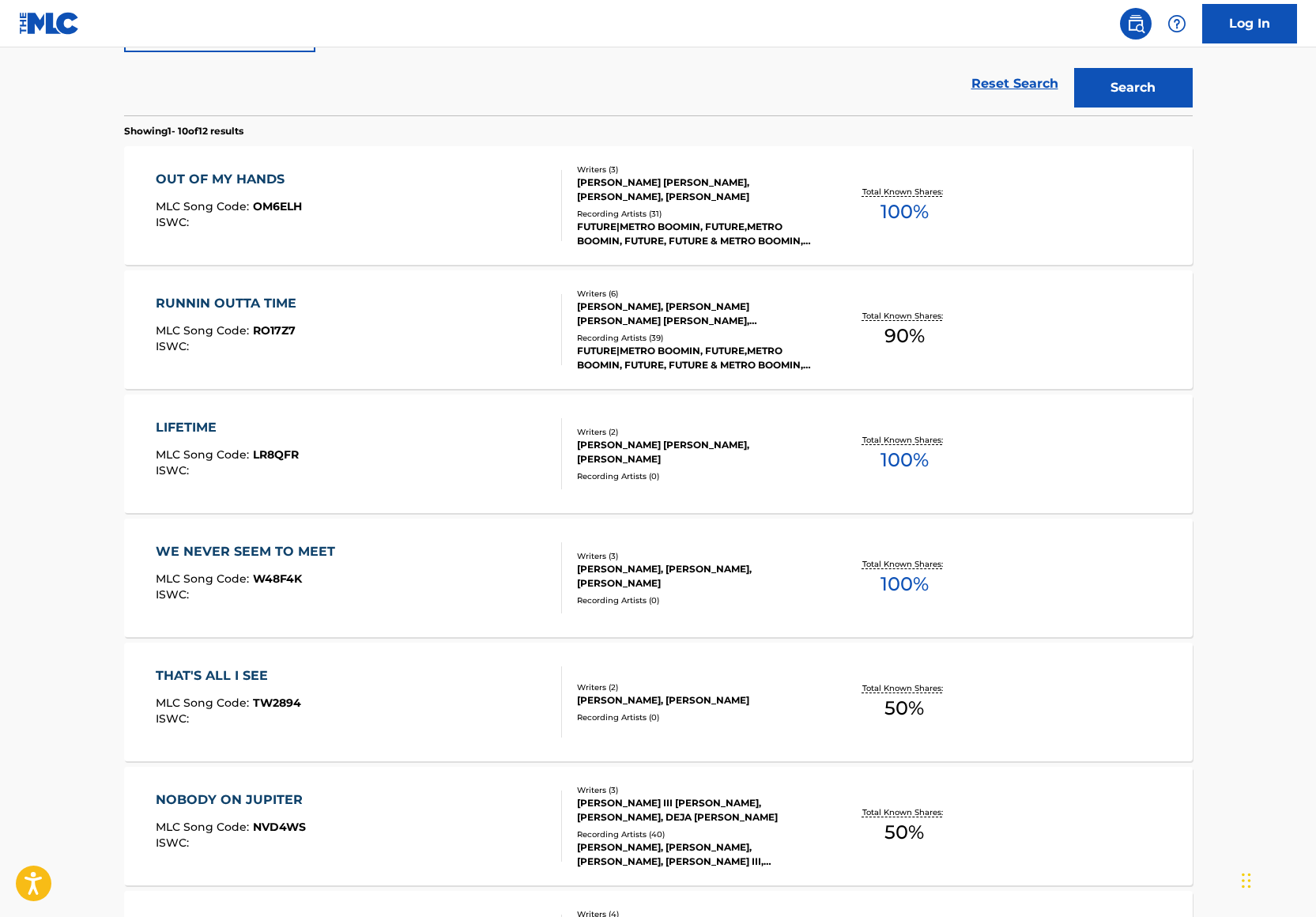
scroll to position [0, 0]
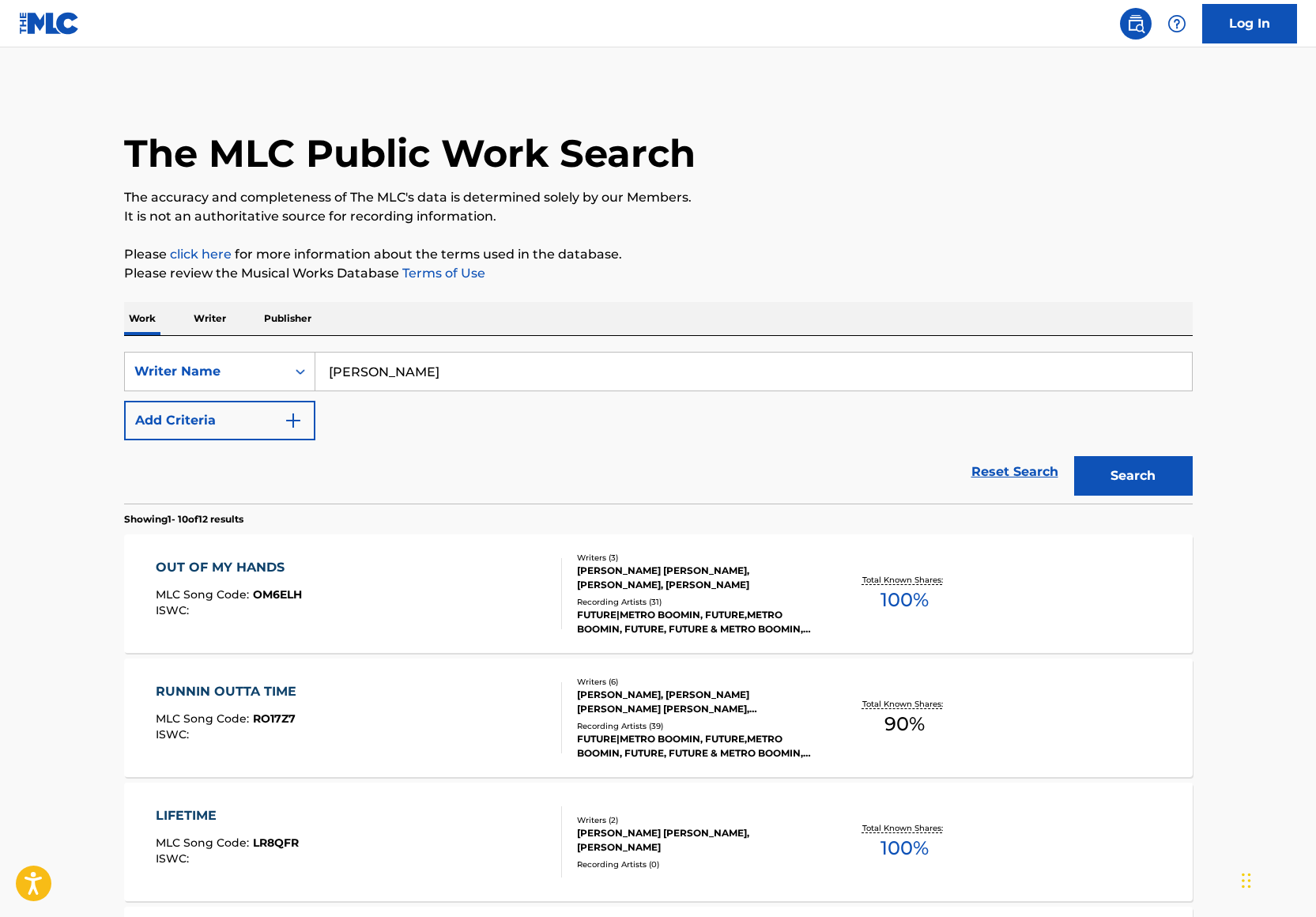
click at [249, 415] on button "Add Criteria" at bounding box center [220, 420] width 192 height 40
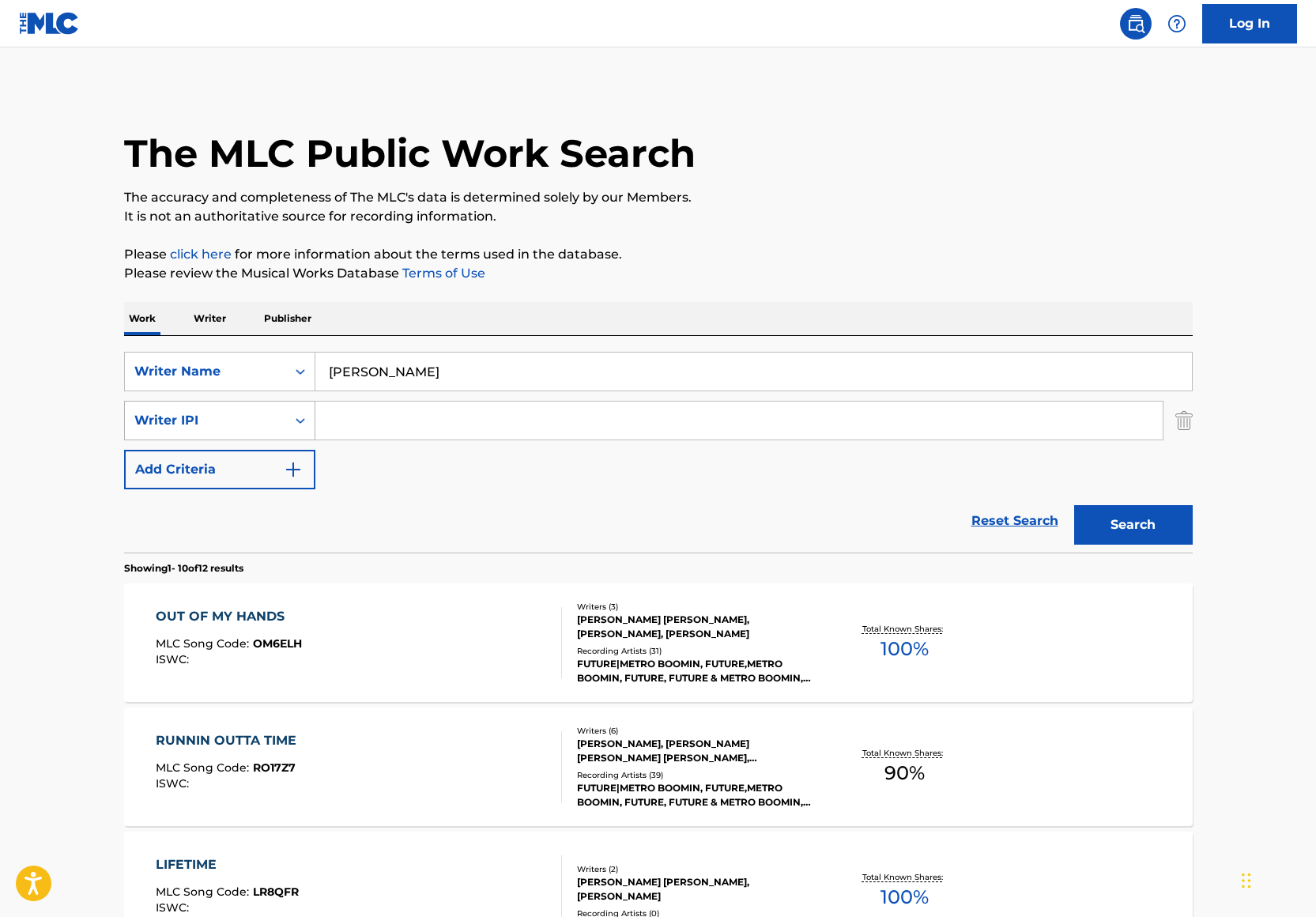
click at [260, 406] on div "Writer IPI" at bounding box center [206, 421] width 162 height 30
click at [406, 368] on input "[PERSON_NAME]" at bounding box center [754, 371] width 877 height 38
click at [405, 368] on input "[PERSON_NAME]" at bounding box center [754, 371] width 877 height 38
click at [198, 425] on div "Writer IPI" at bounding box center [206, 421] width 142 height 19
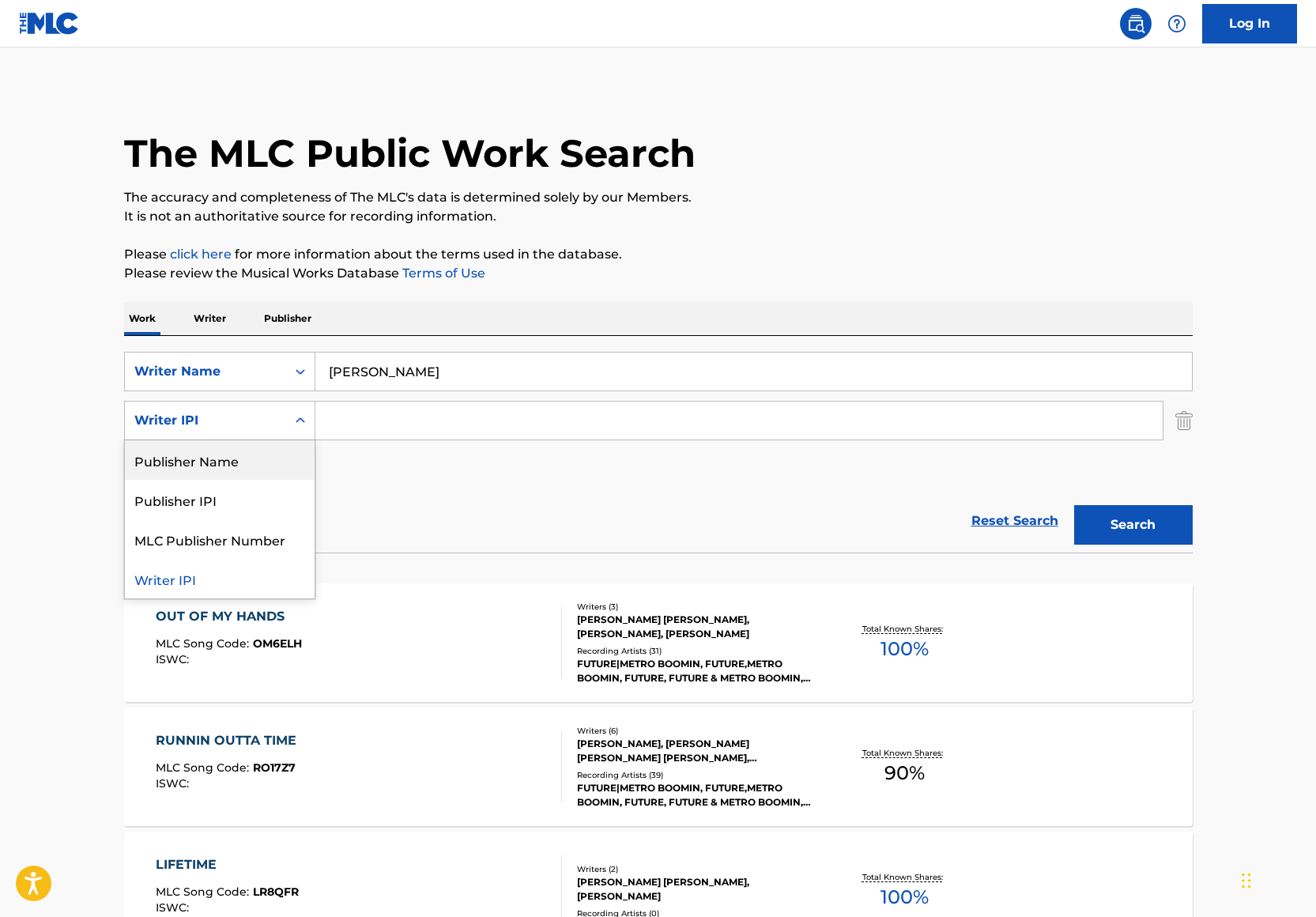
click at [734, 545] on div "Reset Search Search" at bounding box center [658, 521] width 1068 height 63
click at [1184, 420] on img "Search Form" at bounding box center [1184, 420] width 18 height 40
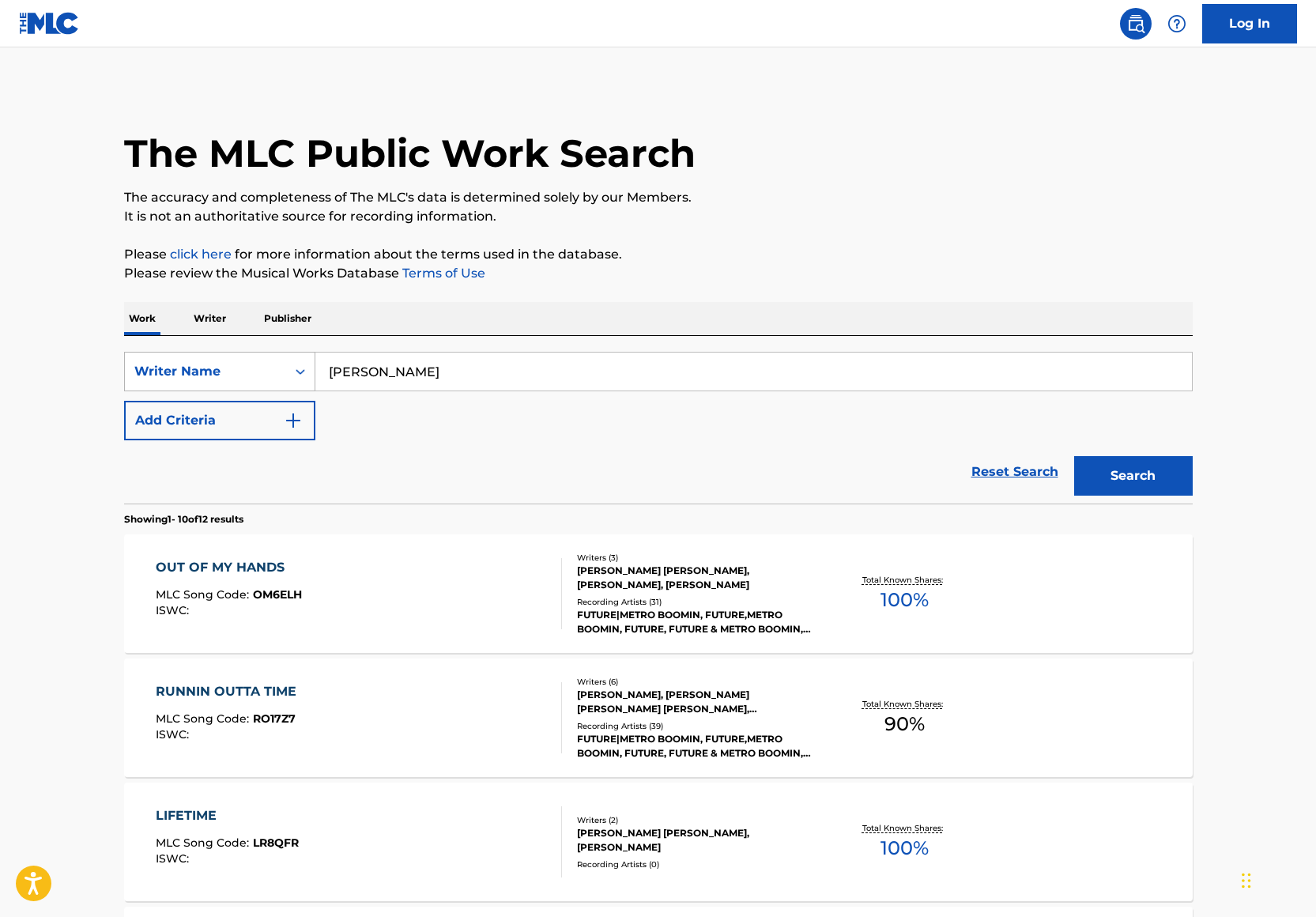
click at [256, 379] on div "Writer Name" at bounding box center [206, 372] width 142 height 19
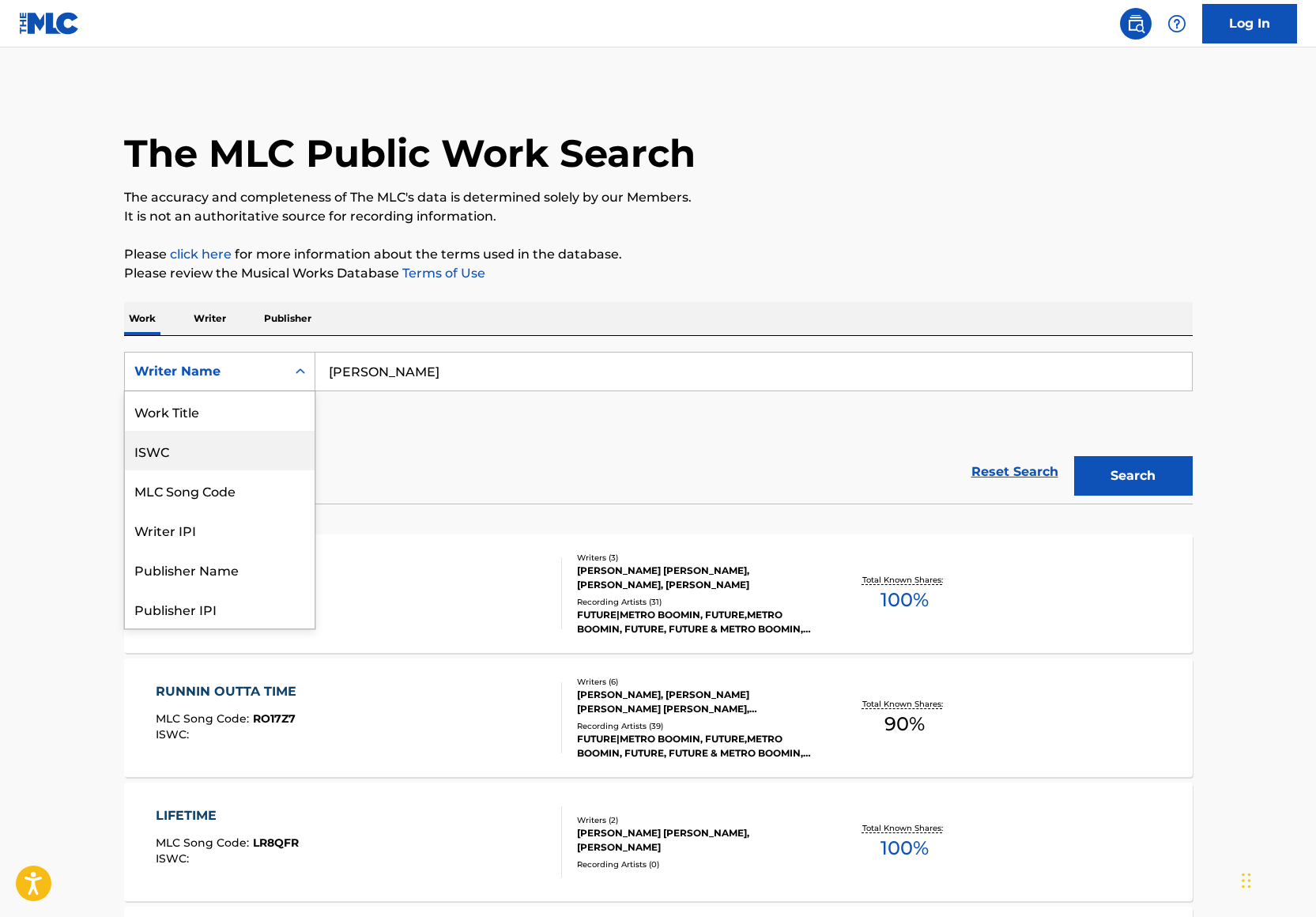
click at [235, 424] on div "Work Title" at bounding box center [220, 410] width 190 height 40
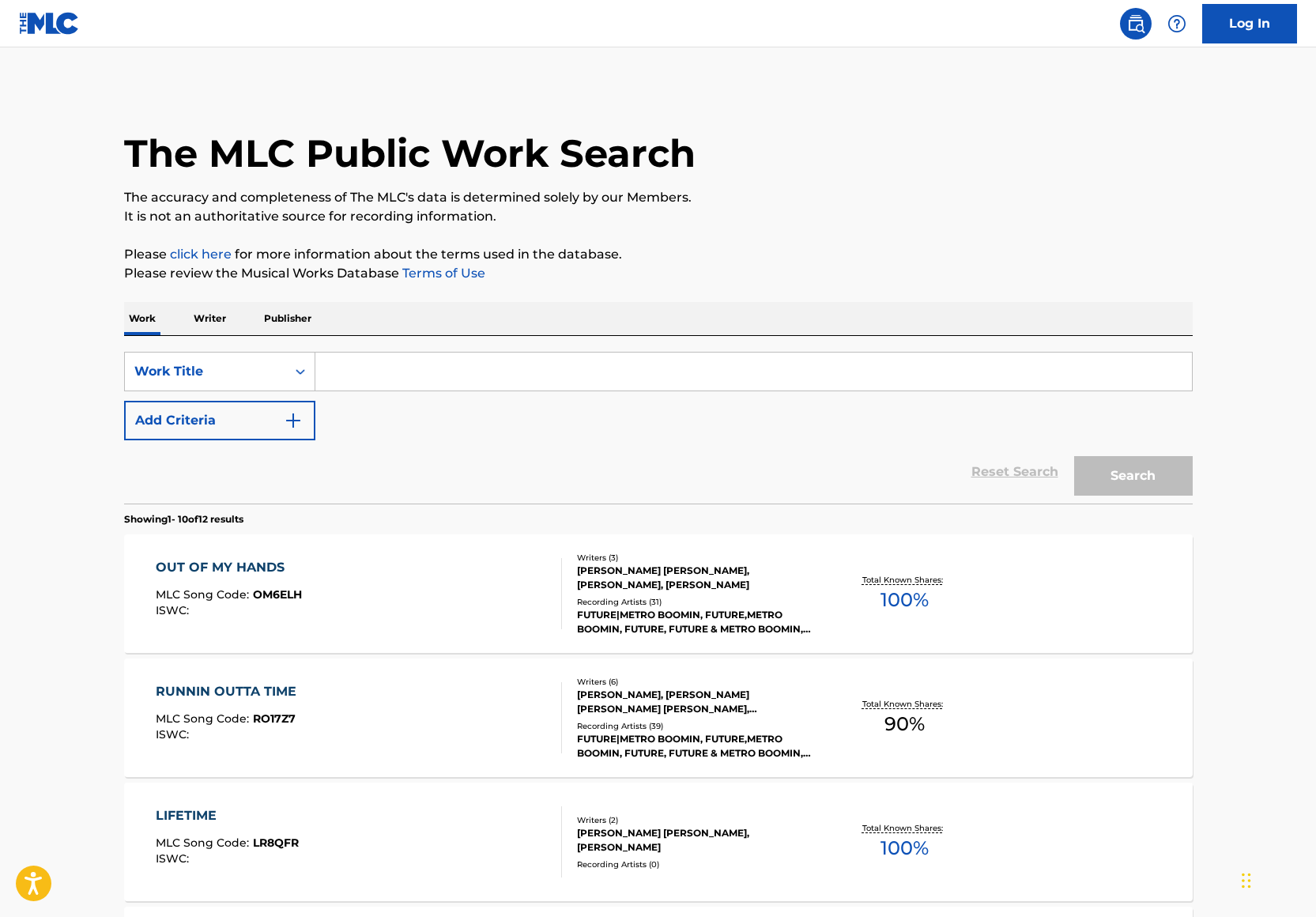
click at [345, 382] on input "Search Form" at bounding box center [754, 371] width 877 height 38
paste input "[PERSON_NAME]"
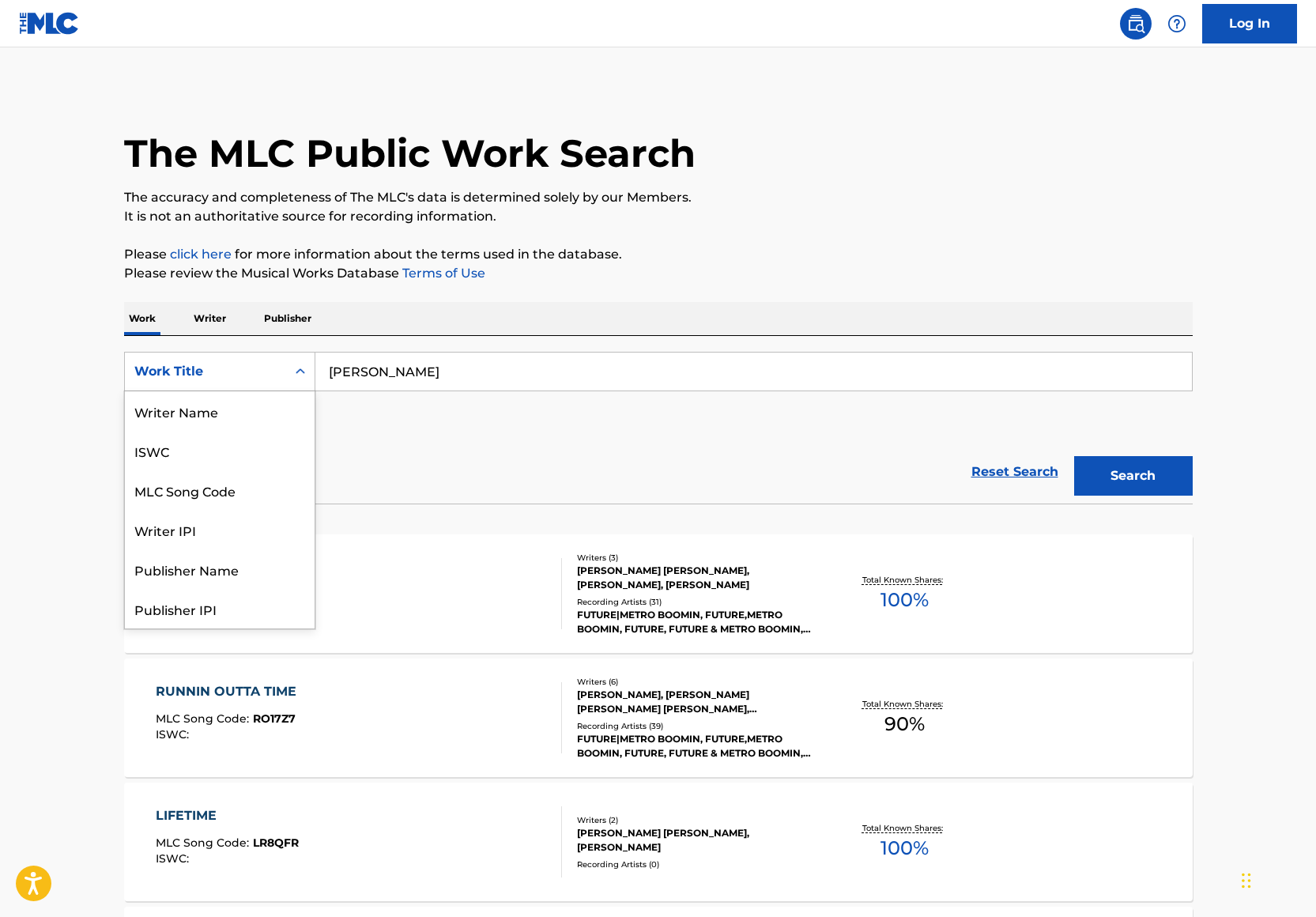
click at [264, 354] on div "Work Title" at bounding box center [220, 371] width 192 height 40
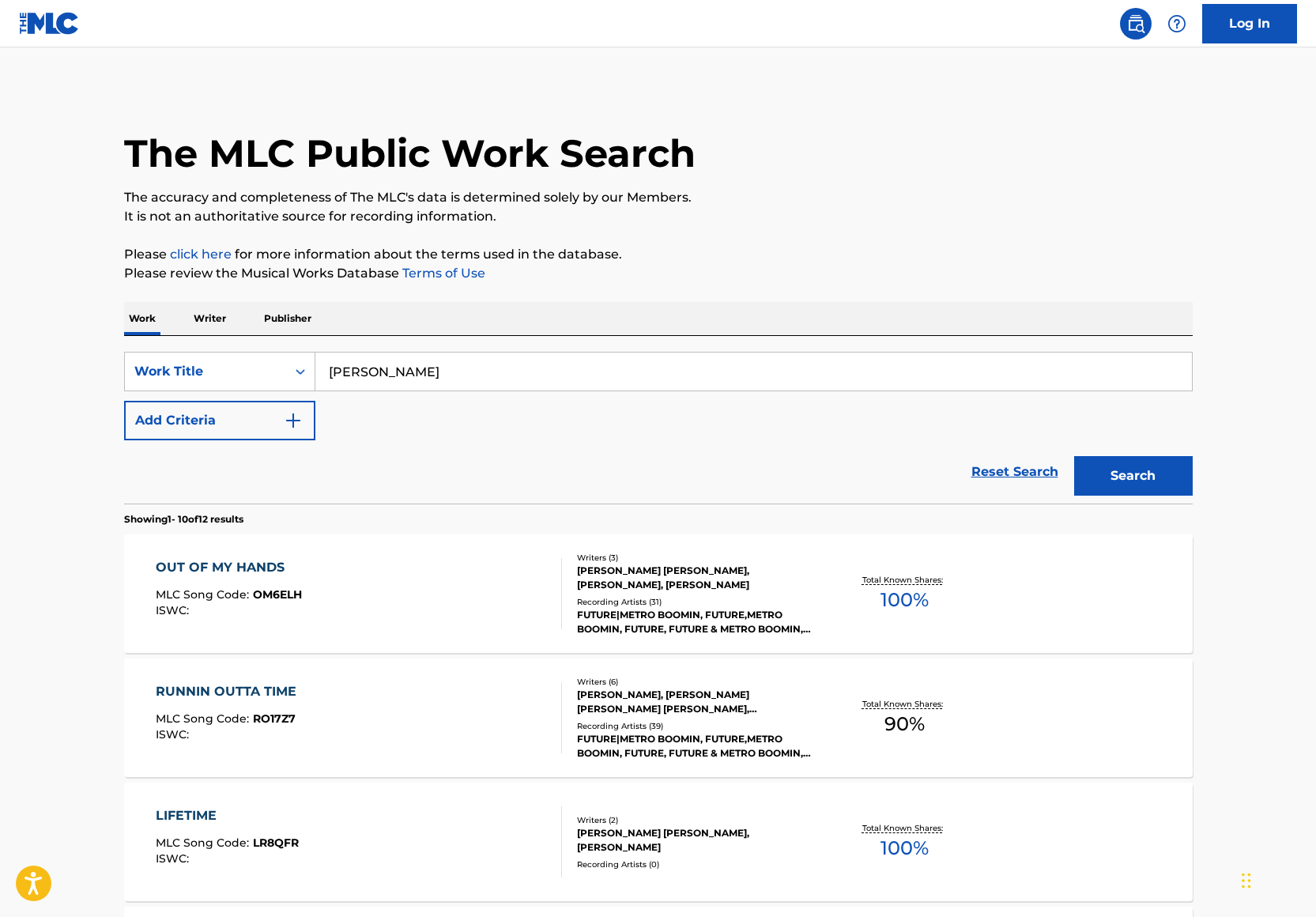
click at [337, 365] on input "[PERSON_NAME]" at bounding box center [754, 371] width 877 height 38
click at [338, 365] on input "[PERSON_NAME]" at bounding box center [754, 371] width 877 height 38
type input "[PERSON_NAME]"
click at [537, 271] on p "Please review the Musical Works Database Terms of Use" at bounding box center [658, 273] width 1068 height 19
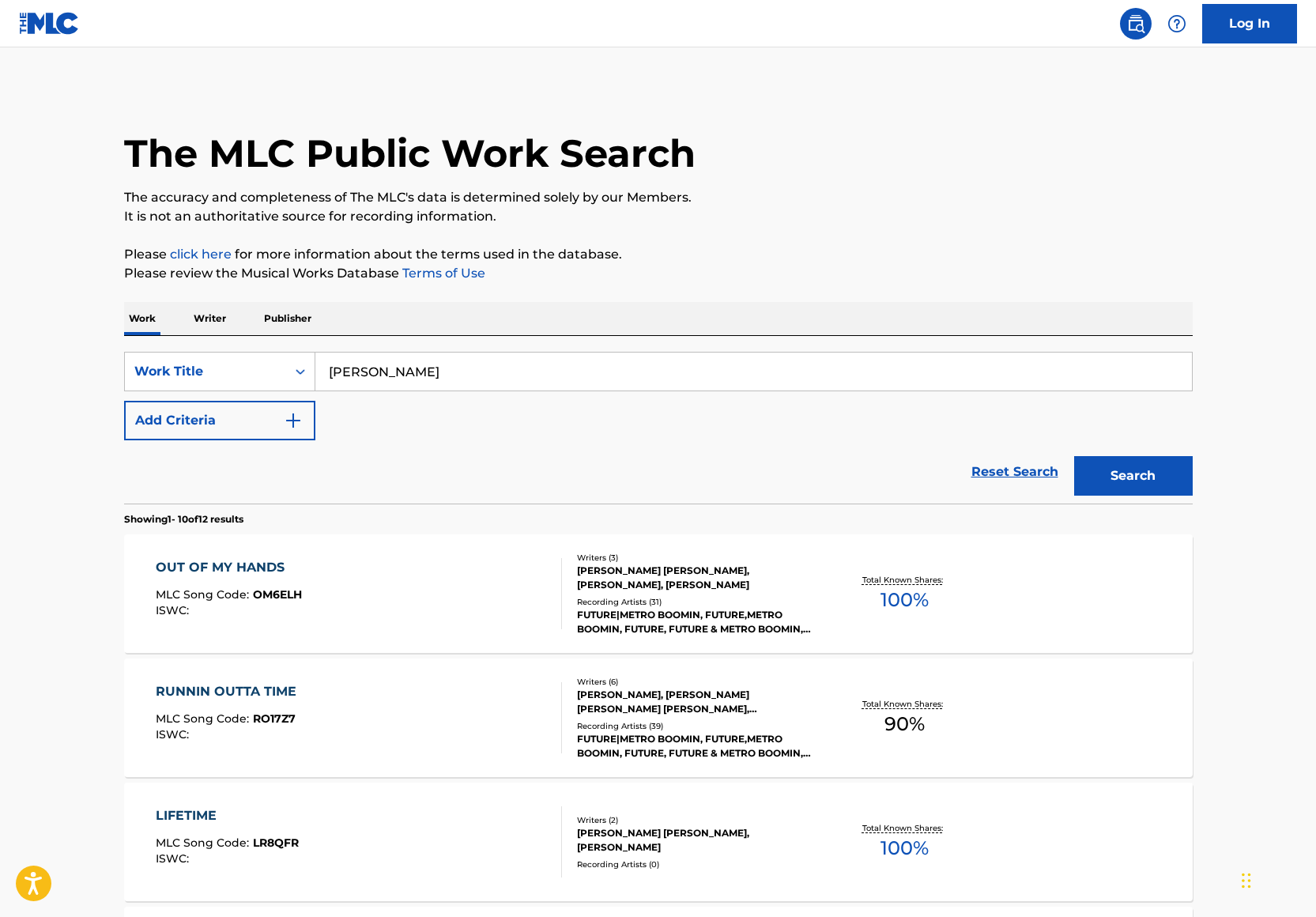
click at [209, 410] on button "Add Criteria" at bounding box center [220, 420] width 192 height 40
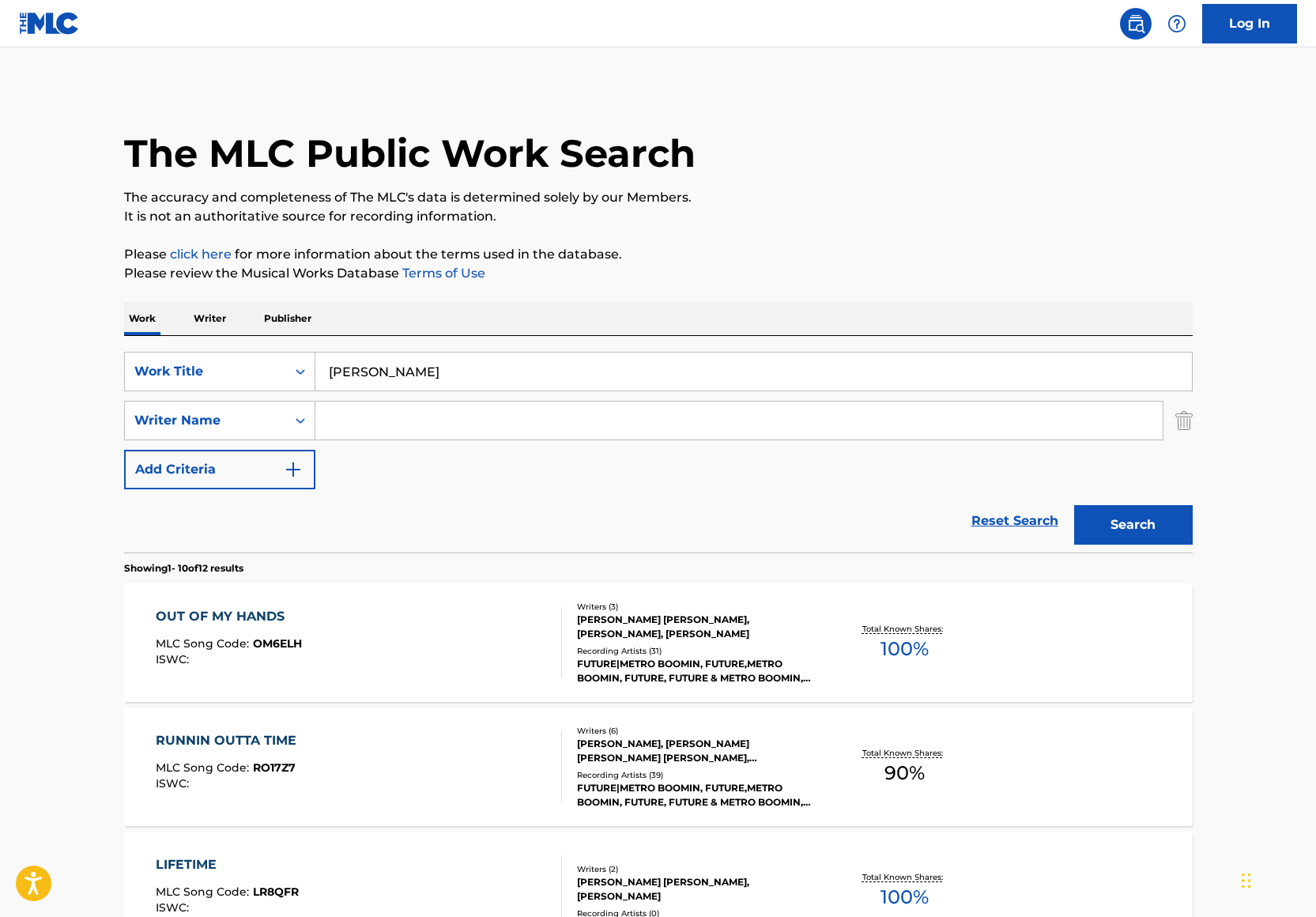
click at [343, 401] on div "Search Form" at bounding box center [739, 420] width 848 height 40
click at [349, 412] on input "Search Form" at bounding box center [739, 420] width 847 height 38
paste input "[PERSON_NAME]"
click at [1165, 539] on button "Search" at bounding box center [1133, 524] width 119 height 40
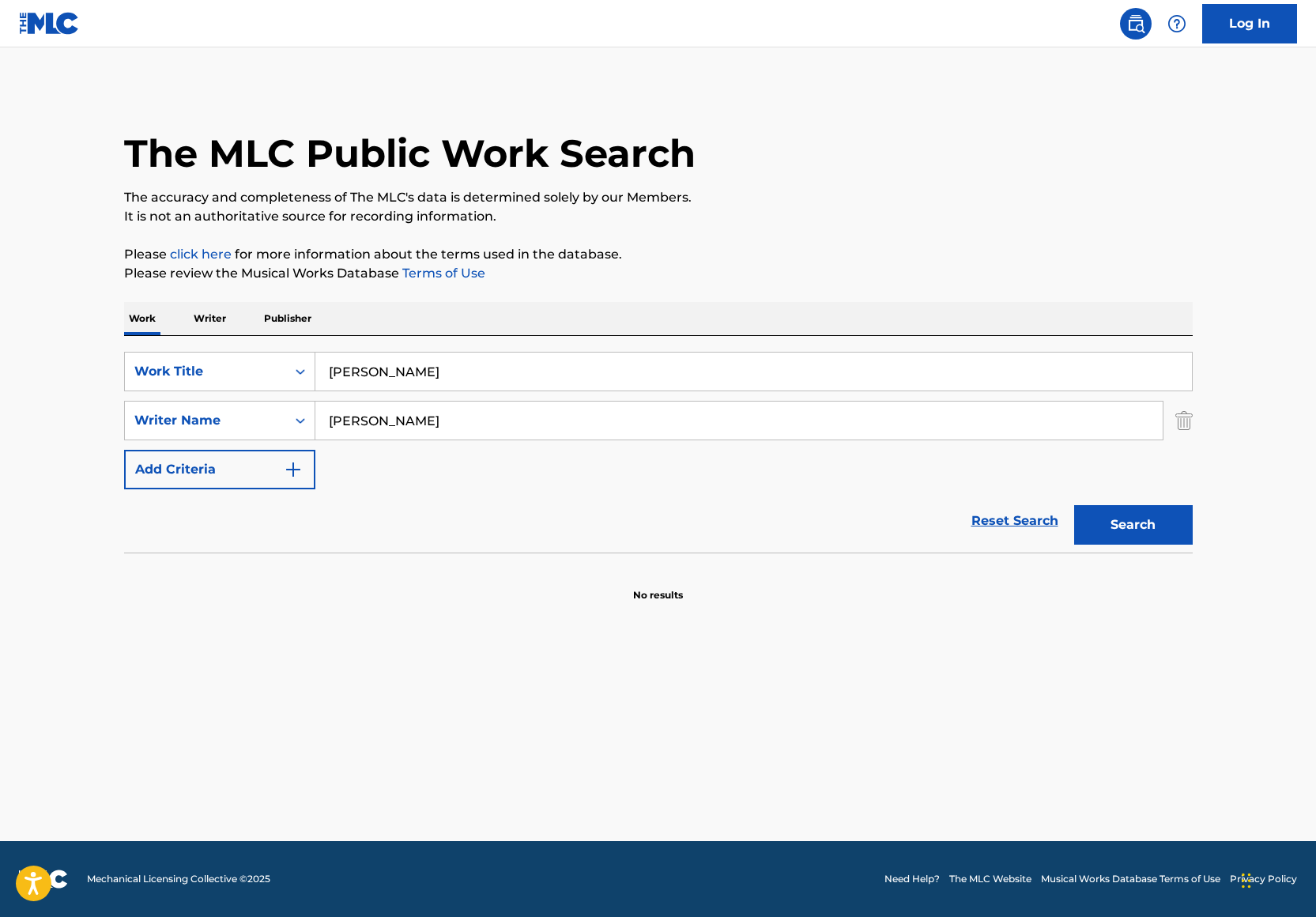
click at [329, 422] on input "[PERSON_NAME]" at bounding box center [739, 420] width 847 height 38
click at [1074, 505] on button "Search" at bounding box center [1133, 524] width 119 height 40
click at [423, 415] on input "[PERSON_NAME]" at bounding box center [739, 420] width 847 height 38
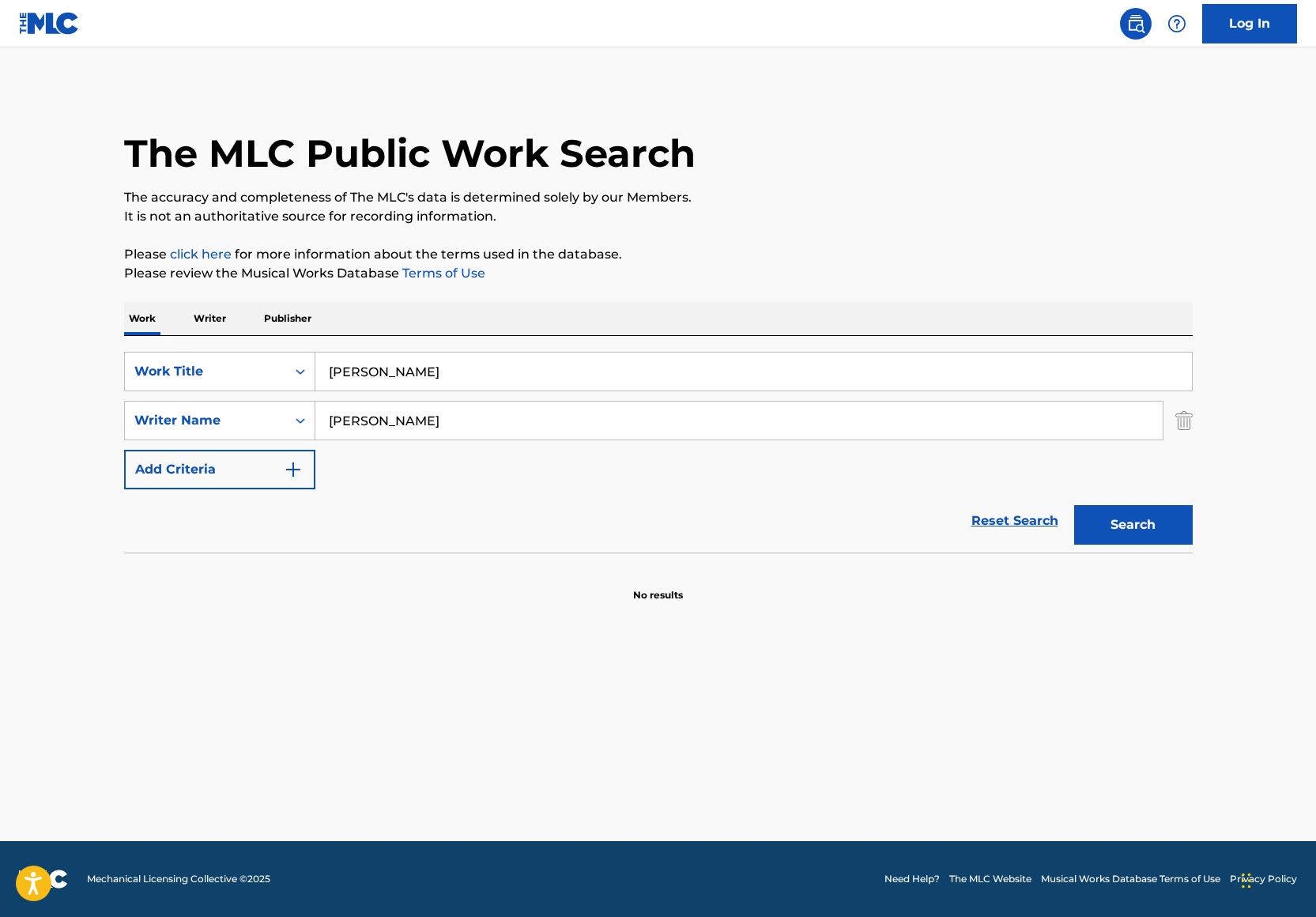
click at [387, 415] on input "[PERSON_NAME]" at bounding box center [739, 420] width 847 height 38
click at [387, 415] on input "[PERSON_NAME]" at bounding box center [739, 420] width 847 height 38
paste input "[PERSON_NAME]"
click at [430, 422] on input "[PERSON_NAME]" at bounding box center [739, 420] width 847 height 38
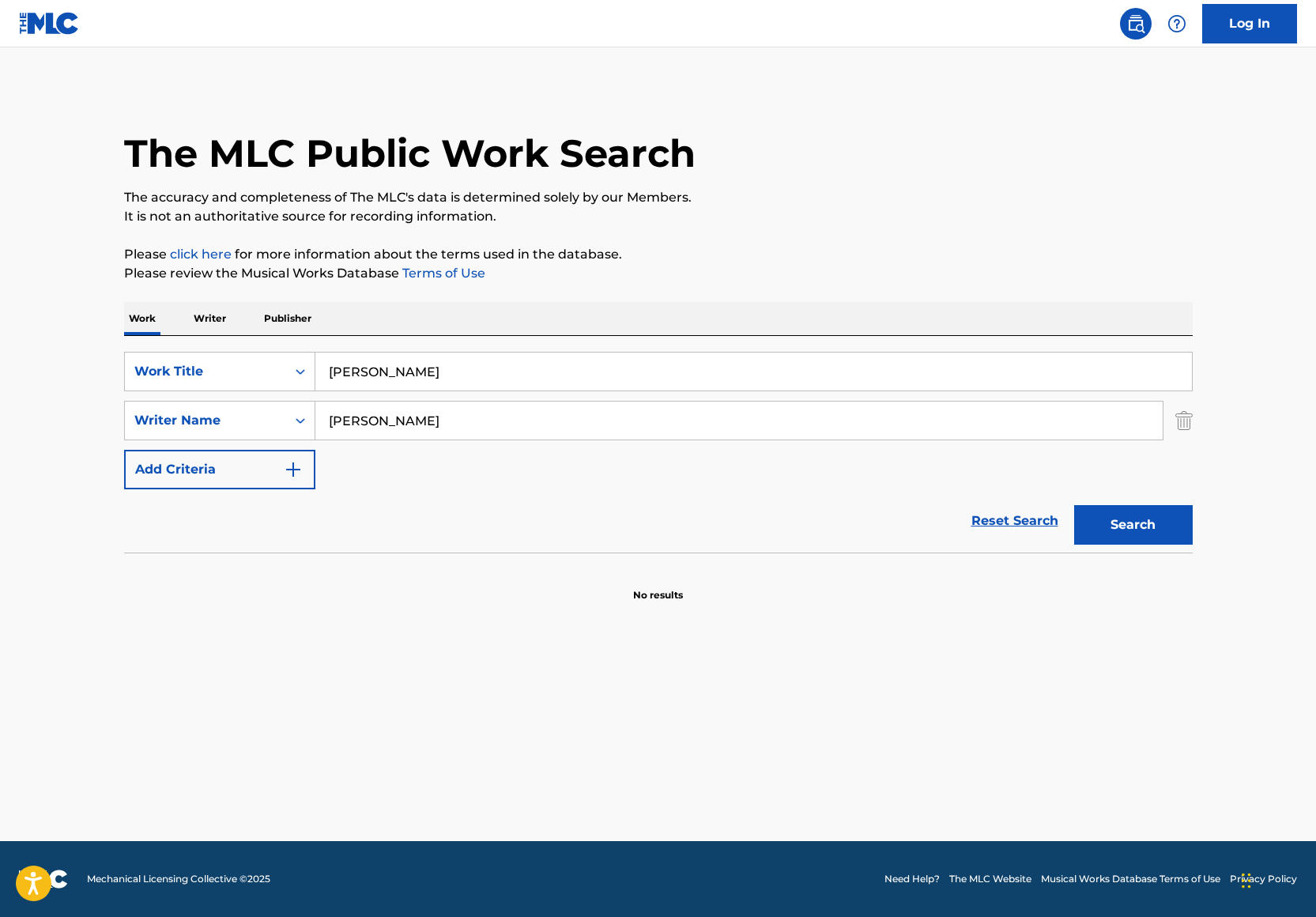
type input "[PERSON_NAME]"
click at [1074, 505] on button "Search" at bounding box center [1133, 524] width 119 height 40
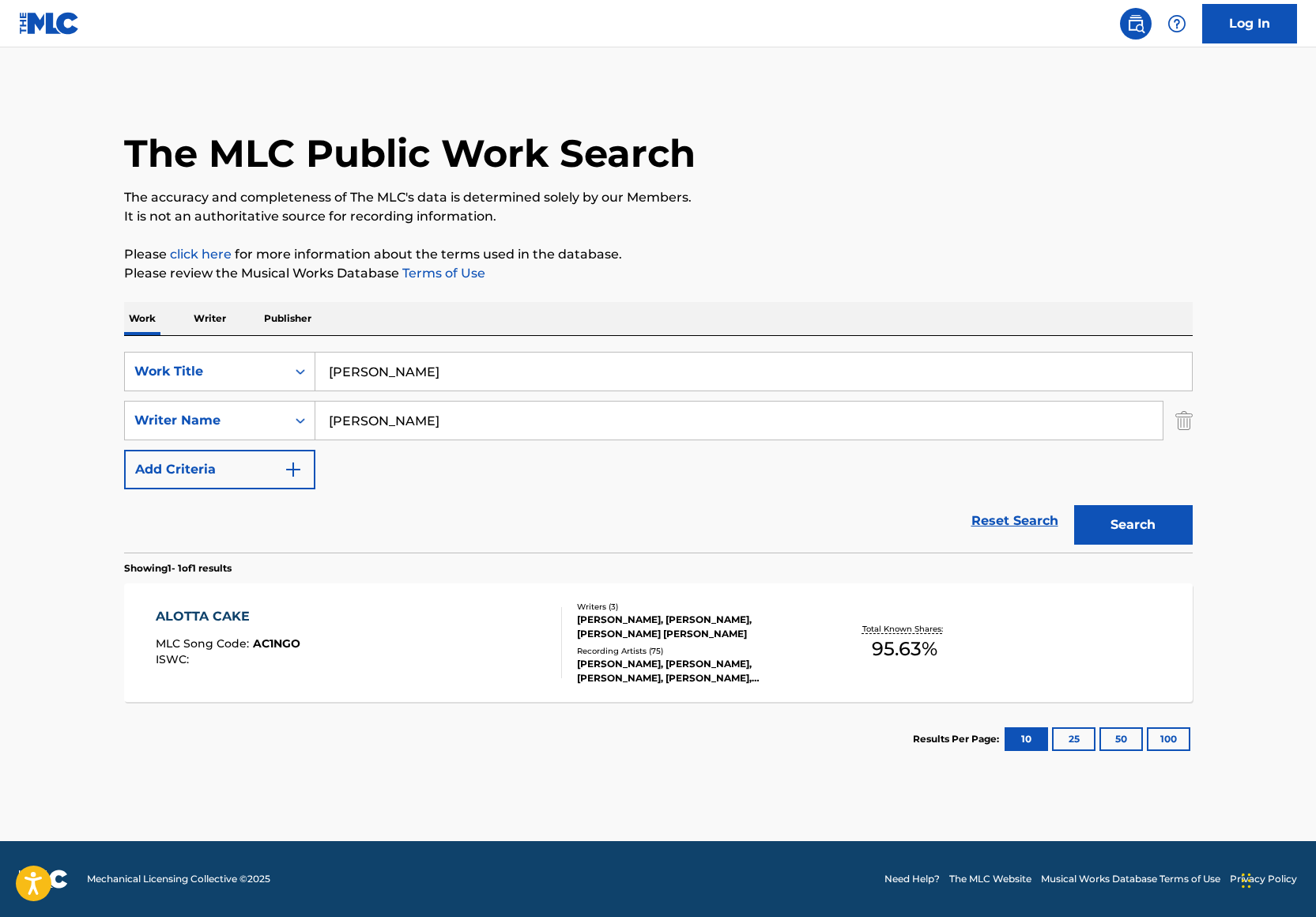
click at [295, 666] on div "ALOTTA CAKE MLC Song Code : AC1NGO ISWC :" at bounding box center [228, 642] width 145 height 71
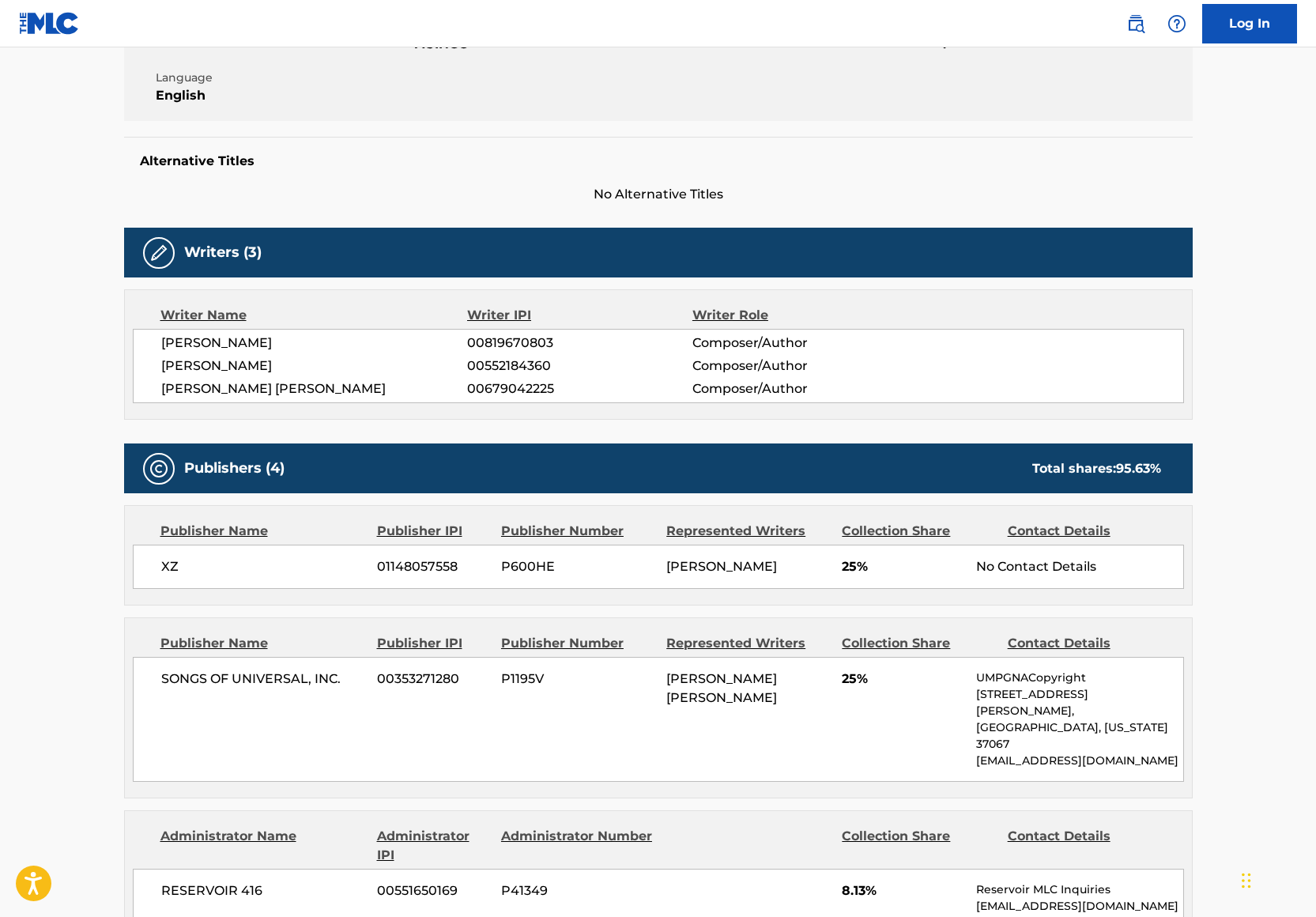
scroll to position [269, 0]
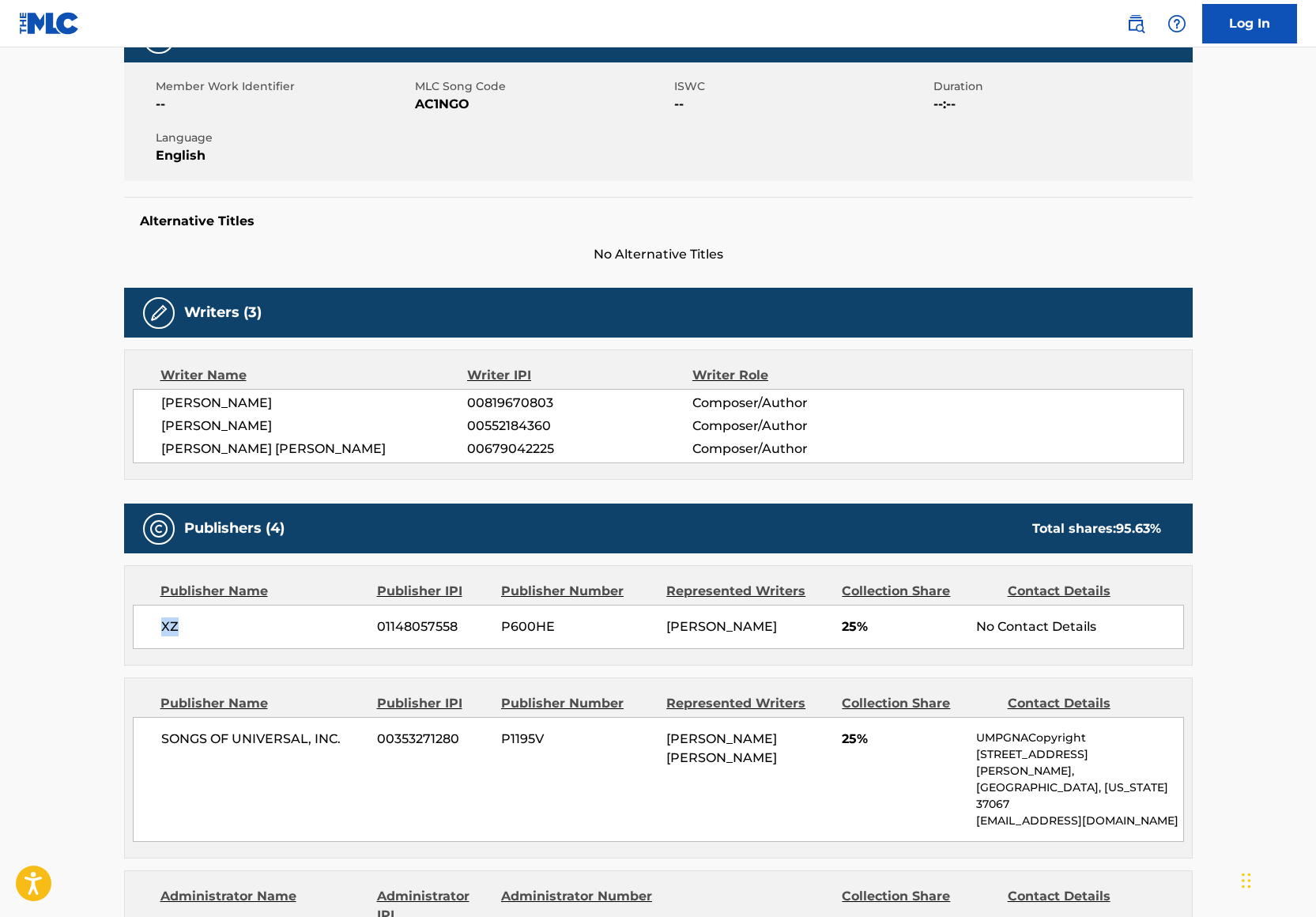
drag, startPoint x: 201, startPoint y: 632, endPoint x: 89, endPoint y: 632, distance: 112.0
click at [90, 632] on main "< Back to public search results Copy work link ALOTTA CAKE Work Detail Member W…" at bounding box center [658, 851] width 1316 height 2146
